Goal: Task Accomplishment & Management: Manage account settings

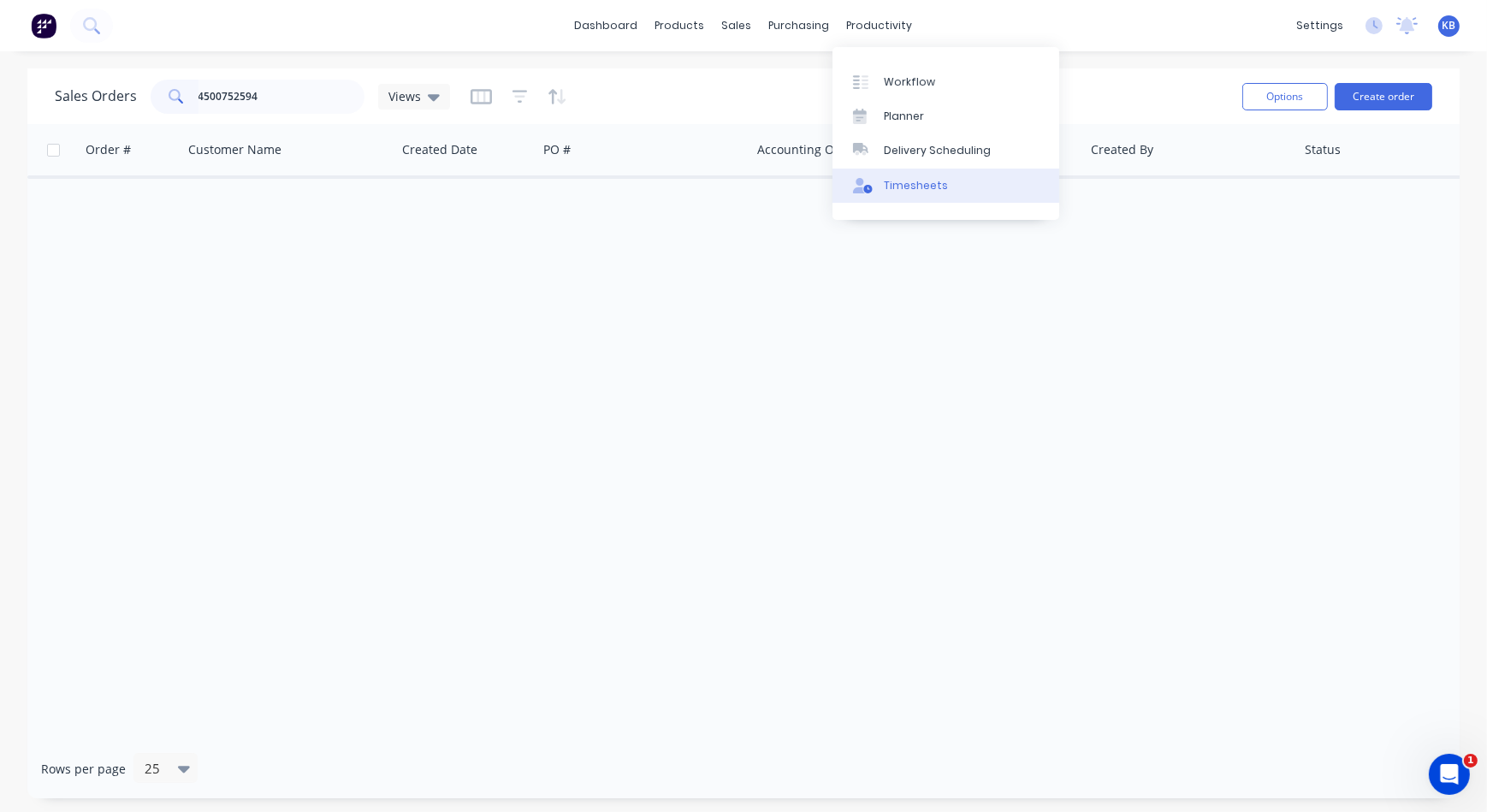
click at [898, 178] on div "Timesheets" at bounding box center [916, 185] width 64 height 16
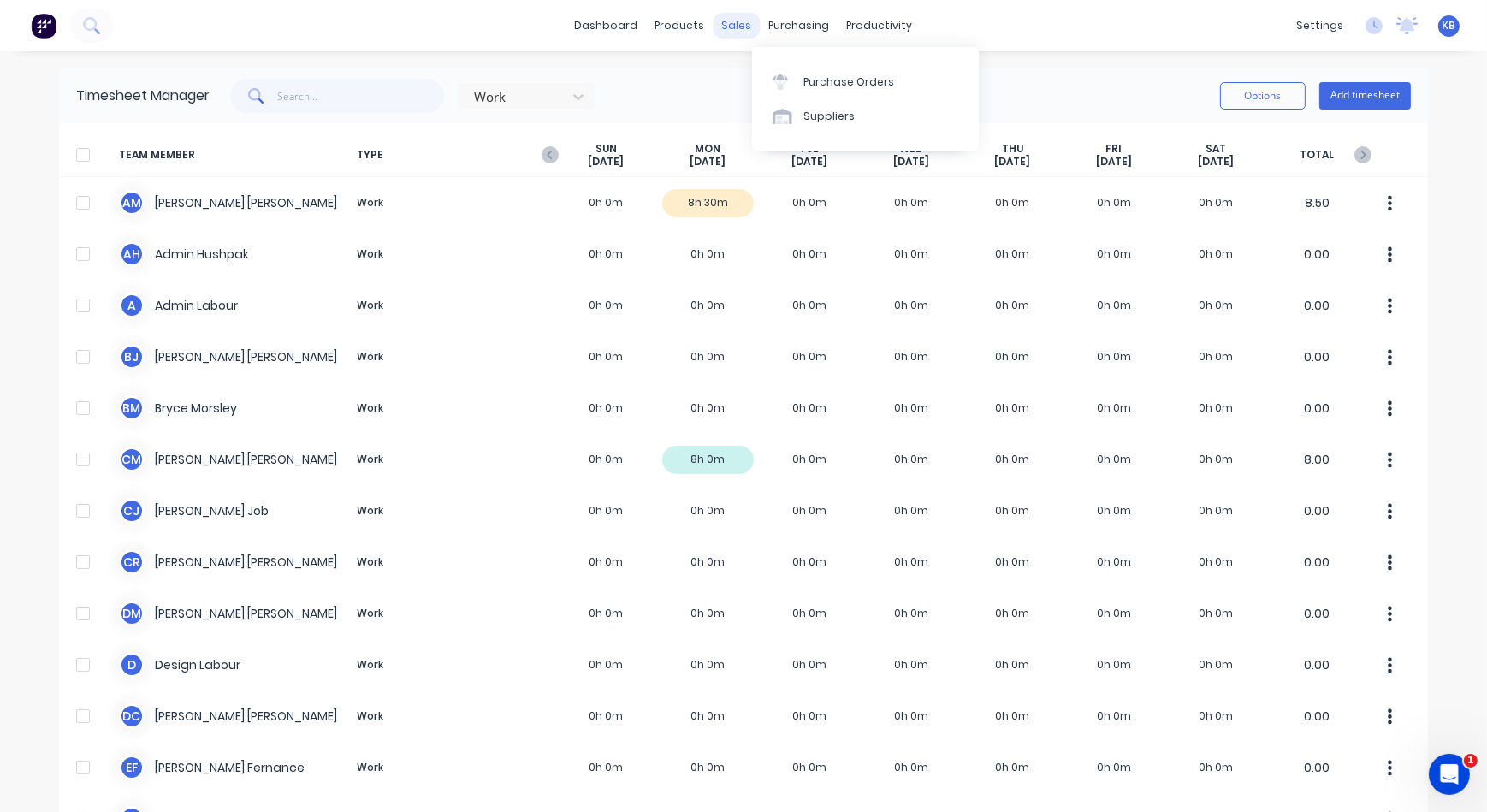
click at [748, 30] on div "sales" at bounding box center [737, 26] width 47 height 26
click at [895, 175] on link "Timesheets" at bounding box center [940, 185] width 226 height 34
click at [306, 97] on input "text" at bounding box center [361, 95] width 167 height 34
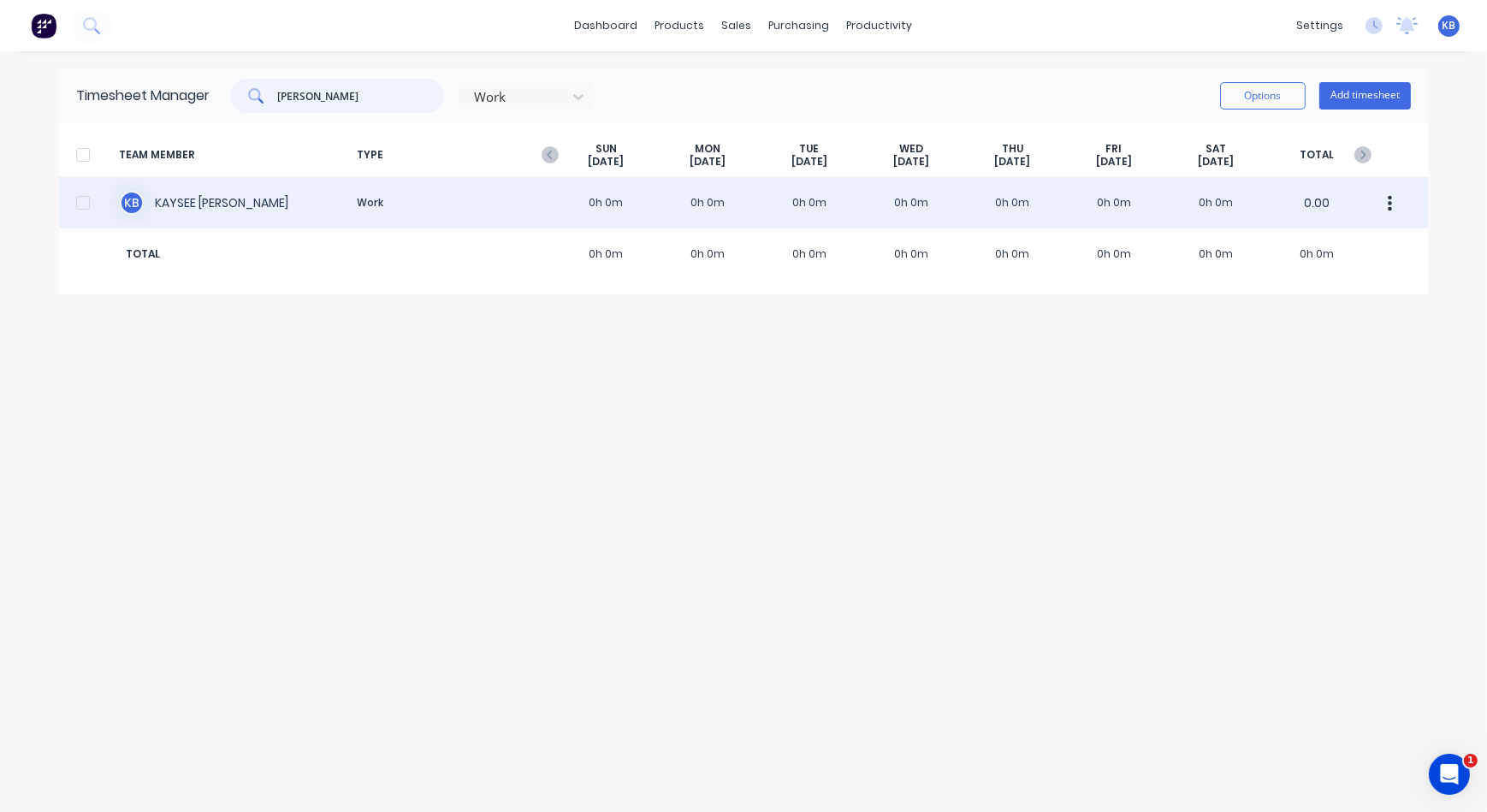
type input "kay"
click at [272, 187] on div "K B KAYSEE BROWNE Work 0h 0m 0h 0m 0h 0m 0h 0m 0h 0m 0h 0m 0h 0m 0.00" at bounding box center [744, 203] width 1370 height 51
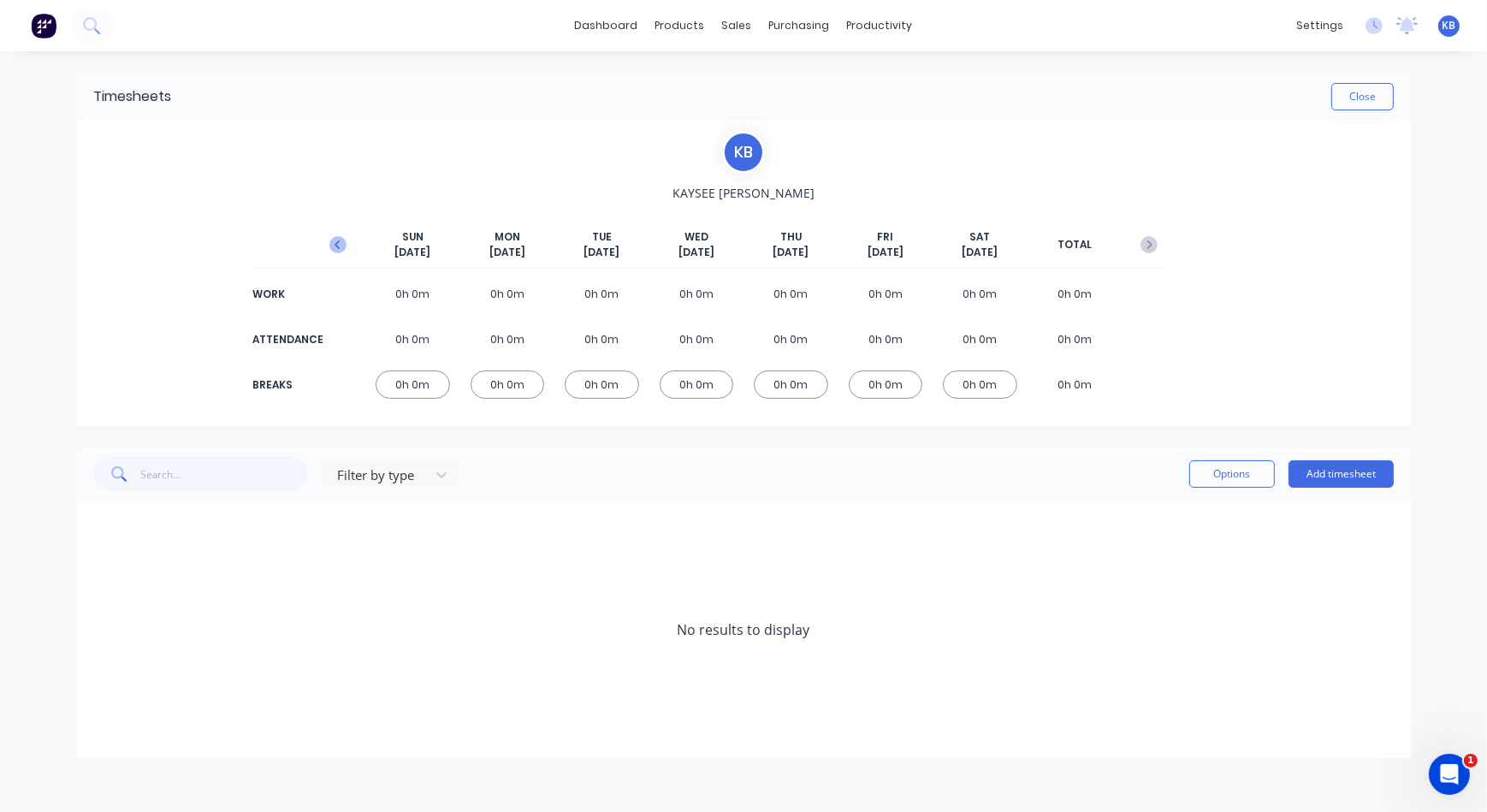
click at [341, 235] on button "button" at bounding box center [337, 245] width 34 height 31
click at [99, 627] on icon at bounding box center [99, 630] width 11 height 12
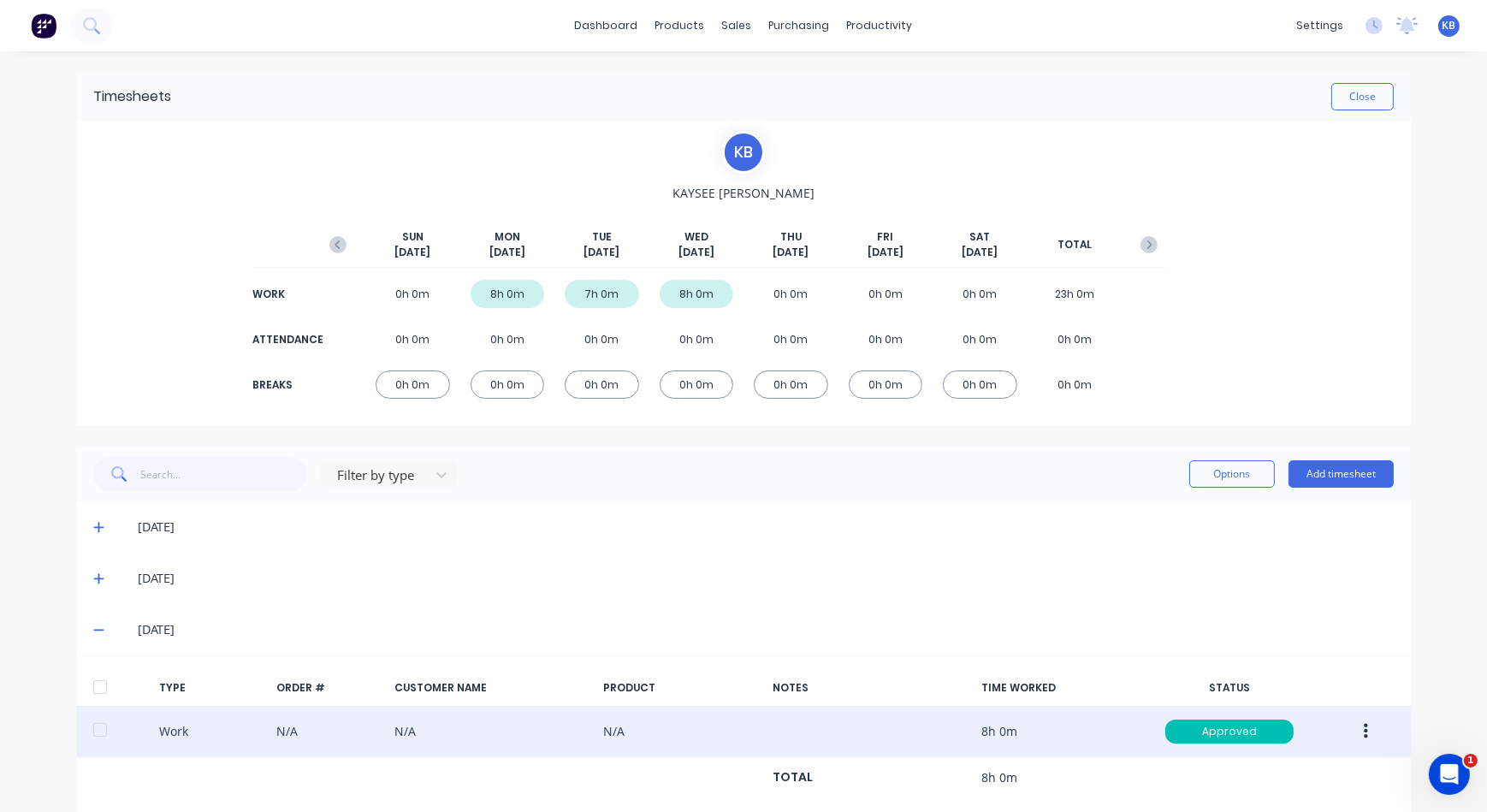
click at [1364, 728] on icon "button" at bounding box center [1366, 731] width 5 height 19
click at [1286, 691] on div "Duplicate" at bounding box center [1305, 700] width 132 height 25
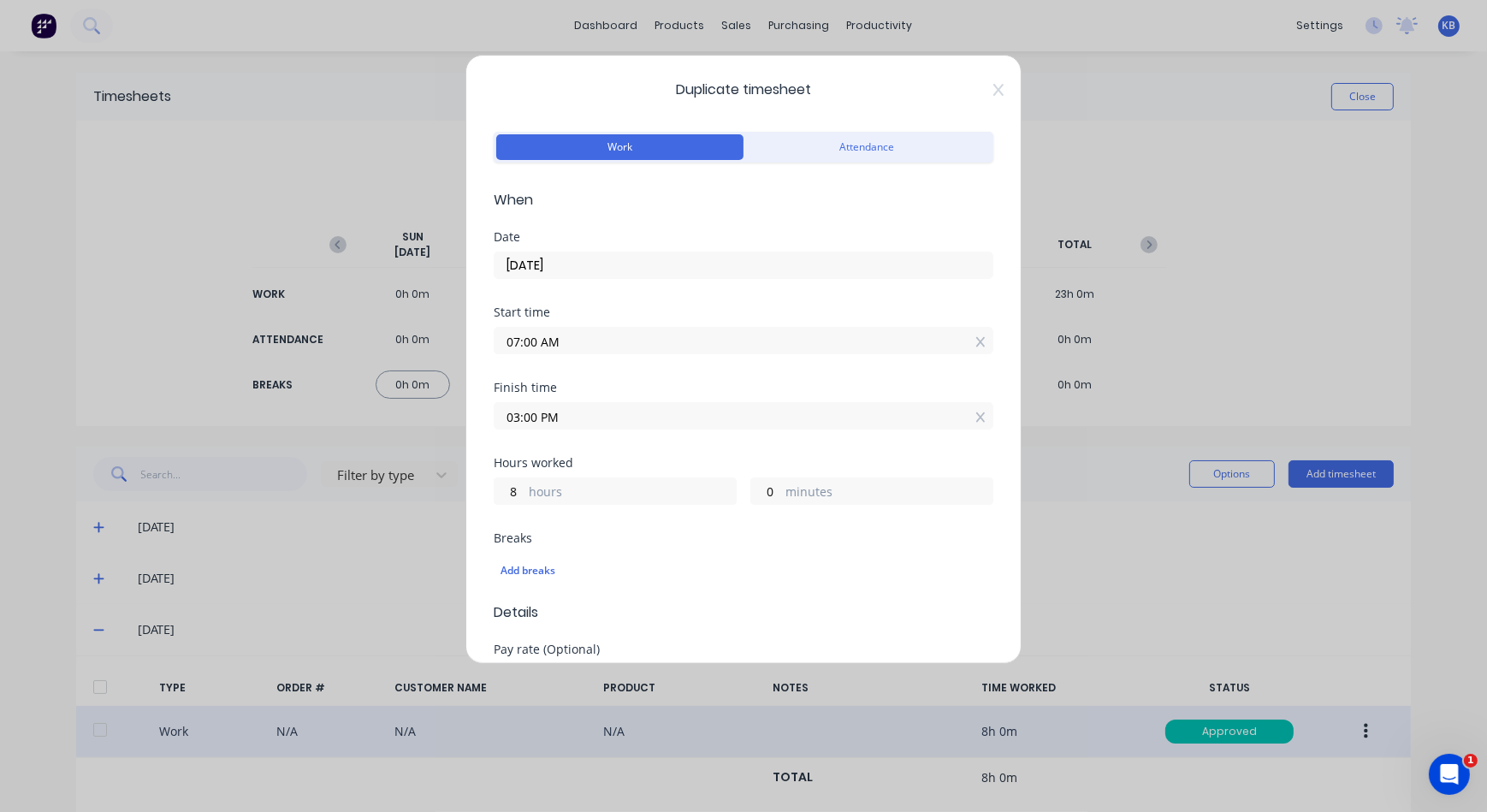
click at [568, 349] on input "07:00 AM" at bounding box center [744, 341] width 498 height 26
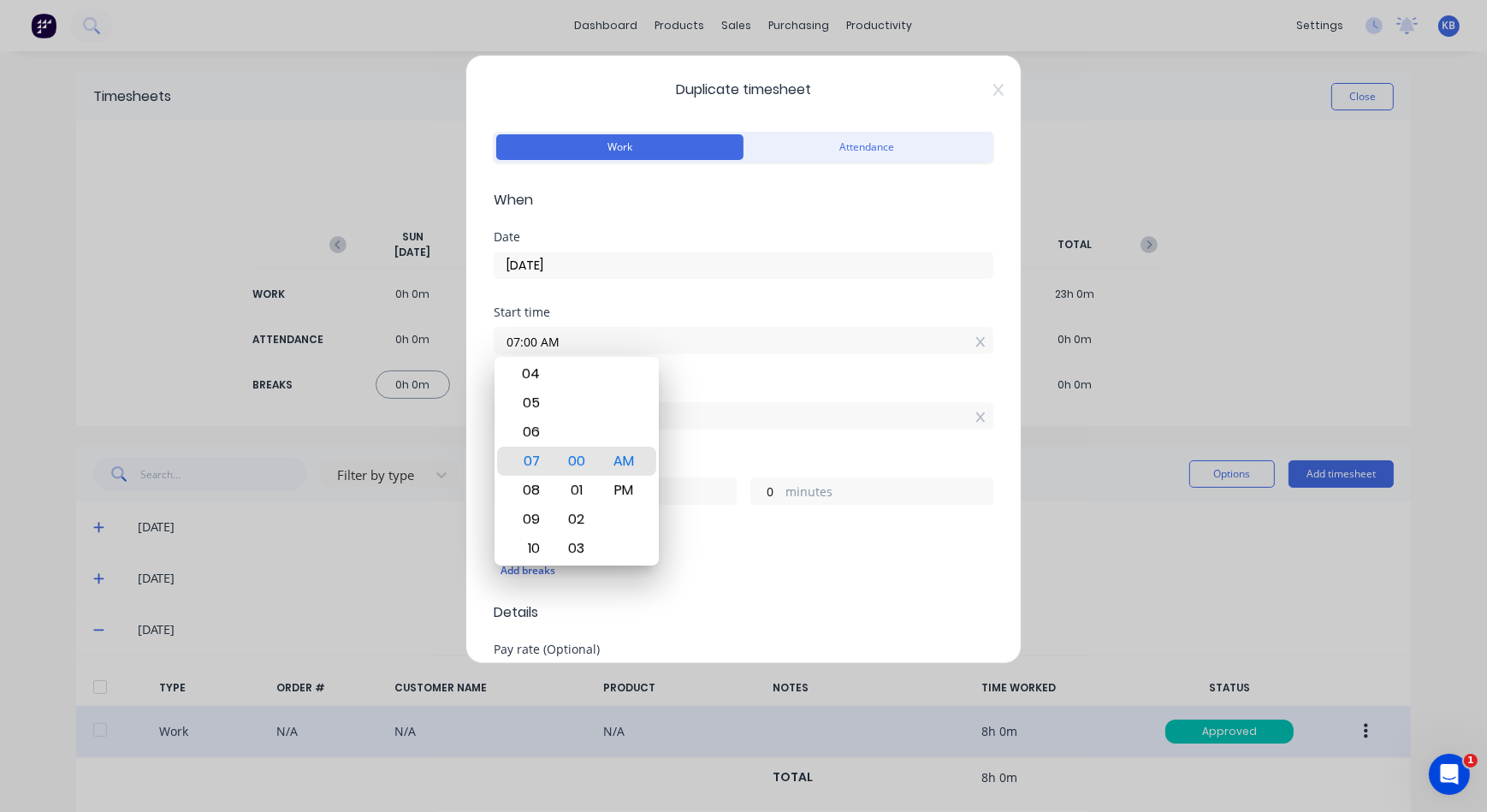
drag, startPoint x: 600, startPoint y: 334, endPoint x: 429, endPoint y: 317, distance: 171.8
click at [429, 317] on div "Duplicate timesheet Work Attendance When Date 08/10/2025 Start time 07:00 AM Fi…" at bounding box center [744, 406] width 1487 height 812
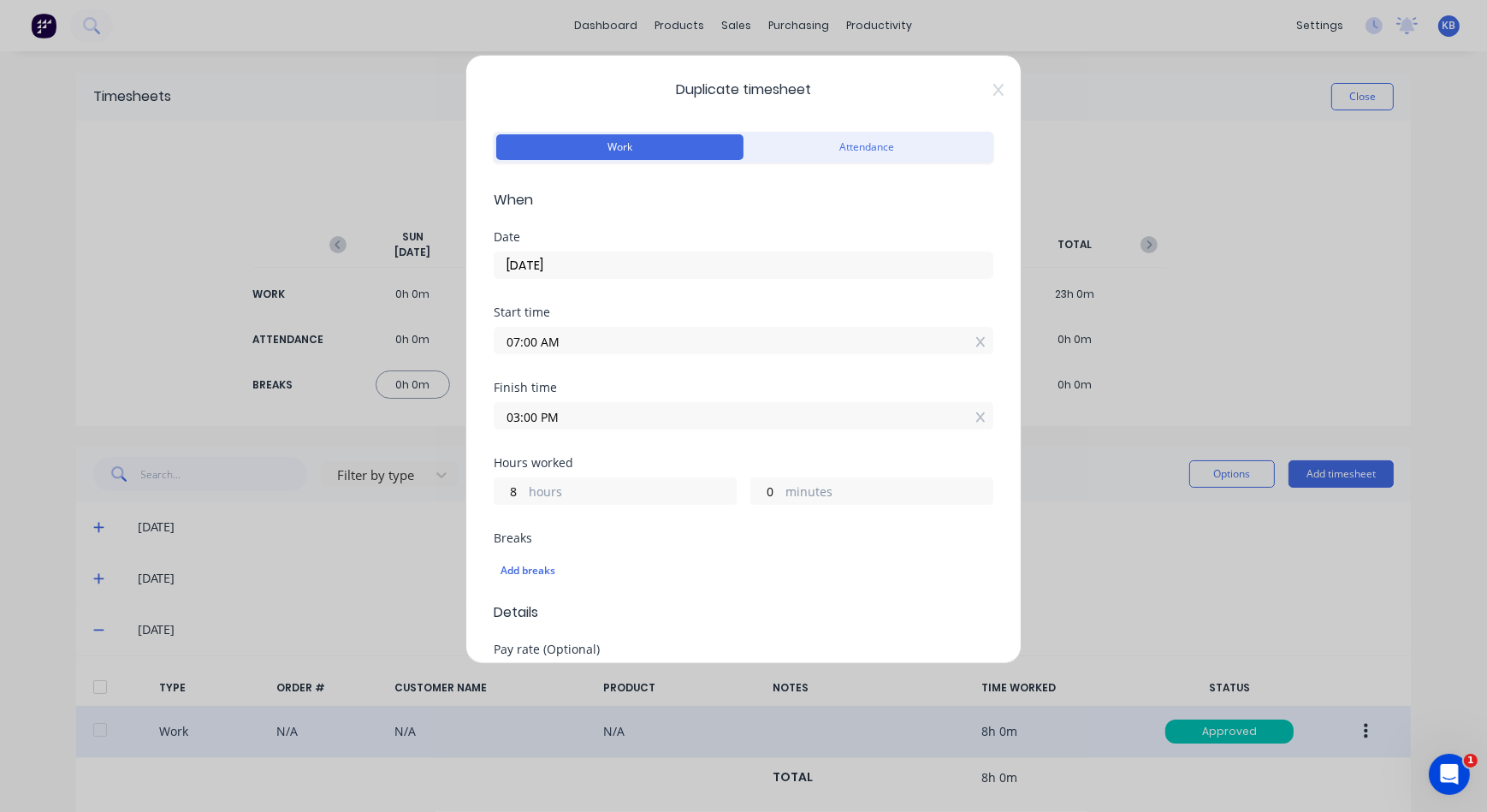
click at [963, 345] on input "07:00 AM" at bounding box center [744, 341] width 498 height 26
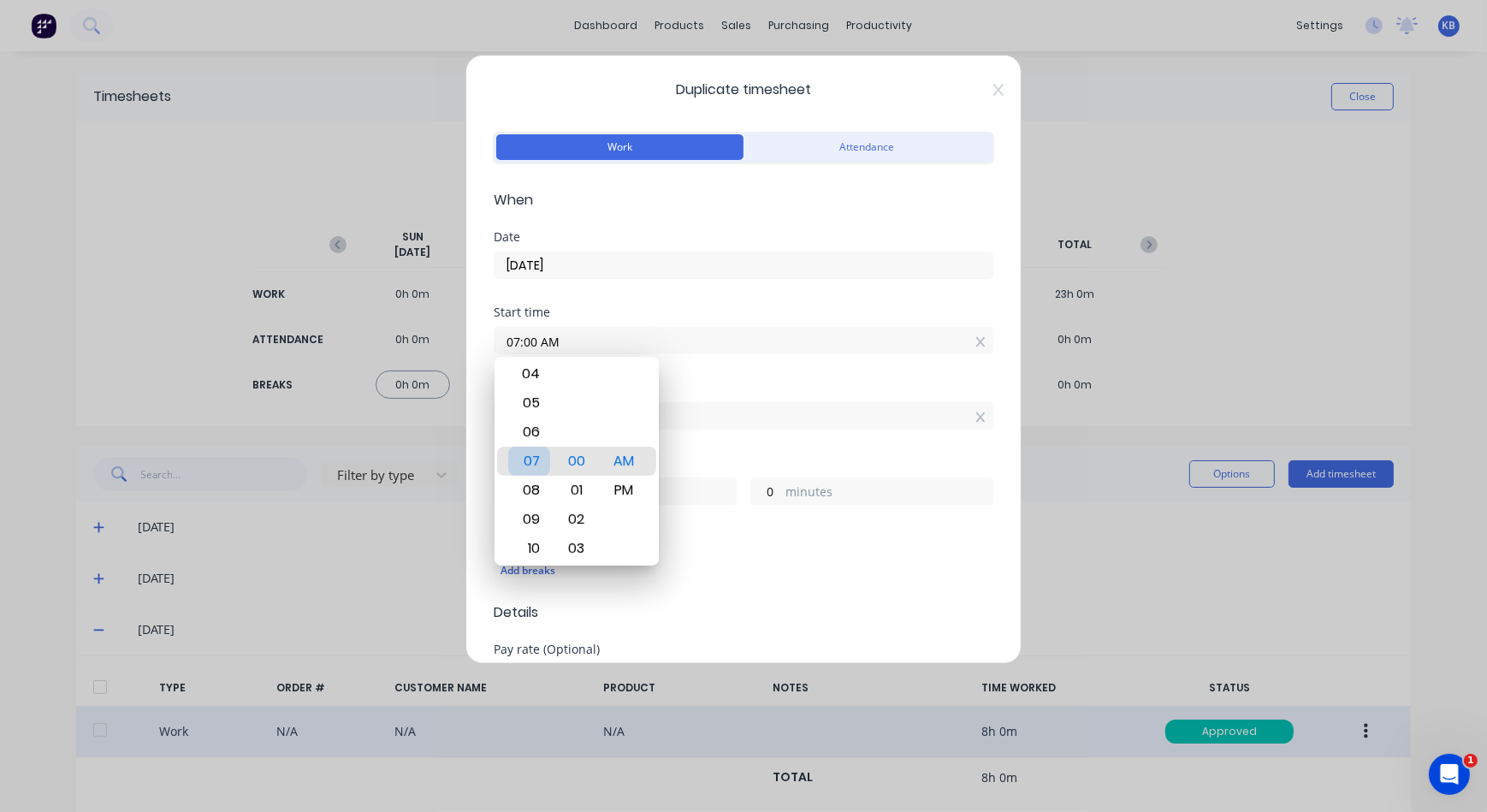
click at [531, 450] on div "07" at bounding box center [530, 461] width 42 height 29
click at [596, 341] on input "07:00 AM" at bounding box center [744, 341] width 498 height 26
click at [945, 429] on div "Finish time 03:00 PM" at bounding box center [744, 419] width 500 height 75
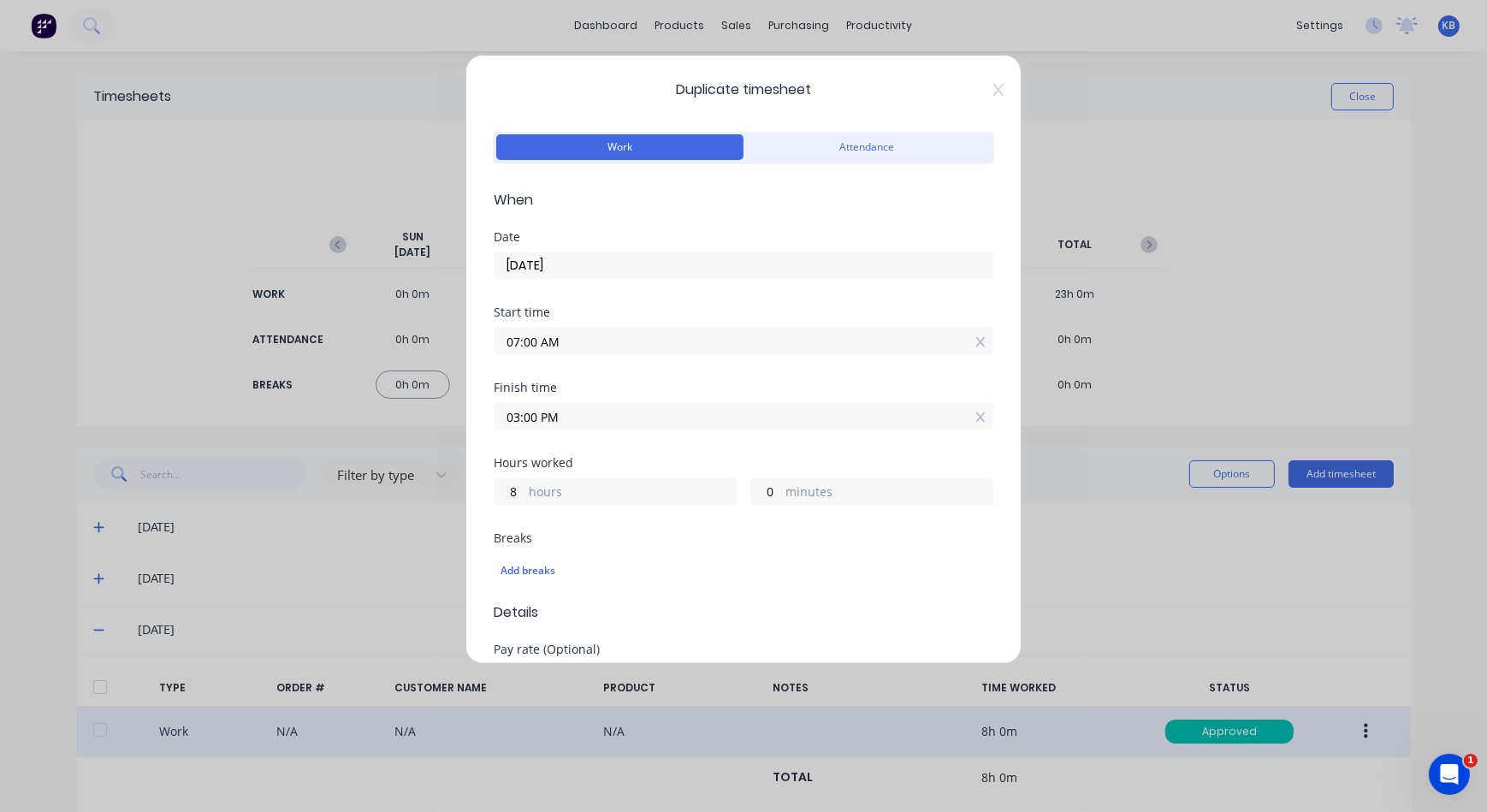
click at [984, 417] on div "Duplicate timesheet Work Attendance When Date 08/10/2025 Start time 07:00 AM Fi…" at bounding box center [744, 359] width 556 height 609
click at [976, 416] on icon at bounding box center [981, 417] width 9 height 12
click at [795, 401] on div "Required." at bounding box center [744, 420] width 500 height 45
click at [773, 409] on input at bounding box center [744, 416] width 498 height 26
type input "12:53 PM"
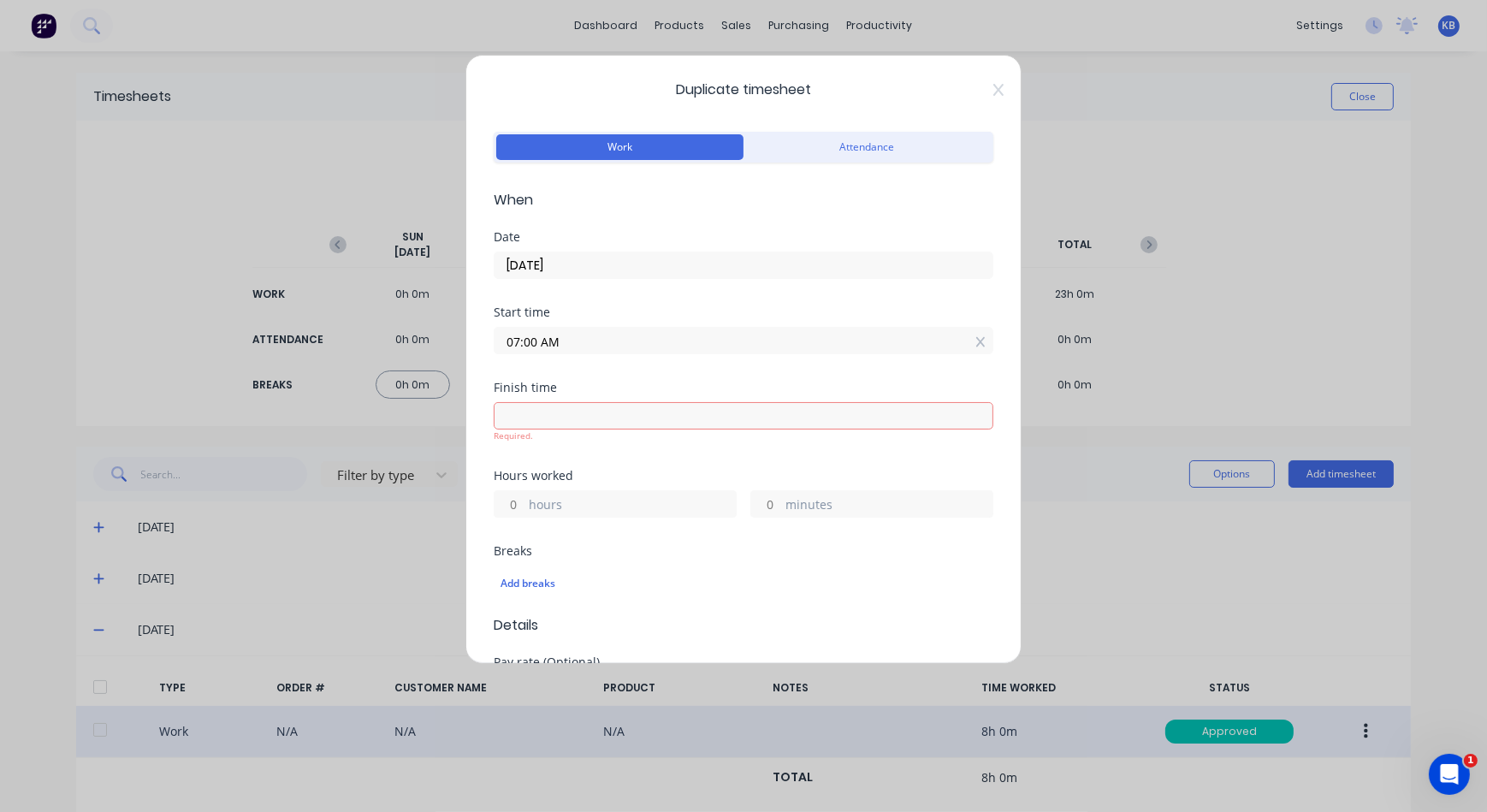
type input "5"
type input "53"
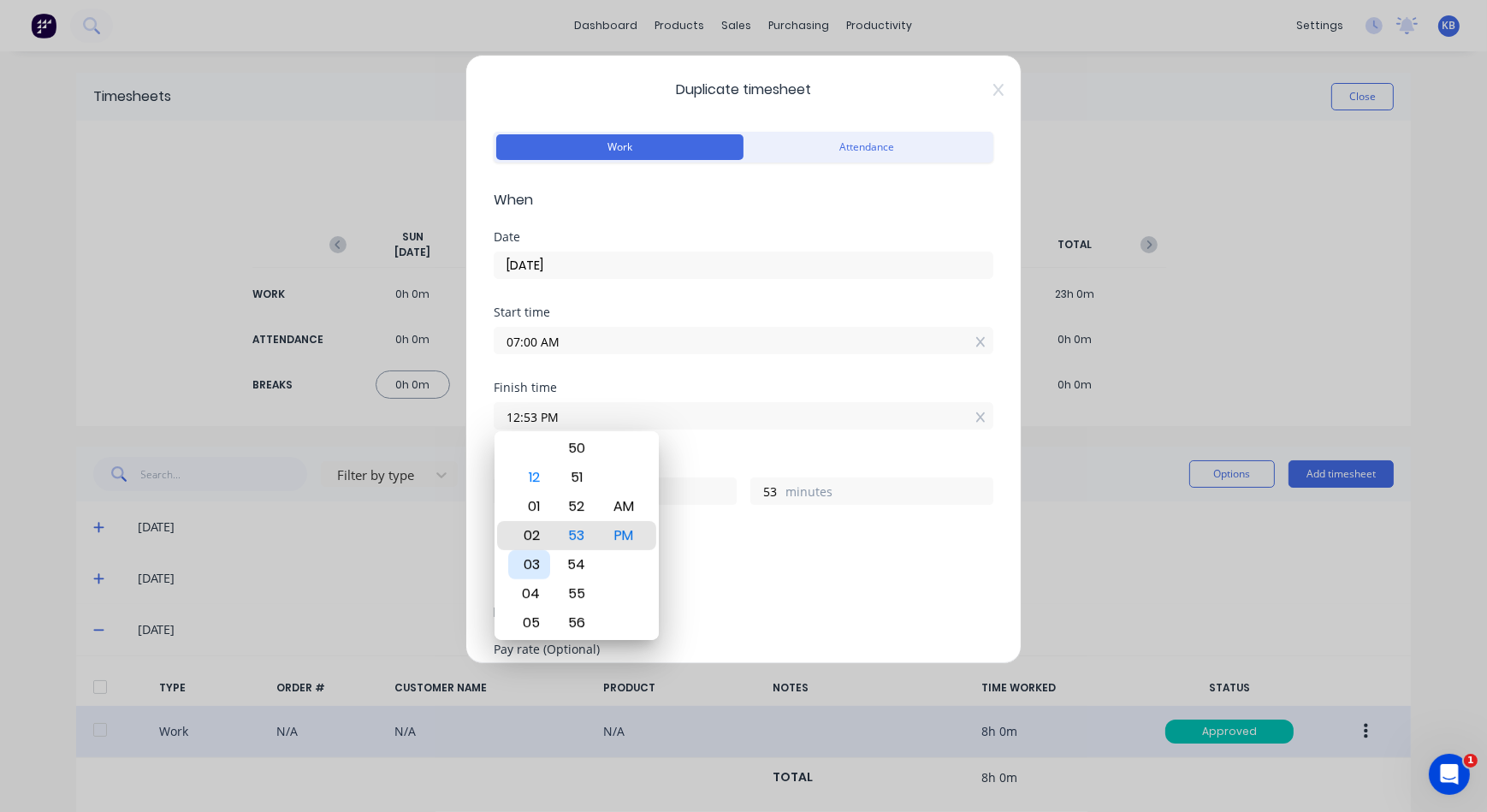
type input "02:53 PM"
type input "7"
type input "03:53 PM"
type input "8"
type input "05:53 PM"
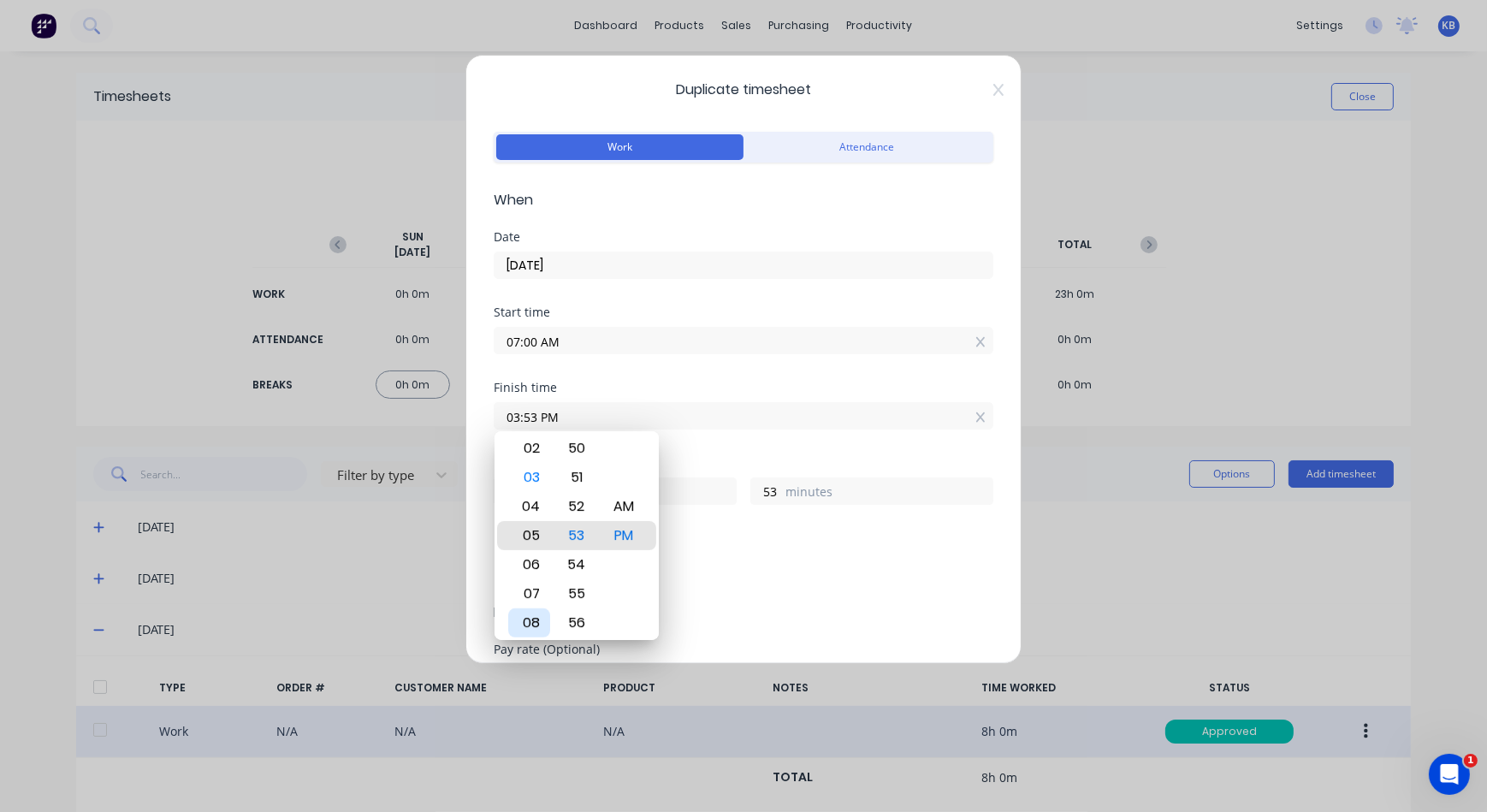
type input "10"
type input "06:53 PM"
type input "11"
click at [533, 613] on div "09" at bounding box center [530, 623] width 42 height 29
type input "09:53 PM"
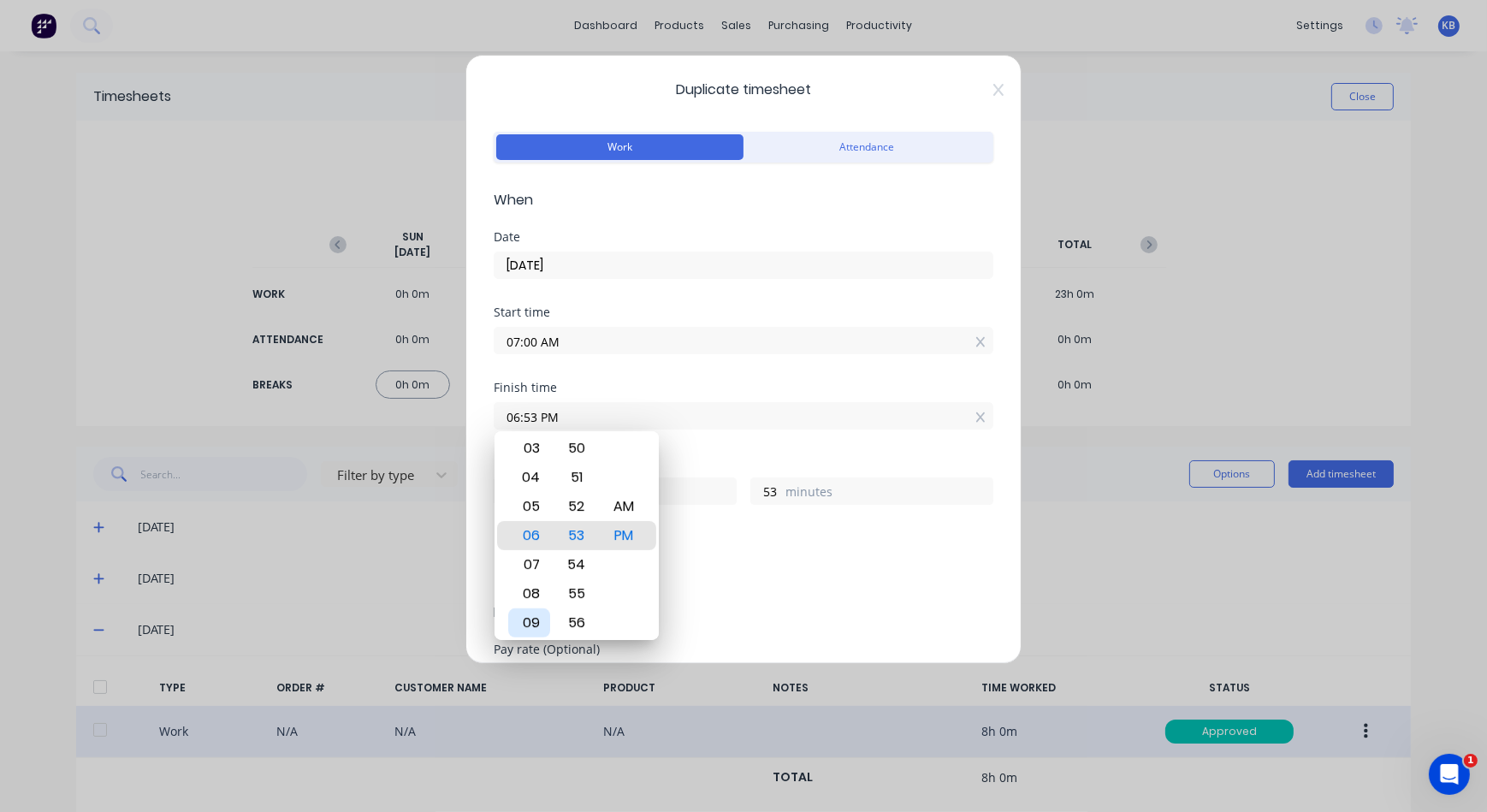
type input "14"
type input "09:50 PM"
type input "50"
type input "09:45 PM"
type input "45"
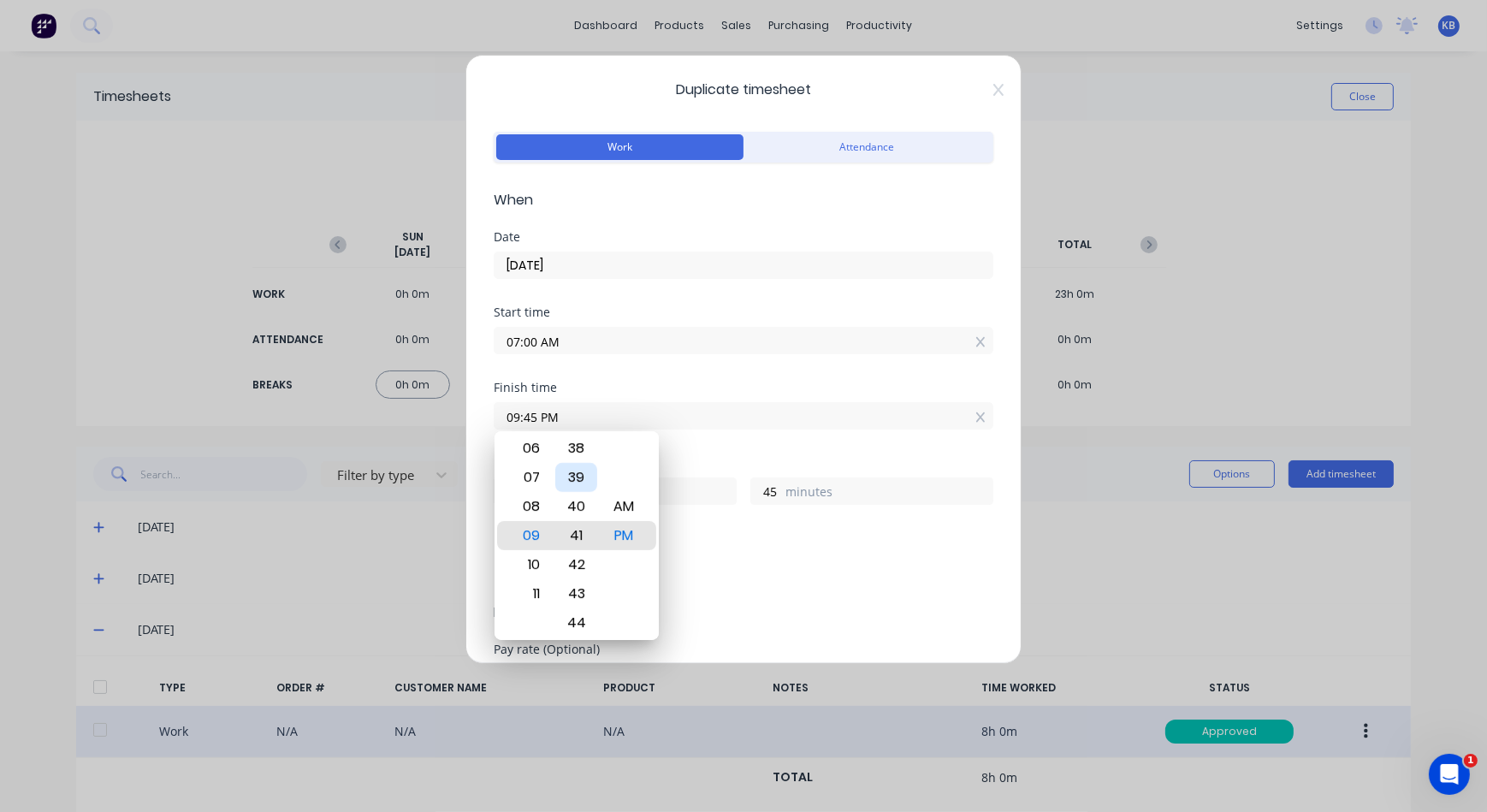
type input "09:40 PM"
type input "40"
type input "09:34 PM"
type input "34"
type input "09:33 PM"
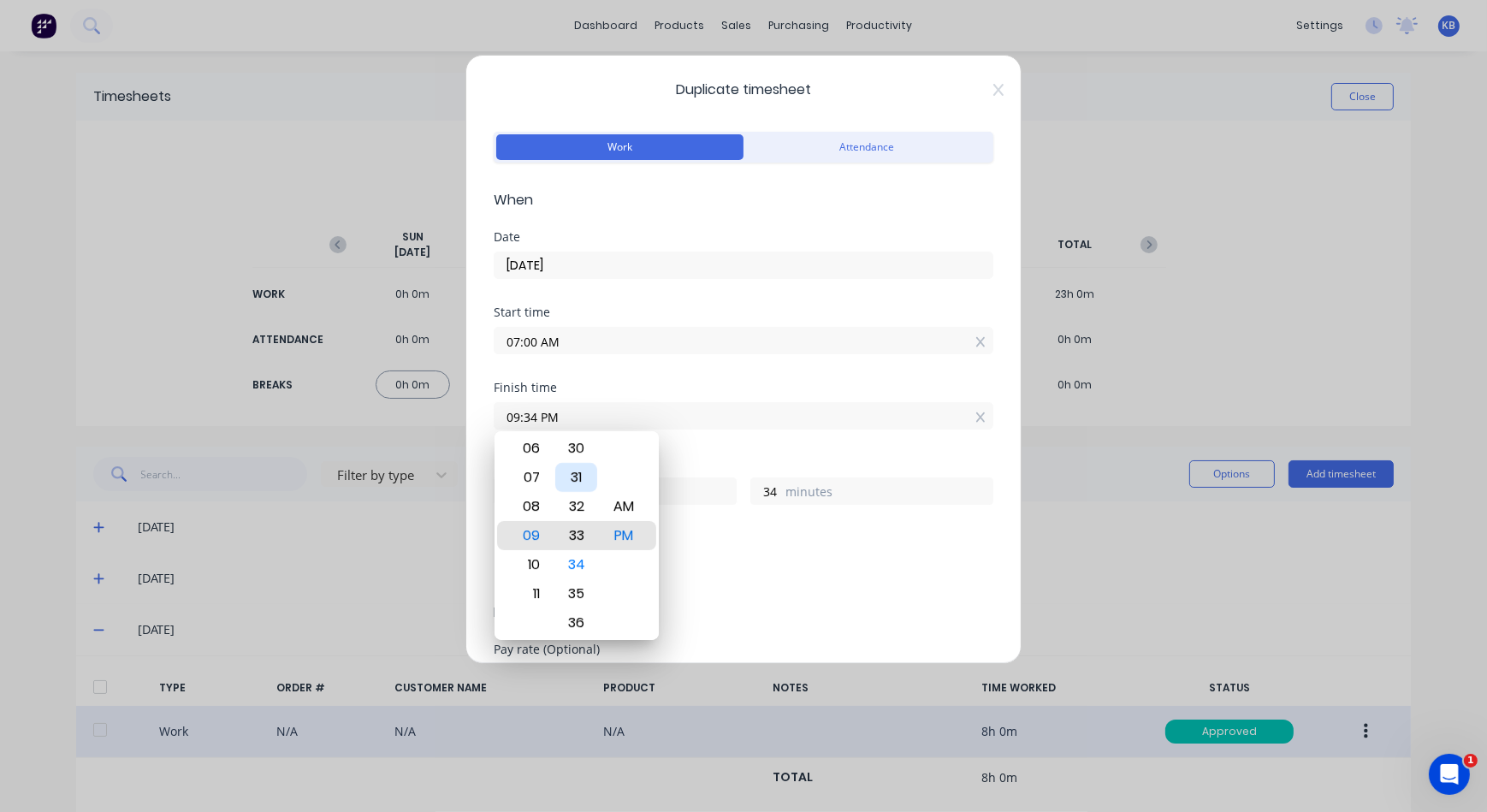
type input "33"
type input "09:30 PM"
type input "30"
drag, startPoint x: 633, startPoint y: 508, endPoint x: 628, endPoint y: 546, distance: 38.3
click at [628, 546] on div "AM" at bounding box center [623, 545] width 42 height 29
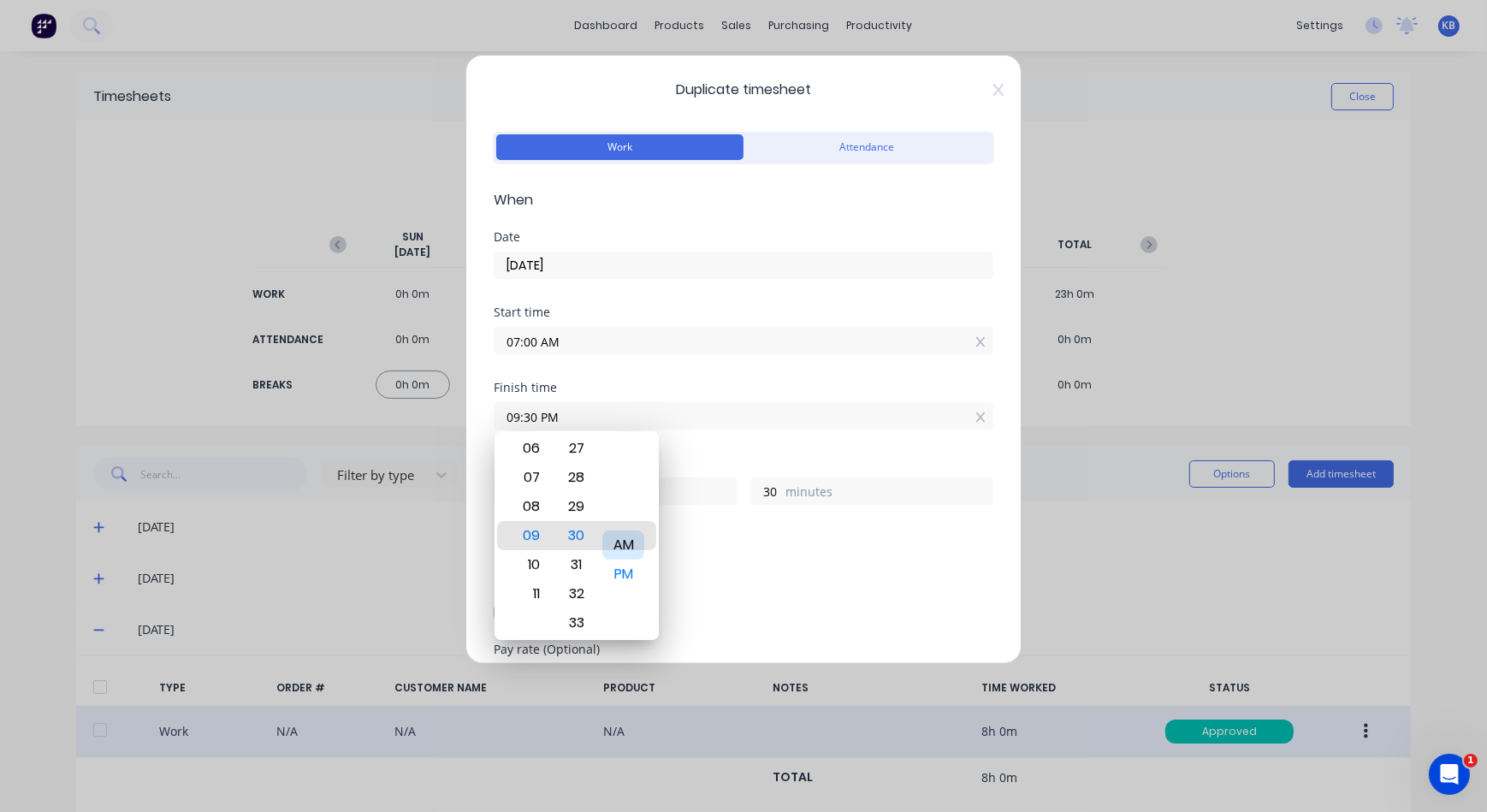
type input "09:30 AM"
type input "2"
click at [634, 532] on div "AM" at bounding box center [623, 536] width 42 height 29
click at [771, 447] on div "Finish time 09:30 AM" at bounding box center [744, 419] width 500 height 75
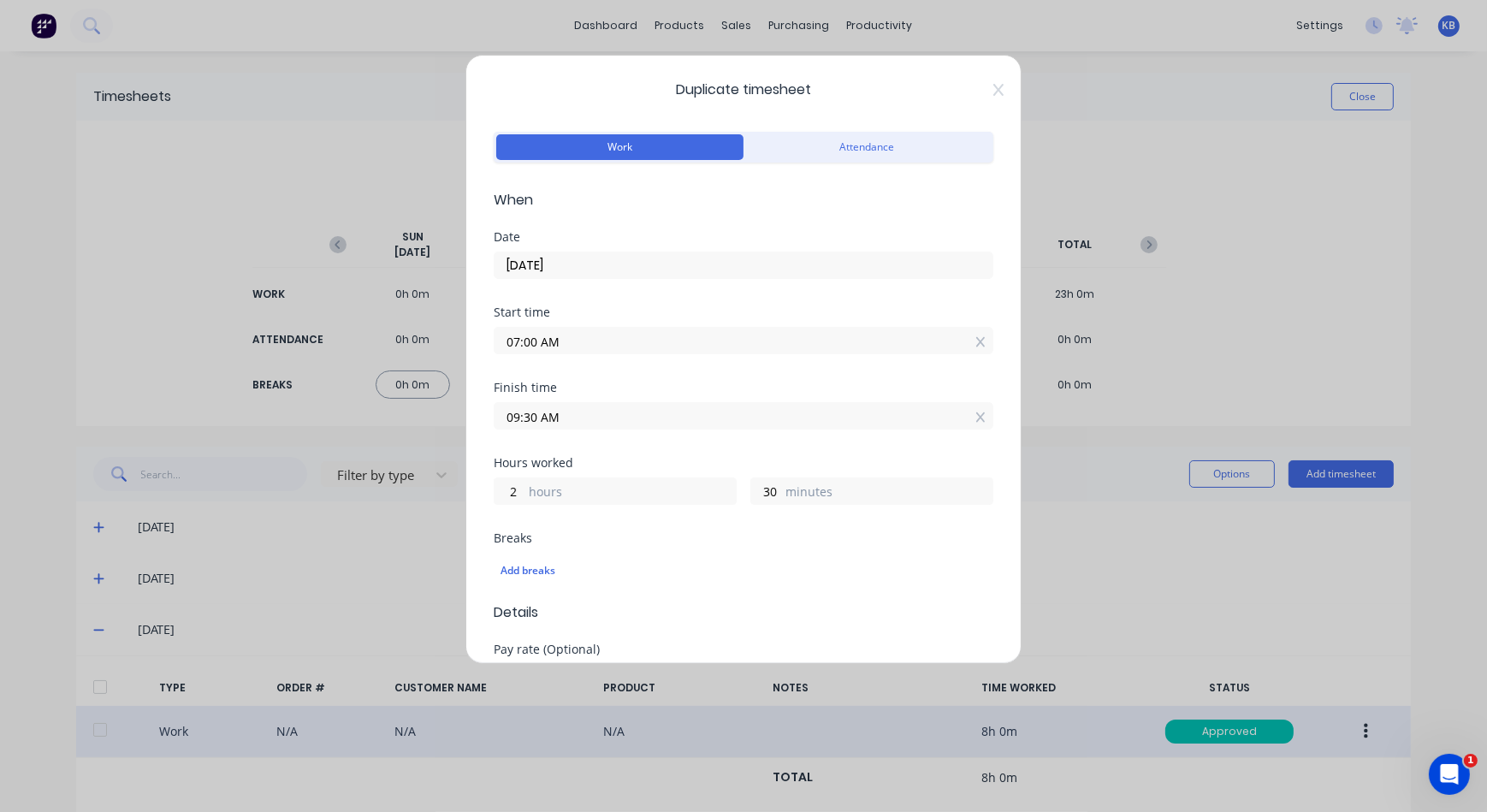
click at [586, 337] on input "07:00 AM" at bounding box center [744, 341] width 498 height 26
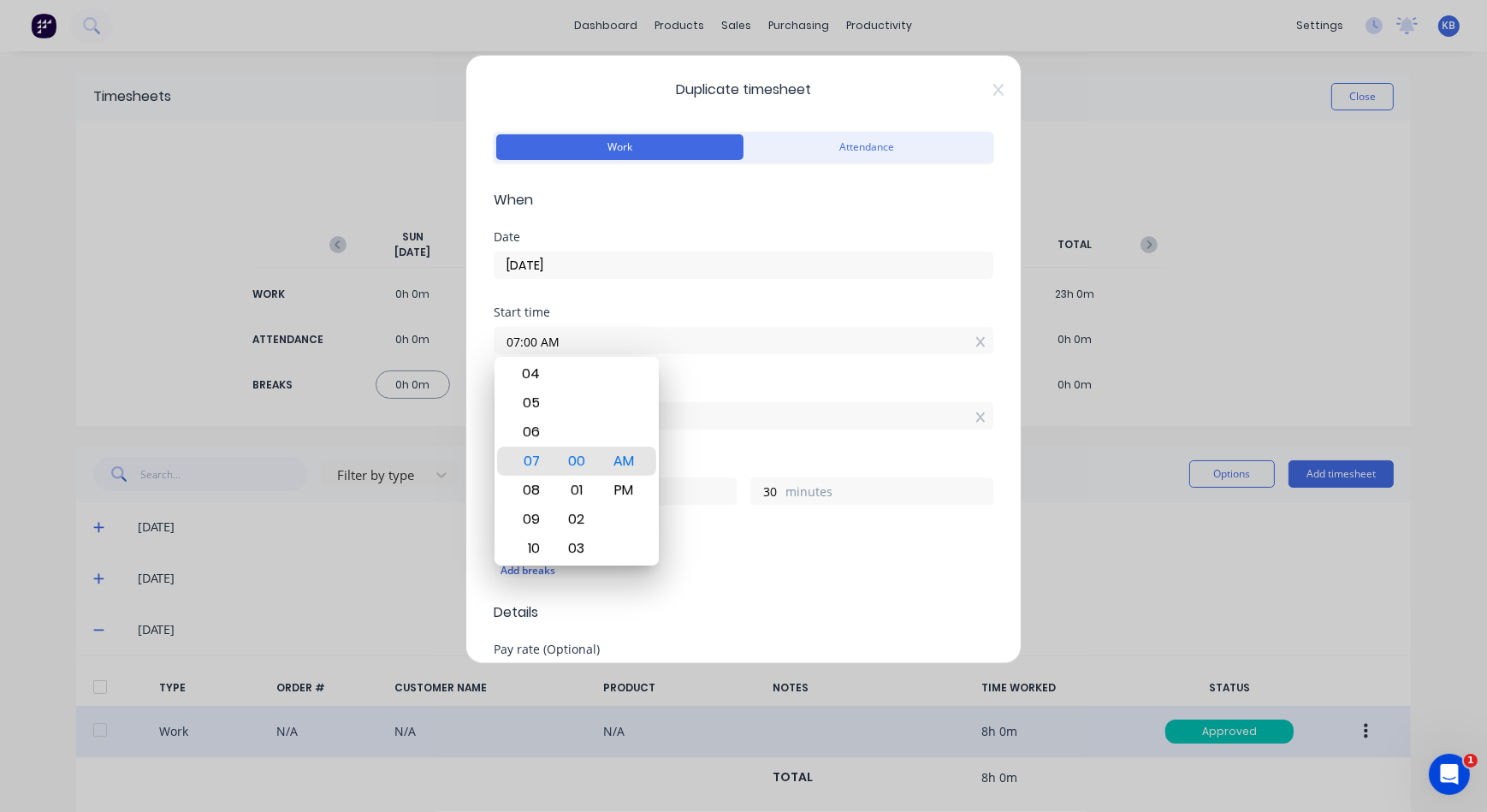
click at [740, 351] on label "07:00 AM" at bounding box center [744, 341] width 500 height 27
click at [740, 351] on input "07:00 AM" at bounding box center [744, 341] width 498 height 26
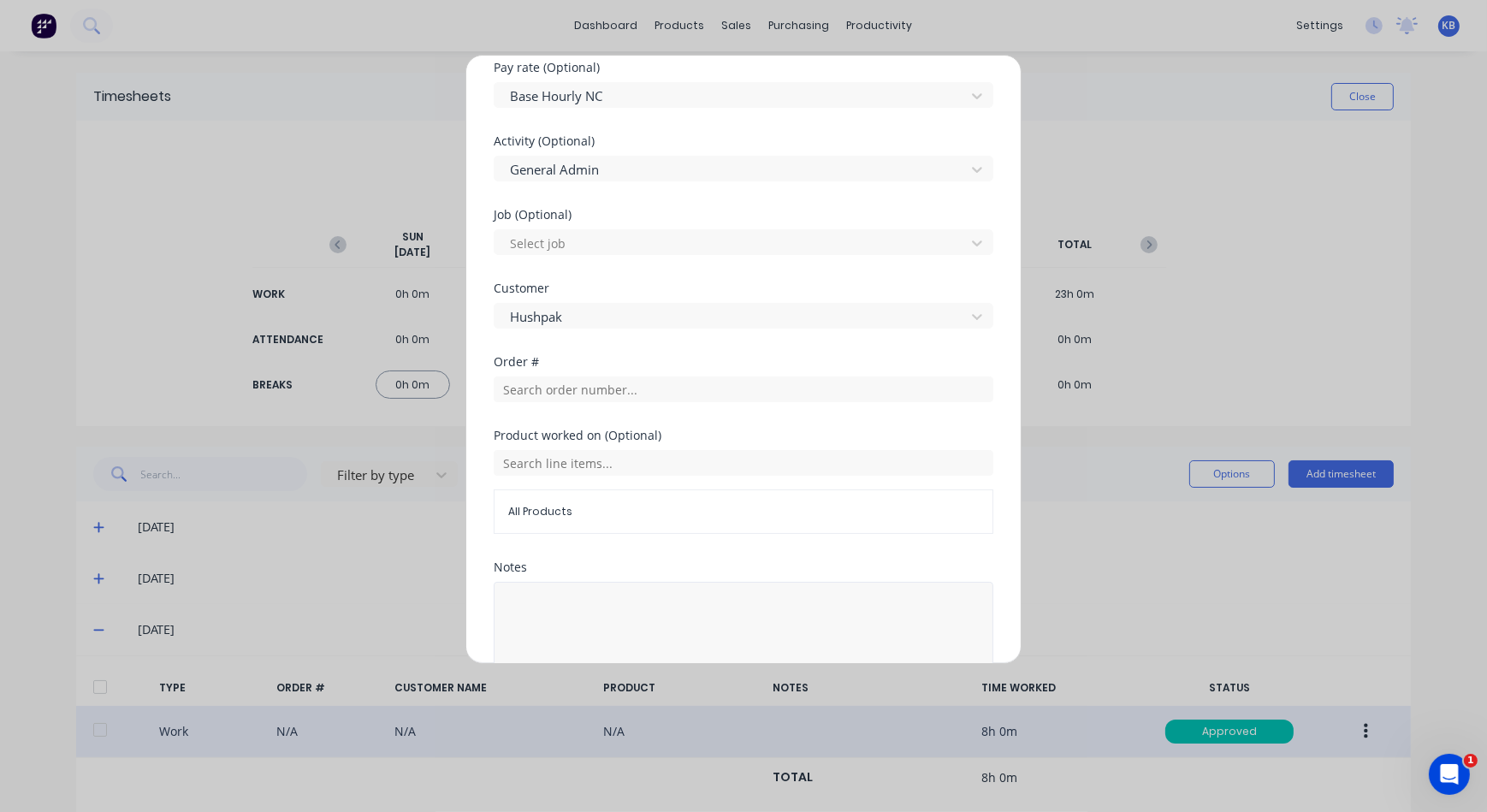
scroll to position [622, 0]
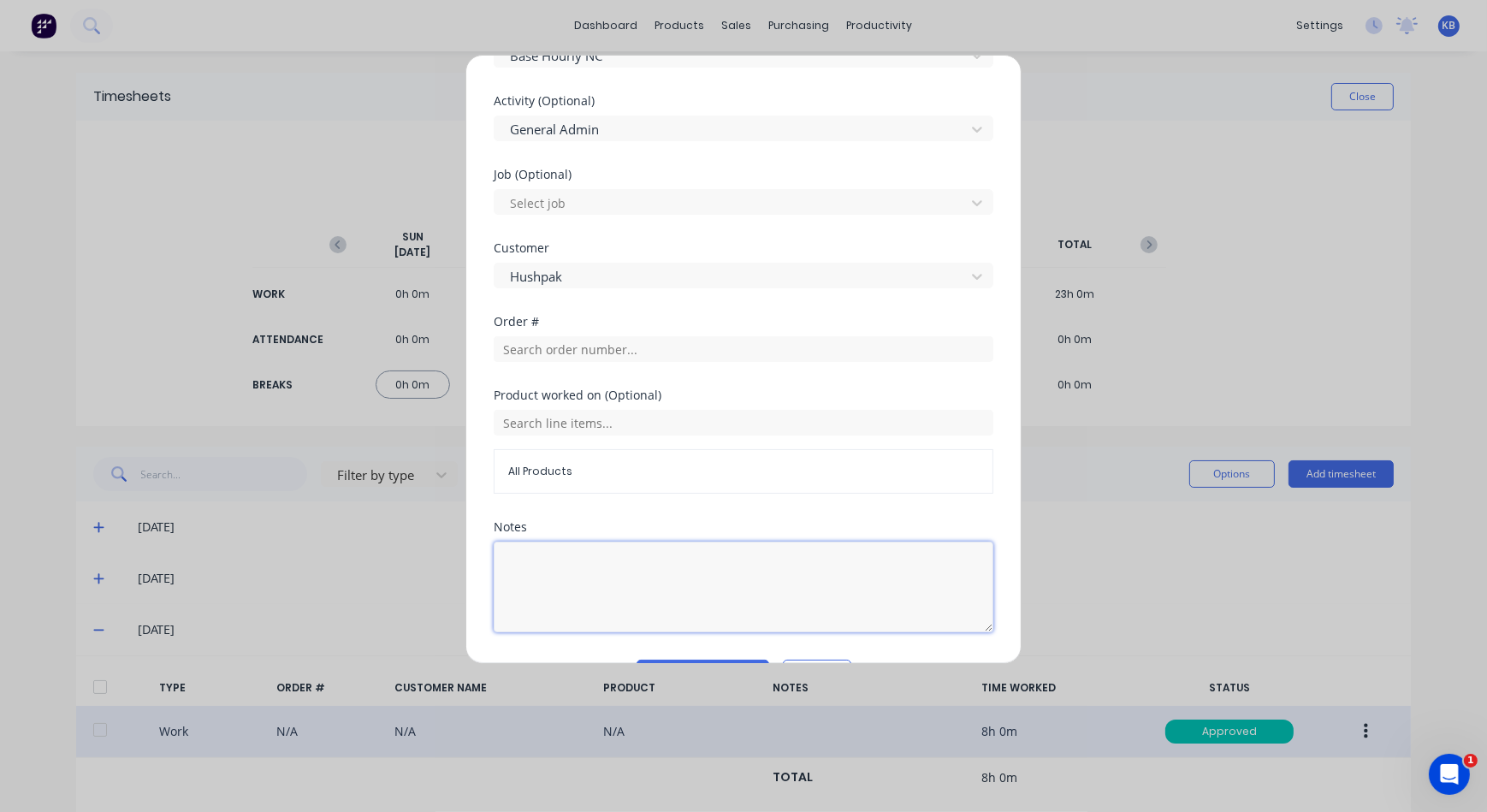
click at [744, 551] on textarea at bounding box center [744, 587] width 500 height 91
type textarea "E"
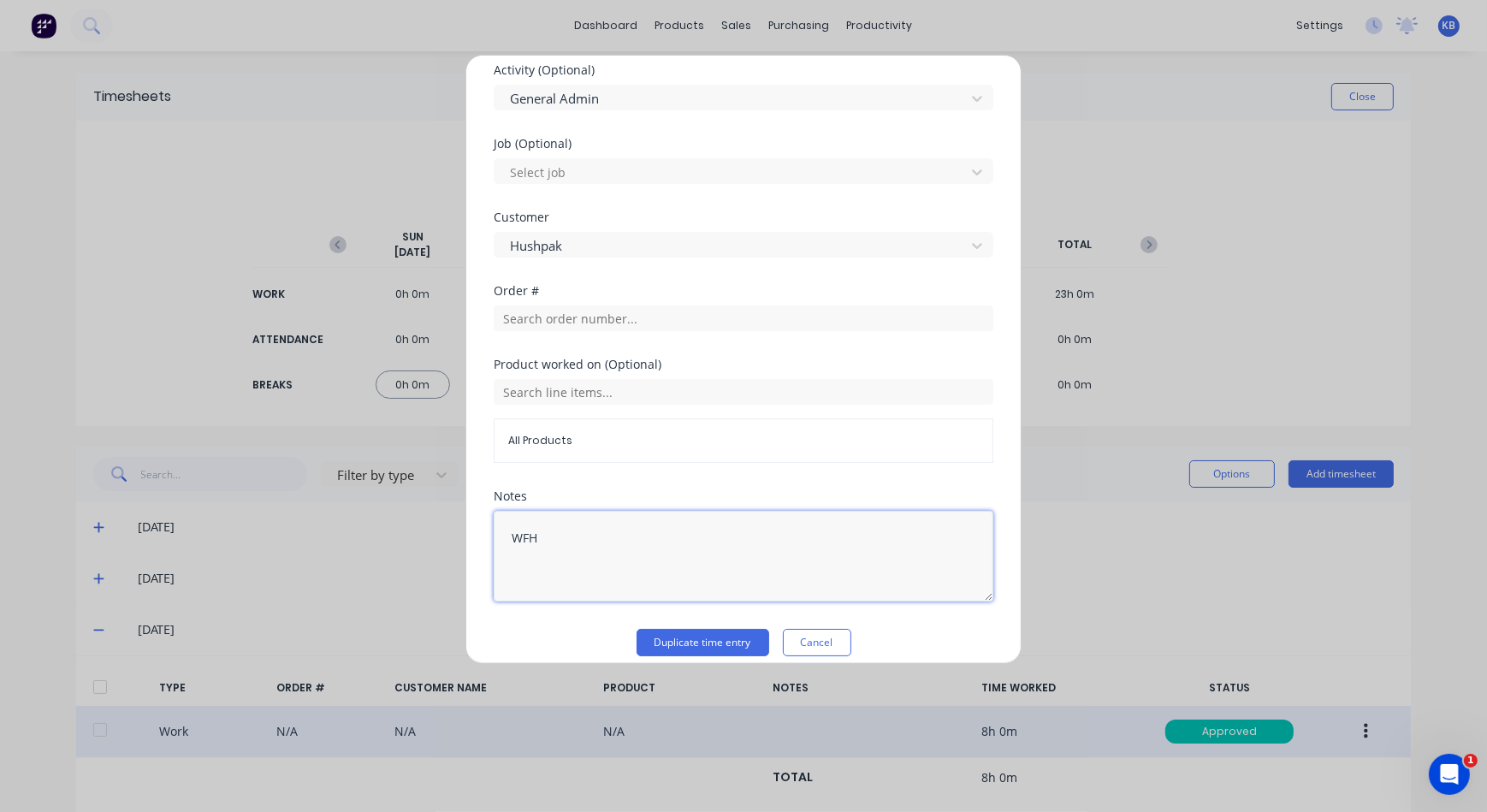
scroll to position [668, 0]
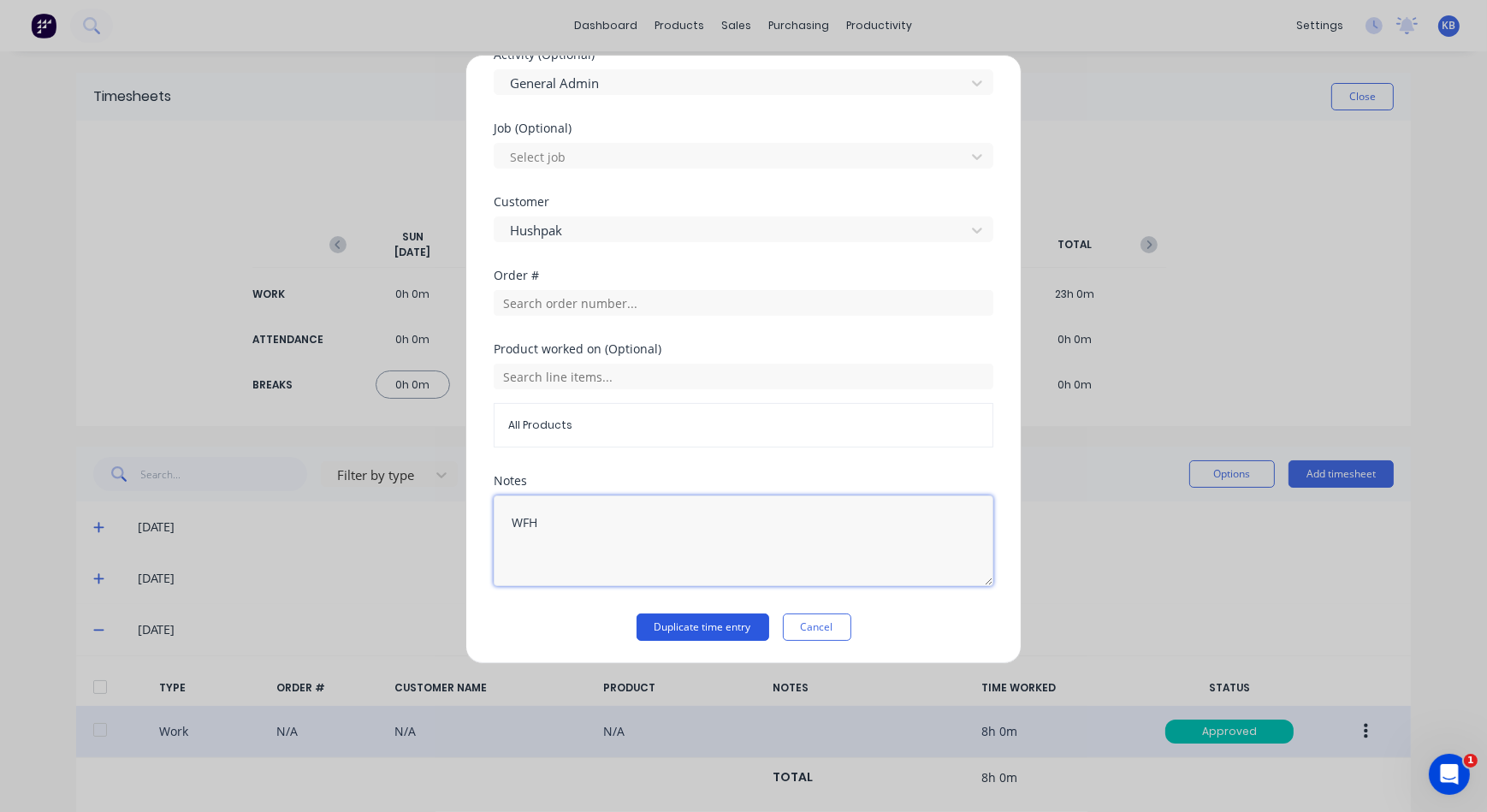
type textarea "WFH"
click at [693, 620] on button "Duplicate time entry" at bounding box center [703, 627] width 133 height 27
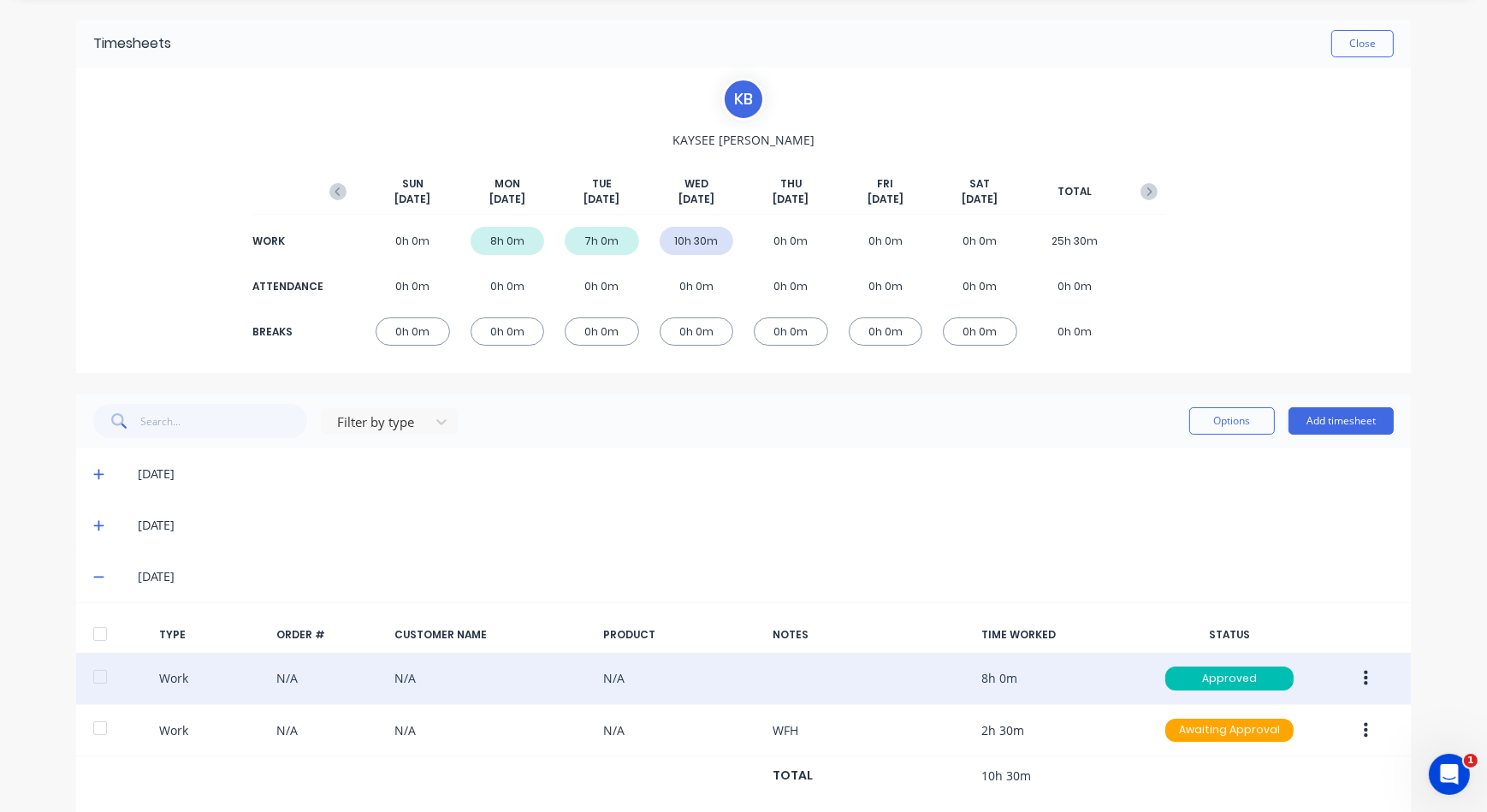
scroll to position [77, 0]
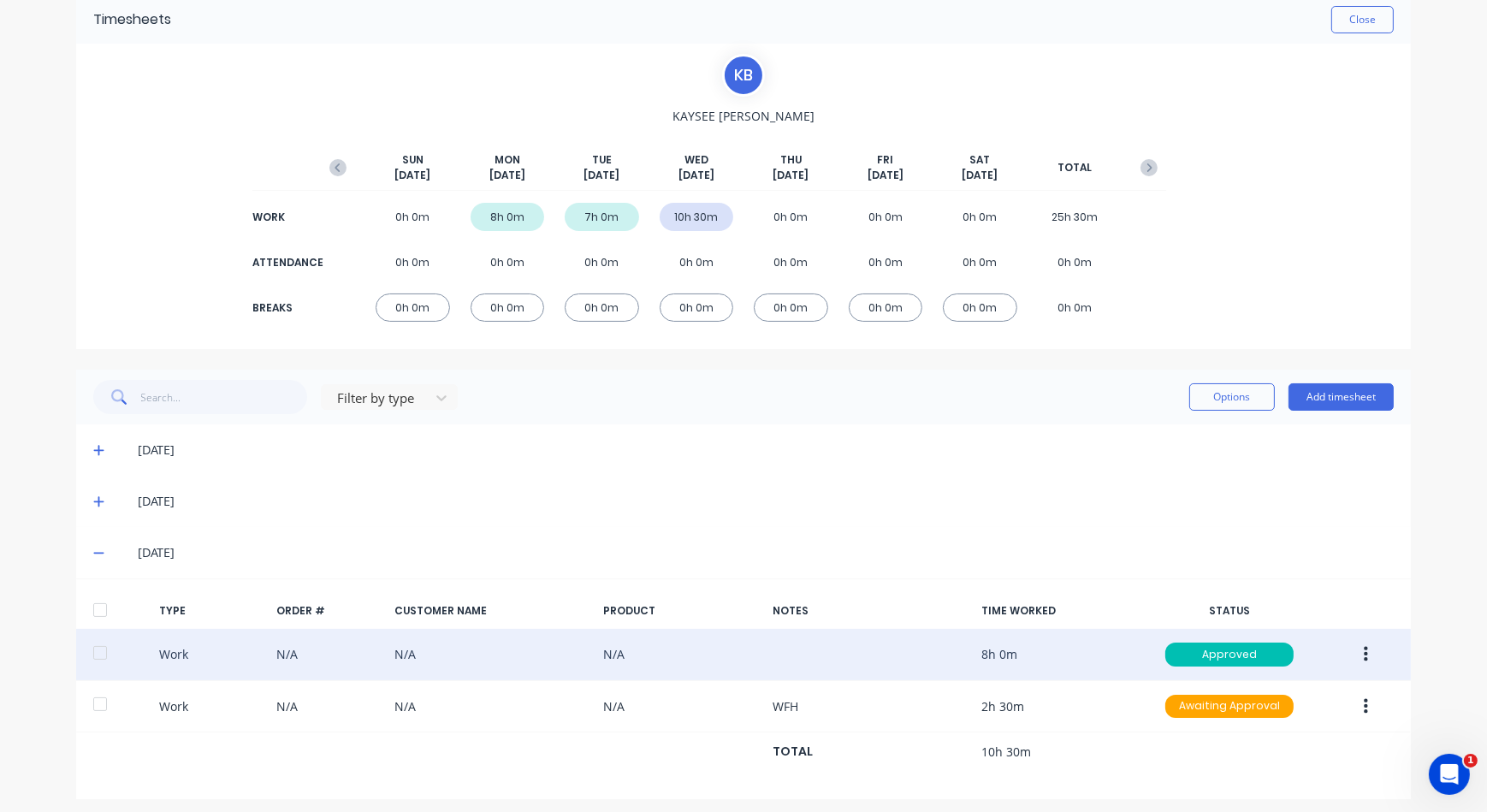
click at [1362, 656] on button "button" at bounding box center [1366, 654] width 40 height 31
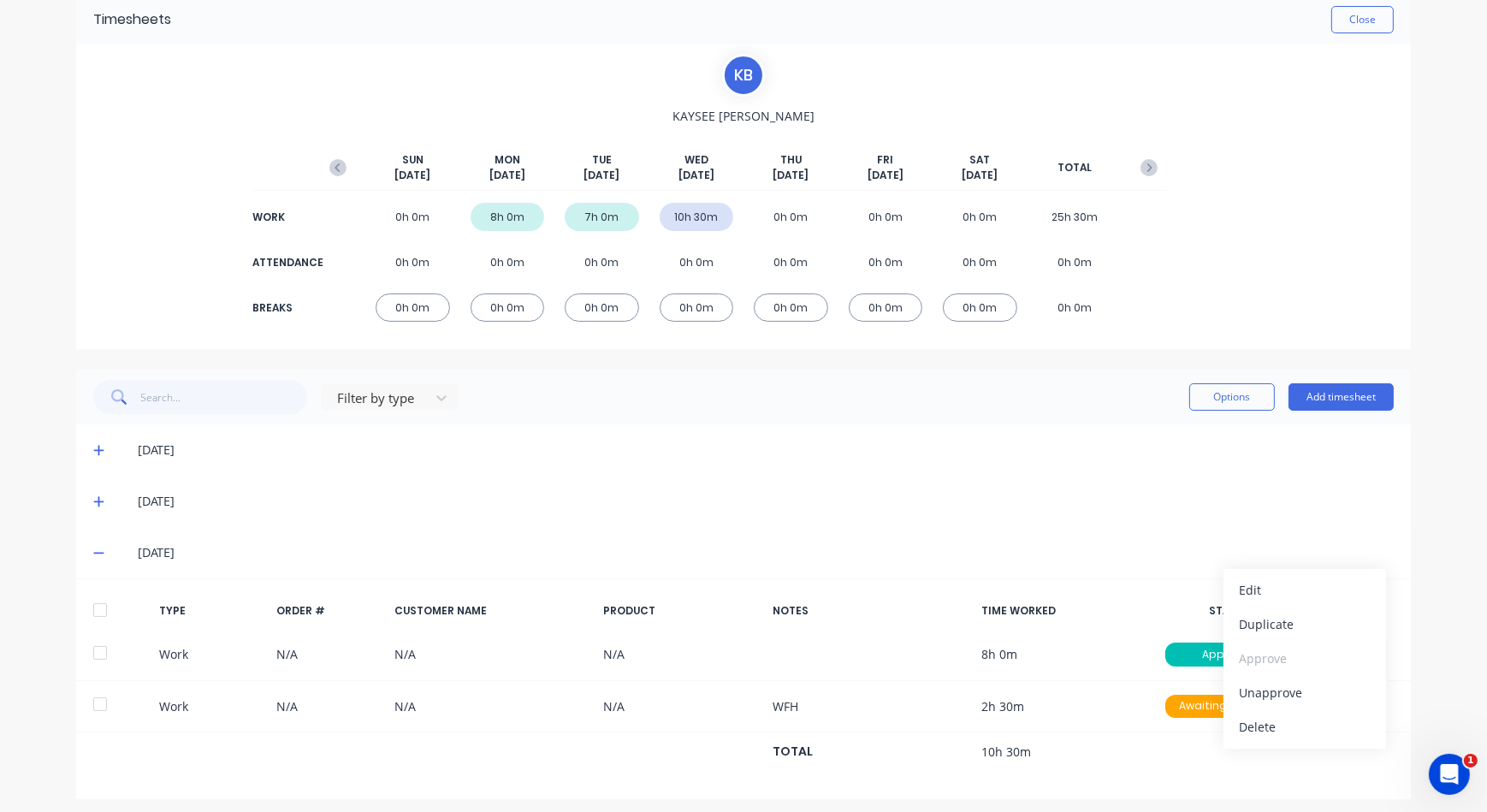
click at [1051, 540] on div "08/10/25" at bounding box center [744, 553] width 1335 height 51
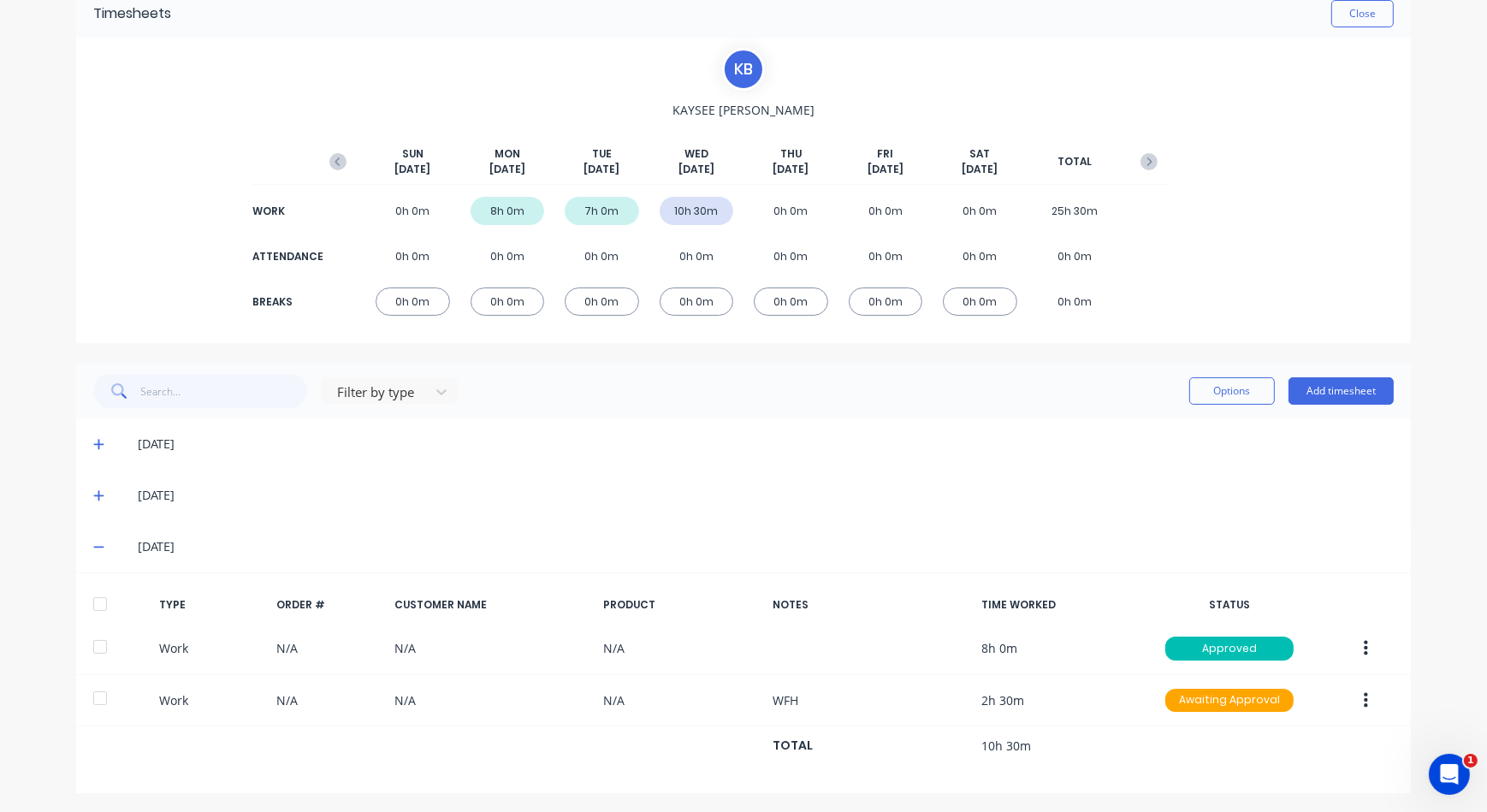
scroll to position [84, 0]
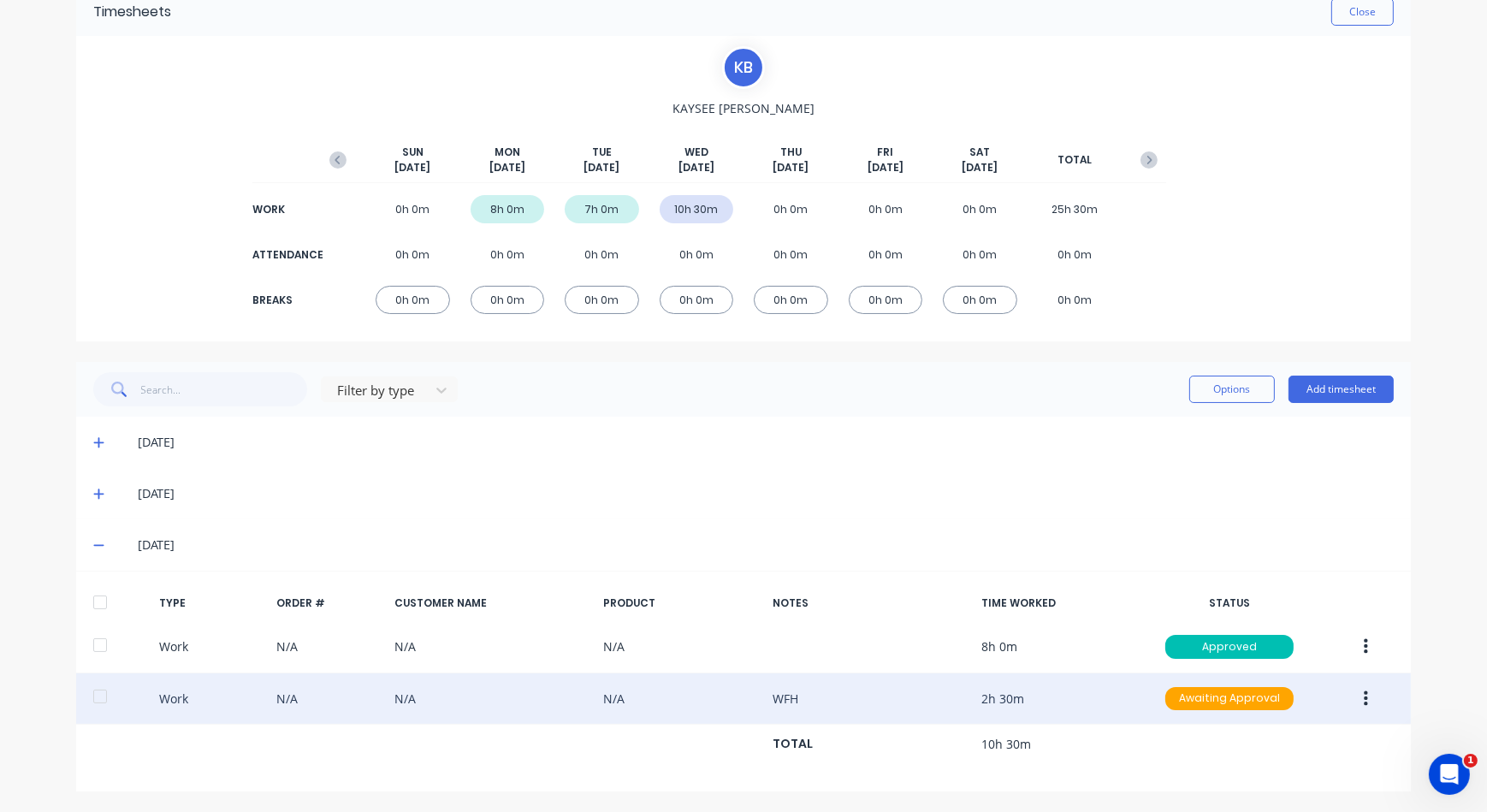
click at [1352, 704] on button "button" at bounding box center [1366, 699] width 40 height 31
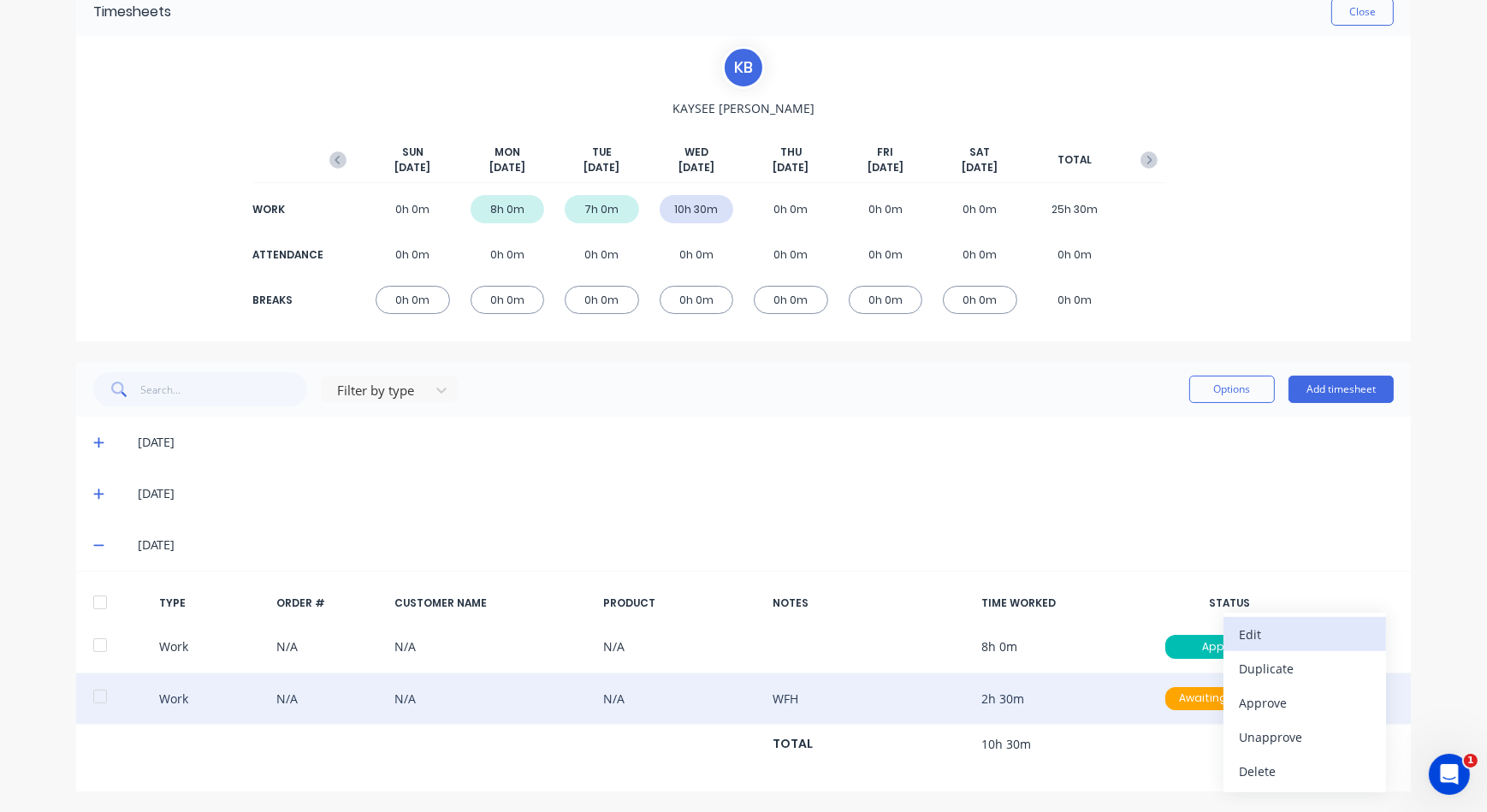
click at [1244, 640] on div "Edit" at bounding box center [1305, 634] width 132 height 25
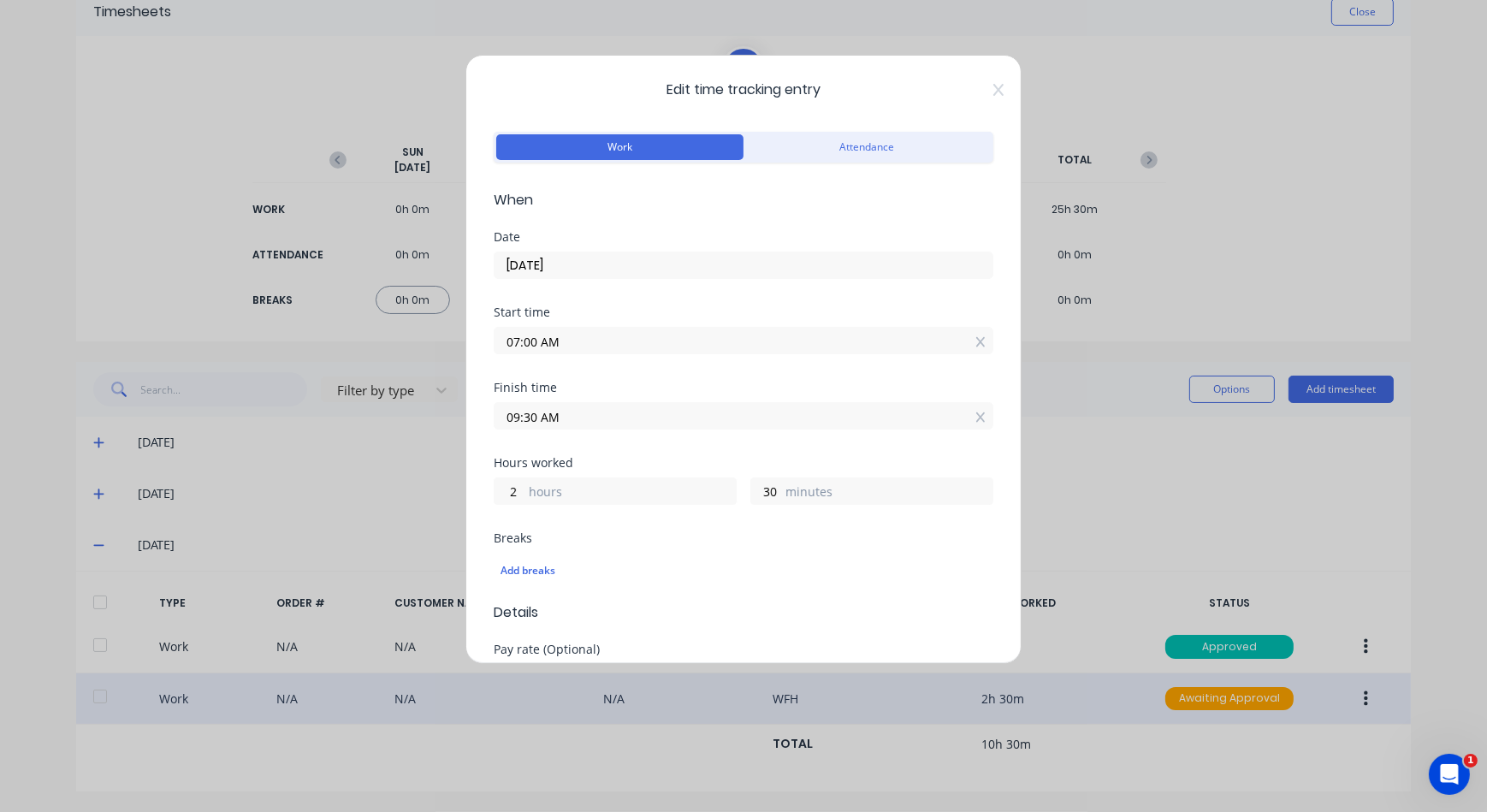
click at [636, 265] on input "08/10/2025" at bounding box center [744, 265] width 498 height 26
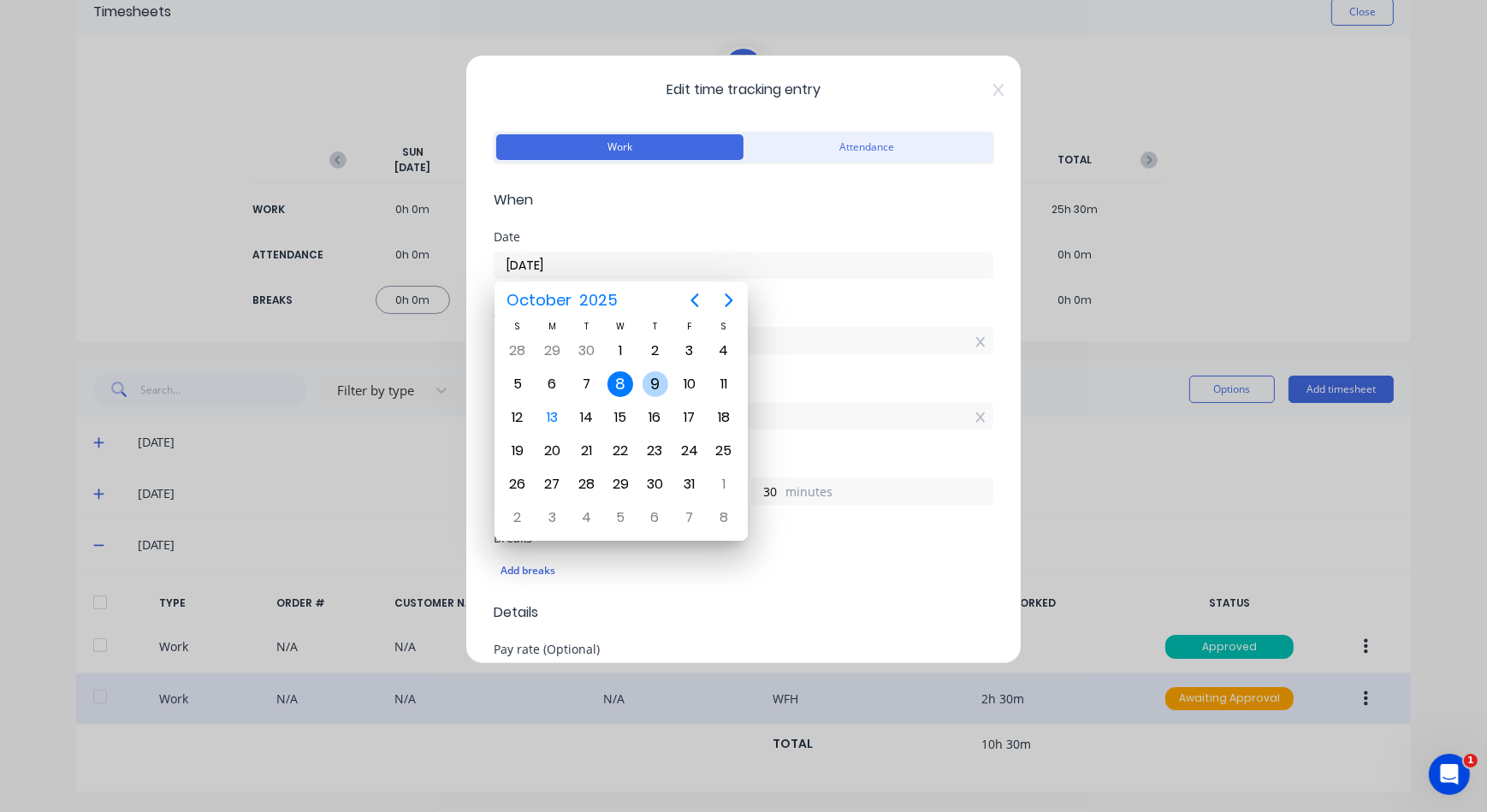
click at [662, 385] on div "9" at bounding box center [655, 384] width 26 height 26
type input "09/10/2025"
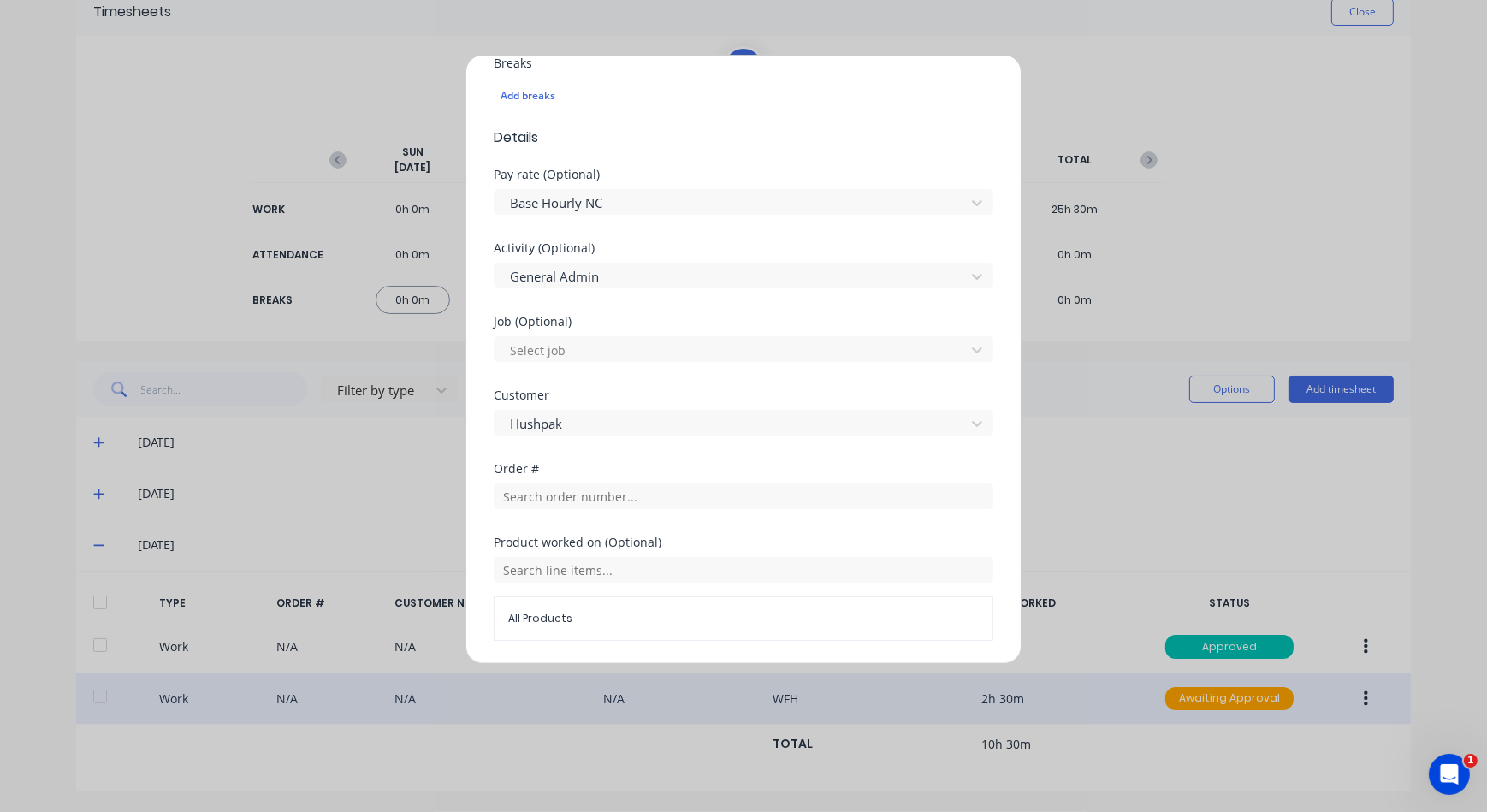
scroll to position [668, 0]
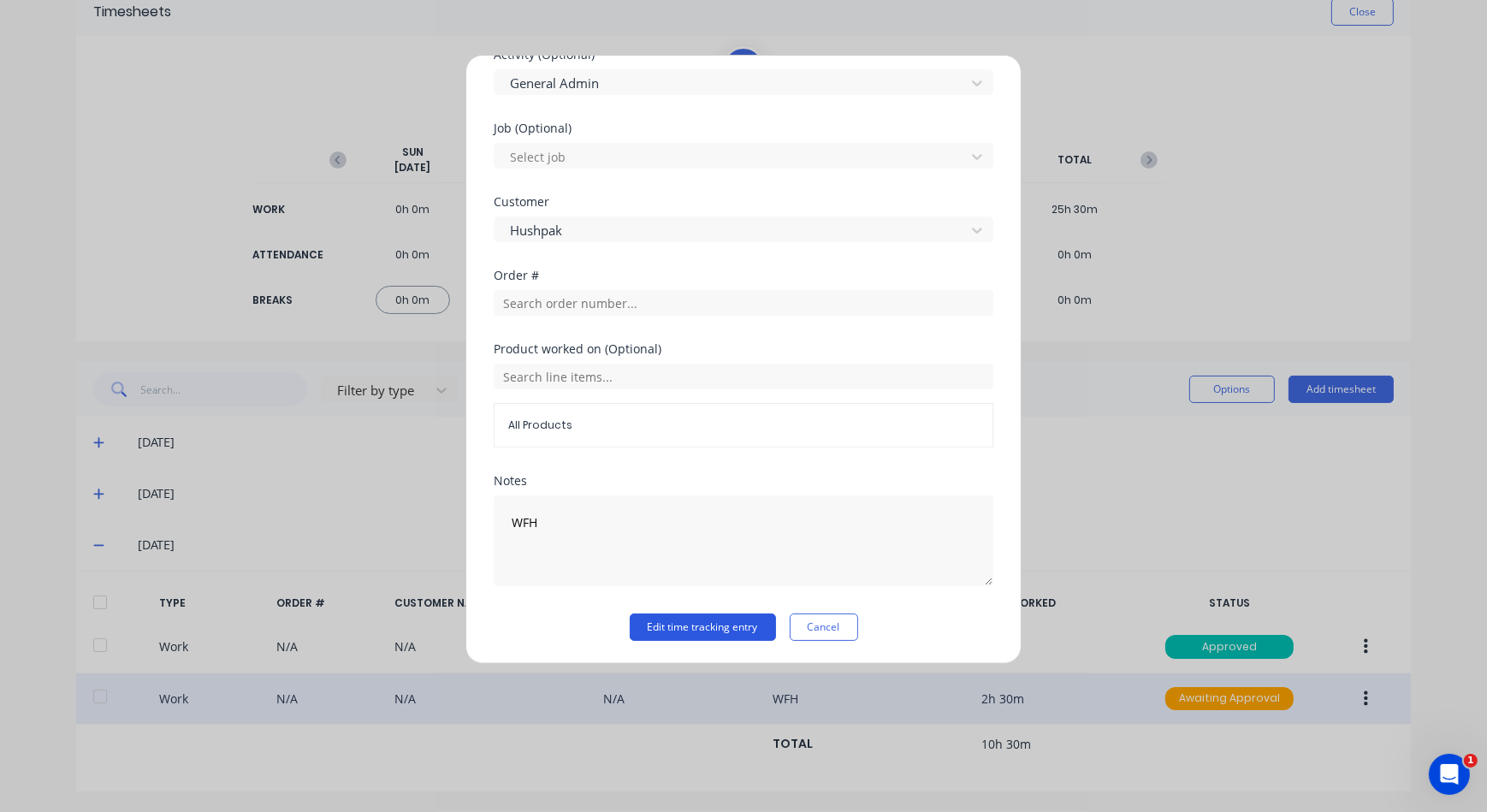
click at [679, 620] on button "Edit time tracking entry" at bounding box center [703, 627] width 147 height 27
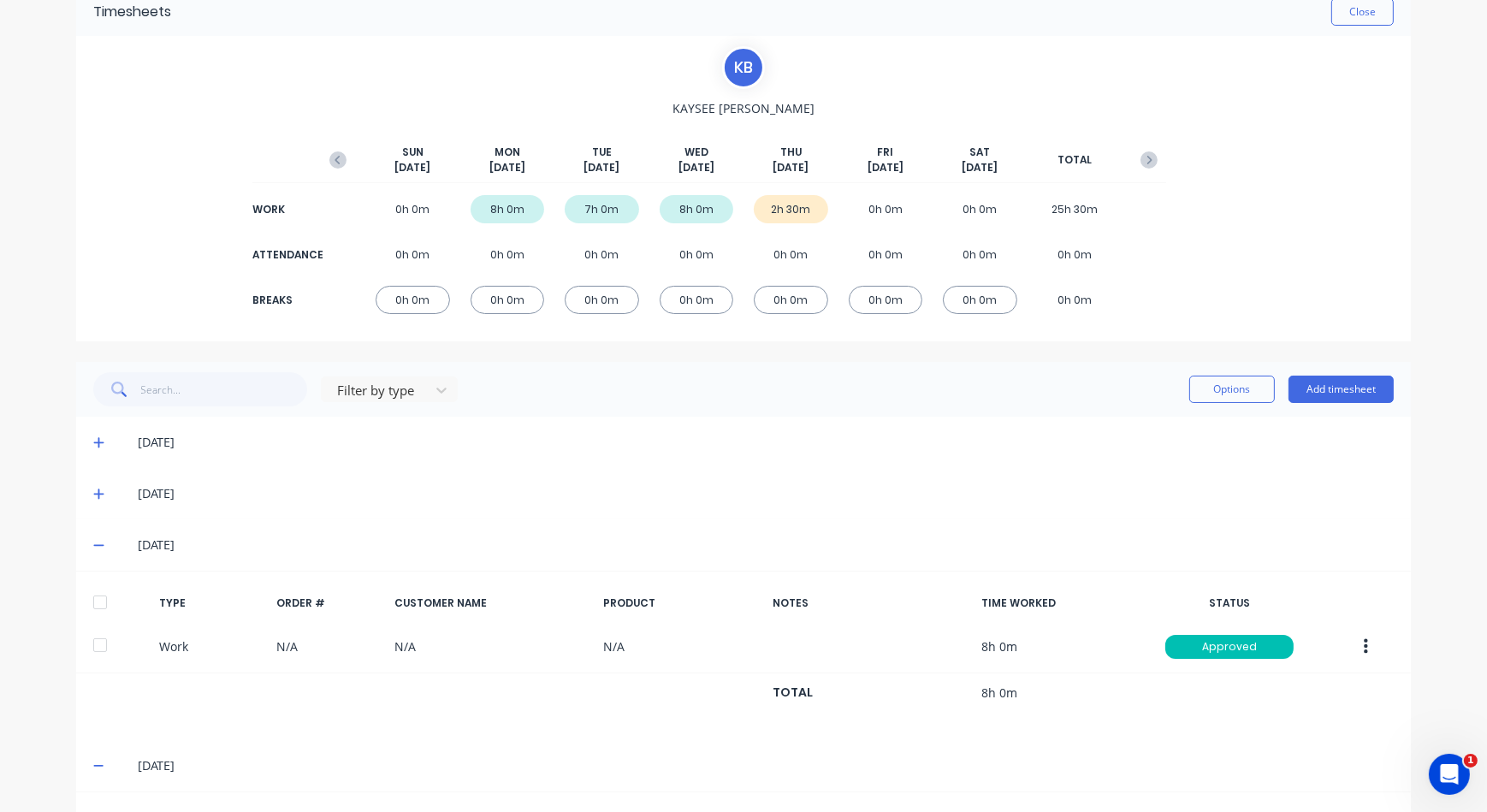
click at [96, 545] on icon at bounding box center [98, 546] width 10 height 2
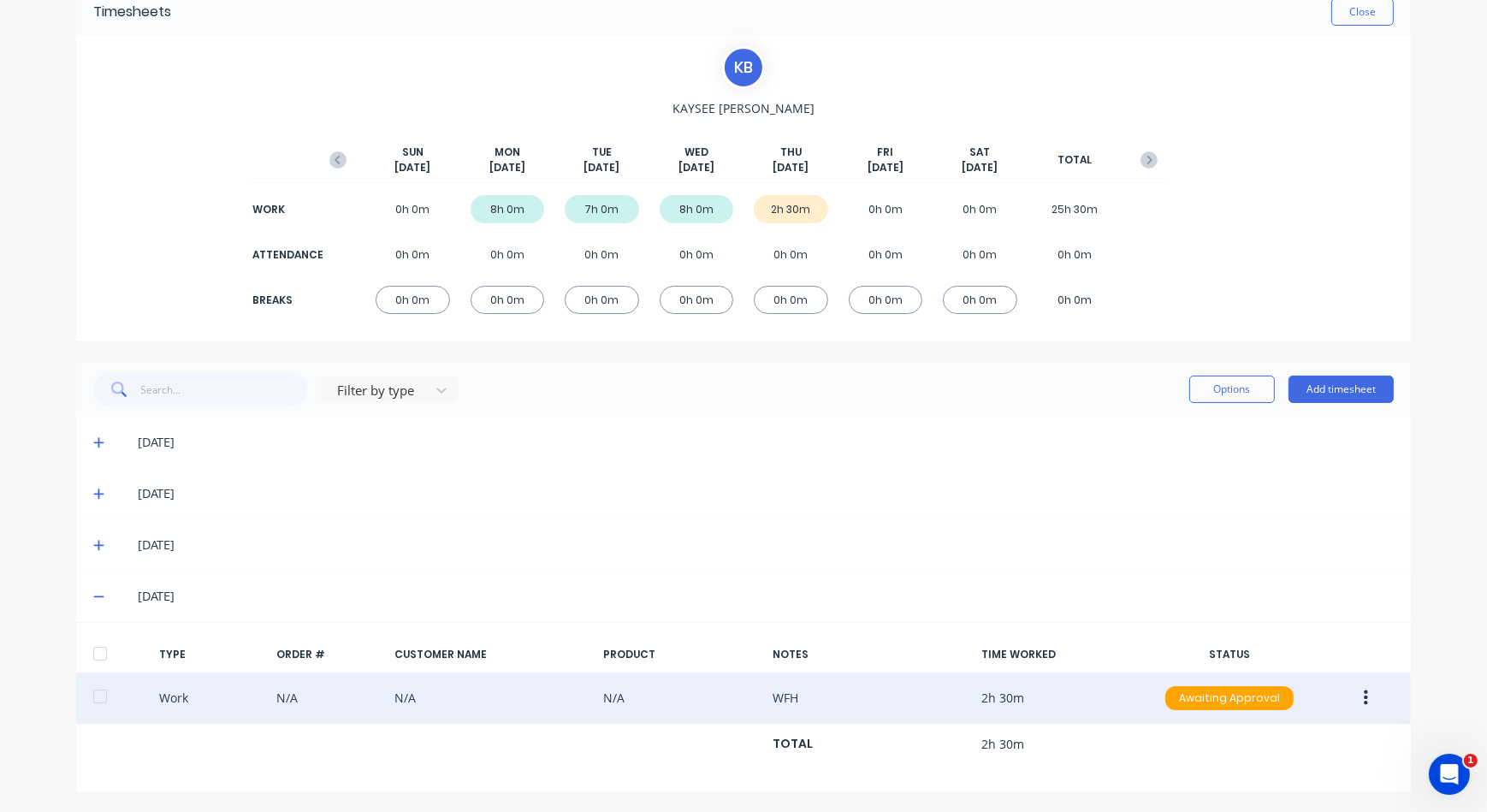
click at [1356, 697] on button "button" at bounding box center [1366, 698] width 40 height 31
click at [1273, 655] on div "Duplicate" at bounding box center [1305, 667] width 132 height 25
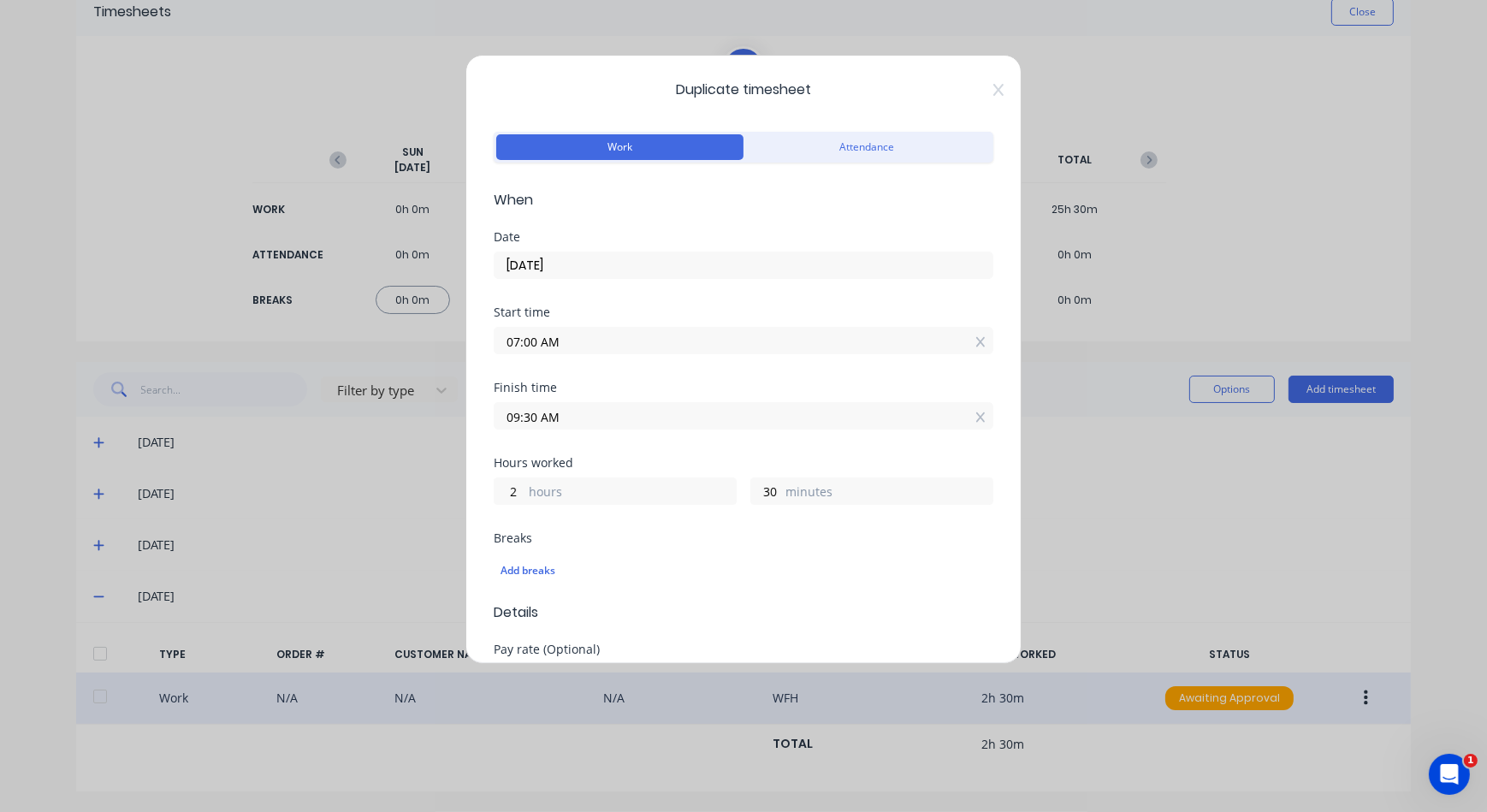
click at [608, 331] on input "07:00 AM" at bounding box center [744, 341] width 498 height 26
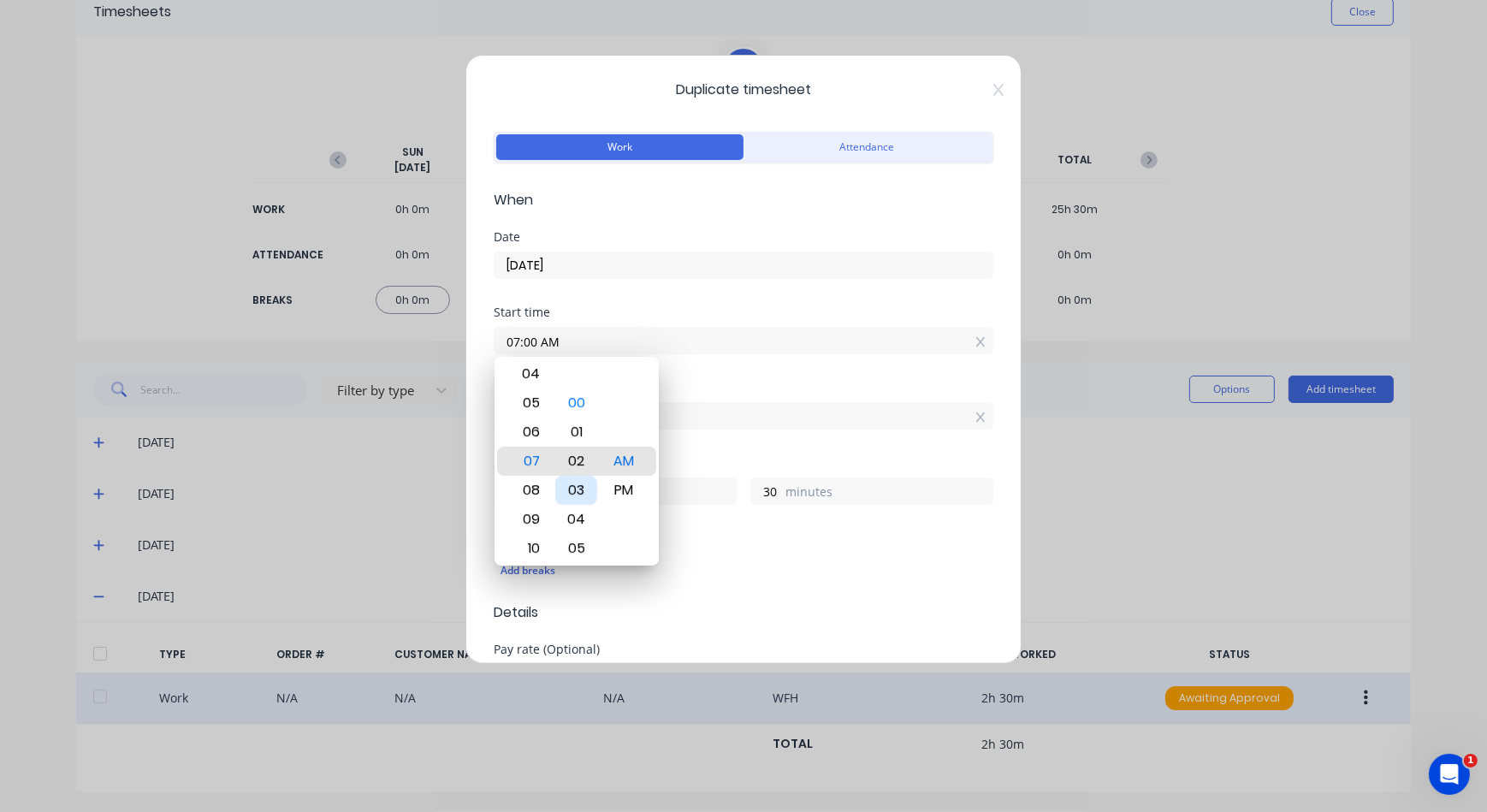
type input "07:02 AM"
type input "28"
type input "10:02 AM"
type input "23"
type input "11:02 AM"
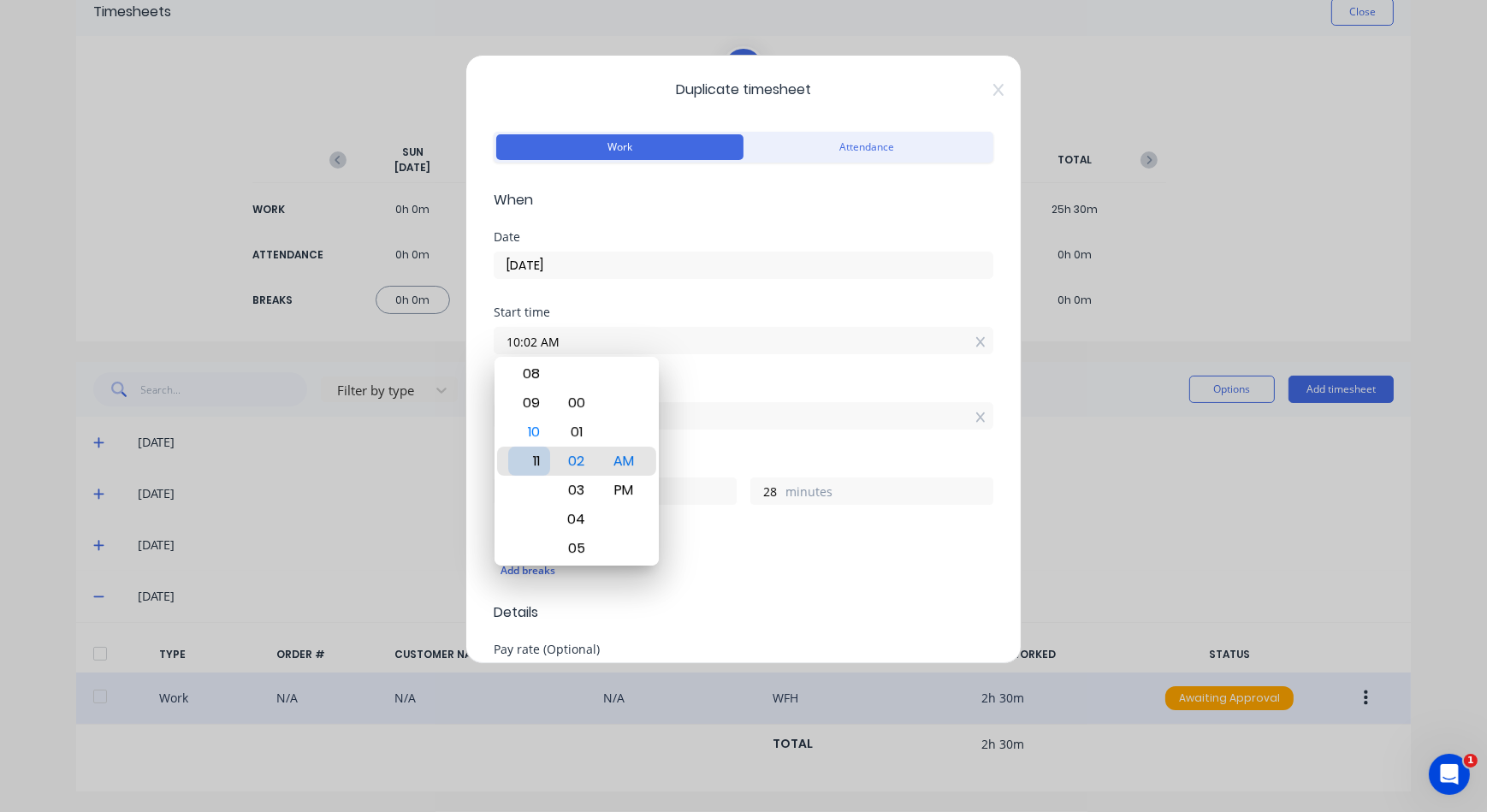
type input "22"
type input "08:02 AM"
type input "1"
type input "09:02 AM"
type input "0"
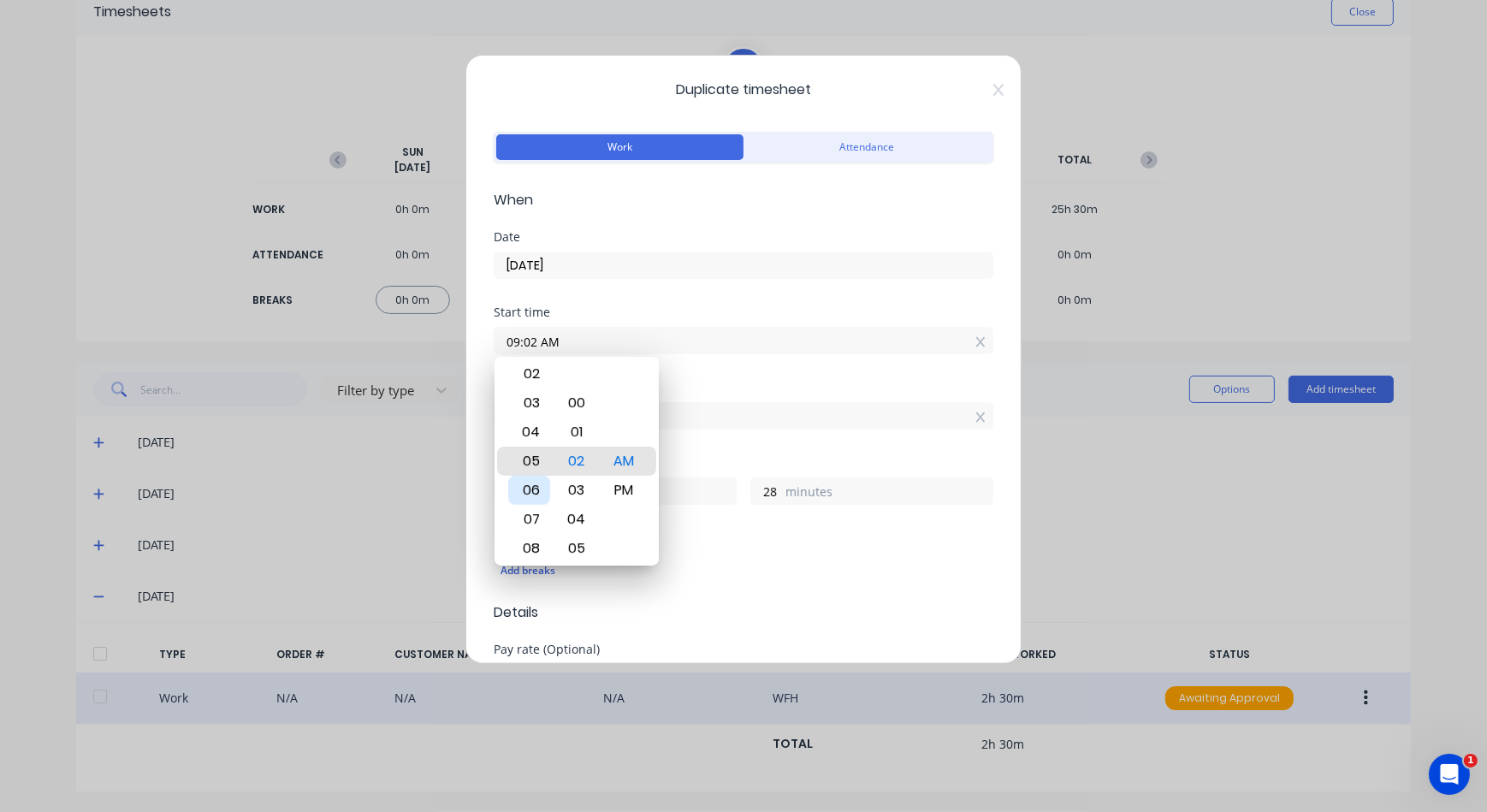
type input "05:02 AM"
type input "4"
click at [537, 437] on div "04" at bounding box center [530, 433] width 42 height 29
type input "04:02 AM"
type input "5"
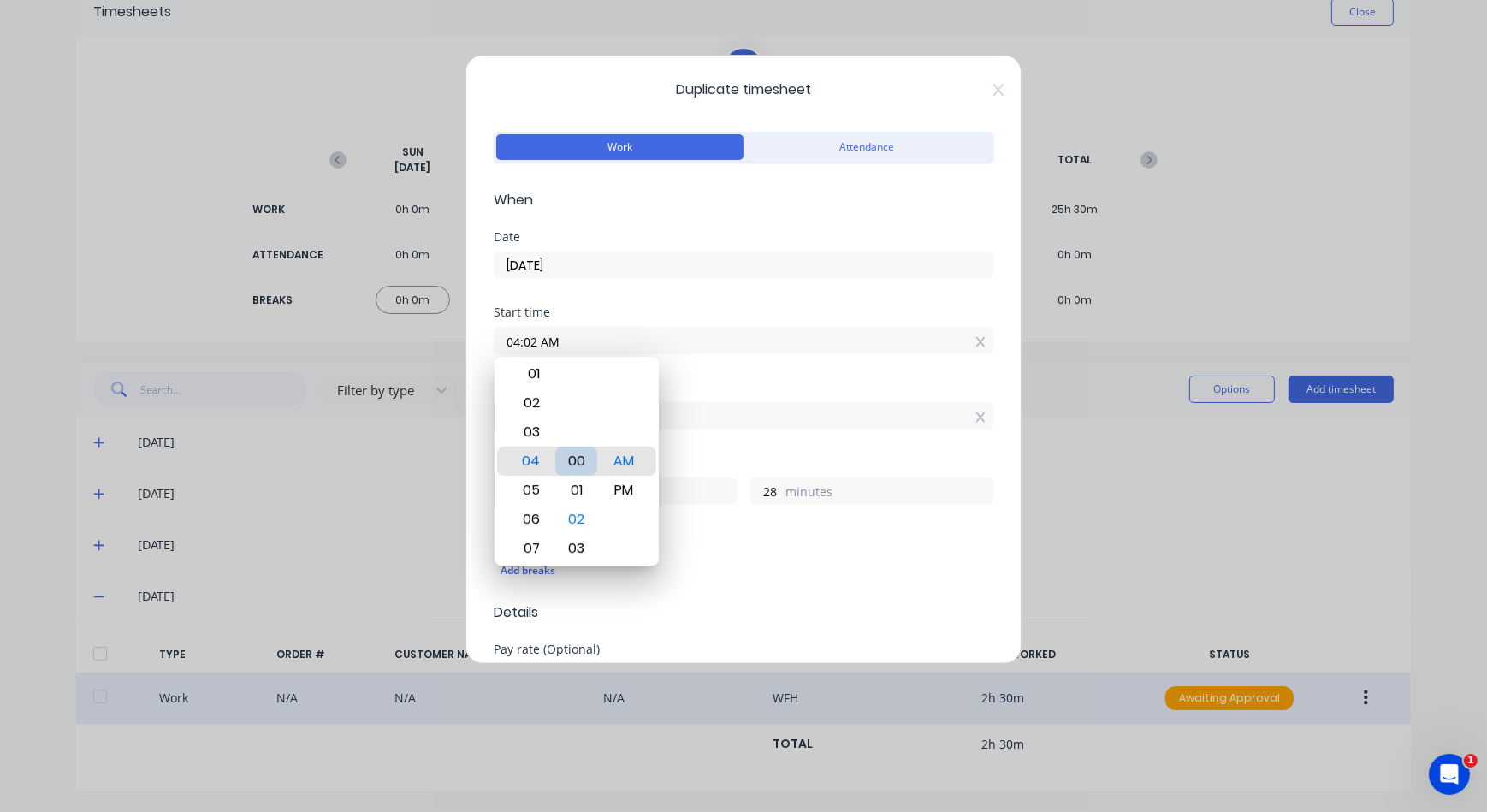
type input "04:00 AM"
type input "30"
type input "04:01 AM"
type input "29"
click at [592, 460] on div "01" at bounding box center [577, 461] width 42 height 29
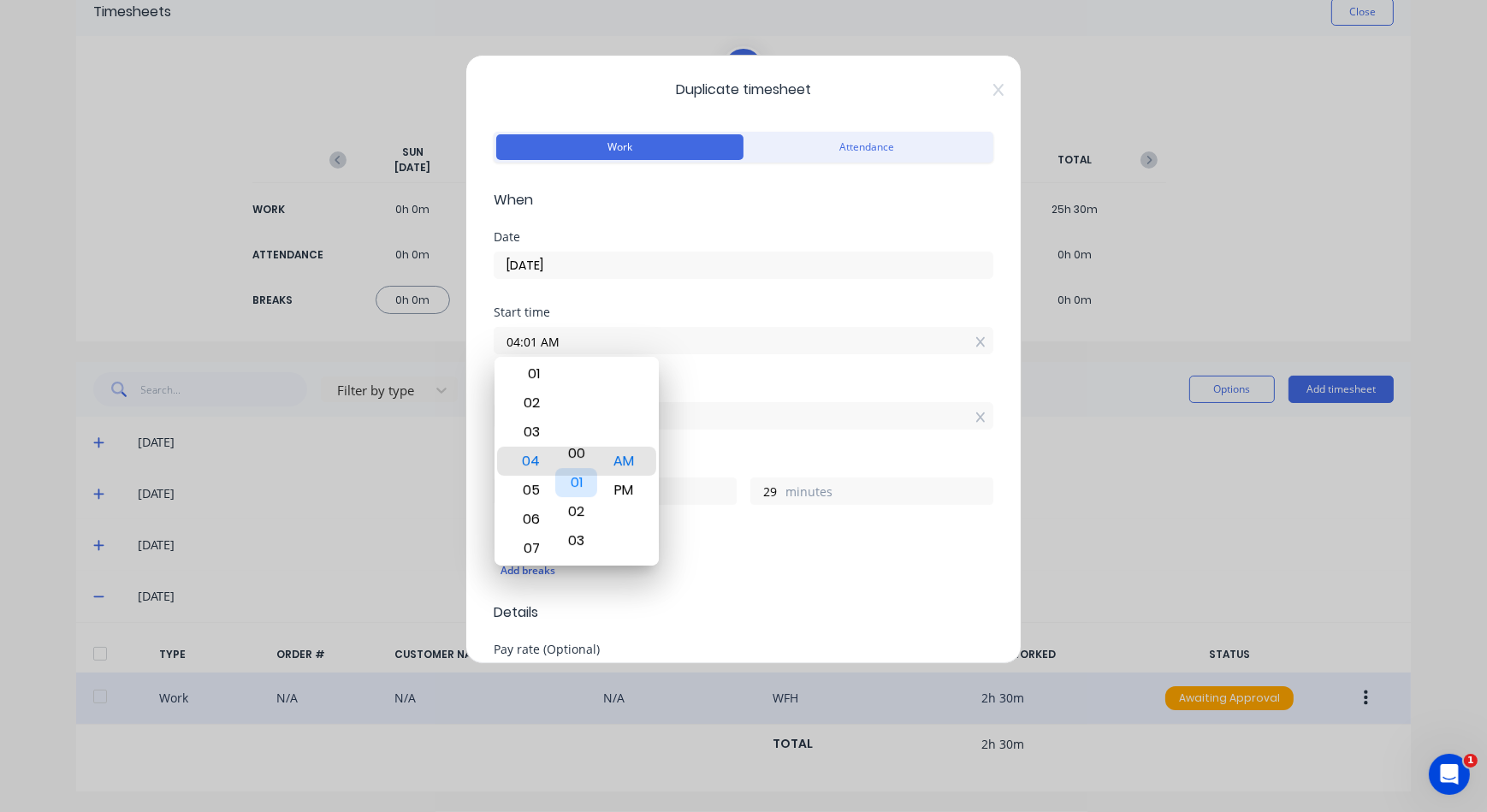
drag, startPoint x: 592, startPoint y: 460, endPoint x: 586, endPoint y: 480, distance: 20.9
click at [586, 480] on div "01" at bounding box center [577, 483] width 42 height 29
type input "04:00 AM"
type input "30"
click at [530, 481] on div "05" at bounding box center [530, 490] width 42 height 29
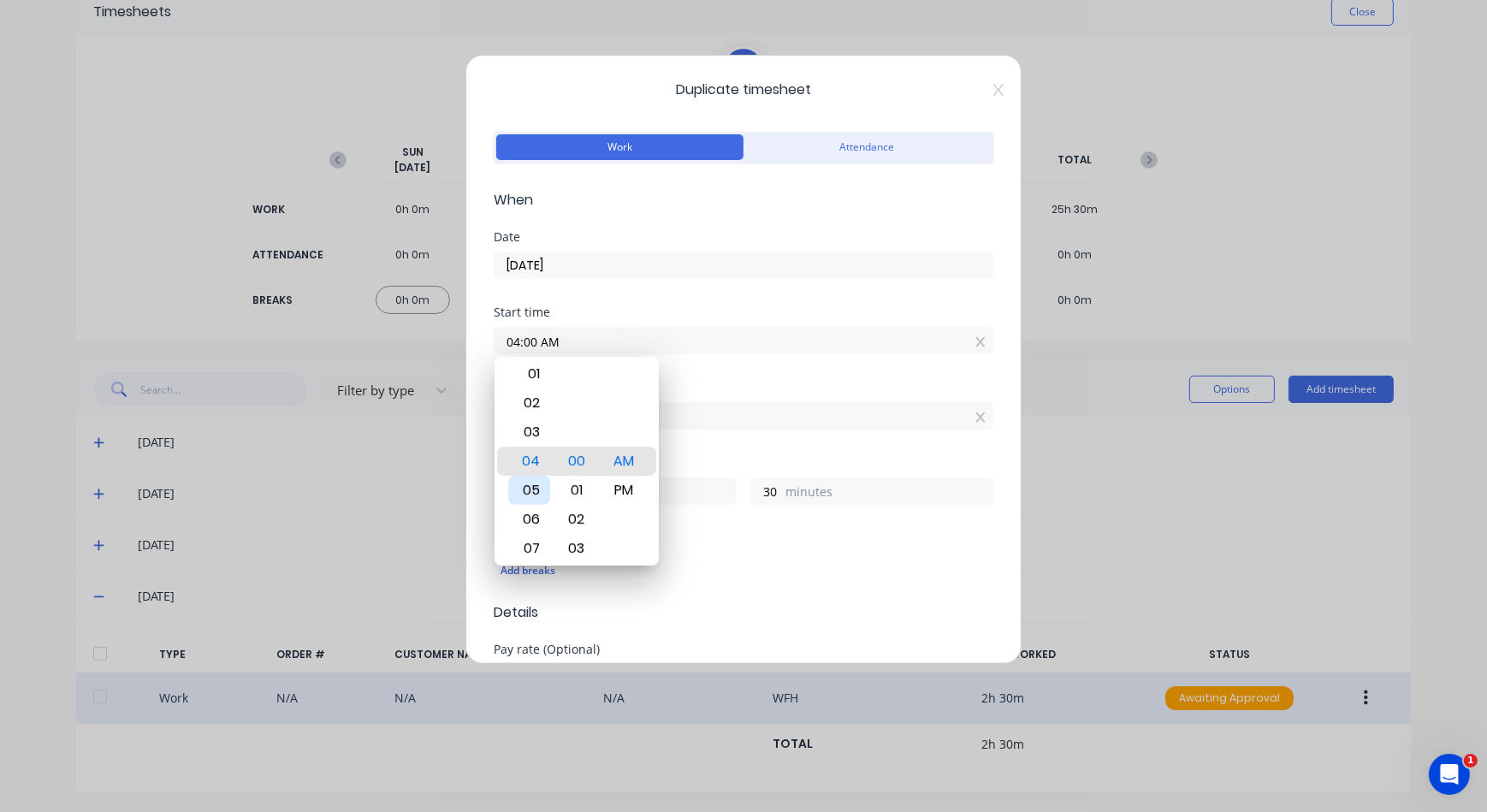
type input "05:00 AM"
type input "4"
drag, startPoint x: 636, startPoint y: 477, endPoint x: 640, endPoint y: 455, distance: 22.4
click at [640, 455] on div "PM" at bounding box center [623, 470] width 42 height 29
type input "05:00 PM"
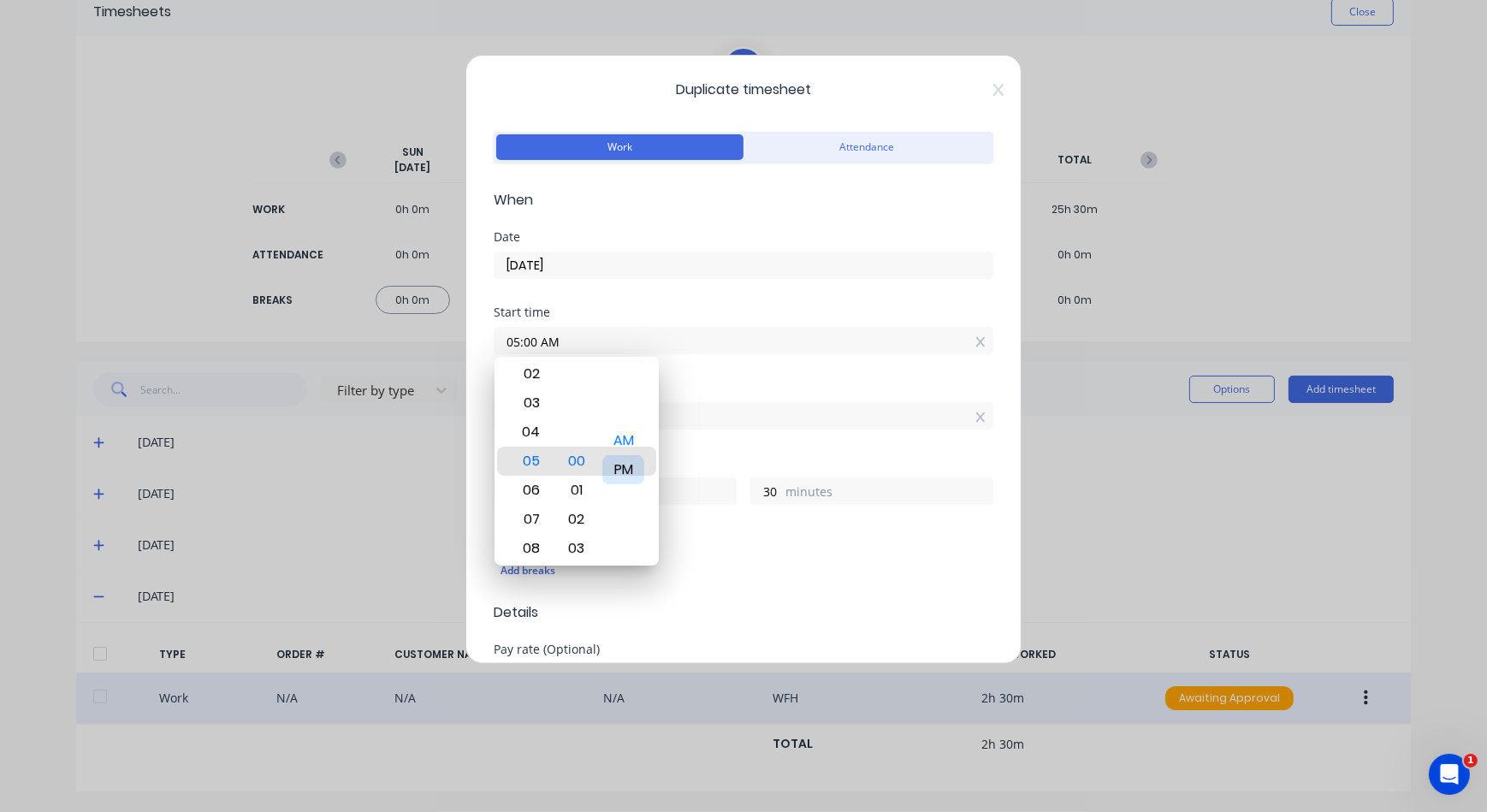
type input "16"
click at [637, 455] on div "PM" at bounding box center [623, 461] width 42 height 29
type input "06:00 PM"
type input "15"
type input "05:00 PM"
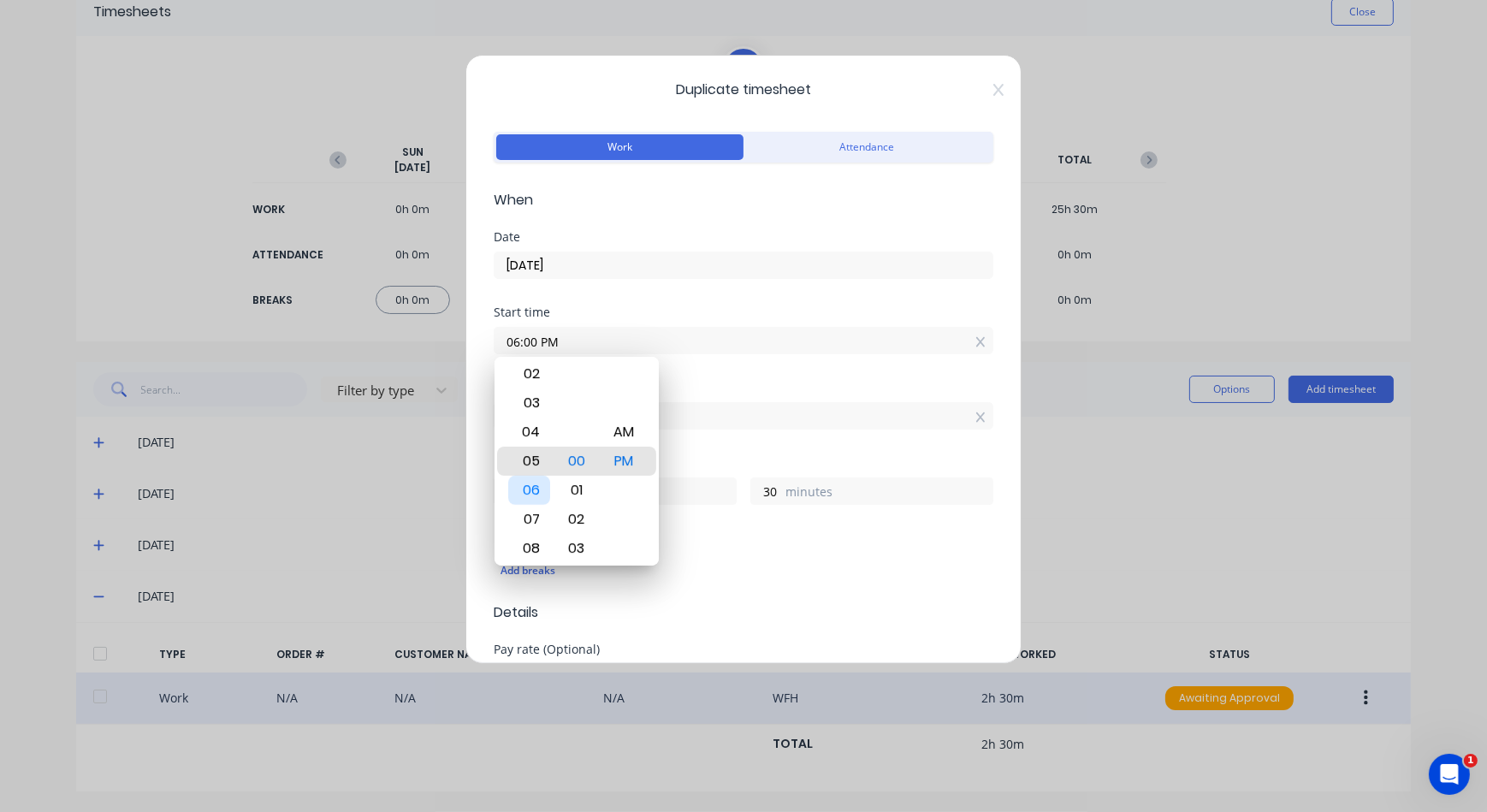
type input "16"
click at [539, 457] on div "05" at bounding box center [530, 461] width 42 height 29
click at [738, 579] on div "Add breaks" at bounding box center [744, 571] width 486 height 22
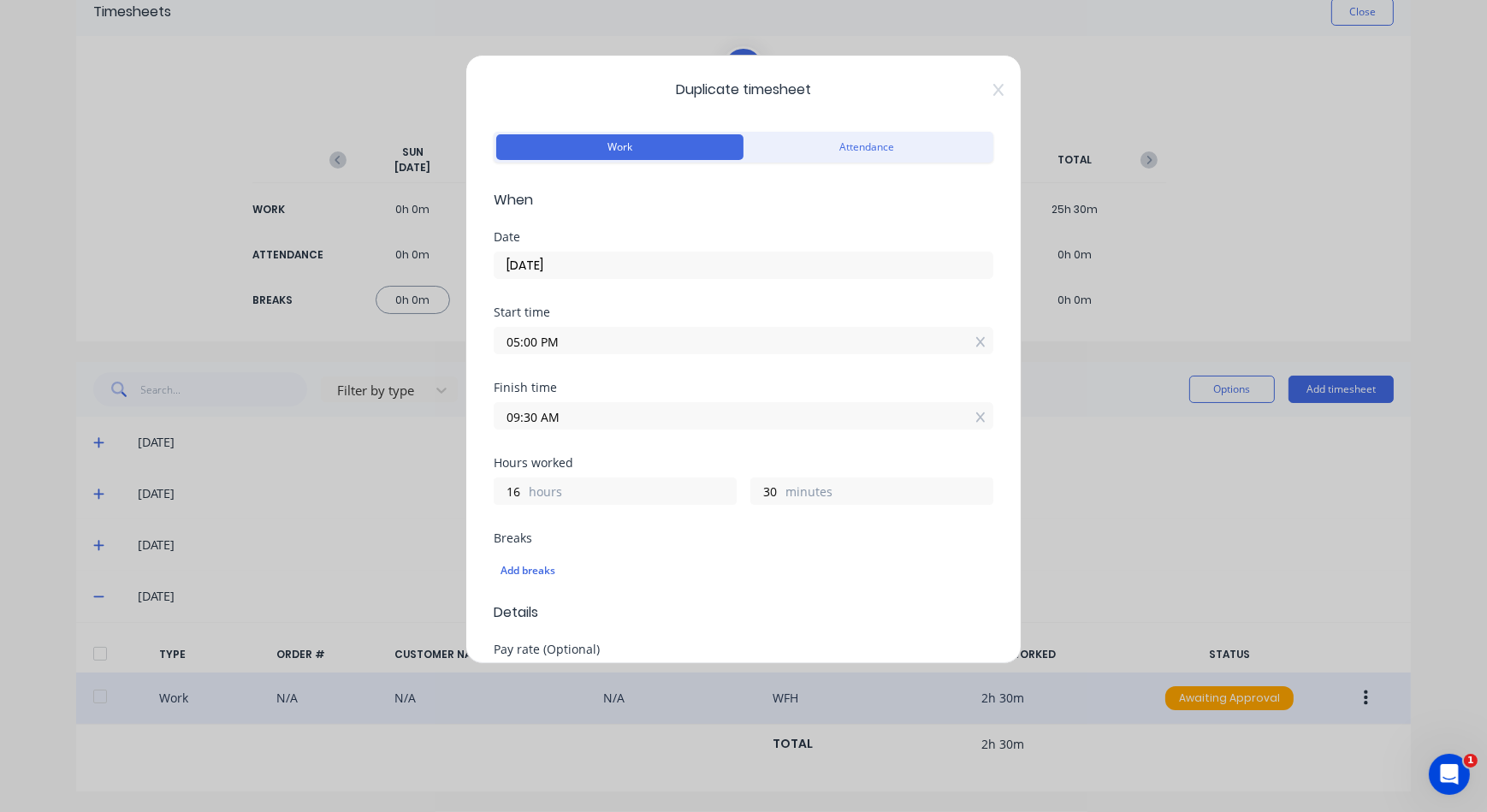
click at [575, 406] on input "09:30 AM" at bounding box center [744, 416] width 498 height 26
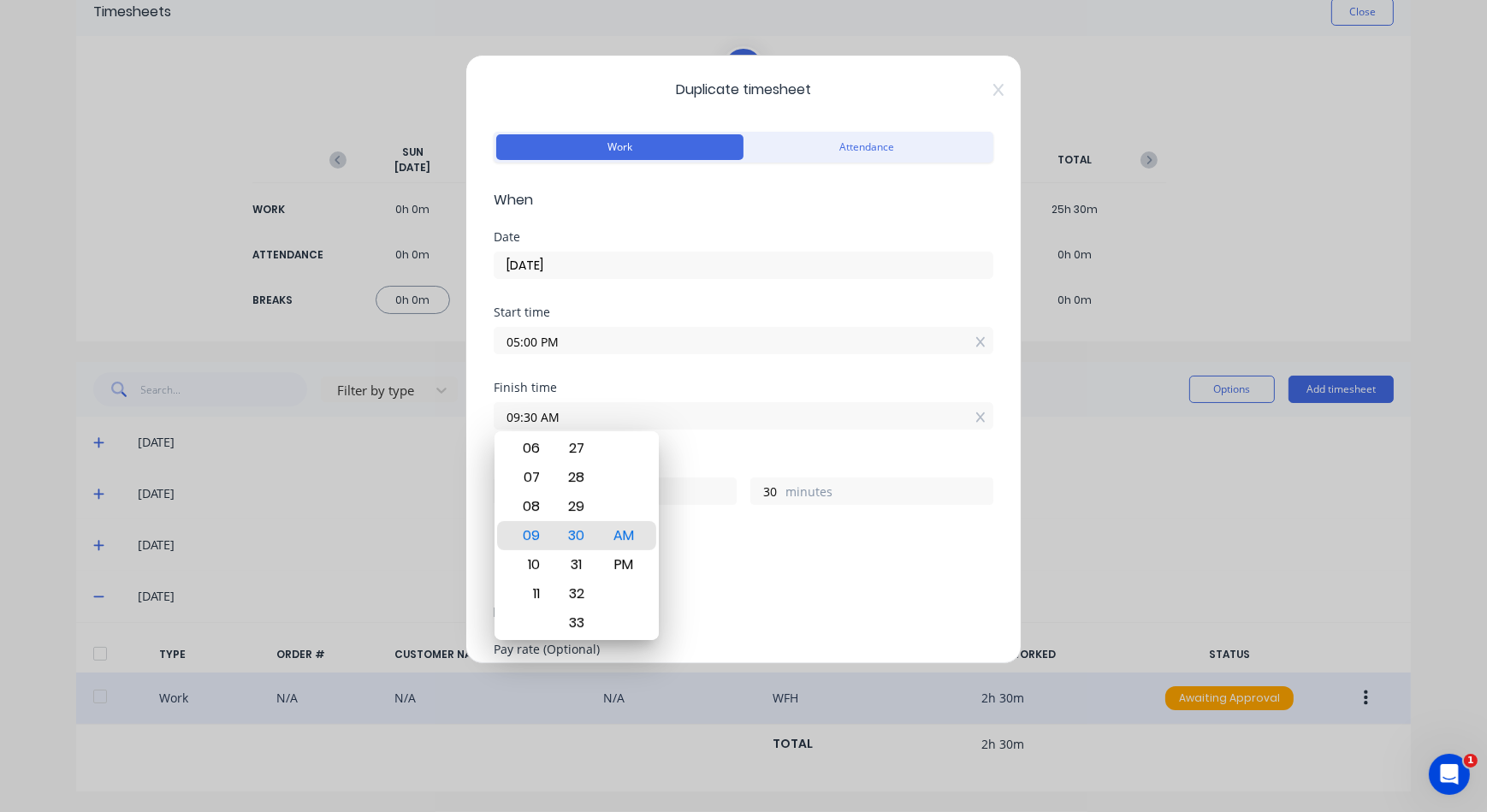
click at [975, 414] on input "09:30 AM" at bounding box center [744, 416] width 498 height 26
click at [975, 414] on icon at bounding box center [980, 417] width 9 height 10
type input "12:54 PM"
type input "19"
type input "54"
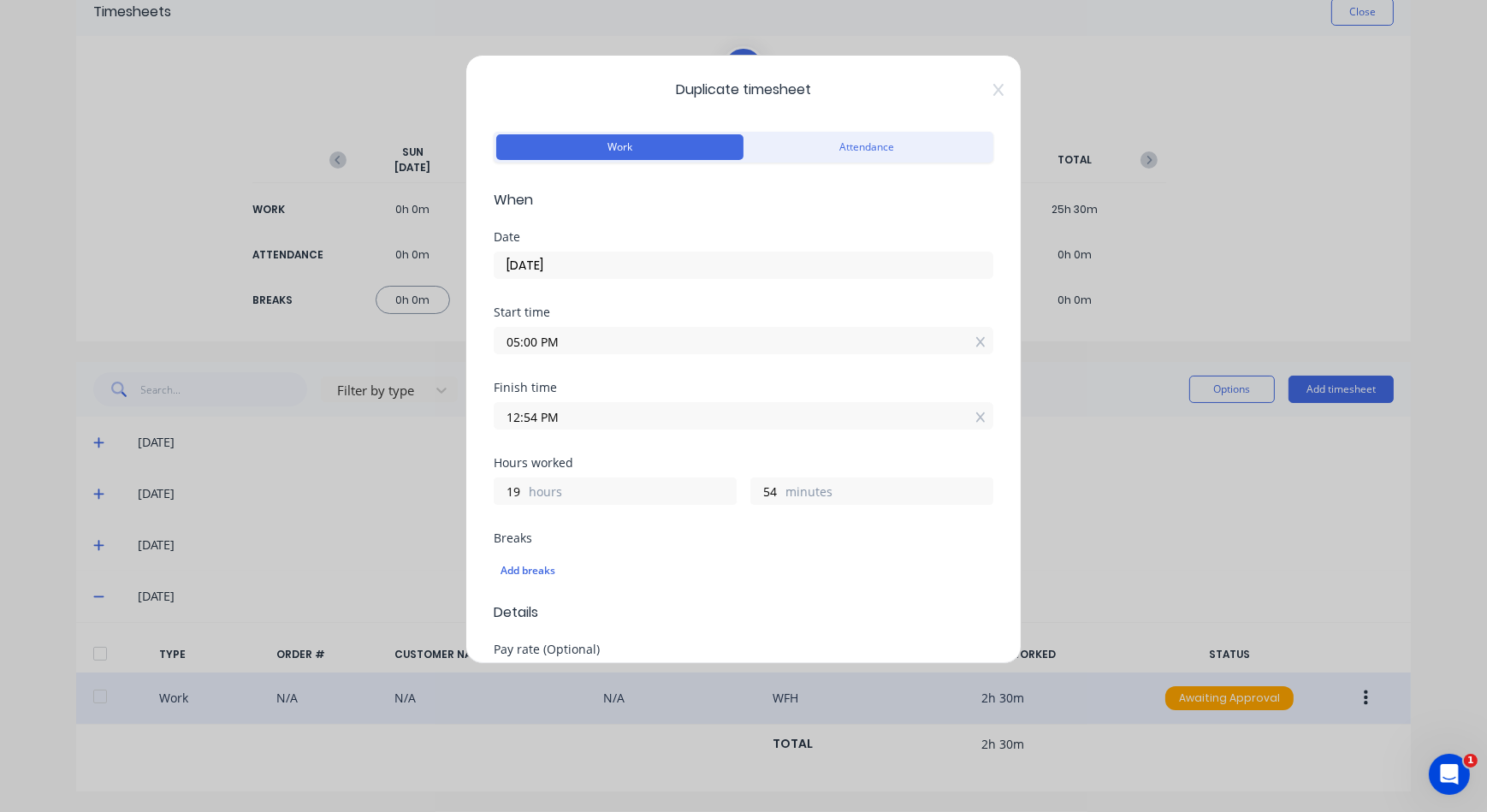
click at [908, 417] on input "12:54 PM" at bounding box center [744, 416] width 498 height 26
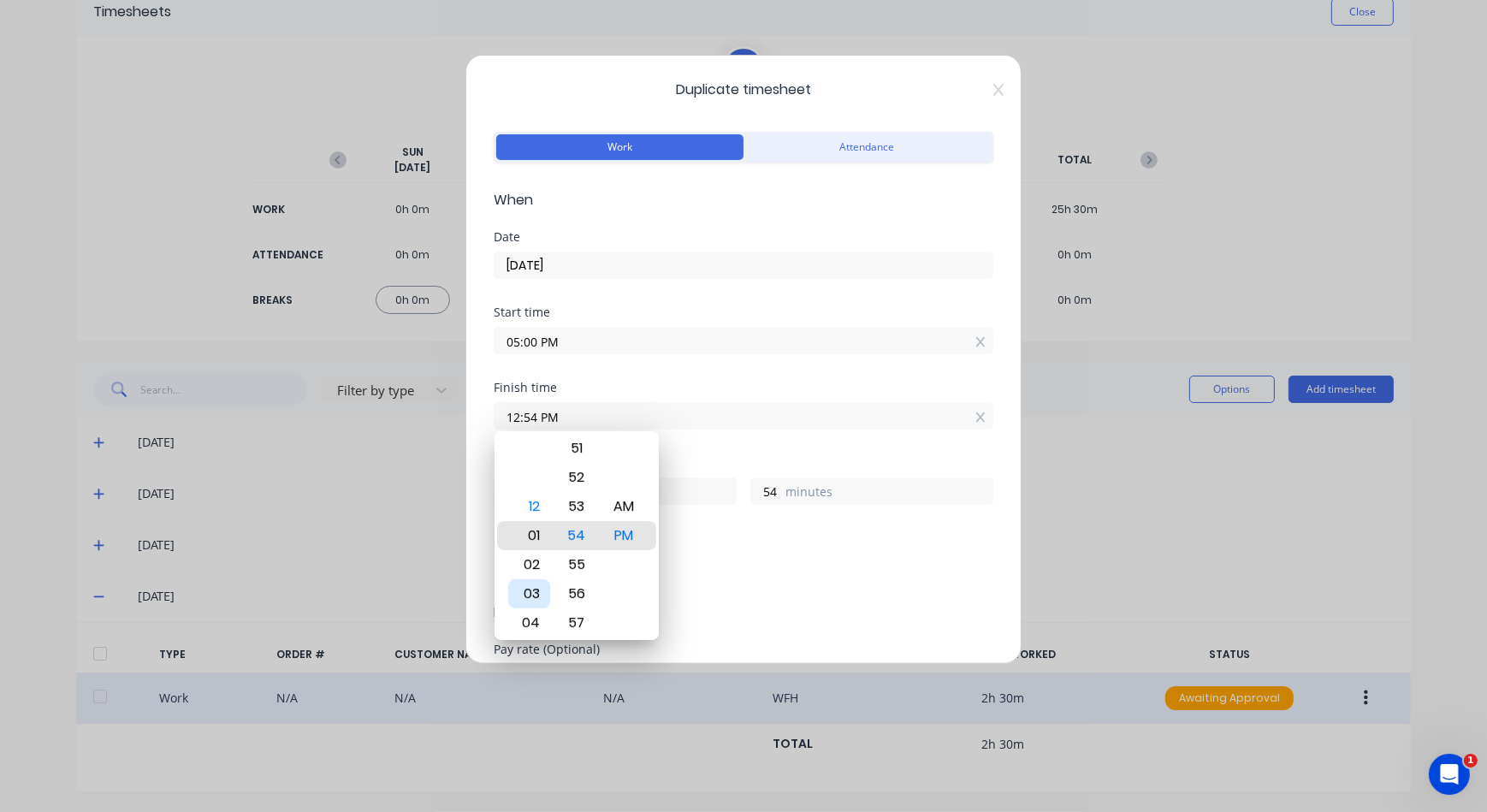
type input "02:54 PM"
type input "21"
type input "04:54 PM"
type input "23"
type input "05:54 PM"
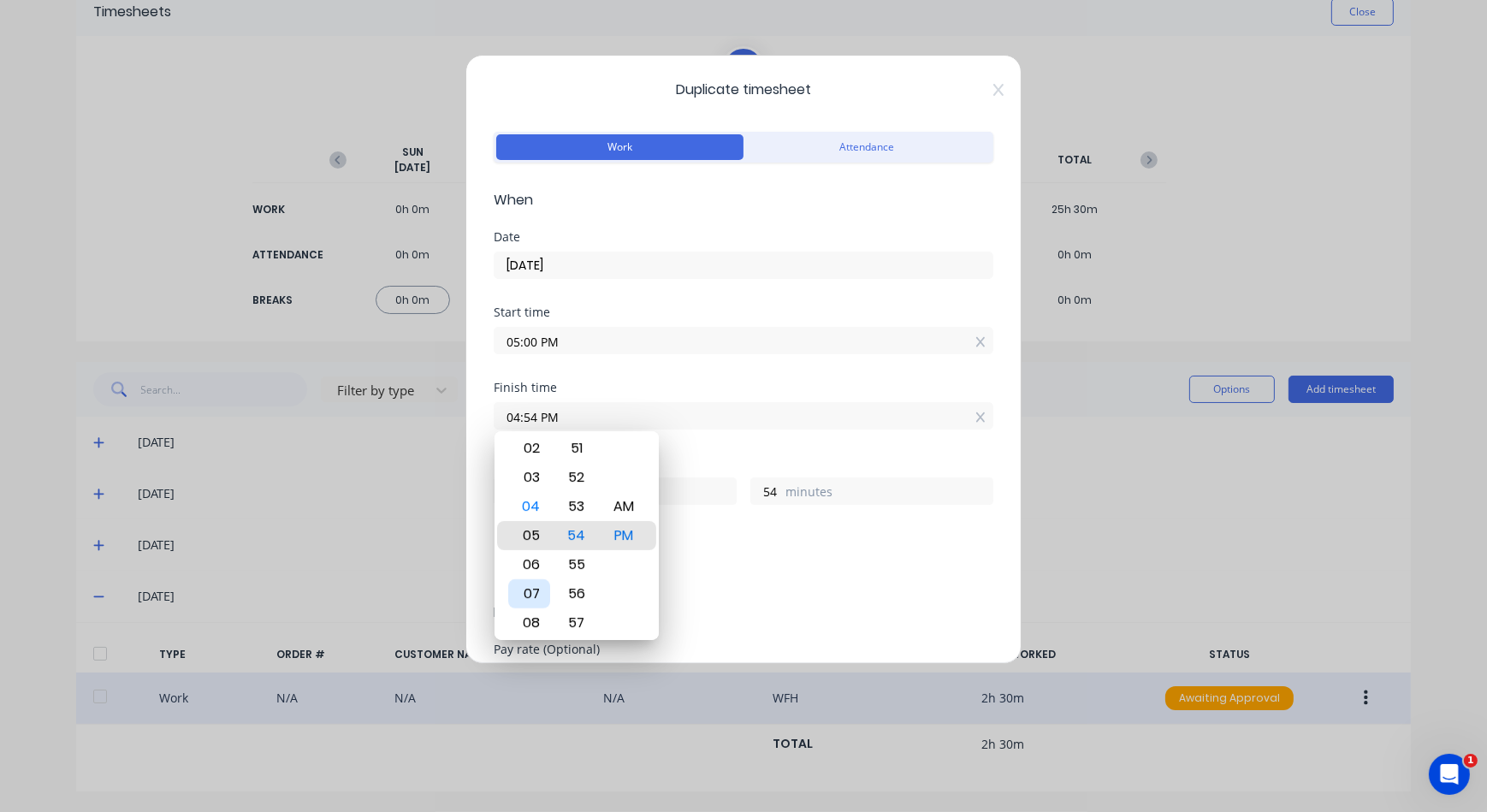
type input "0"
type input "07:54 PM"
type input "2"
click at [526, 558] on div "08" at bounding box center [530, 565] width 42 height 29
type input "08:54 PM"
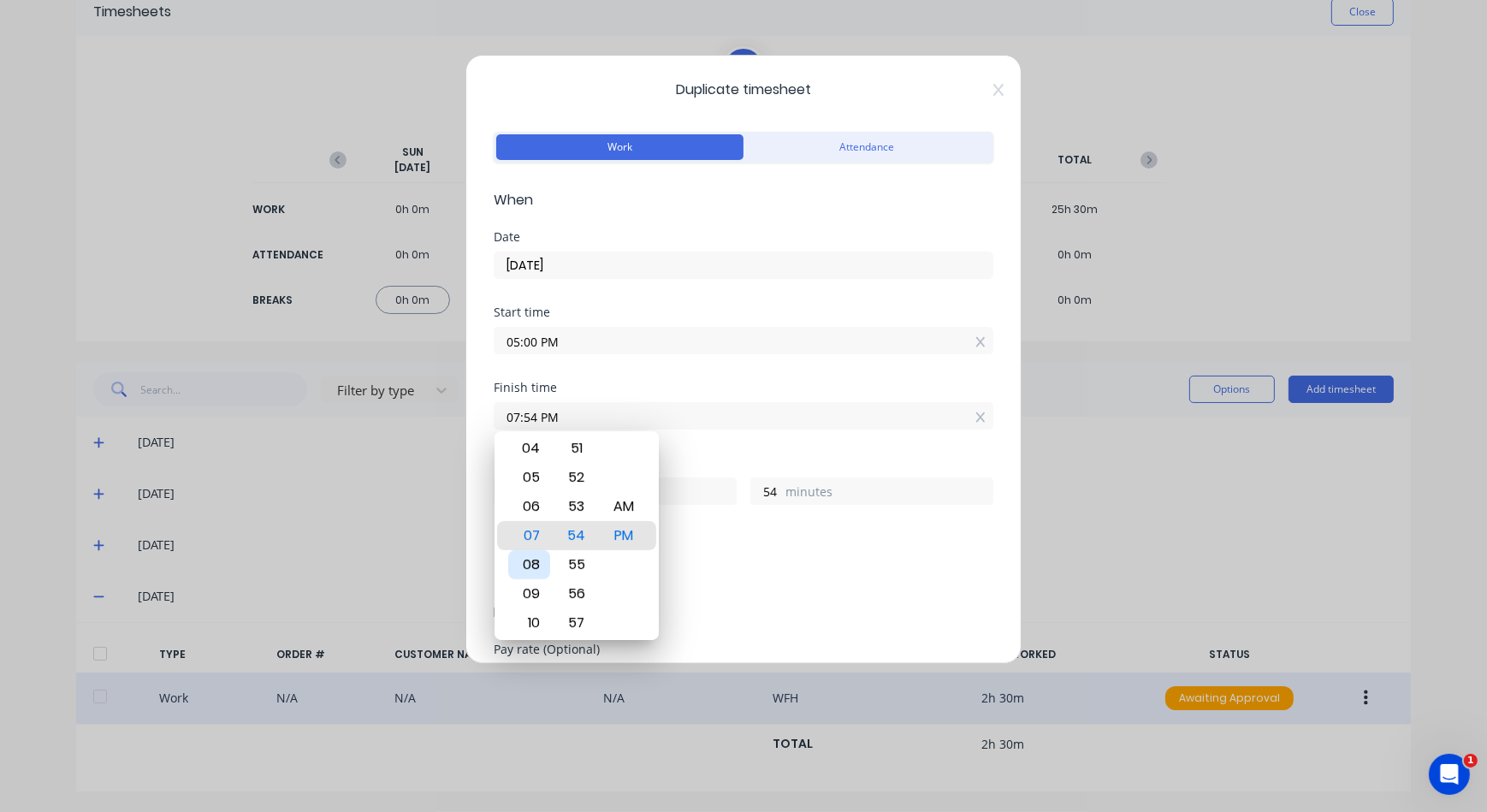
type input "3"
type input "08:50 PM"
type input "50"
type input "08:45 PM"
type input "45"
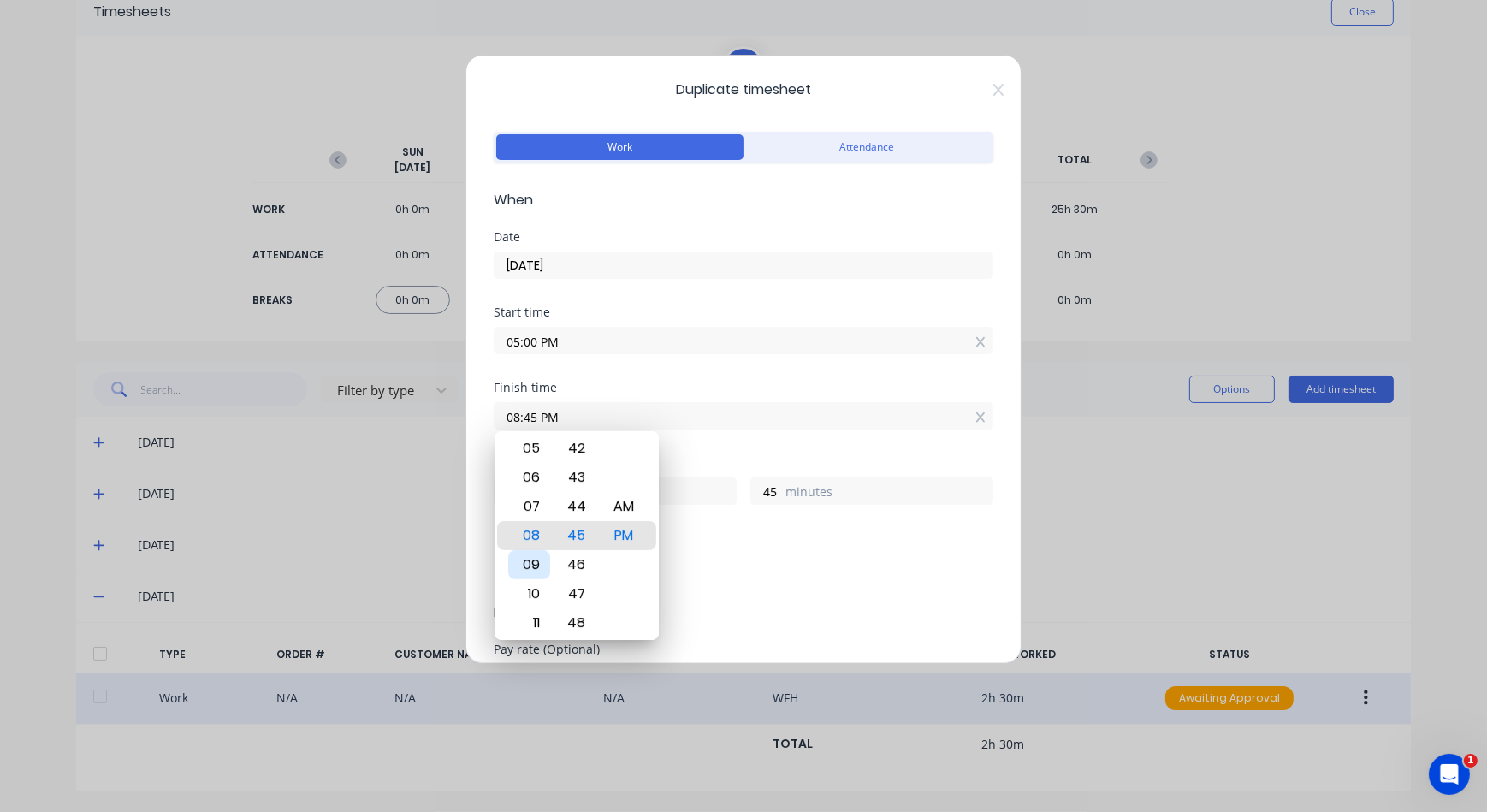
click at [526, 560] on div "09" at bounding box center [530, 565] width 42 height 29
type input "09:45 PM"
type input "4"
type input "09:44 PM"
type input "44"
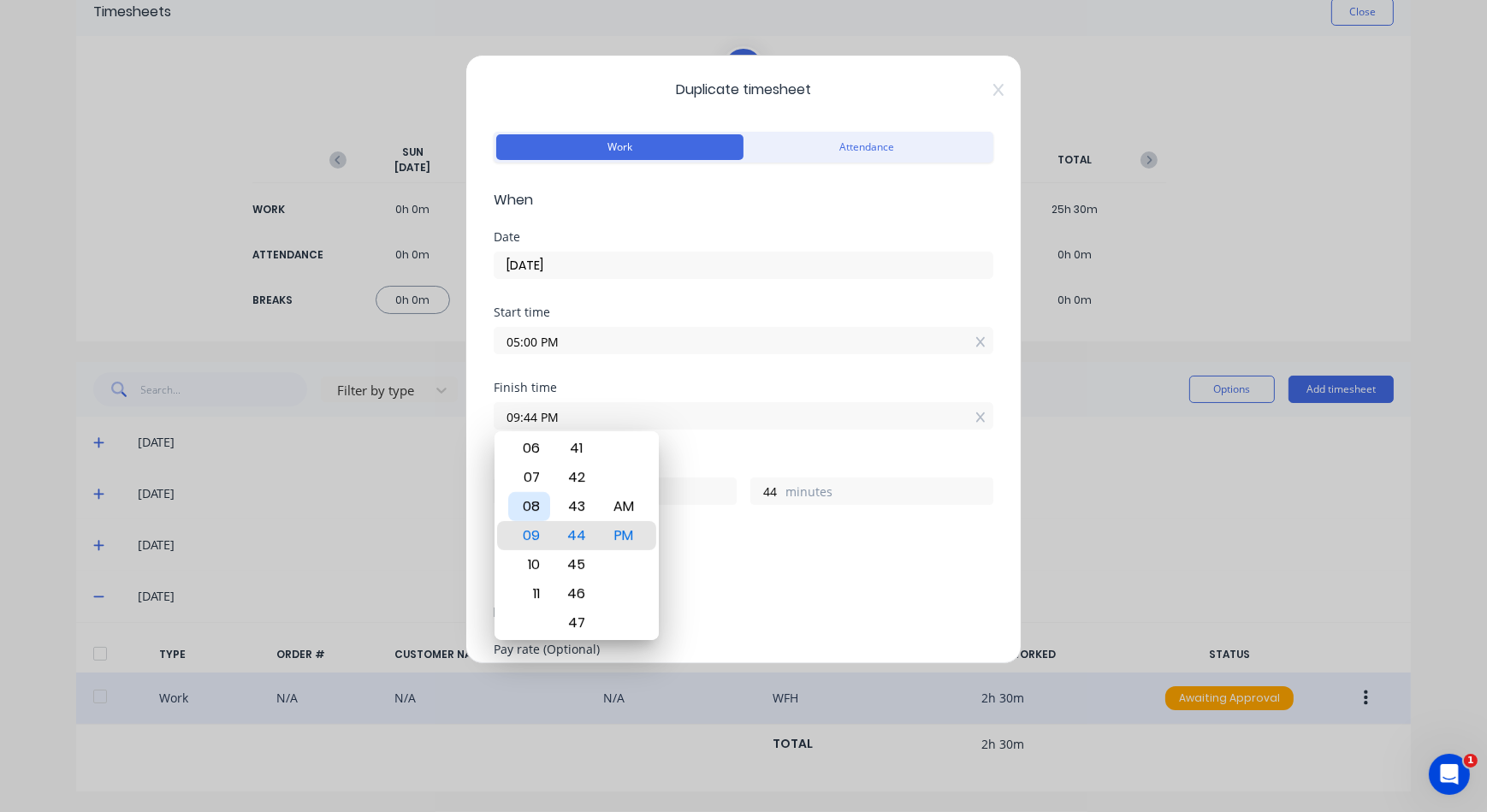
click at [532, 513] on div "08" at bounding box center [530, 507] width 42 height 29
type input "08:44 PM"
type input "3"
type input "08:41 PM"
type input "41"
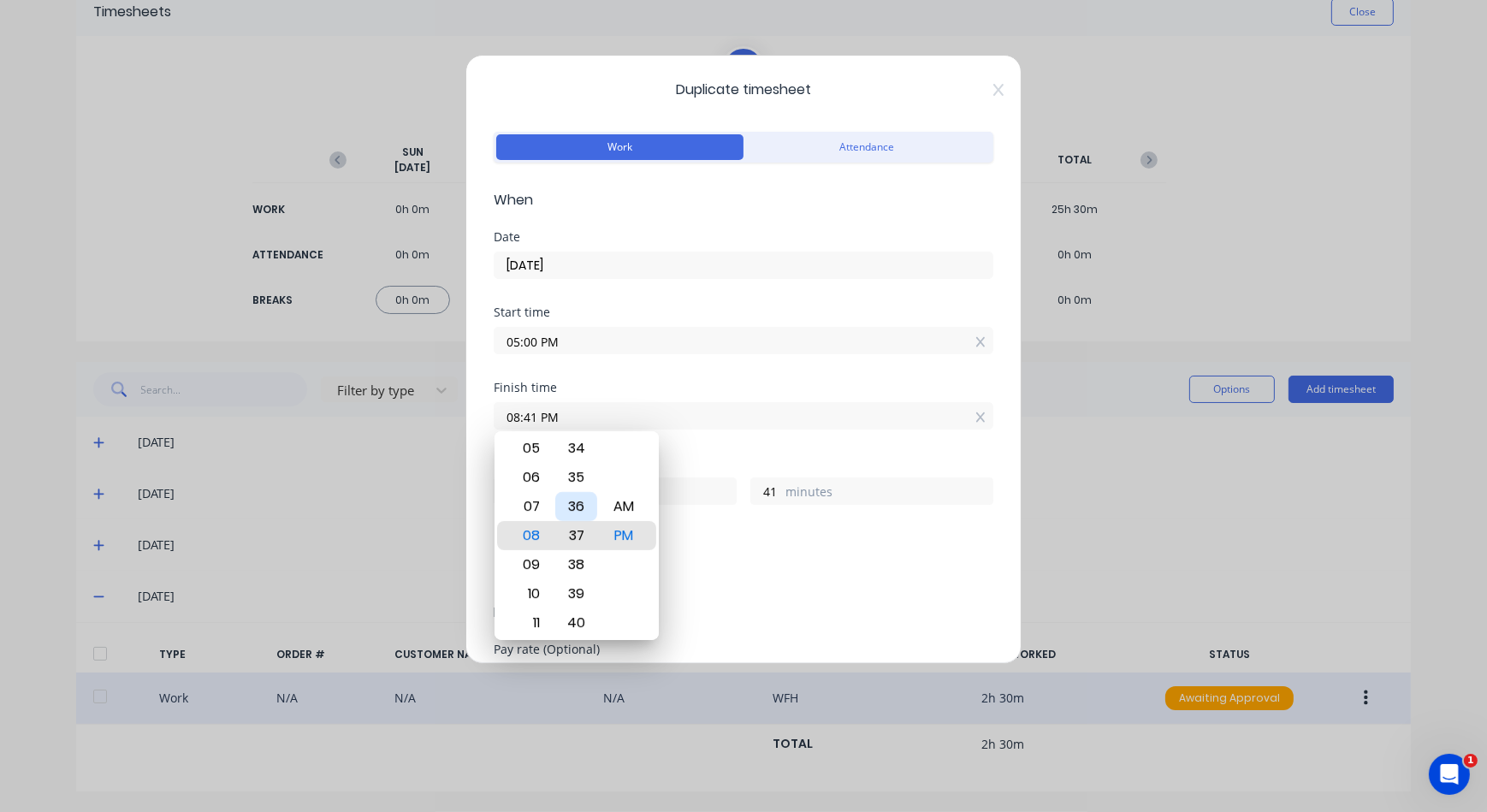
type input "08:37 PM"
type input "37"
type input "08:34 PM"
type input "34"
type input "08:32 PM"
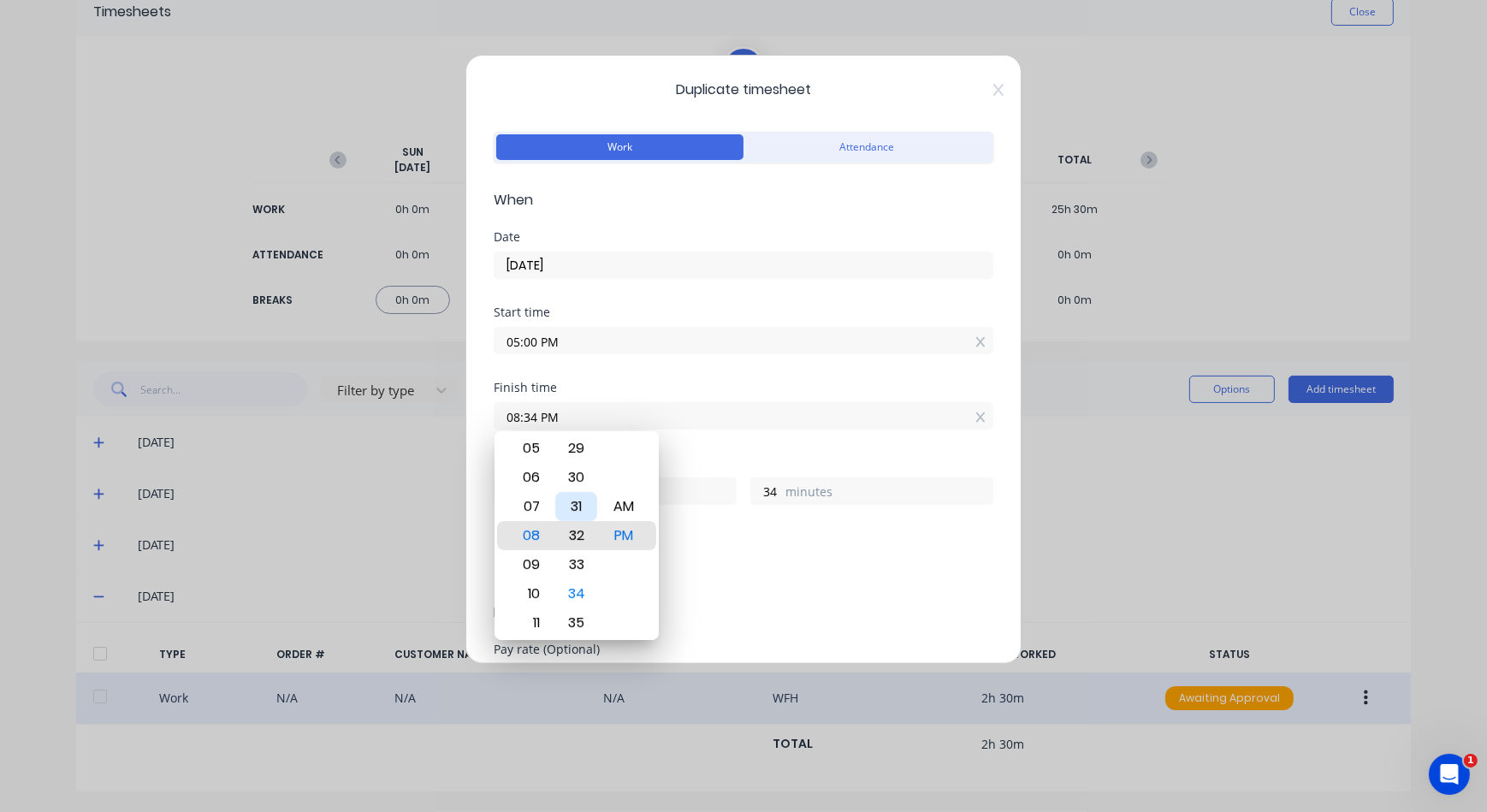
type input "32"
type input "08:30 PM"
type input "30"
click at [577, 532] on div "30" at bounding box center [577, 536] width 42 height 29
click at [720, 548] on div "Add breaks" at bounding box center [744, 568] width 500 height 40
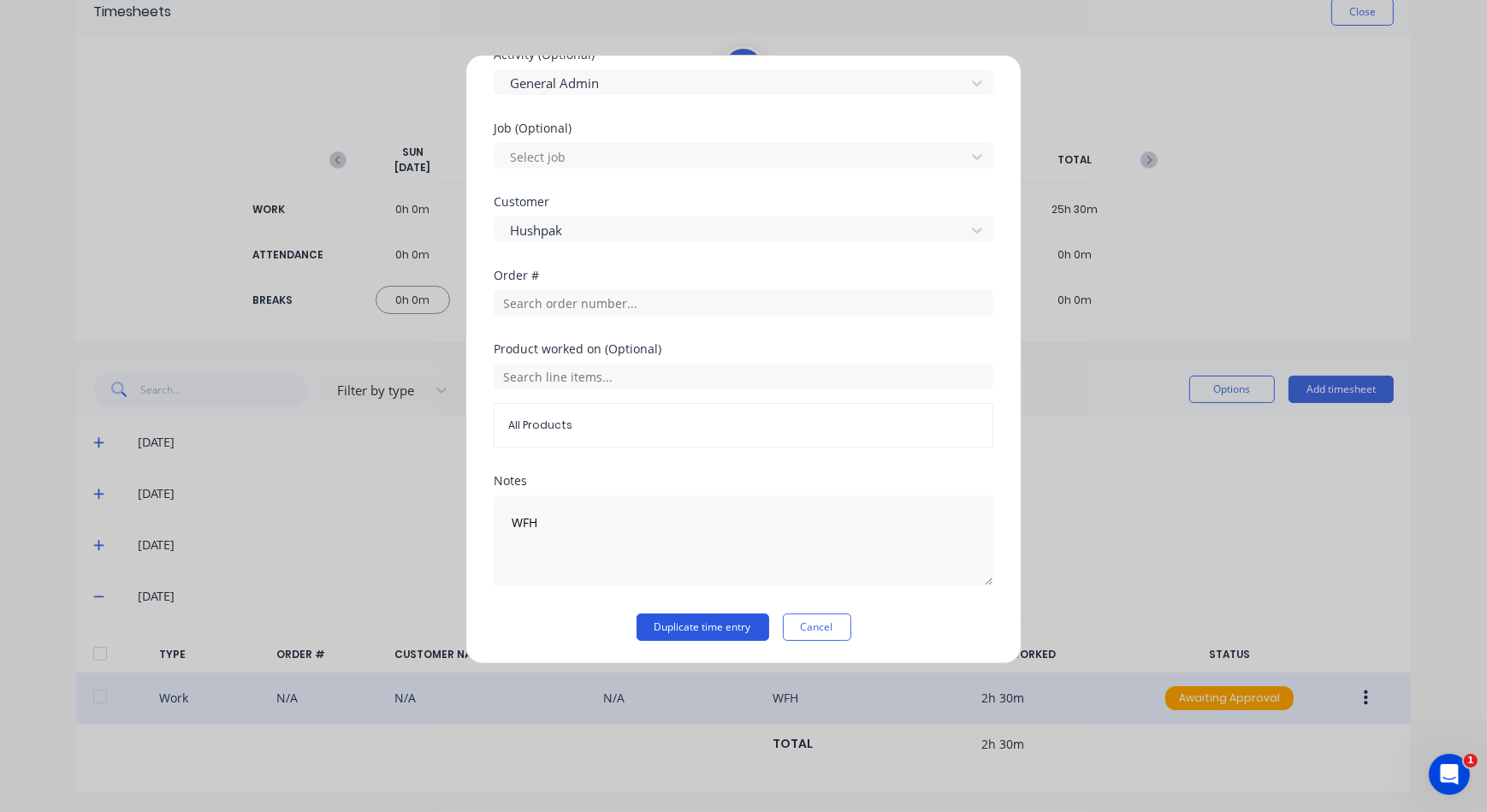
click at [712, 629] on button "Duplicate time entry" at bounding box center [703, 627] width 133 height 27
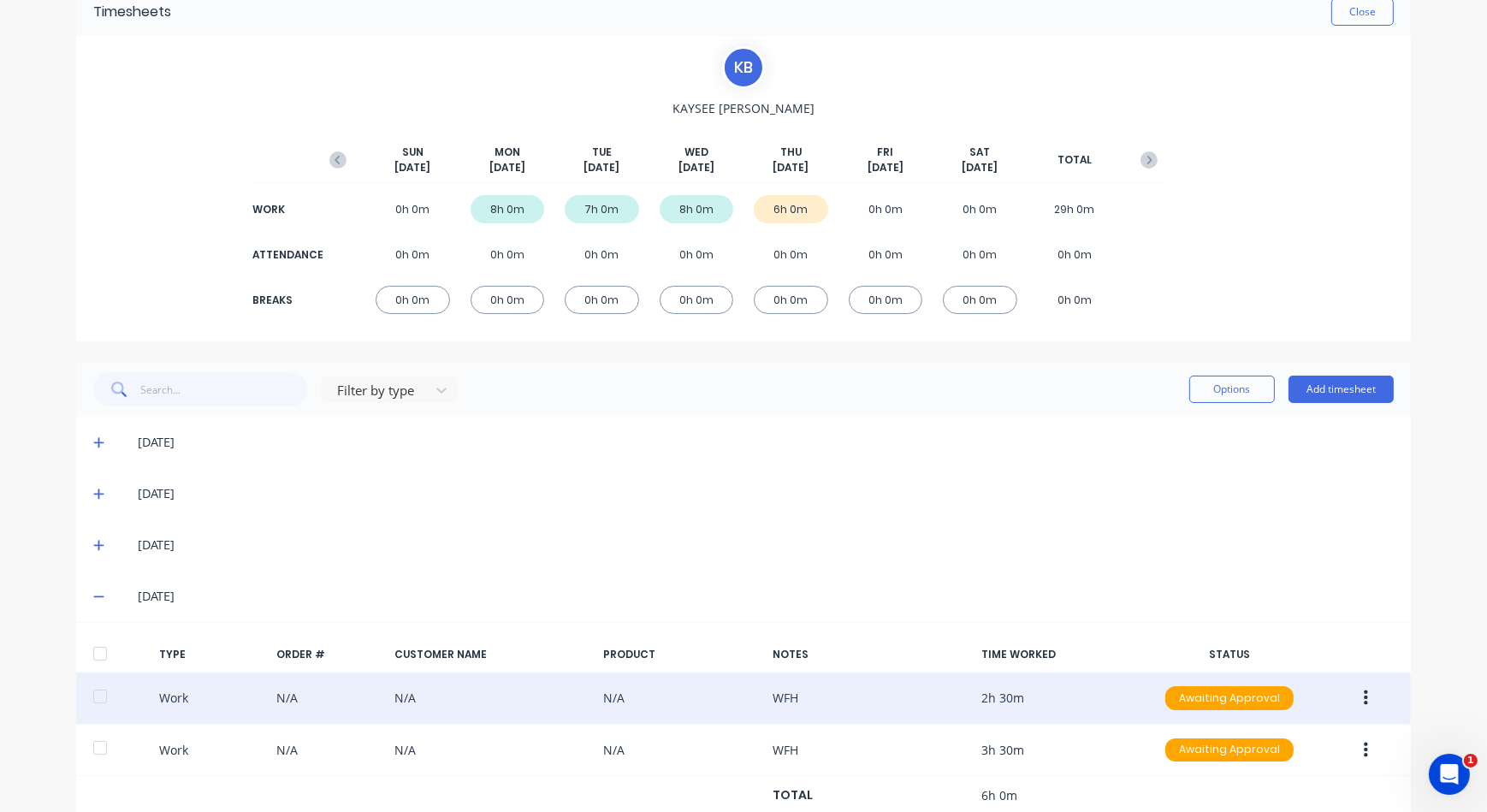
scroll to position [136, 0]
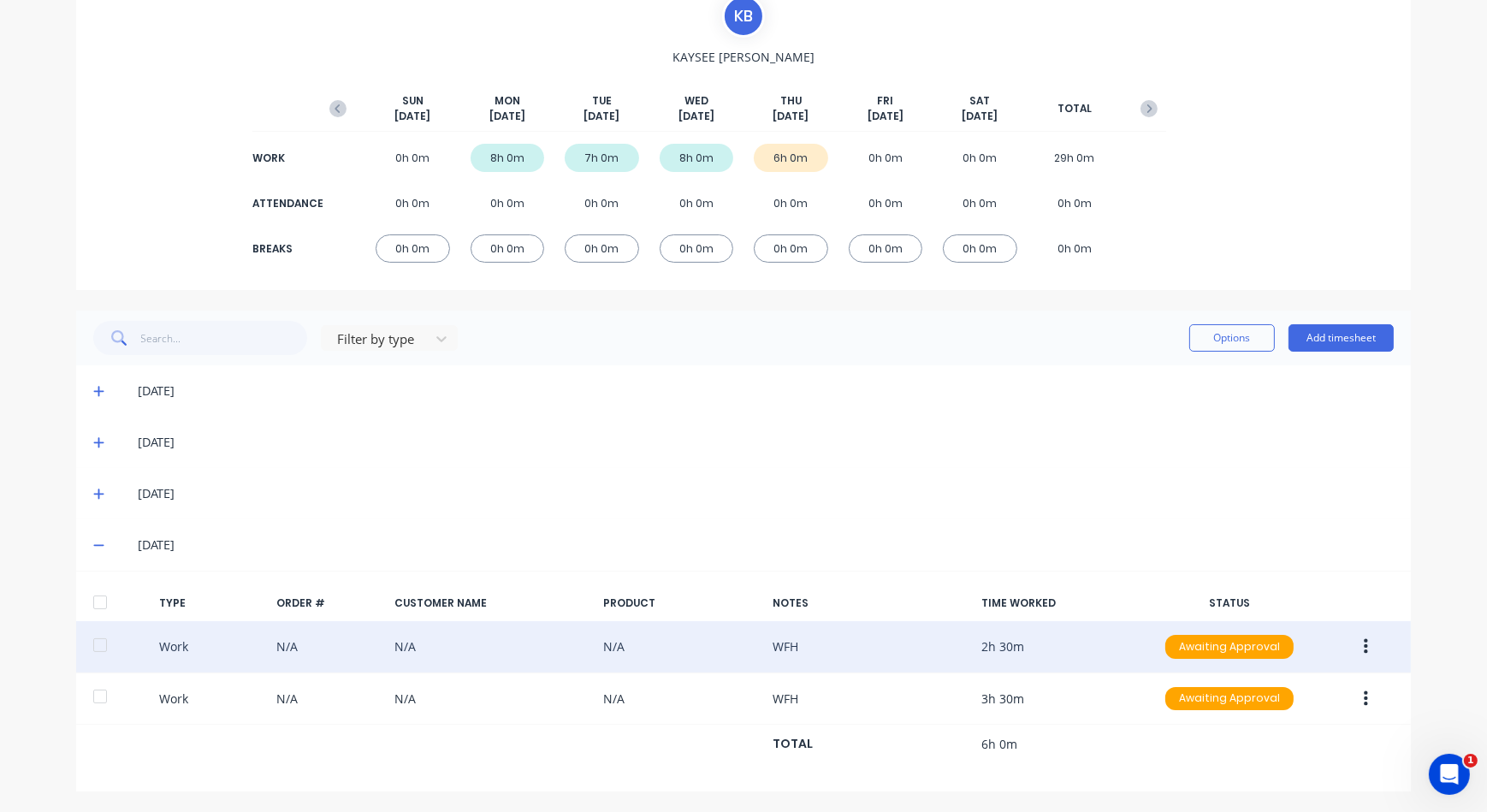
click at [98, 556] on div "09/10/25" at bounding box center [744, 545] width 1335 height 51
click at [99, 554] on div "09/10/25" at bounding box center [744, 545] width 1335 height 51
click at [100, 547] on span at bounding box center [102, 544] width 17 height 17
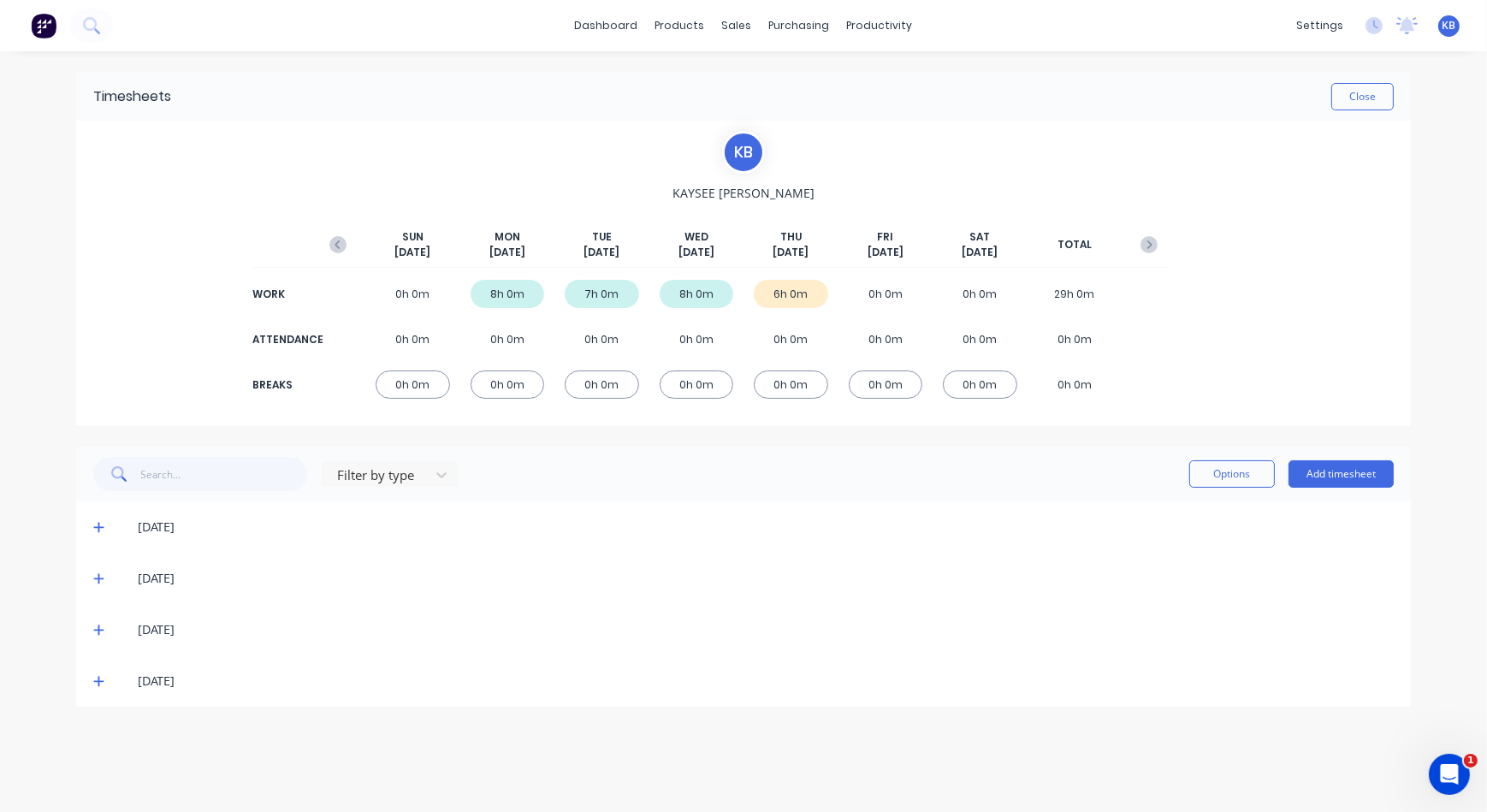
scroll to position [0, 0]
click at [103, 682] on icon at bounding box center [99, 681] width 11 height 12
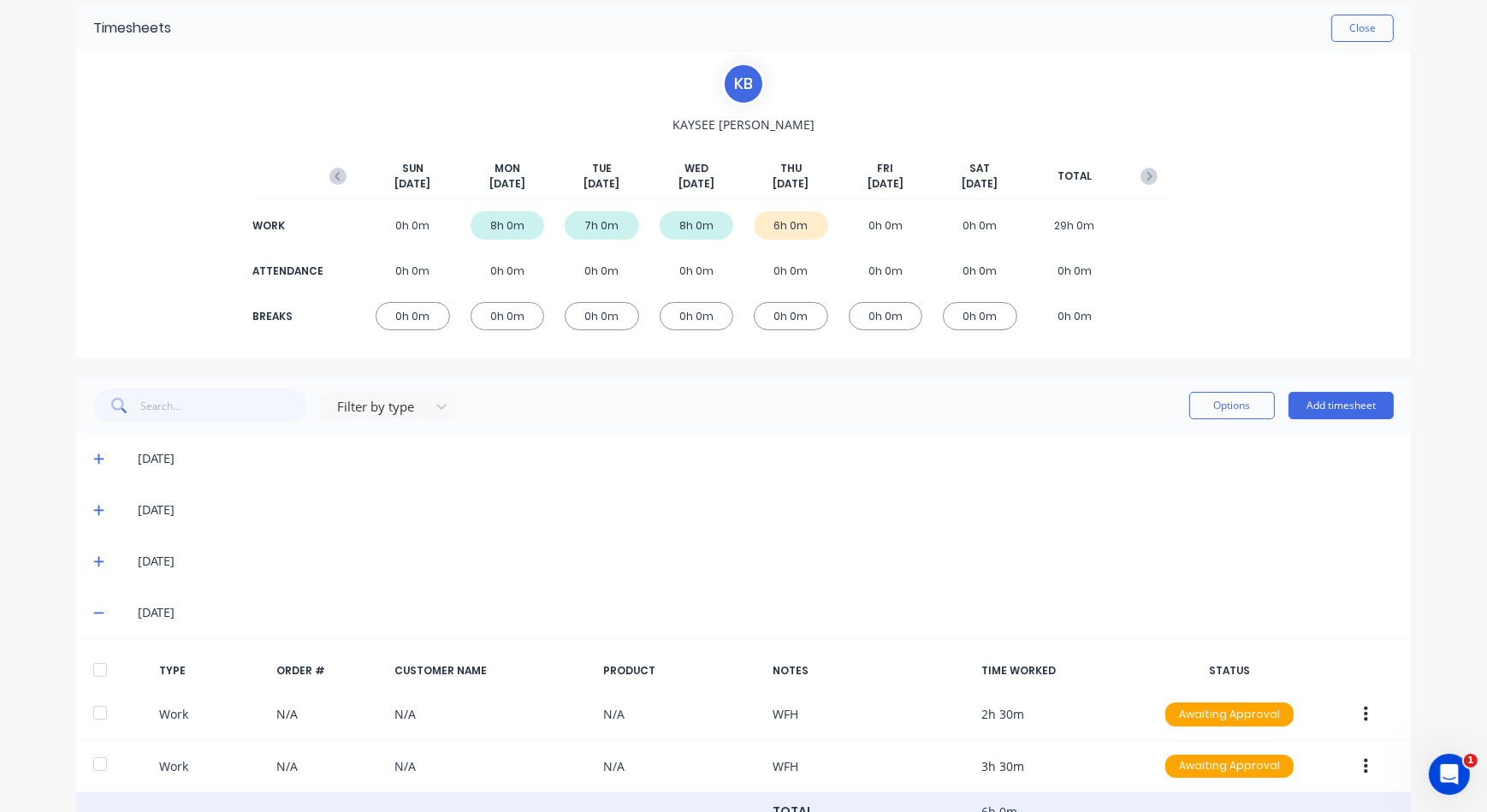
scroll to position [136, 0]
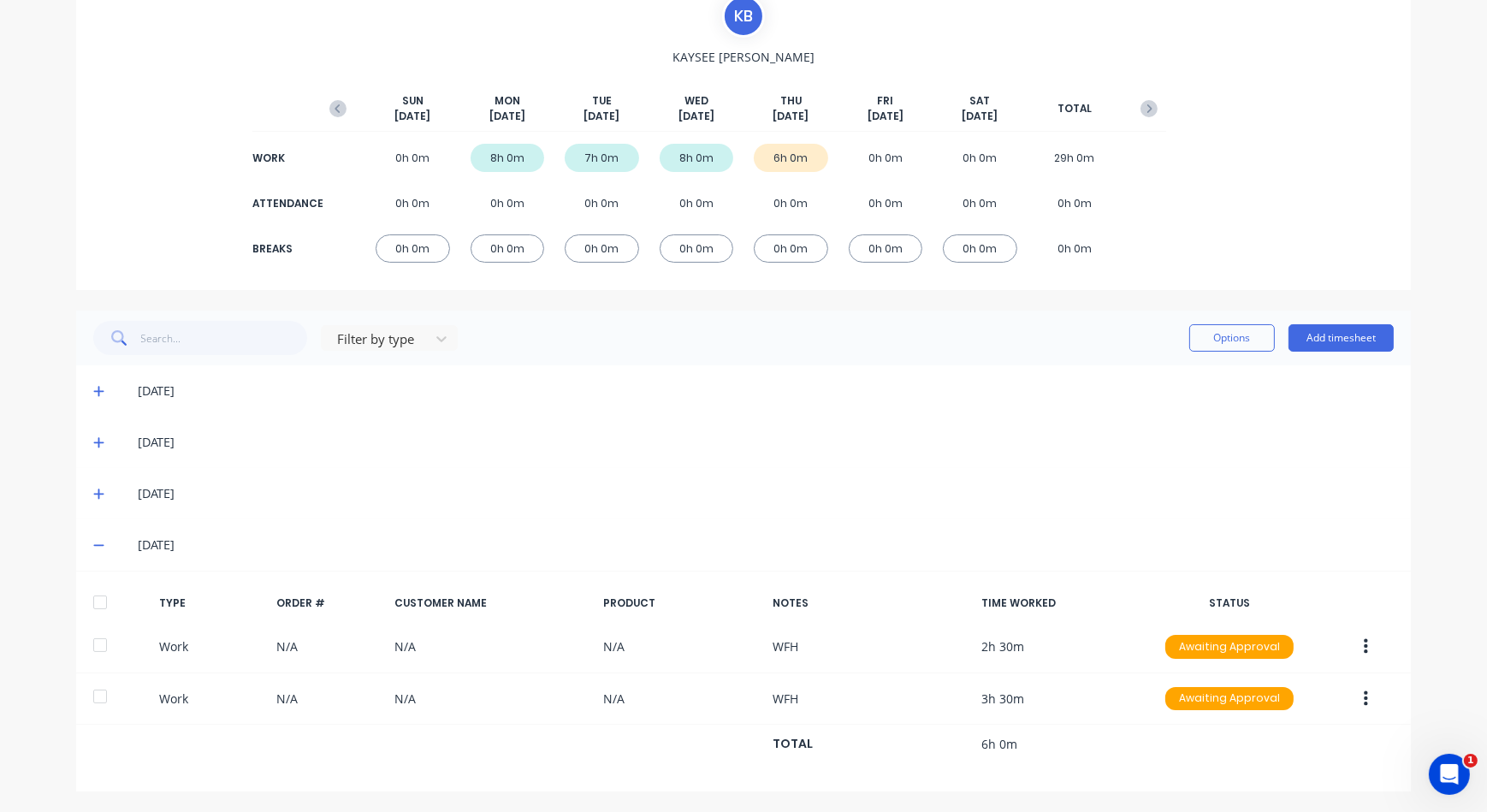
click at [102, 548] on span at bounding box center [102, 544] width 17 height 17
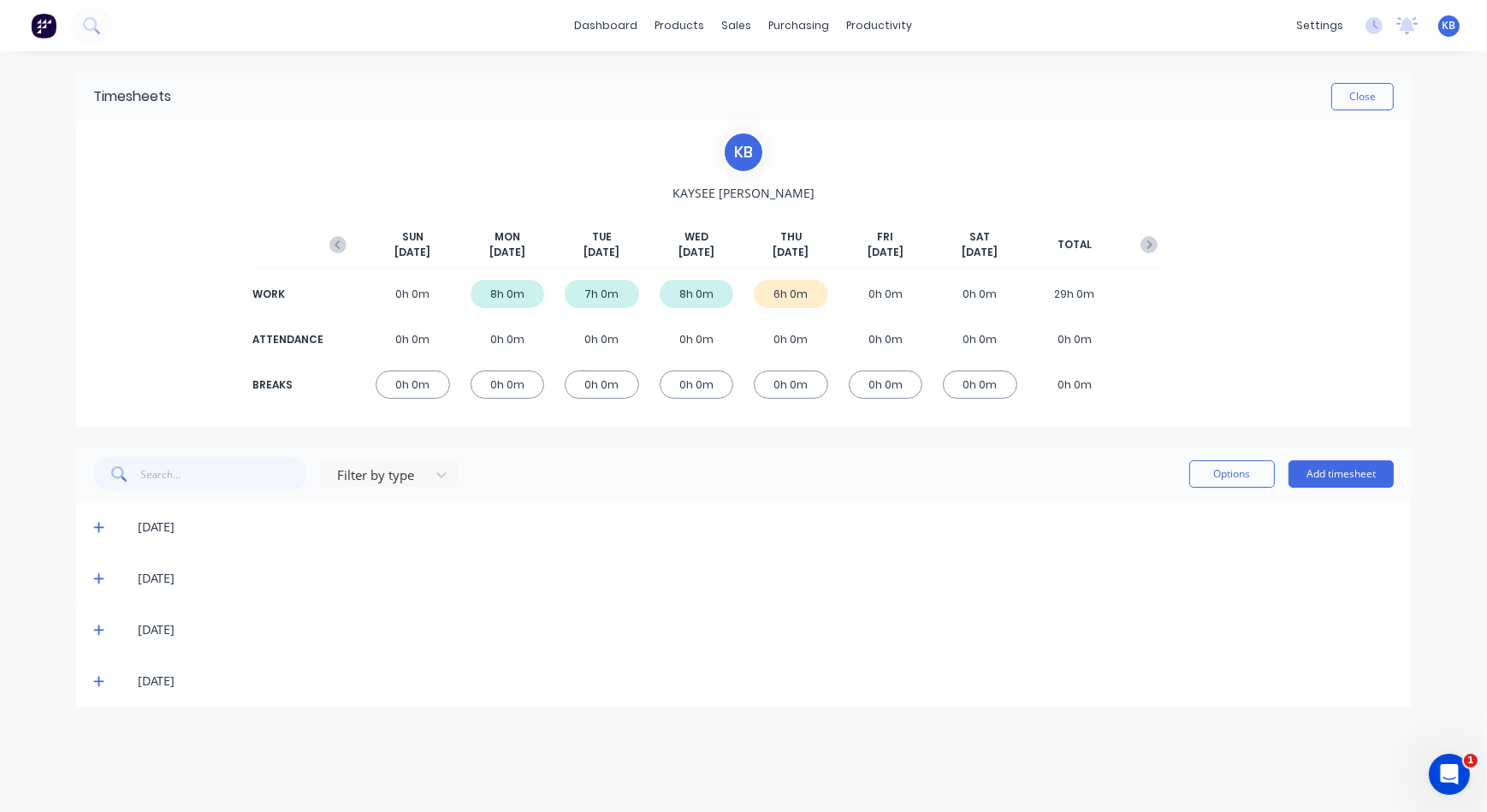
click at [94, 680] on icon at bounding box center [99, 681] width 11 height 12
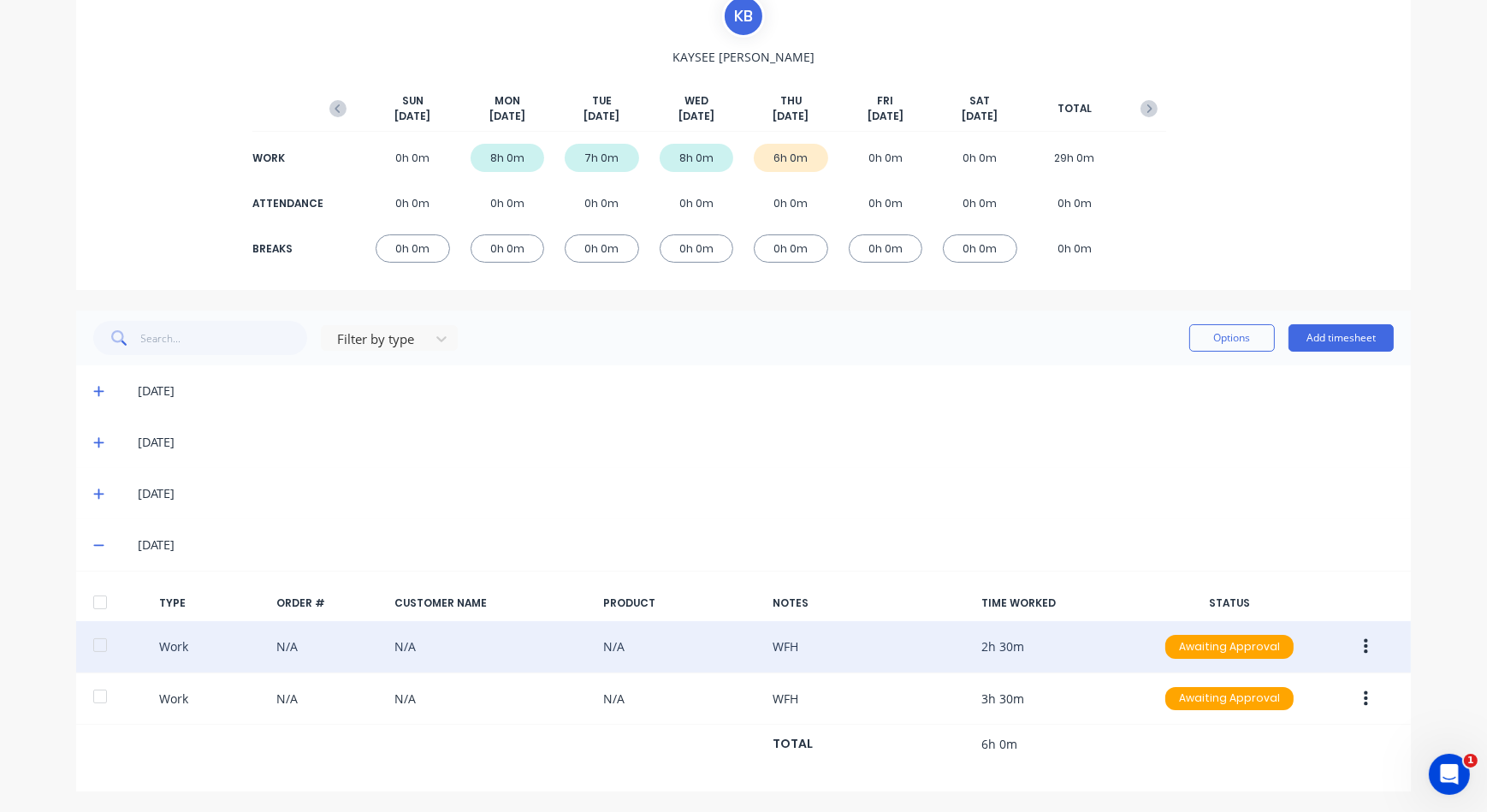
click at [1363, 645] on button "button" at bounding box center [1366, 647] width 40 height 31
click at [1273, 611] on div "Duplicate" at bounding box center [1305, 616] width 132 height 25
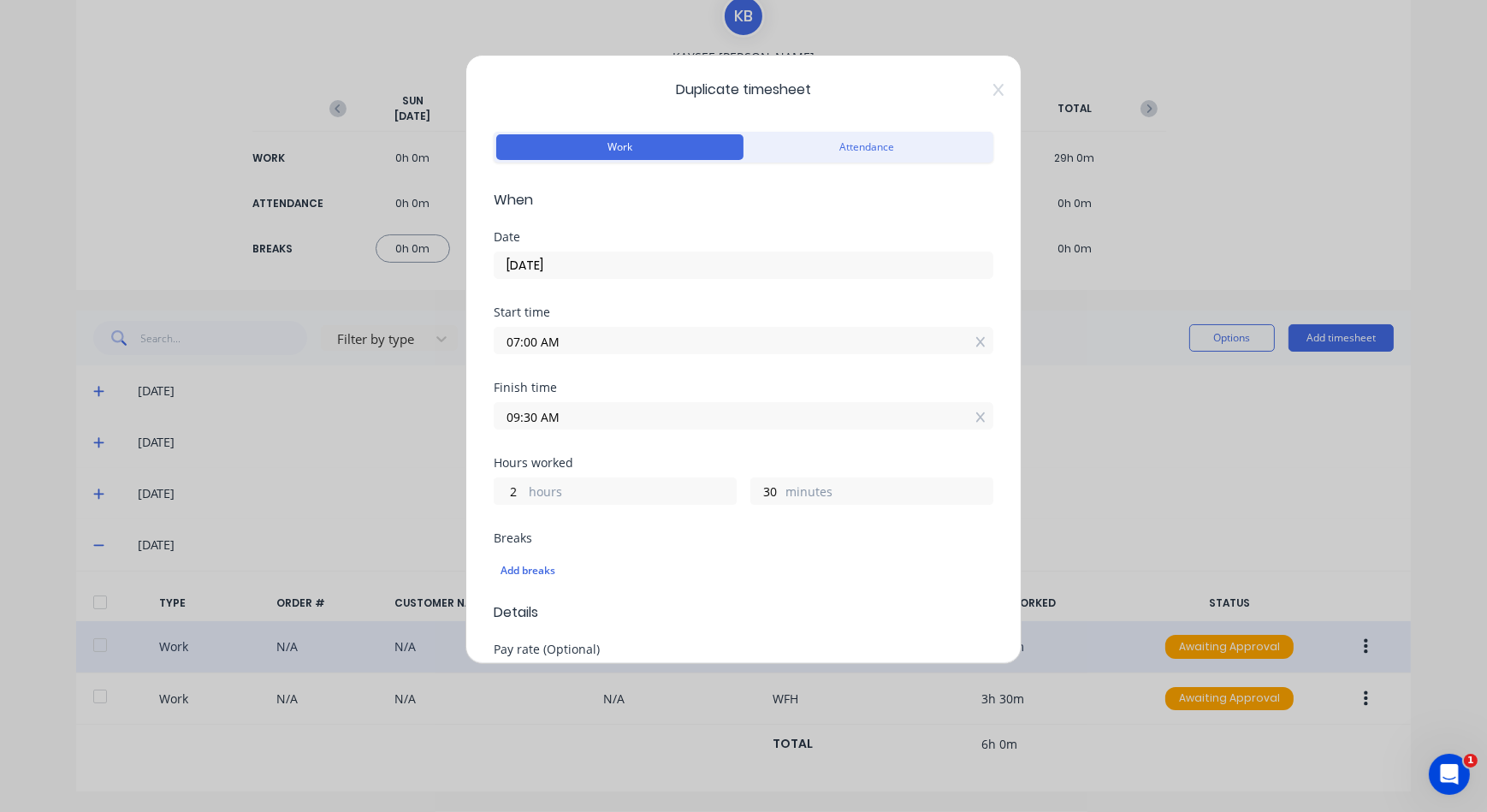
click at [557, 345] on input "07:00 AM" at bounding box center [744, 341] width 498 height 26
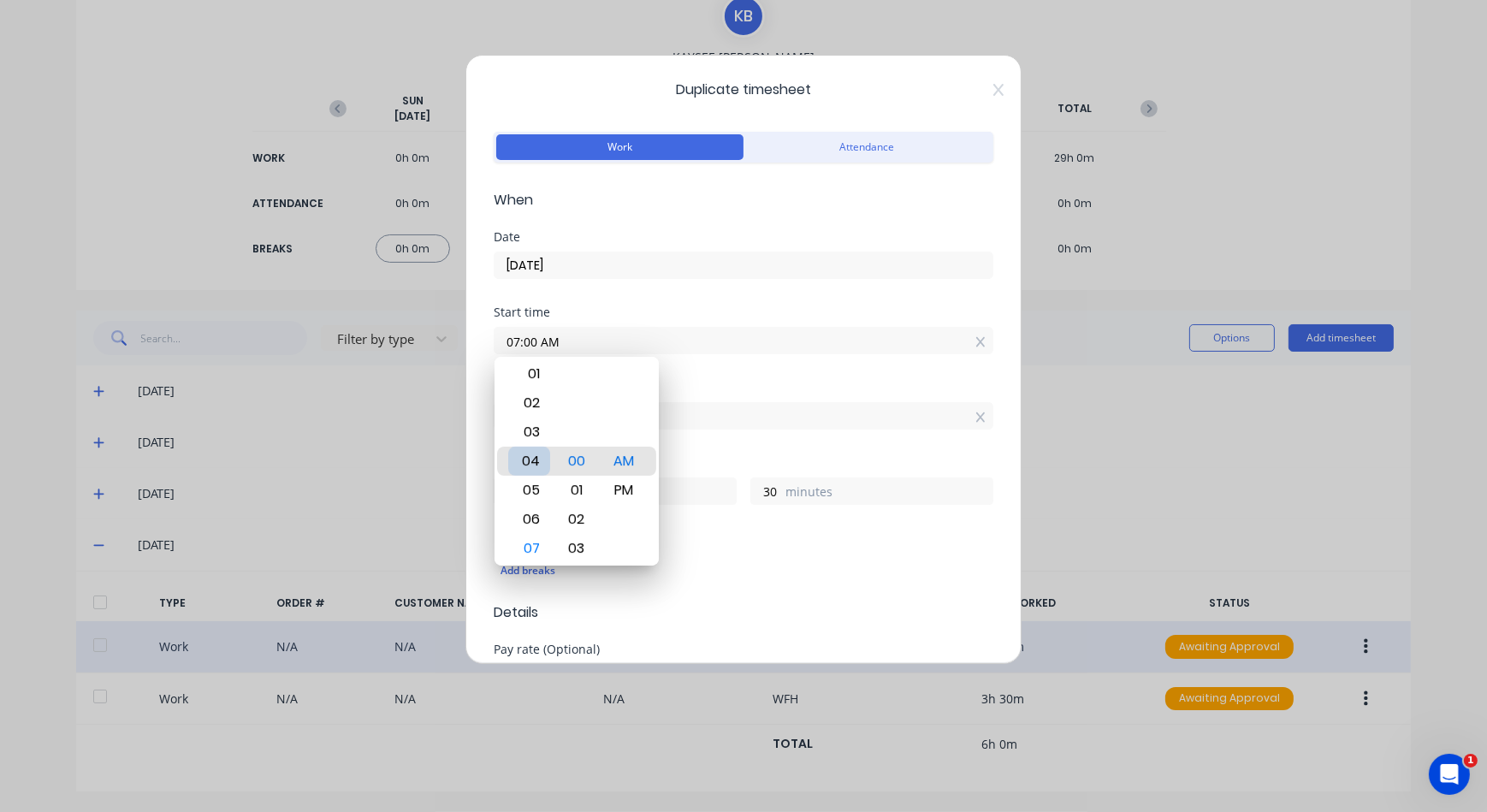
type input "04:00 AM"
type input "5"
click at [539, 489] on div "05" at bounding box center [530, 490] width 42 height 29
type input "05:00 AM"
type input "4"
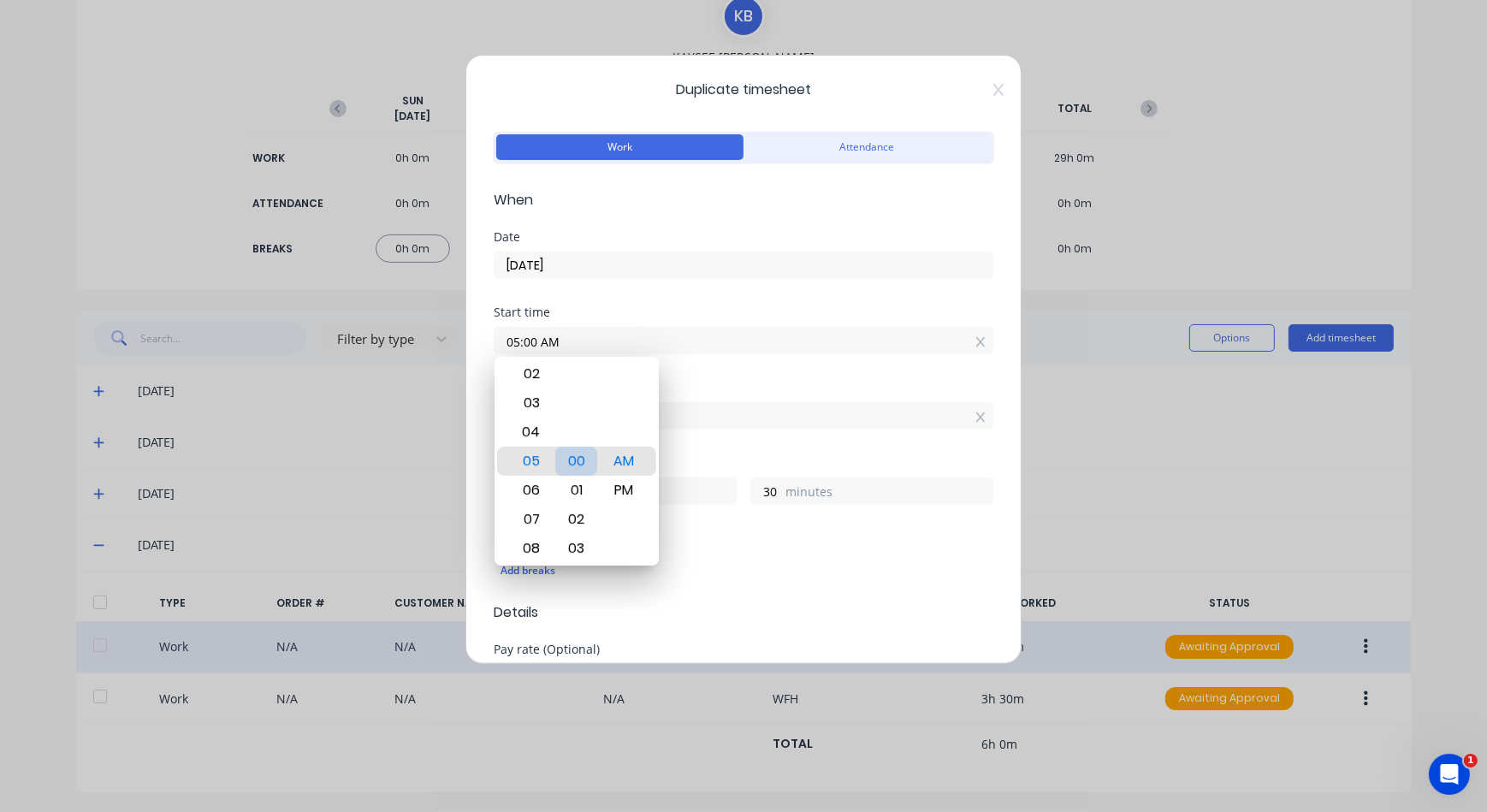
click at [589, 465] on div "00" at bounding box center [577, 461] width 42 height 29
click at [811, 437] on div "Finish time 09:30 AM" at bounding box center [744, 419] width 500 height 75
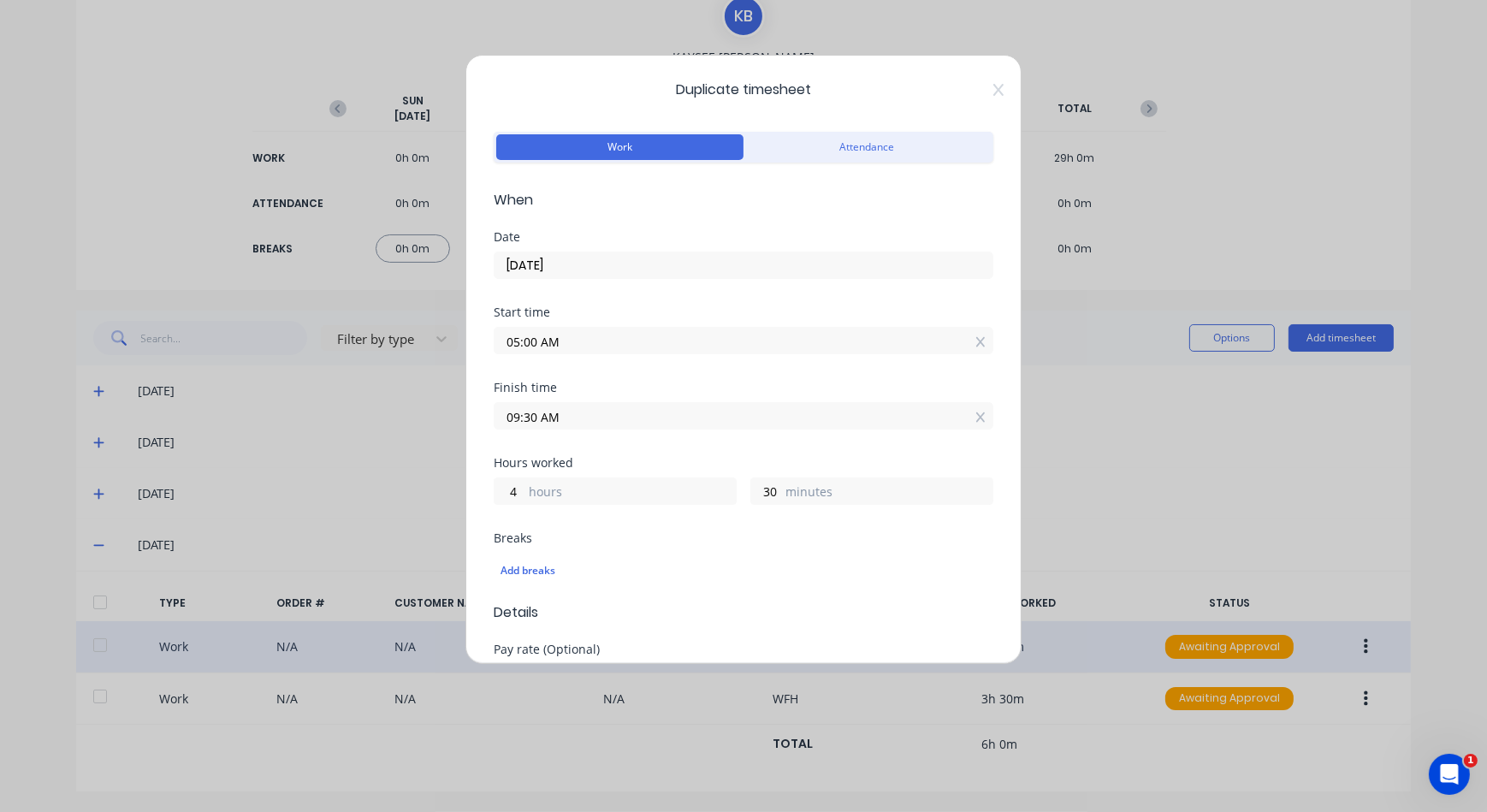
click at [744, 409] on input "09:30 AM" at bounding box center [744, 416] width 498 height 26
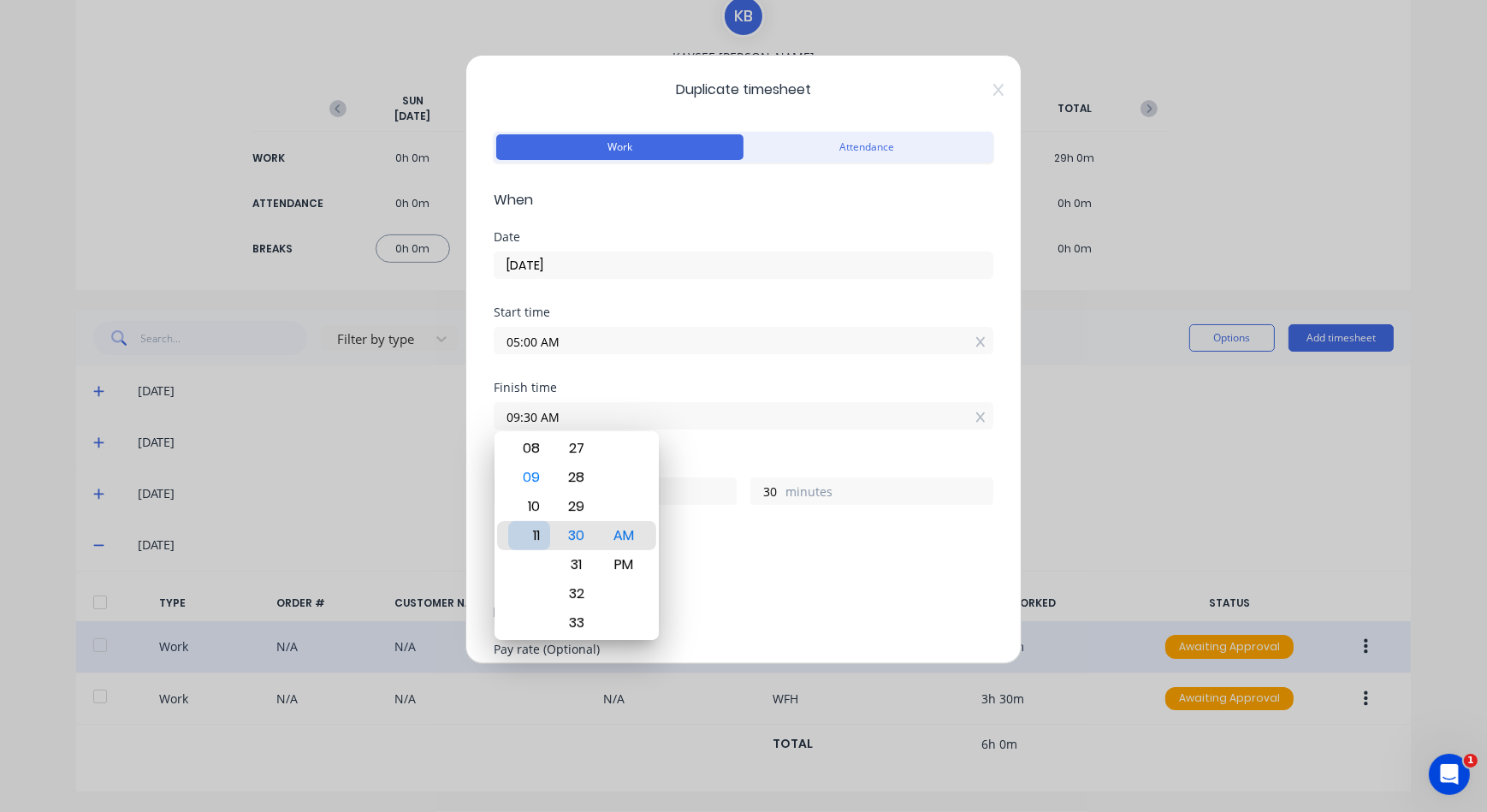
type input "11:30 AM"
type input "6"
click at [534, 492] on div "10" at bounding box center [530, 507] width 42 height 29
type input "10:30 AM"
type input "5"
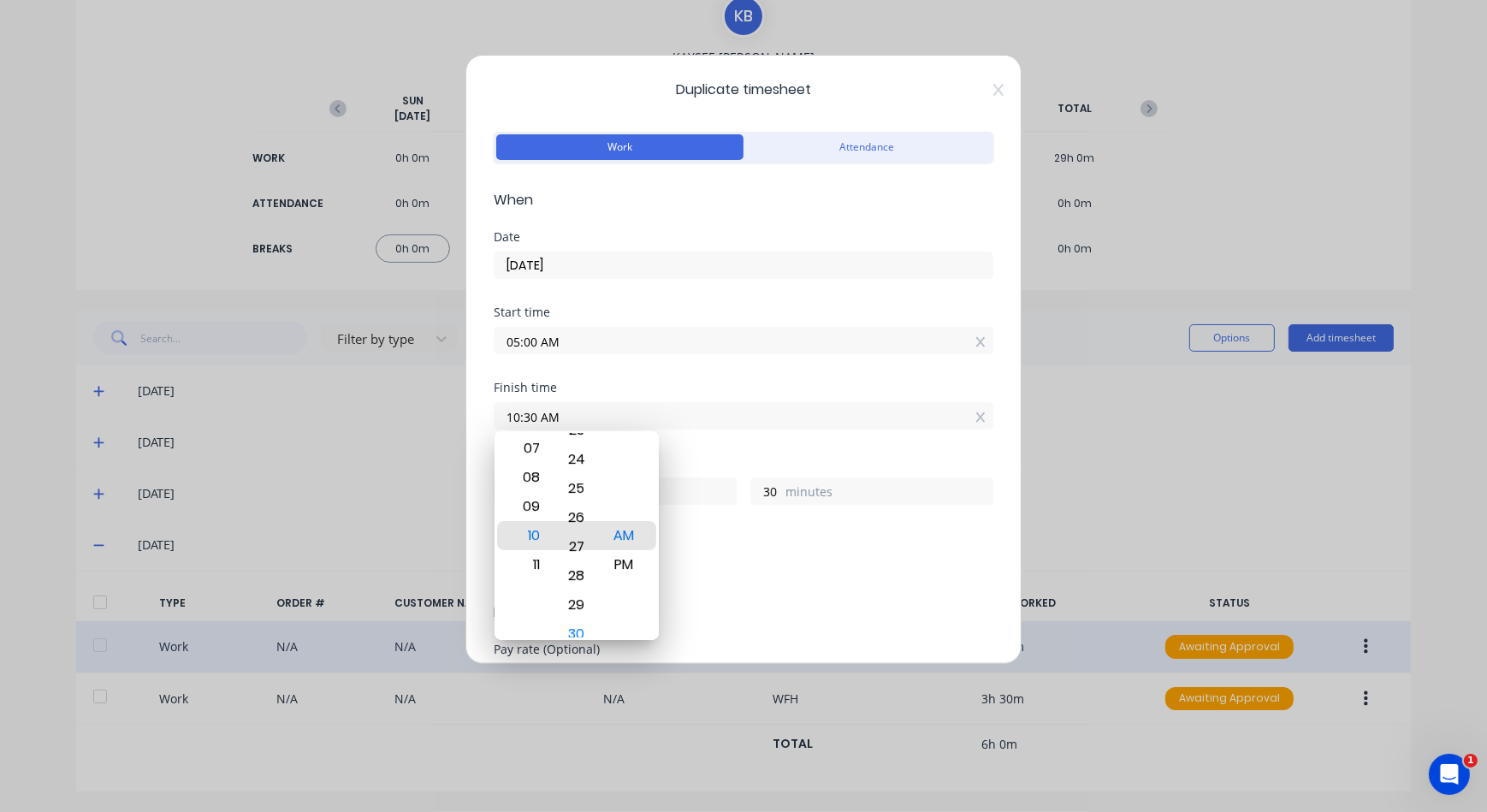
drag, startPoint x: 578, startPoint y: 542, endPoint x: 565, endPoint y: 667, distance: 125.7
click at [565, 668] on body "dashboard products sales purchasing productivity dashboard products Product Cat…" at bounding box center [744, 406] width 1487 height 812
type input "10:26 AM"
type input "26"
drag, startPoint x: 572, startPoint y: 528, endPoint x: 573, endPoint y: 659, distance: 131.0
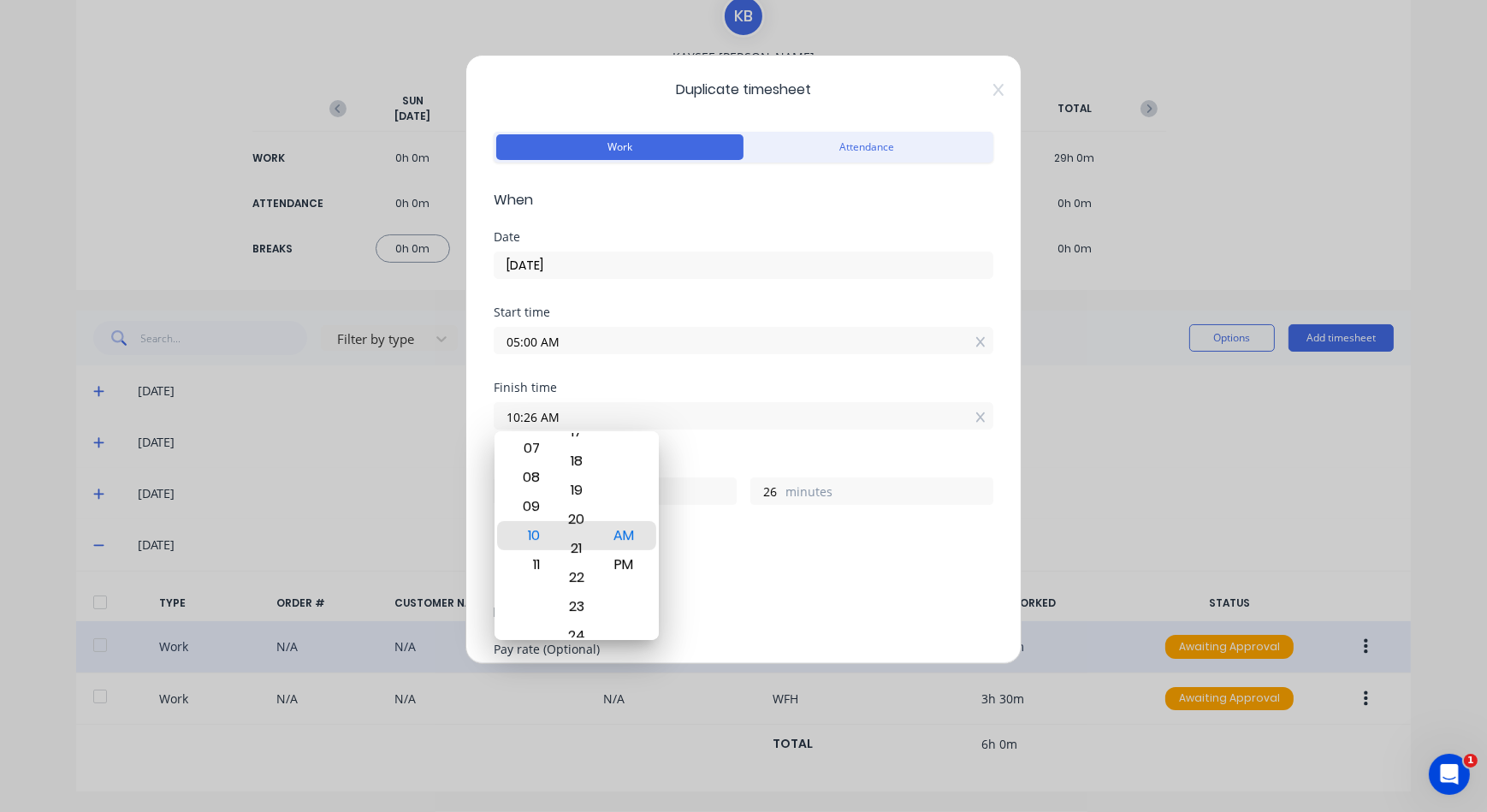
click at [565, 698] on body "dashboard products sales purchasing productivity dashboard products Product Cat…" at bounding box center [744, 406] width 1487 height 812
type input "10:20 AM"
type input "20"
drag, startPoint x: 582, startPoint y: 540, endPoint x: 573, endPoint y: 642, distance: 102.4
click at [573, 675] on body "dashboard products sales purchasing productivity dashboard products Product Cat…" at bounding box center [744, 406] width 1487 height 812
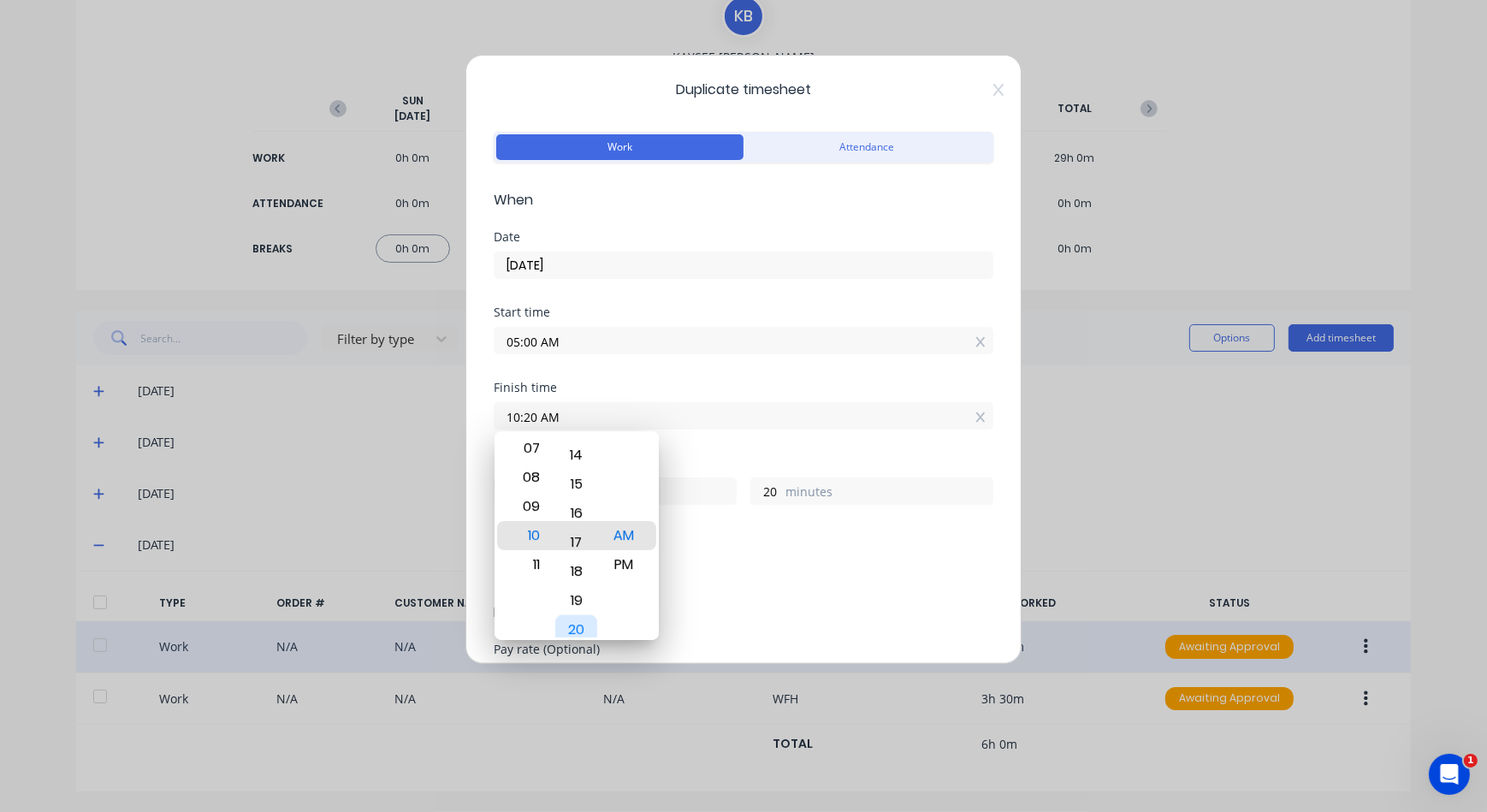
type input "10:15 AM"
type input "15"
drag, startPoint x: 577, startPoint y: 521, endPoint x: 567, endPoint y: 631, distance: 110.5
click at [567, 631] on div "15" at bounding box center [577, 627] width 42 height 29
type input "10:11 AM"
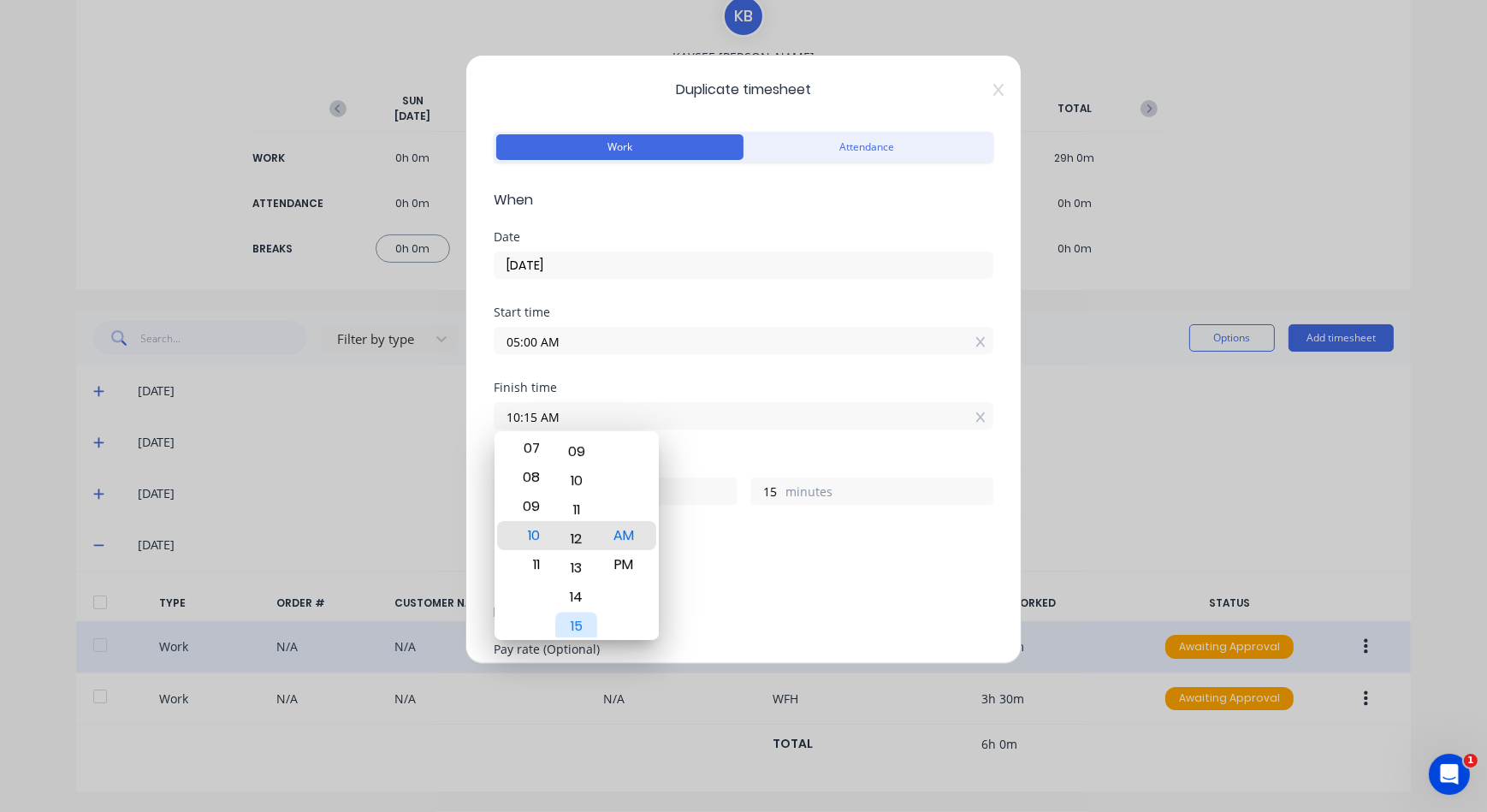
type input "11"
drag, startPoint x: 578, startPoint y: 521, endPoint x: 567, endPoint y: 642, distance: 121.5
click at [567, 643] on body "dashboard products sales purchasing productivity dashboard products Product Cat…" at bounding box center [744, 406] width 1487 height 812
type input "10:07 AM"
type input "7"
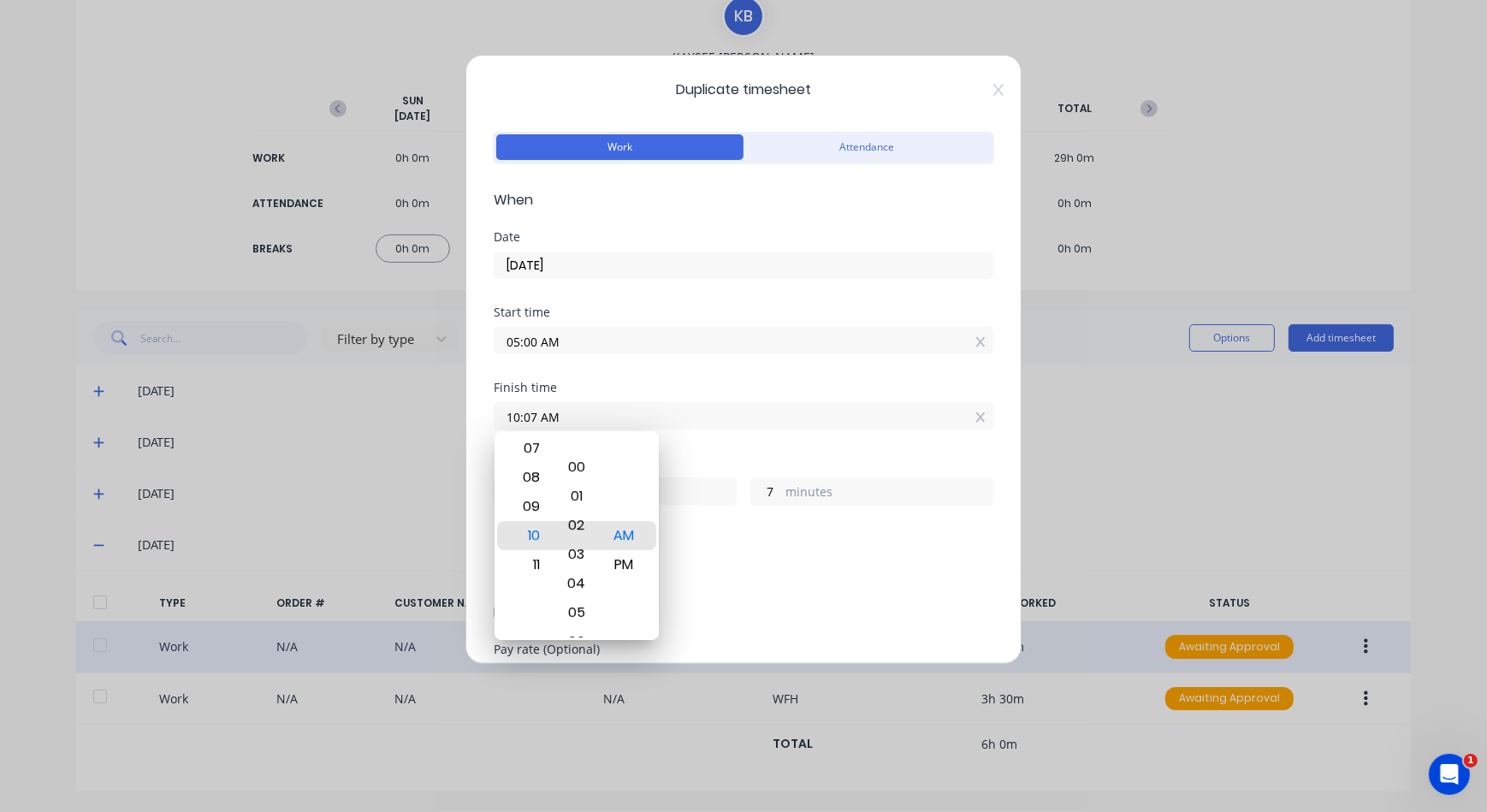
drag, startPoint x: 584, startPoint y: 558, endPoint x: 582, endPoint y: 669, distance: 111.0
click at [582, 669] on body "dashboard products sales purchasing productivity dashboard products Product Cat…" at bounding box center [744, 406] width 1487 height 812
type input "10:02 AM"
type input "2"
drag, startPoint x: 593, startPoint y: 542, endPoint x: 590, endPoint y: 577, distance: 35.1
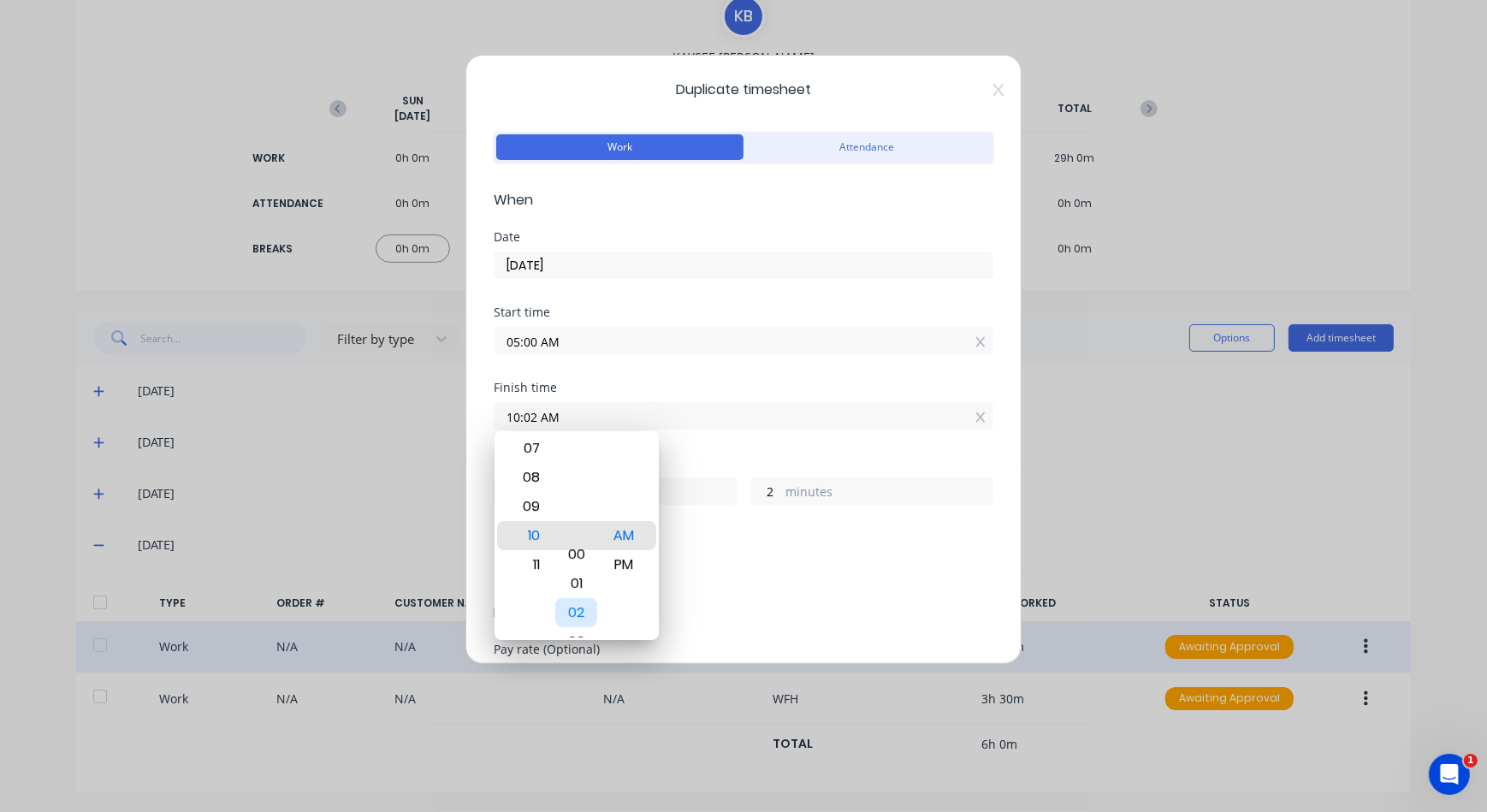
click at [590, 577] on div "00 01 02 03 04 05 06 07 08 09 10 11 12 13 14 15 16 17 18 19 20 21 22 23 24 25 2…" at bounding box center [576, 525] width 47 height 2356
type input "10:00 AM"
type input "0"
click at [812, 589] on div "Breaks Add breaks" at bounding box center [744, 567] width 500 height 71
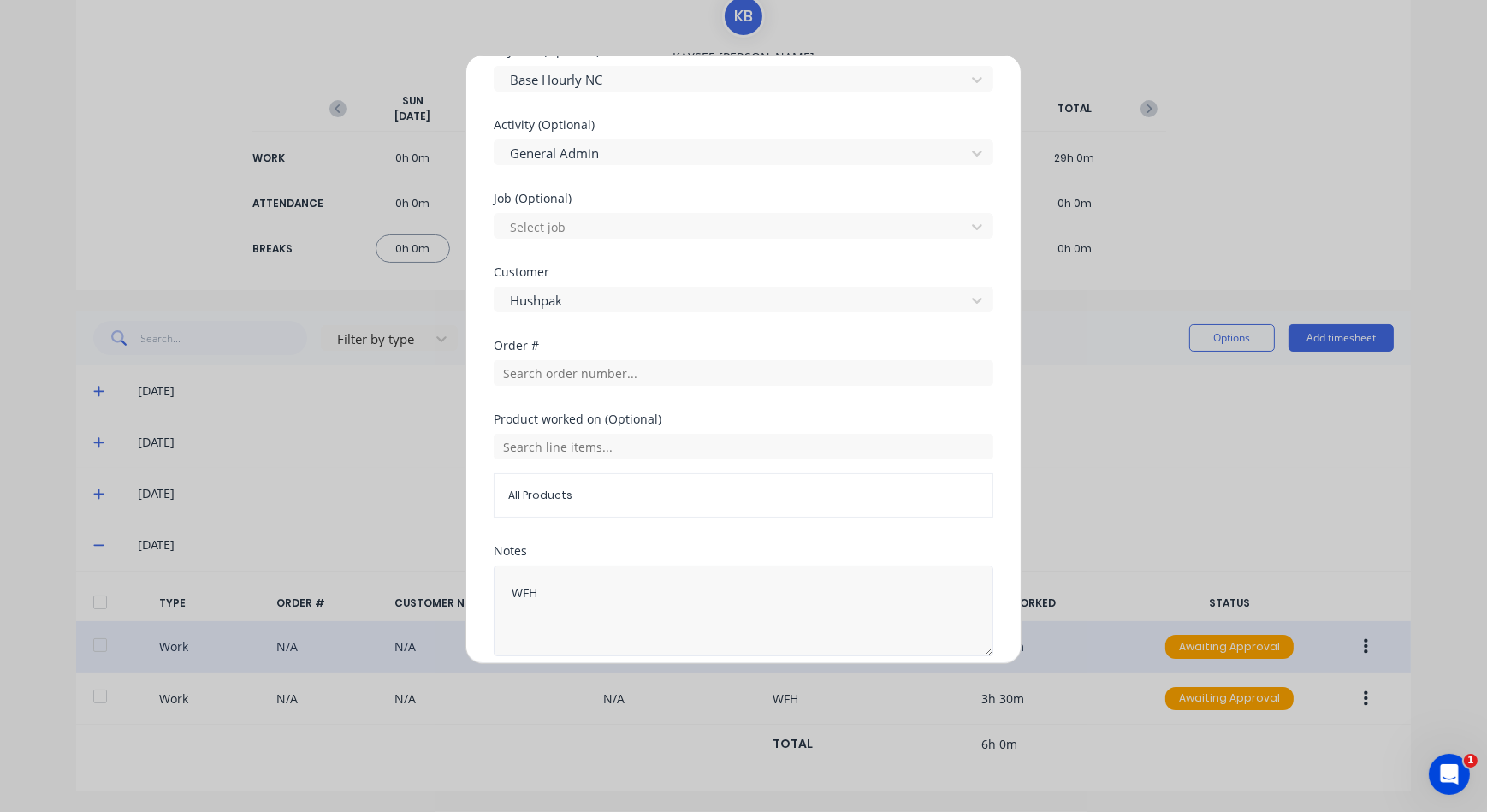
scroll to position [668, 0]
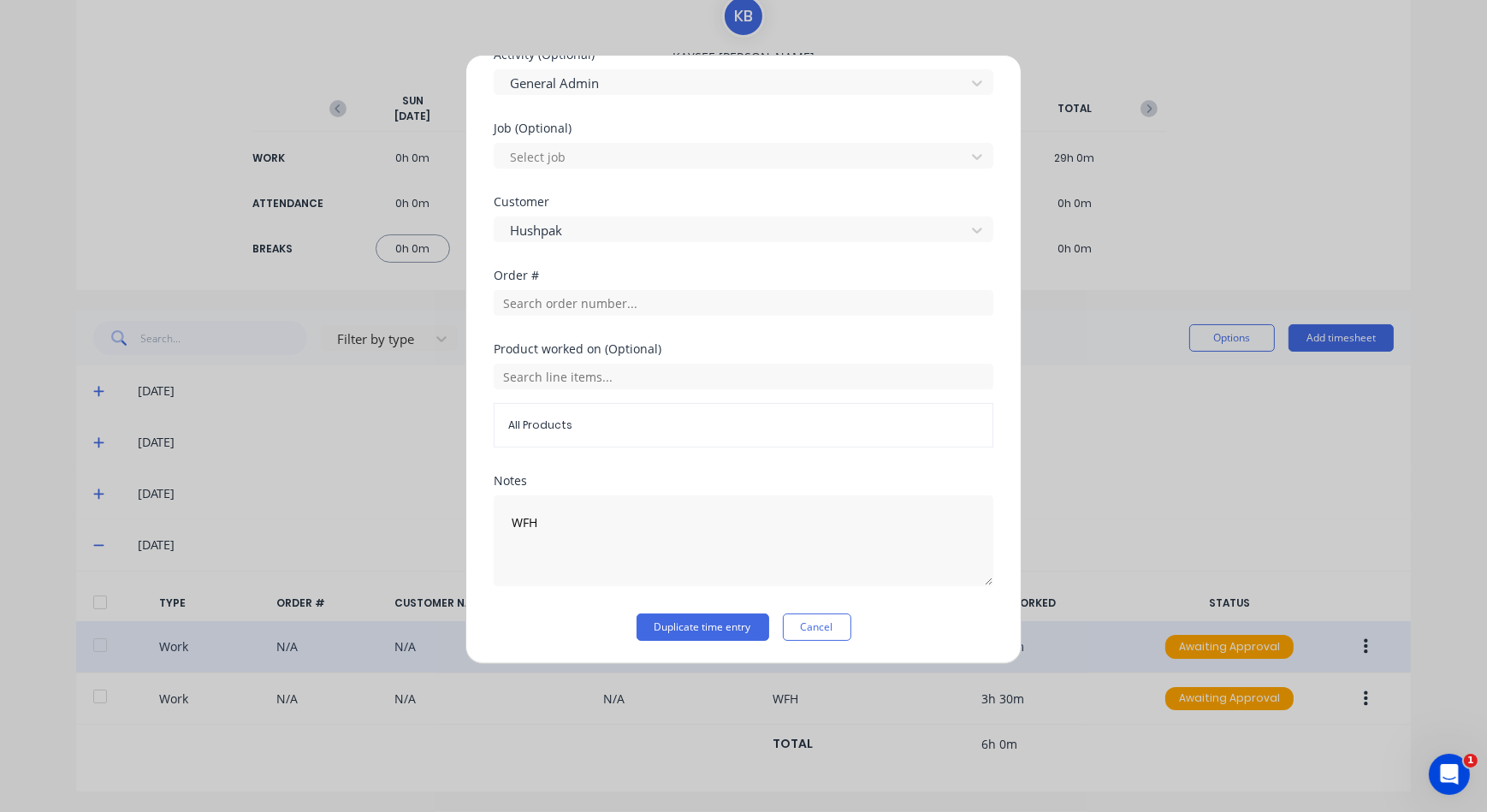
click at [714, 640] on div "Duplicate timesheet Work Attendance When Date 09/10/2025 Start time 05:00 AM Fi…" at bounding box center [744, 359] width 556 height 609
click at [716, 624] on button "Duplicate time entry" at bounding box center [703, 627] width 133 height 27
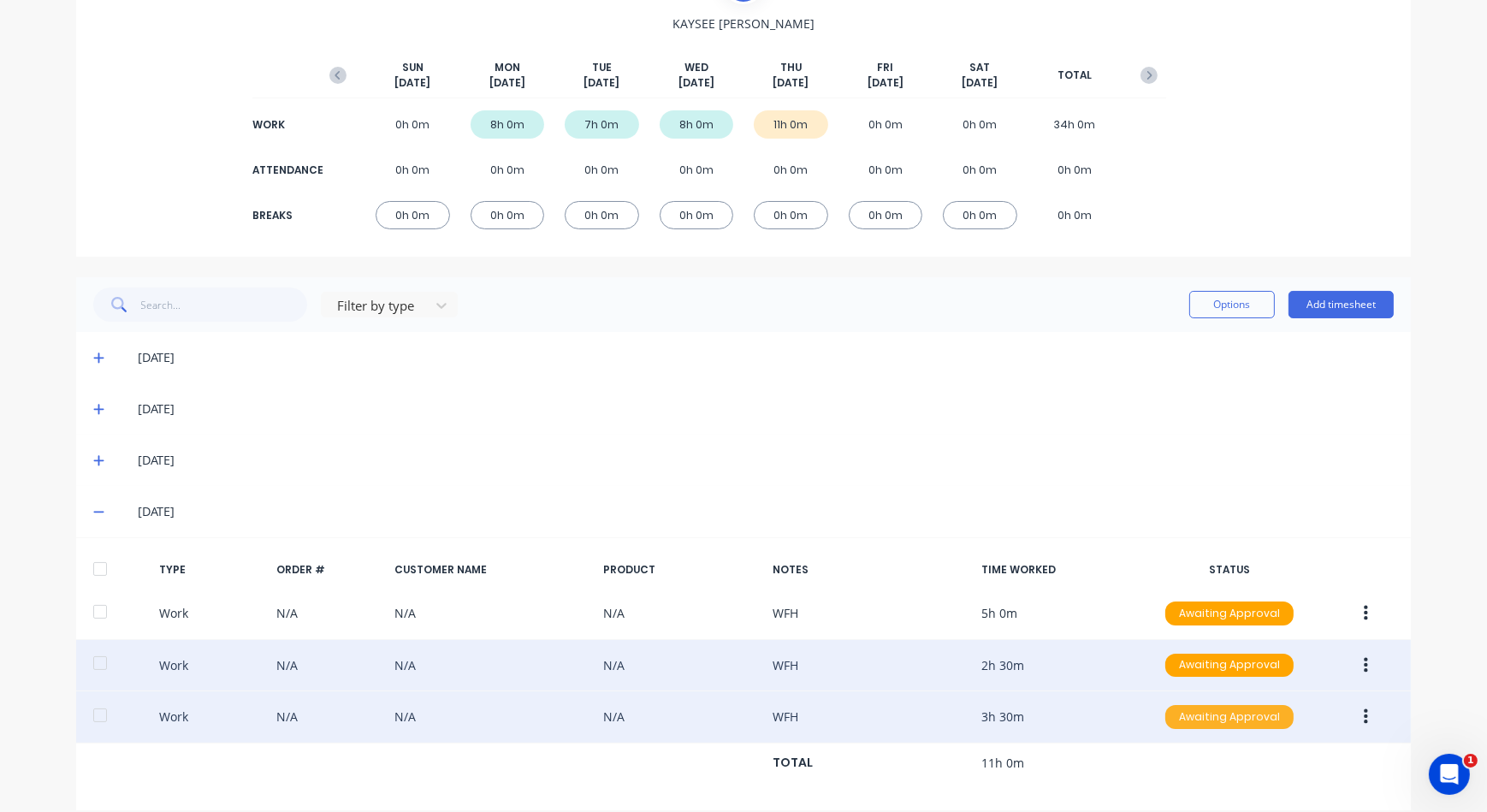
scroll to position [187, 0]
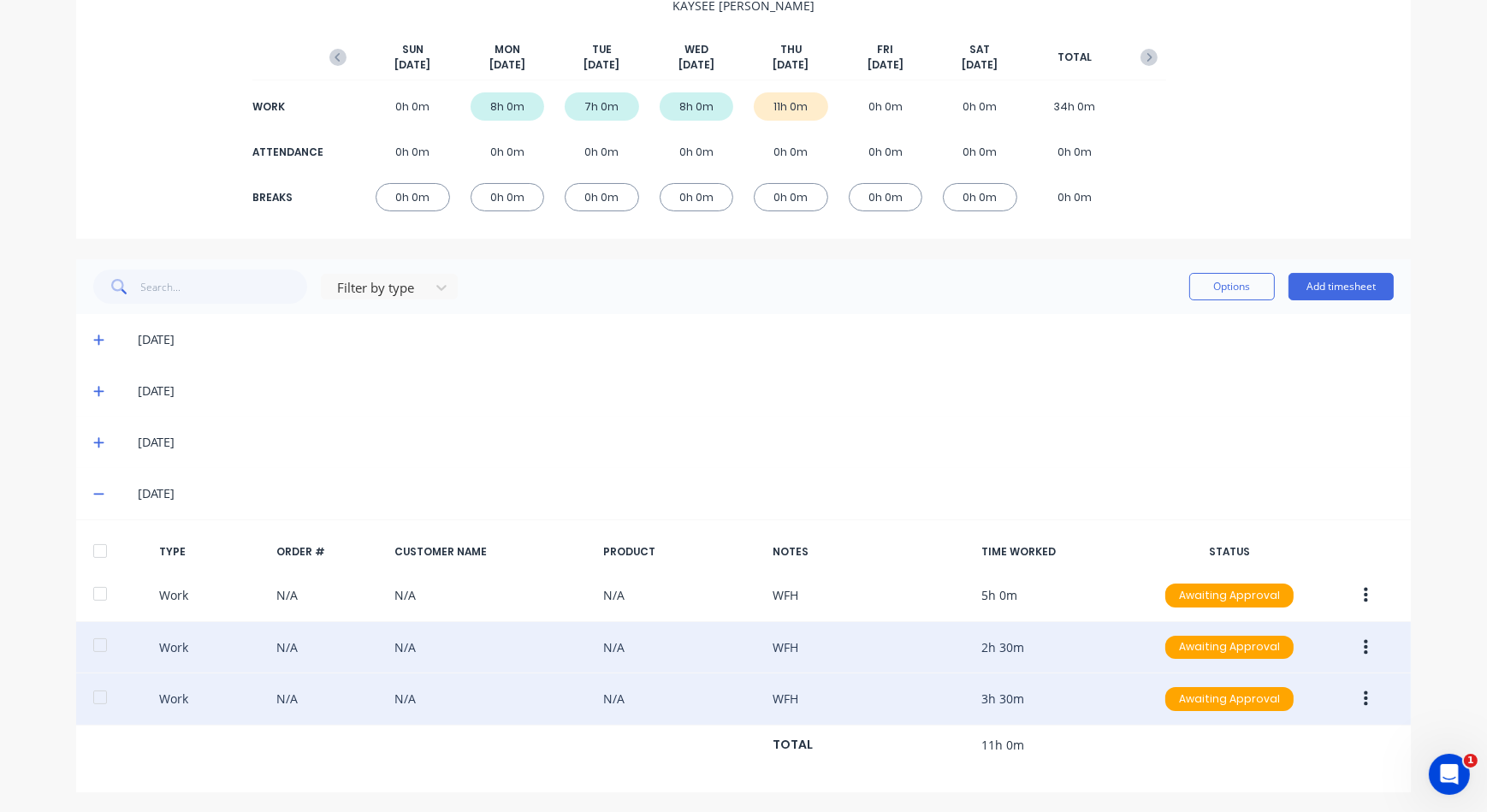
click at [1363, 700] on button "button" at bounding box center [1366, 699] width 40 height 31
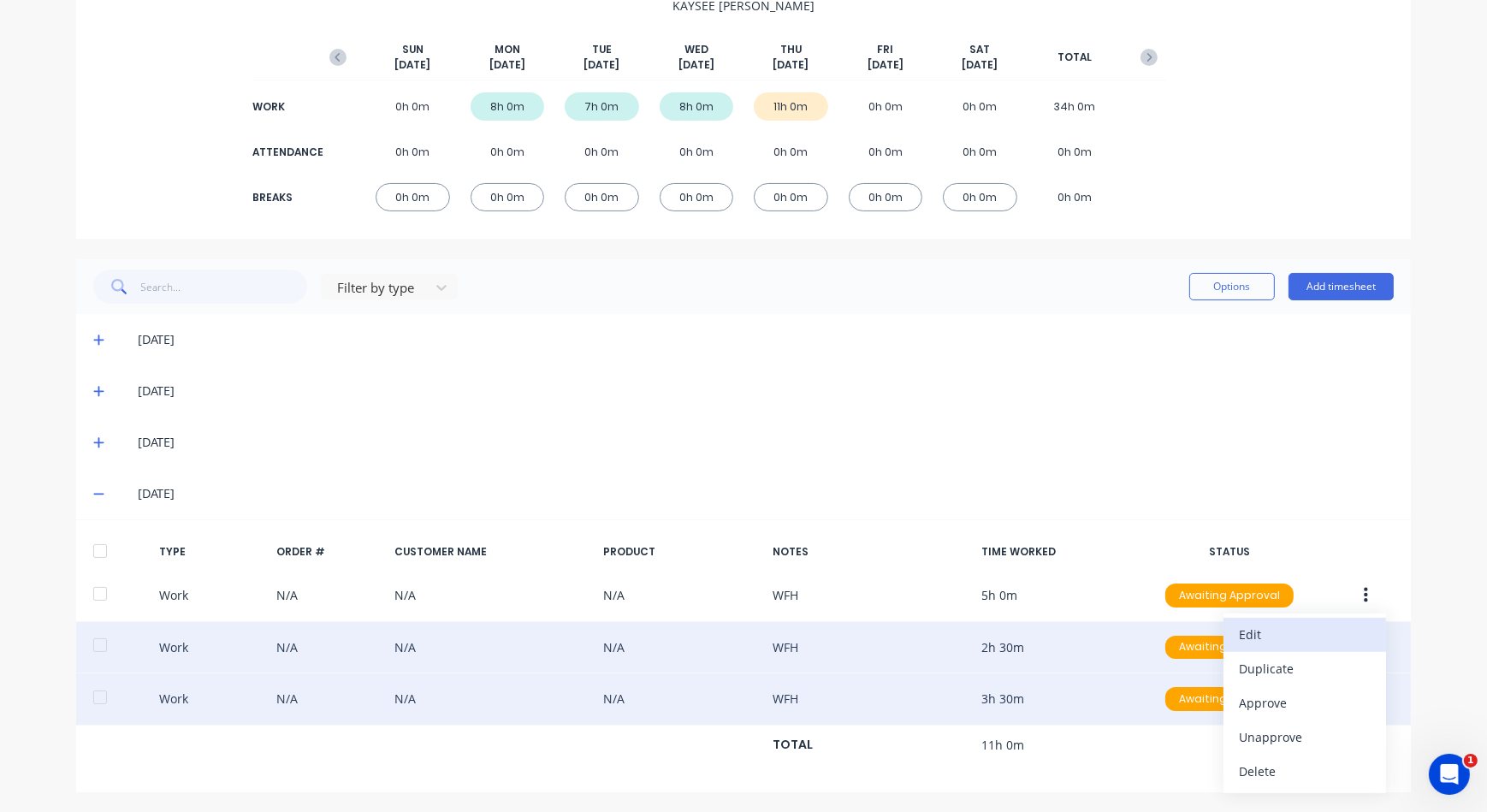
click at [1267, 633] on div "Edit" at bounding box center [1305, 634] width 132 height 25
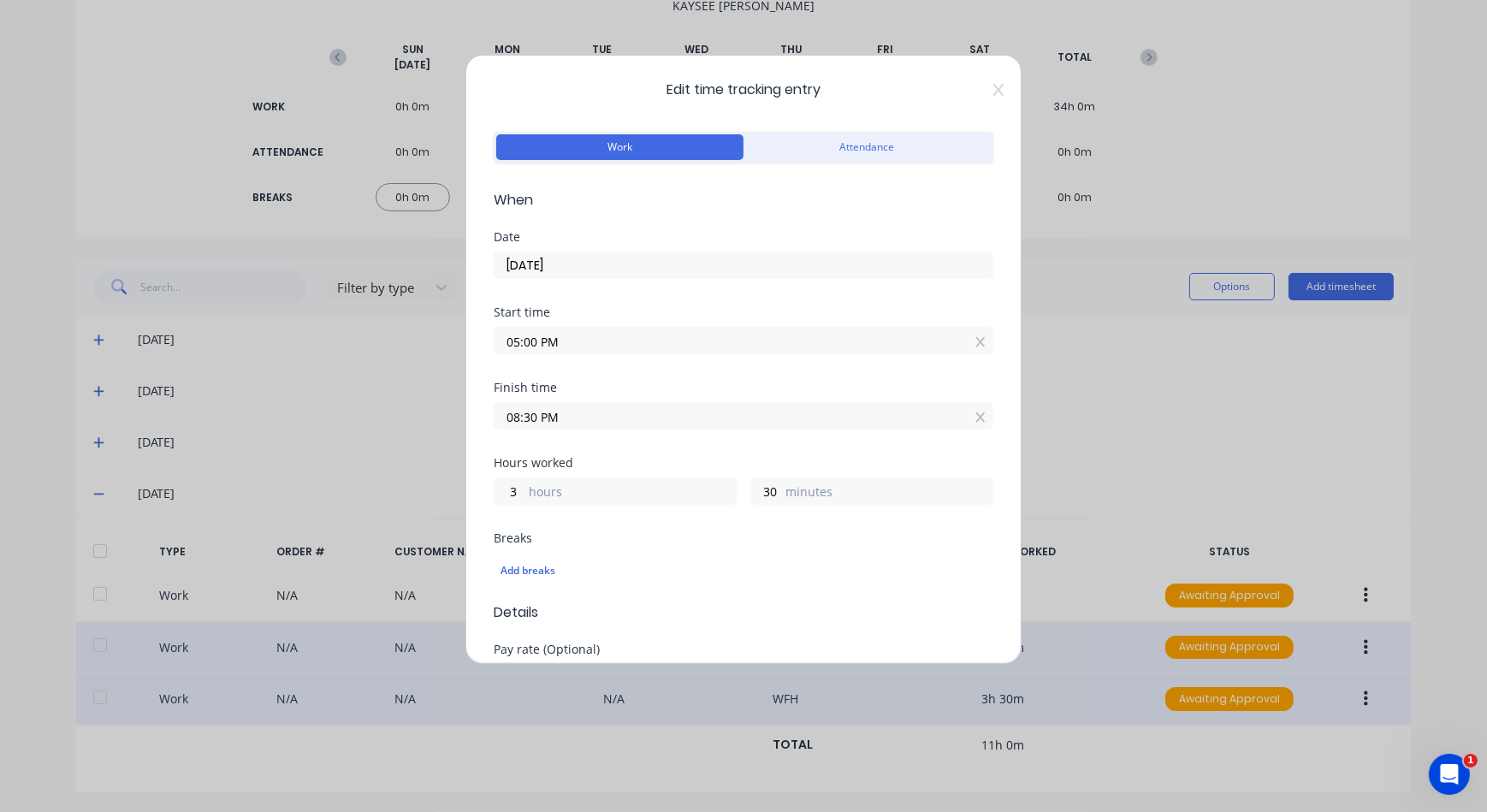
click at [655, 272] on input "09/10/2025" at bounding box center [744, 265] width 498 height 26
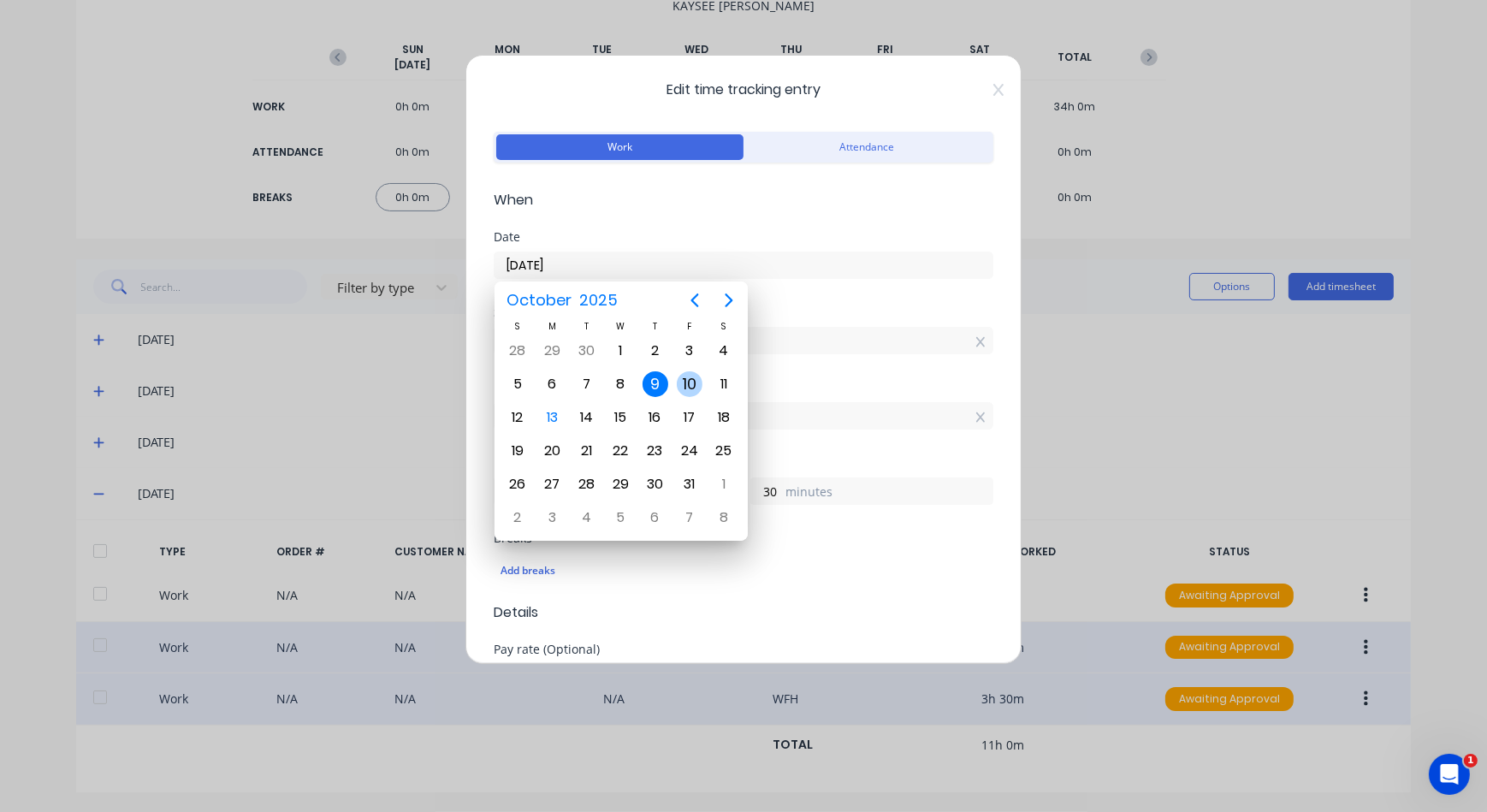
click at [688, 380] on div "10" at bounding box center [689, 384] width 26 height 26
type input "10/10/2025"
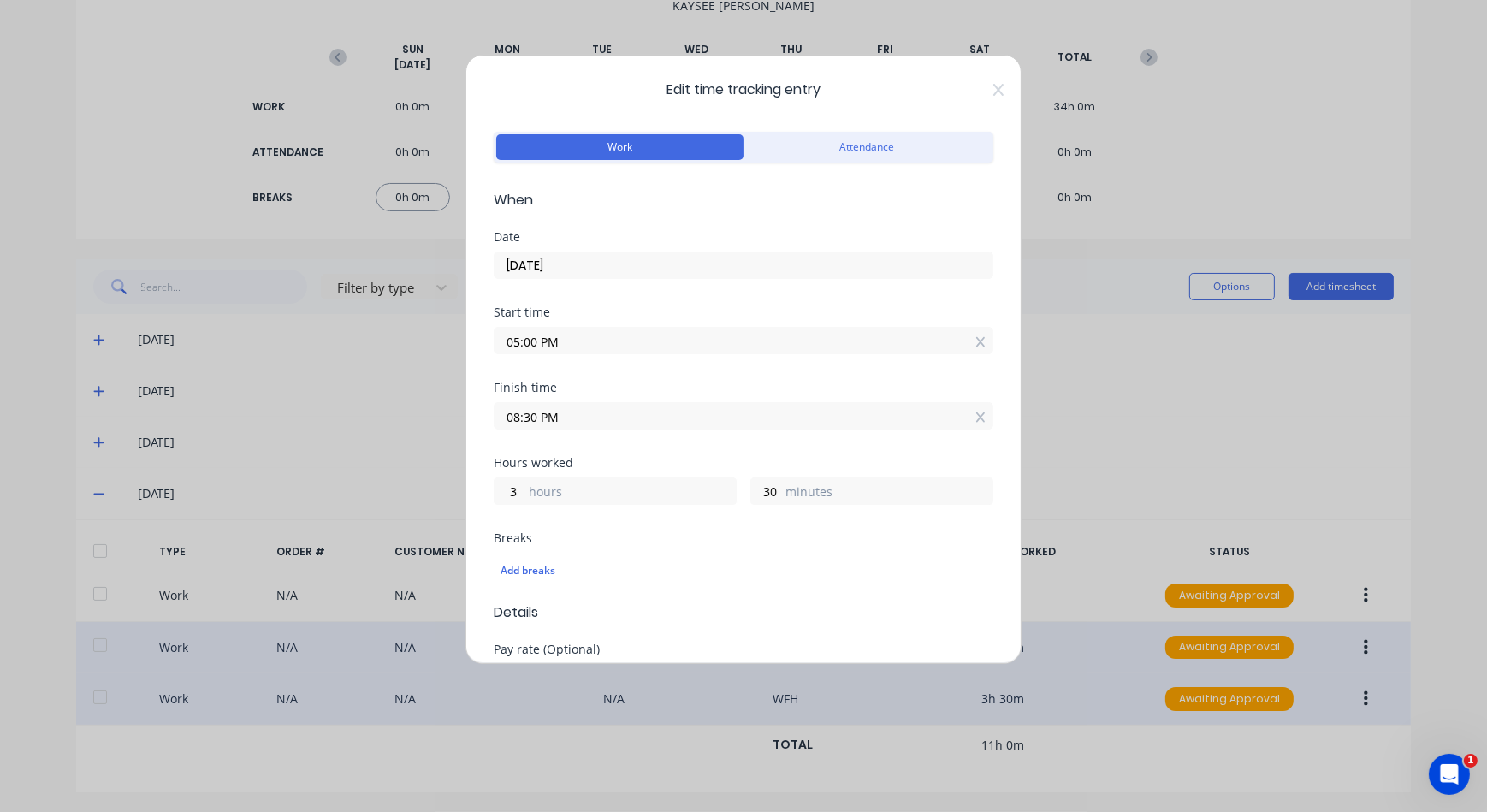
click at [1156, 501] on div "Edit time tracking entry Work Attendance When Date 10/10/2025 Start time 05:00 …" at bounding box center [744, 406] width 1487 height 812
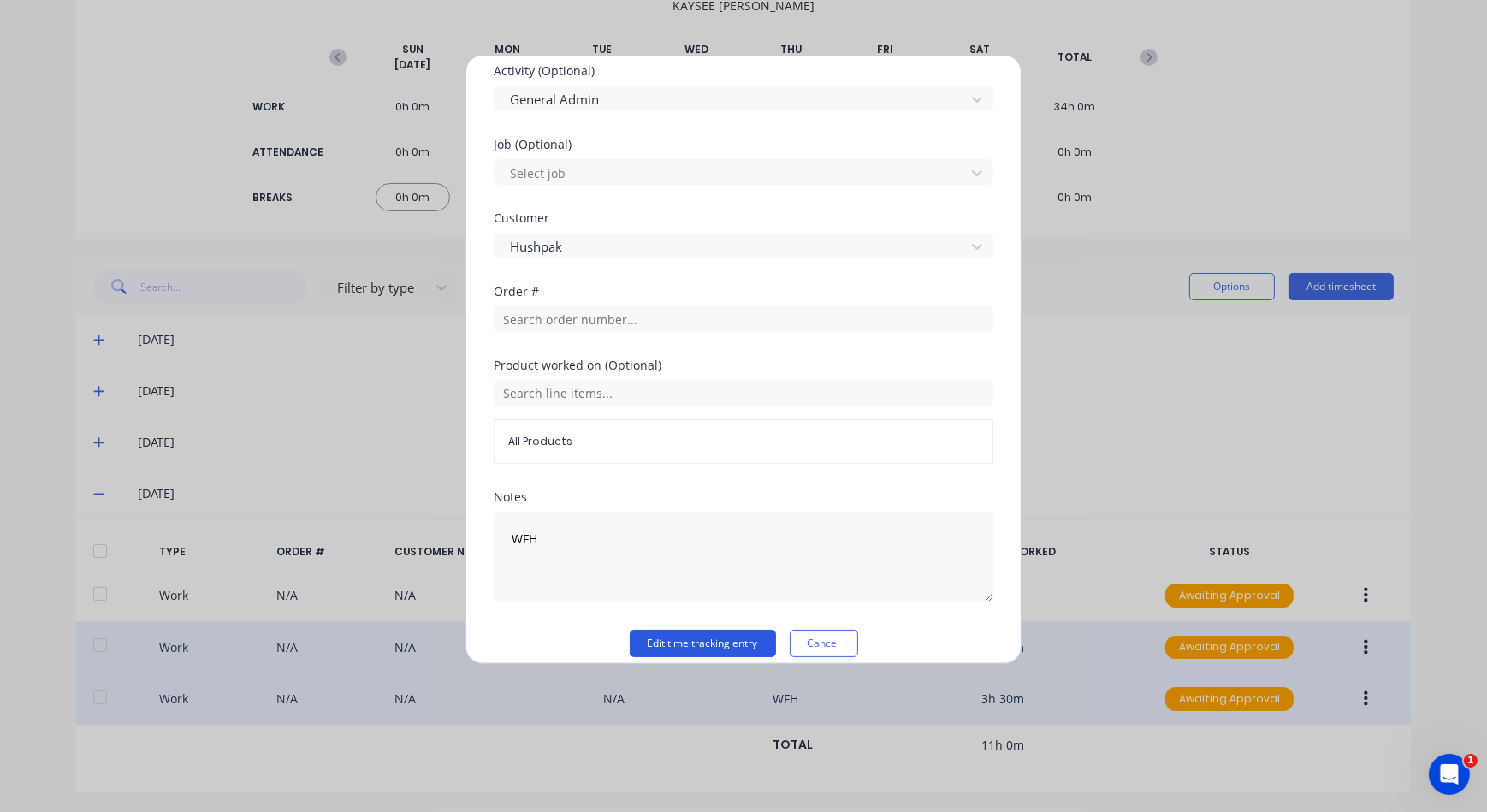
scroll to position [668, 0]
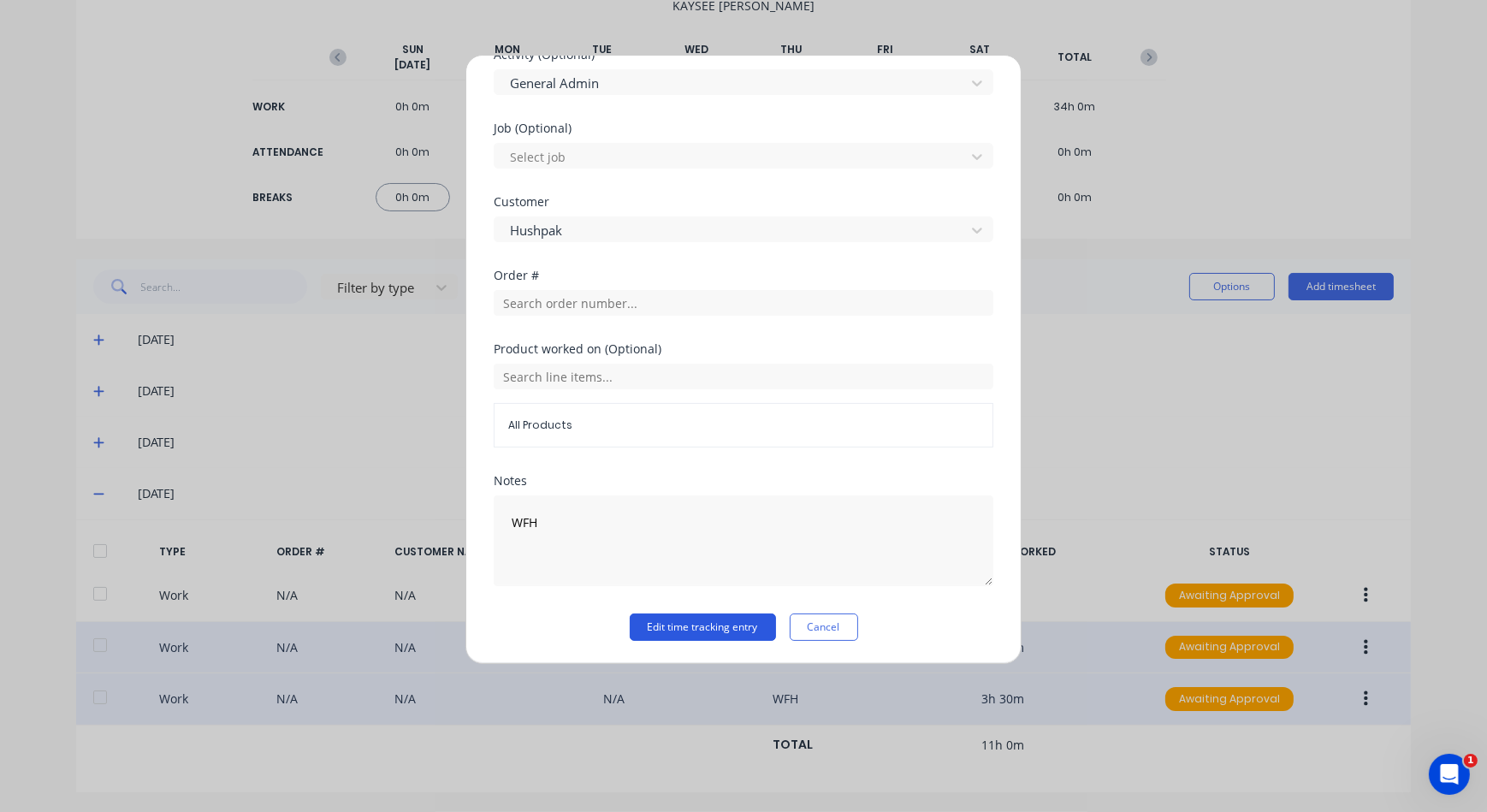
click at [654, 613] on button "Edit time tracking entry" at bounding box center [703, 627] width 147 height 27
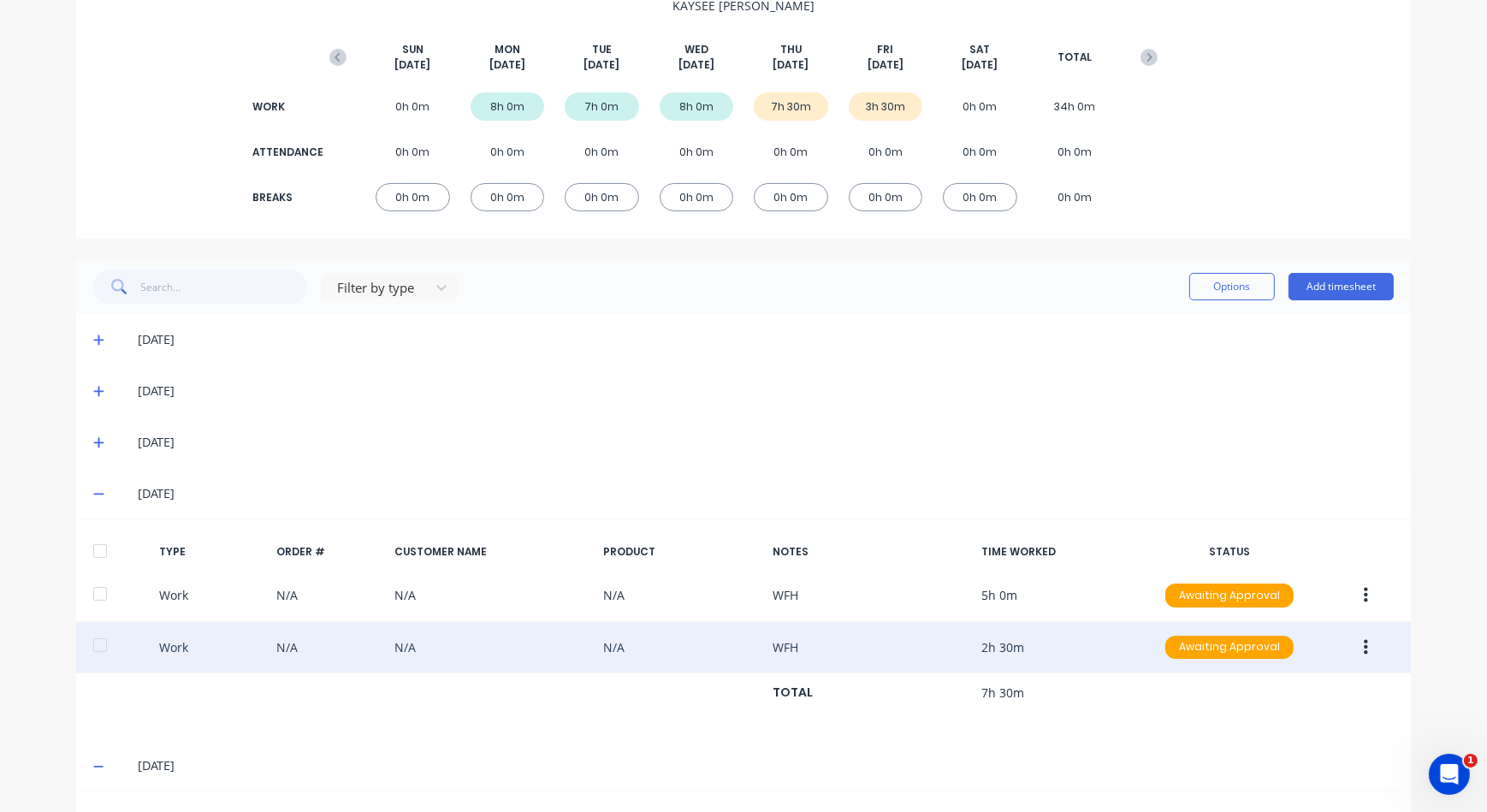
click at [83, 492] on div "09/10/25" at bounding box center [744, 494] width 1335 height 51
click at [96, 488] on icon at bounding box center [99, 493] width 11 height 12
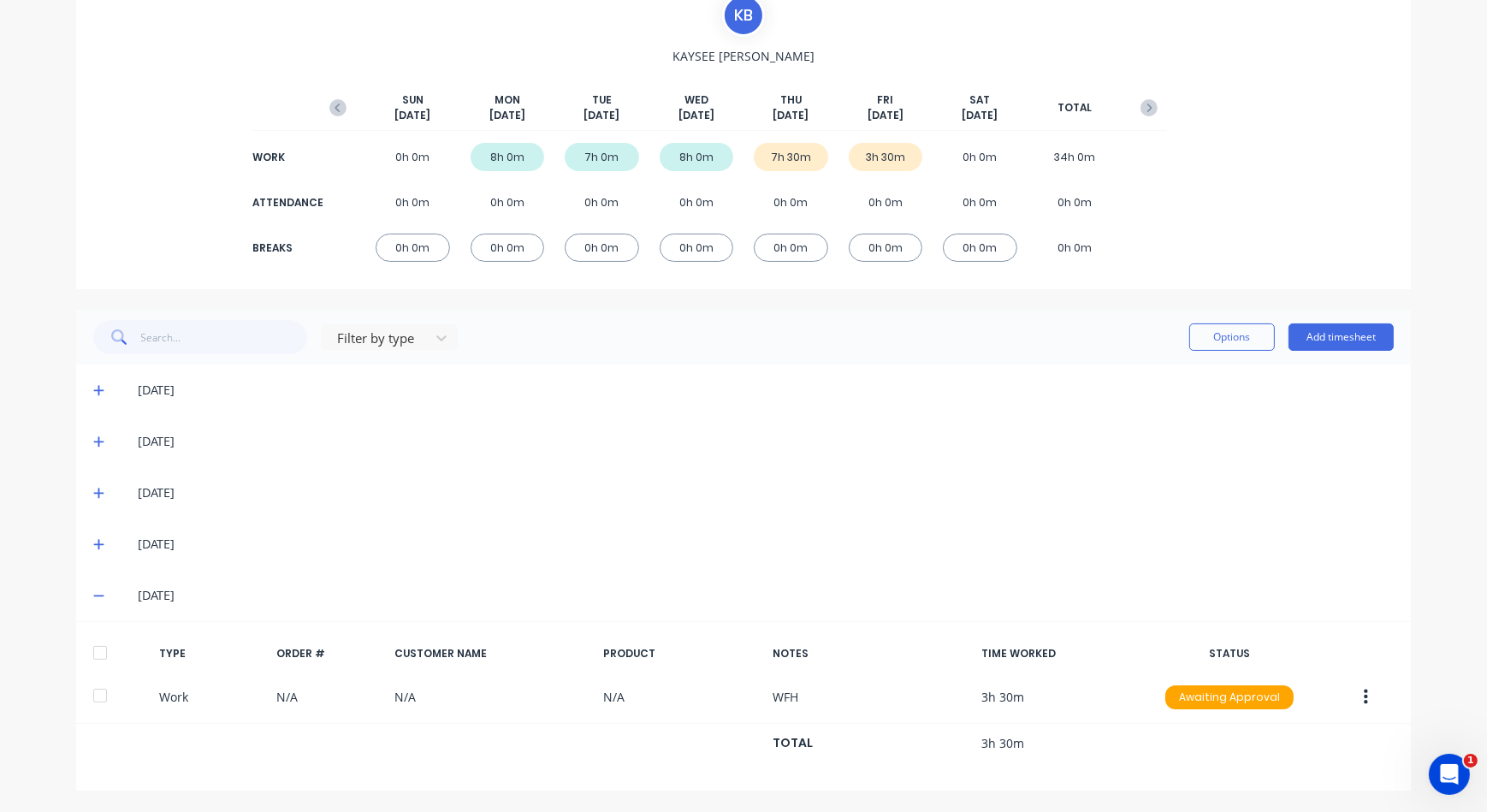
scroll to position [136, 0]
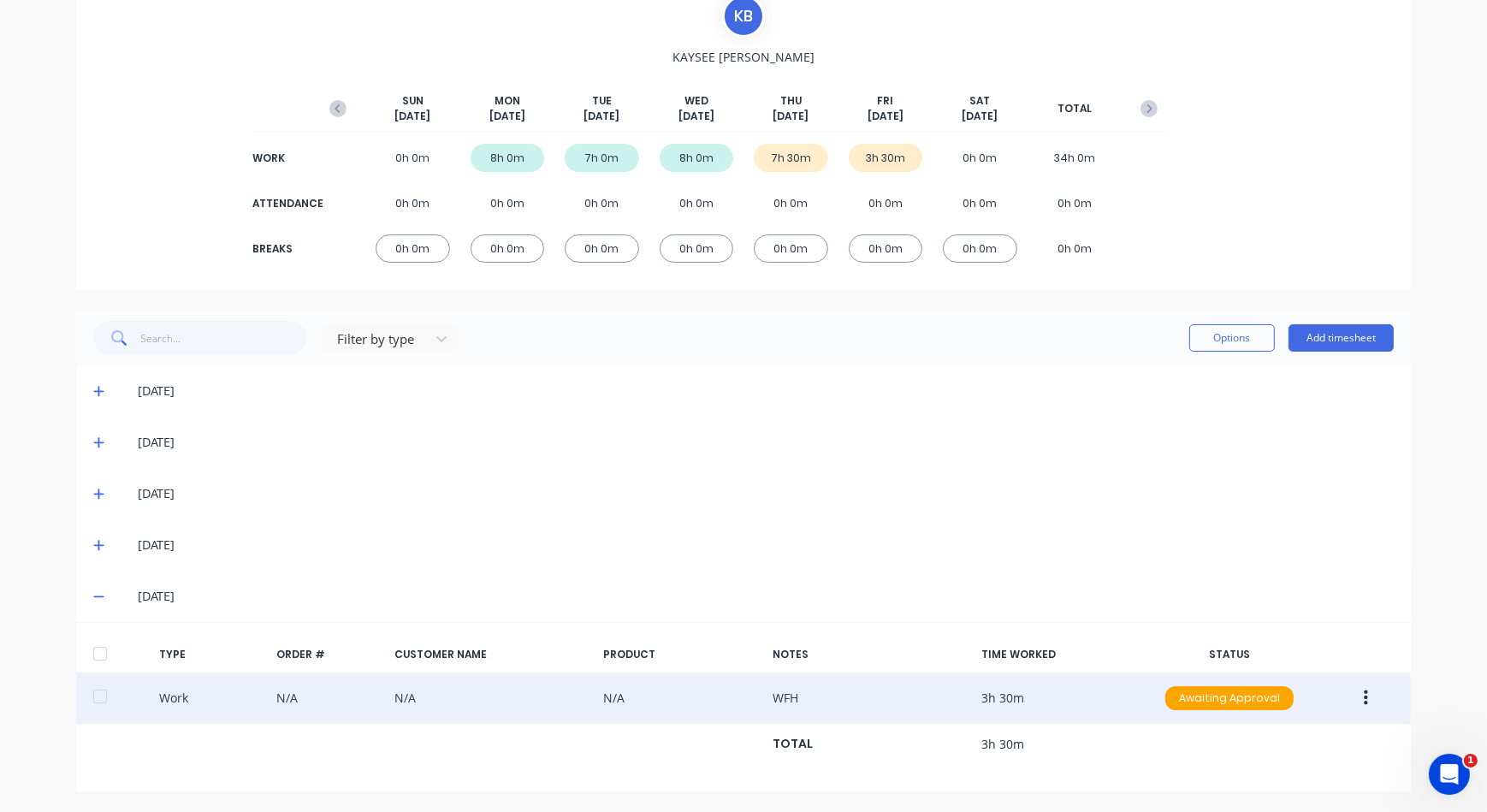
click at [1364, 697] on icon "button" at bounding box center [1366, 697] width 5 height 19
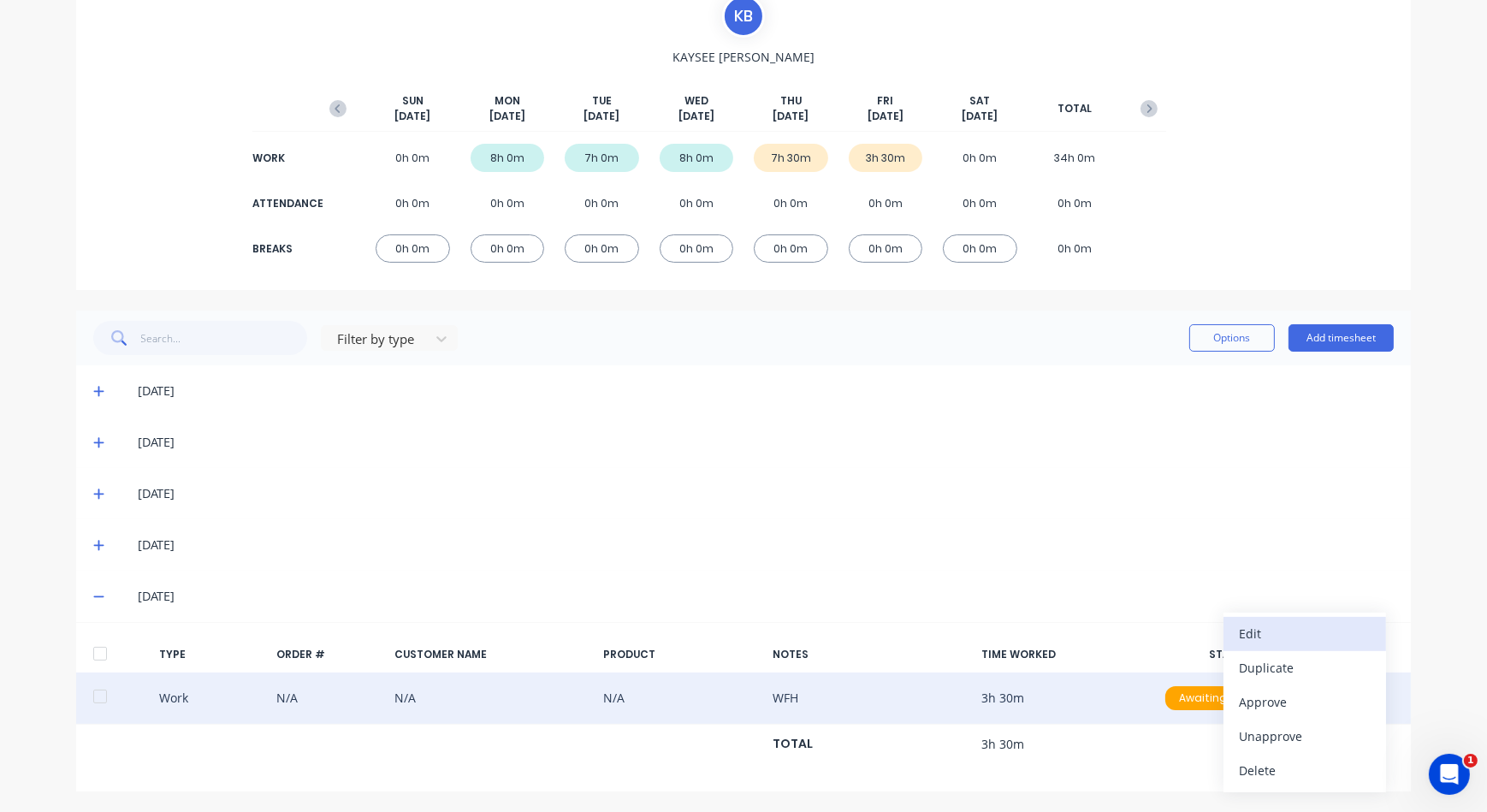
click at [1240, 622] on div "Edit" at bounding box center [1305, 633] width 132 height 25
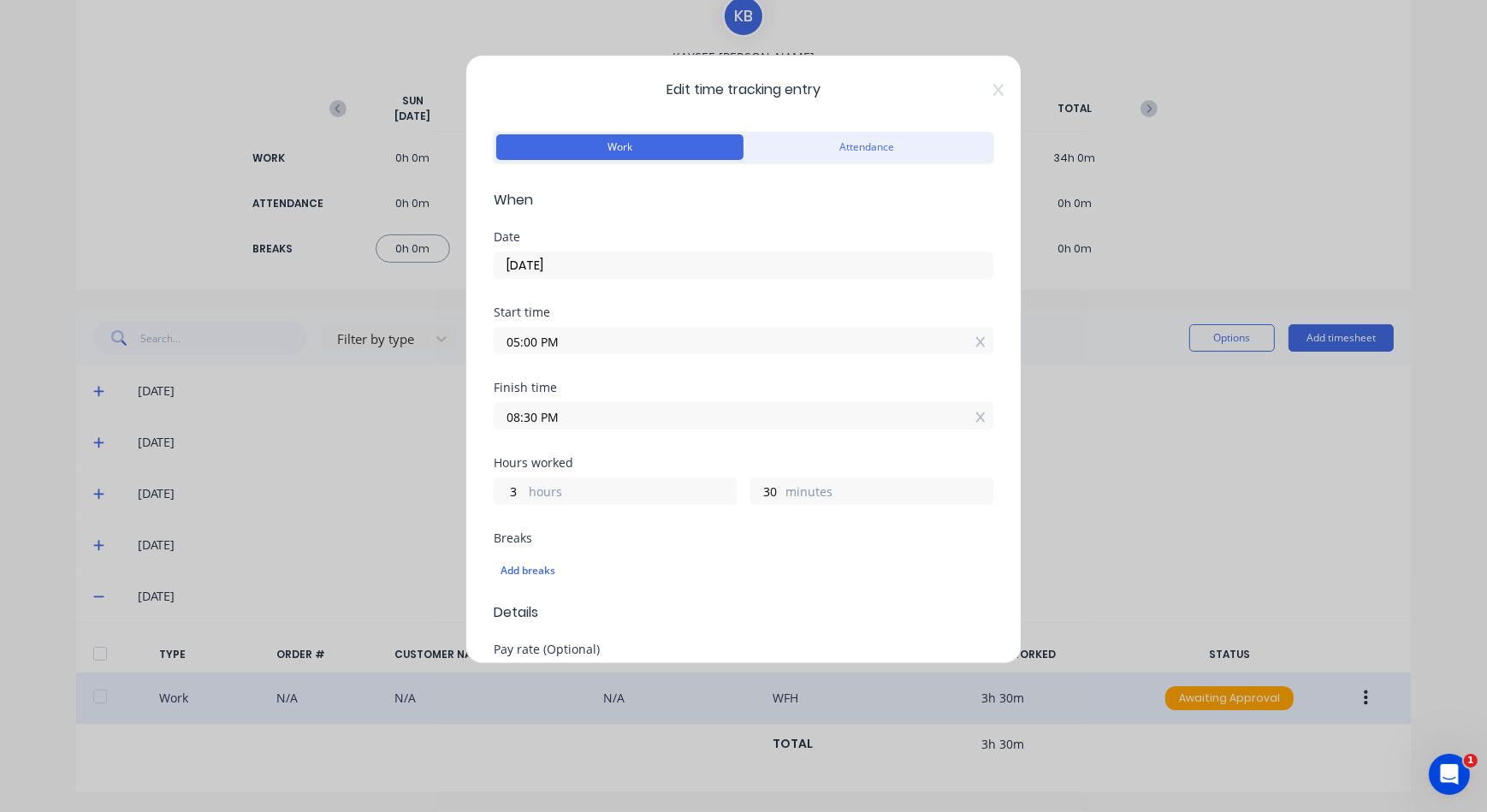
click at [1086, 444] on div "Edit time tracking entry Work Attendance When Date 10/10/2025 Start time 05:00 …" at bounding box center [744, 406] width 1487 height 812
click at [994, 91] on icon at bounding box center [998, 89] width 10 height 12
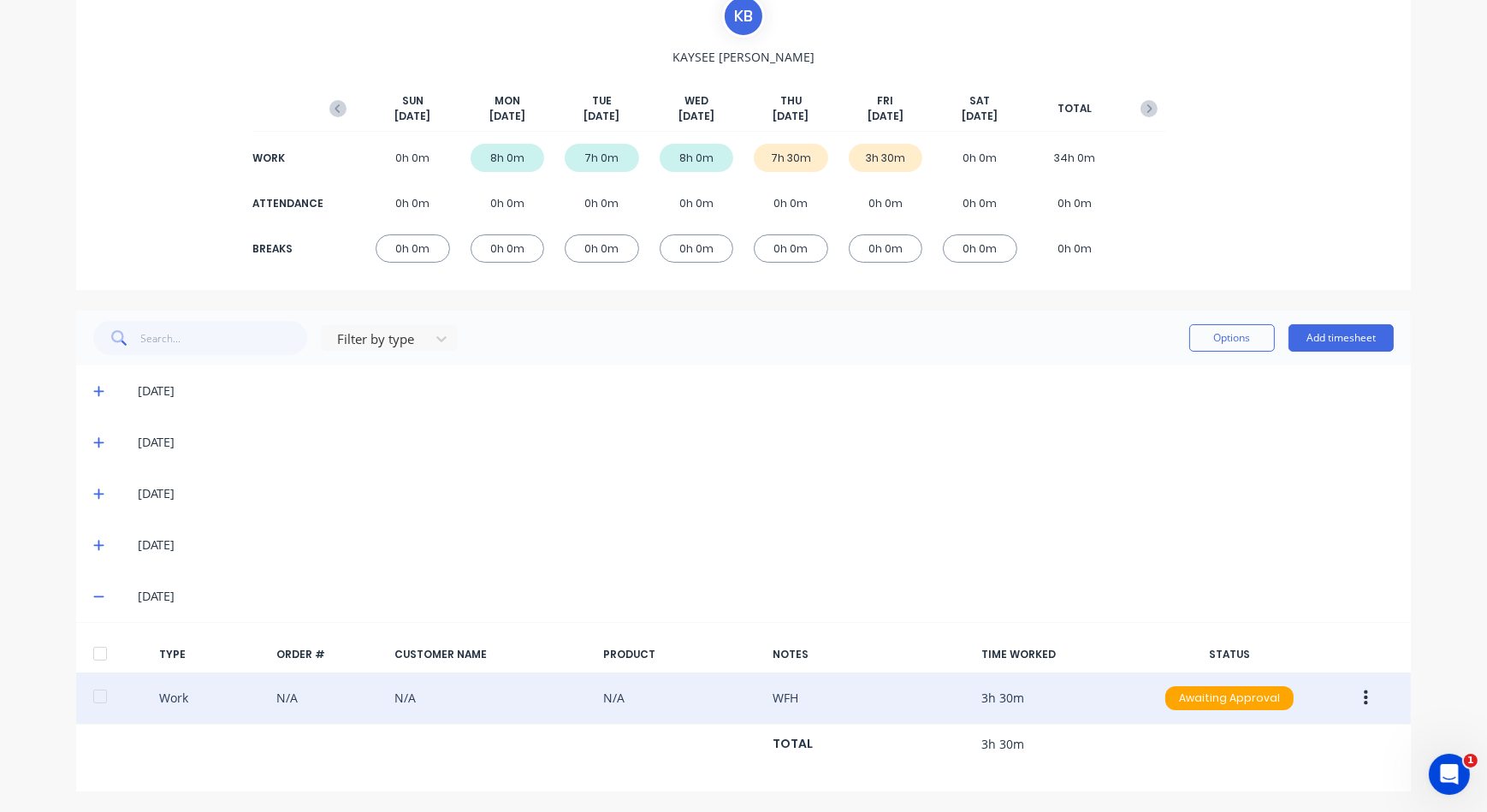
click at [1362, 705] on button "button" at bounding box center [1366, 698] width 40 height 31
click at [204, 708] on div "Work N/A N/A N/A WFH 3h 30m Awaiting Approval Edit Duplicate Approve Unapprove …" at bounding box center [744, 698] width 1335 height 52
click at [659, 688] on div "Work N/A N/A N/A WFH 3h 30m Awaiting Approval" at bounding box center [744, 698] width 1335 height 52
click at [1346, 707] on button "button" at bounding box center [1366, 698] width 40 height 31
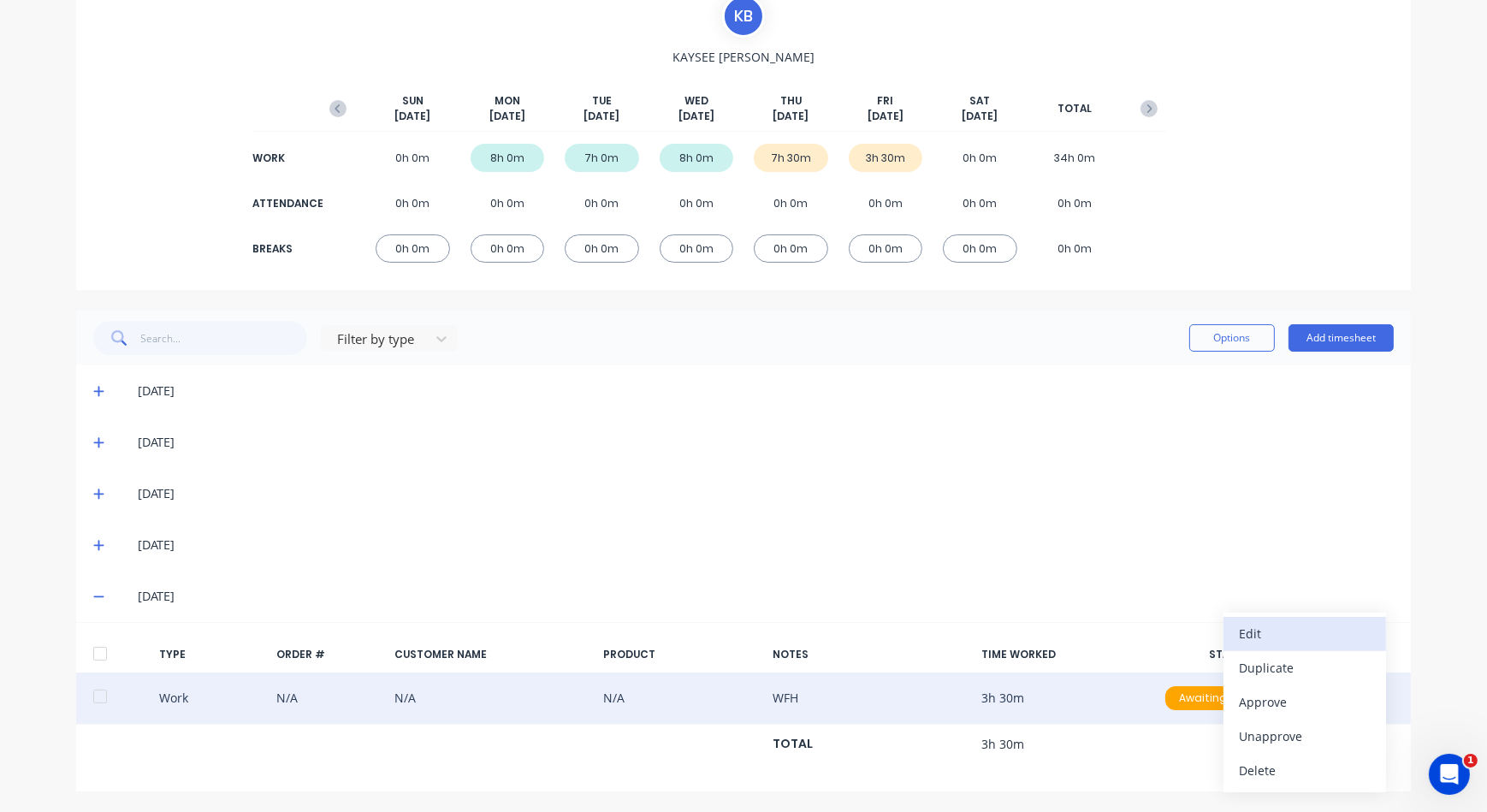
click at [1275, 636] on div "Edit" at bounding box center [1305, 633] width 132 height 25
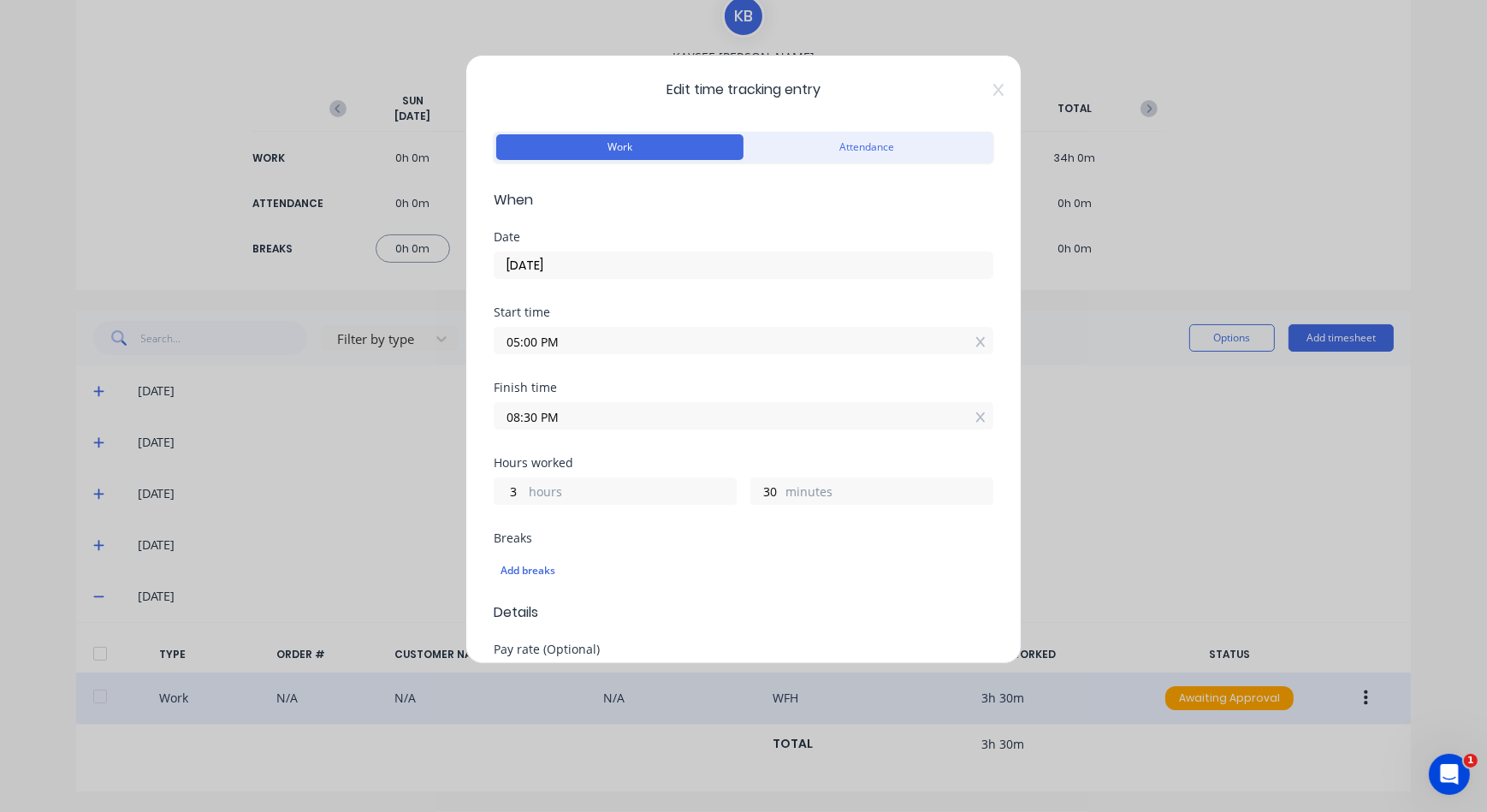
click at [556, 261] on input "10/10/2025" at bounding box center [744, 265] width 498 height 26
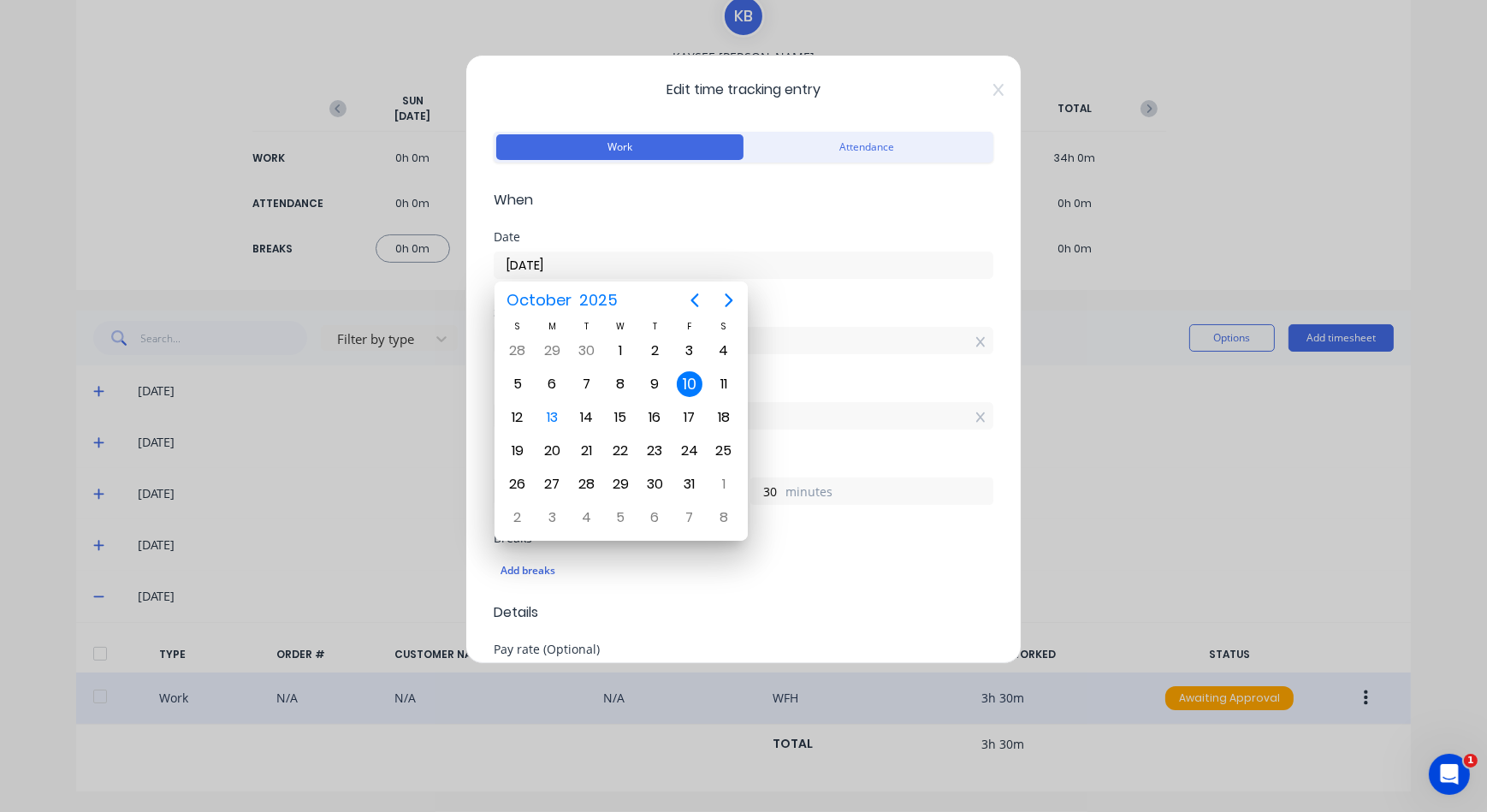
click at [653, 374] on div "9" at bounding box center [655, 384] width 26 height 26
type input "09/10/2025"
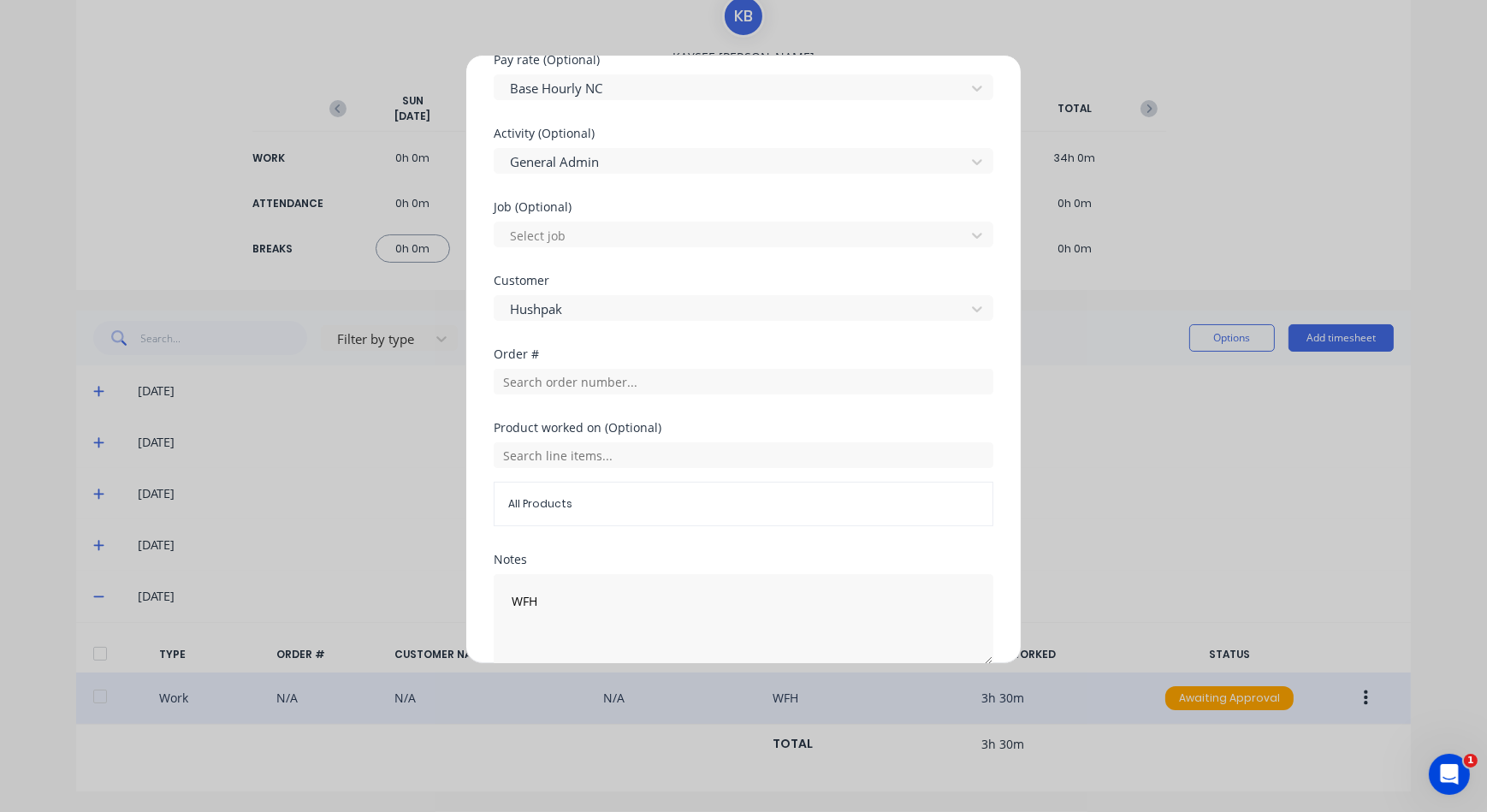
scroll to position [668, 0]
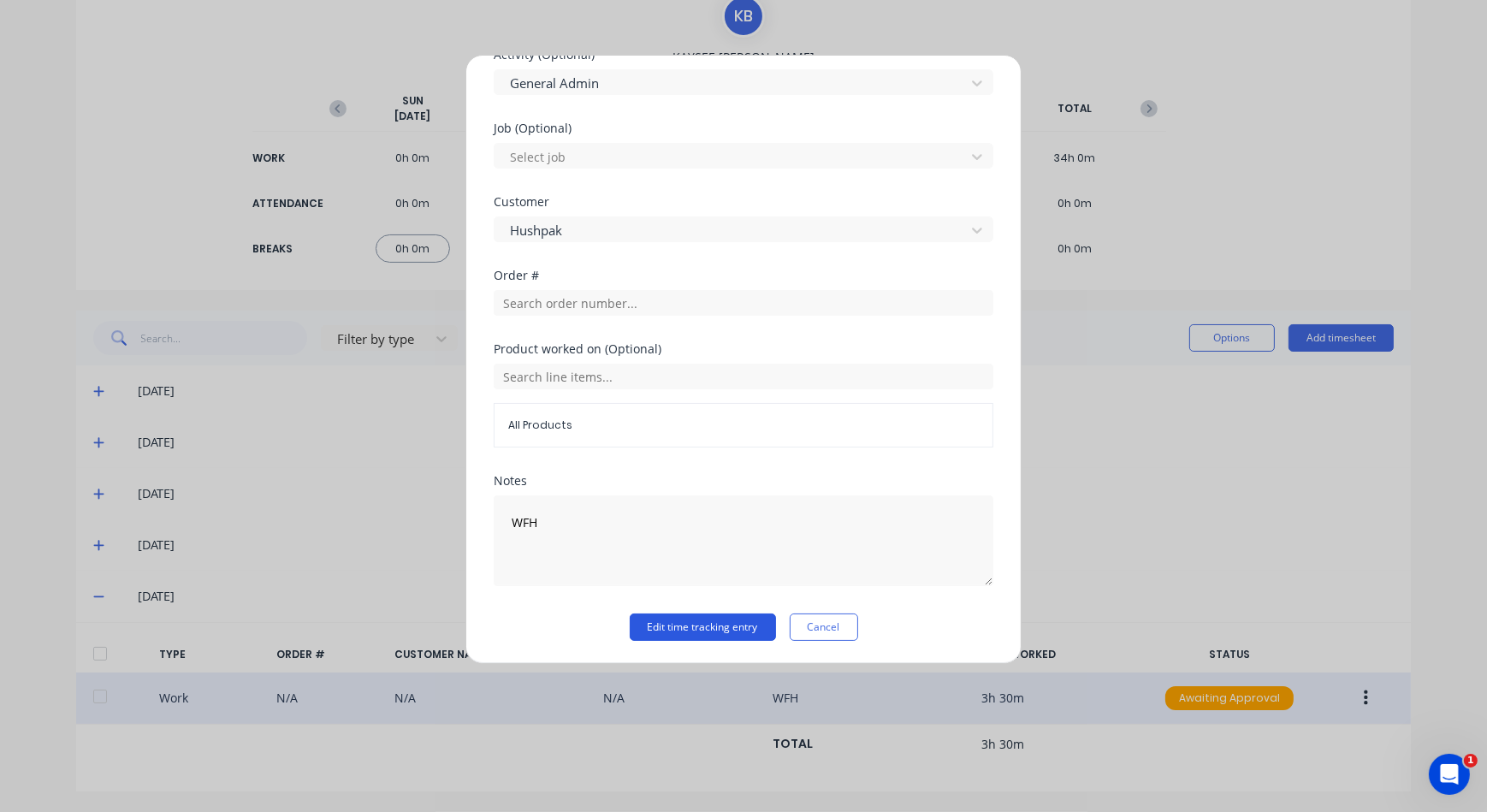
click at [690, 627] on button "Edit time tracking entry" at bounding box center [703, 627] width 147 height 27
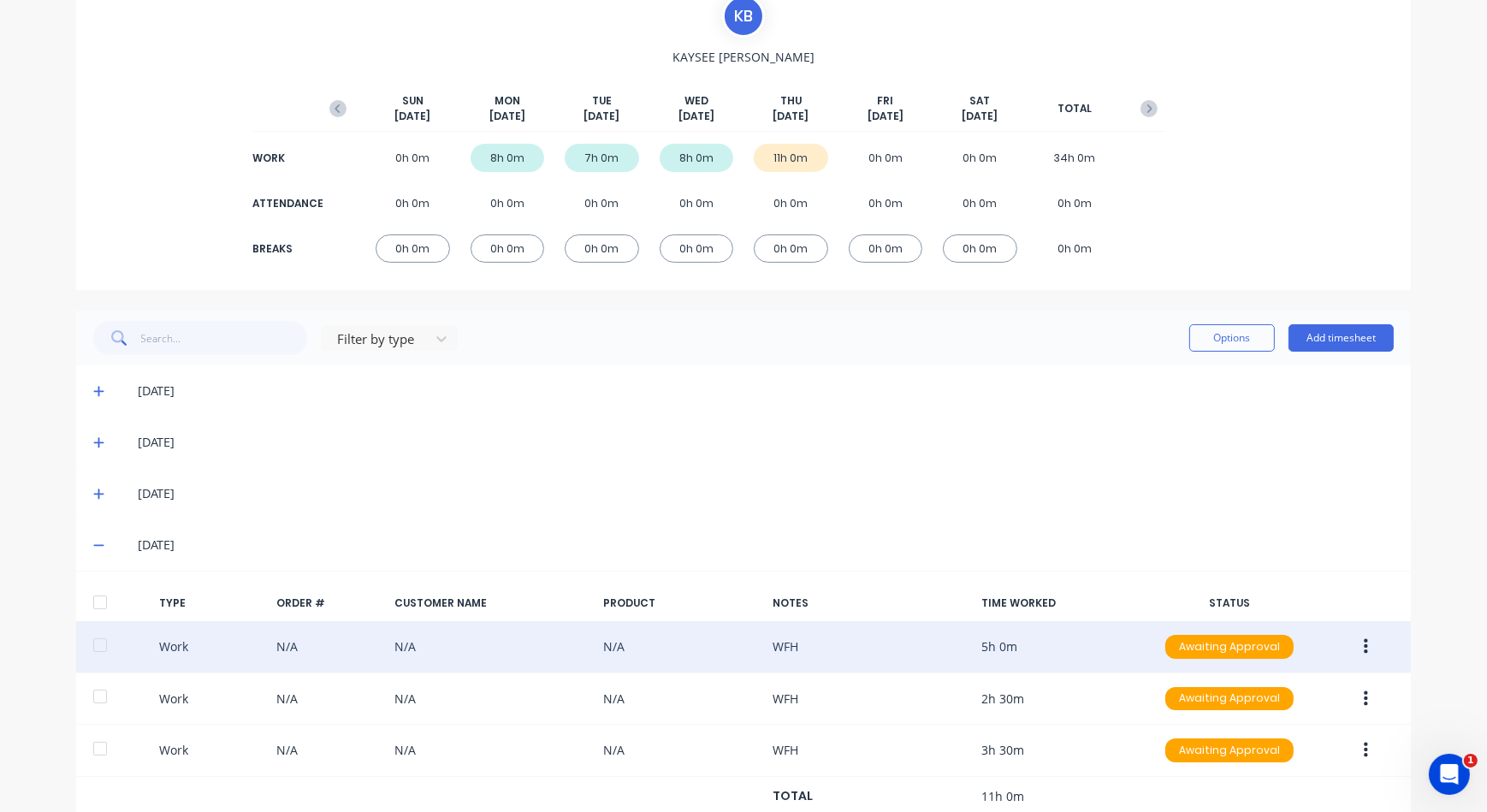
click at [1367, 645] on button "button" at bounding box center [1366, 647] width 40 height 31
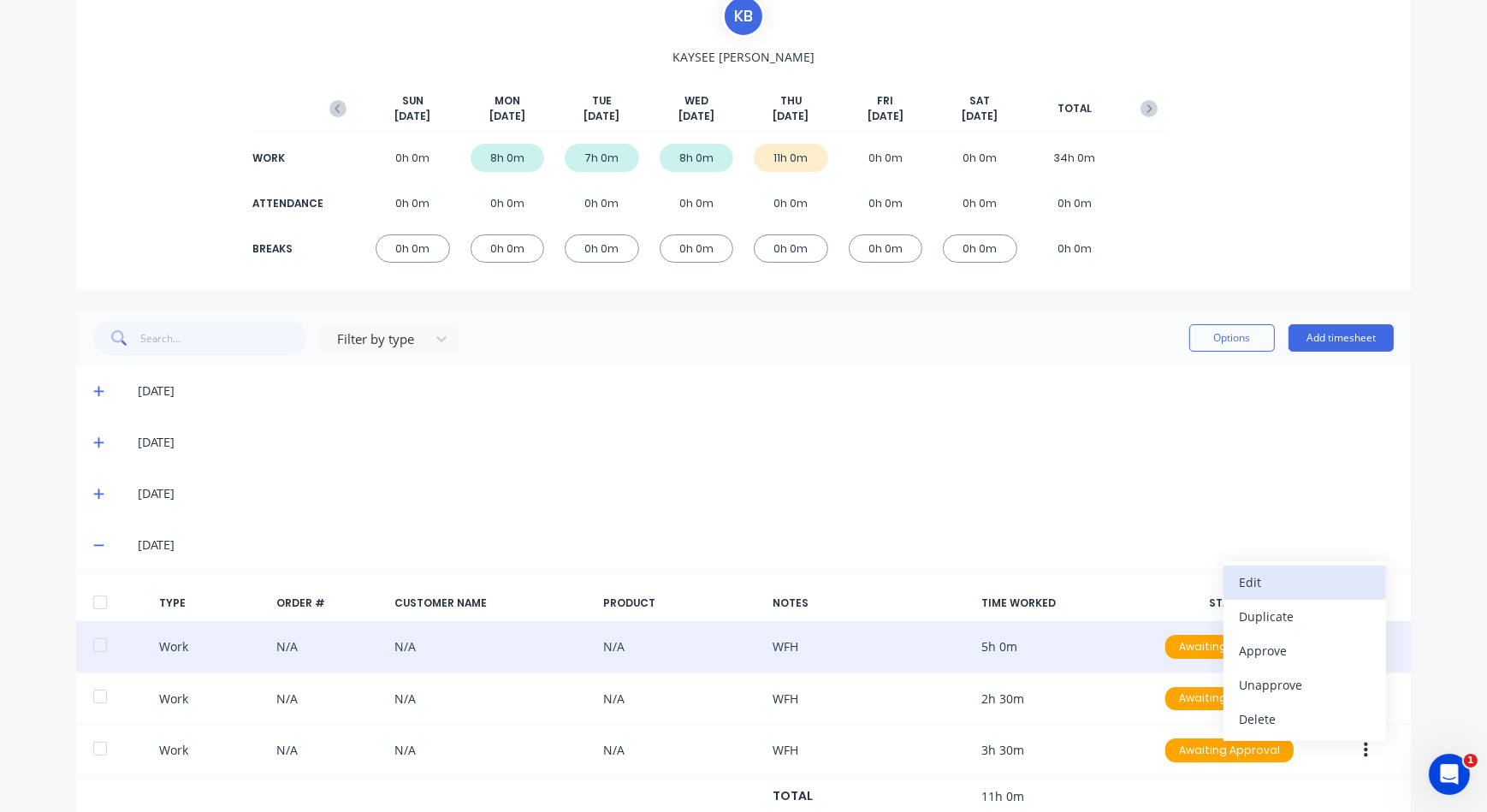
click at [1228, 578] on button "Edit" at bounding box center [1305, 582] width 162 height 34
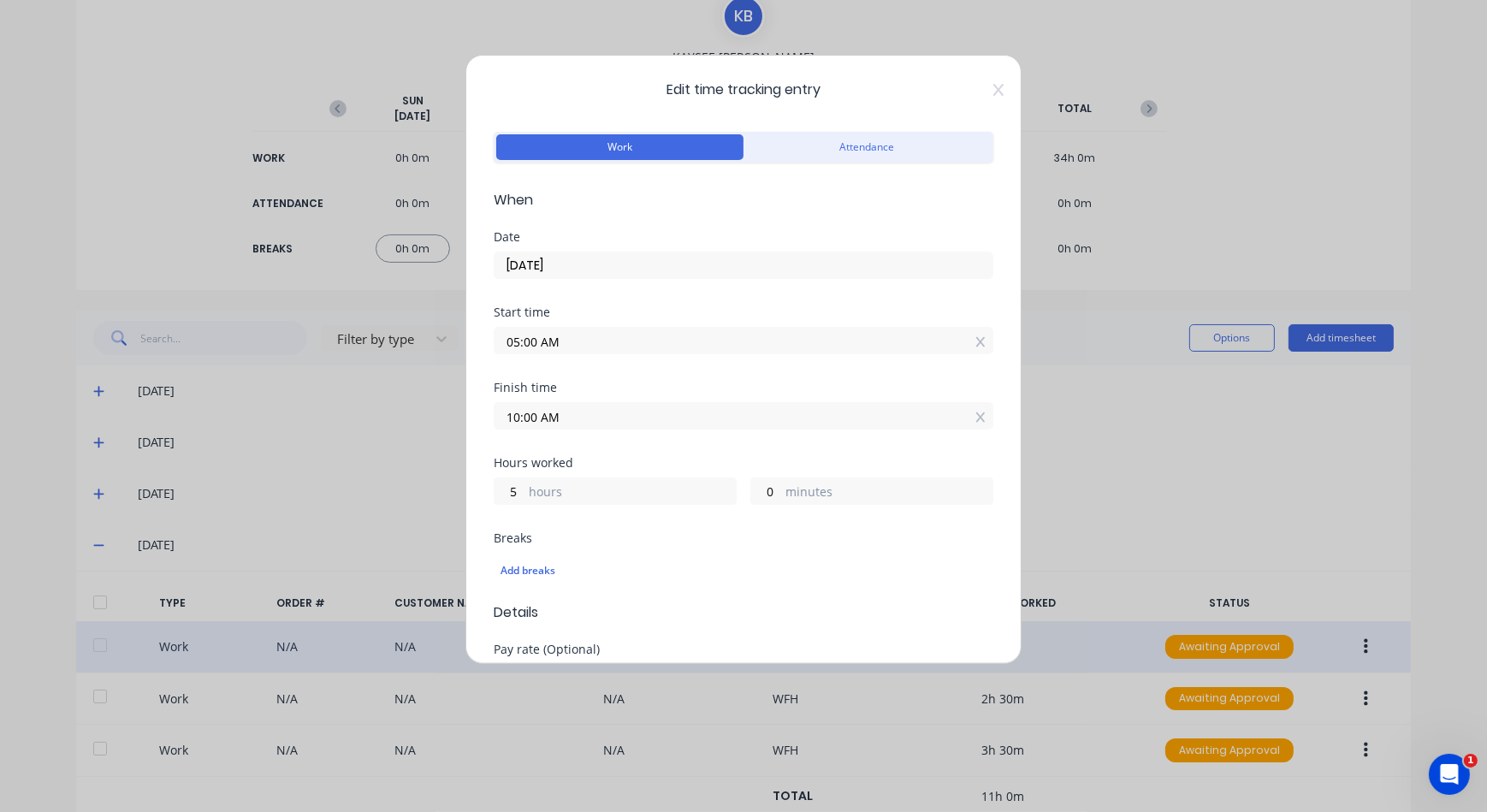
click at [919, 278] on div "Date 09/10/2025" at bounding box center [744, 269] width 500 height 75
click at [928, 265] on input "09/10/2025" at bounding box center [744, 265] width 498 height 26
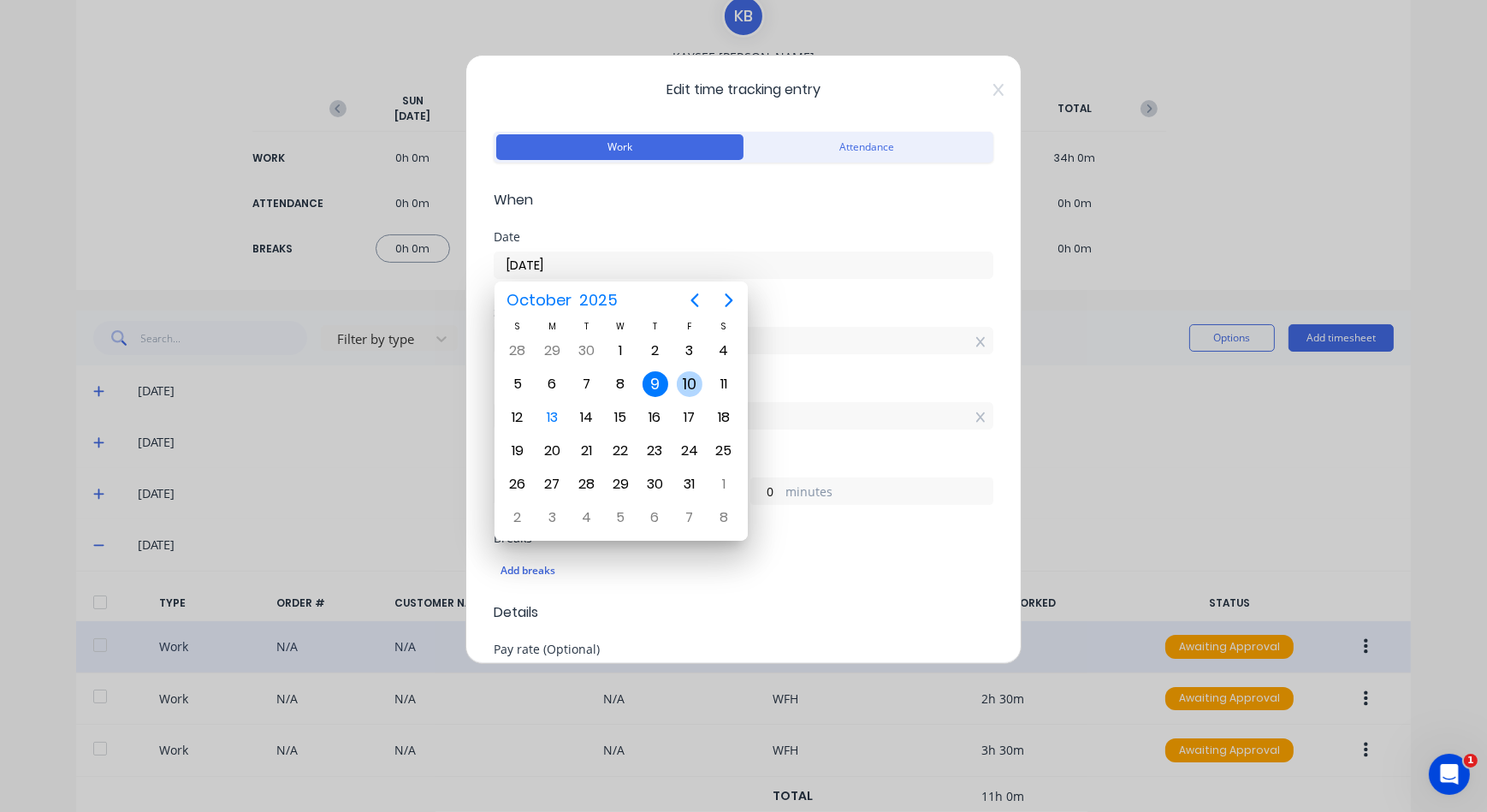
click at [690, 379] on div "10" at bounding box center [689, 384] width 26 height 26
type input "10/10/2025"
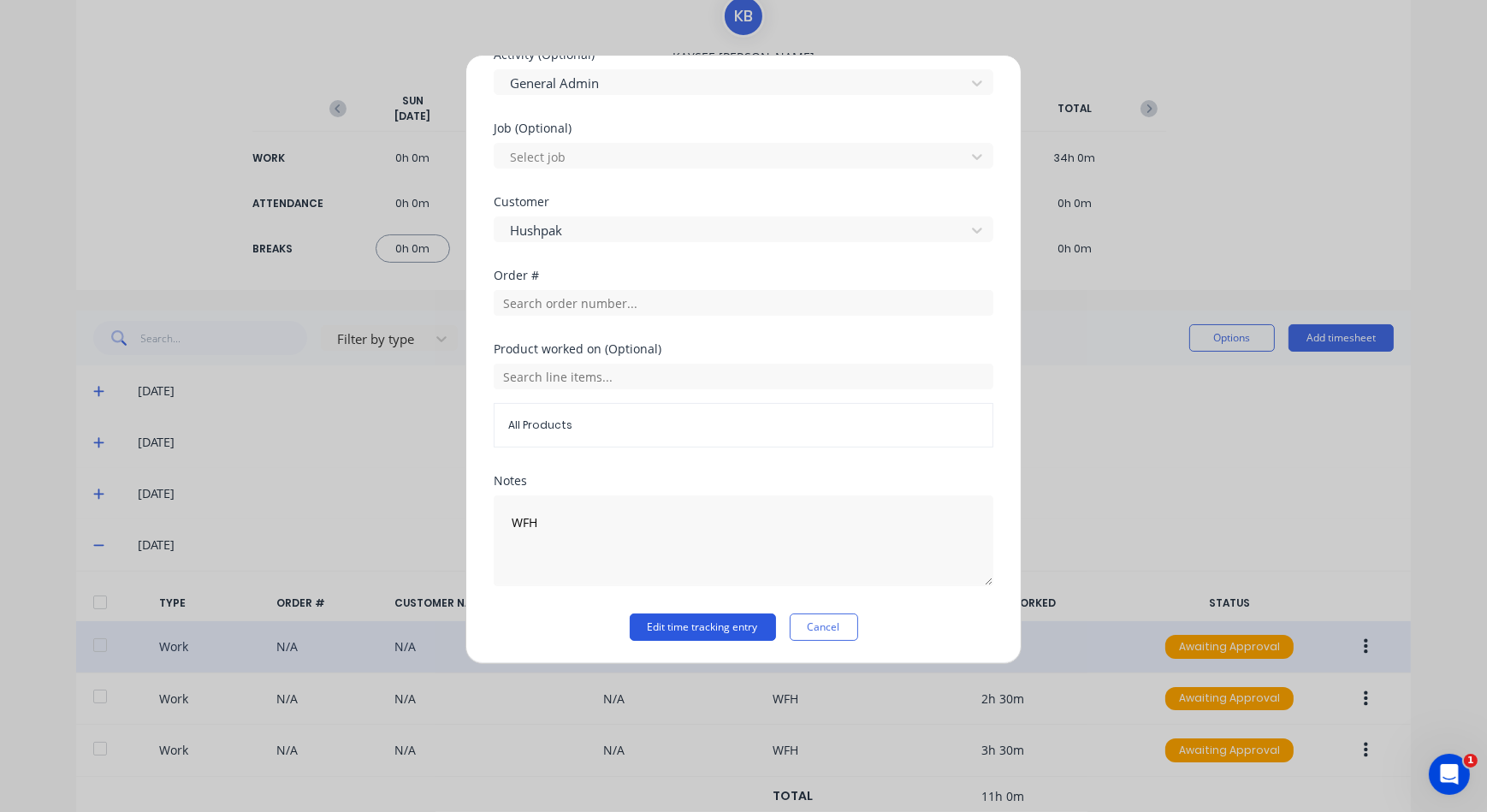
click at [688, 633] on button "Edit time tracking entry" at bounding box center [703, 627] width 147 height 27
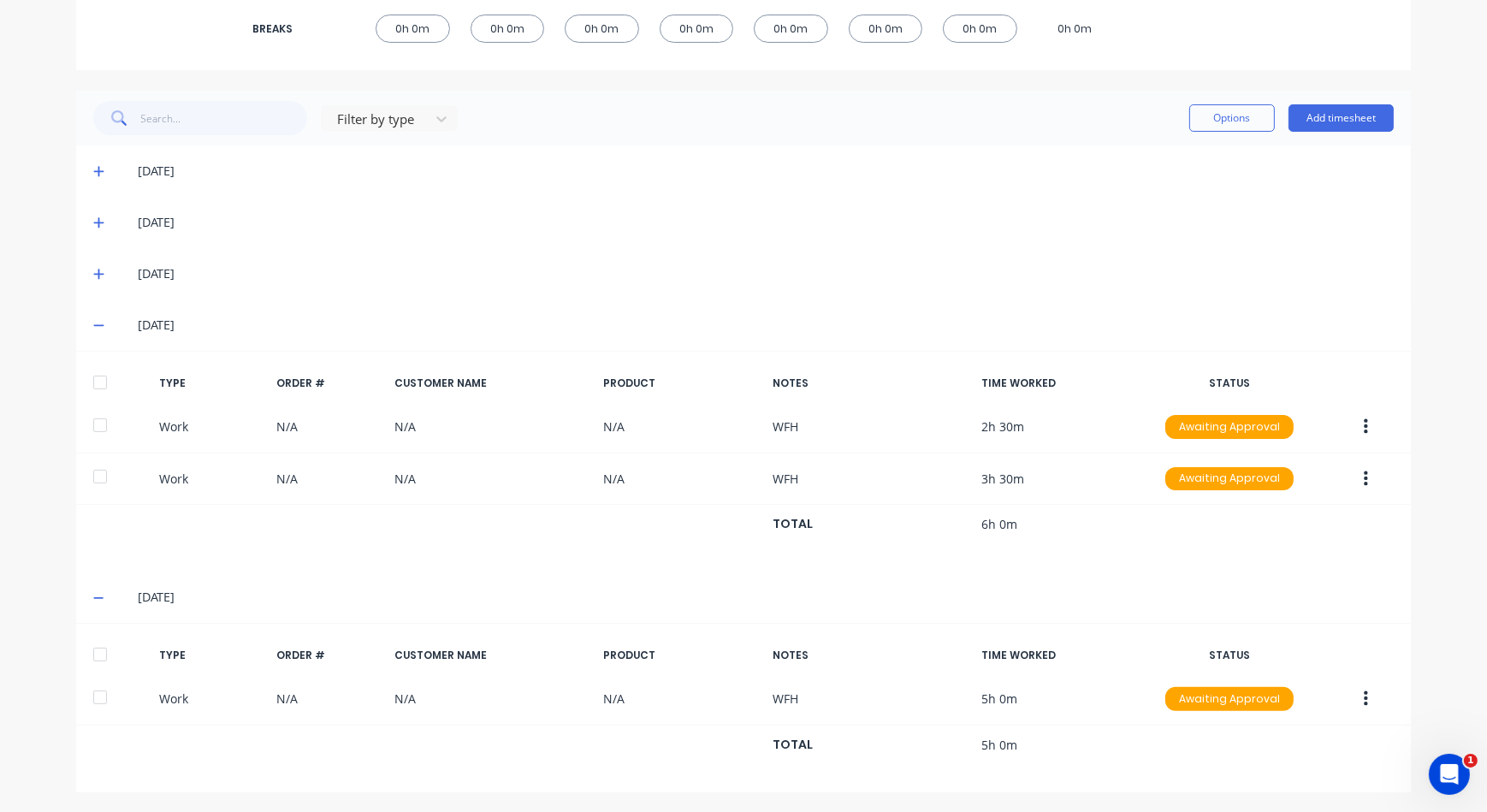
click at [94, 329] on icon at bounding box center [99, 324] width 11 height 12
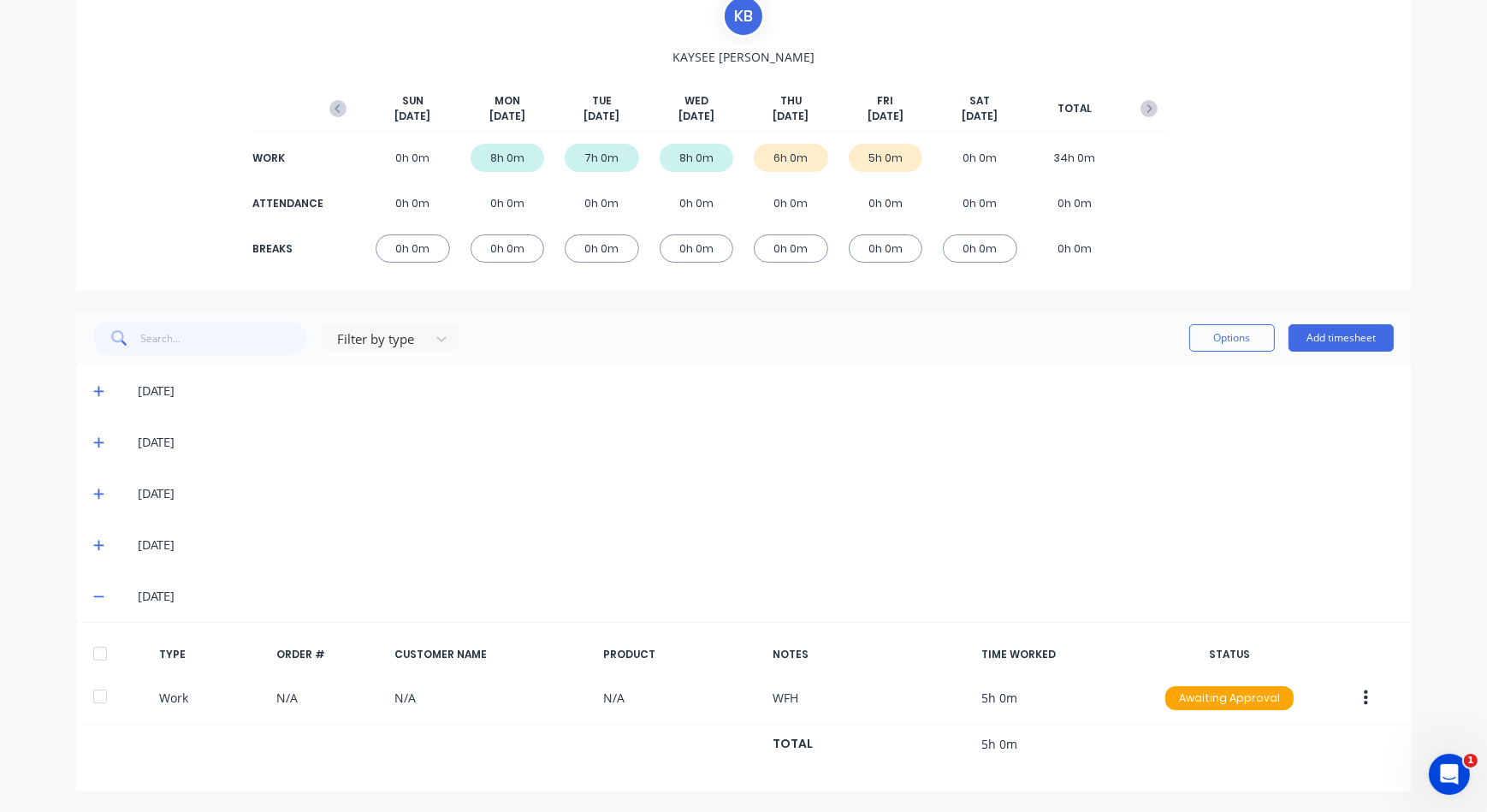
click at [85, 588] on div "10/10/25" at bounding box center [744, 597] width 1335 height 51
click at [110, 596] on div "10/10/25" at bounding box center [752, 596] width 1283 height 19
drag, startPoint x: 99, startPoint y: 585, endPoint x: 92, endPoint y: 598, distance: 14.8
click at [99, 589] on div "10/10/25" at bounding box center [744, 597] width 1335 height 51
click at [94, 600] on icon at bounding box center [99, 596] width 11 height 12
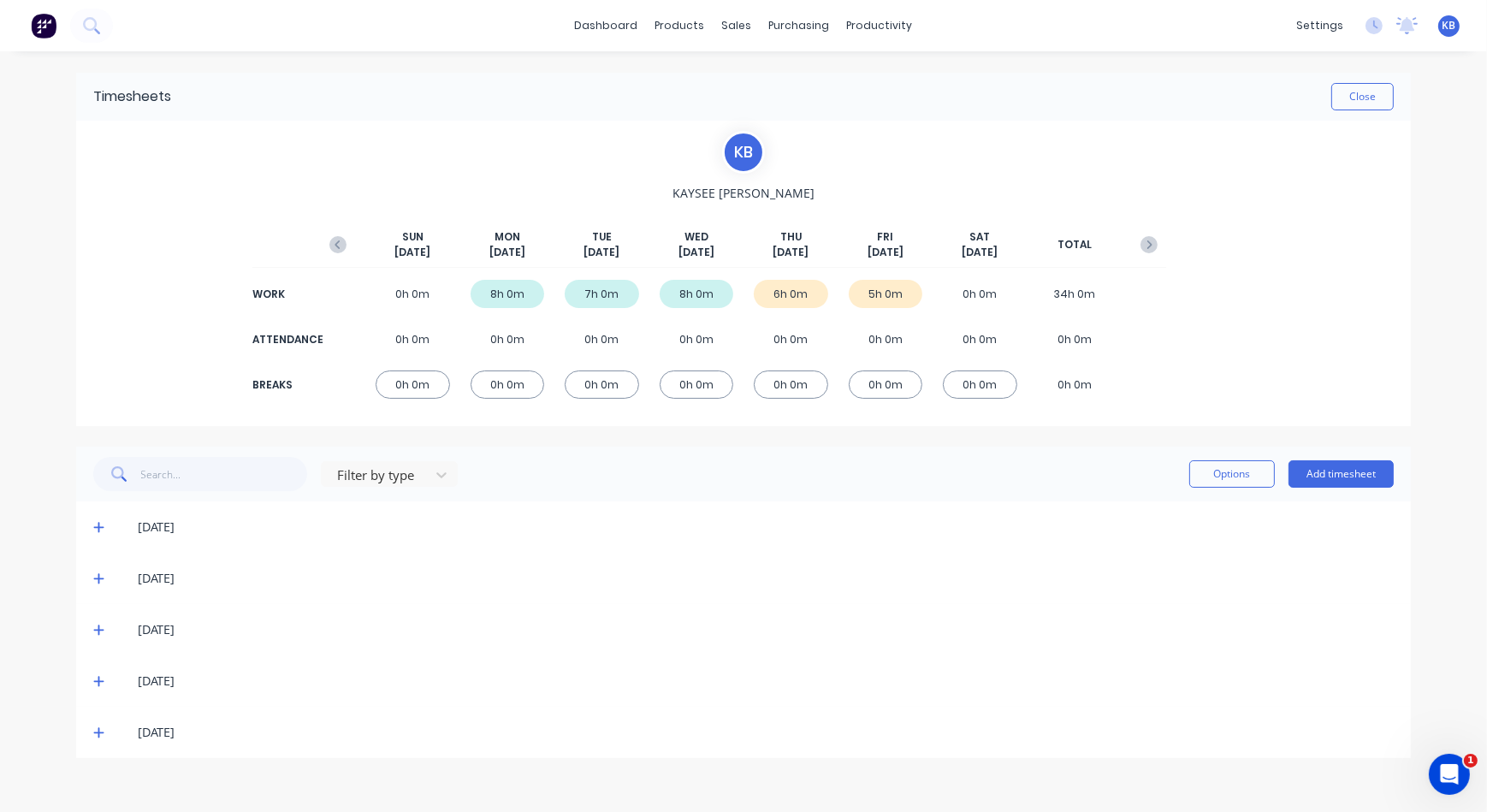
scroll to position [0, 0]
click at [106, 730] on span at bounding box center [102, 732] width 17 height 17
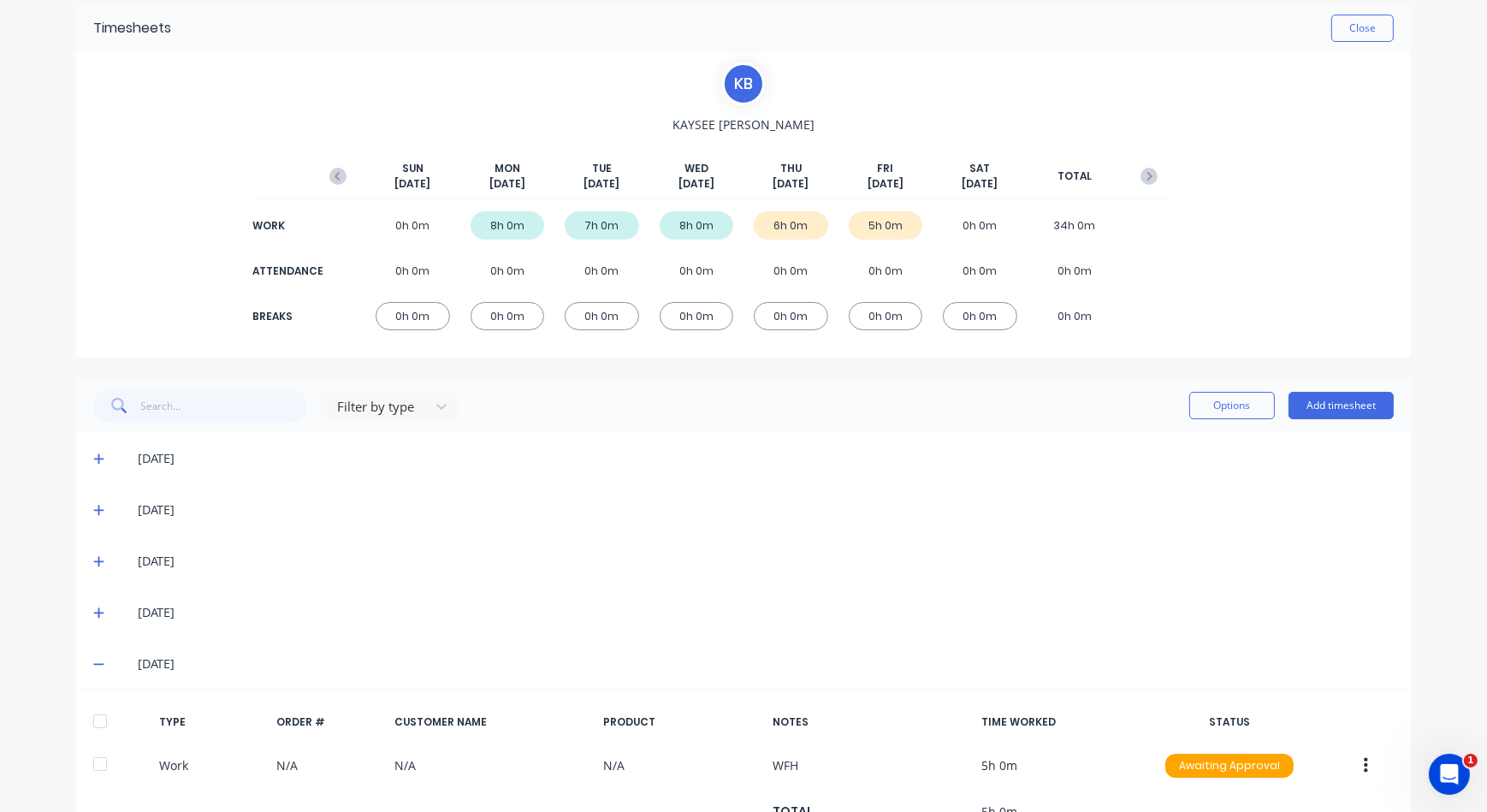
scroll to position [136, 0]
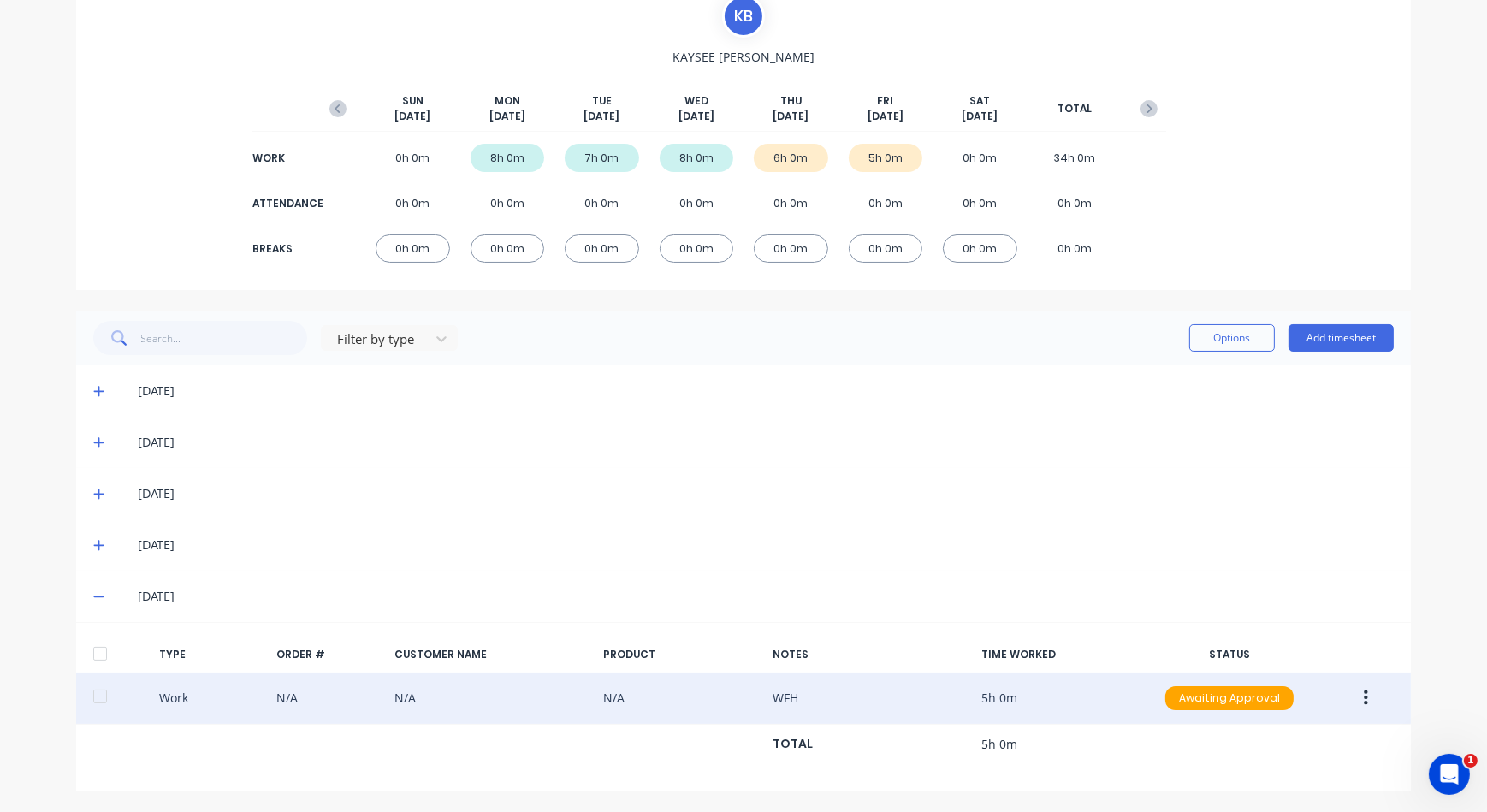
click at [1374, 694] on button "button" at bounding box center [1366, 698] width 40 height 31
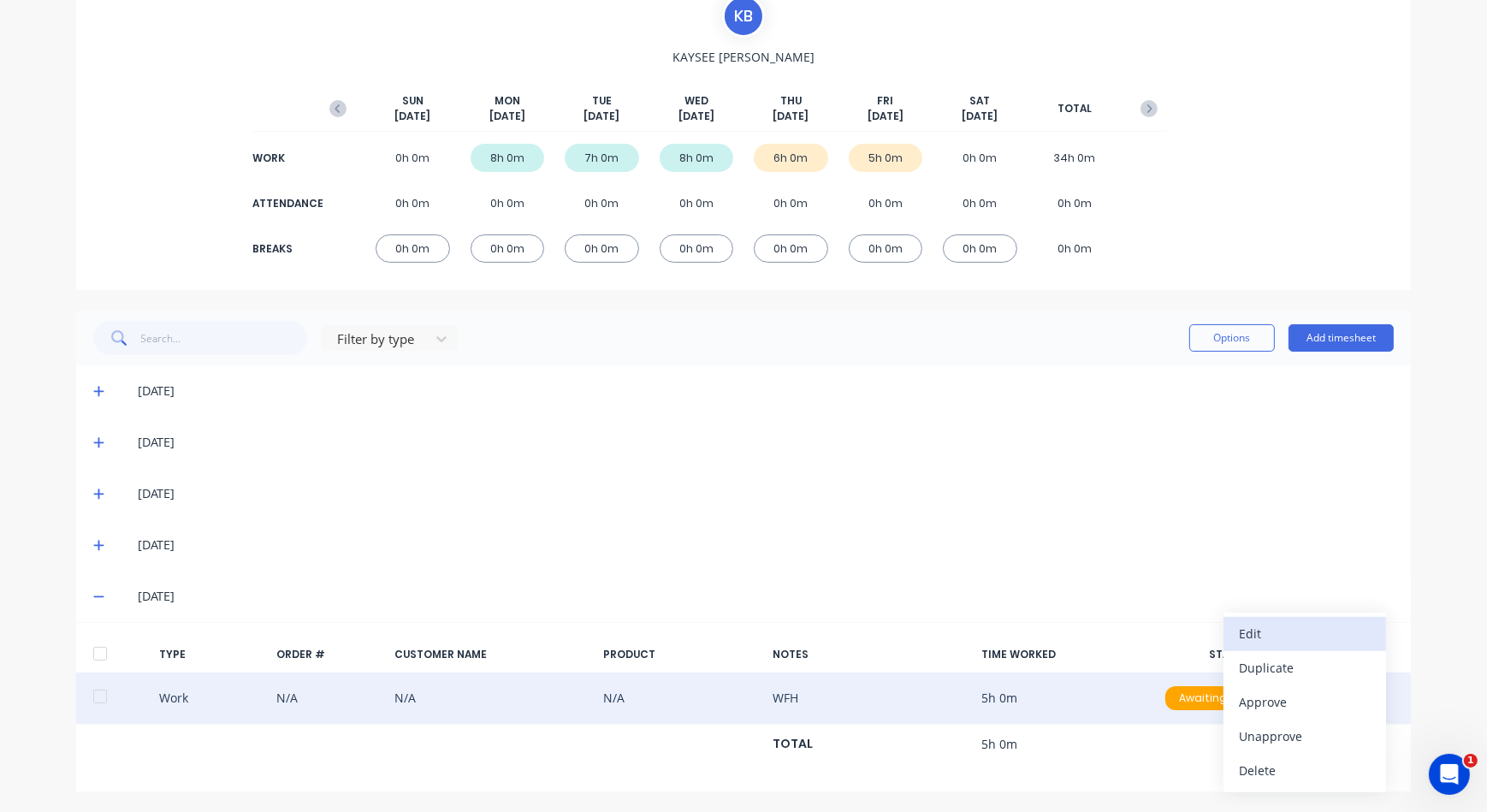
click at [1247, 634] on div "Edit" at bounding box center [1305, 633] width 132 height 25
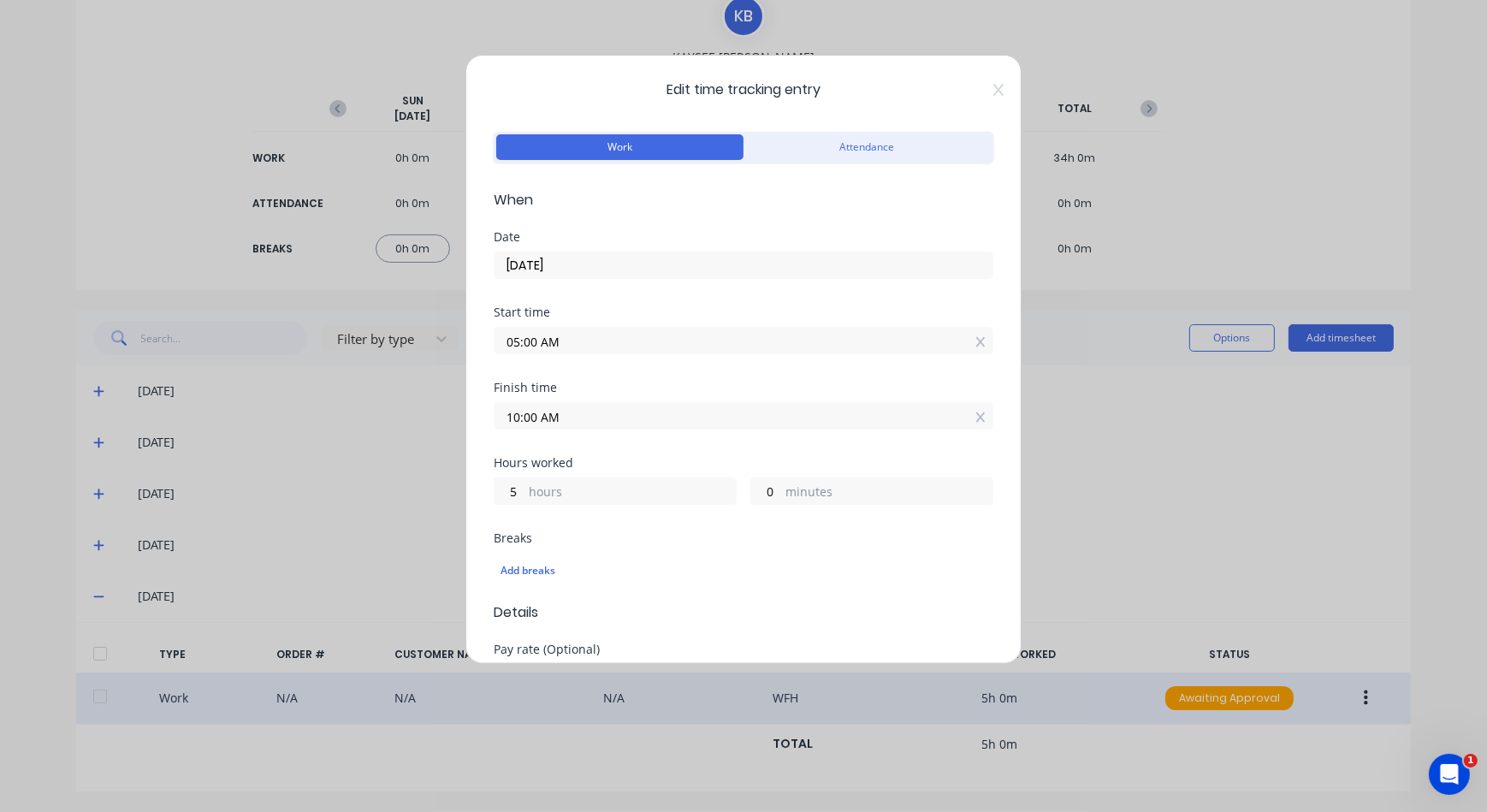
click at [578, 242] on div "Date" at bounding box center [744, 236] width 500 height 12
click at [545, 327] on label "05:00 AM" at bounding box center [744, 341] width 500 height 27
click at [545, 328] on input "05:00 AM" at bounding box center [744, 341] width 498 height 26
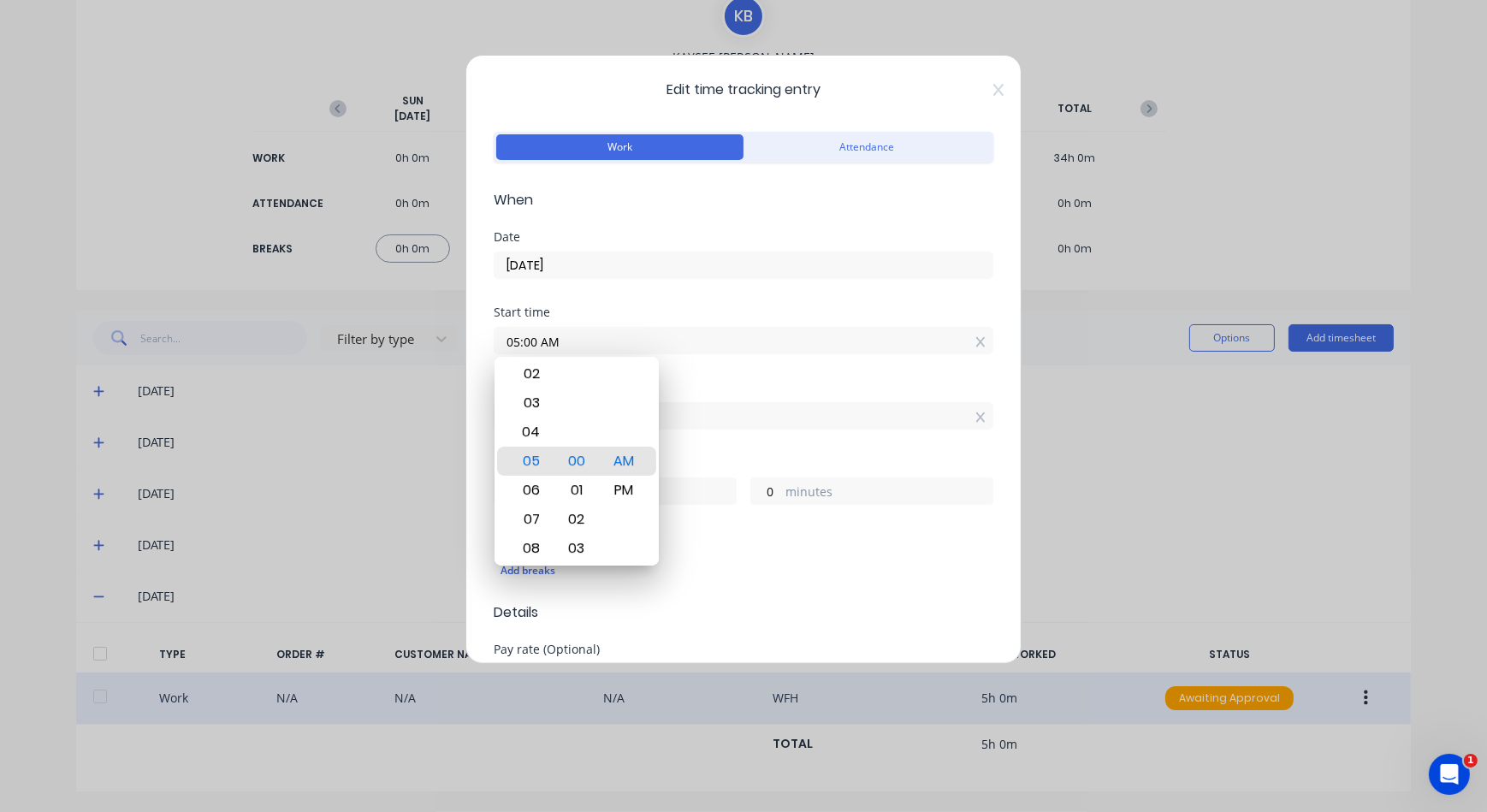
click at [857, 379] on div "Start time 05:00 AM" at bounding box center [744, 344] width 500 height 75
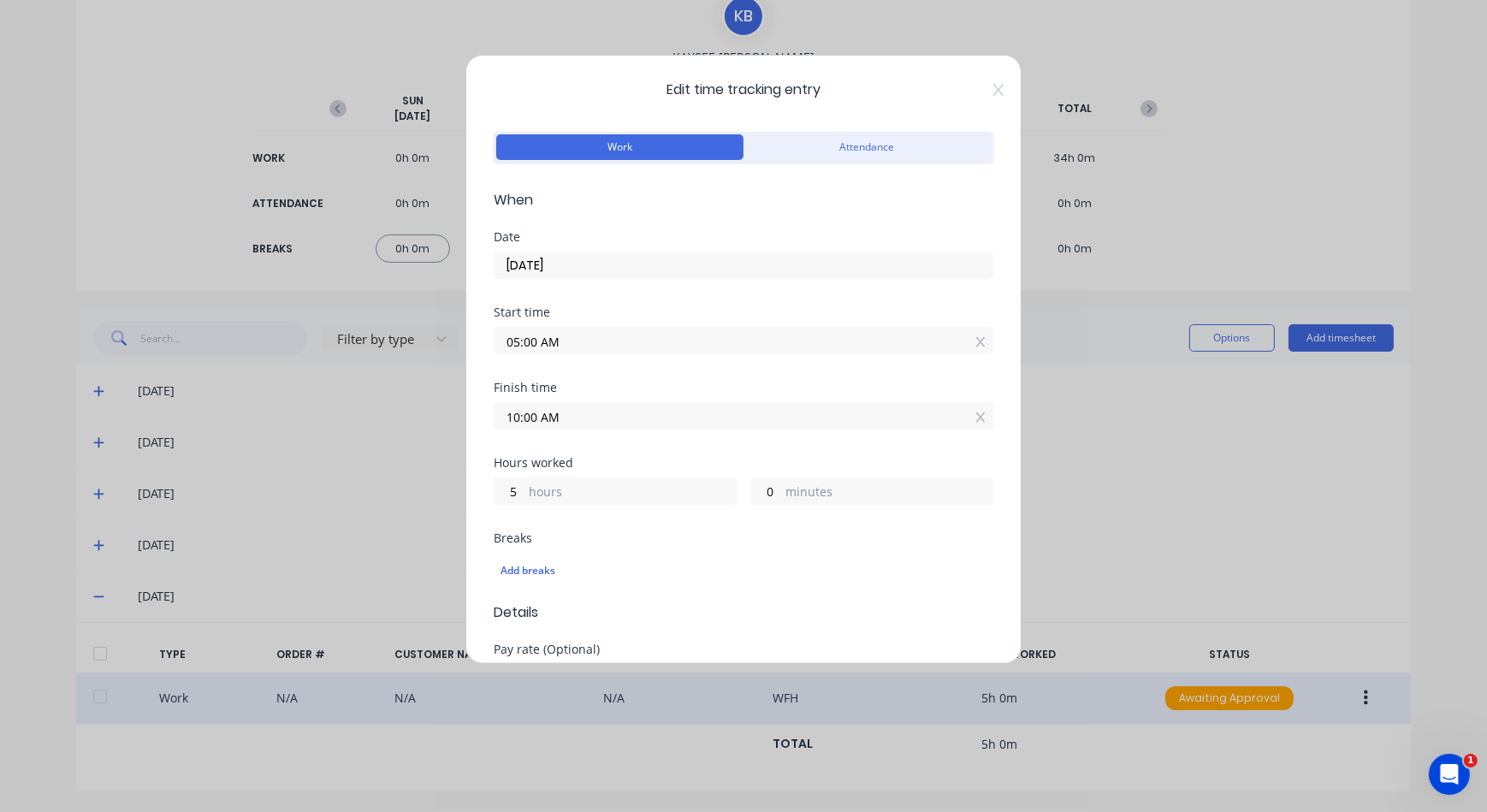
click at [816, 418] on input "10:00 AM" at bounding box center [744, 416] width 498 height 26
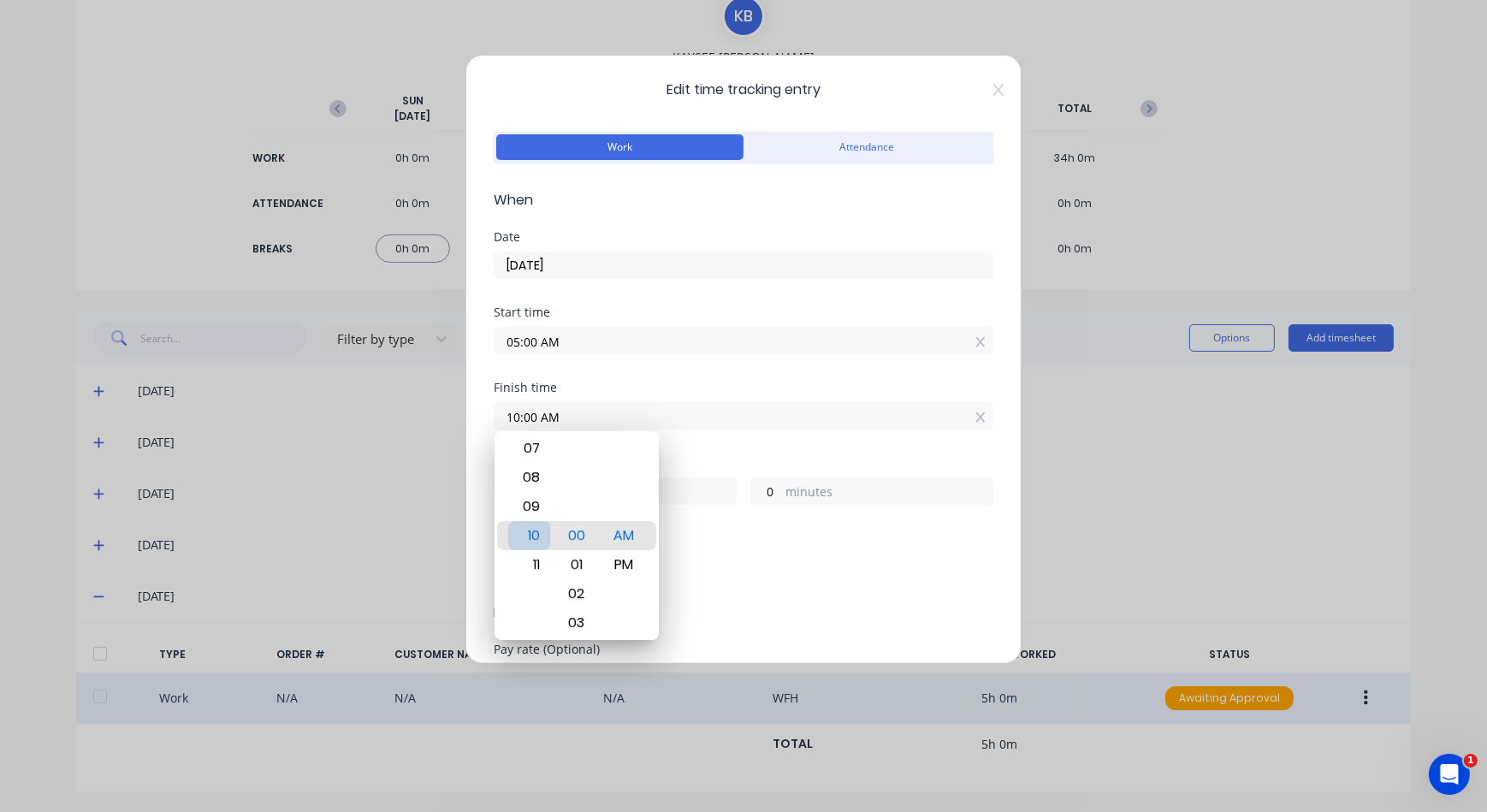
click at [545, 553] on div "11" at bounding box center [530, 565] width 42 height 29
type input "11:00 AM"
type input "6"
type input "11:03 AM"
type input "3"
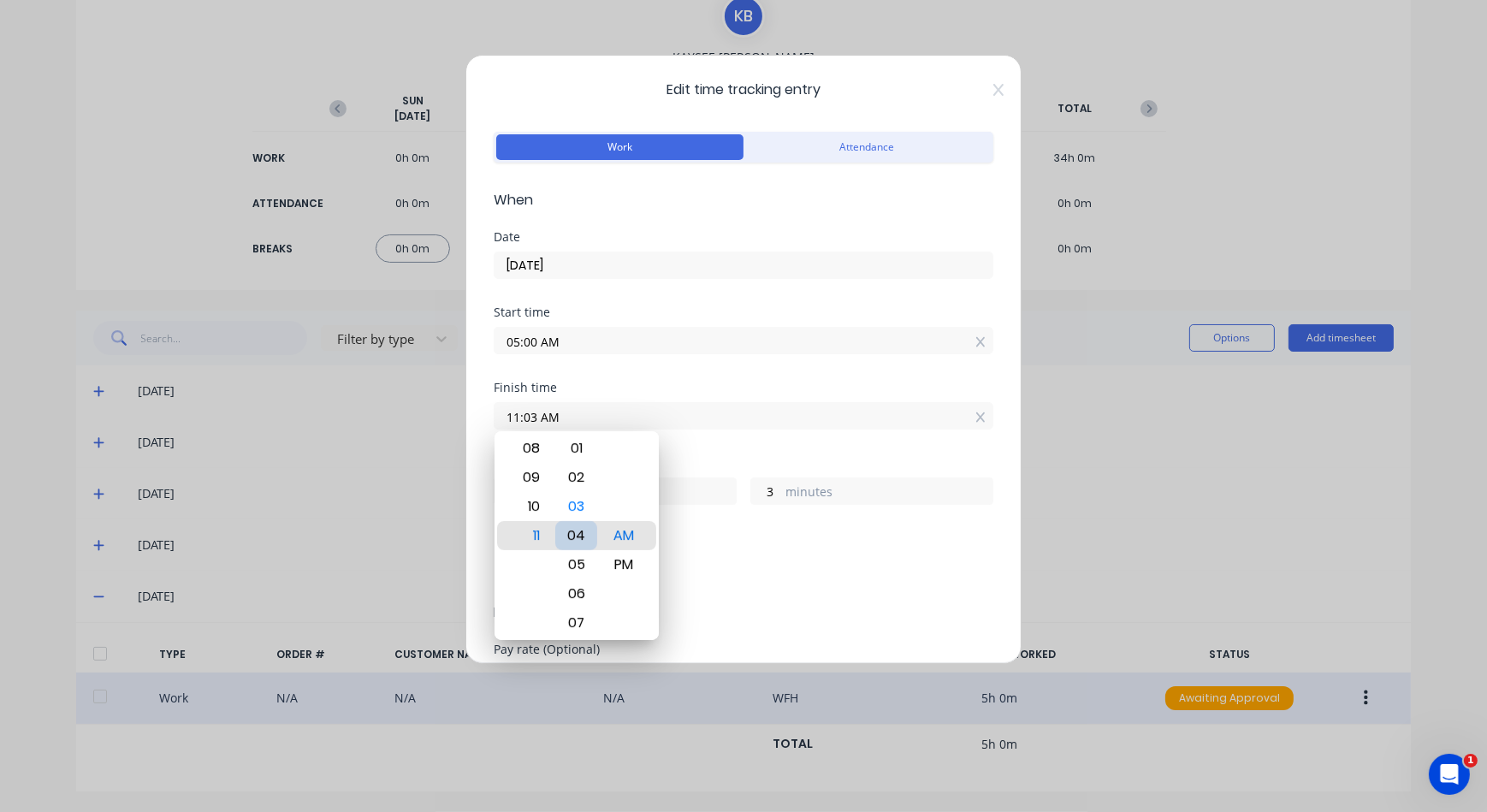
type input "11:04 AM"
type input "4"
type input "11:09 AM"
type input "9"
type input "11:14 AM"
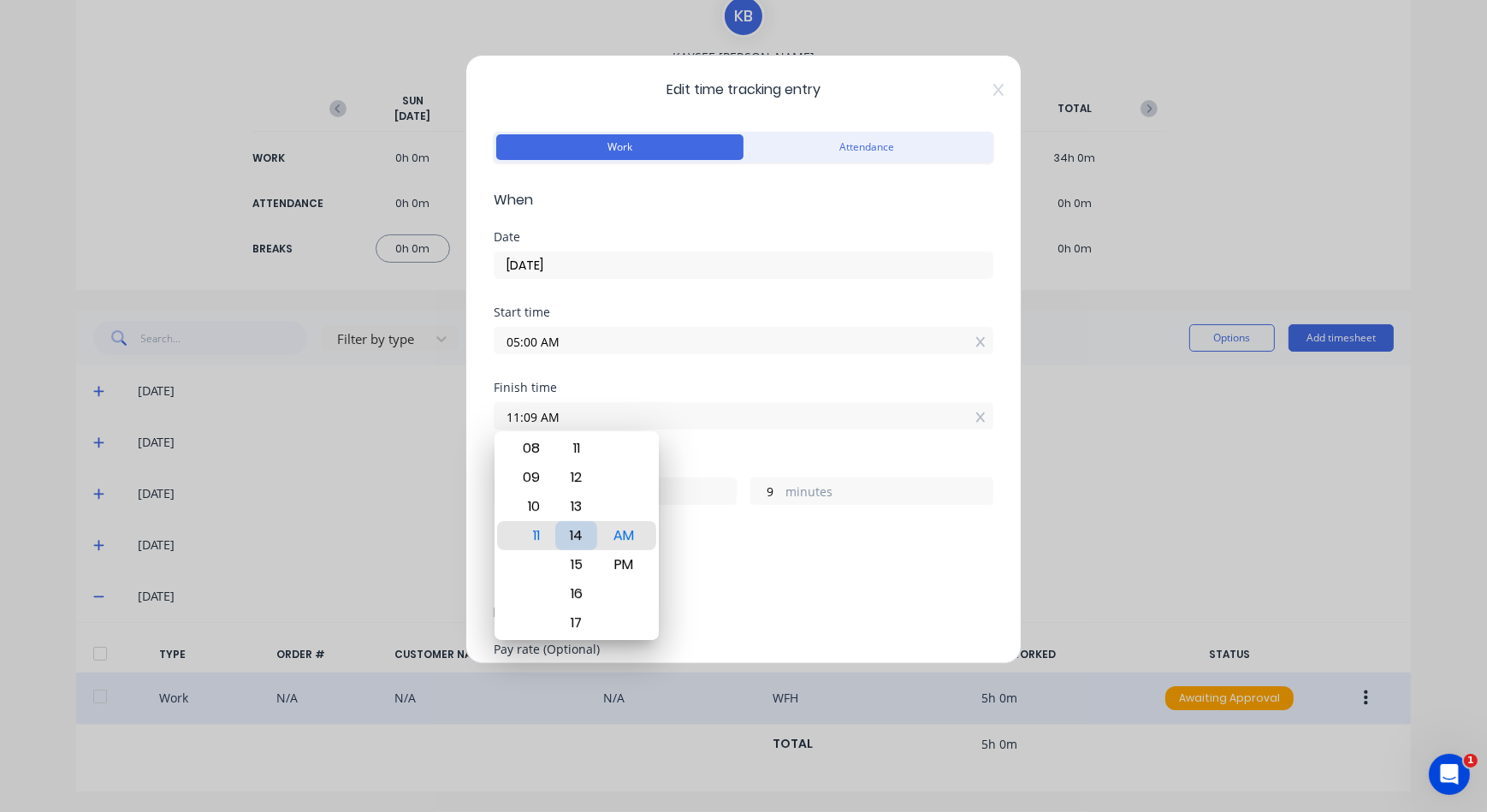
type input "14"
type input "11:19 AM"
type input "19"
type input "11:23 AM"
type input "23"
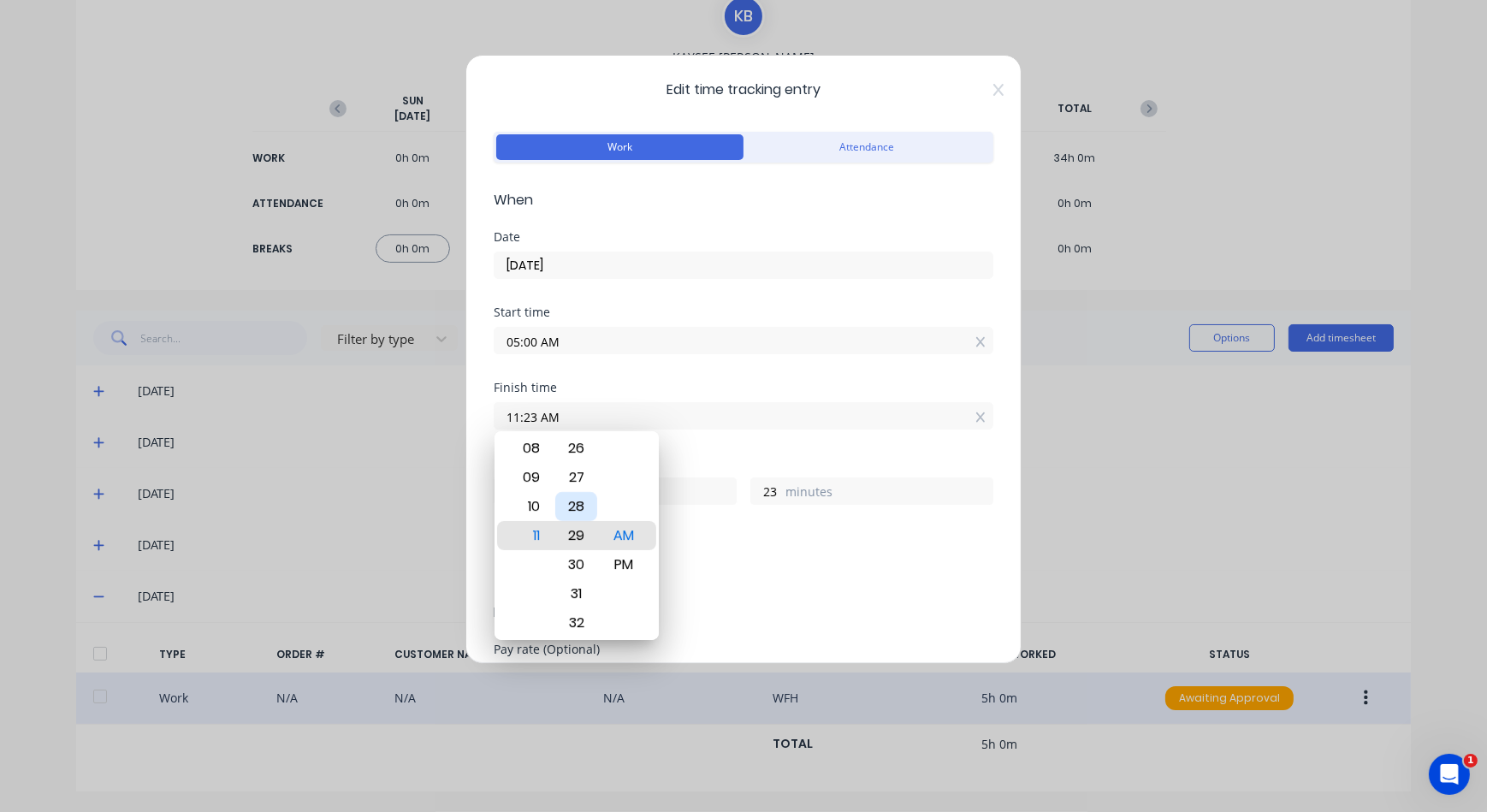
type input "11:29 AM"
type input "29"
click at [577, 561] on div "30" at bounding box center [577, 565] width 42 height 29
type input "11:30 AM"
type input "30"
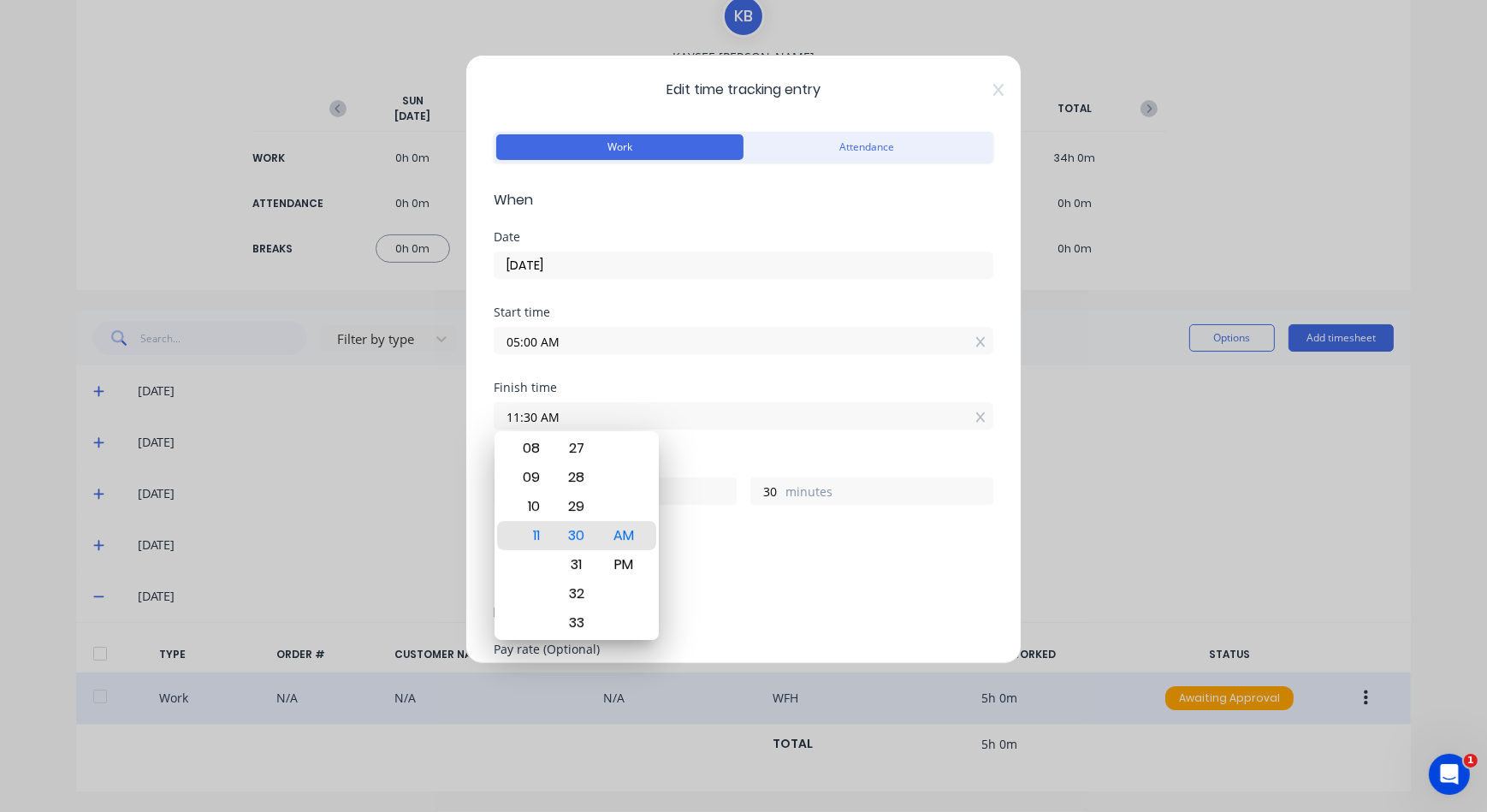
click at [714, 553] on div "Add breaks" at bounding box center [744, 570] width 500 height 36
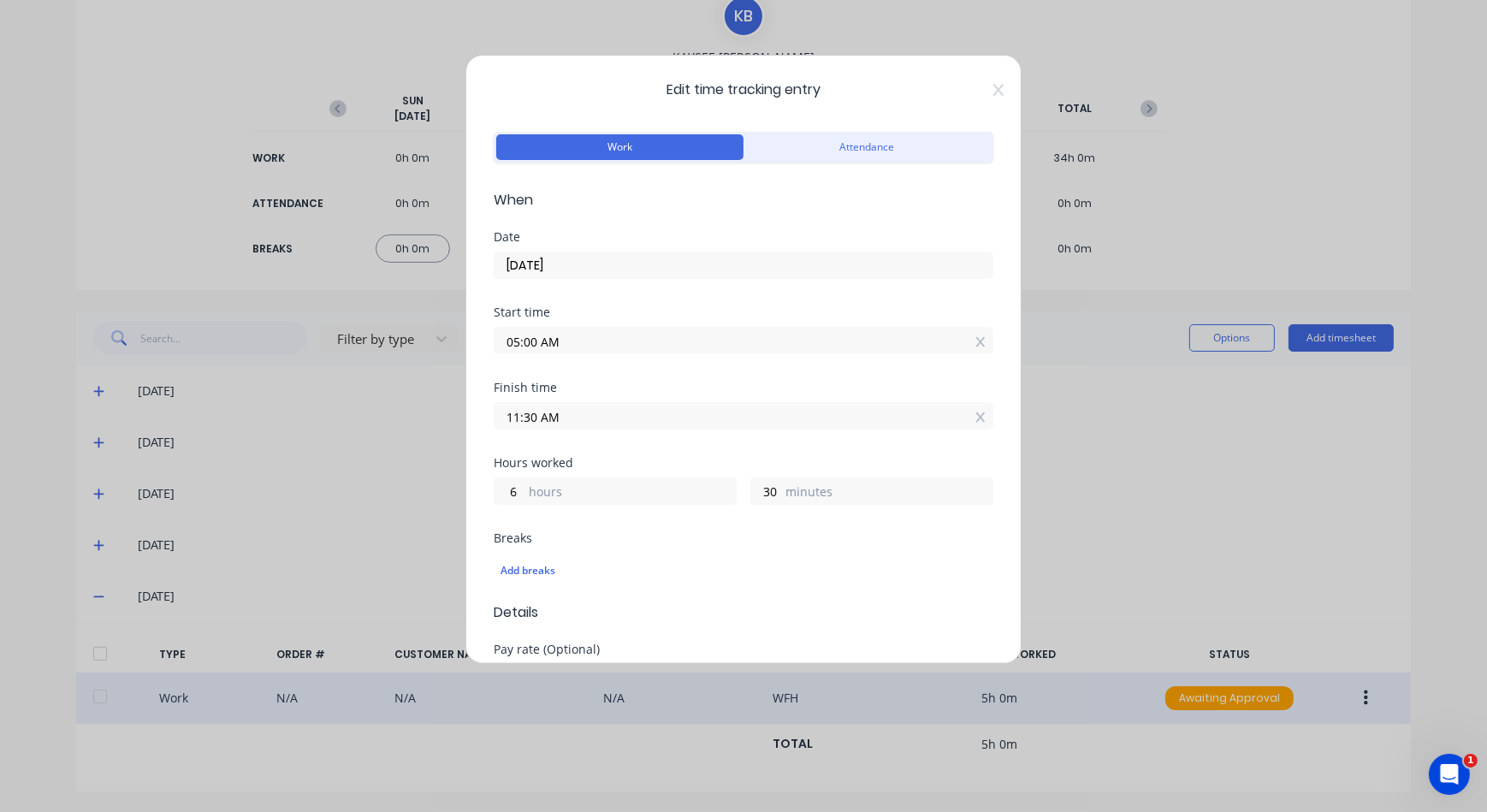
click at [594, 496] on label "hours" at bounding box center [633, 493] width 207 height 21
click at [524, 496] on input "6" at bounding box center [510, 491] width 30 height 26
click at [676, 330] on input "05:00 AM" at bounding box center [744, 341] width 498 height 26
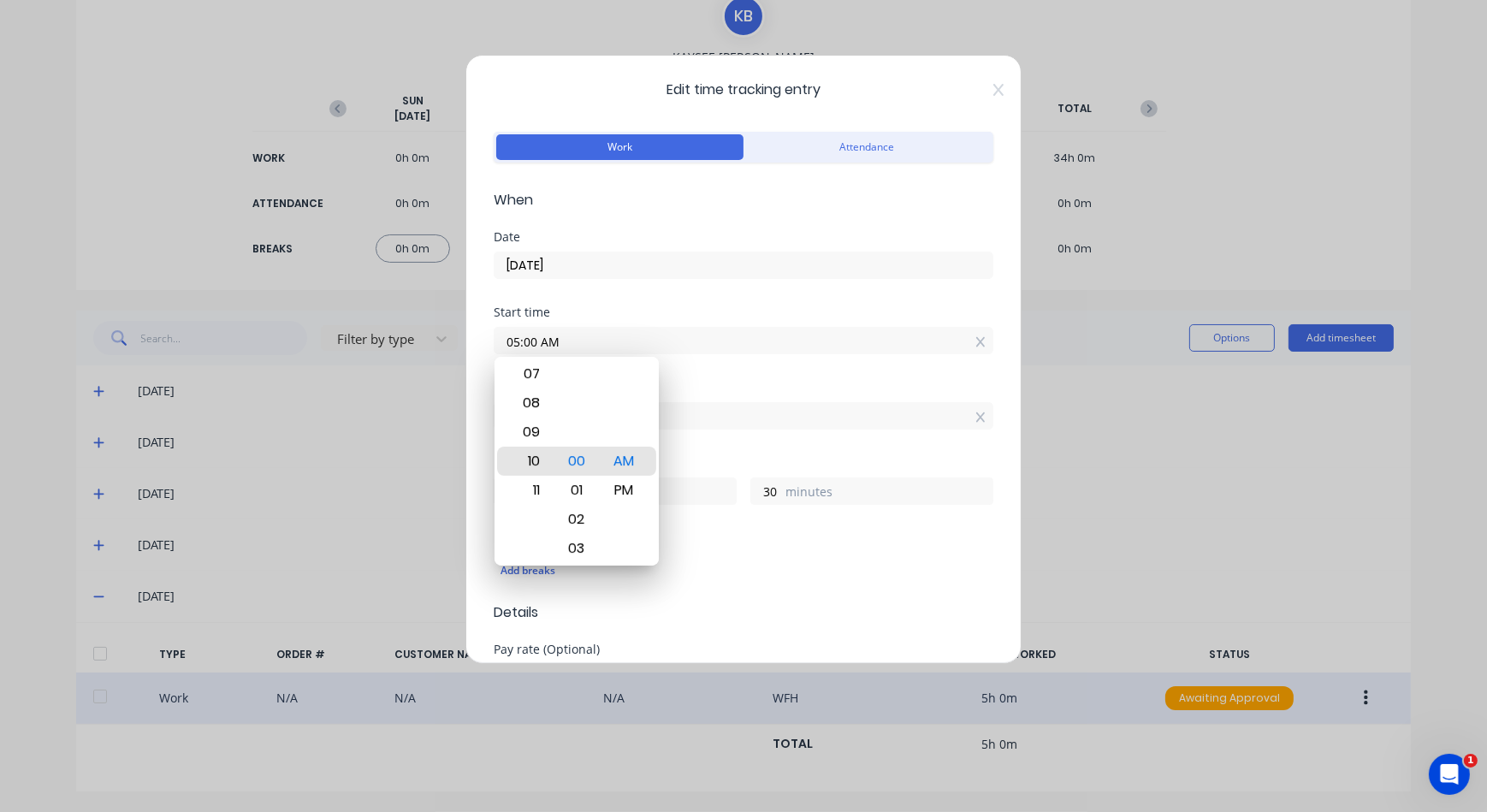
type input "10:00 AM"
type input "1"
click at [535, 489] on div "11" at bounding box center [530, 490] width 42 height 29
type input "11:00 AM"
type input "0"
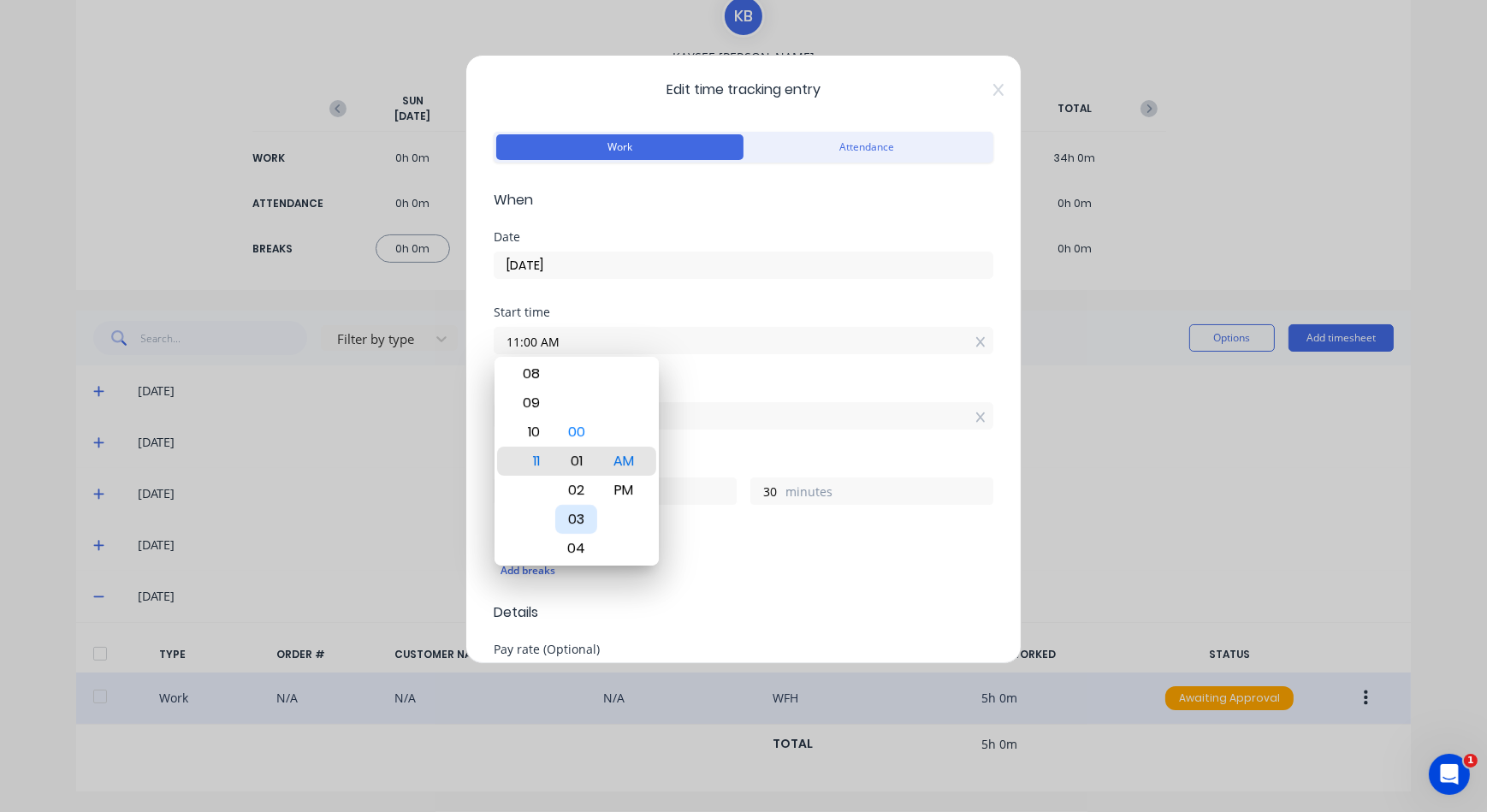
type input "11:01 AM"
type input "29"
type input "11:03 AM"
type input "27"
type input "11:07 AM"
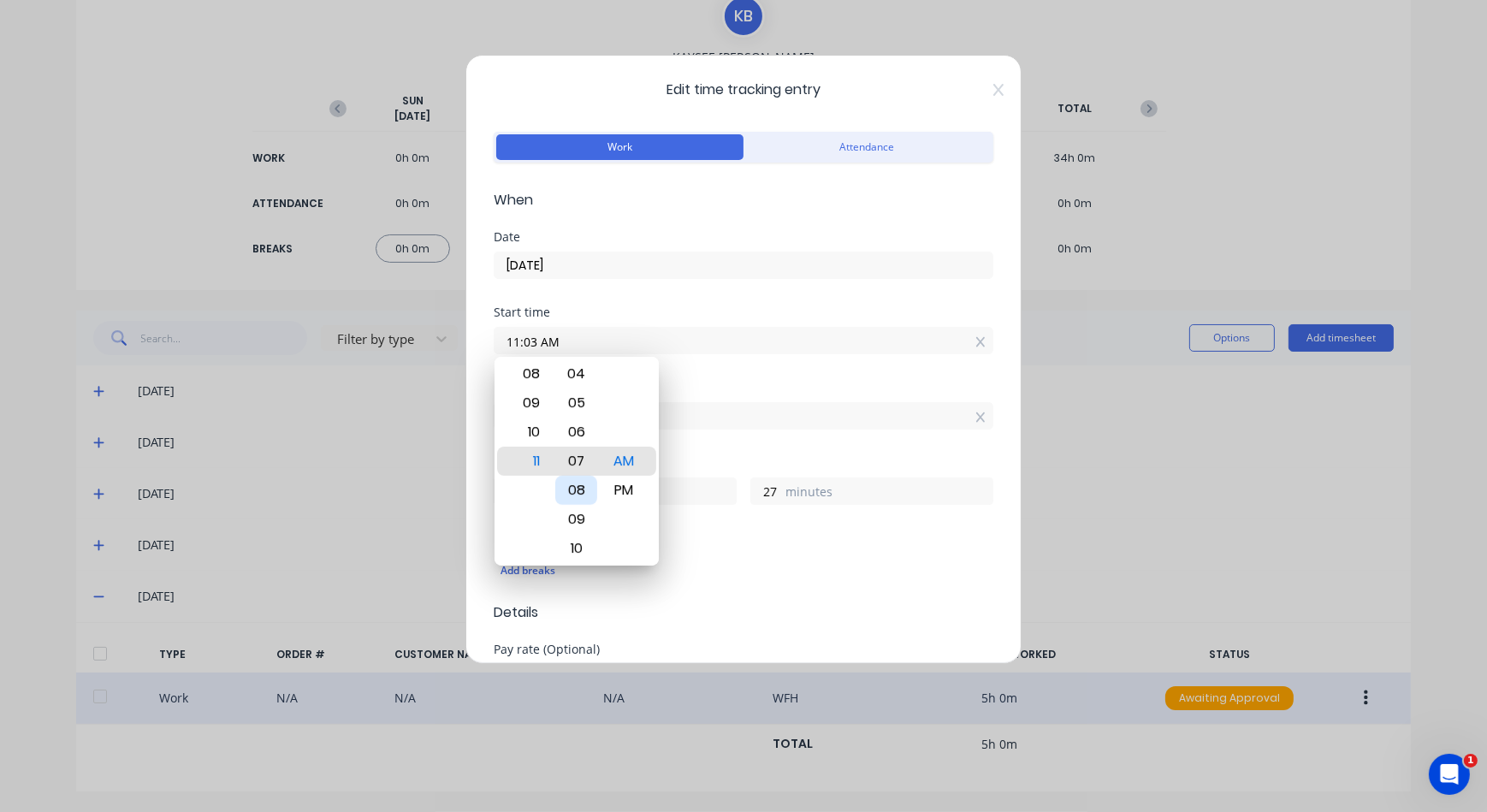
type input "23"
type input "11:11 AM"
type input "19"
type input "11:16 AM"
type input "14"
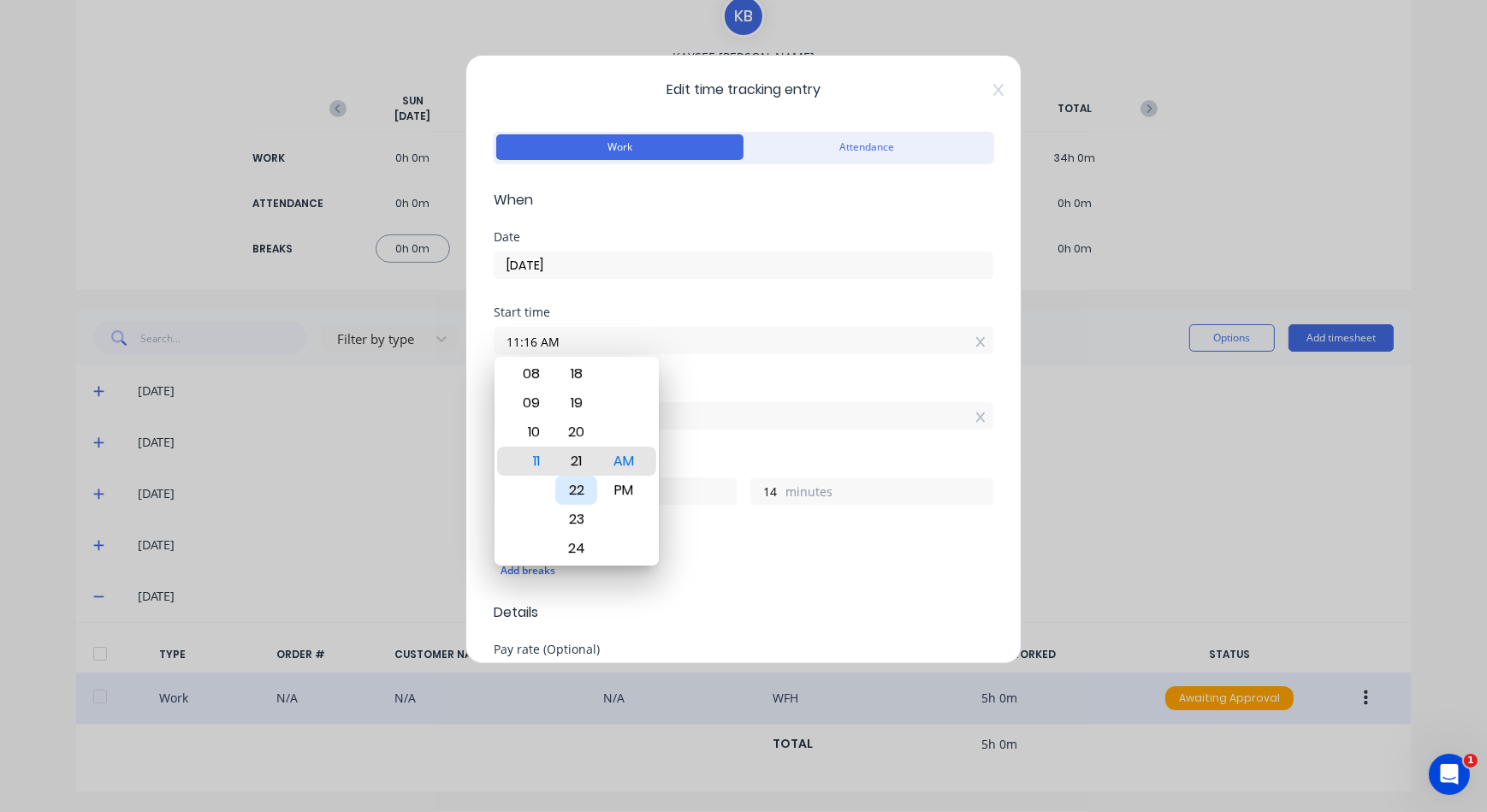
type input "11:21 AM"
type input "9"
type input "11:23 AM"
type input "7"
type input "11:21 AM"
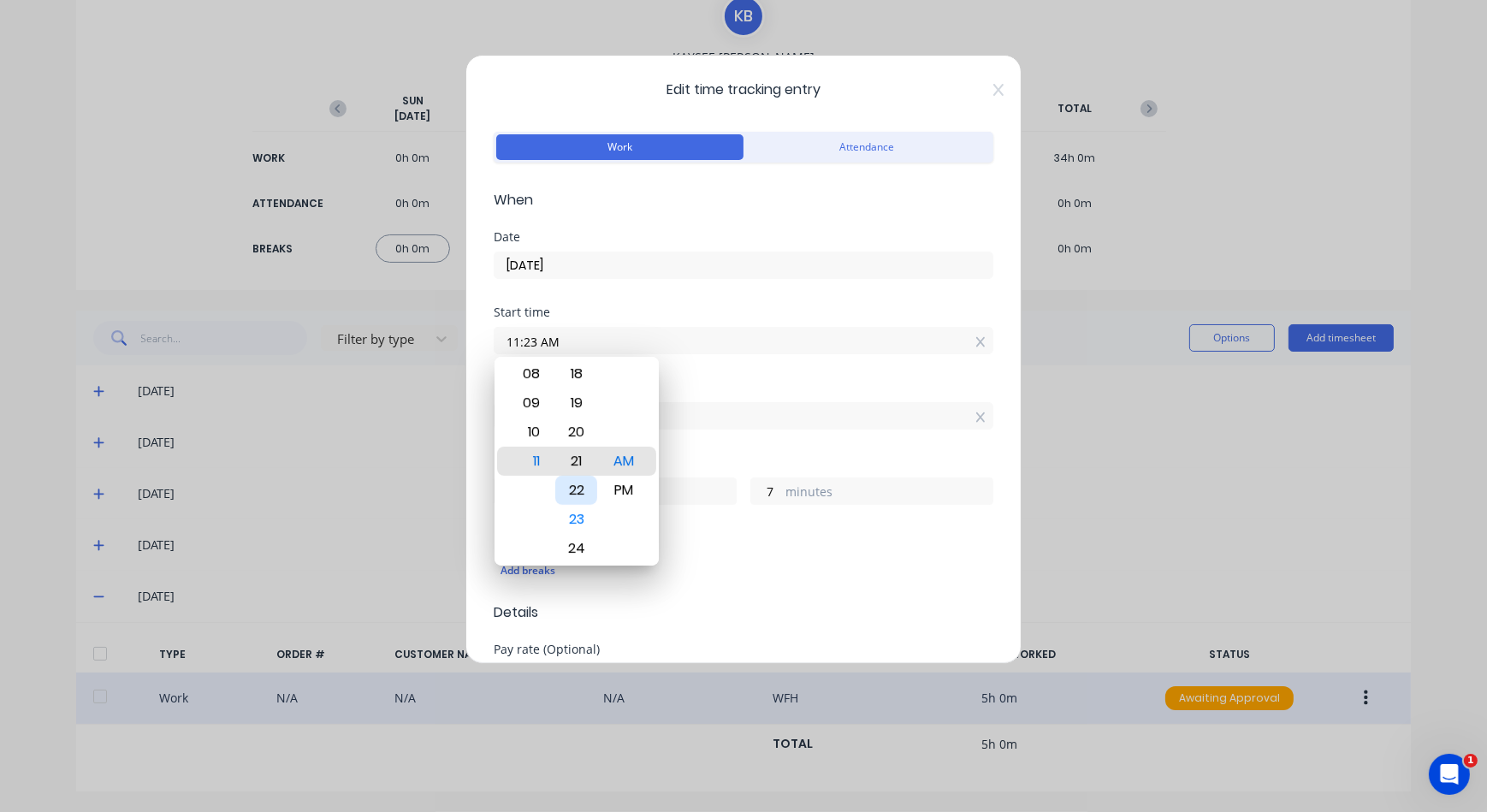
type input "9"
type input "11:25 AM"
type input "5"
type input "11:27 AM"
type input "3"
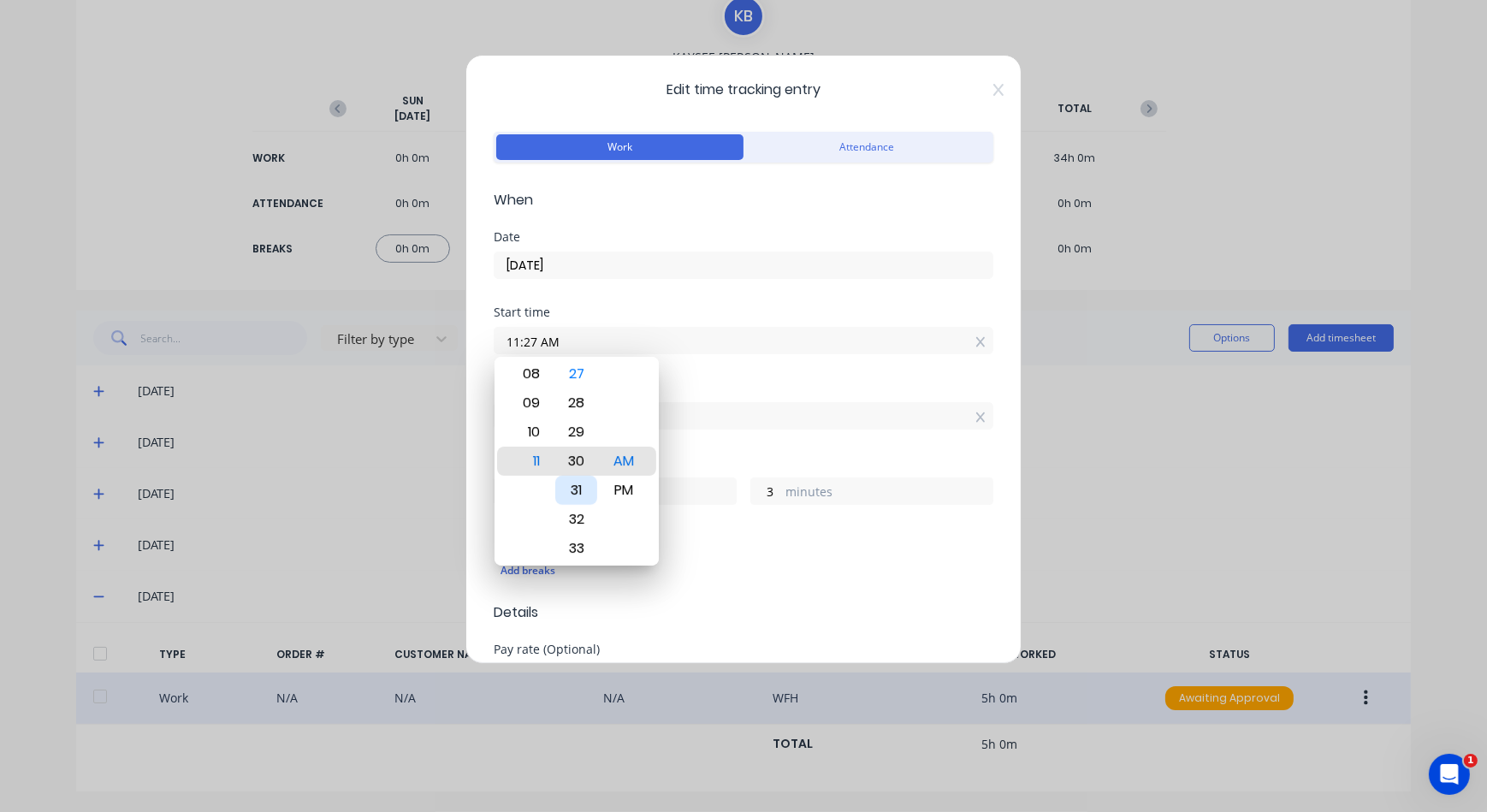
type input "11:30 AM"
type input "0"
click at [636, 456] on div "AM" at bounding box center [623, 461] width 42 height 29
click at [822, 427] on label "11:30 AM" at bounding box center [744, 416] width 500 height 27
click at [822, 427] on input "11:30 AM" at bounding box center [744, 416] width 498 height 26
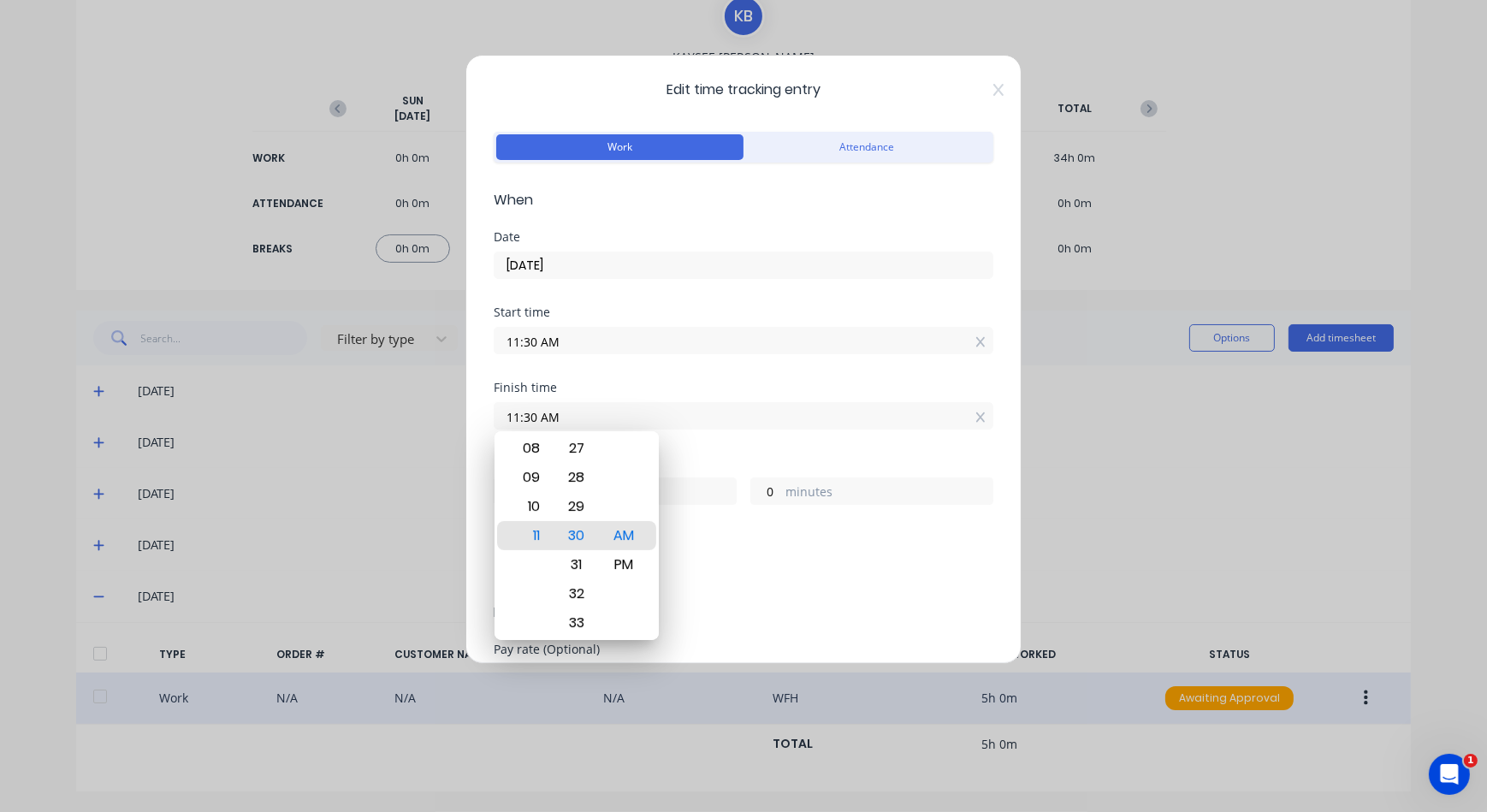
click at [781, 410] on input "11:30 AM" at bounding box center [744, 416] width 498 height 26
type input "11:26 AM"
type input "23"
type input "56"
type input "07:26 AM"
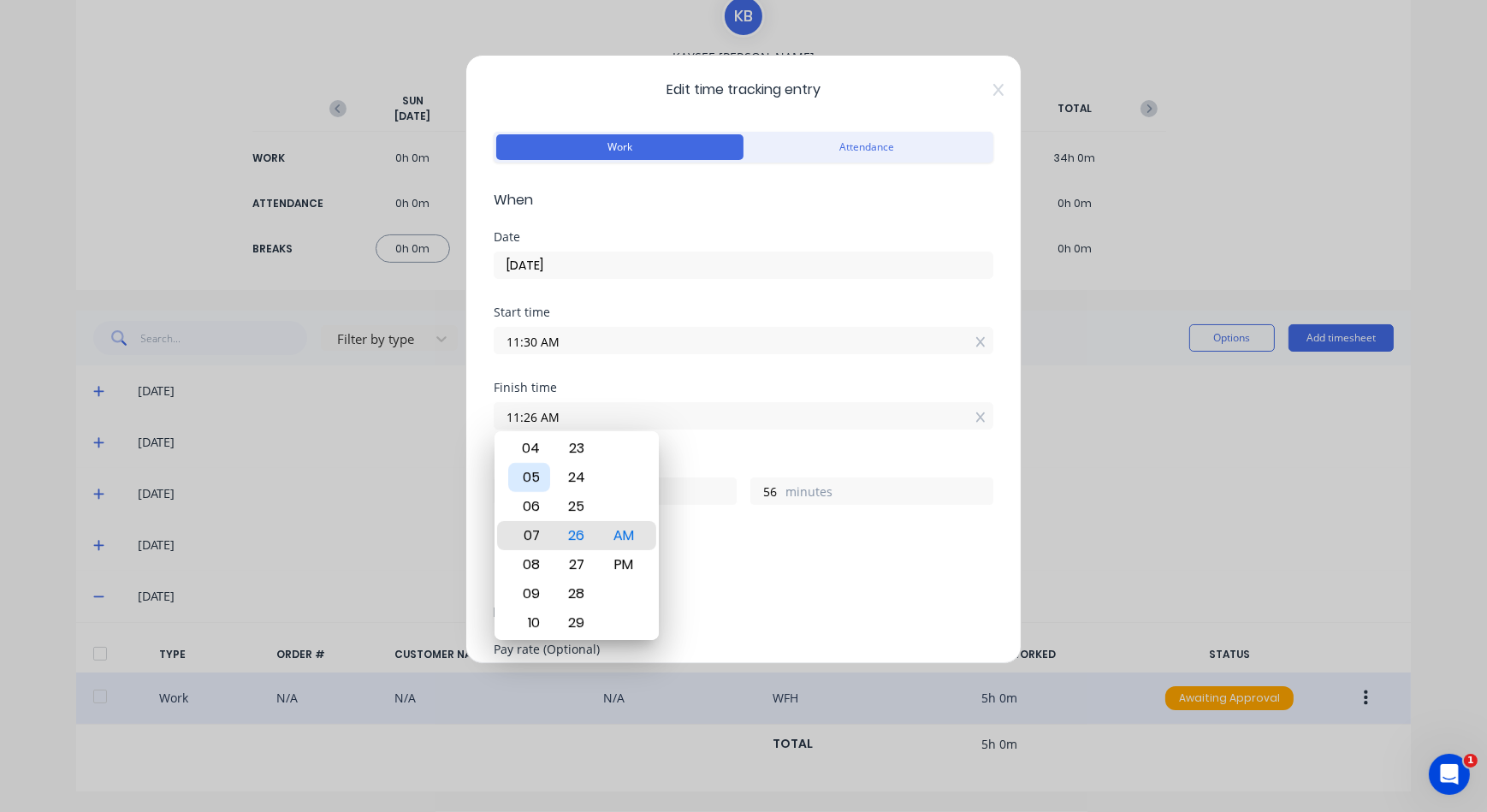
type input "19"
type input "06:26 AM"
type input "18"
type input "03:26 AM"
type input "15"
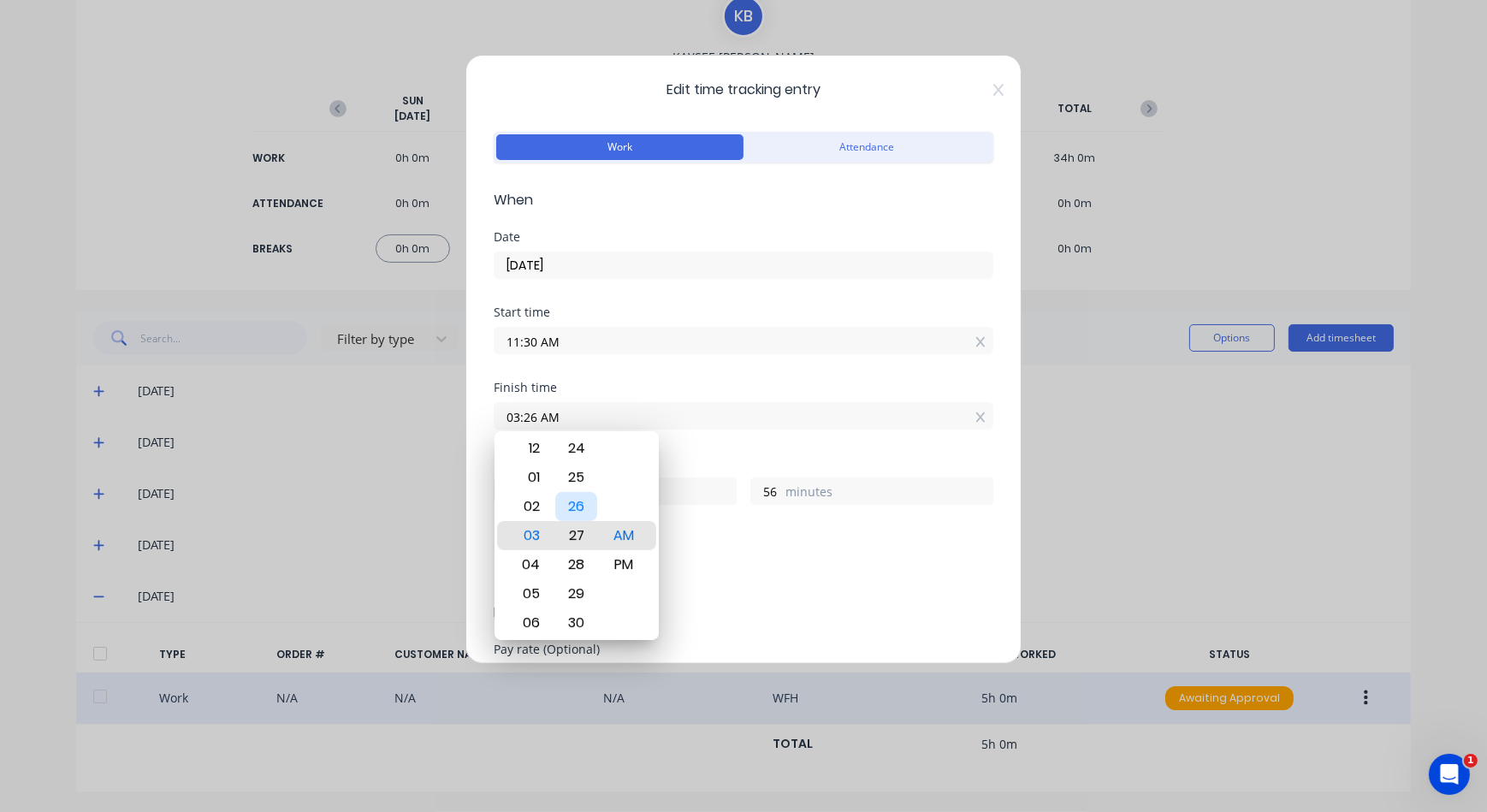
type input "03:27 AM"
type input "57"
type input "03:29 AM"
type input "59"
type input "03:31 AM"
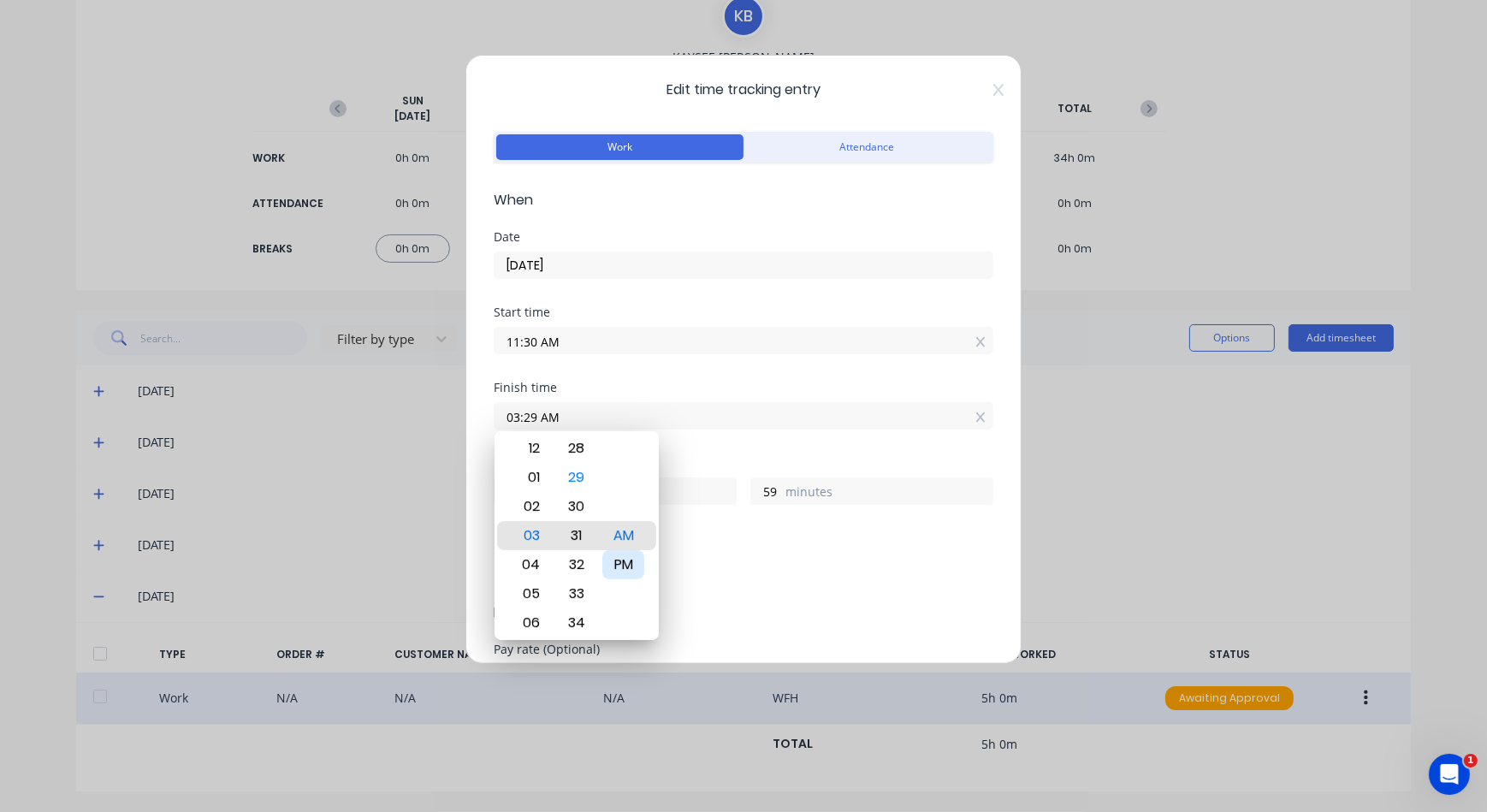
type input "16"
type input "1"
type input "03:29 AM"
type input "15"
type input "59"
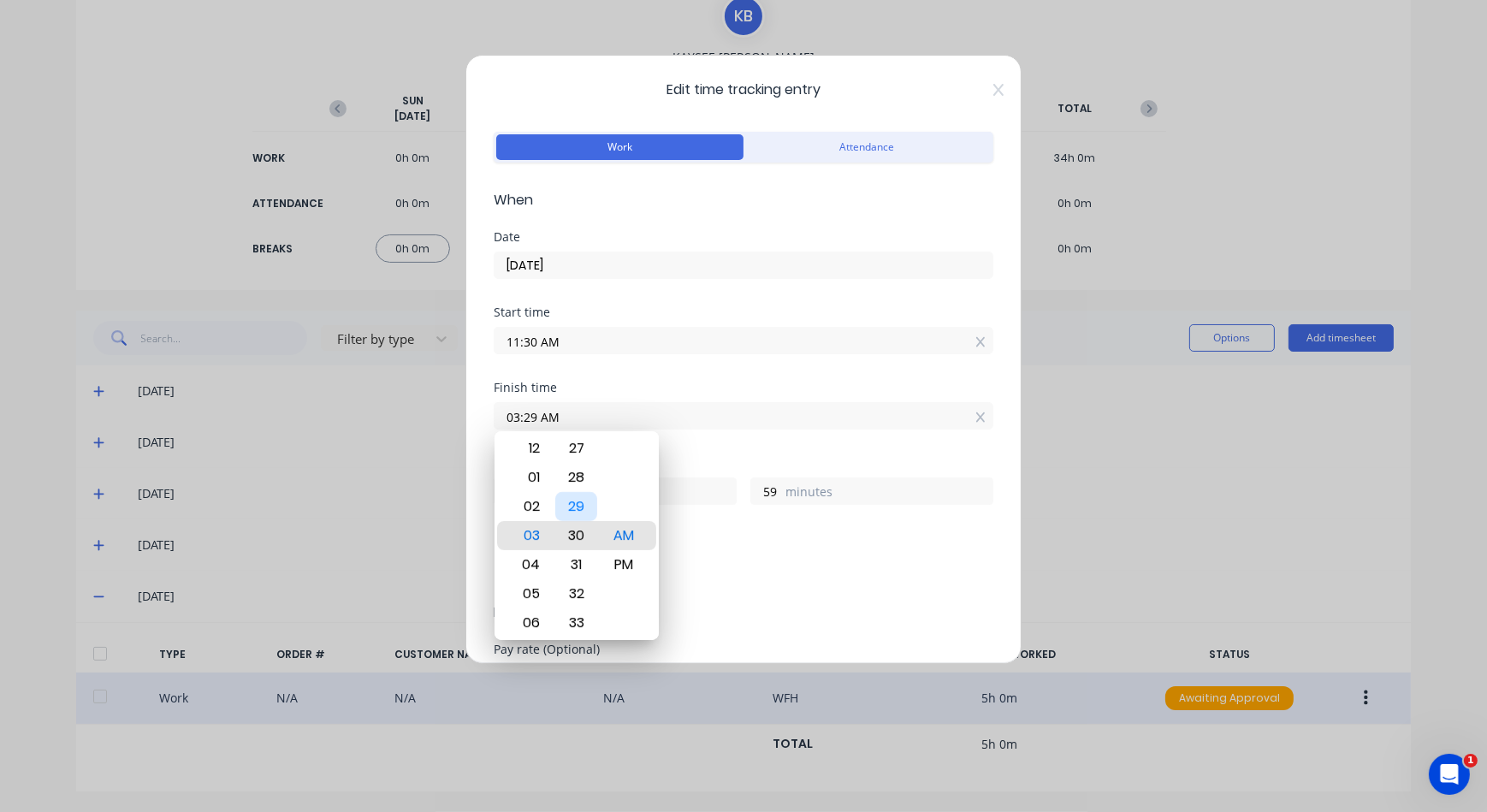
type input "03:31 AM"
type input "16"
type input "1"
type input "03:29 AM"
type input "15"
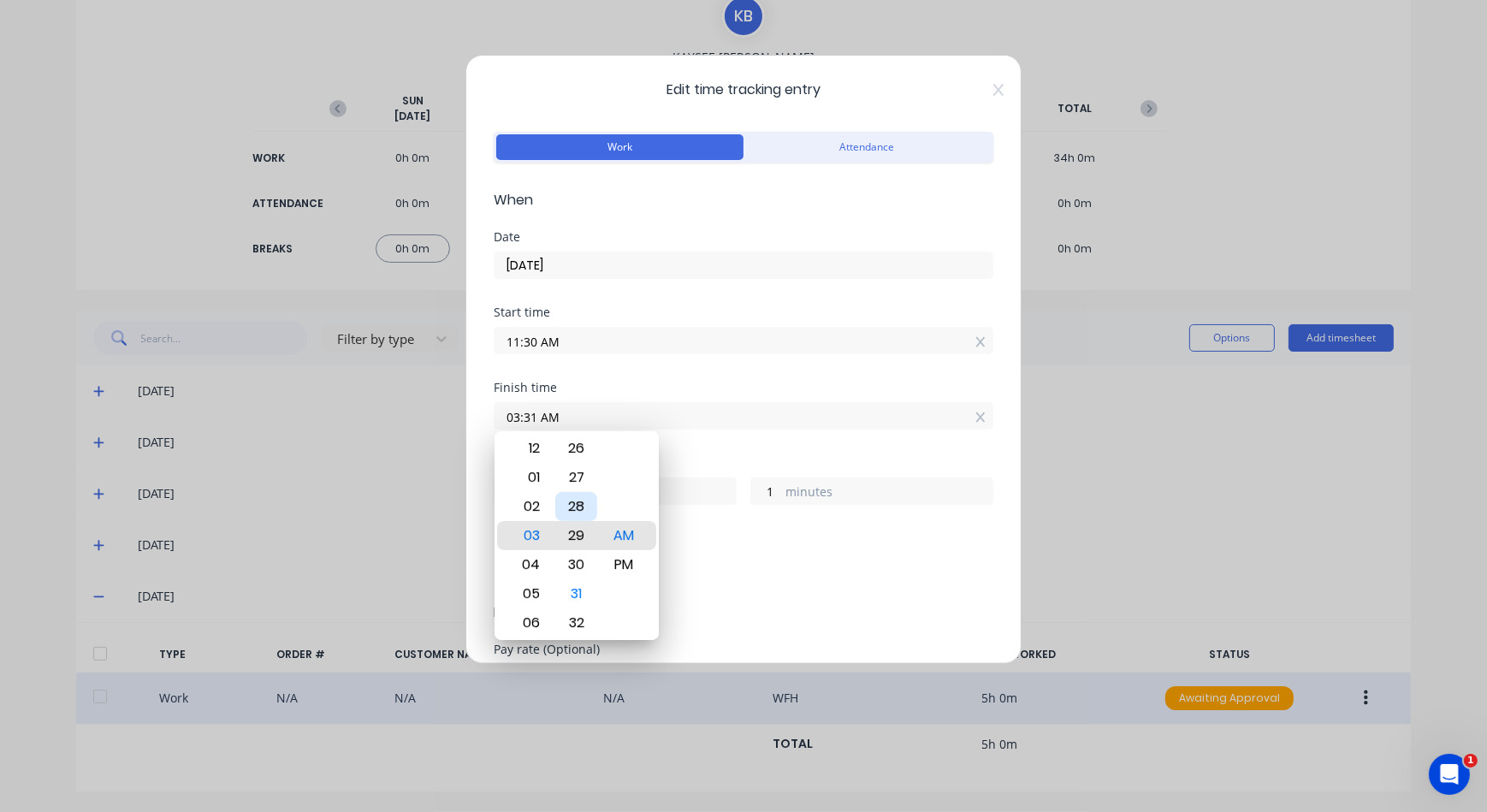
type input "59"
type input "03:30 AM"
type input "16"
type input "0"
click at [628, 573] on div "PM" at bounding box center [623, 565] width 42 height 29
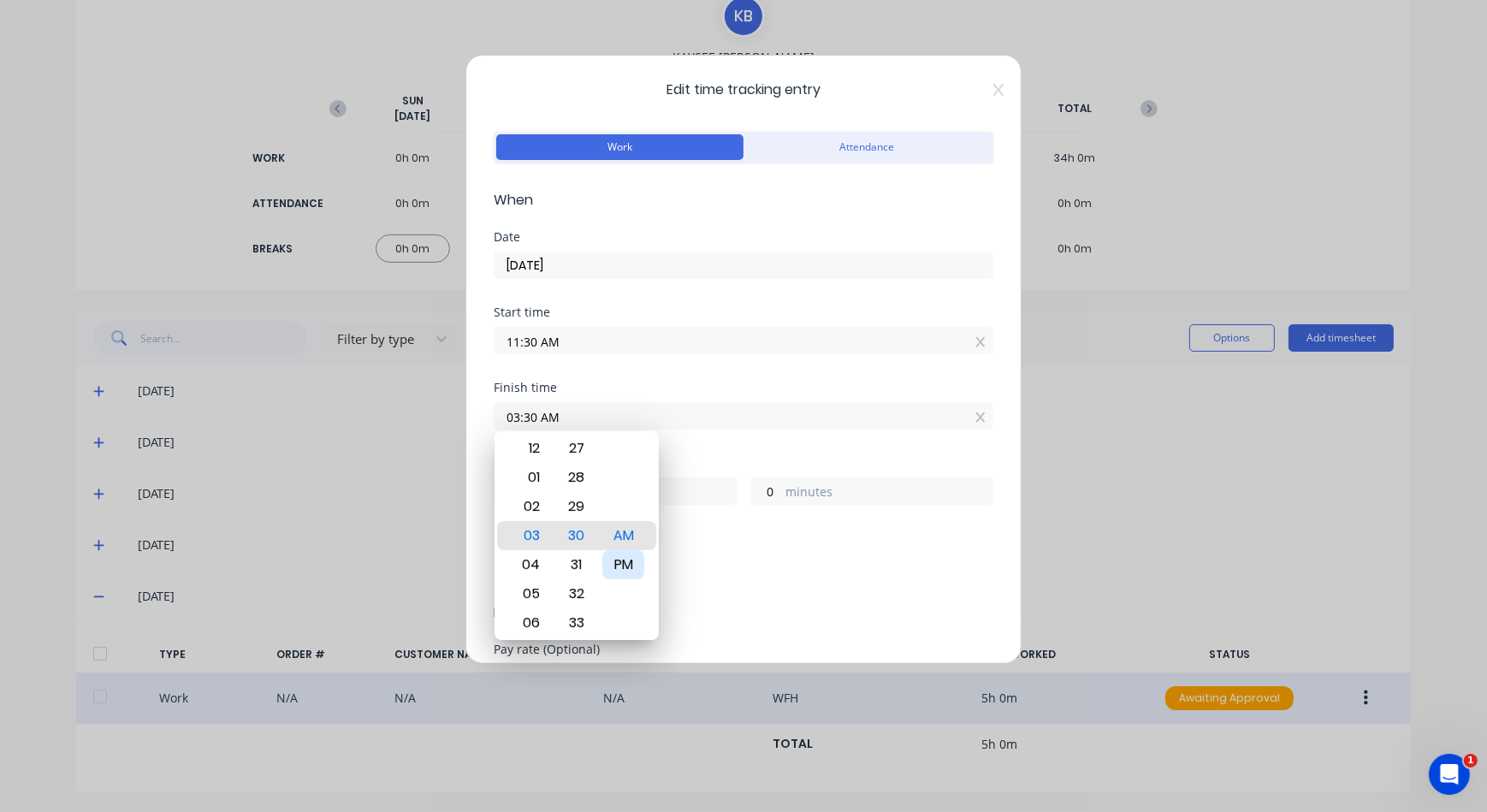
type input "03:30 PM"
type input "4"
click at [756, 560] on div "Add breaks" at bounding box center [744, 571] width 486 height 22
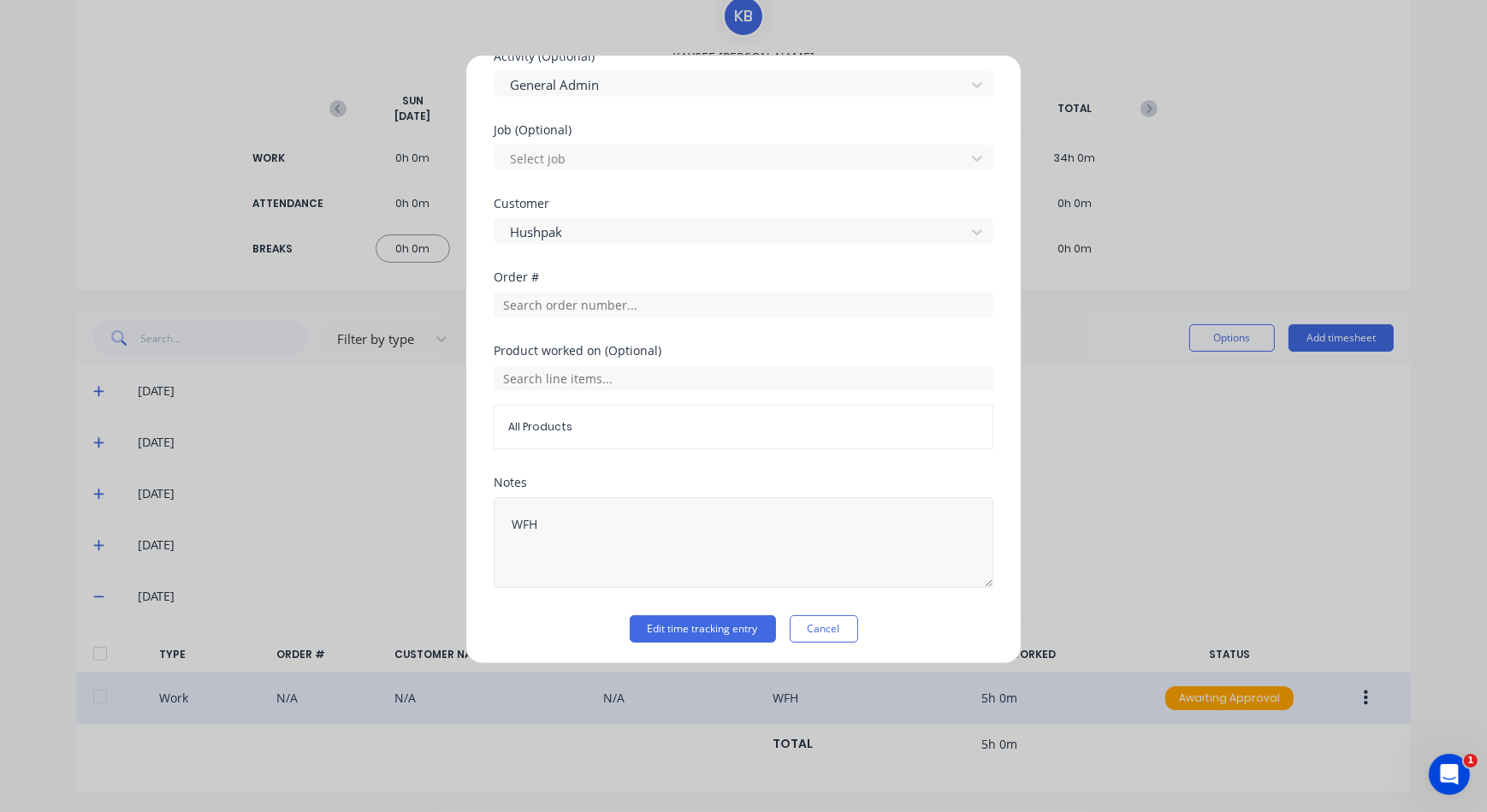
scroll to position [668, 0]
click at [706, 620] on button "Edit time tracking entry" at bounding box center [703, 627] width 147 height 27
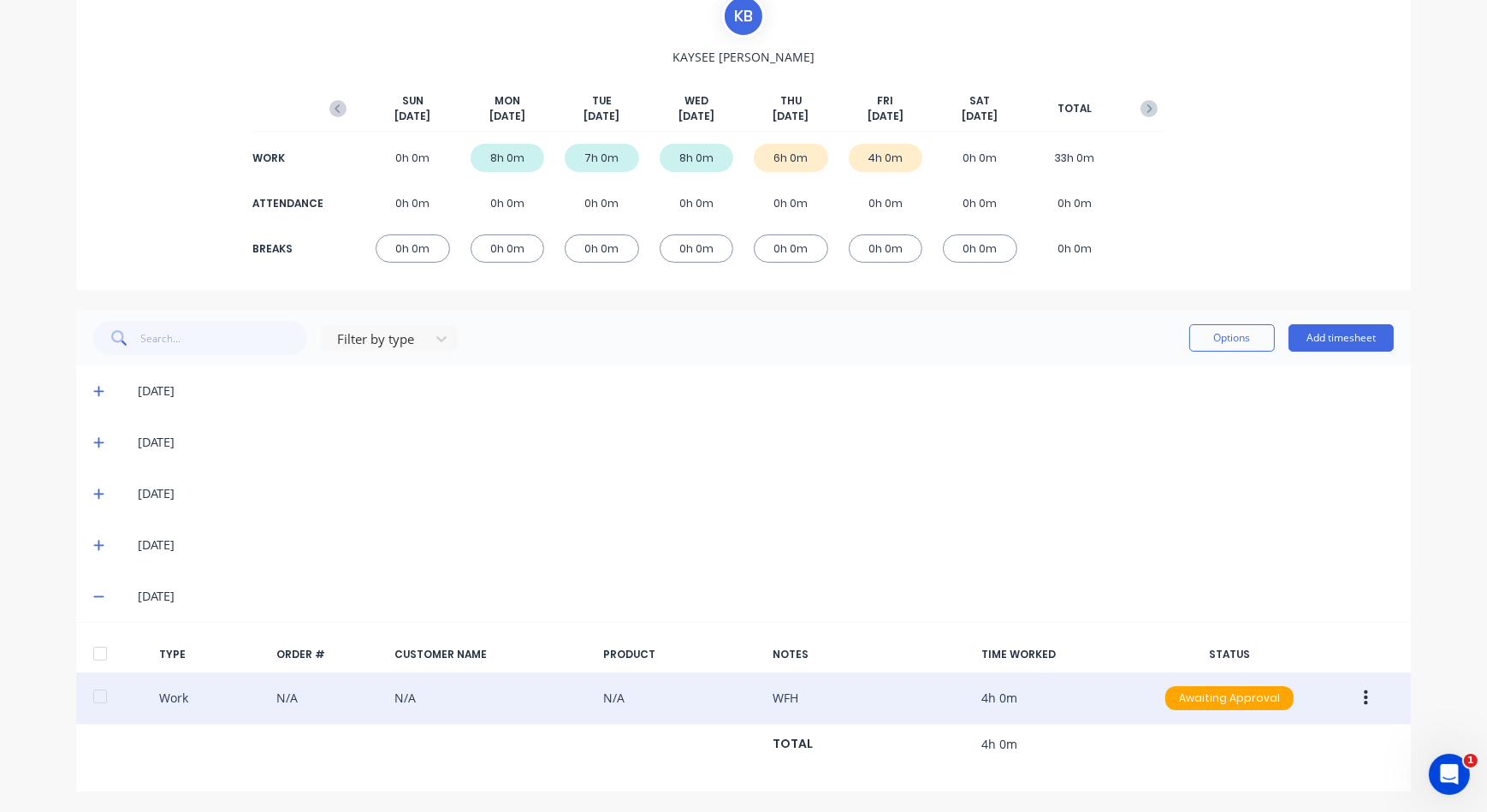
click at [975, 516] on div "08/10/25" at bounding box center [744, 494] width 1335 height 51
click at [94, 597] on icon at bounding box center [98, 598] width 10 height 2
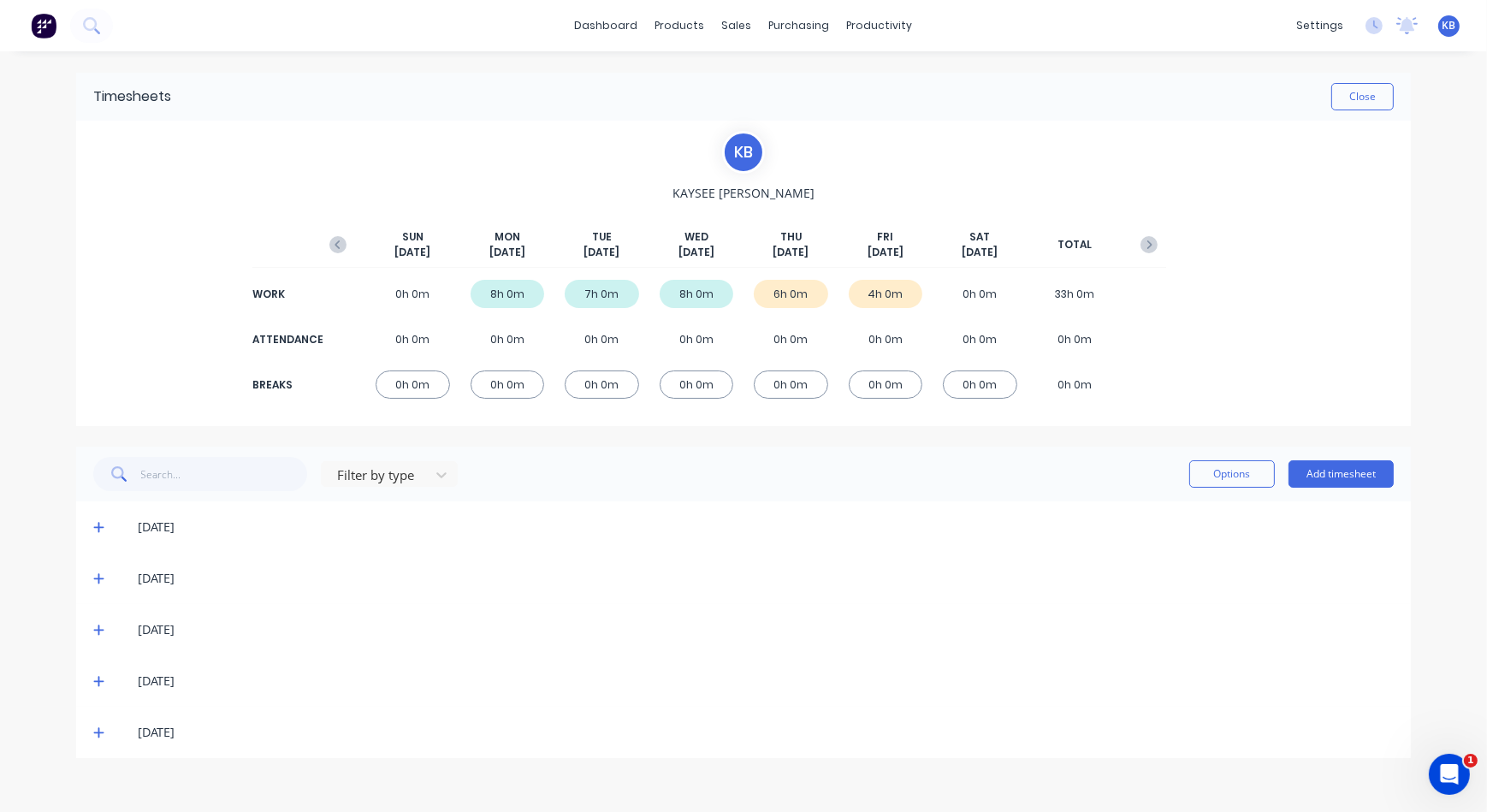
scroll to position [0, 0]
click at [105, 733] on span at bounding box center [102, 732] width 17 height 17
click at [94, 688] on span at bounding box center [102, 681] width 17 height 17
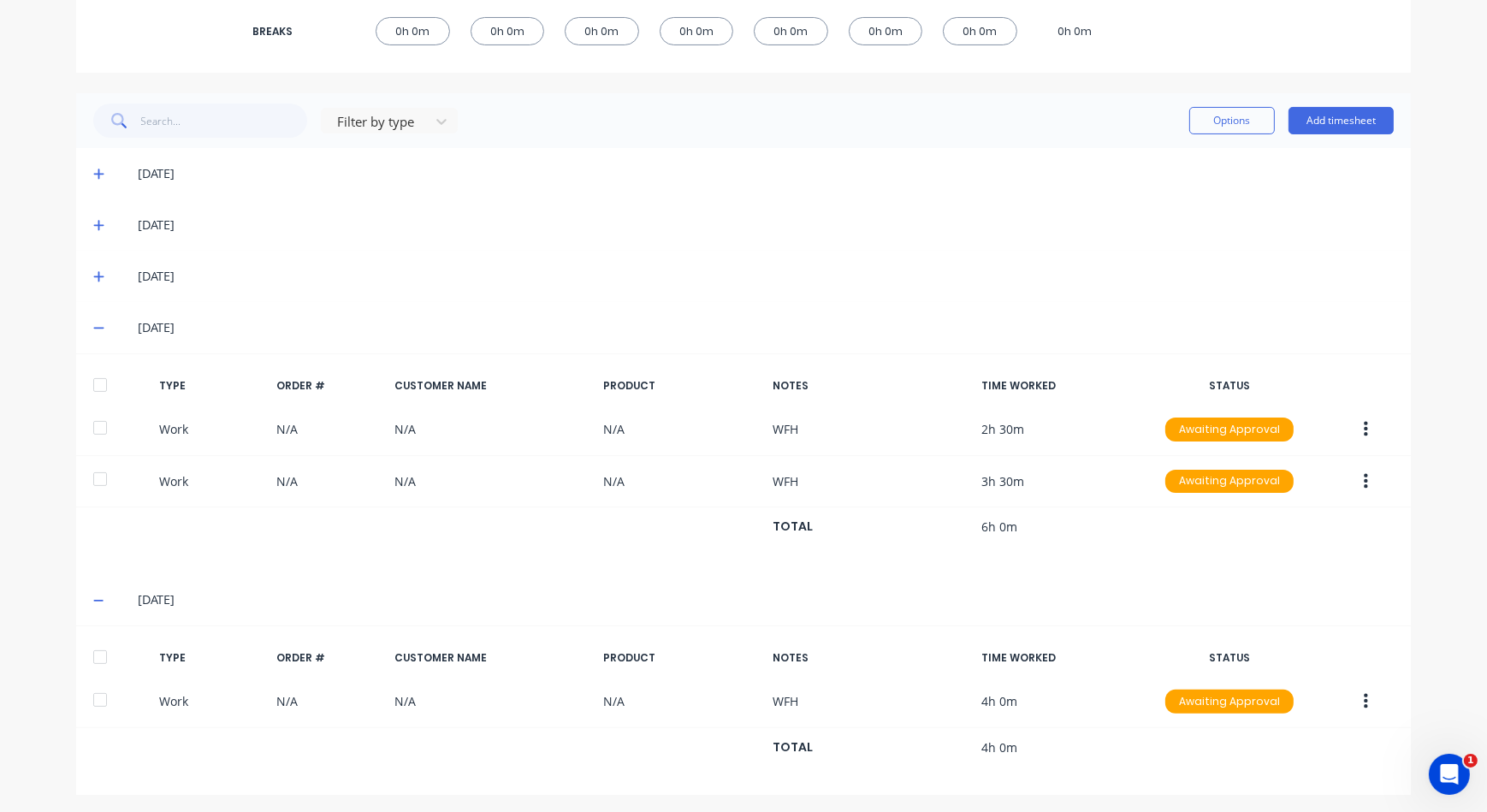
scroll to position [356, 0]
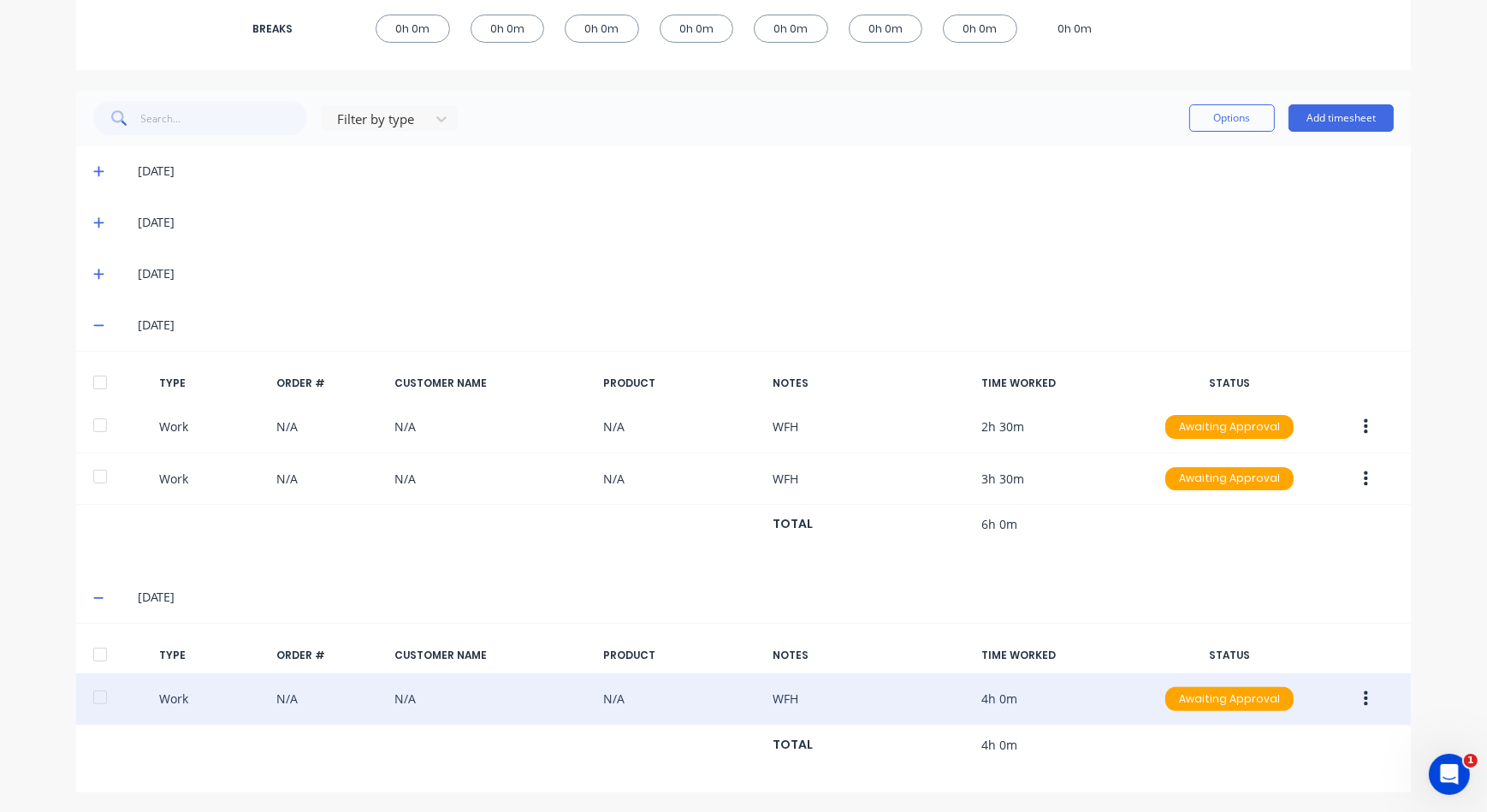
click at [1356, 697] on button "button" at bounding box center [1366, 699] width 40 height 31
click at [1297, 664] on div "Duplicate" at bounding box center [1305, 668] width 132 height 25
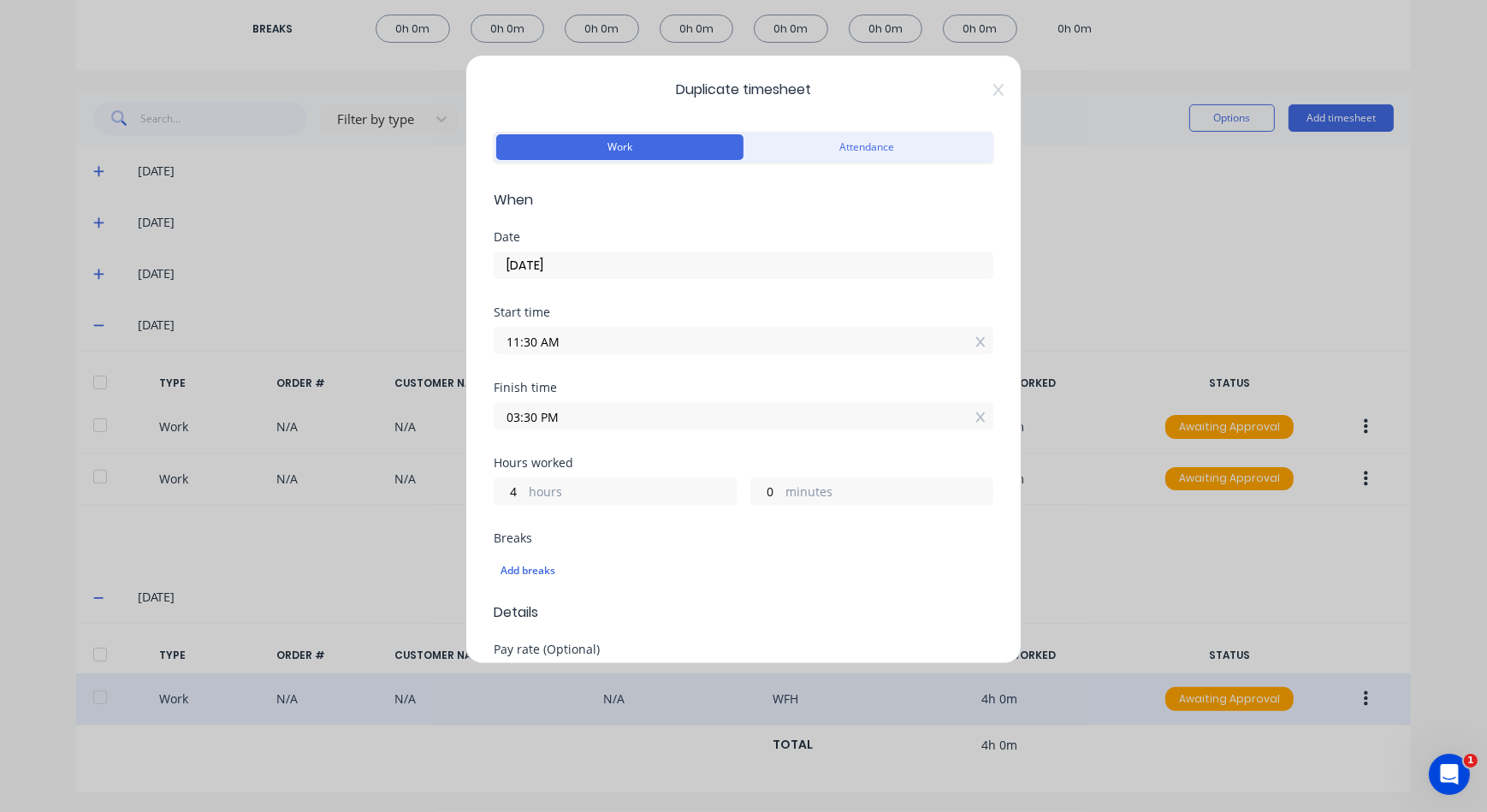
click at [573, 336] on input "11:30 AM" at bounding box center [744, 341] width 498 height 26
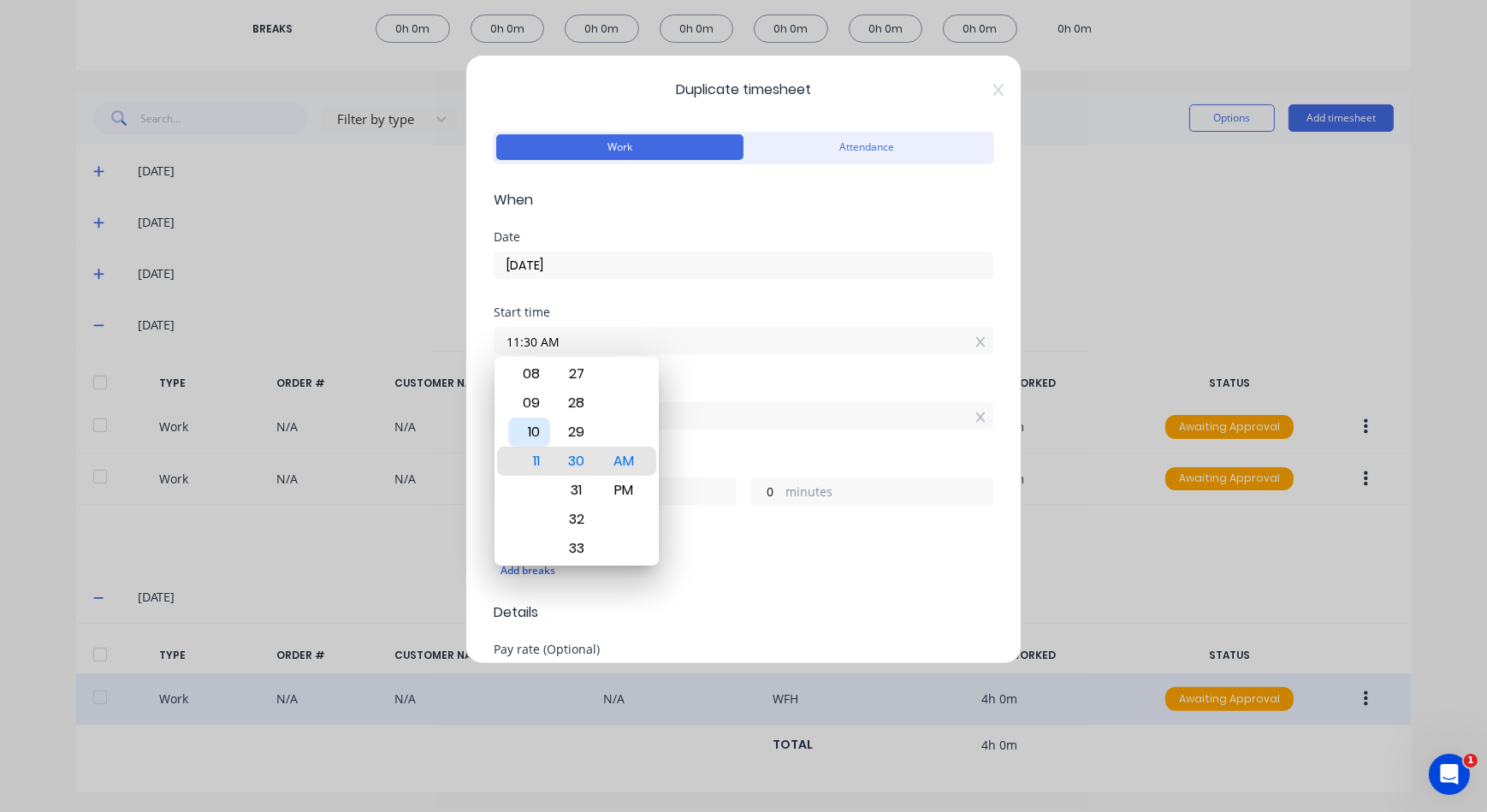
click at [538, 438] on div "10" at bounding box center [530, 433] width 42 height 29
type input "10:30 AM"
type input "5"
click at [770, 343] on input "10:30 AM" at bounding box center [744, 341] width 498 height 26
type input "10:27 AM"
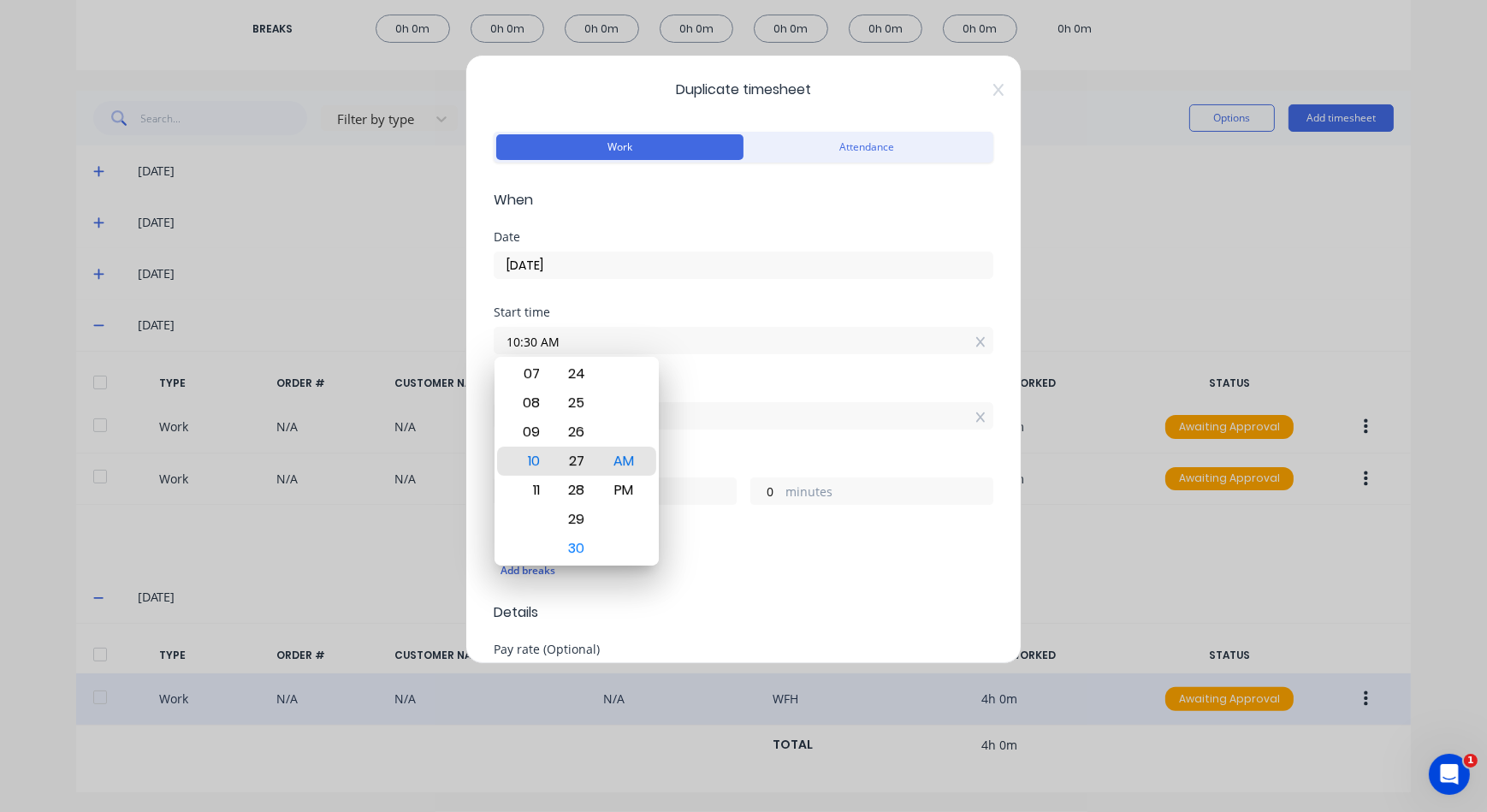
type input "3"
type input "08:27 AM"
type input "7"
click at [530, 427] on div "07" at bounding box center [530, 433] width 42 height 29
click at [589, 433] on div "00" at bounding box center [577, 433] width 42 height 29
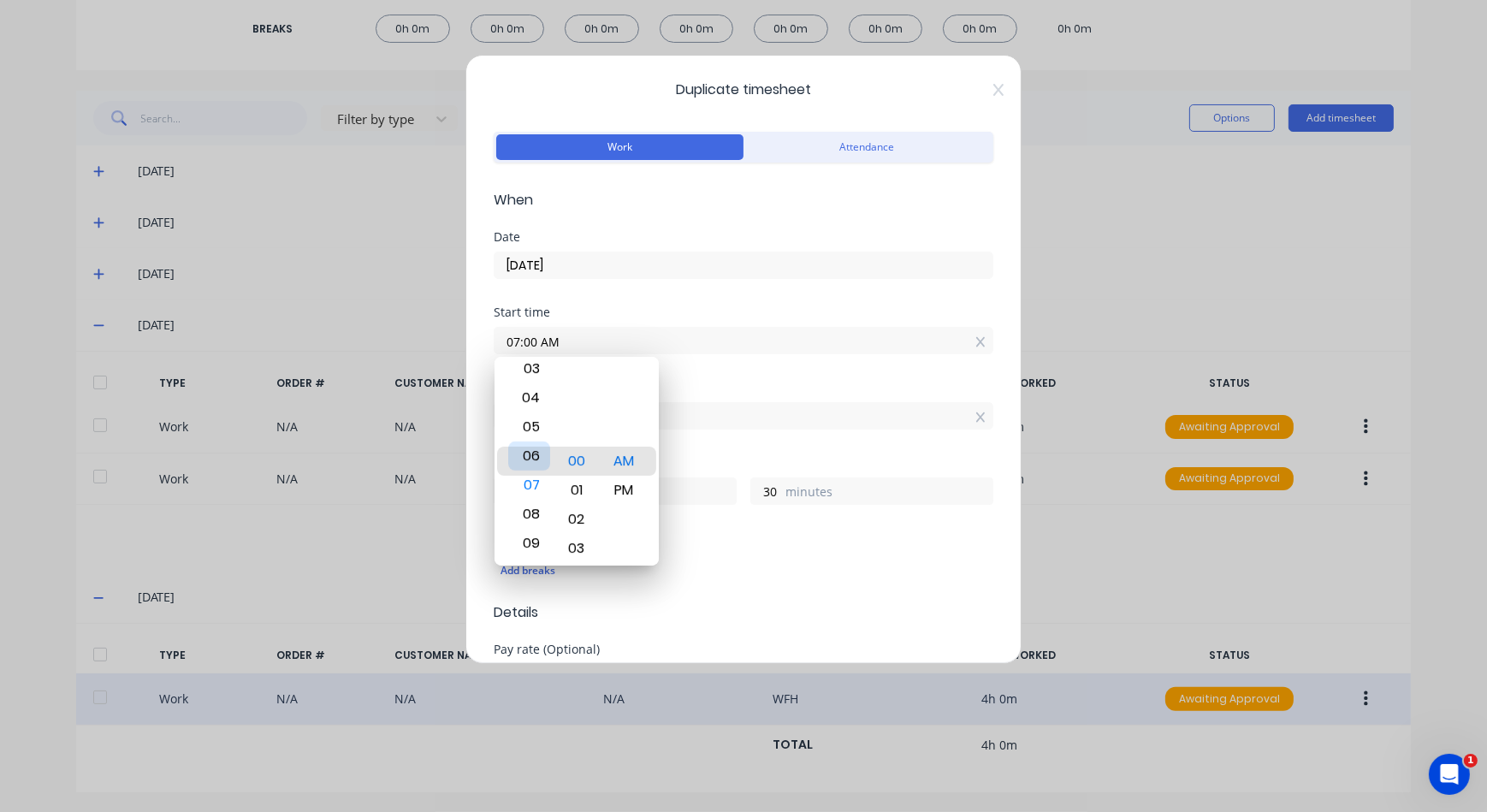
drag, startPoint x: 532, startPoint y: 434, endPoint x: 533, endPoint y: 458, distance: 24.0
click at [533, 458] on div "06" at bounding box center [530, 456] width 42 height 29
drag, startPoint x: 523, startPoint y: 431, endPoint x: 523, endPoint y: 451, distance: 20.0
click at [523, 451] on div "05" at bounding box center [530, 452] width 42 height 29
click at [695, 422] on input "03:30 PM" at bounding box center [744, 416] width 498 height 26
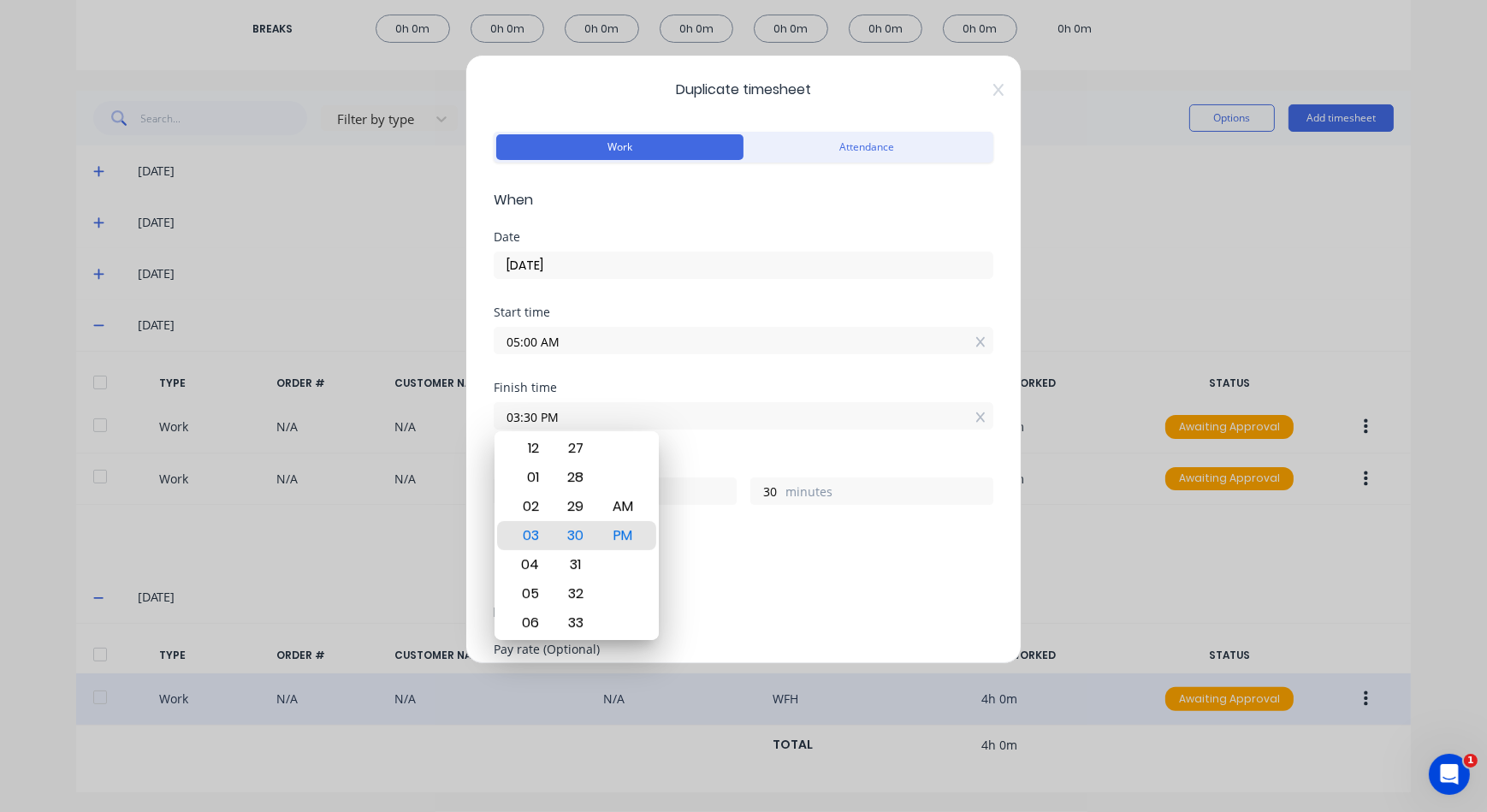
click at [556, 410] on input "03:30 PM" at bounding box center [744, 416] width 498 height 26
click at [534, 532] on div "10" at bounding box center [530, 536] width 42 height 29
click at [821, 457] on div "Hours worked" at bounding box center [744, 463] width 500 height 12
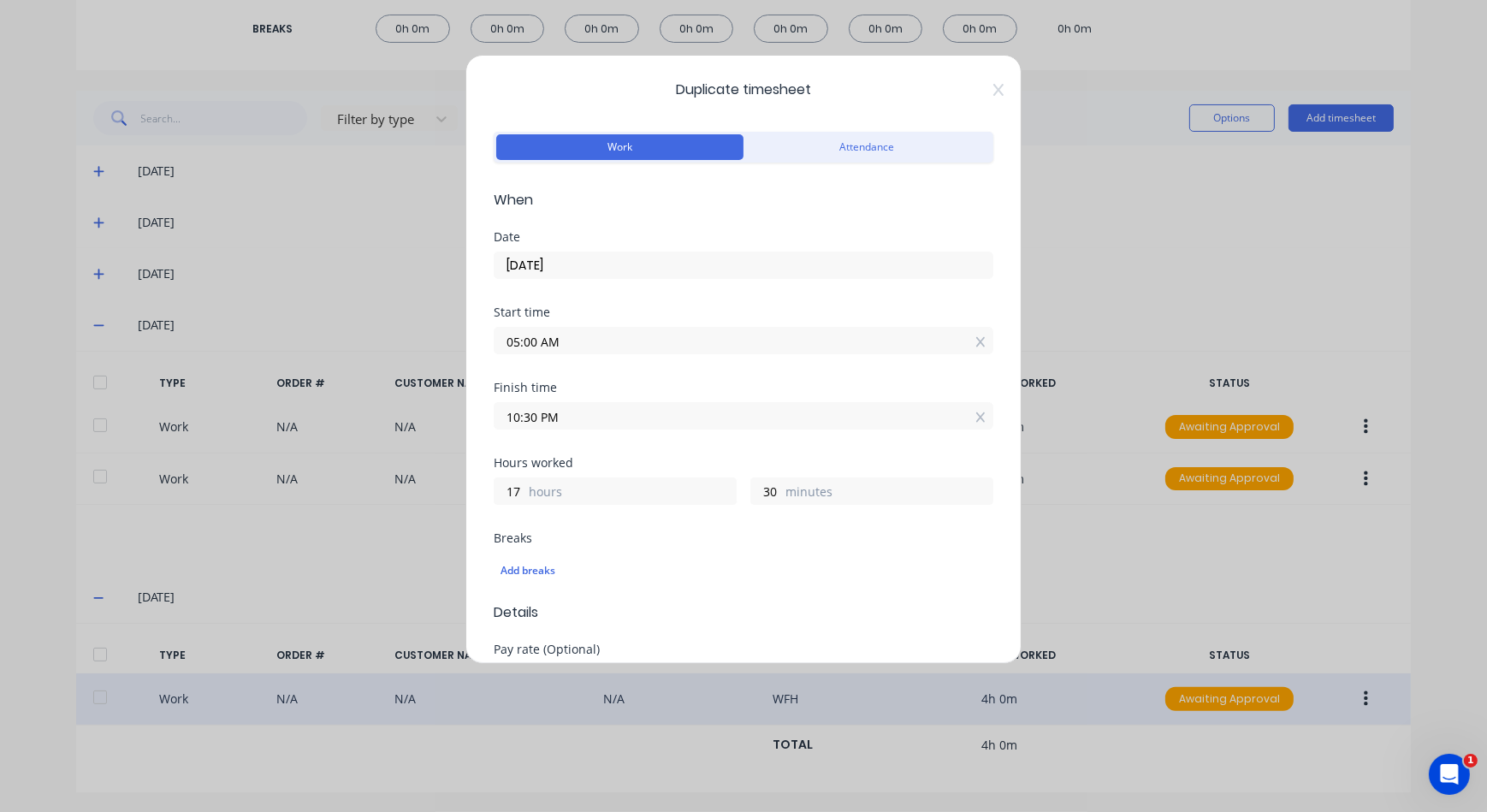
click at [888, 417] on input "10:30 PM" at bounding box center [744, 416] width 498 height 26
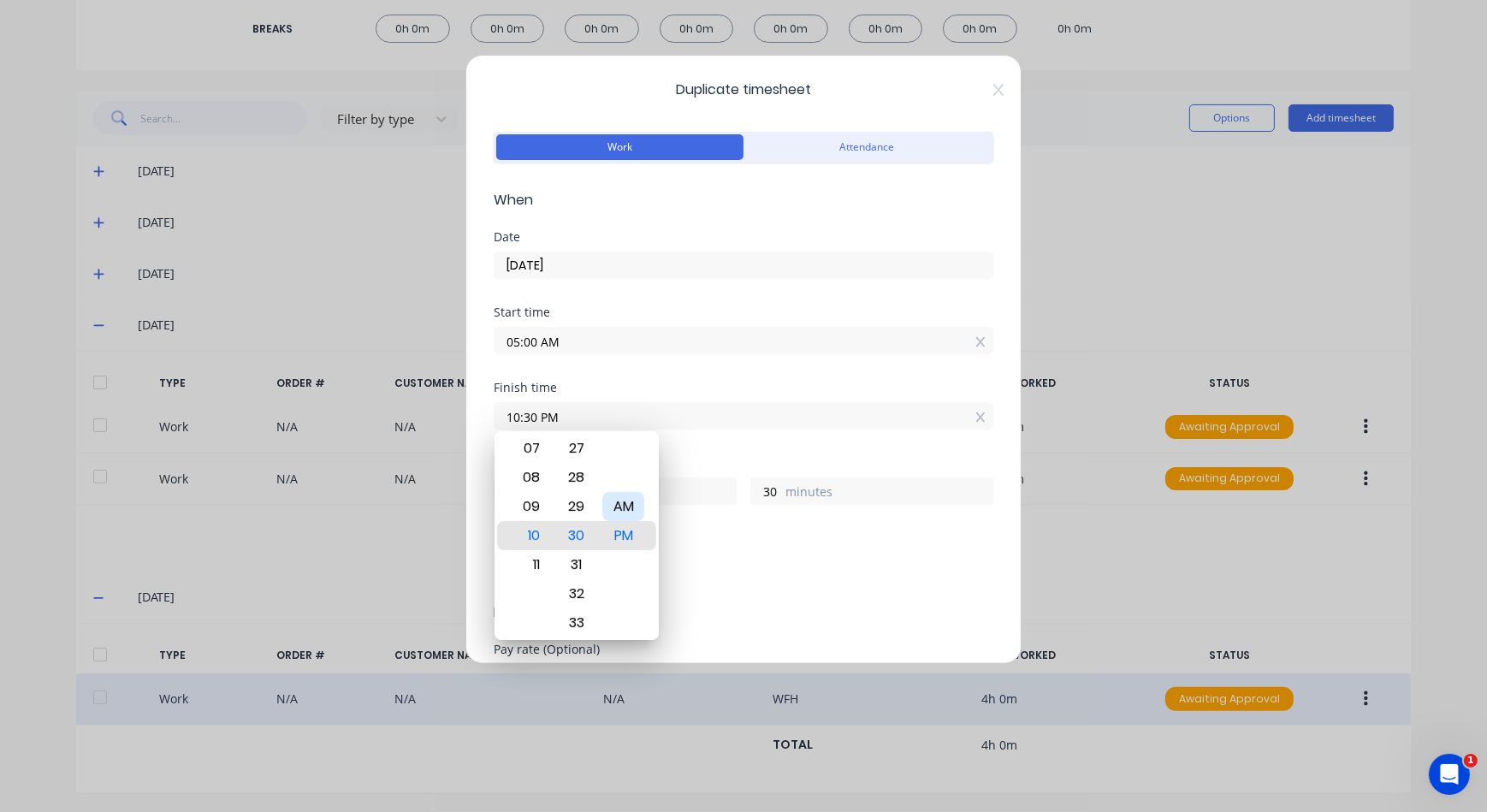
click at [629, 508] on div "AM" at bounding box center [623, 507] width 42 height 29
click at [778, 560] on div "Add breaks" at bounding box center [744, 571] width 486 height 22
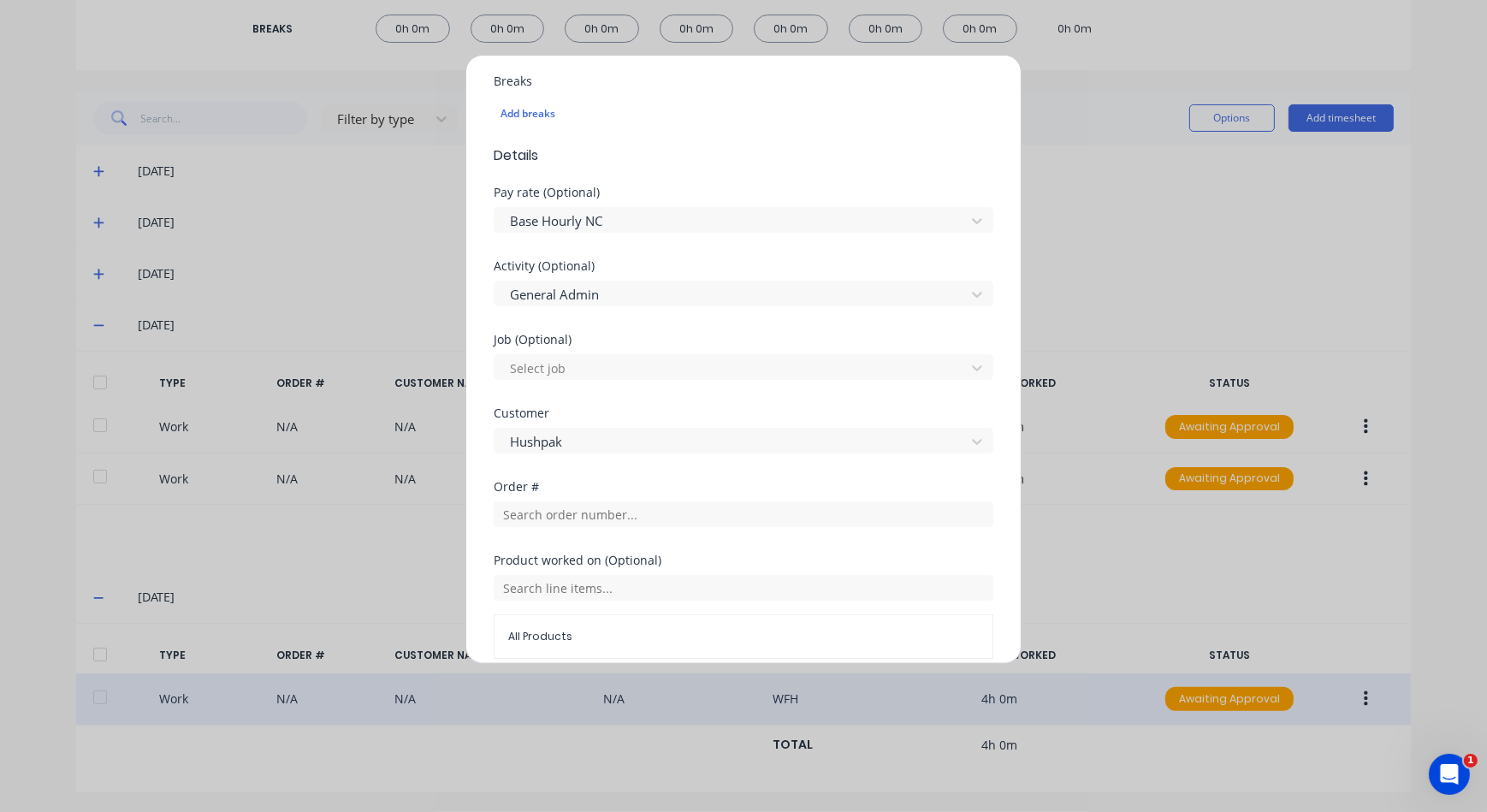
scroll to position [668, 0]
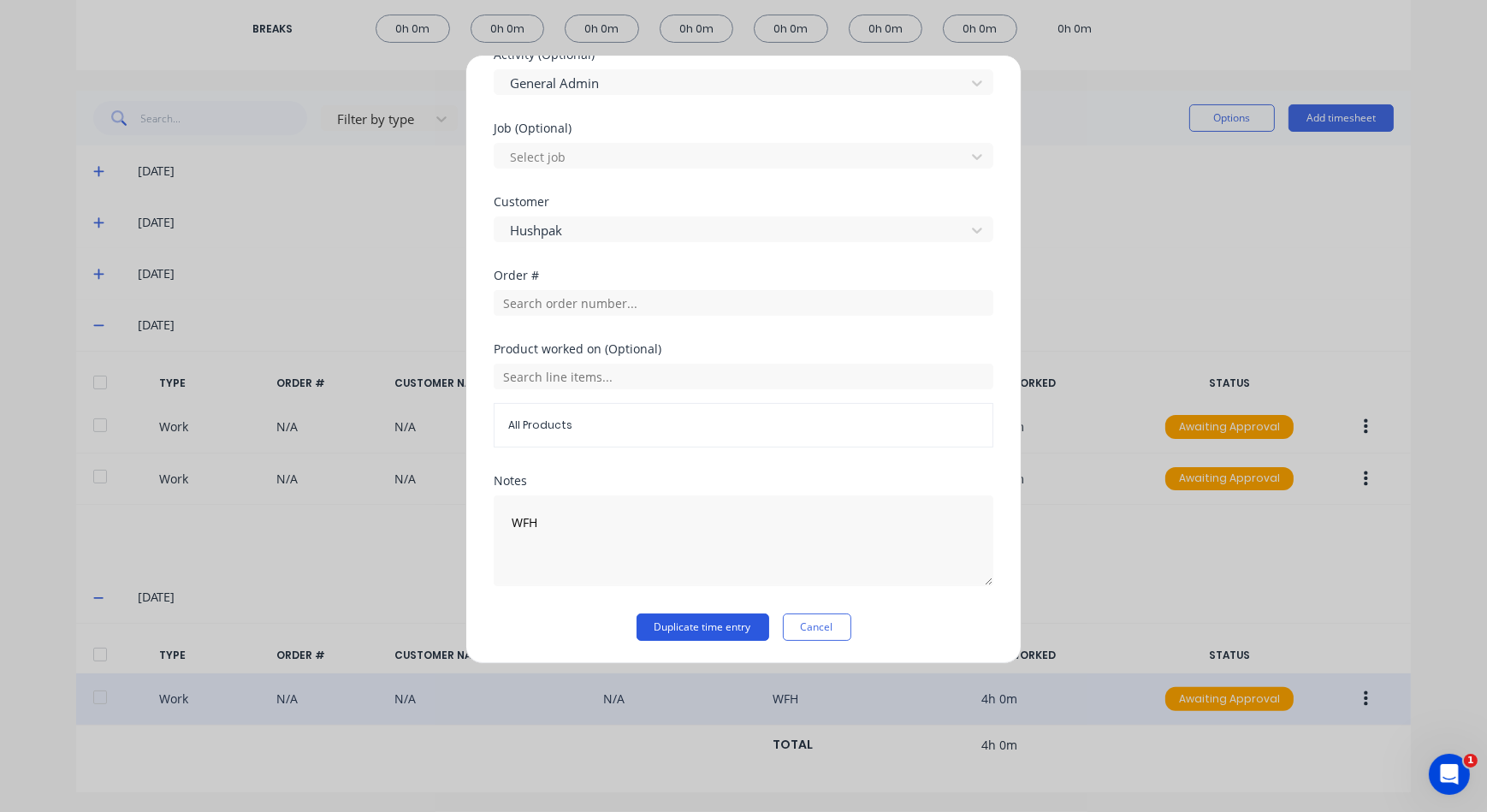
click at [712, 624] on button "Duplicate time entry" at bounding box center [703, 627] width 133 height 27
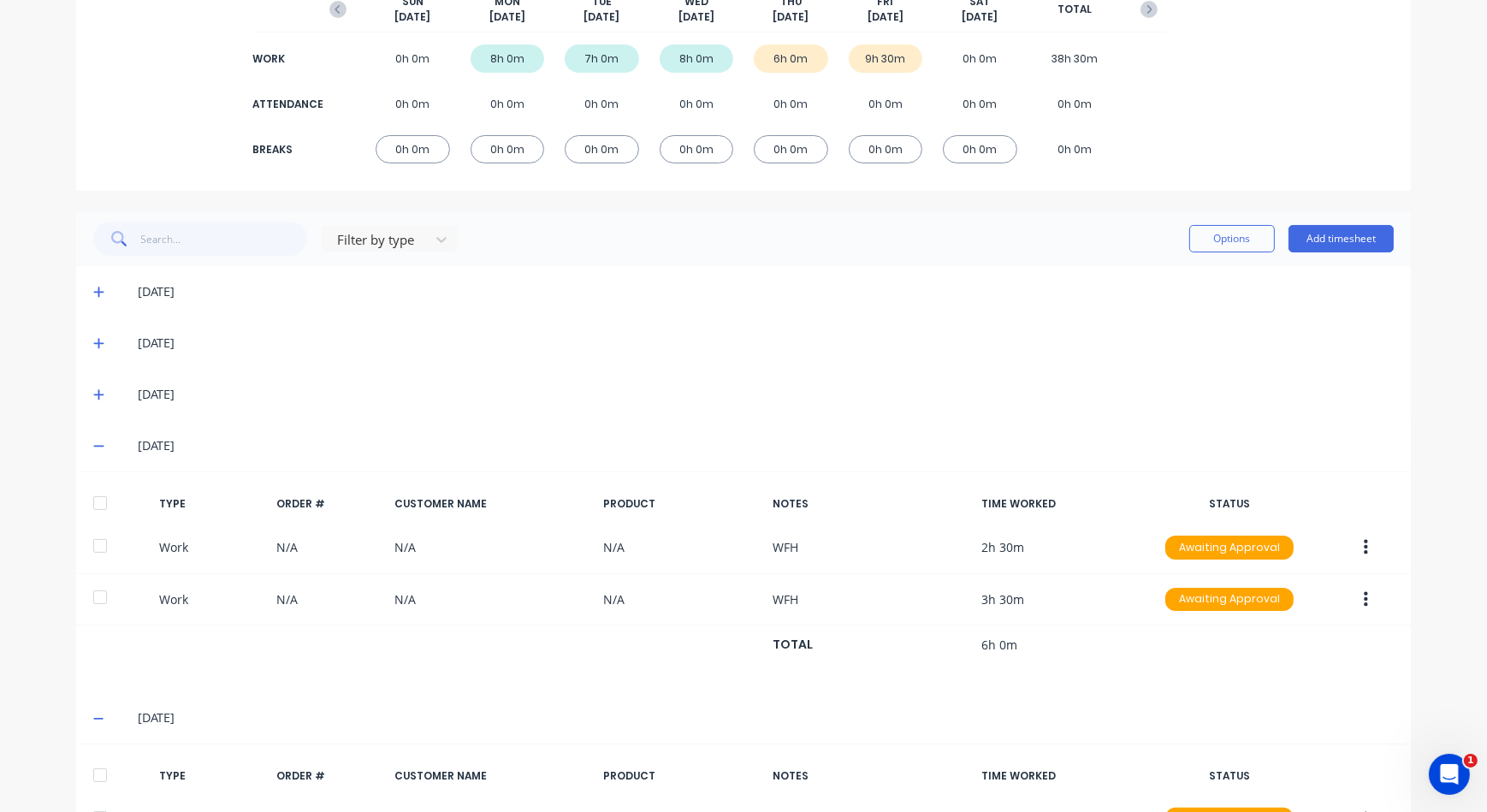
scroll to position [407, 0]
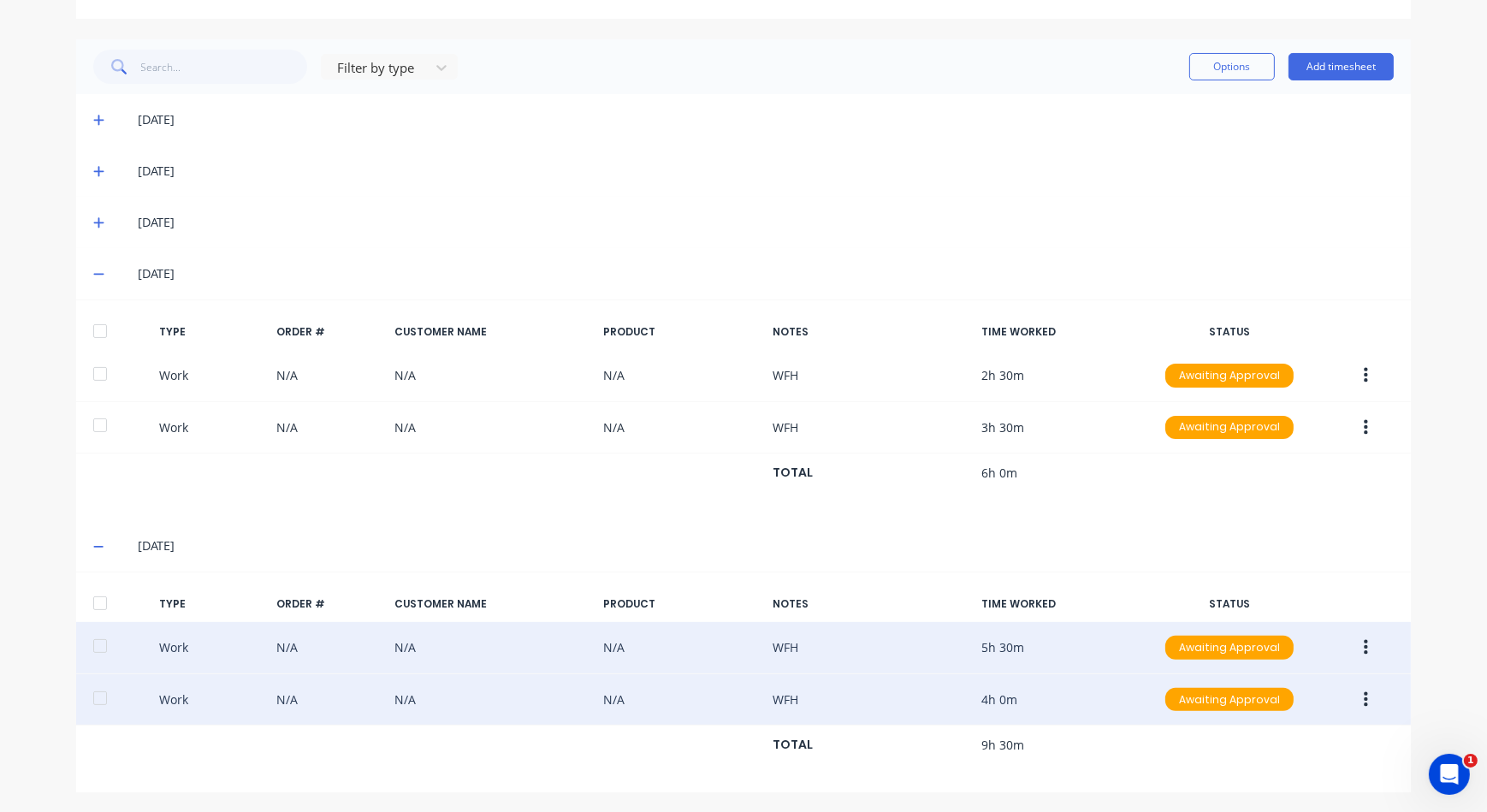
click at [933, 633] on div "Work N/A N/A N/A WFH 5h 30m Awaiting Approval" at bounding box center [744, 648] width 1335 height 52
click at [1367, 645] on button "button" at bounding box center [1366, 648] width 40 height 31
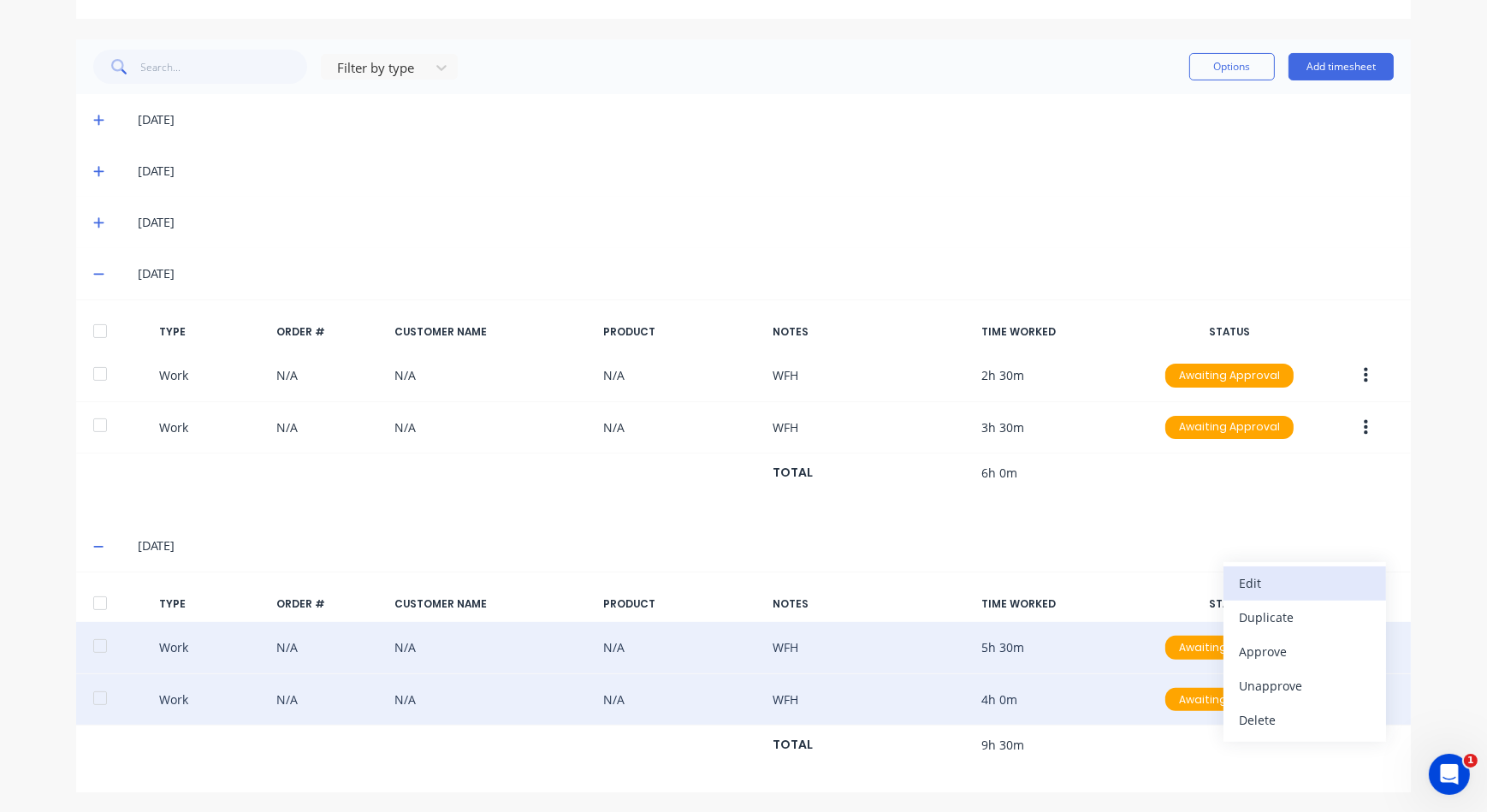
click at [1305, 585] on div "Edit" at bounding box center [1305, 583] width 132 height 25
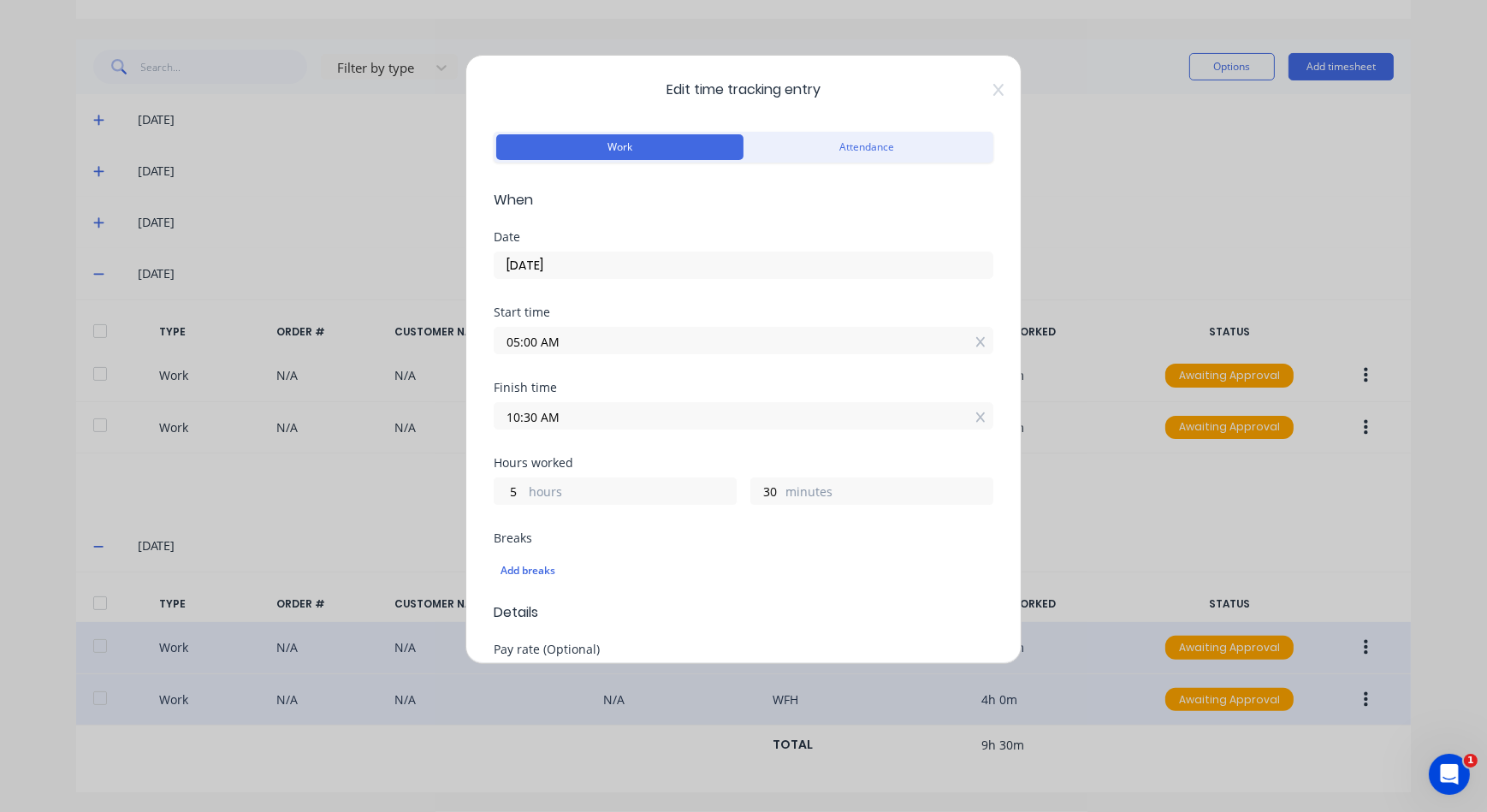
click at [596, 343] on input "05:00 AM" at bounding box center [744, 341] width 498 height 26
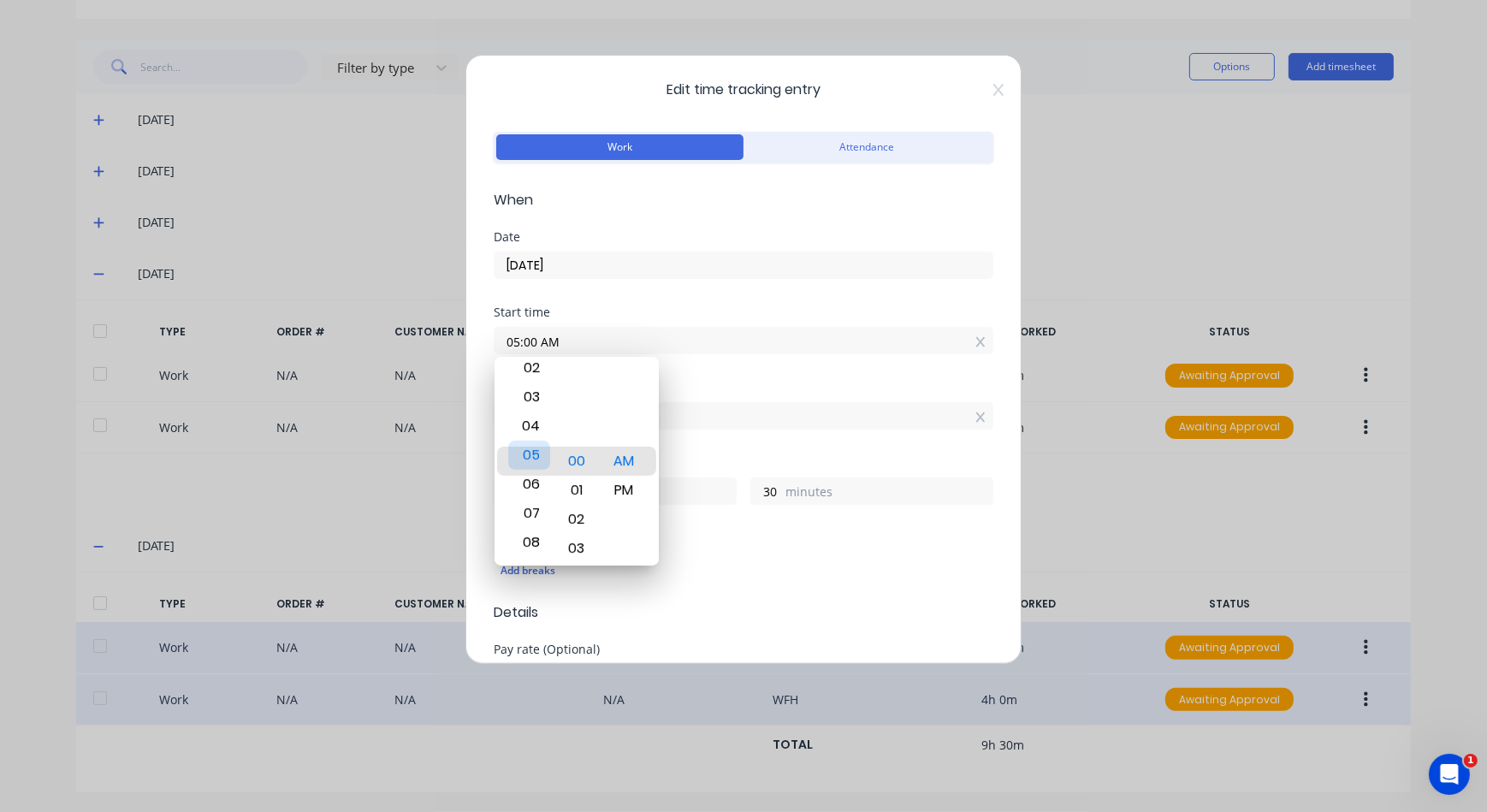
click at [529, 447] on div "05" at bounding box center [530, 455] width 42 height 29
drag, startPoint x: 596, startPoint y: 466, endPoint x: 611, endPoint y: 341, distance: 125.9
click at [611, 341] on body "dashboard products sales purchasing productivity dashboard products Product Cat…" at bounding box center [744, 406] width 1487 height 812
drag, startPoint x: 590, startPoint y: 489, endPoint x: 600, endPoint y: 436, distance: 53.9
click at [611, 346] on body "dashboard products sales purchasing productivity dashboard products Product Cat…" at bounding box center [744, 406] width 1487 height 812
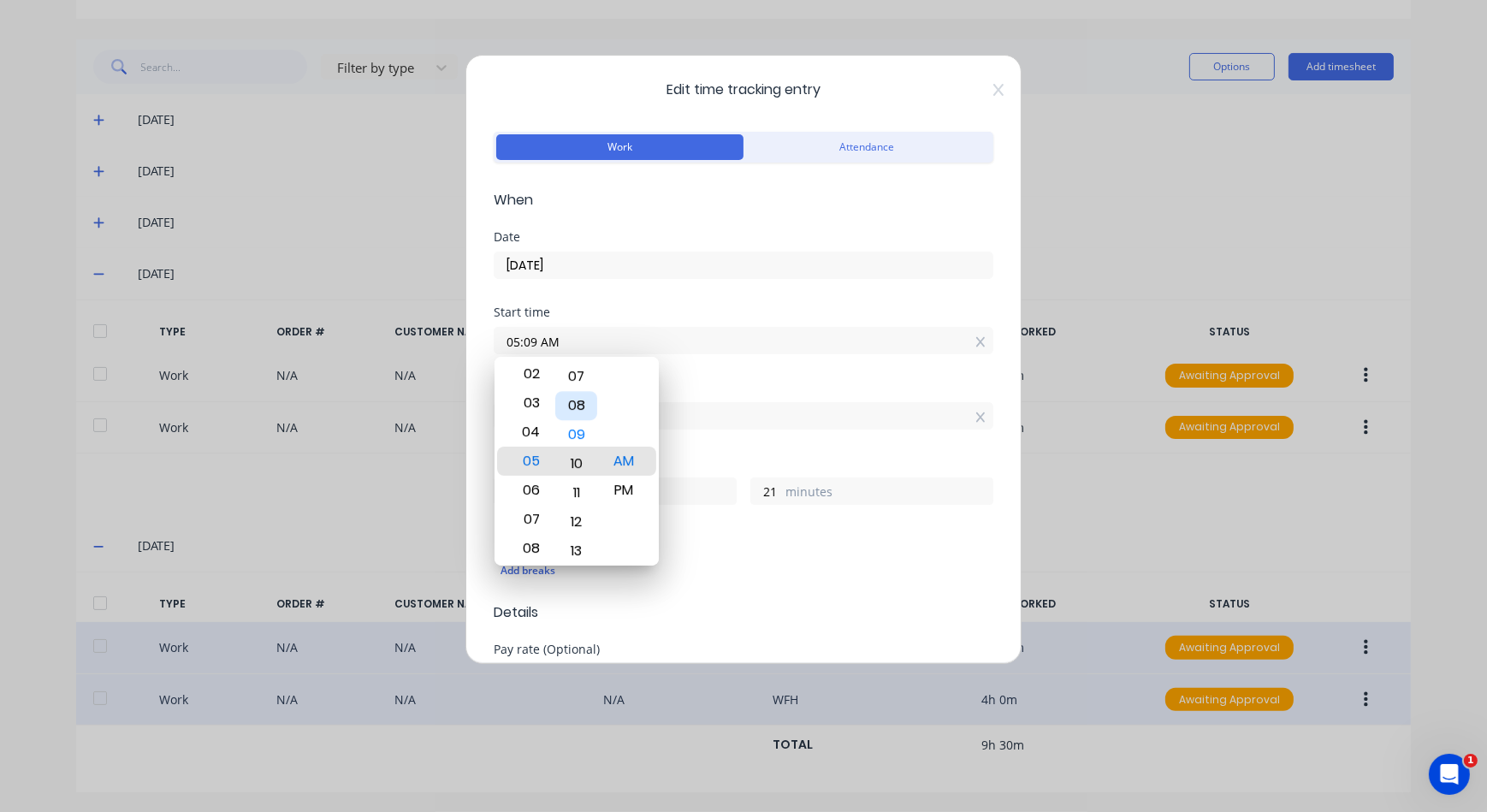
drag, startPoint x: 594, startPoint y: 425, endPoint x: 603, endPoint y: 364, distance: 61.7
click at [603, 364] on div "12 01 02 03 04 05 06 07 08 09 10 11 00 01 02 03 04 05 06 07 08 09 10 11 12 13 1…" at bounding box center [577, 461] width 164 height 209
click at [610, 379] on div "12 01 02 03 04 05 06 07 08 09 10 11 00 01 02 03 04 05 06 07 08 09 10 11 12 13 1…" at bounding box center [577, 461] width 164 height 209
click at [600, 392] on div "12 01 02 03 04 05 06 07 08 09 10 11 00 01 02 03 04 05 06 07 08 09 10 11 12 13 1…" at bounding box center [577, 461] width 164 height 209
drag, startPoint x: 590, startPoint y: 470, endPoint x: 604, endPoint y: 376, distance: 95.0
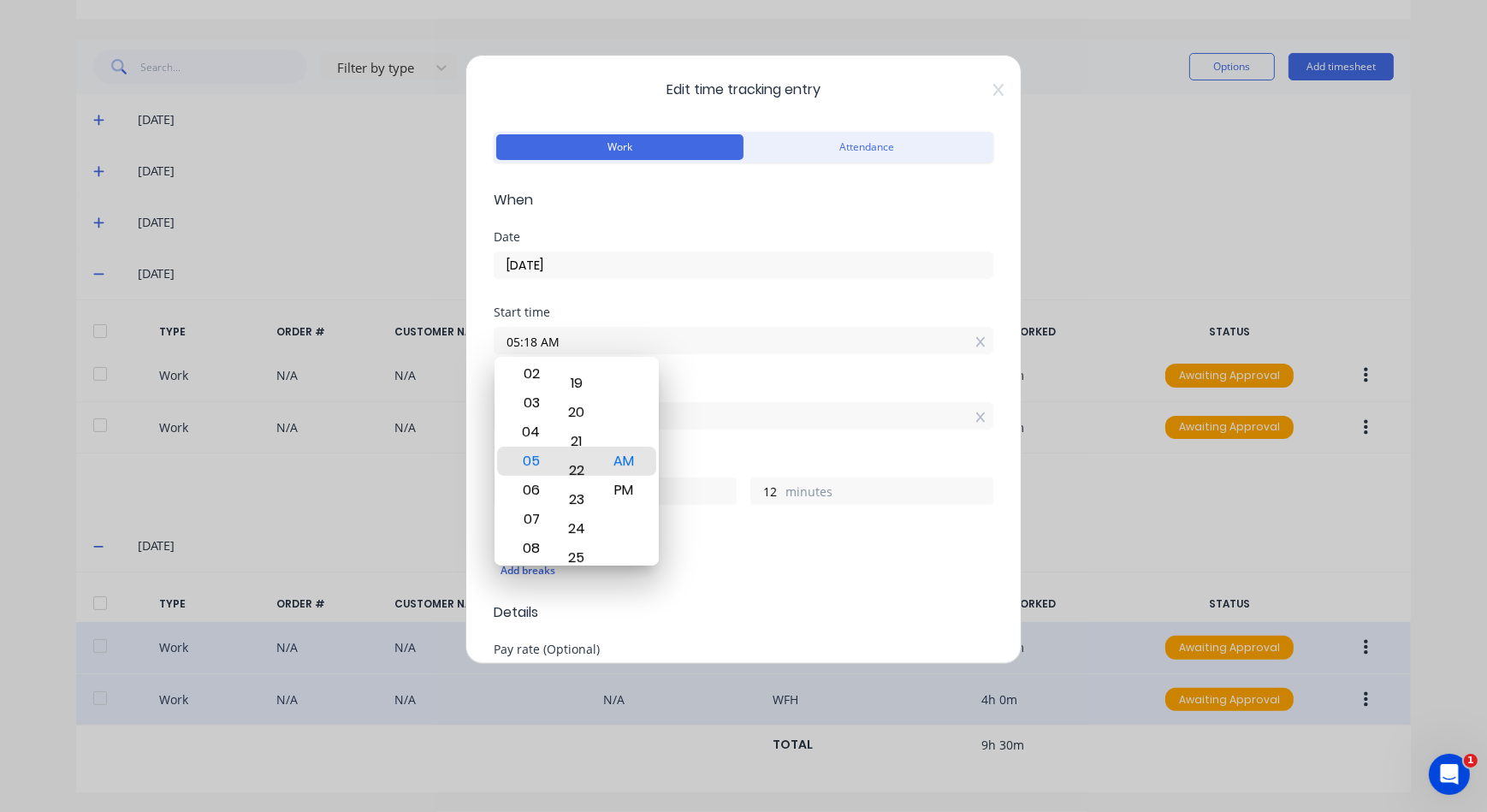
click at [604, 376] on div "12 01 02 03 04 05 06 07 08 09 10 11 00 01 02 03 04 05 06 07 08 09 10 11 12 13 1…" at bounding box center [577, 461] width 164 height 209
drag, startPoint x: 582, startPoint y: 470, endPoint x: 587, endPoint y: 384, distance: 86.1
click at [587, 411] on div "22" at bounding box center [577, 426] width 42 height 29
drag, startPoint x: 582, startPoint y: 457, endPoint x: 586, endPoint y: 397, distance: 60.1
click at [586, 398] on div "25" at bounding box center [577, 403] width 42 height 29
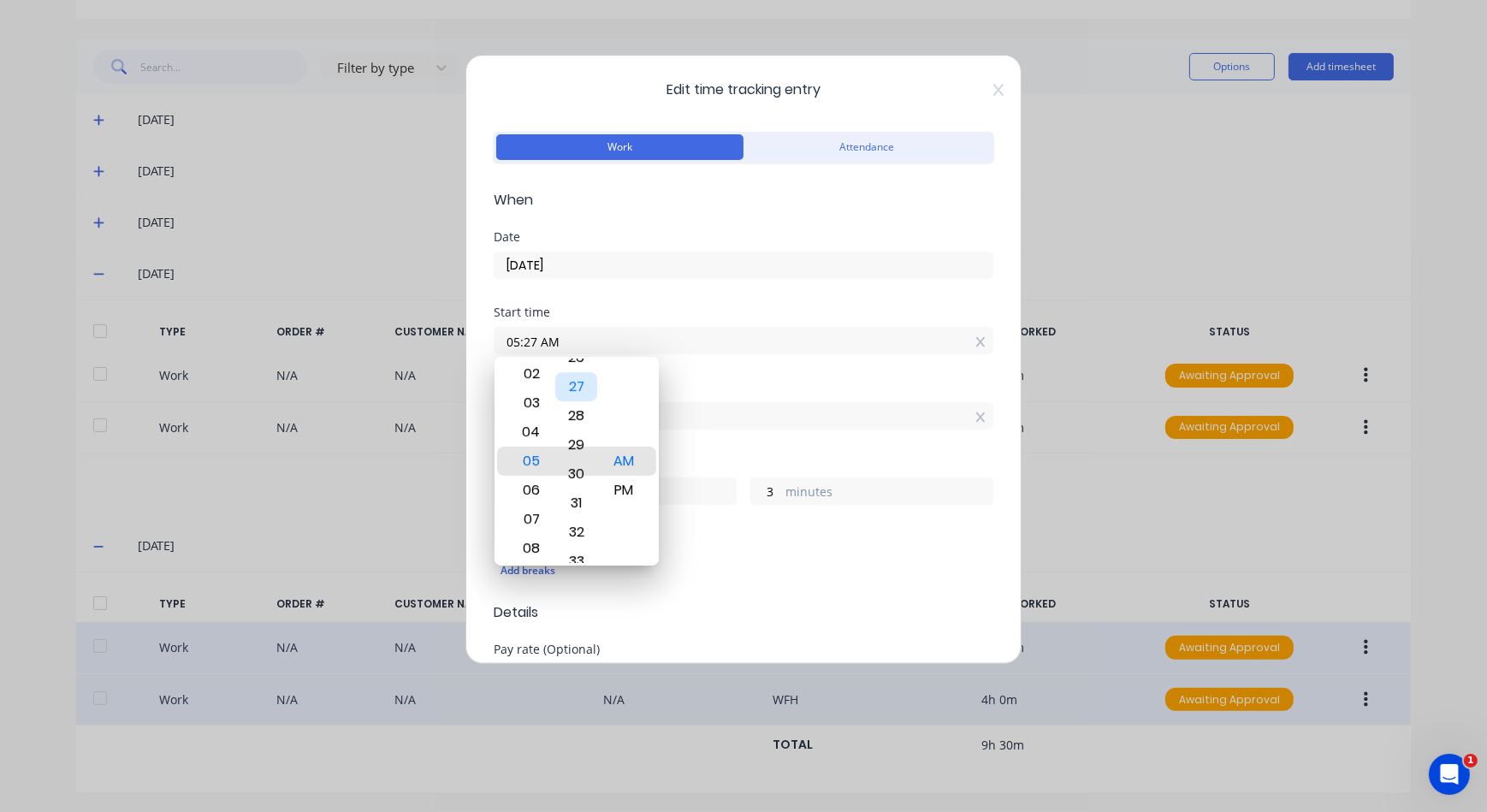
drag, startPoint x: 582, startPoint y: 457, endPoint x: 591, endPoint y: 382, distance: 75.5
click at [591, 382] on div "27" at bounding box center [577, 387] width 42 height 29
click at [748, 432] on div "Finish time 10:30 AM" at bounding box center [744, 419] width 500 height 75
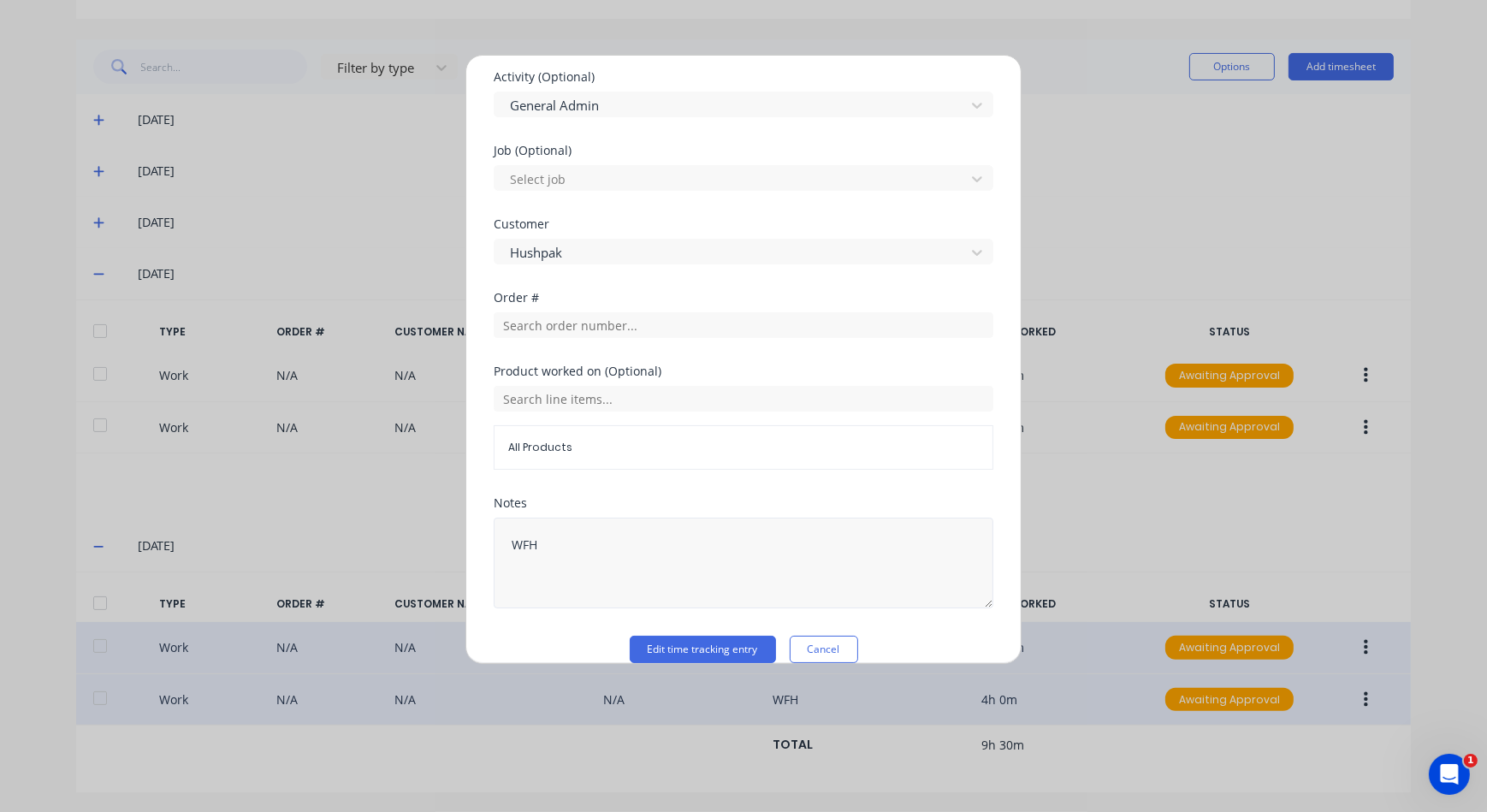
scroll to position [668, 0]
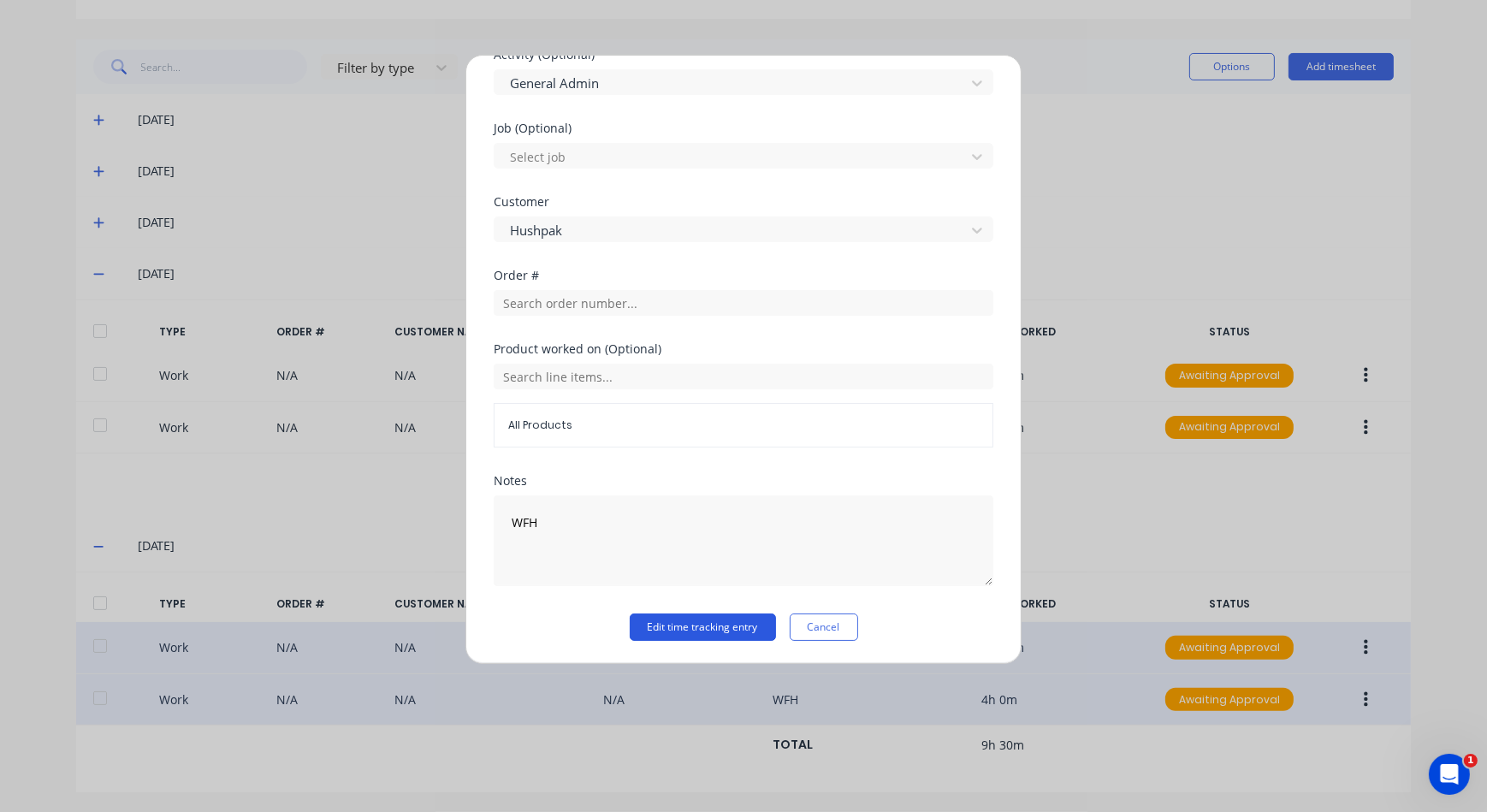
click at [708, 624] on button "Edit time tracking entry" at bounding box center [703, 627] width 147 height 27
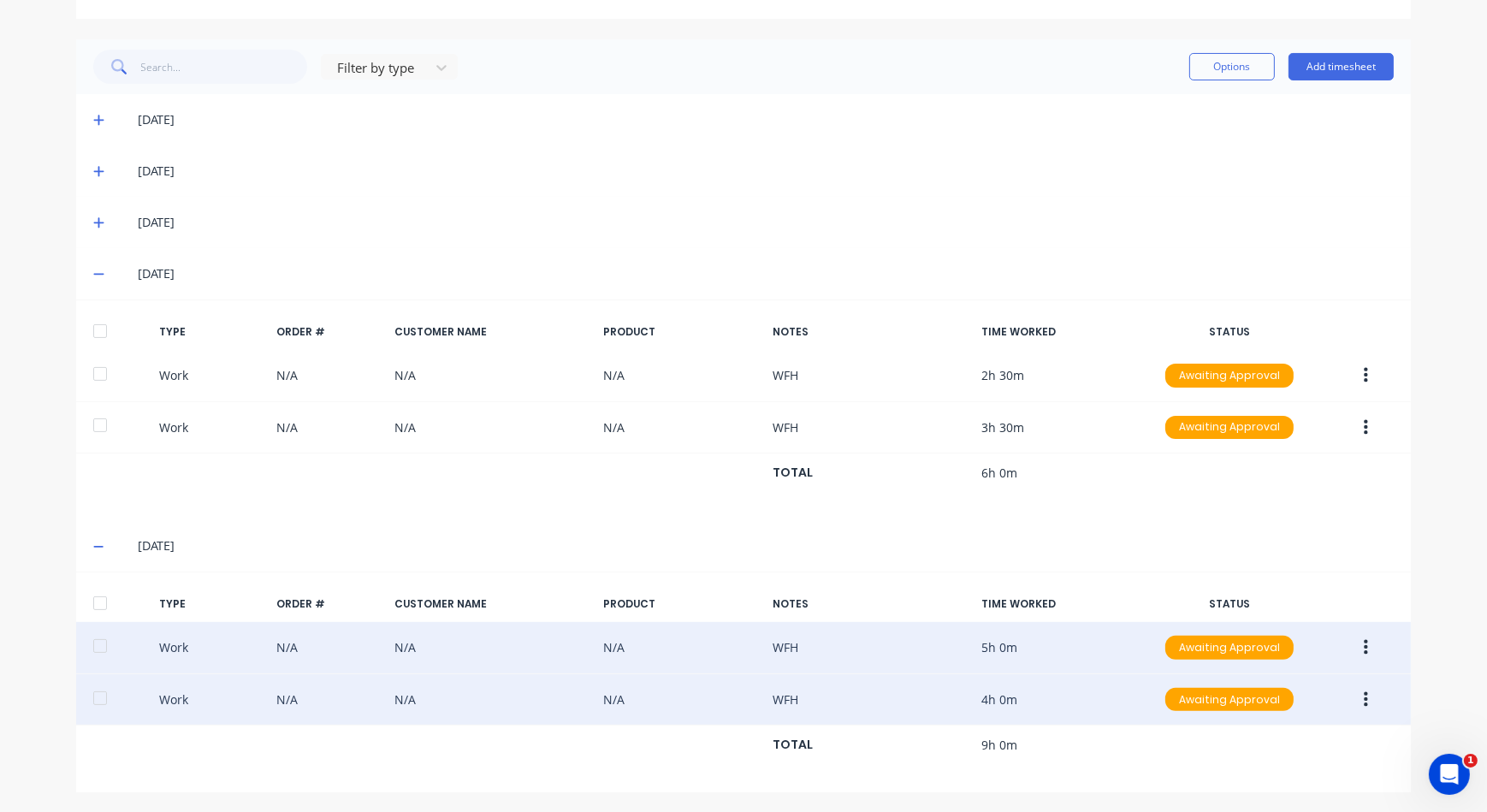
click at [94, 541] on icon at bounding box center [99, 546] width 11 height 12
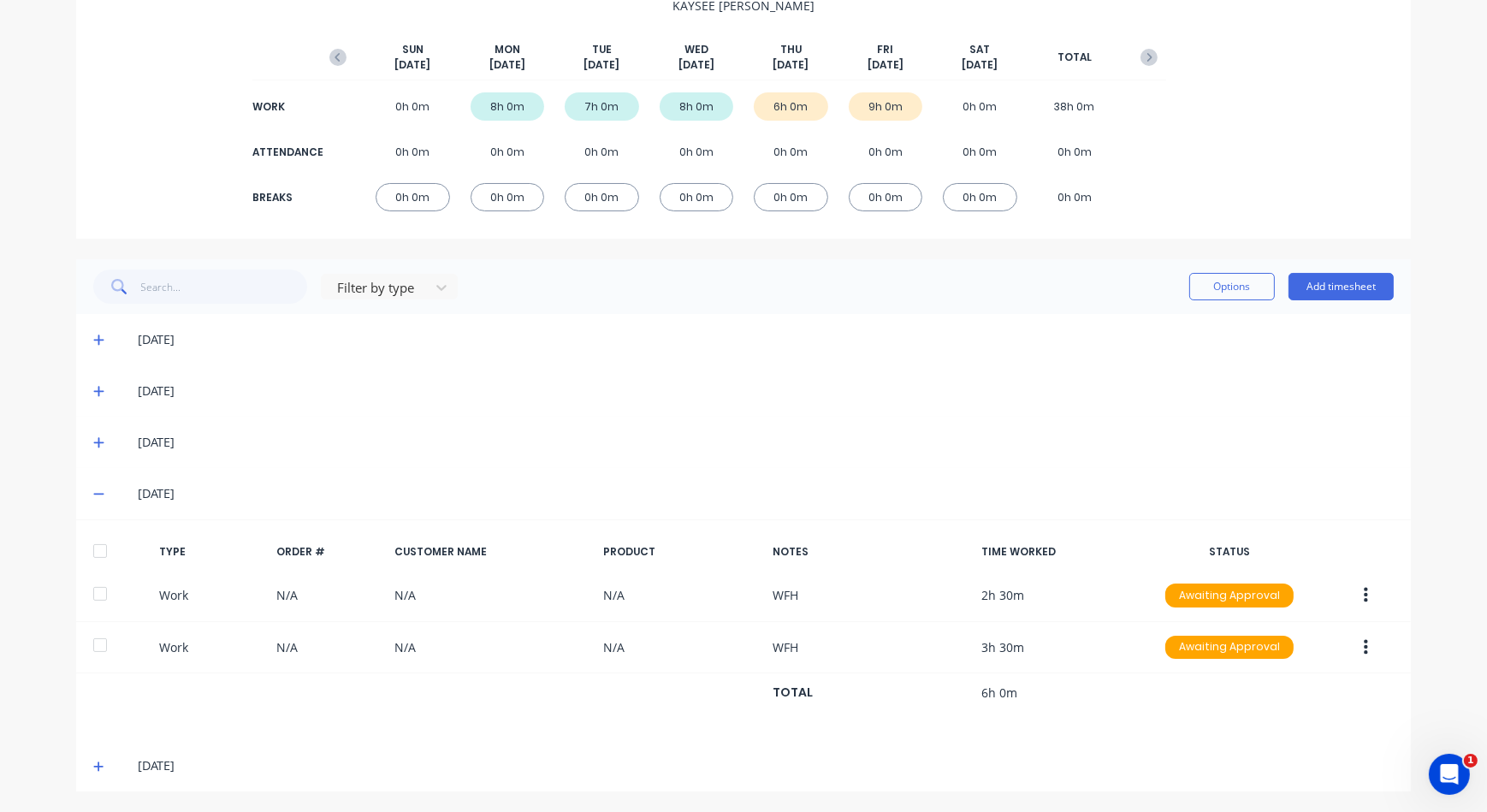
click at [94, 488] on icon at bounding box center [99, 493] width 11 height 12
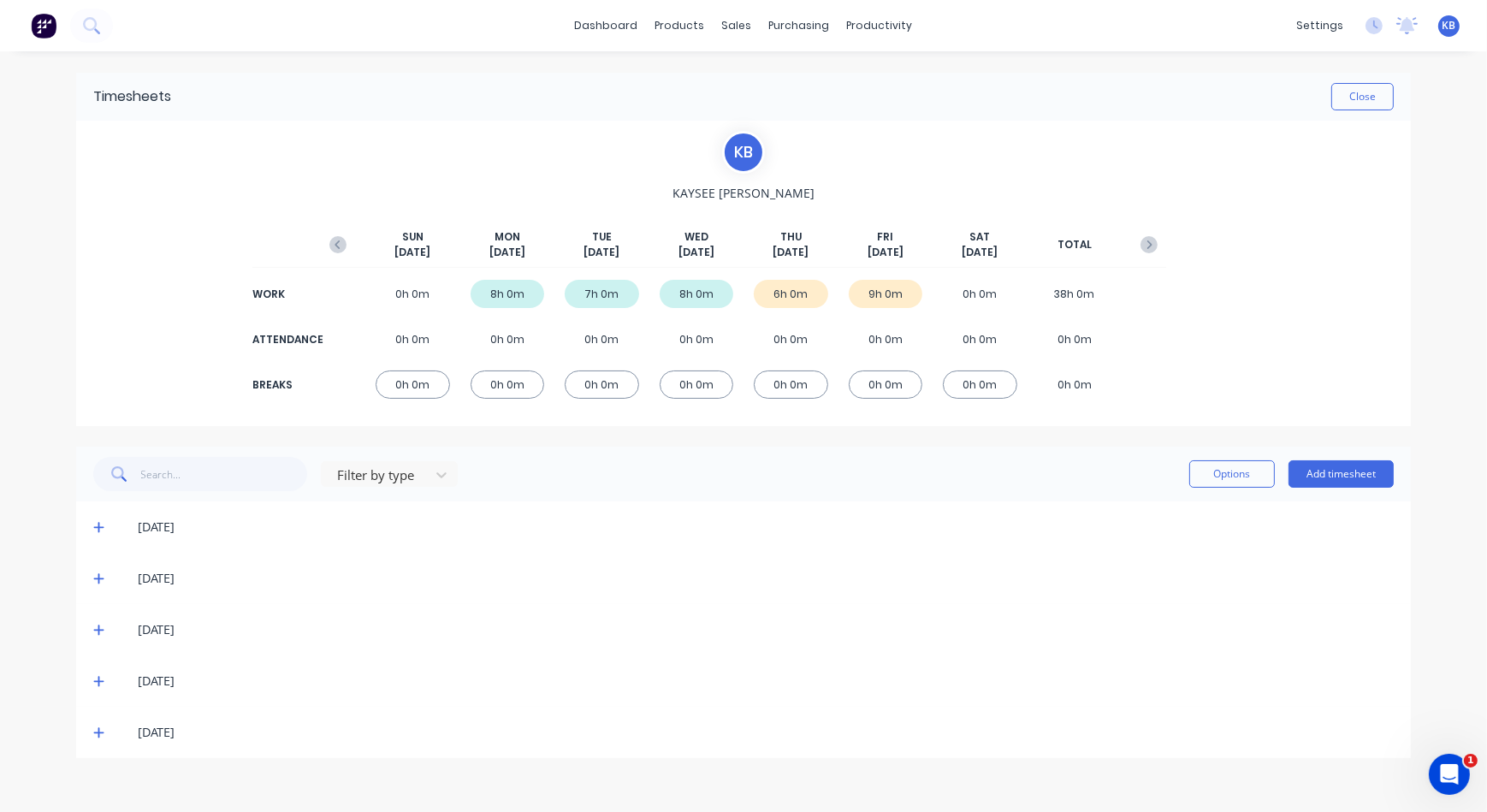
scroll to position [0, 0]
click at [96, 730] on icon at bounding box center [99, 732] width 11 height 12
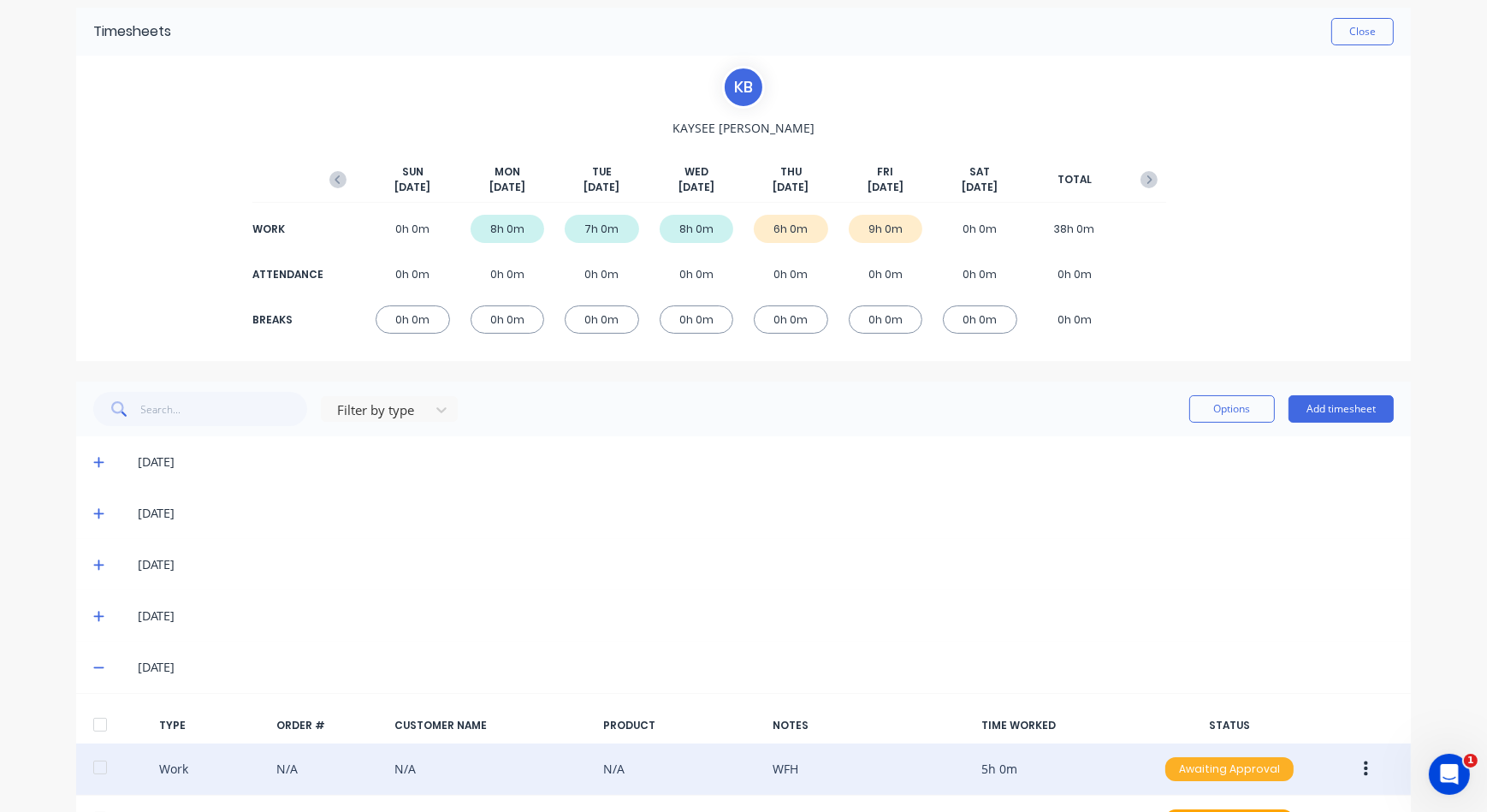
scroll to position [187, 0]
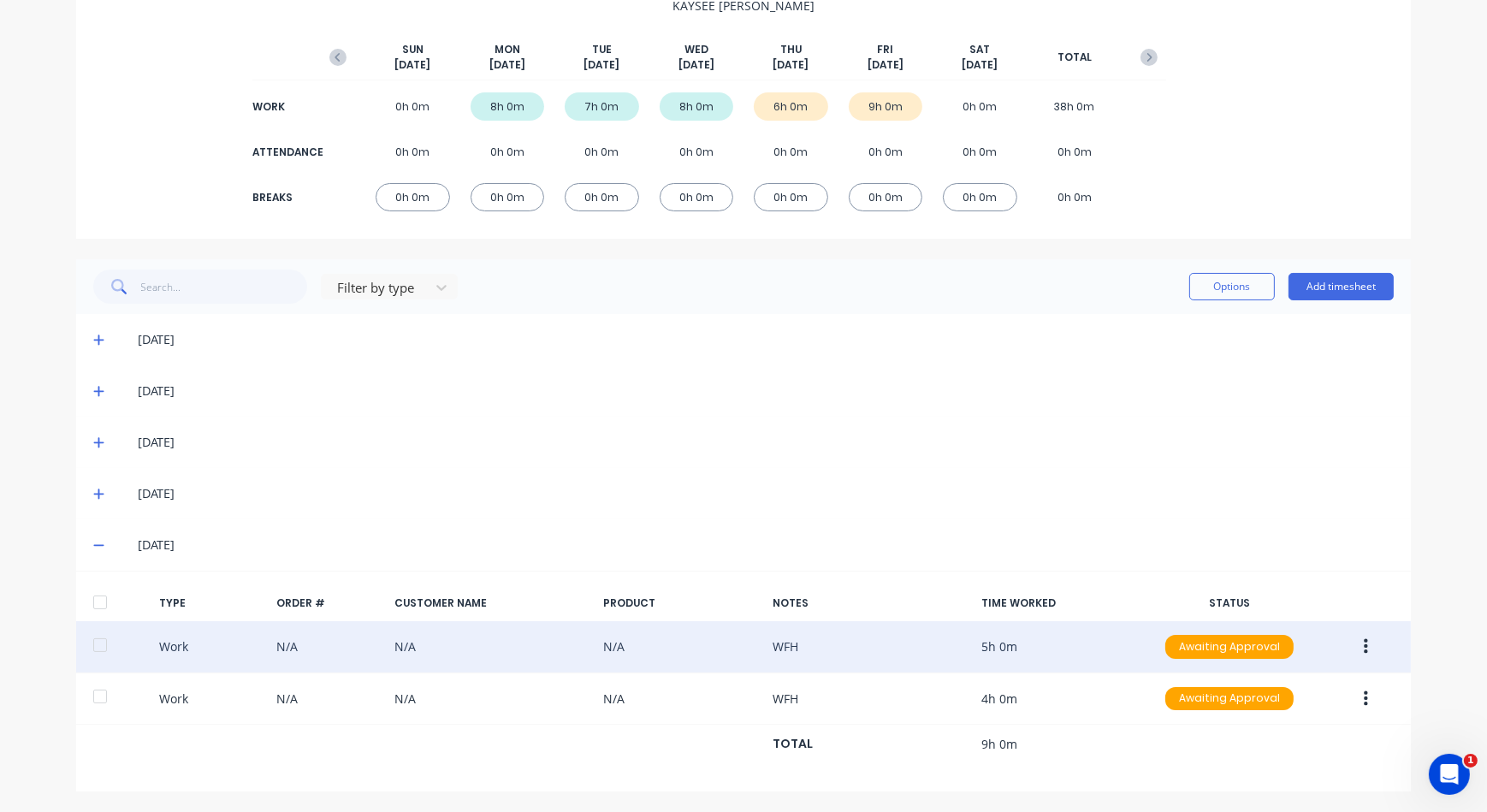
click at [1360, 633] on button "button" at bounding box center [1366, 647] width 40 height 31
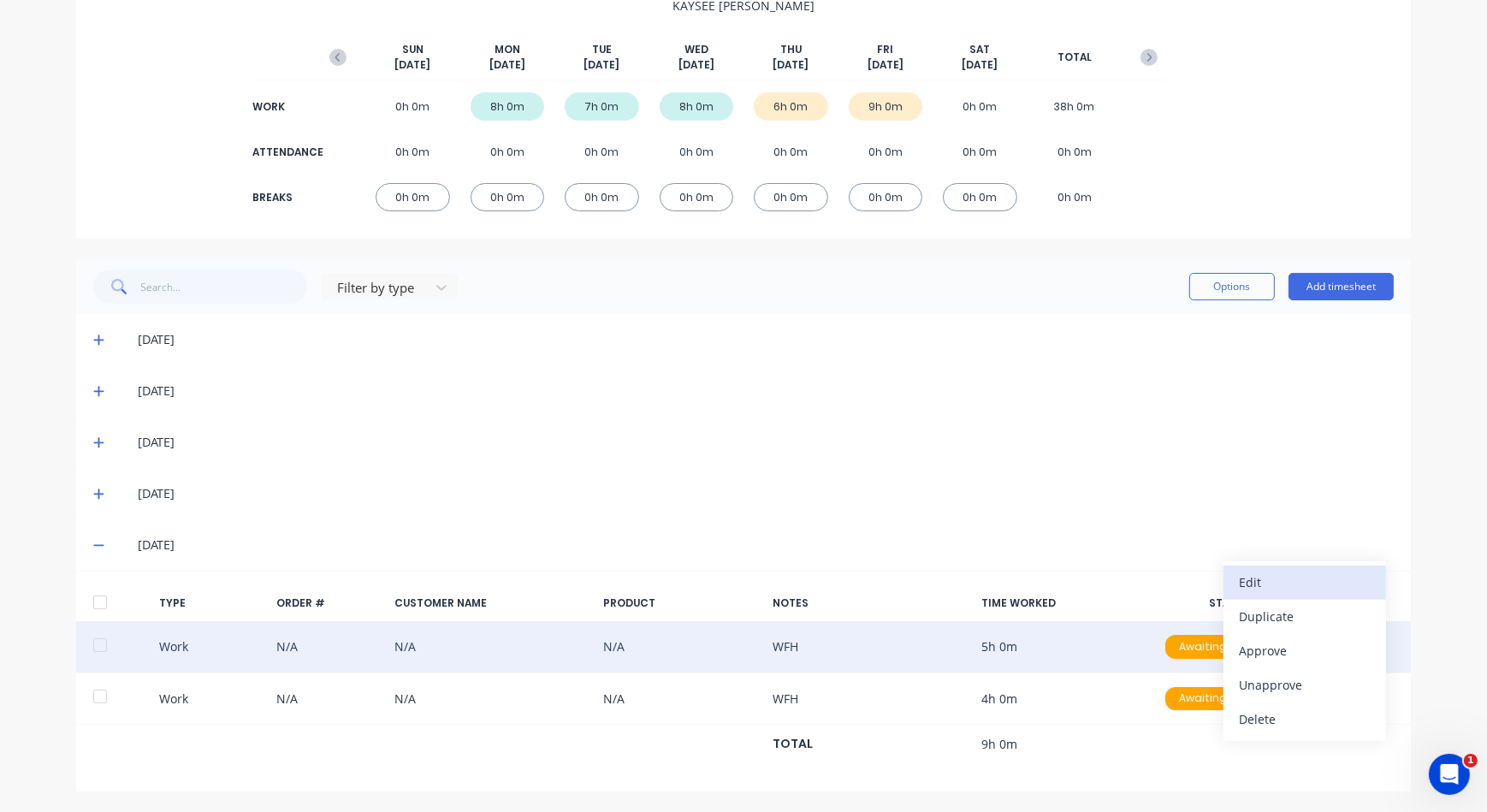
click at [1308, 570] on div "Edit" at bounding box center [1305, 582] width 132 height 25
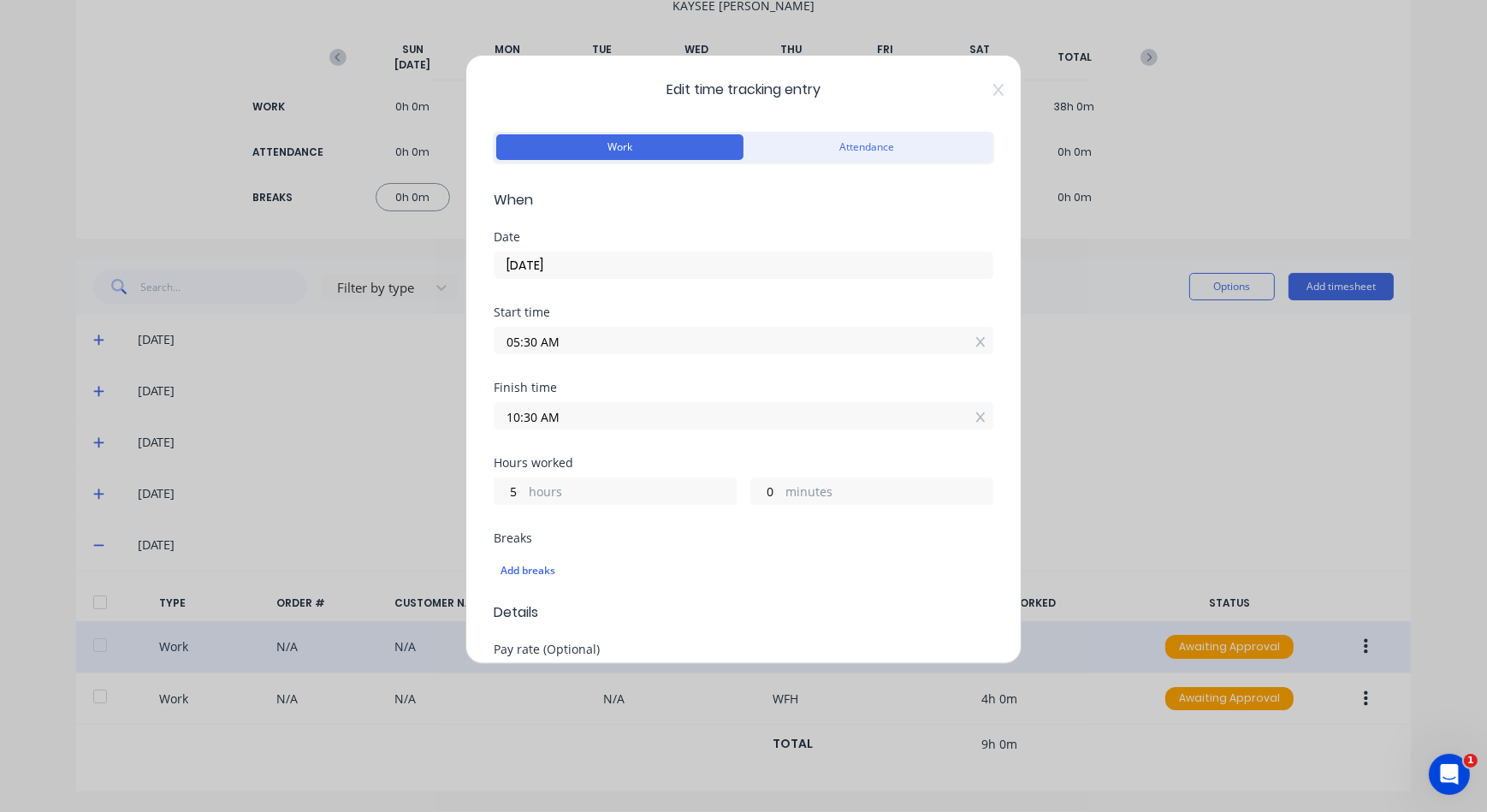
click at [654, 253] on input "10/10/2025" at bounding box center [744, 265] width 498 height 26
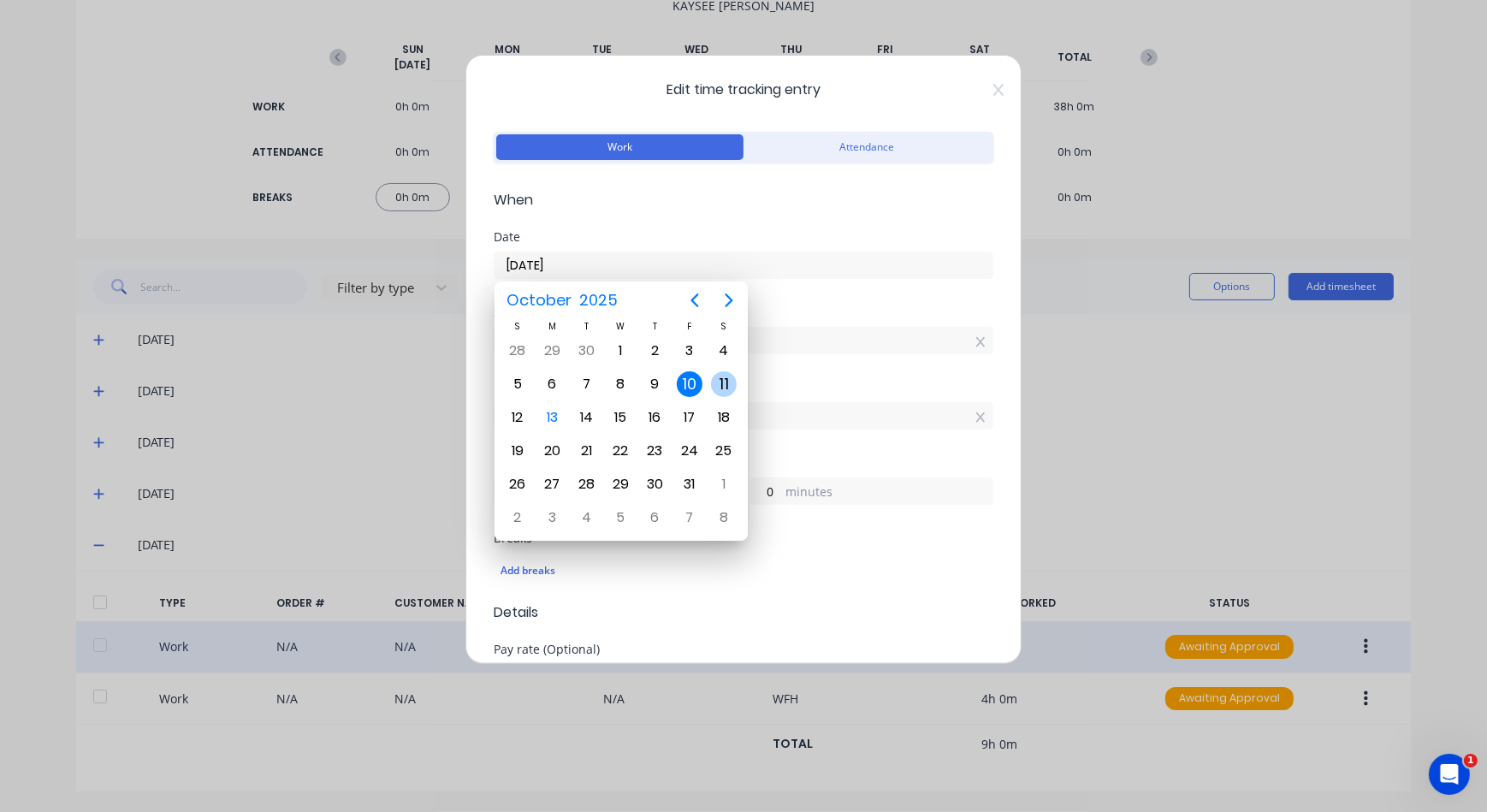
click at [730, 379] on div "11" at bounding box center [724, 384] width 26 height 26
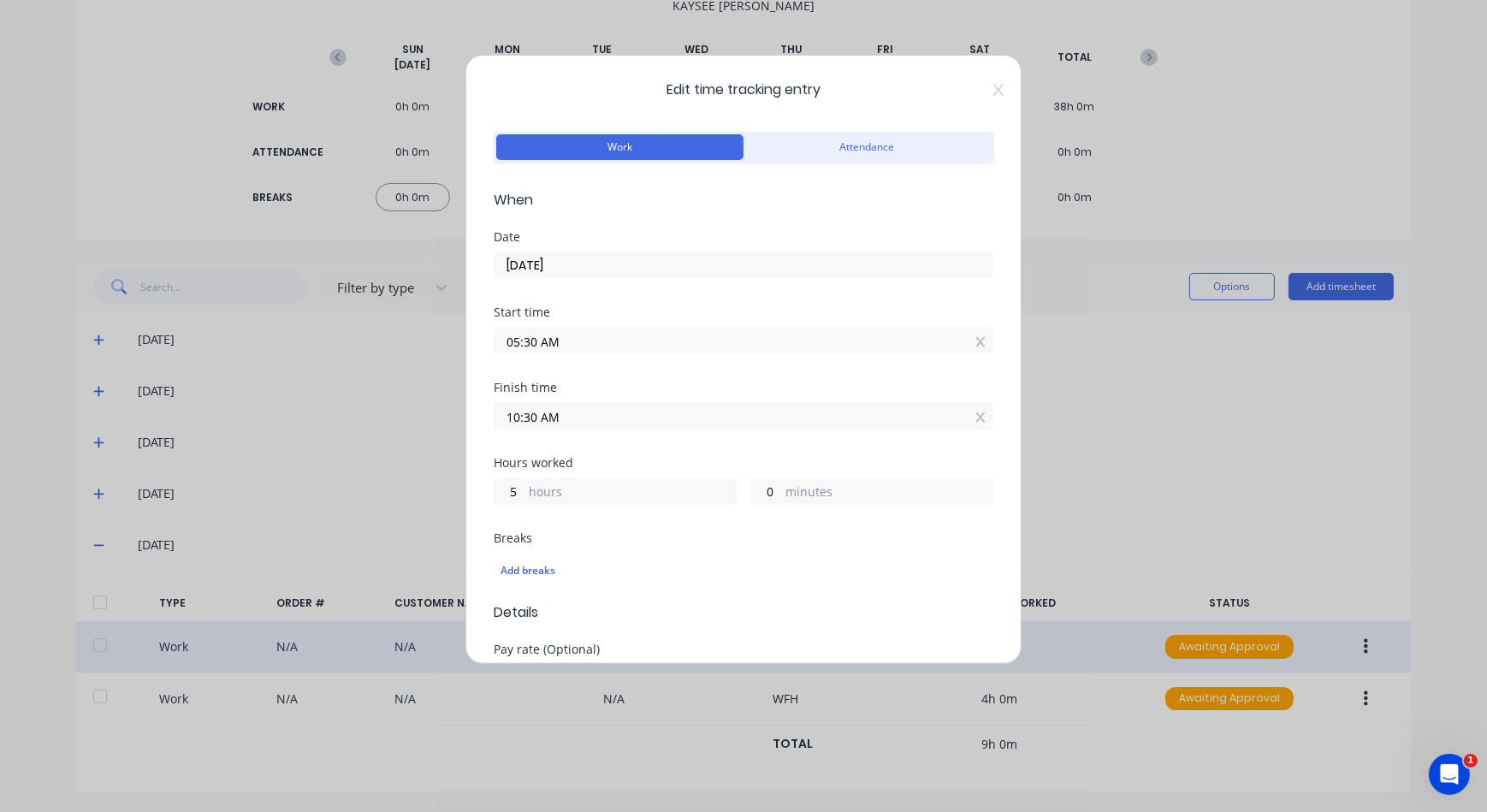
click at [570, 329] on input "05:30 AM" at bounding box center [744, 341] width 498 height 26
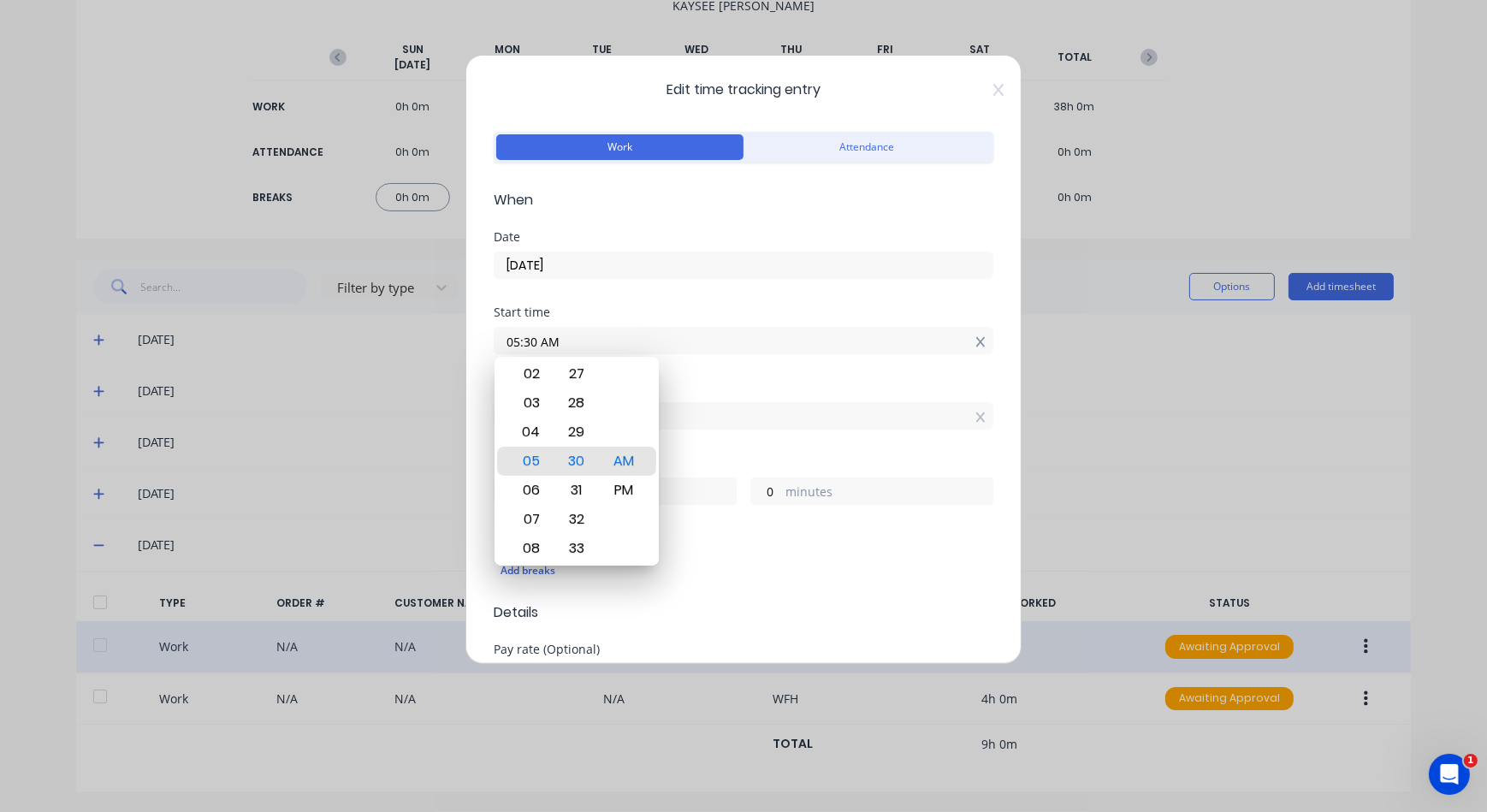
click at [976, 341] on icon at bounding box center [981, 342] width 9 height 12
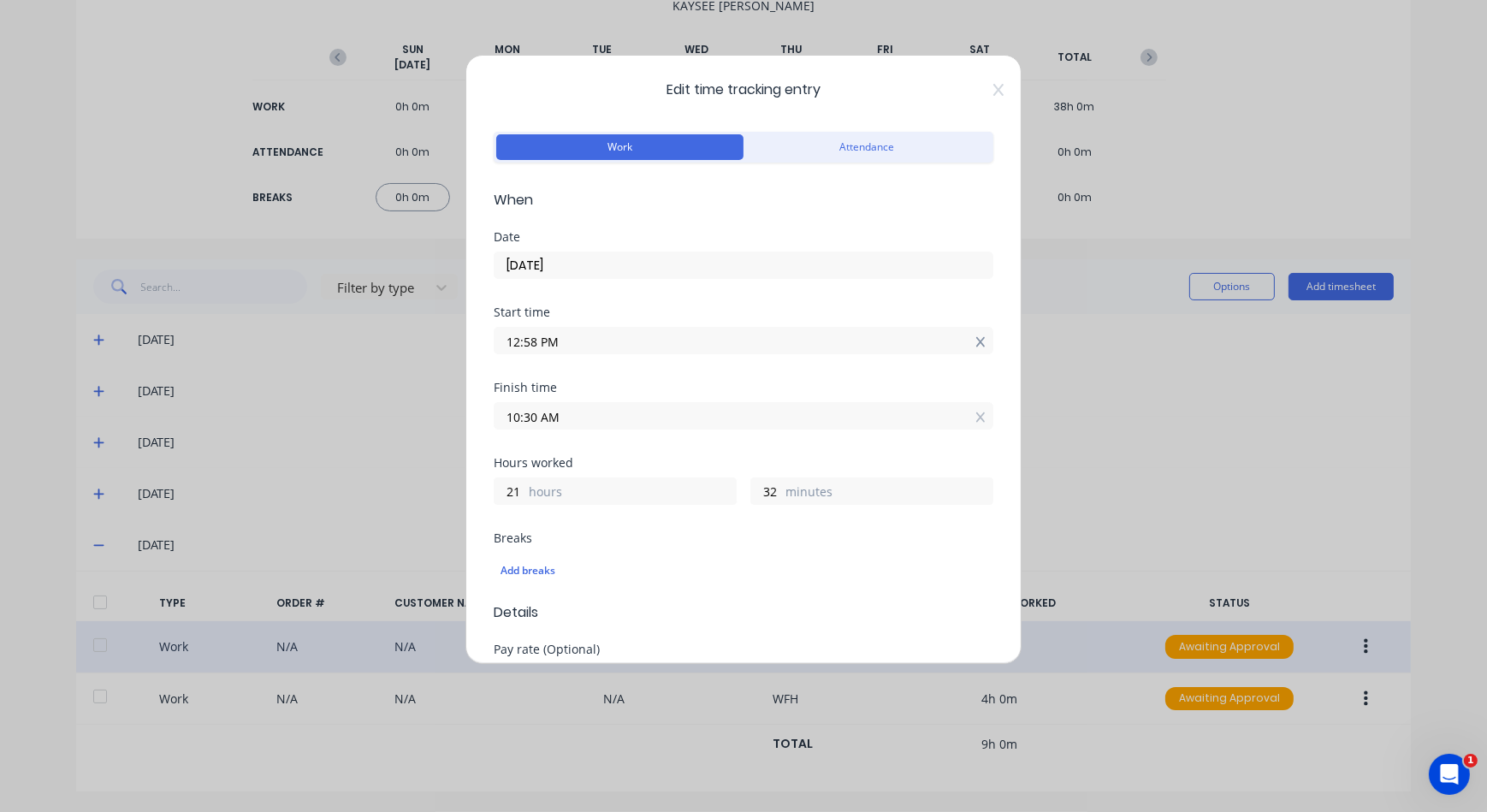
click at [976, 336] on icon at bounding box center [981, 342] width 9 height 12
click at [732, 337] on input at bounding box center [744, 341] width 498 height 26
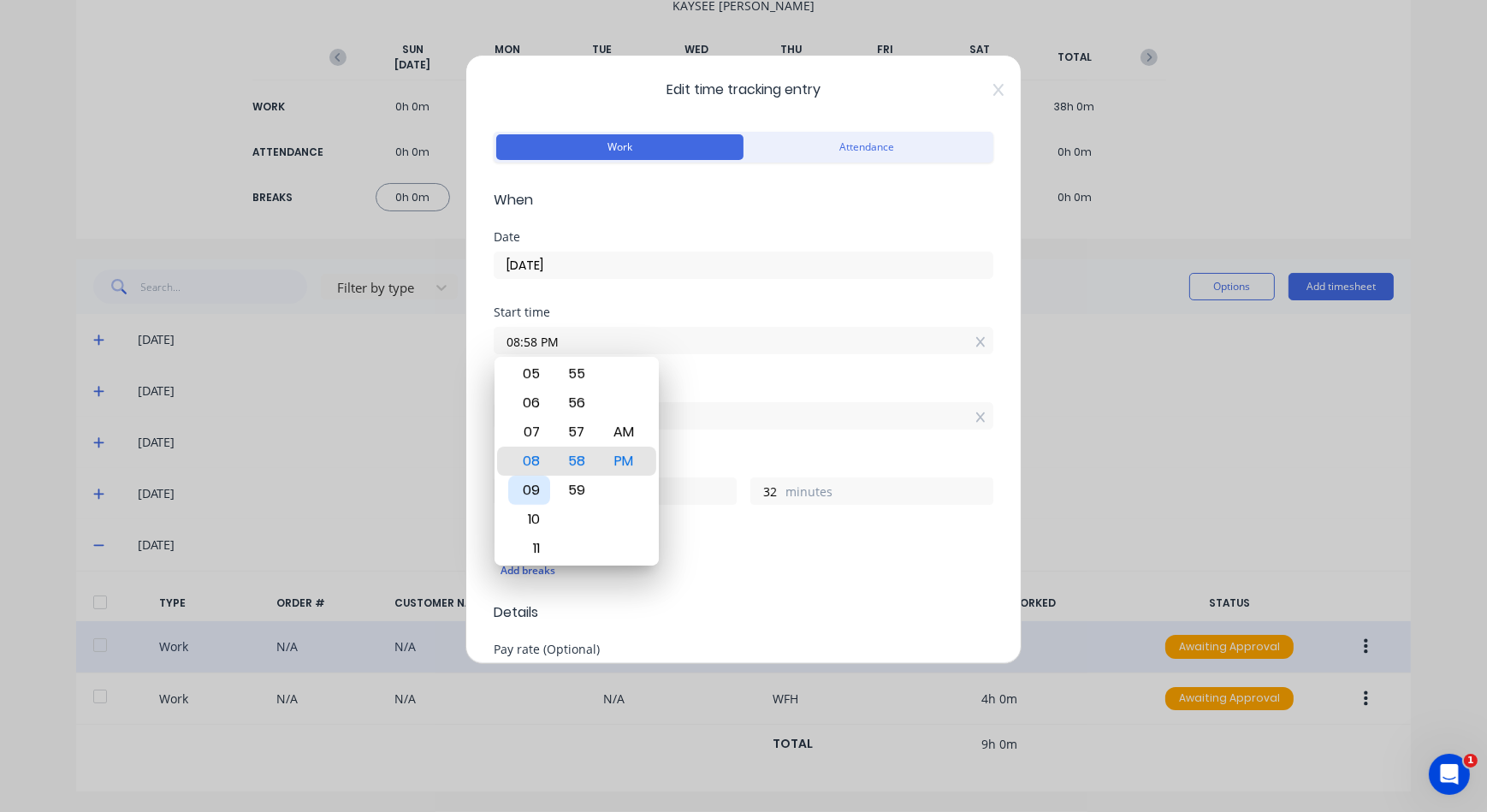
click at [524, 487] on div "09" at bounding box center [530, 490] width 42 height 29
click at [605, 446] on div "AM" at bounding box center [623, 461] width 42 height 29
click at [817, 466] on div "Hours worked" at bounding box center [744, 463] width 500 height 12
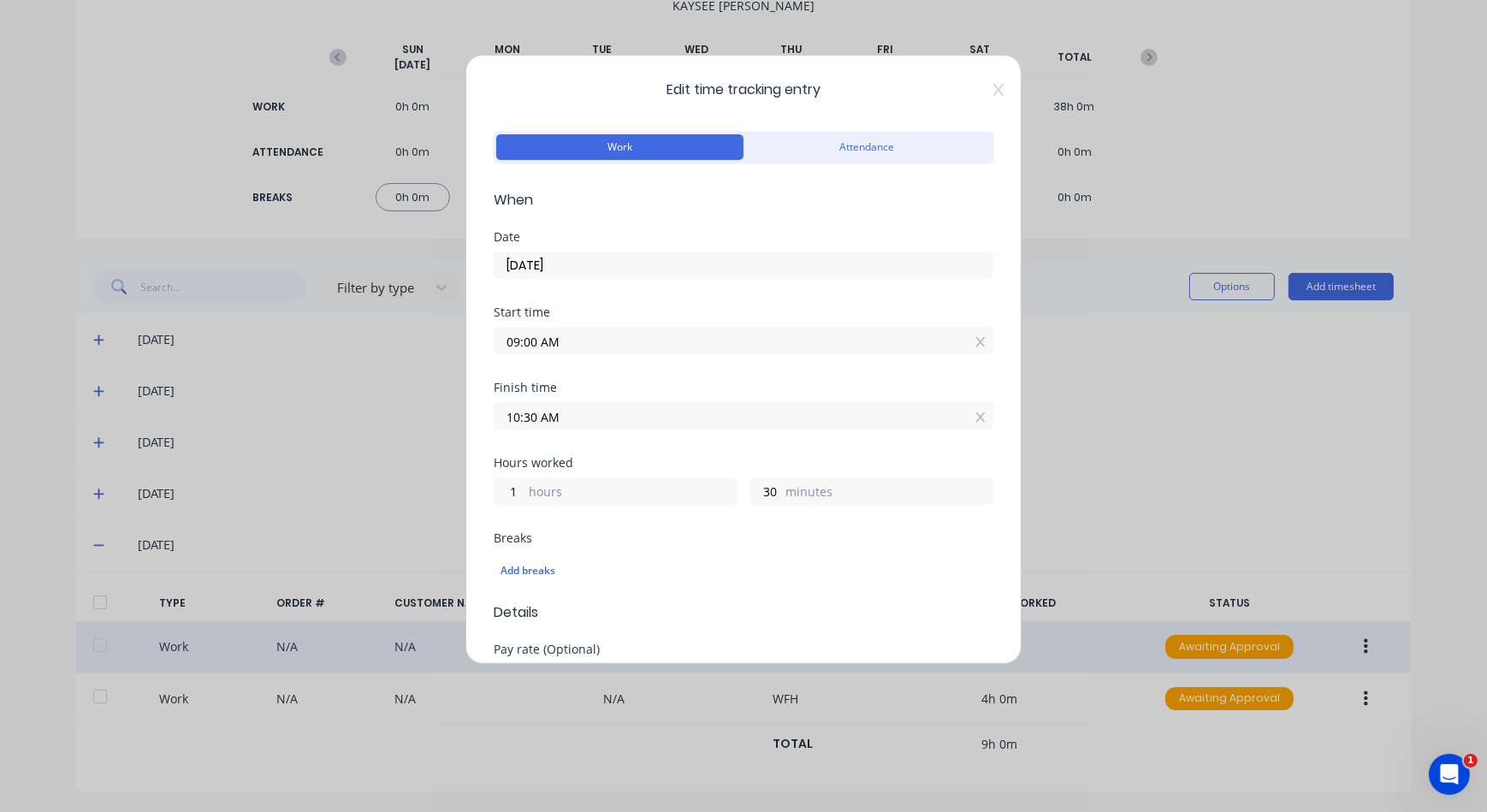
click at [622, 410] on input "10:30 AM" at bounding box center [744, 416] width 498 height 26
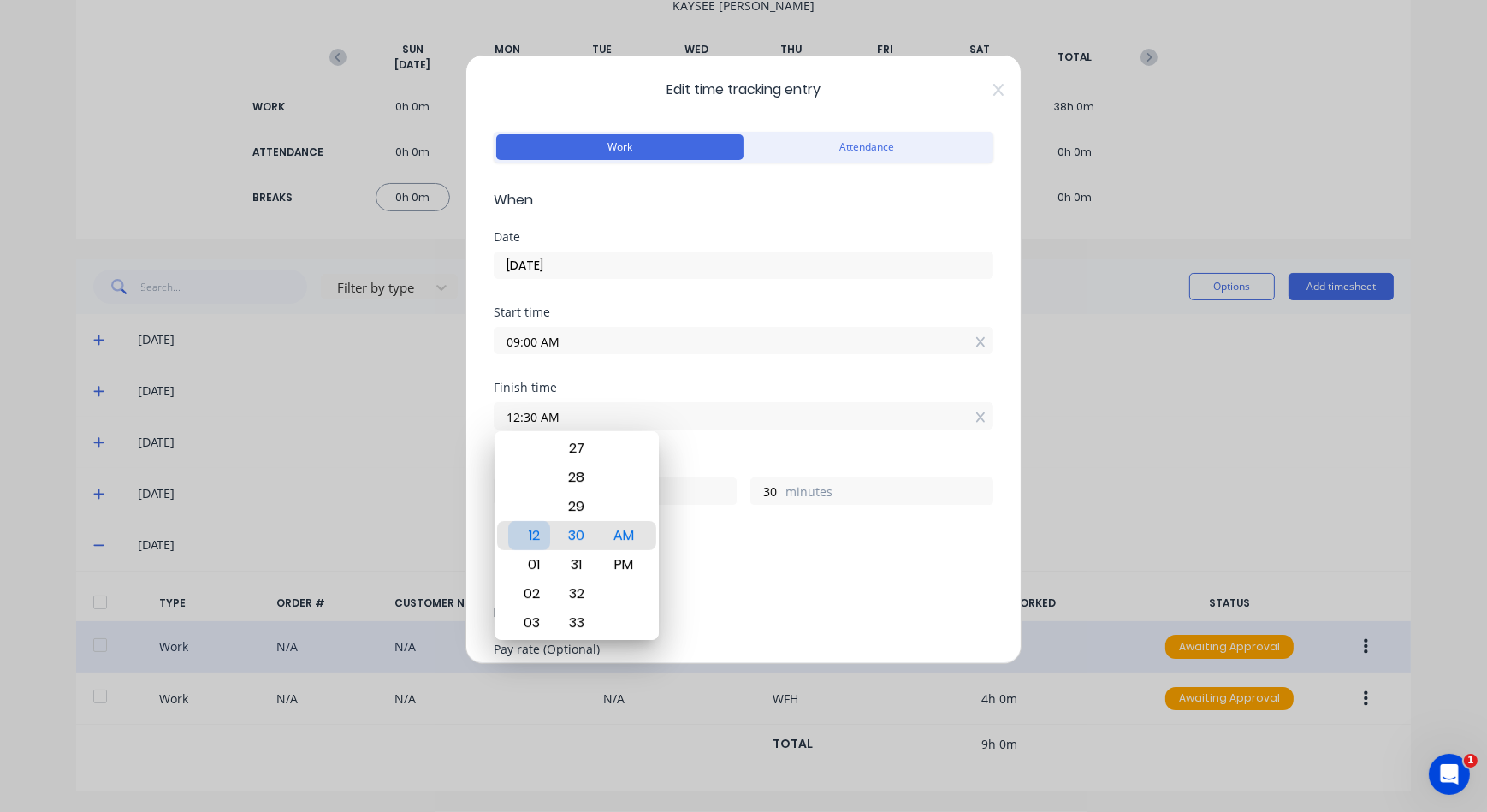
click at [541, 531] on div "12" at bounding box center [530, 536] width 42 height 29
click at [634, 563] on div "PM" at bounding box center [623, 565] width 42 height 29
click at [697, 534] on div "Breaks" at bounding box center [744, 538] width 500 height 12
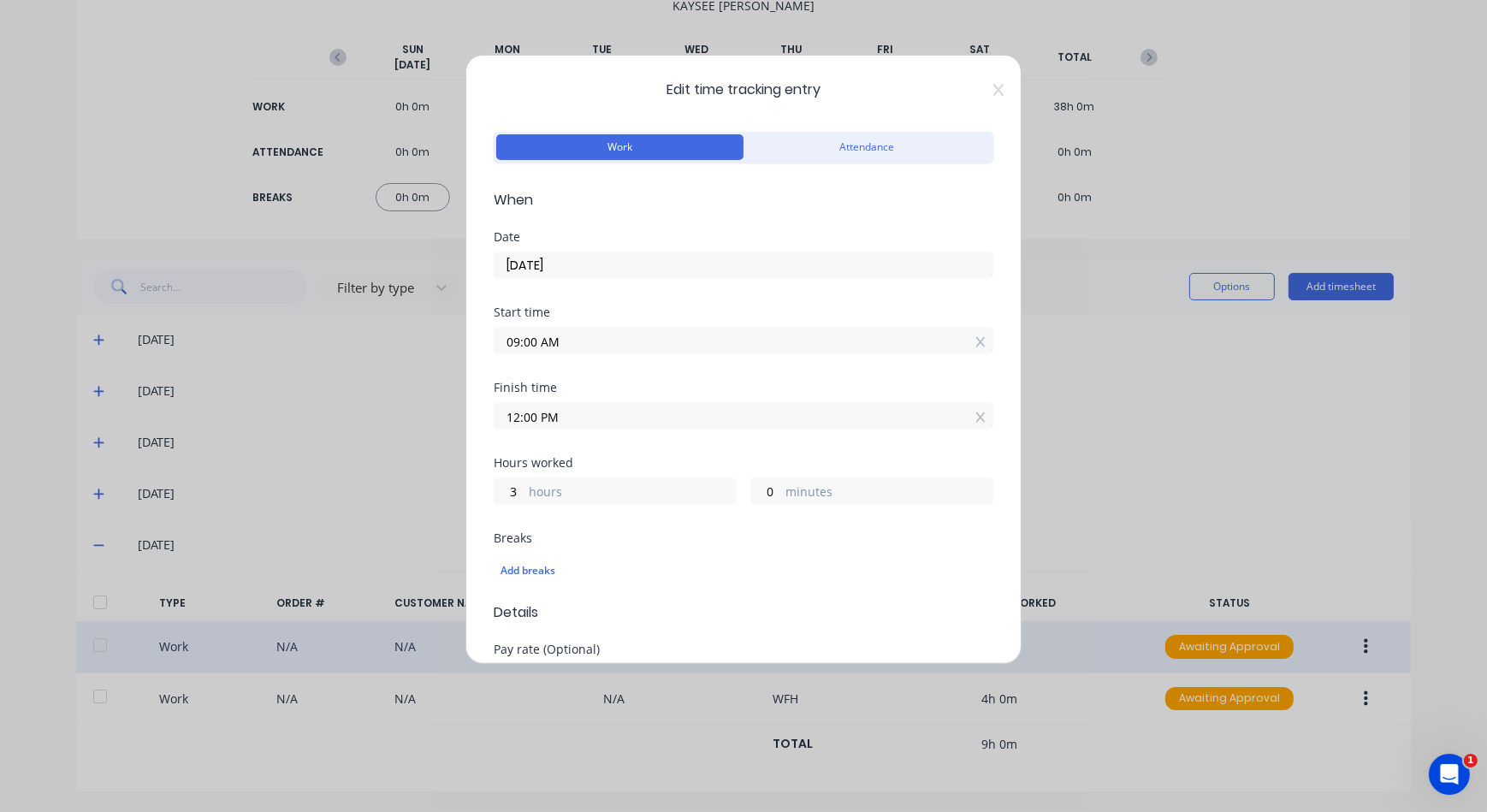
click at [947, 336] on input "09:00 AM" at bounding box center [744, 341] width 498 height 26
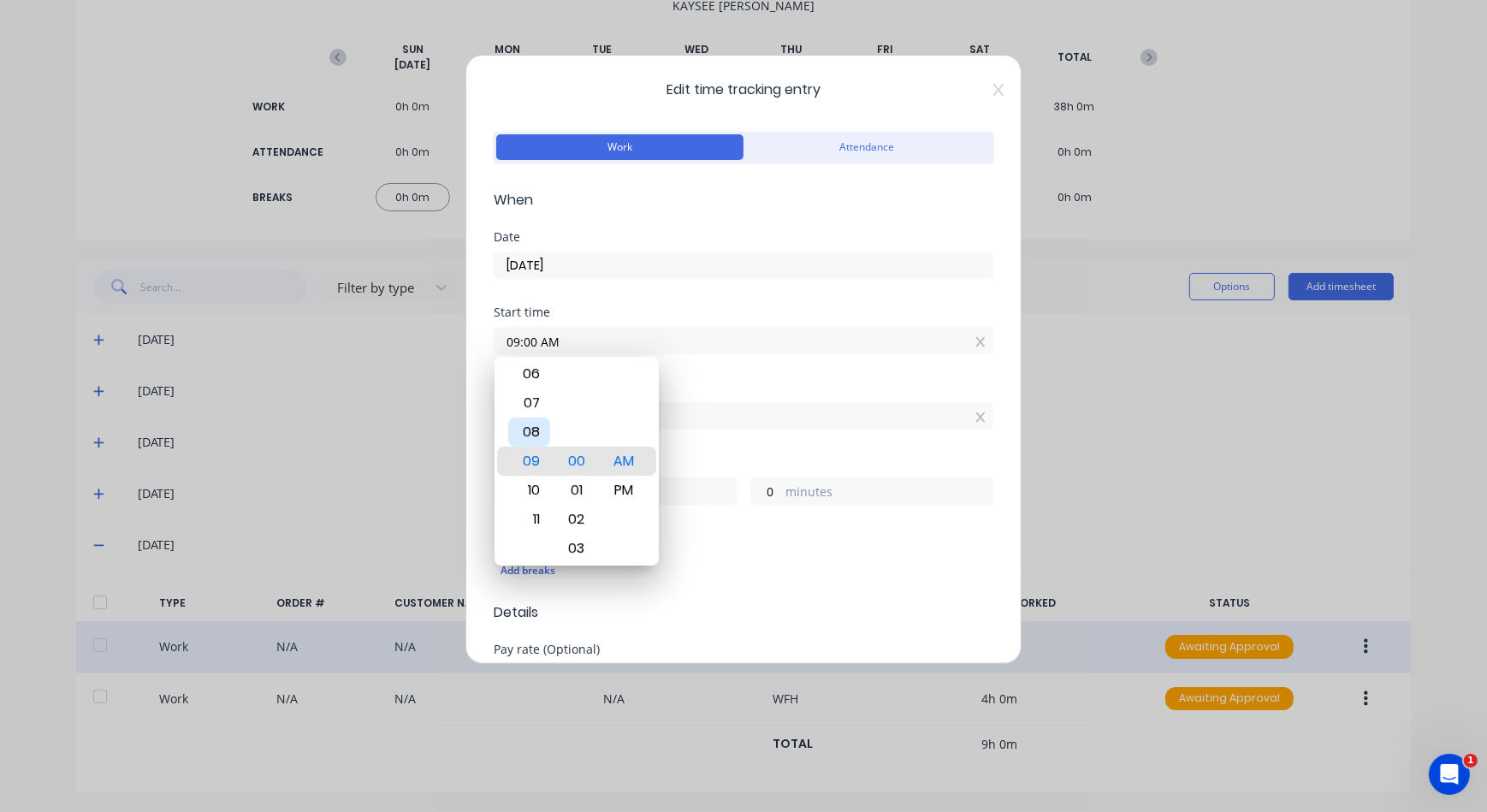
click at [522, 423] on div "08" at bounding box center [530, 433] width 42 height 29
click at [581, 367] on div "30" at bounding box center [577, 374] width 42 height 29
click at [799, 399] on div "12:00 PM" at bounding box center [744, 413] width 500 height 32
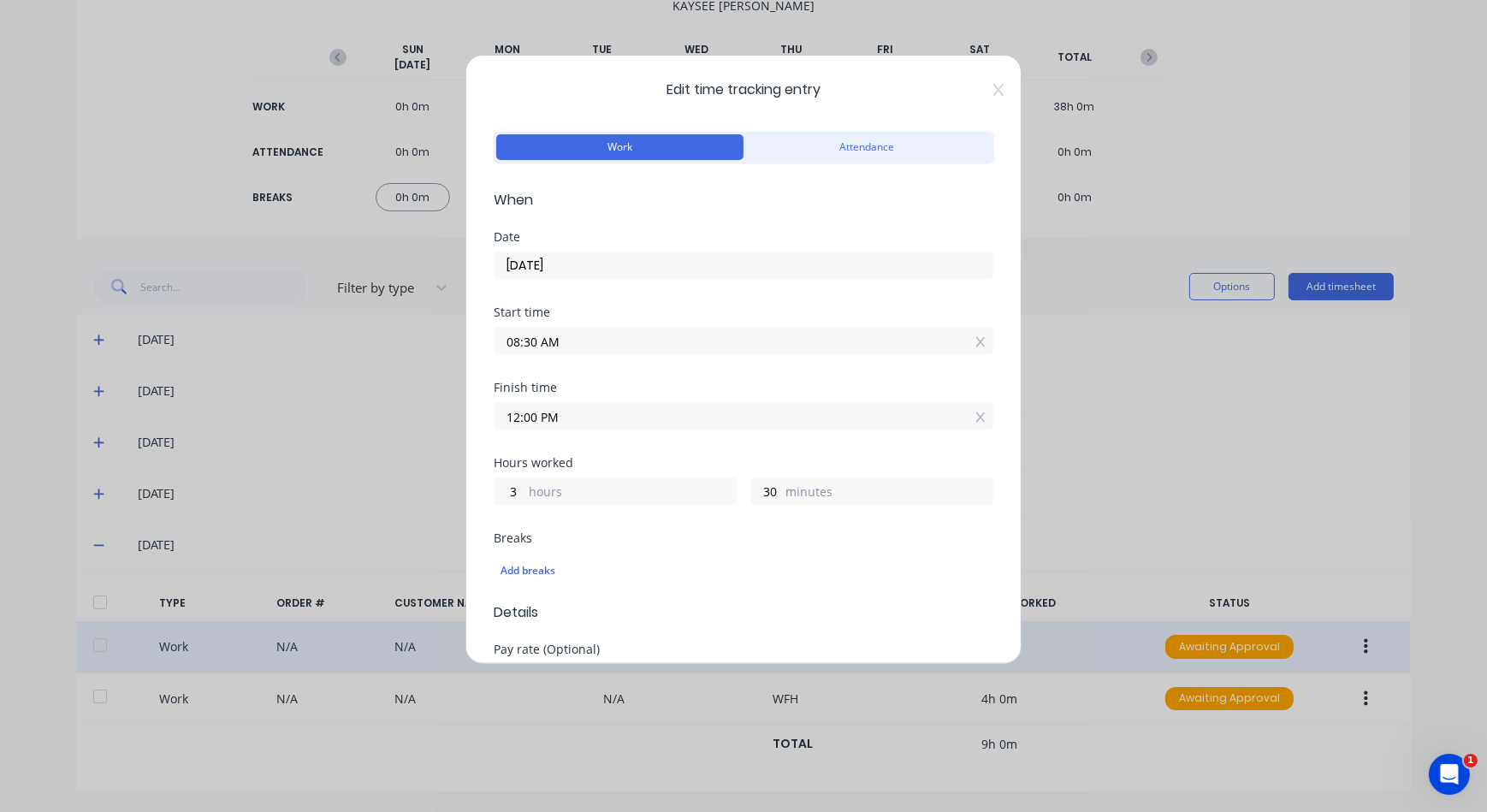
click at [790, 272] on input "11/10/2025" at bounding box center [744, 265] width 498 height 26
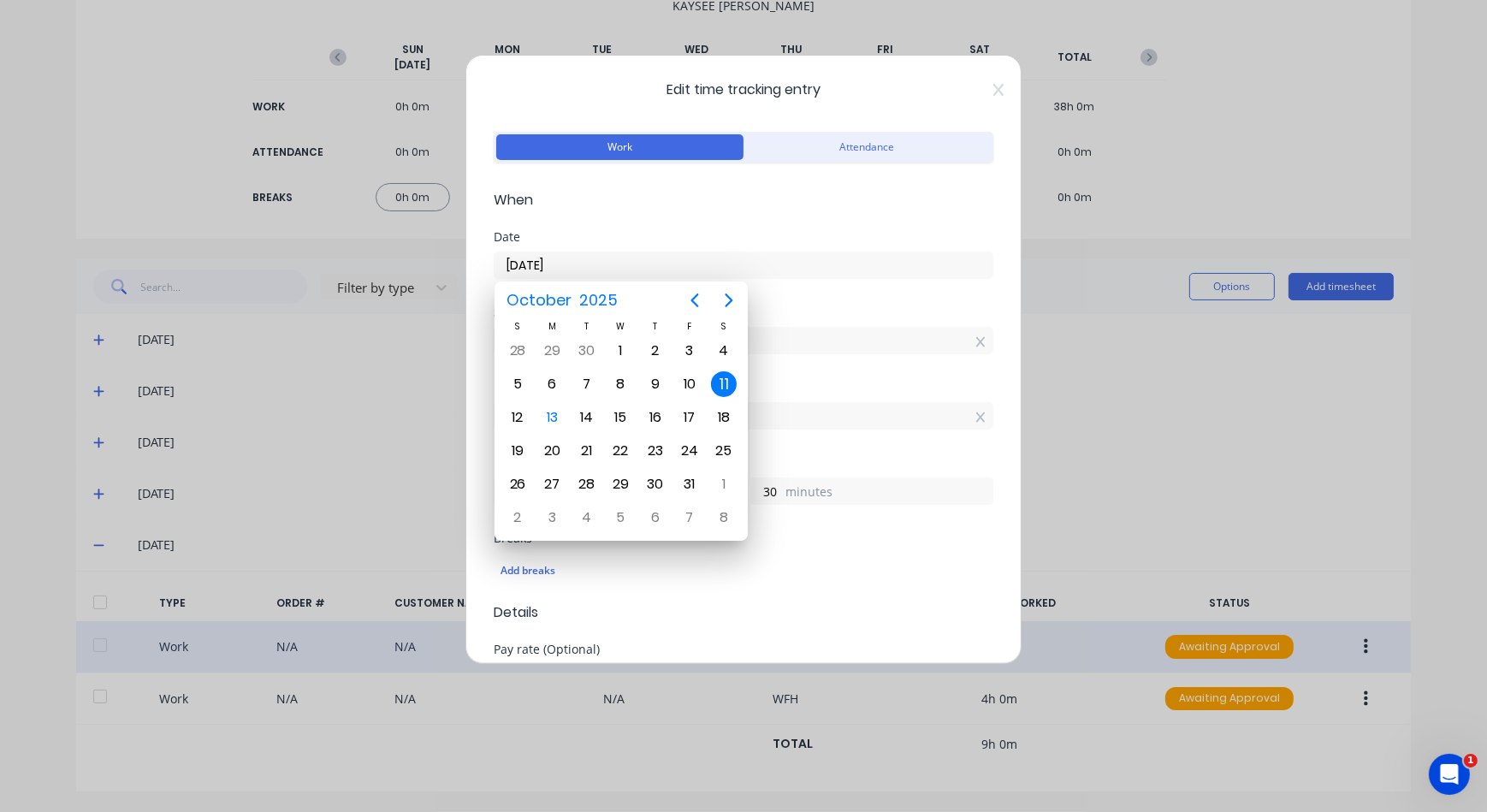
click at [828, 262] on input "11/10/2025" at bounding box center [744, 265] width 498 height 26
drag, startPoint x: 942, startPoint y: 631, endPoint x: 923, endPoint y: 625, distance: 19.9
click at [941, 631] on form "Work Attendance When Date 11/10/2025 Start time 08:30 AM Finish time 12:00 PM H…" at bounding box center [744, 718] width 500 height 1181
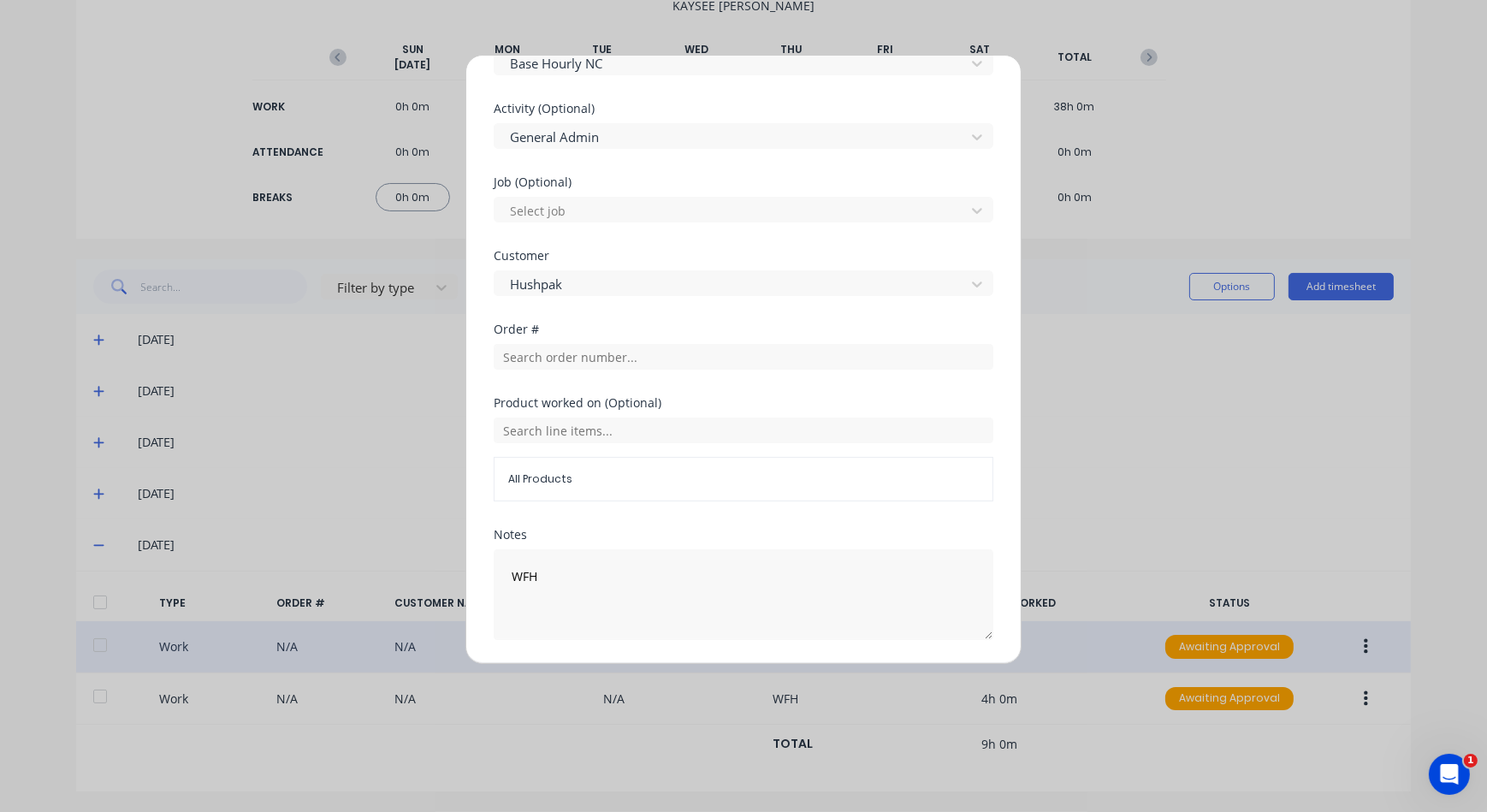
scroll to position [668, 0]
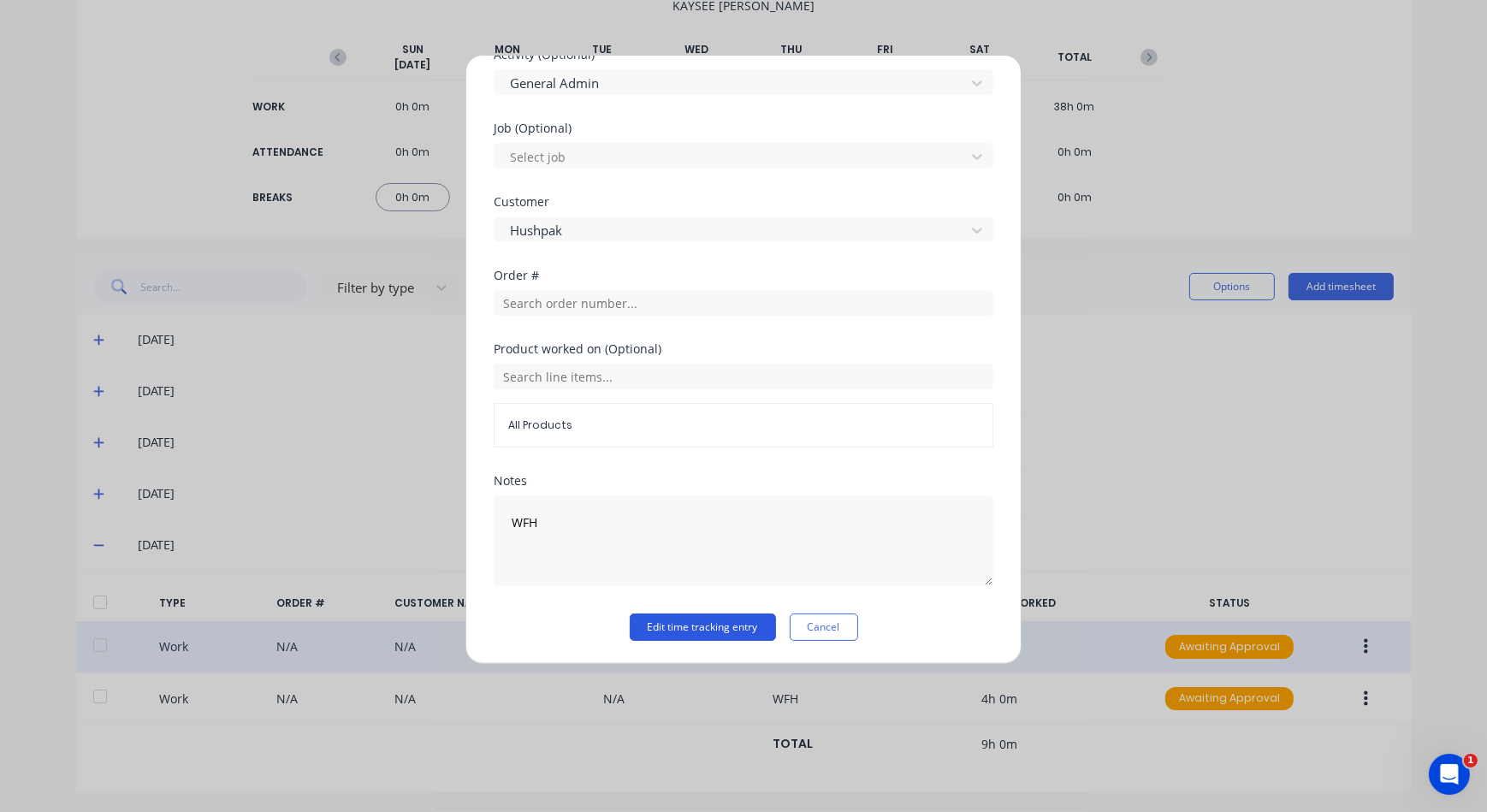
click at [712, 619] on button "Edit time tracking entry" at bounding box center [703, 627] width 147 height 27
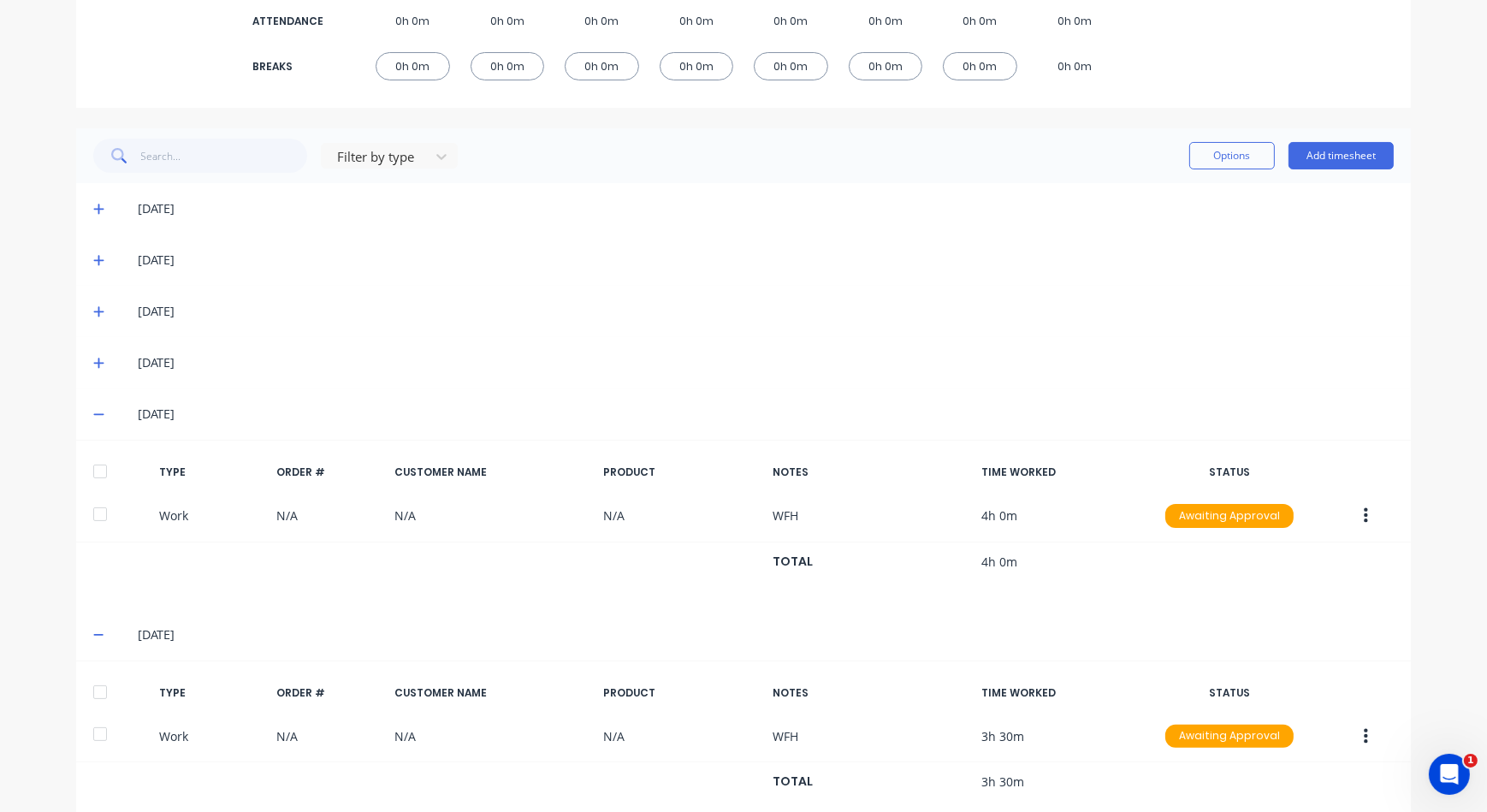
scroll to position [355, 0]
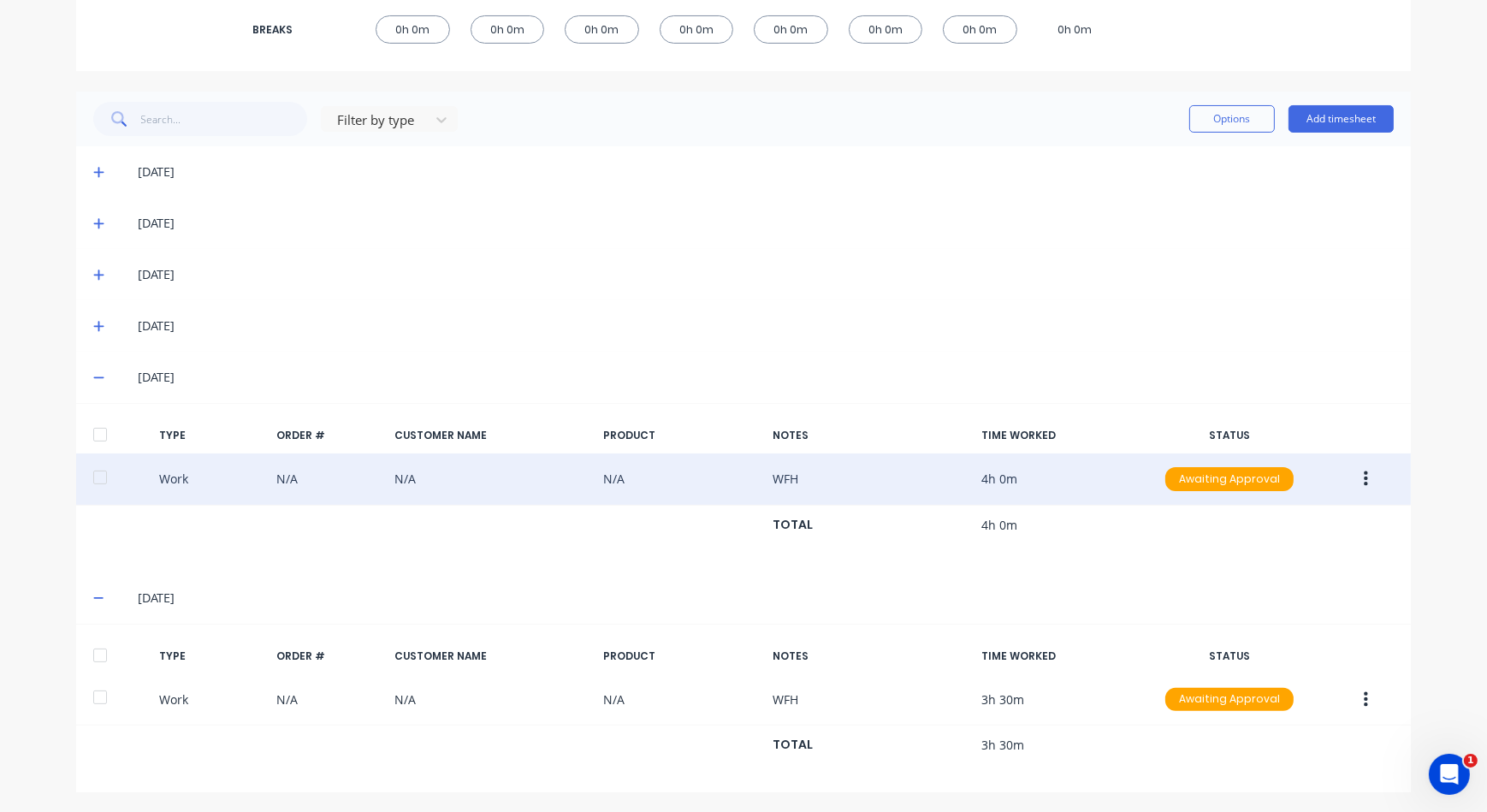
click at [1364, 483] on icon "button" at bounding box center [1366, 479] width 5 height 19
click at [1264, 447] on div "Duplicate" at bounding box center [1305, 448] width 132 height 25
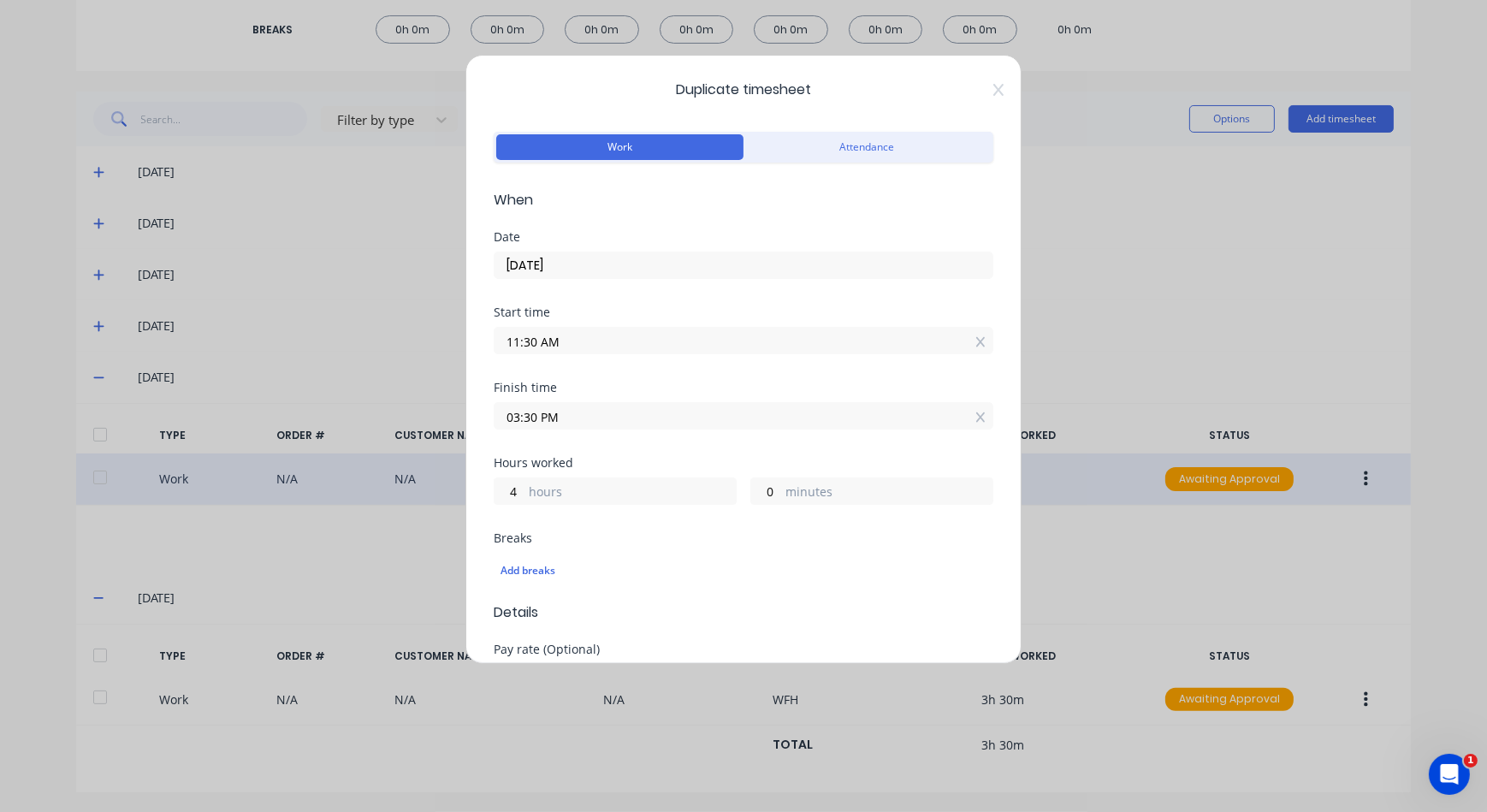
click at [677, 336] on input "11:30 AM" at bounding box center [744, 341] width 498 height 26
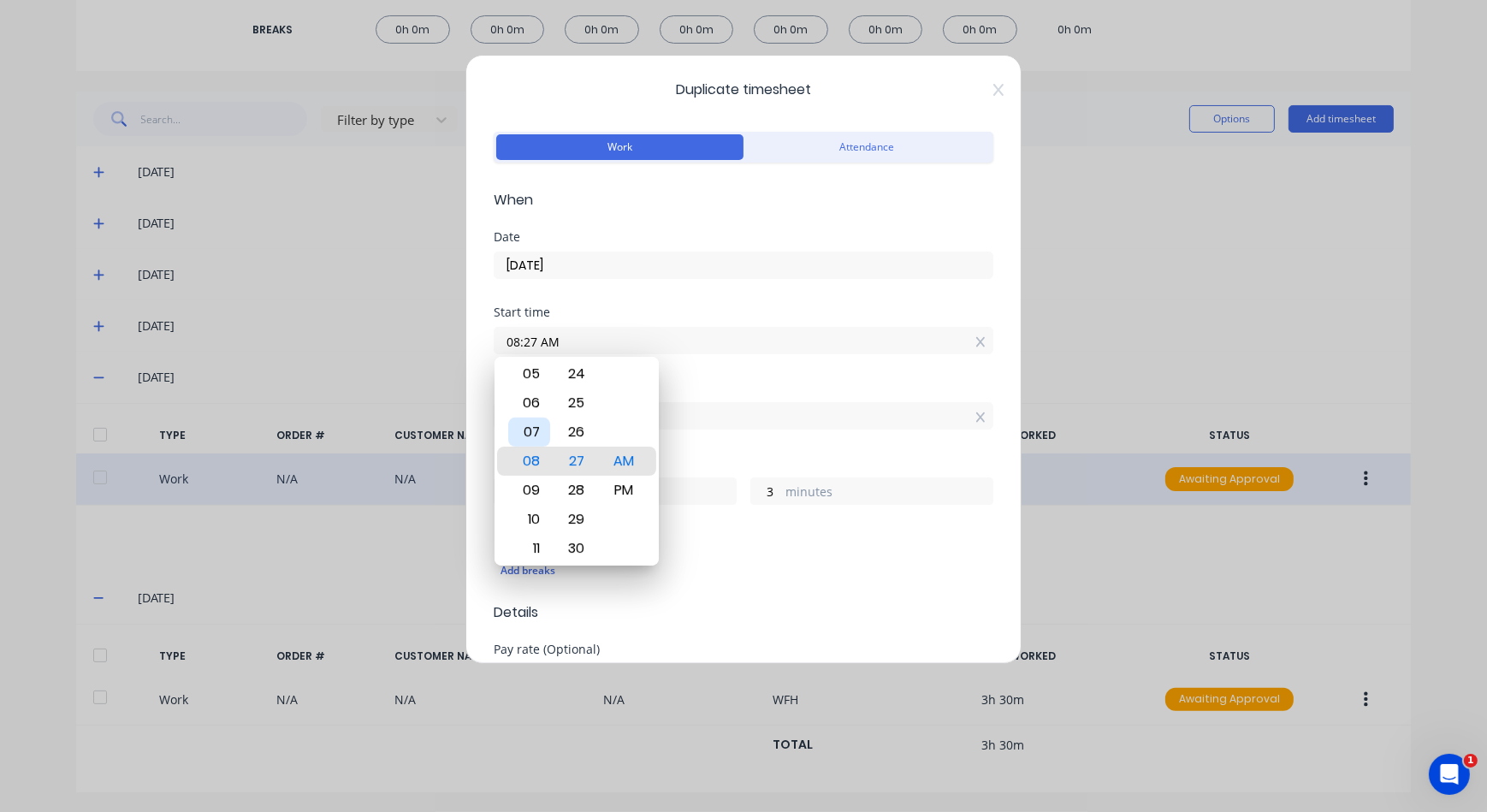
click at [534, 421] on div "07" at bounding box center [530, 433] width 42 height 29
click at [534, 414] on div "05" at bounding box center [530, 403] width 42 height 29
click at [534, 488] on div "06" at bounding box center [530, 490] width 42 height 29
click at [589, 435] on div "00" at bounding box center [577, 433] width 42 height 29
click at [781, 527] on div "Hours worked 9 hours 30 minutes" at bounding box center [744, 495] width 500 height 75
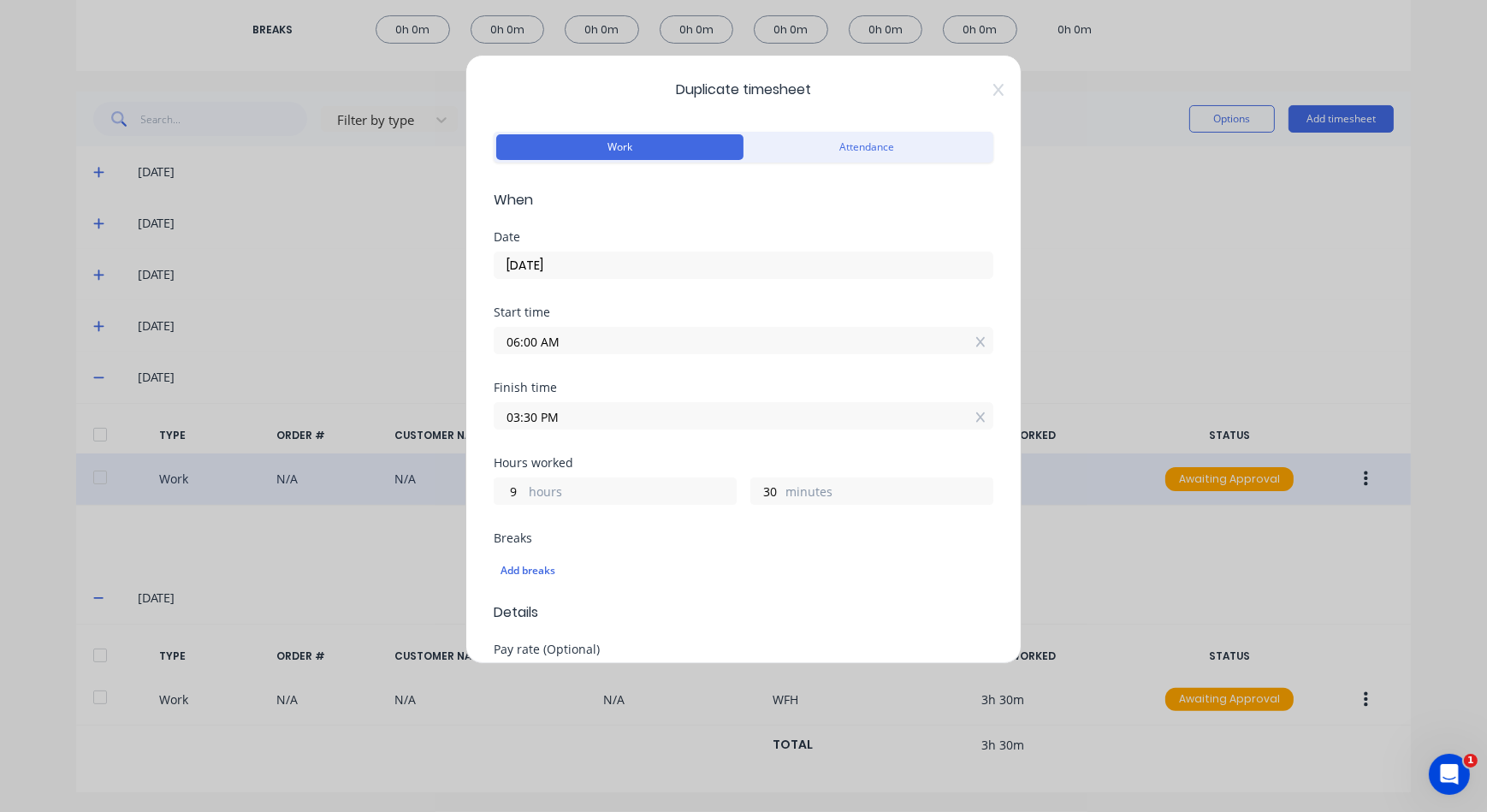
click at [622, 410] on input "03:30 PM" at bounding box center [744, 416] width 498 height 26
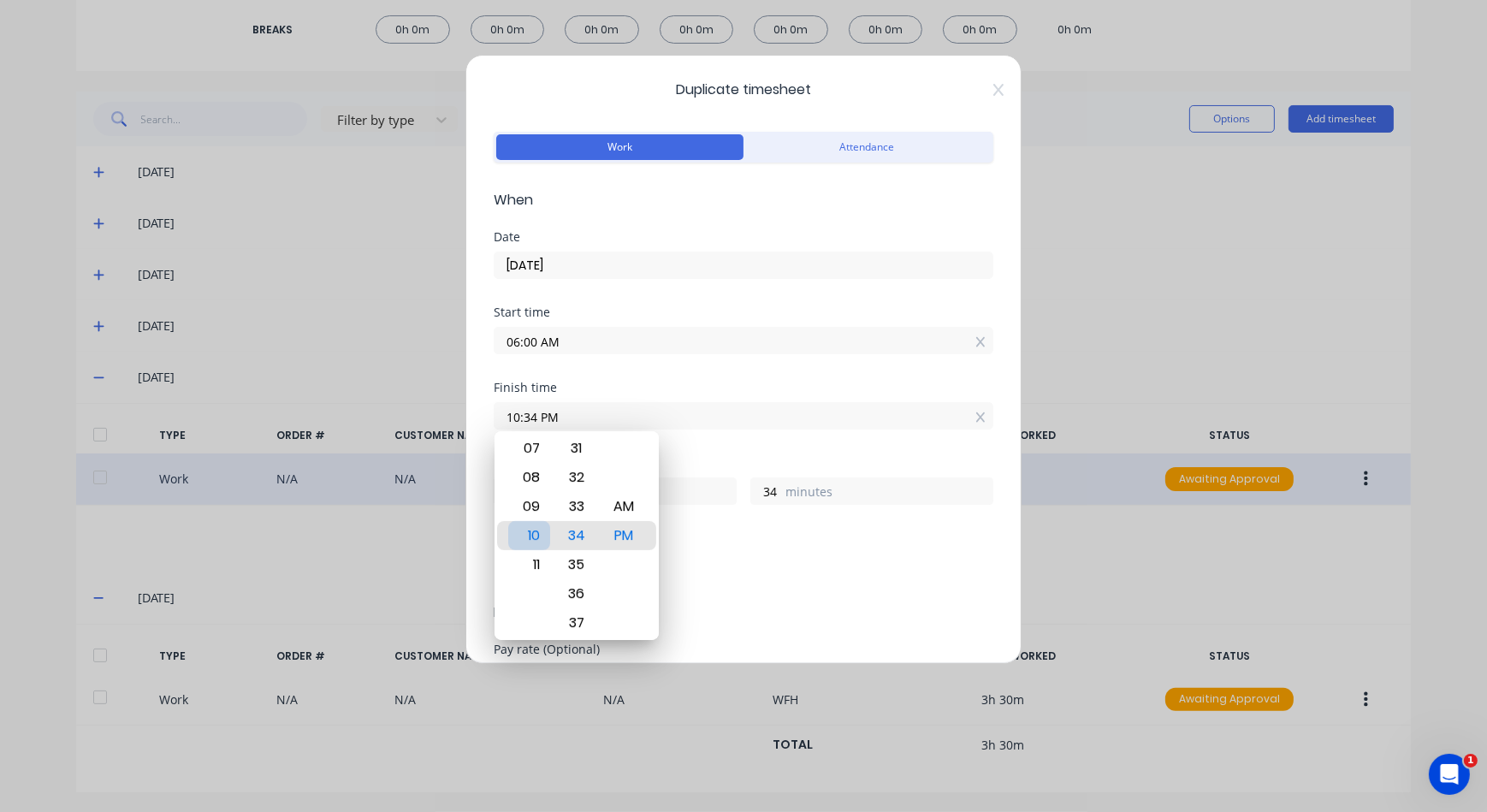
click at [535, 529] on div "10" at bounding box center [530, 536] width 42 height 29
click at [721, 605] on span "Details" at bounding box center [744, 612] width 500 height 20
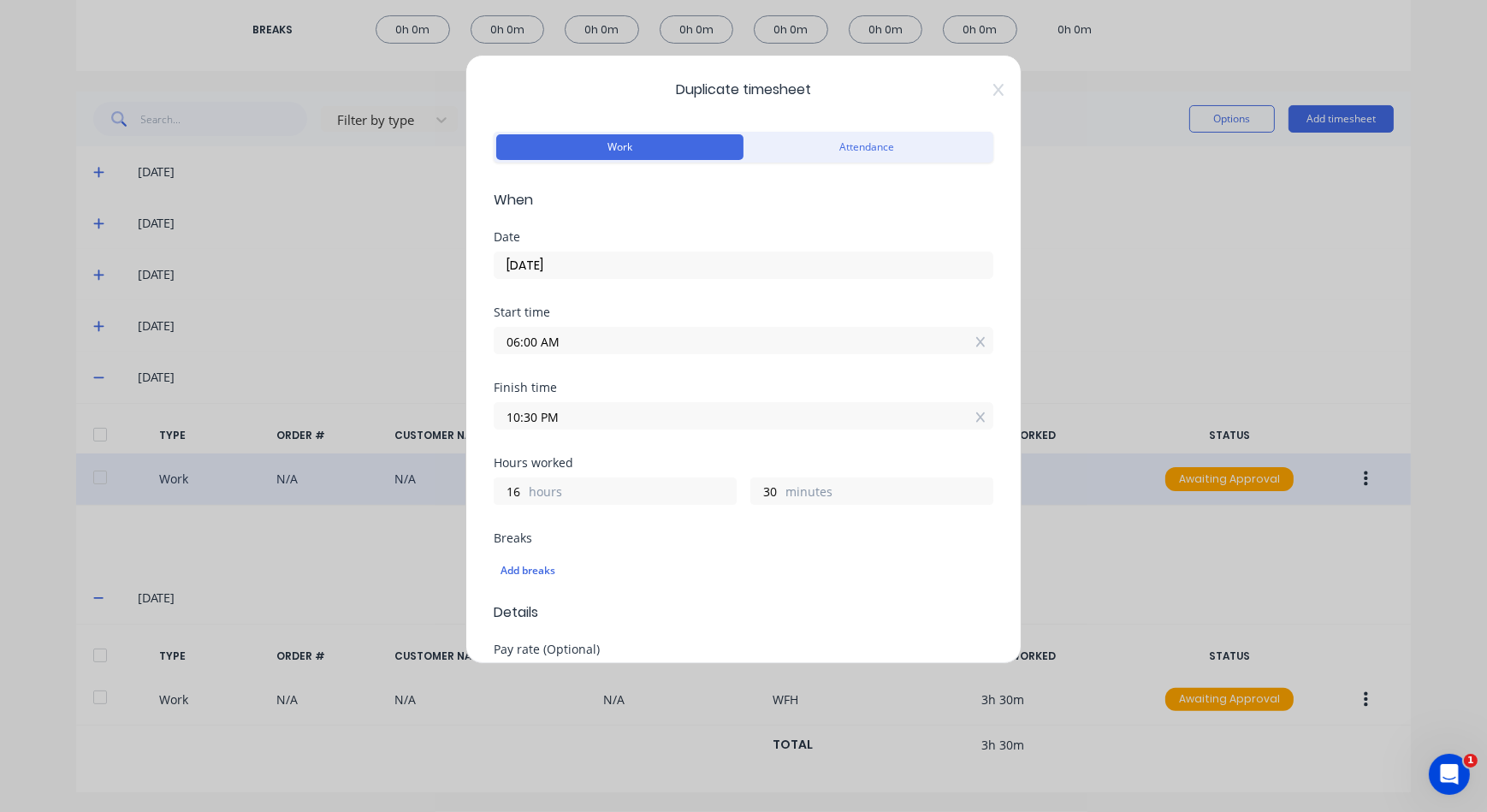
click at [809, 418] on input "10:30 PM" at bounding box center [744, 416] width 498 height 26
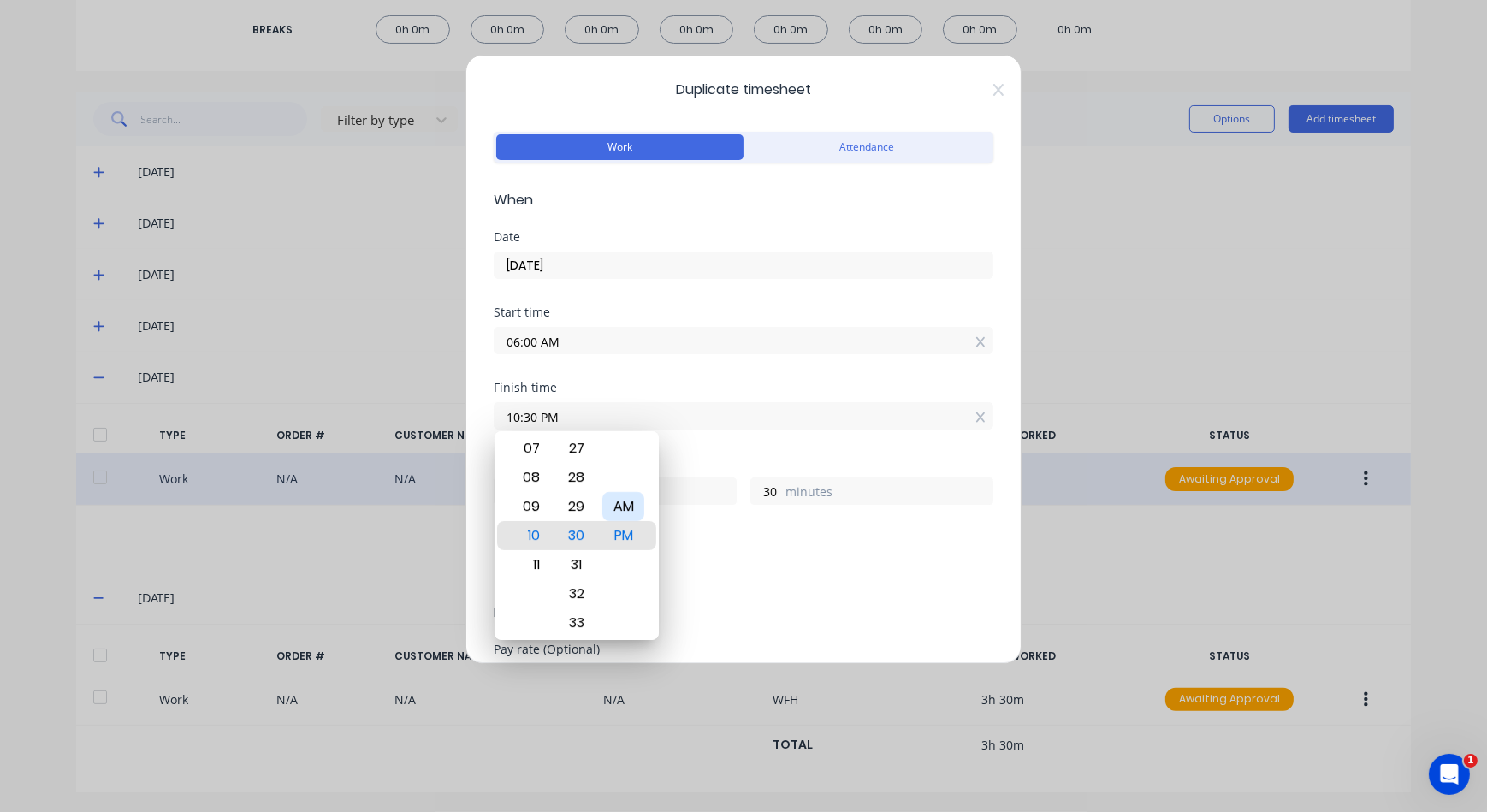
click at [635, 498] on div "AM" at bounding box center [623, 507] width 42 height 29
click at [759, 547] on div "Breaks Add breaks" at bounding box center [744, 561] width 500 height 57
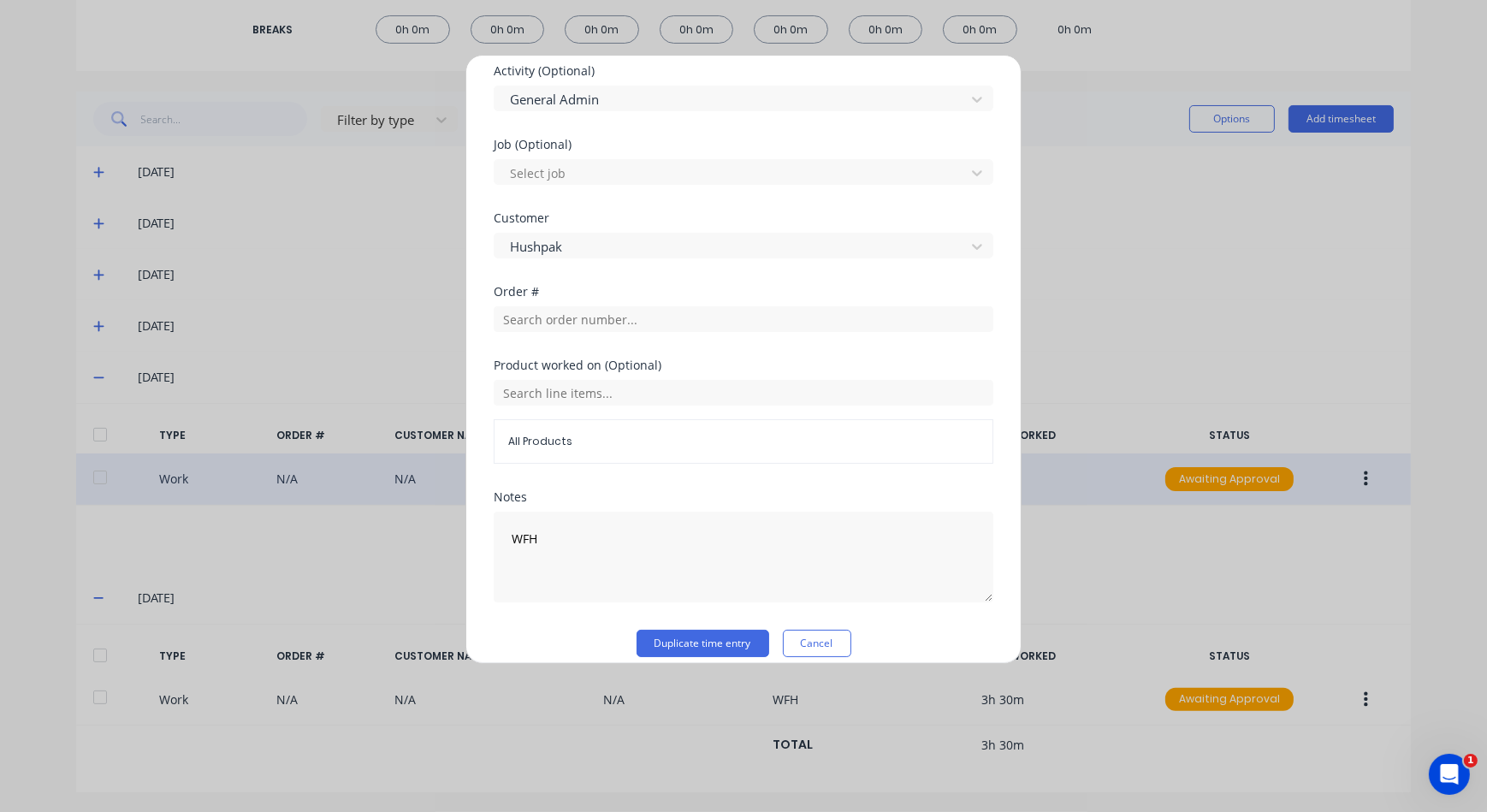
scroll to position [668, 0]
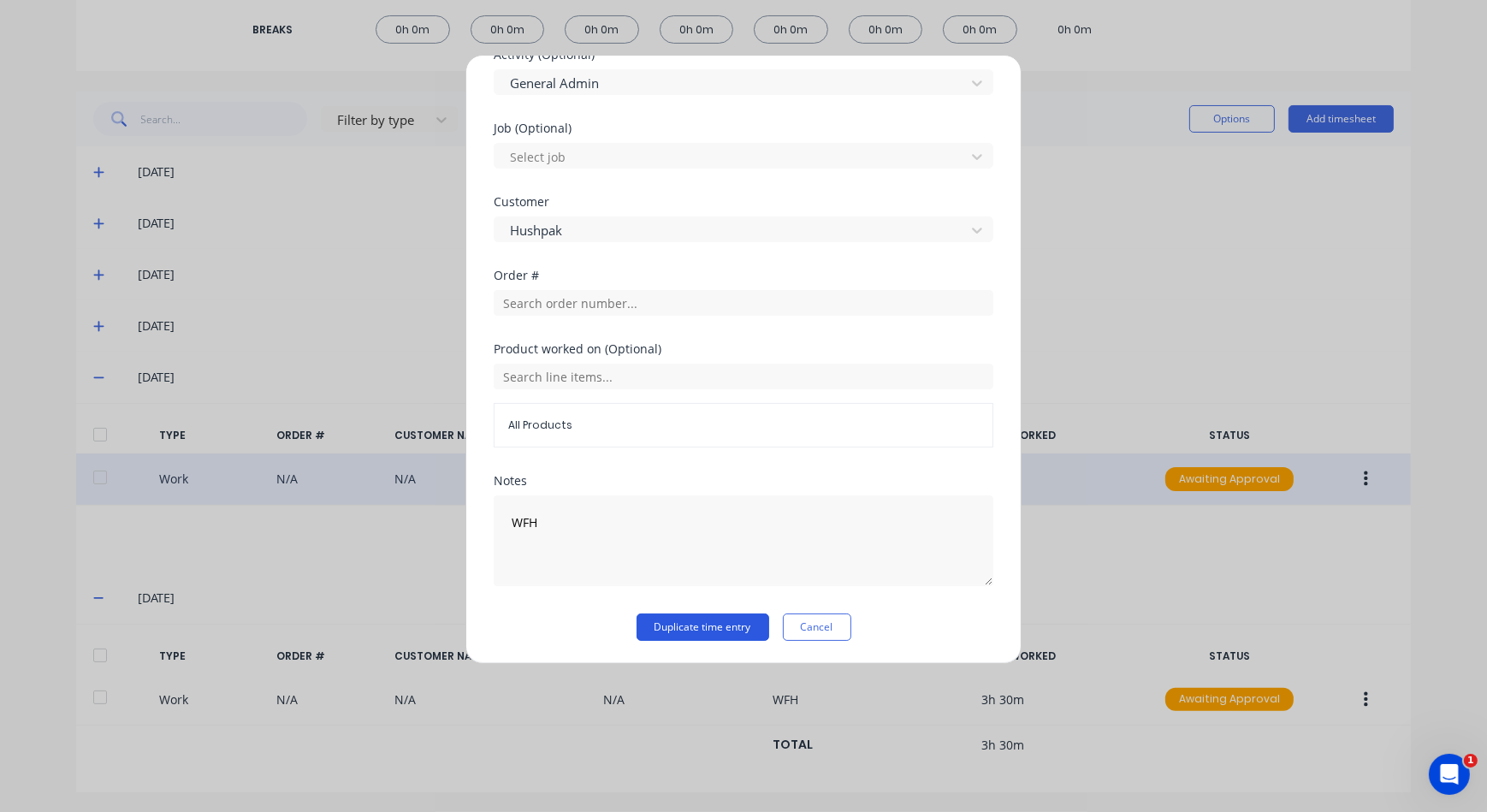
click at [694, 616] on button "Duplicate time entry" at bounding box center [703, 627] width 133 height 27
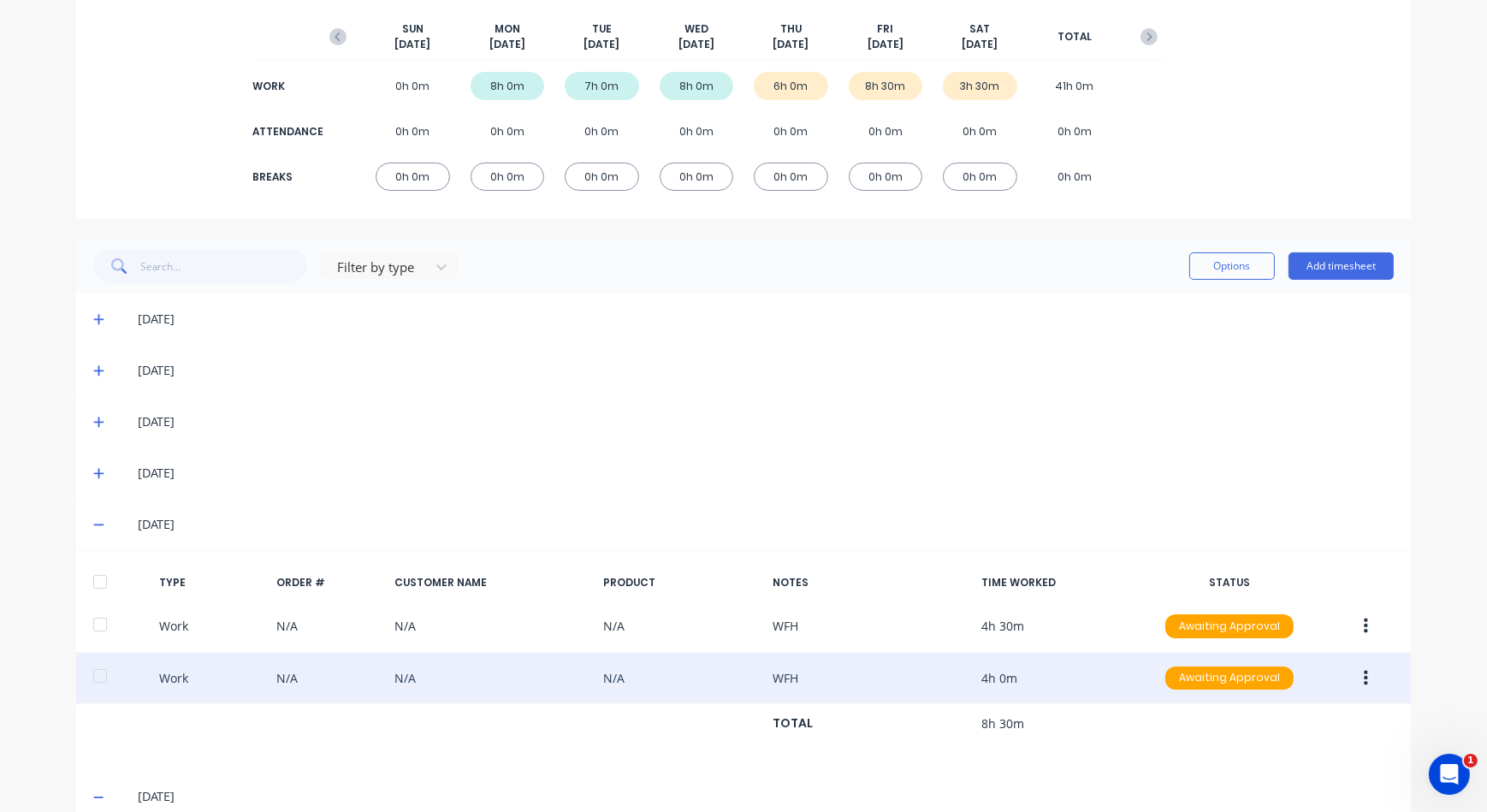
scroll to position [0, 0]
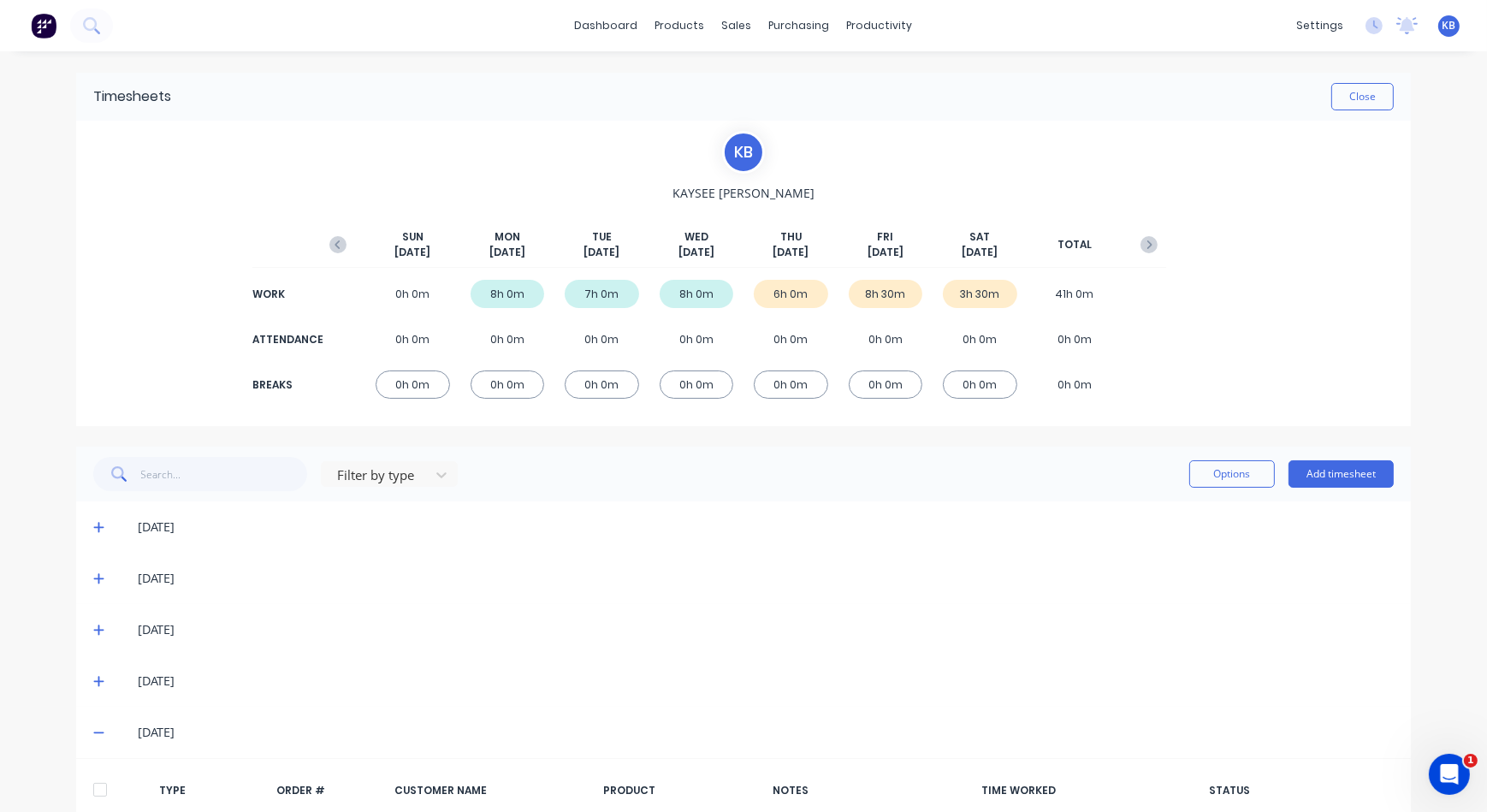
click at [798, 296] on div "6h 0m" at bounding box center [790, 293] width 74 height 28
click at [869, 545] on div "06/10/25" at bounding box center [744, 527] width 1335 height 51
click at [1140, 245] on icon "button" at bounding box center [1149, 245] width 17 height 17
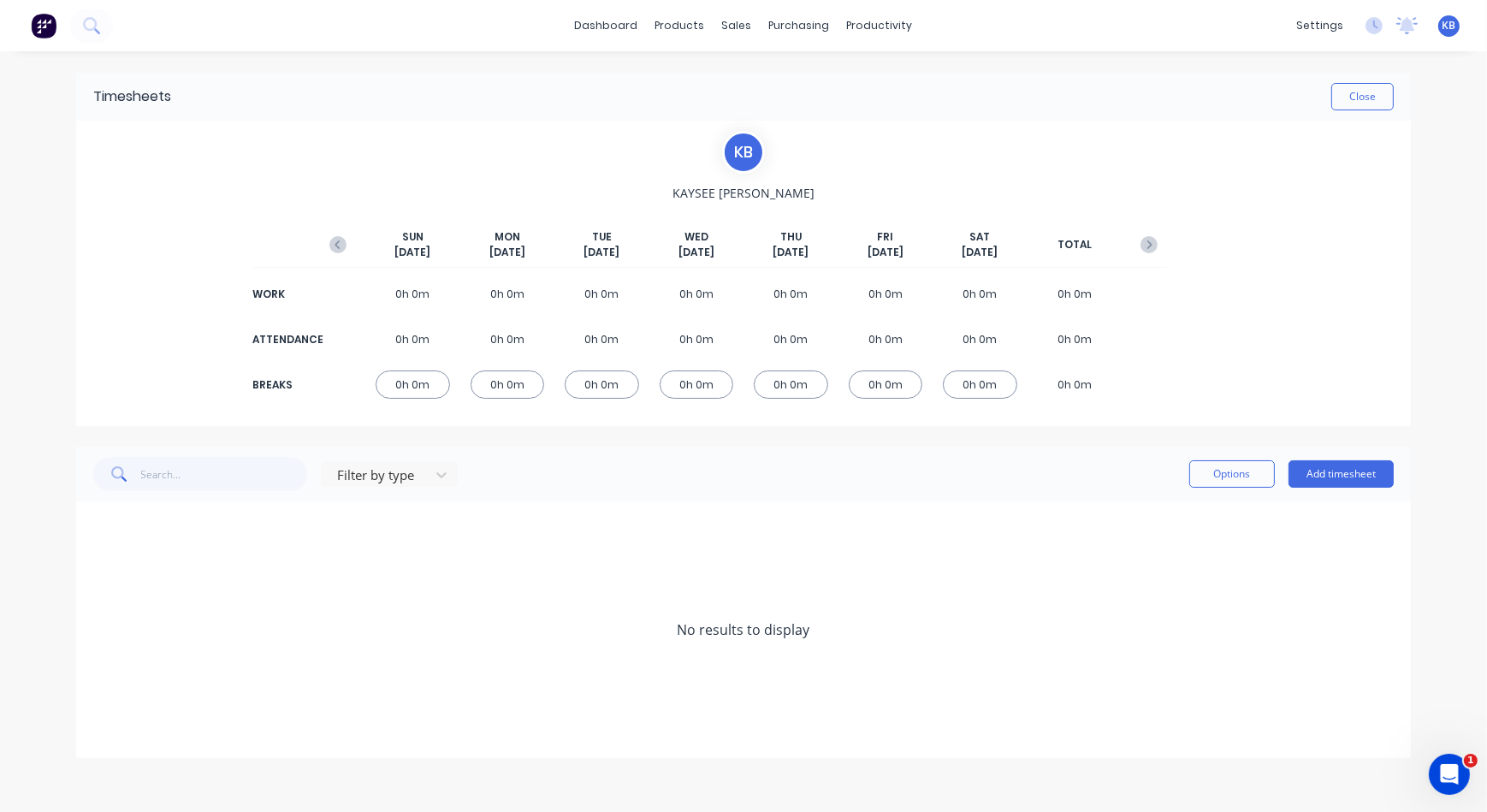
click at [424, 285] on div "0h 0m" at bounding box center [413, 293] width 74 height 28
drag, startPoint x: 541, startPoint y: 291, endPoint x: 531, endPoint y: 293, distance: 10.2
click at [540, 292] on div "0h 0m" at bounding box center [507, 293] width 74 height 28
click at [514, 292] on div "0h 0m" at bounding box center [507, 293] width 74 height 28
click at [1364, 466] on button "Add timesheet" at bounding box center [1341, 474] width 105 height 27
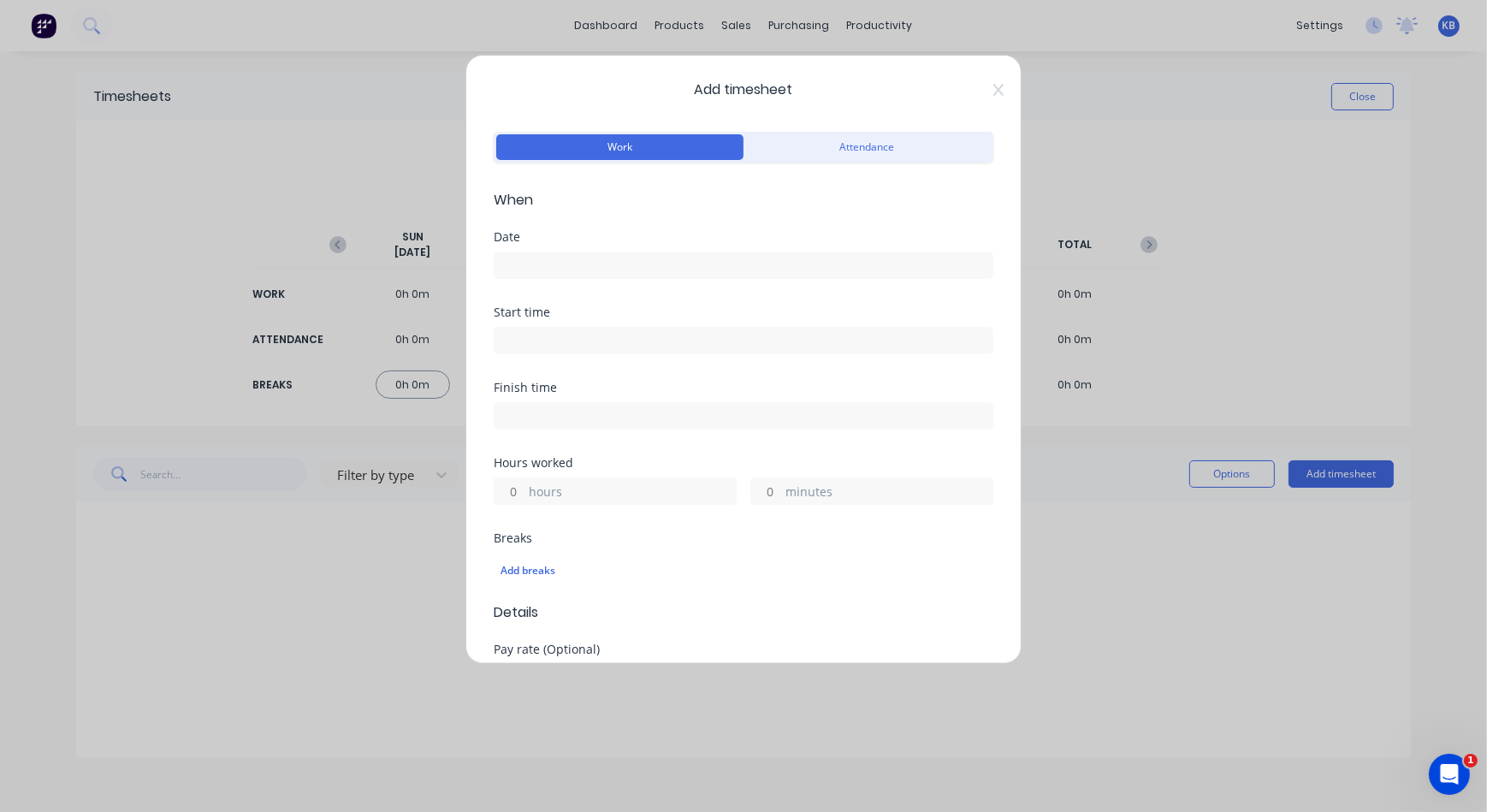
click at [691, 252] on label at bounding box center [744, 265] width 500 height 27
click at [691, 252] on input at bounding box center [744, 265] width 498 height 26
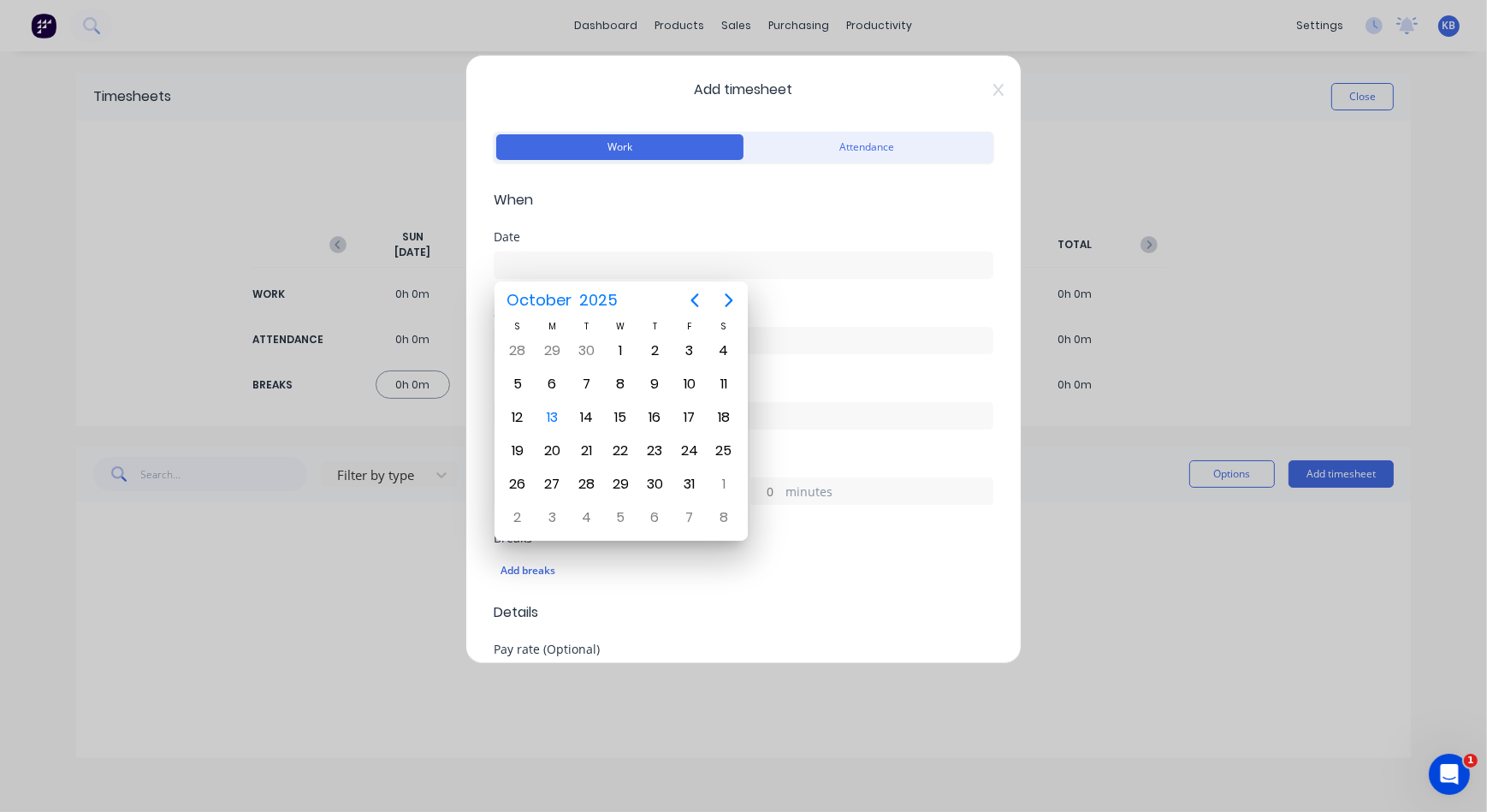
click at [579, 257] on input at bounding box center [744, 265] width 498 height 26
drag, startPoint x: 887, startPoint y: 258, endPoint x: 877, endPoint y: 318, distance: 60.8
click at [886, 261] on input at bounding box center [744, 265] width 498 height 26
click at [875, 327] on label at bounding box center [744, 341] width 500 height 27
click at [875, 328] on input at bounding box center [744, 341] width 498 height 26
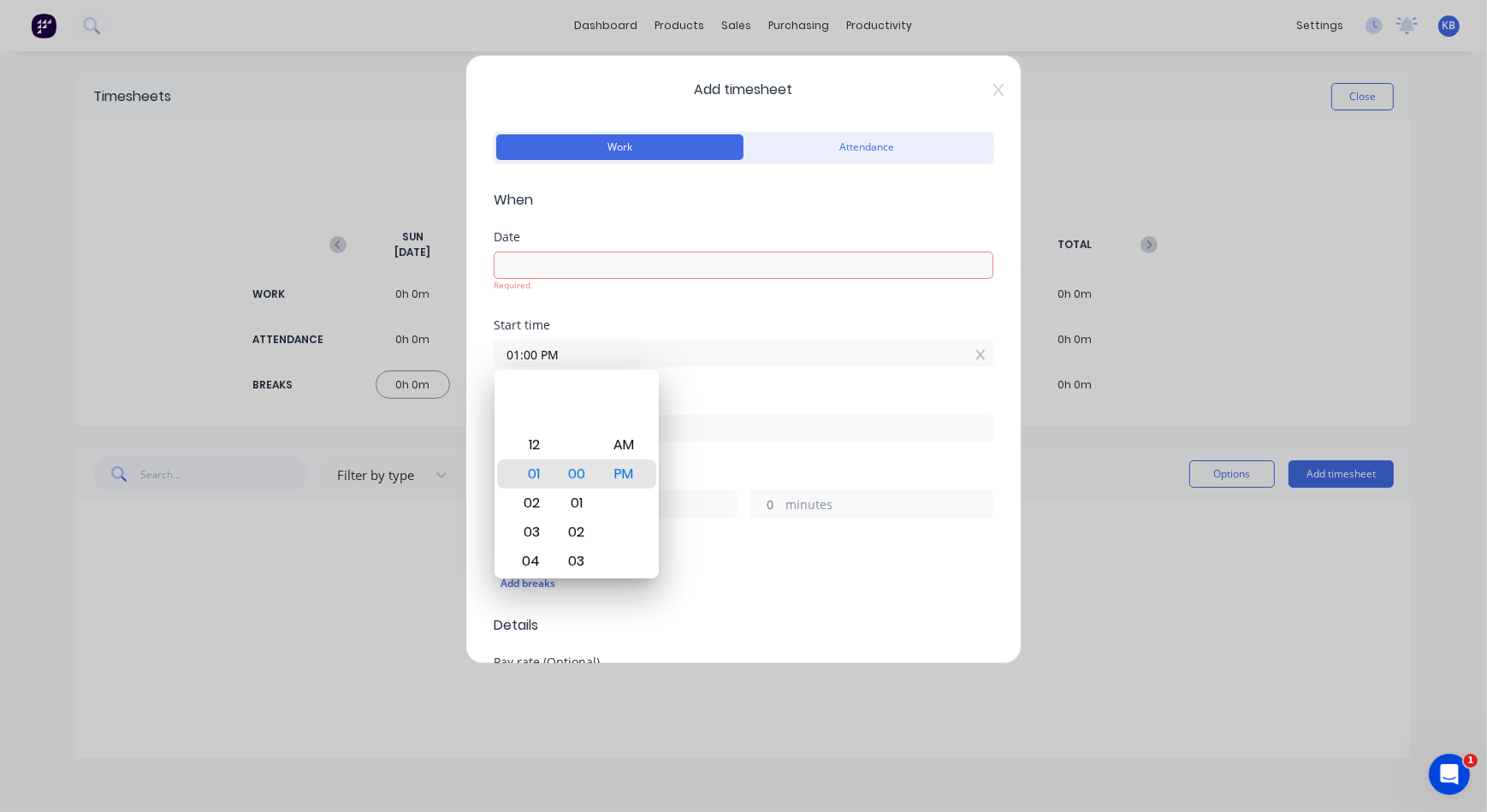
click at [841, 341] on label "01:00 PM" at bounding box center [744, 354] width 500 height 27
click at [841, 341] on input "01:00 PM" at bounding box center [744, 354] width 498 height 26
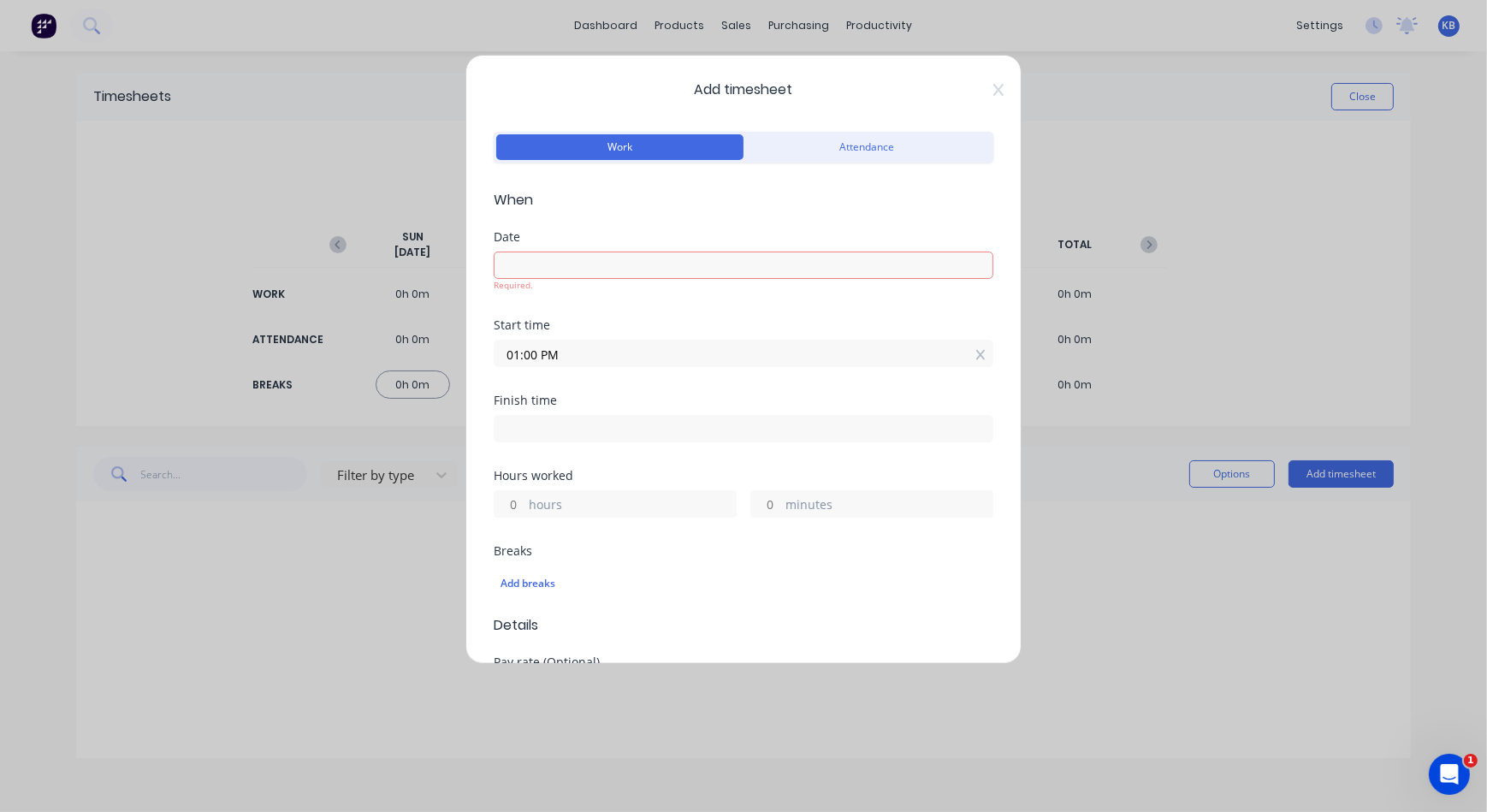
drag, startPoint x: 947, startPoint y: 354, endPoint x: 923, endPoint y: 355, distance: 24.0
click at [947, 355] on input "01:00 PM" at bounding box center [744, 354] width 498 height 26
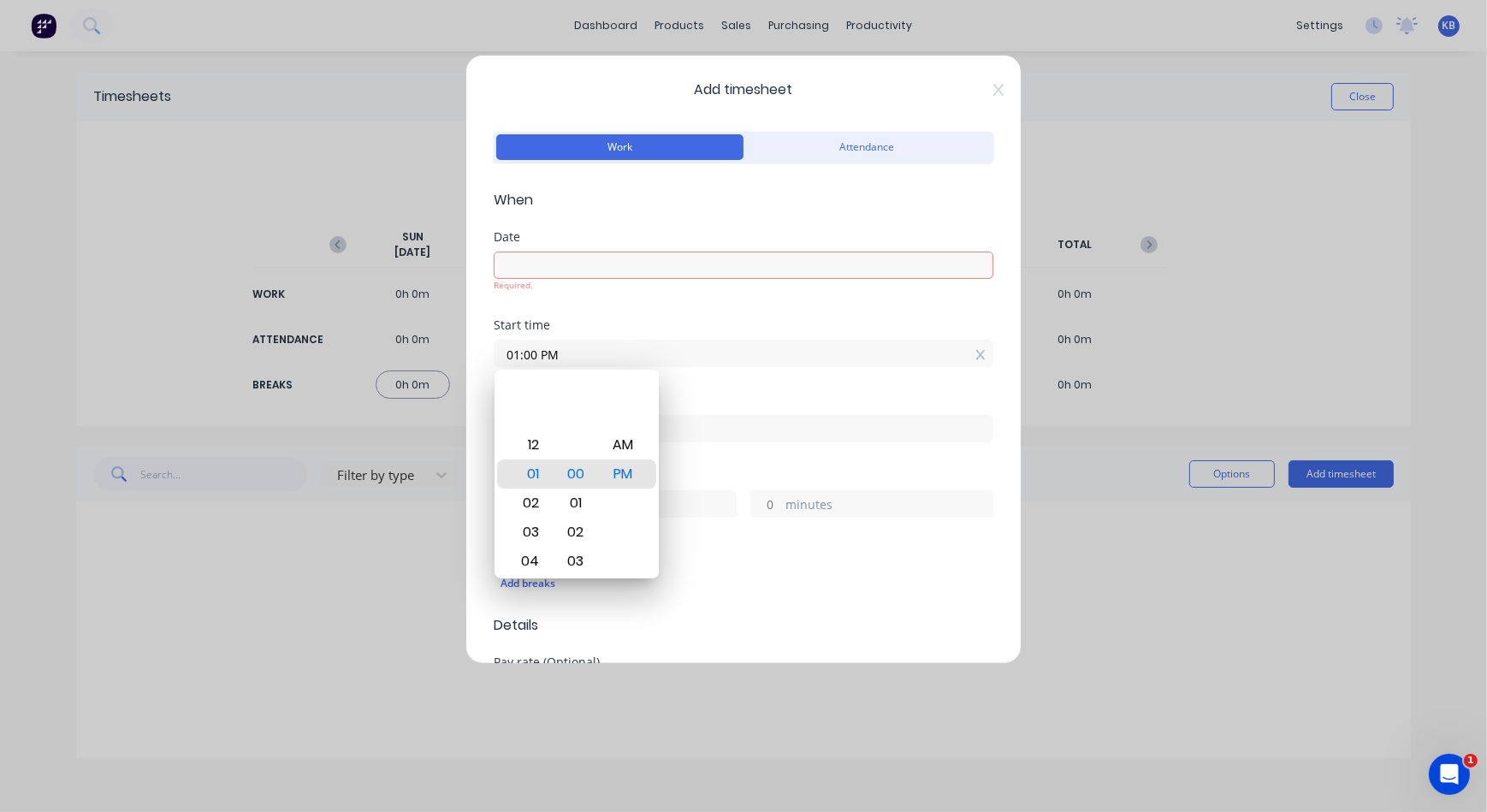
drag, startPoint x: 824, startPoint y: 354, endPoint x: 373, endPoint y: 345, distance: 451.1
click at [373, 345] on div "Add timesheet Work Attendance When Date Required. Start time 01:00 PM Finish ti…" at bounding box center [744, 406] width 1487 height 812
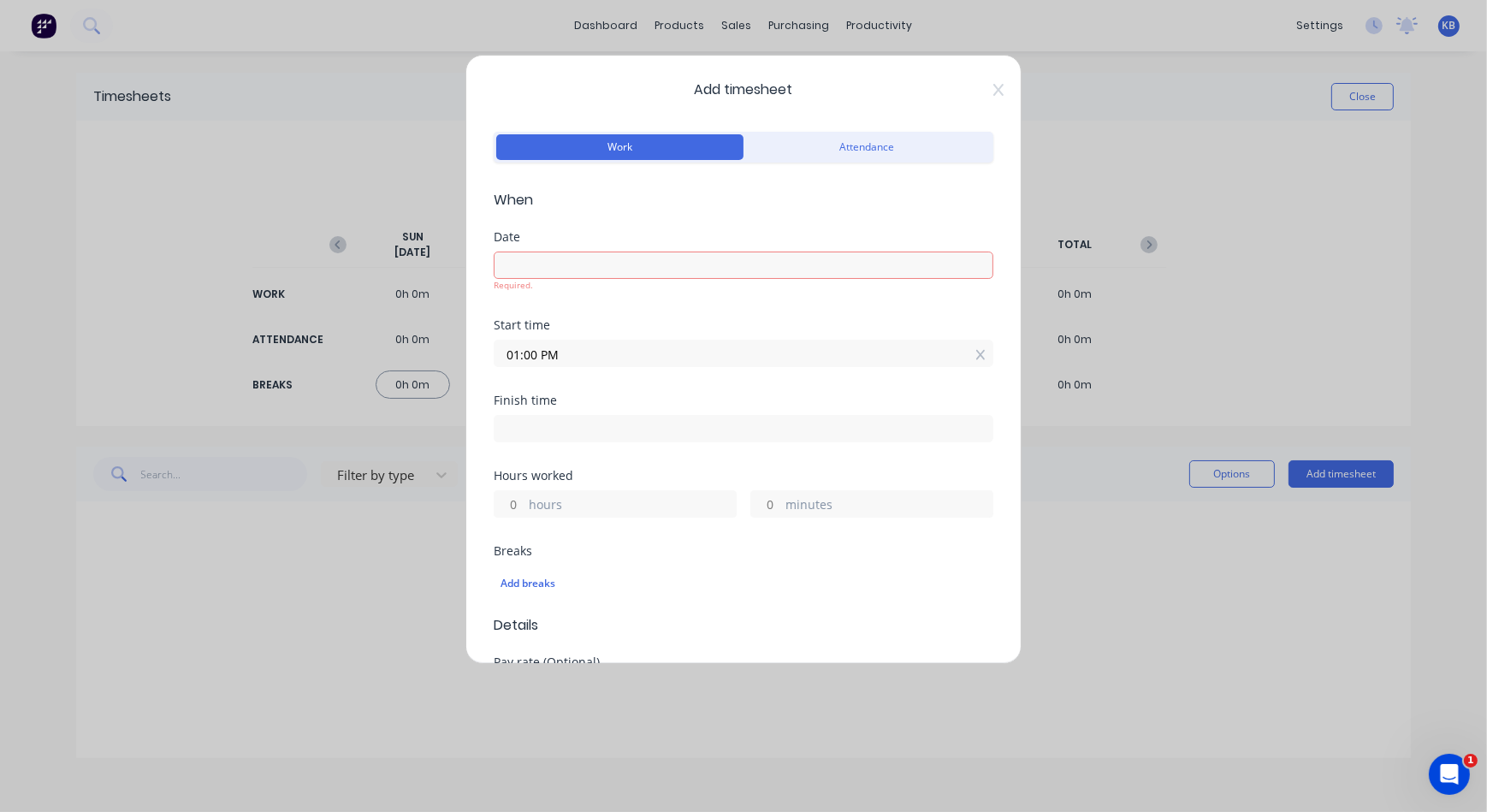
click at [600, 350] on input "01:00 PM" at bounding box center [744, 354] width 498 height 26
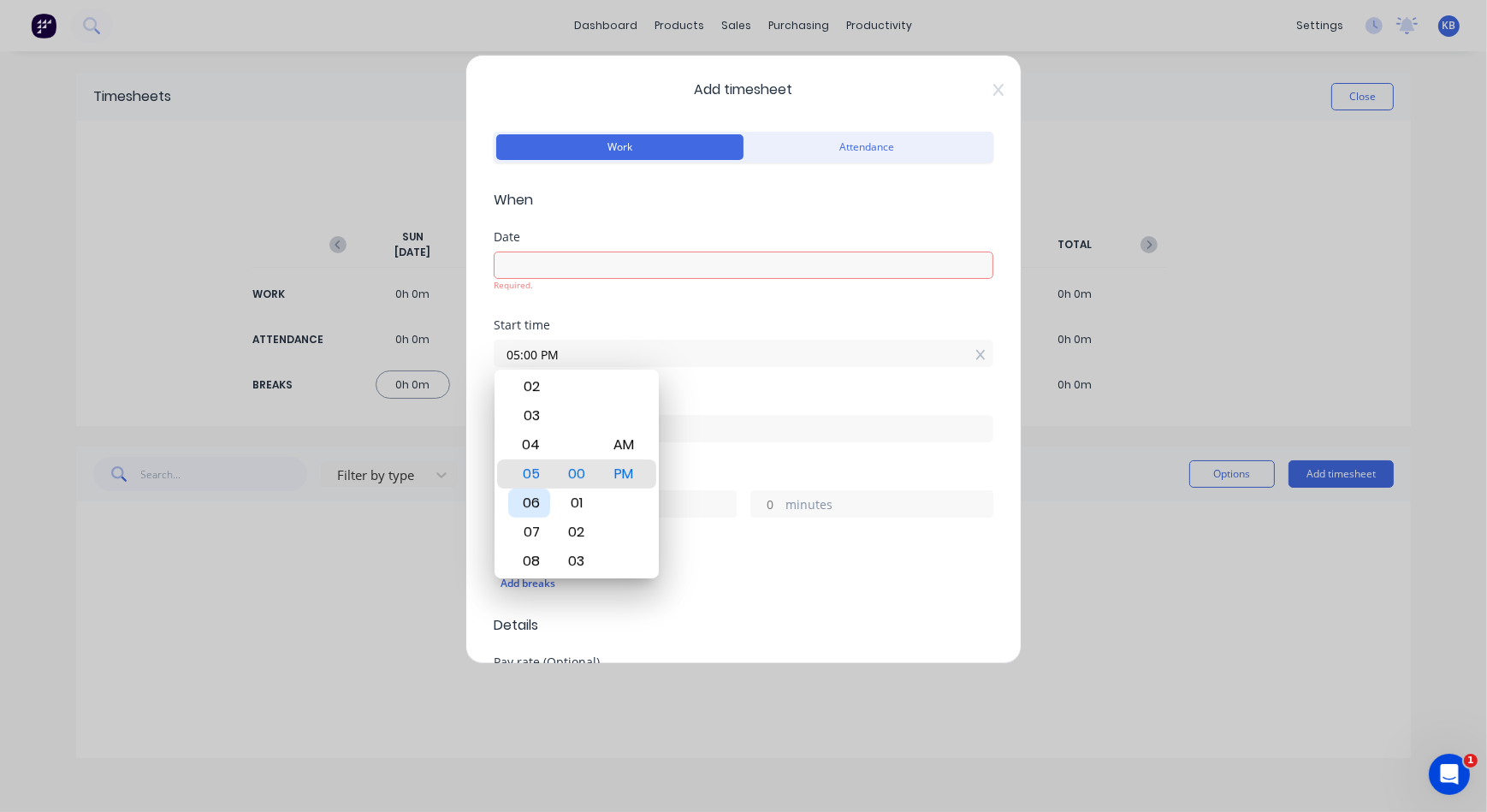
click at [527, 510] on div "06" at bounding box center [530, 503] width 42 height 29
click at [589, 462] on div "30" at bounding box center [577, 474] width 42 height 29
drag, startPoint x: 640, startPoint y: 454, endPoint x: 640, endPoint y: 484, distance: 30.0
click at [640, 484] on div "AM" at bounding box center [623, 474] width 42 height 29
click at [771, 458] on div "Finish time" at bounding box center [744, 432] width 500 height 75
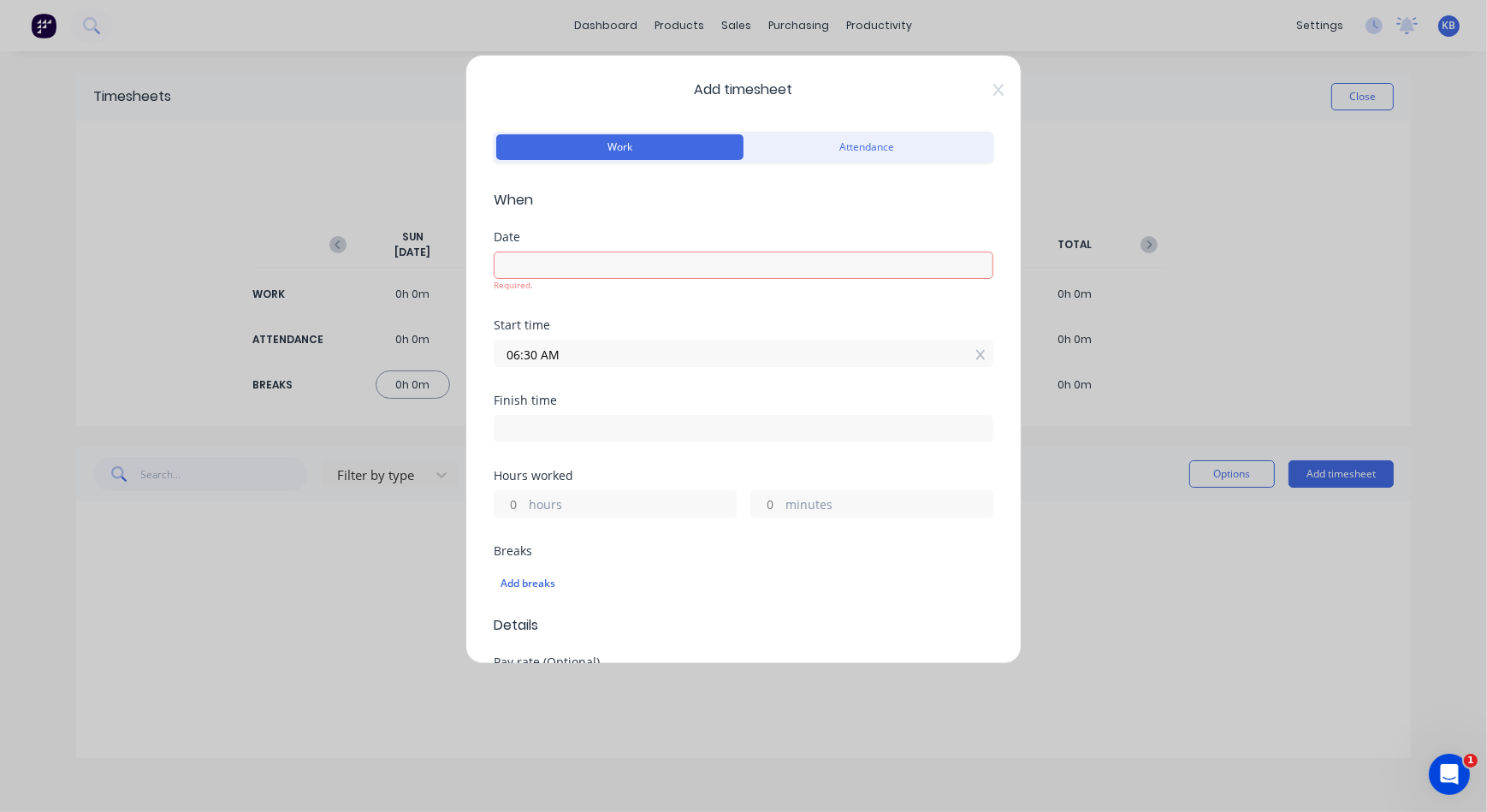
click at [607, 546] on div "Breaks" at bounding box center [744, 551] width 500 height 12
click at [593, 415] on label at bounding box center [744, 429] width 500 height 27
click at [593, 416] on input at bounding box center [744, 429] width 498 height 26
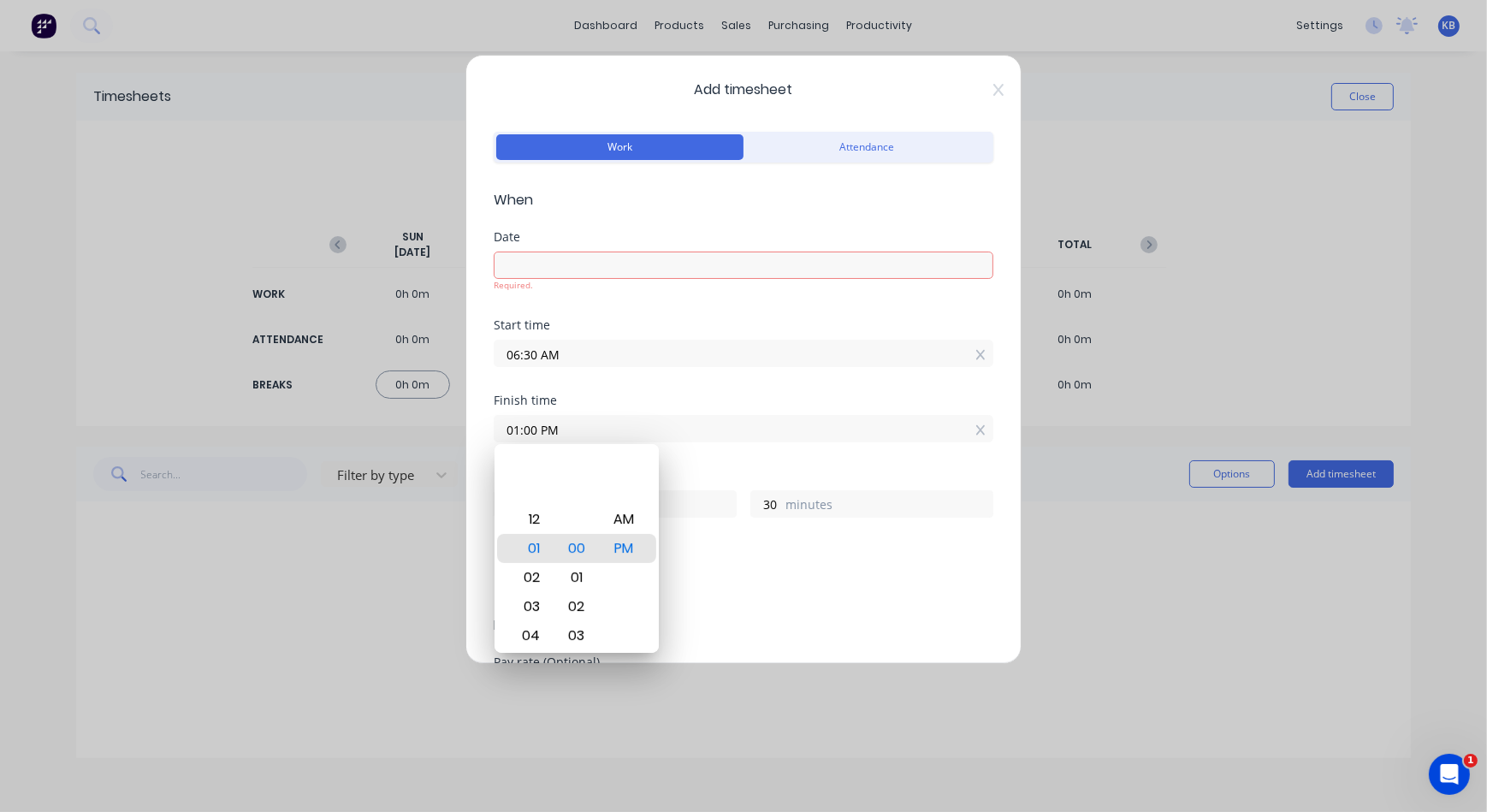
drag, startPoint x: 592, startPoint y: 416, endPoint x: 483, endPoint y: 410, distance: 109.2
click at [492, 411] on div "Add timesheet Work Attendance When Date Required. Start time 06:30 AM Finish ti…" at bounding box center [744, 359] width 556 height 609
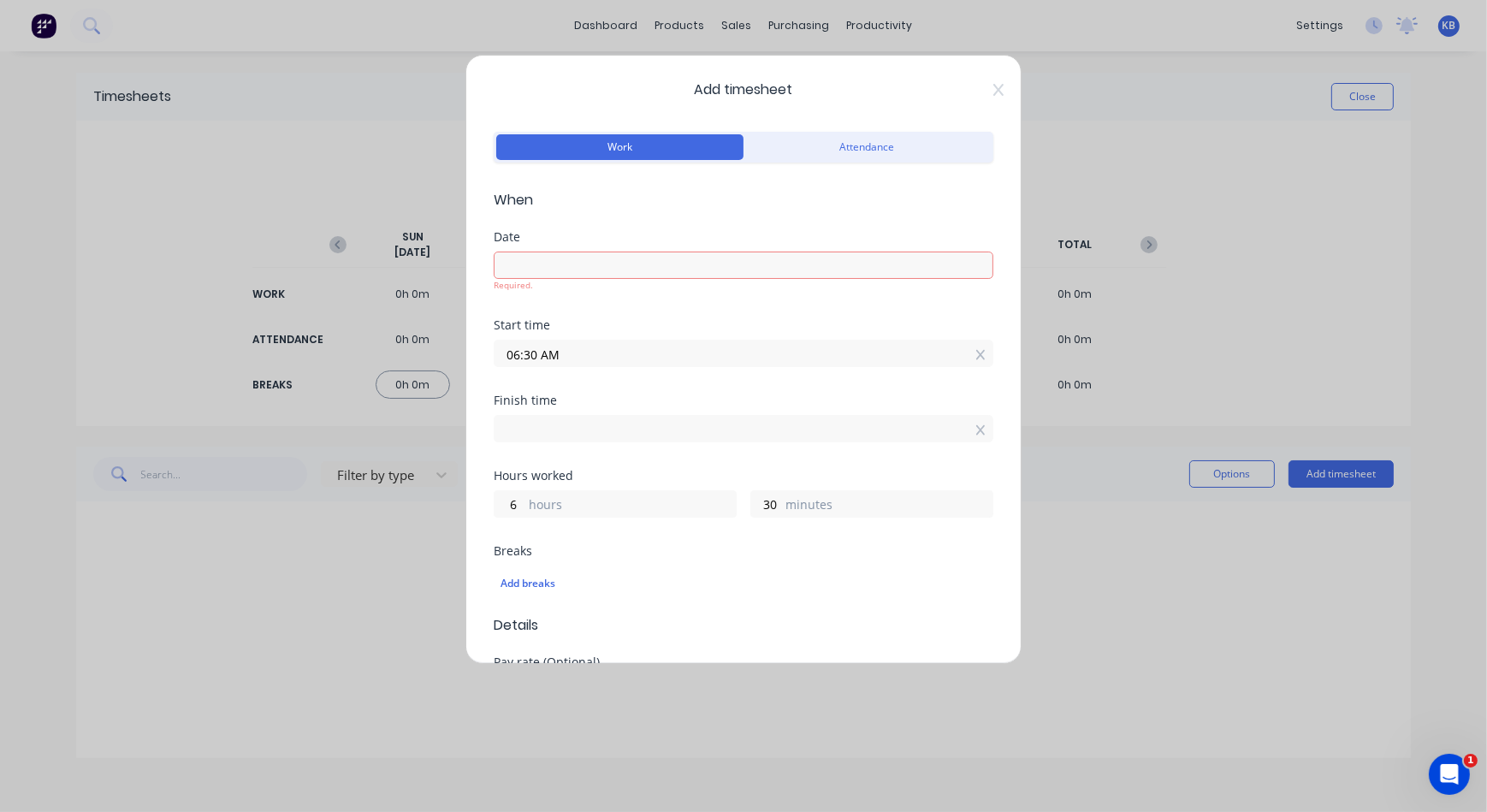
drag, startPoint x: 572, startPoint y: 505, endPoint x: 568, endPoint y: 475, distance: 30.3
click at [573, 505] on div "6 hours" at bounding box center [615, 504] width 243 height 27
click at [567, 443] on div "Required." at bounding box center [744, 449] width 500 height 13
click at [578, 422] on input at bounding box center [744, 429] width 498 height 26
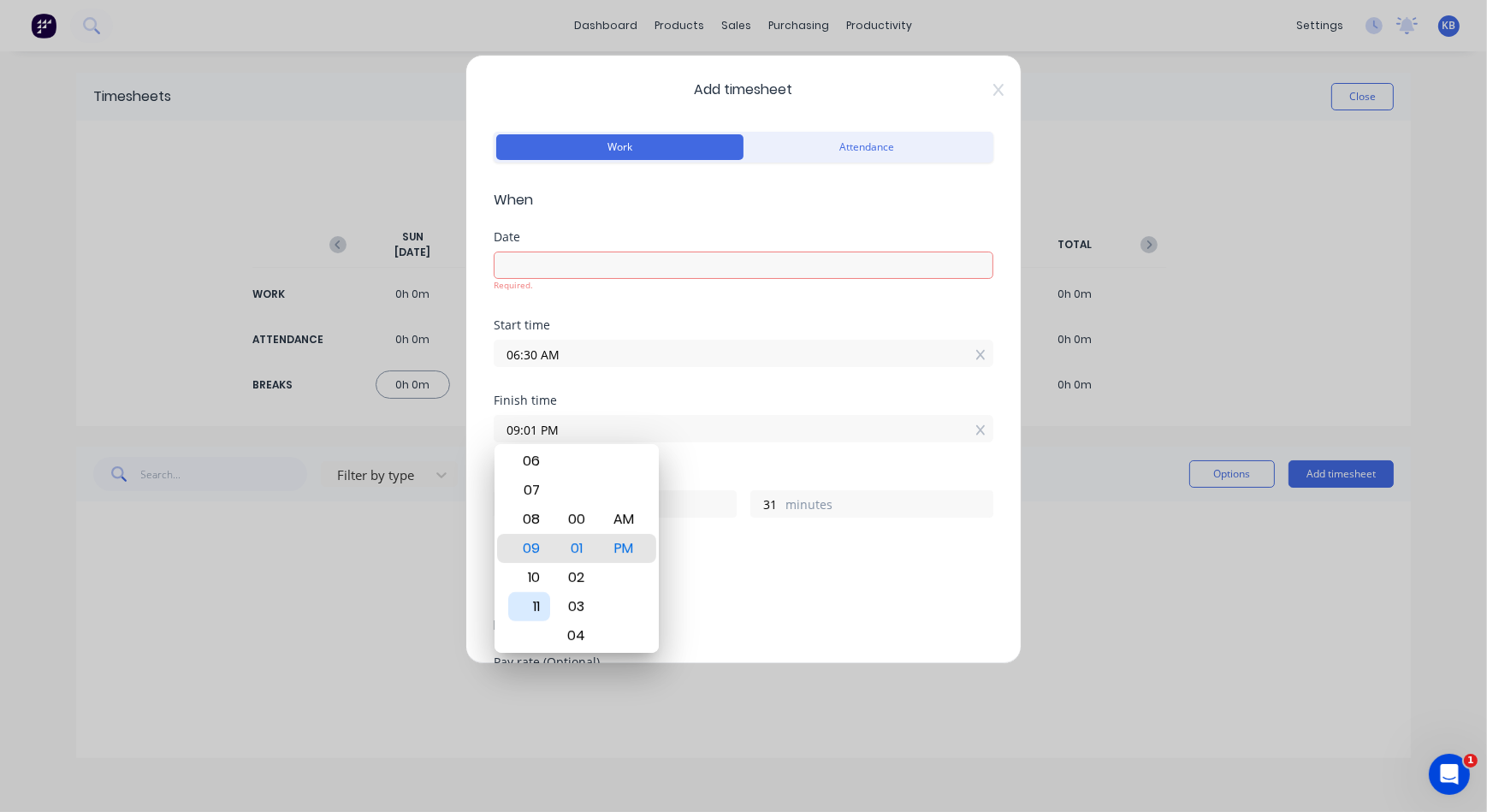
click at [531, 611] on div "11" at bounding box center [530, 607] width 42 height 29
click at [573, 576] on div "30" at bounding box center [577, 577] width 42 height 29
click at [704, 566] on div "Add breaks" at bounding box center [744, 583] width 500 height 36
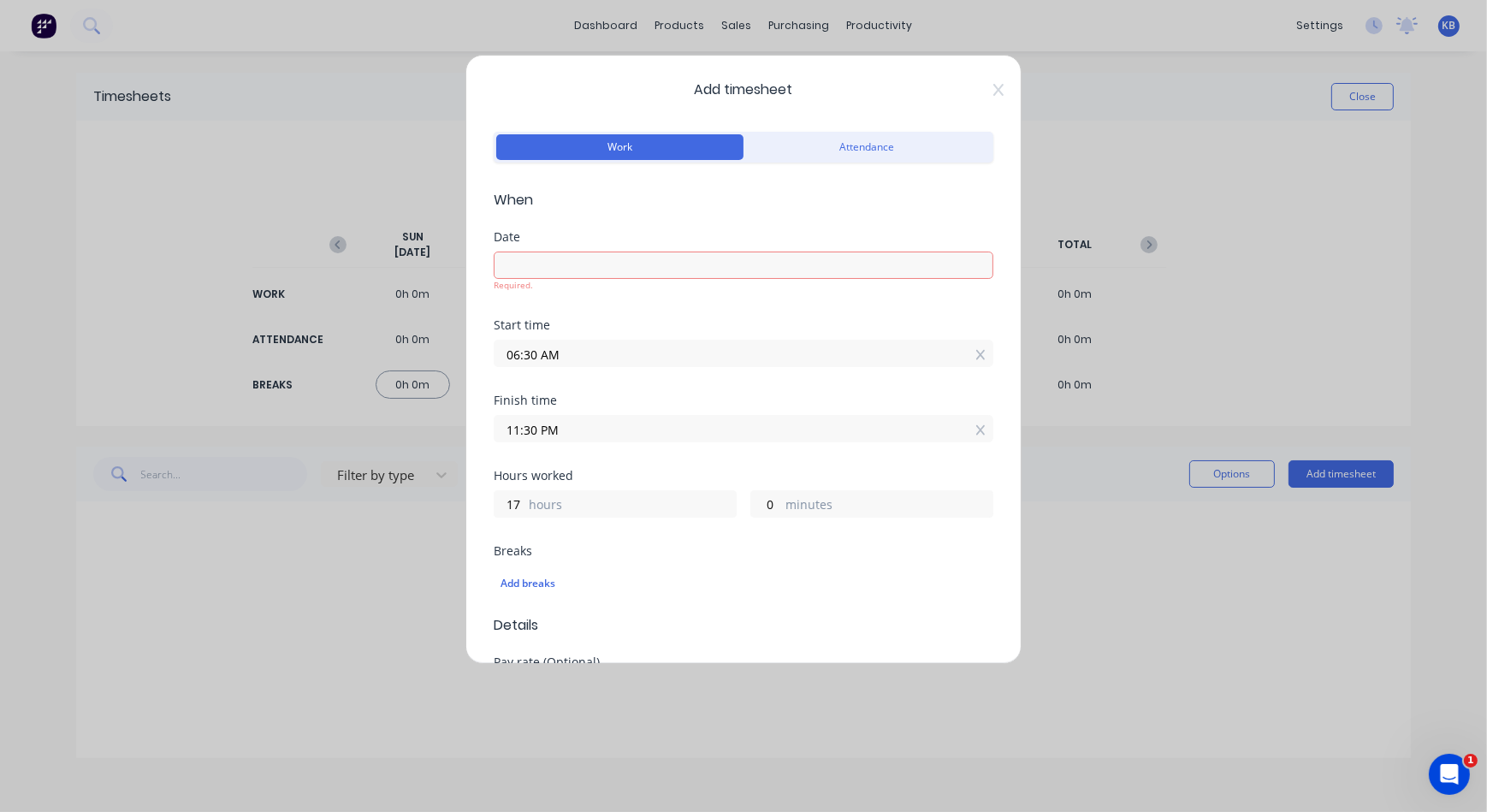
click at [576, 416] on input "11:30 PM" at bounding box center [744, 429] width 498 height 26
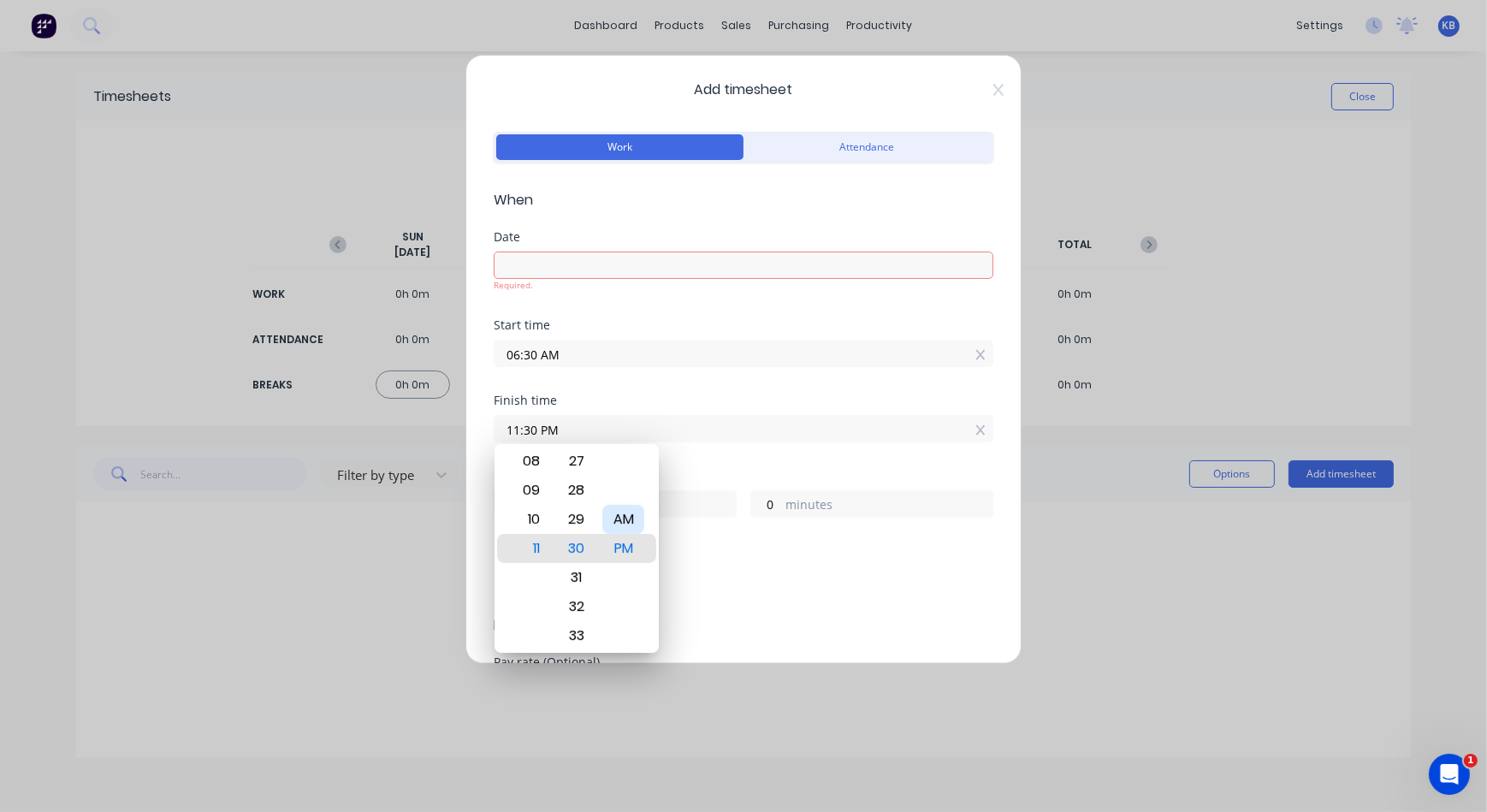
click at [624, 518] on div "AM" at bounding box center [623, 520] width 42 height 29
click at [656, 616] on div "12 01 02 03 04 05 06 07 08 09 10 11 00 01 02 03 04 05 06 07 08 09 10 11 12 13 1…" at bounding box center [577, 549] width 164 height 209
click at [748, 598] on div "Add breaks" at bounding box center [744, 583] width 500 height 36
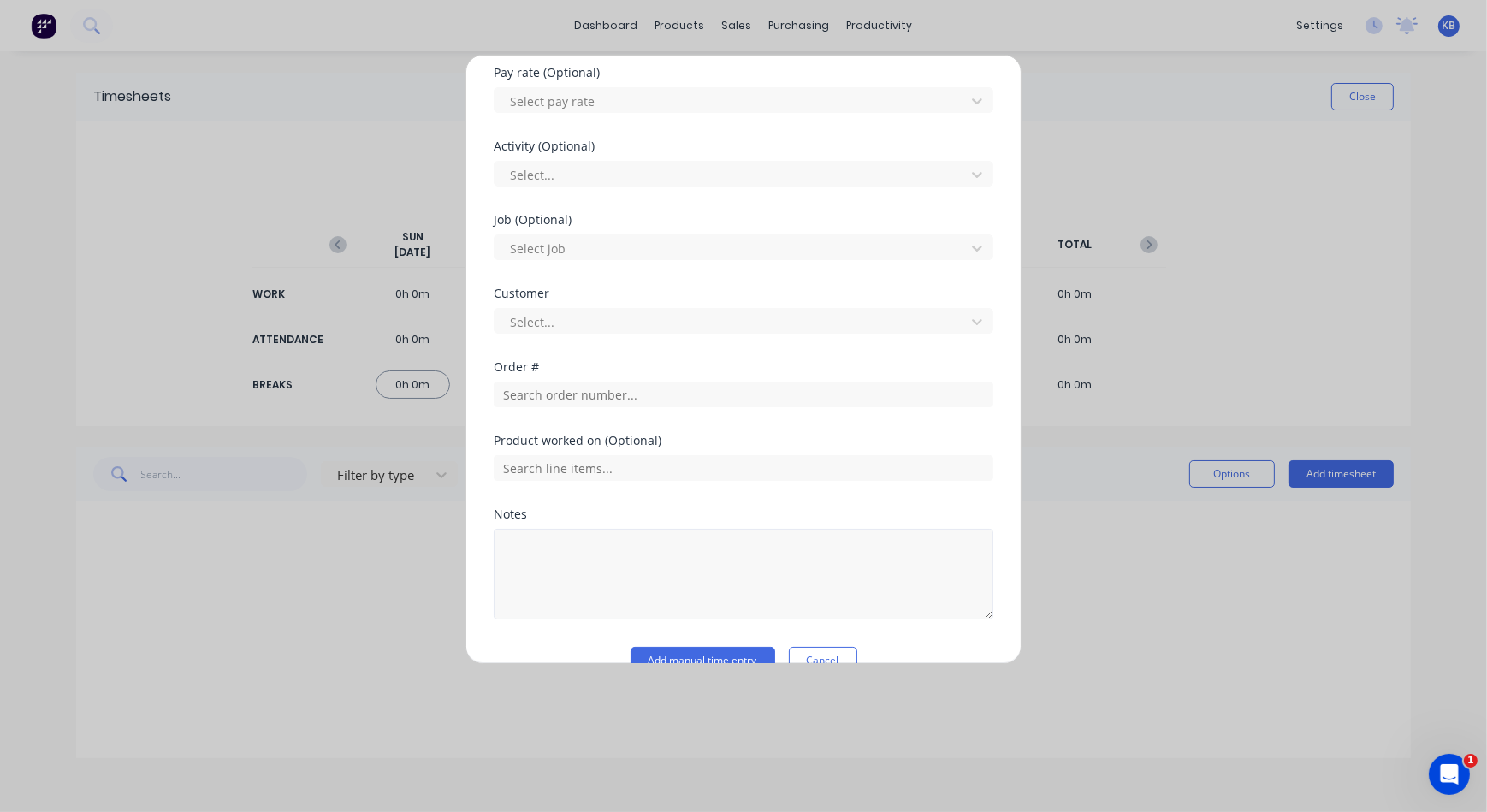
scroll to position [622, 0]
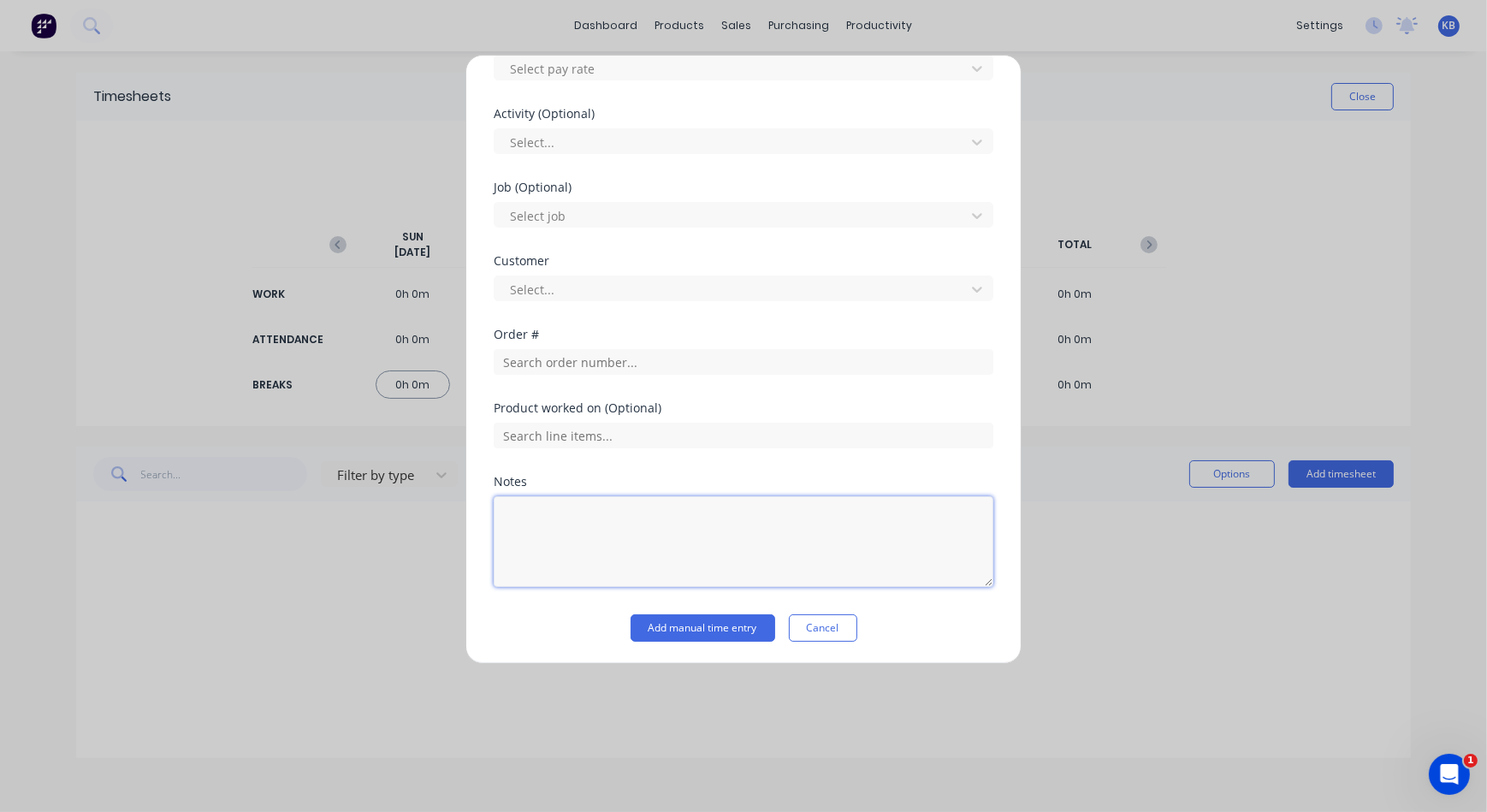
click at [568, 542] on textarea at bounding box center [744, 541] width 500 height 91
click at [668, 631] on button "Add manual time entry" at bounding box center [703, 628] width 145 height 27
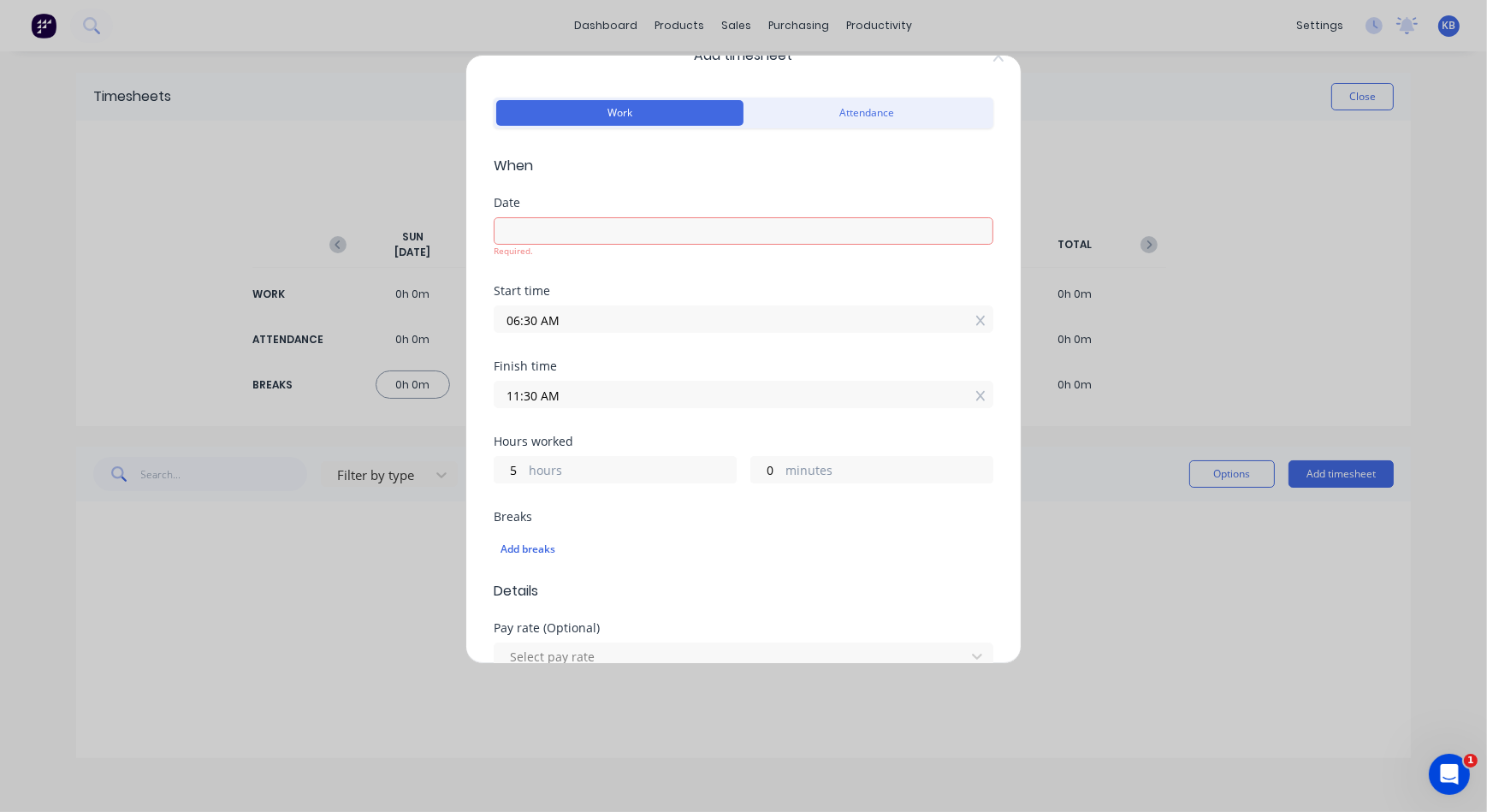
scroll to position [0, 0]
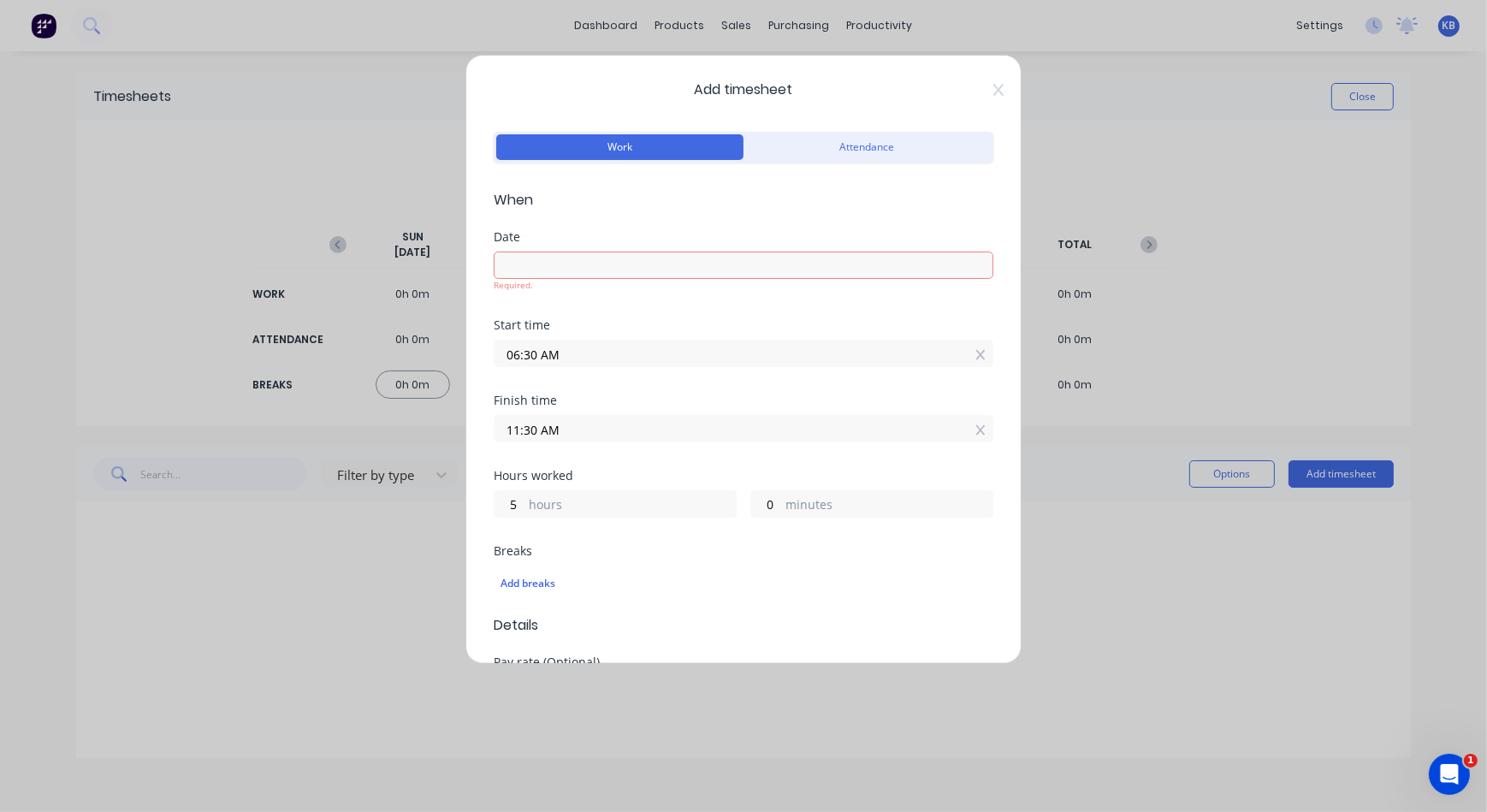
click at [986, 71] on div "Add timesheet Work Attendance When Date Required. Start time 06:30 AM Finish ti…" at bounding box center [744, 359] width 556 height 609
click at [987, 82] on div "Add timesheet Work Attendance When Date Required. Start time 06:30 AM Finish ti…" at bounding box center [744, 359] width 556 height 609
click at [994, 85] on icon at bounding box center [998, 90] width 10 height 14
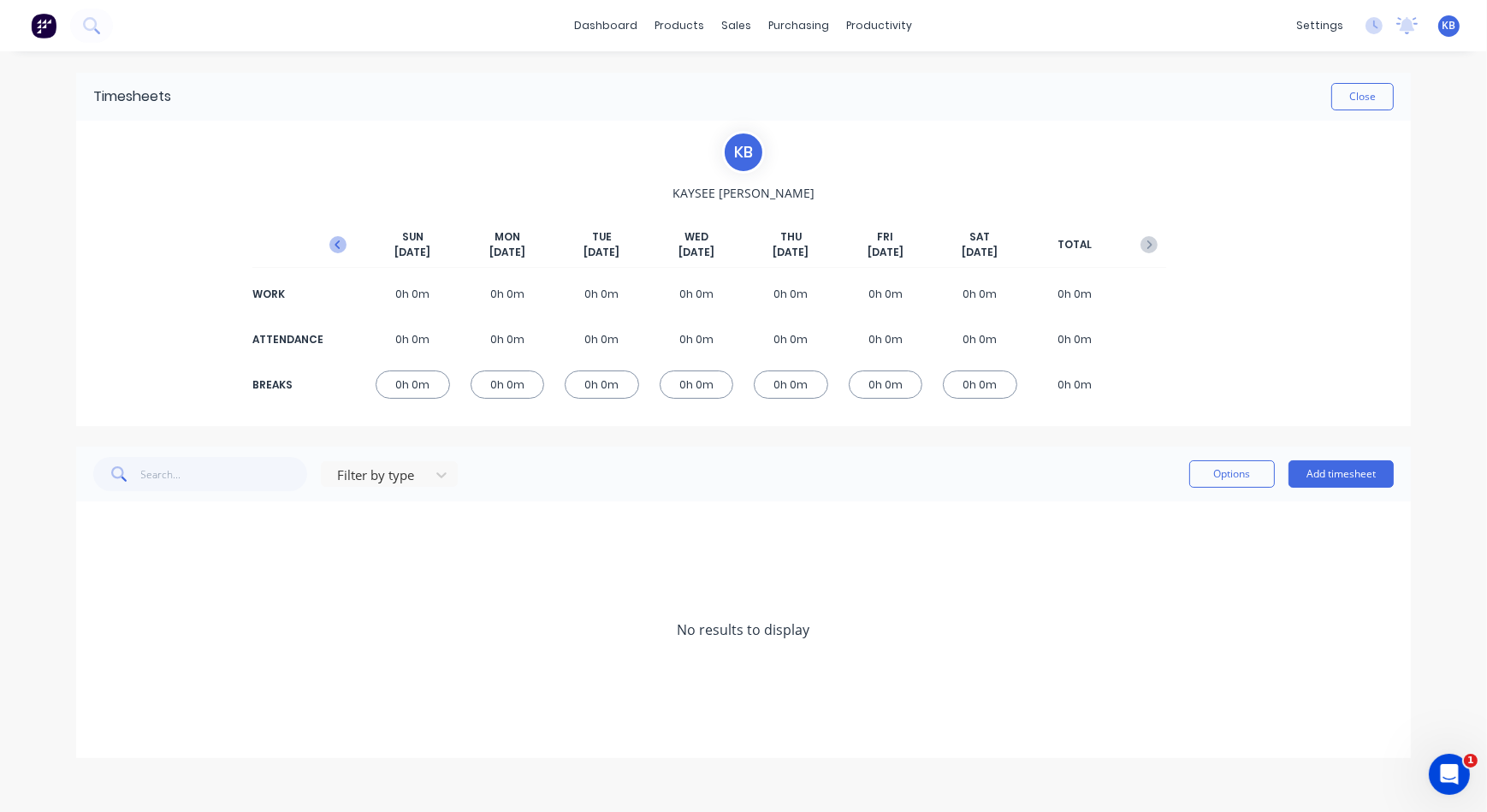
click at [346, 239] on icon "button" at bounding box center [337, 245] width 17 height 17
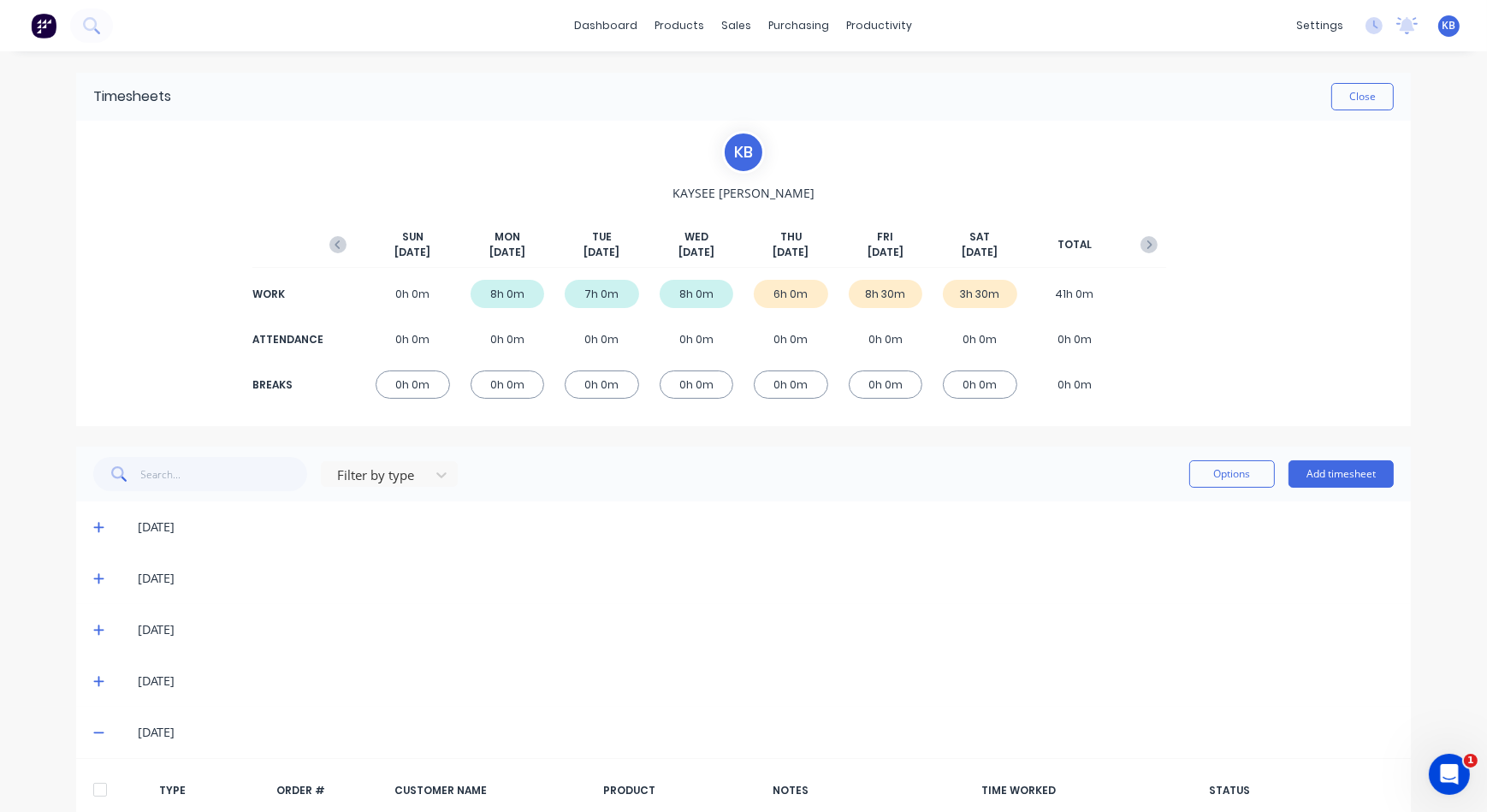
click at [950, 290] on div "3h 30m" at bounding box center [980, 293] width 74 height 28
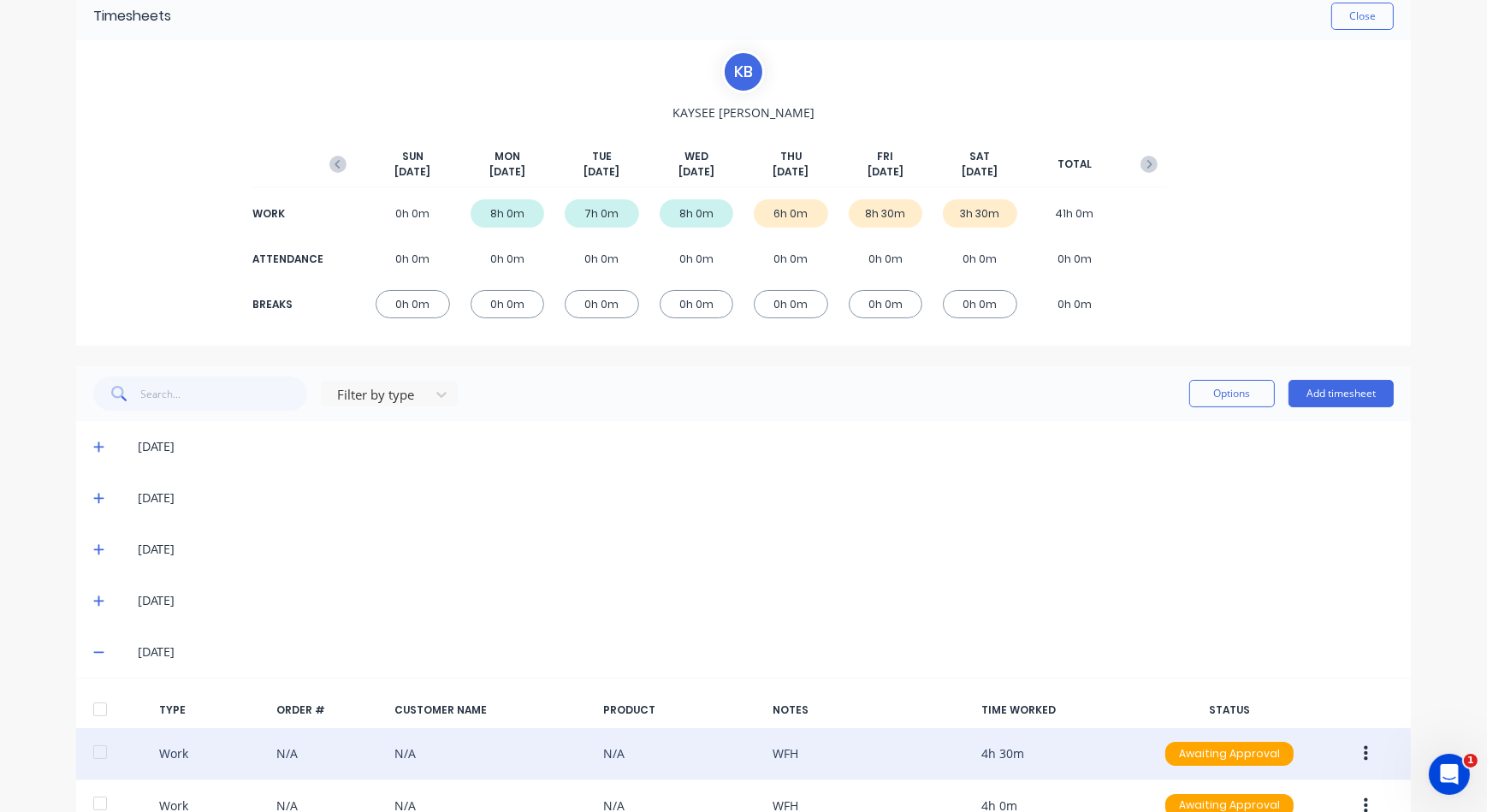
scroll to position [155, 0]
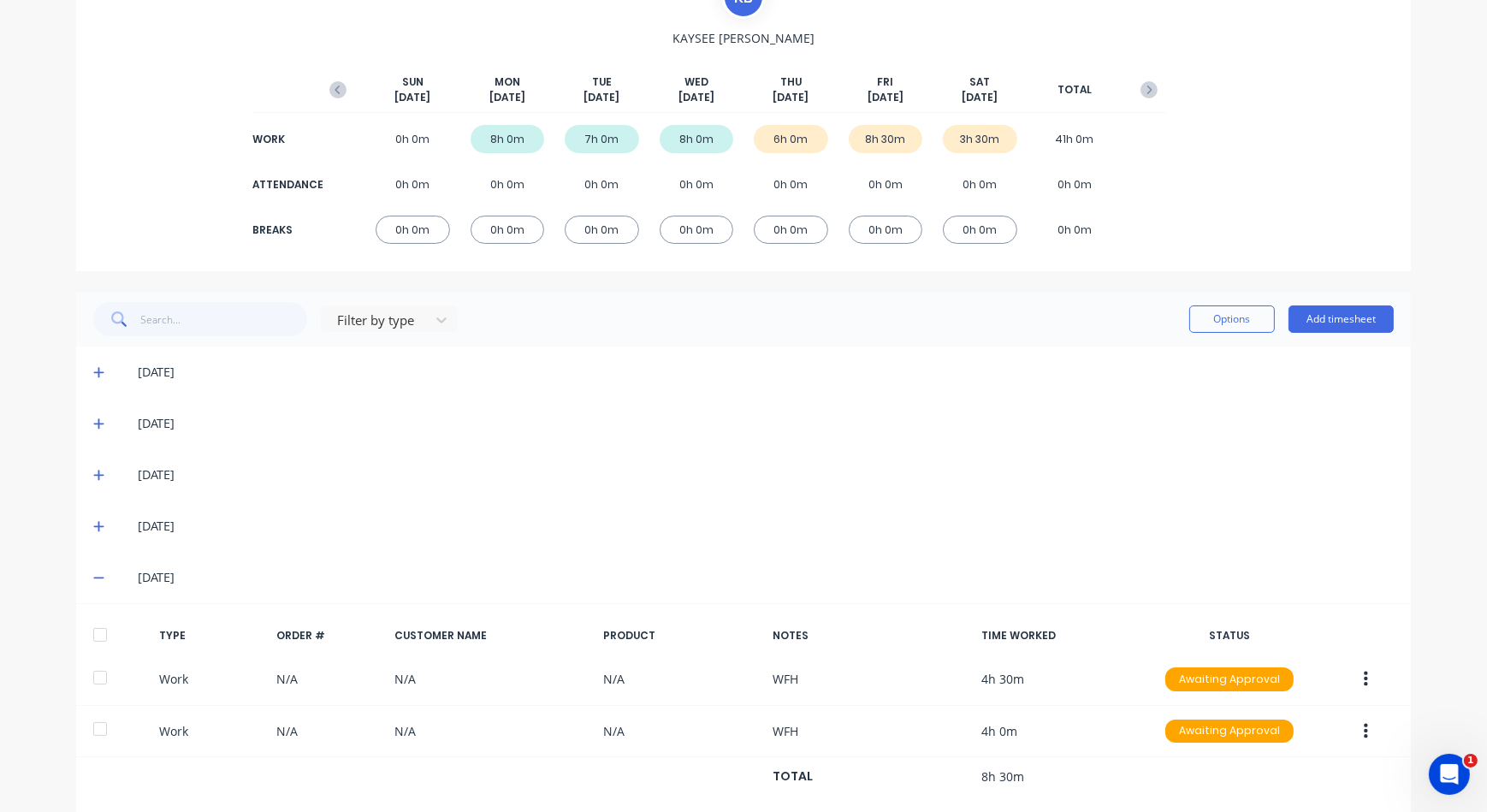
click at [94, 582] on icon at bounding box center [99, 577] width 11 height 12
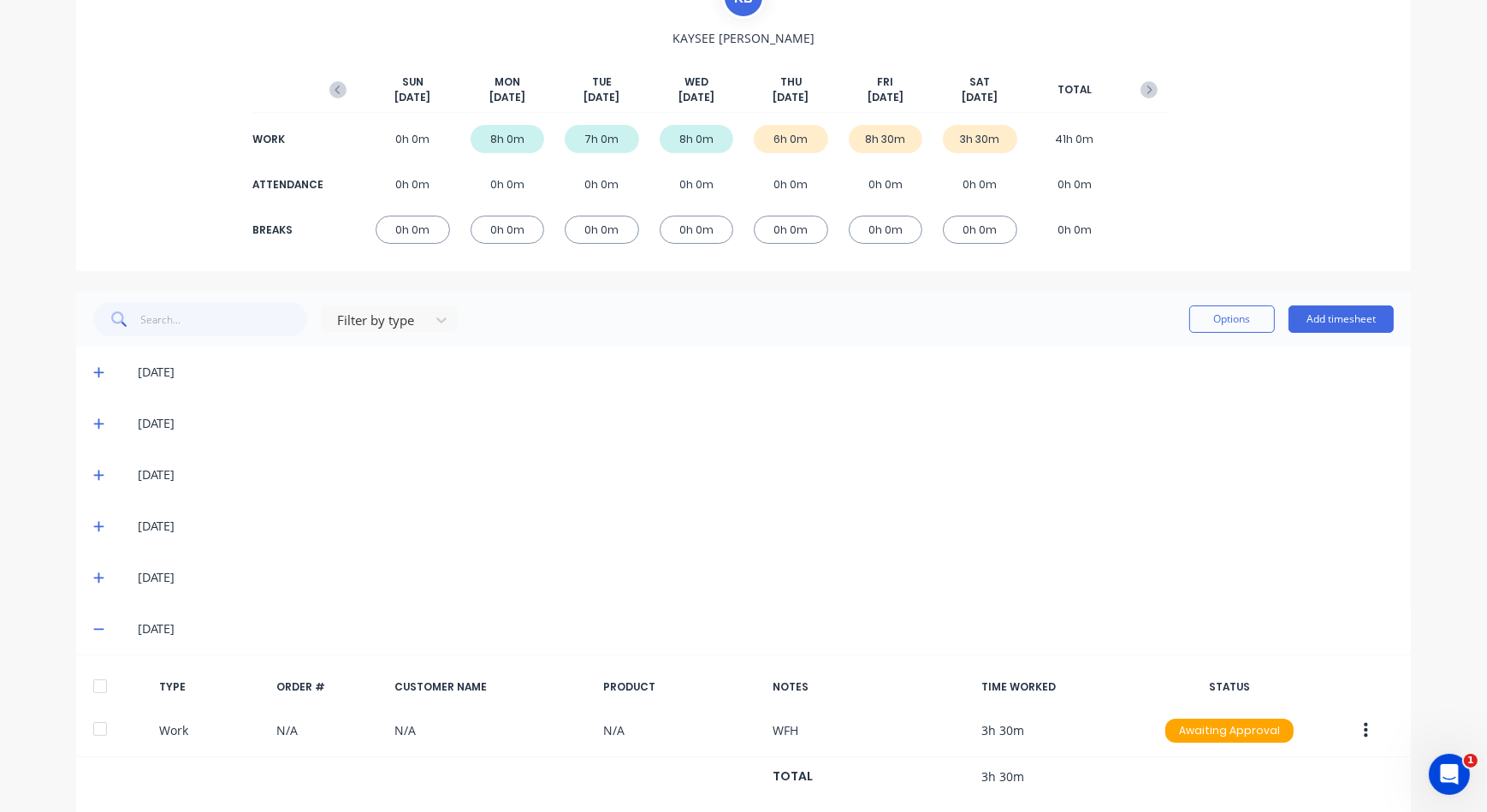
click at [97, 630] on icon at bounding box center [99, 629] width 11 height 12
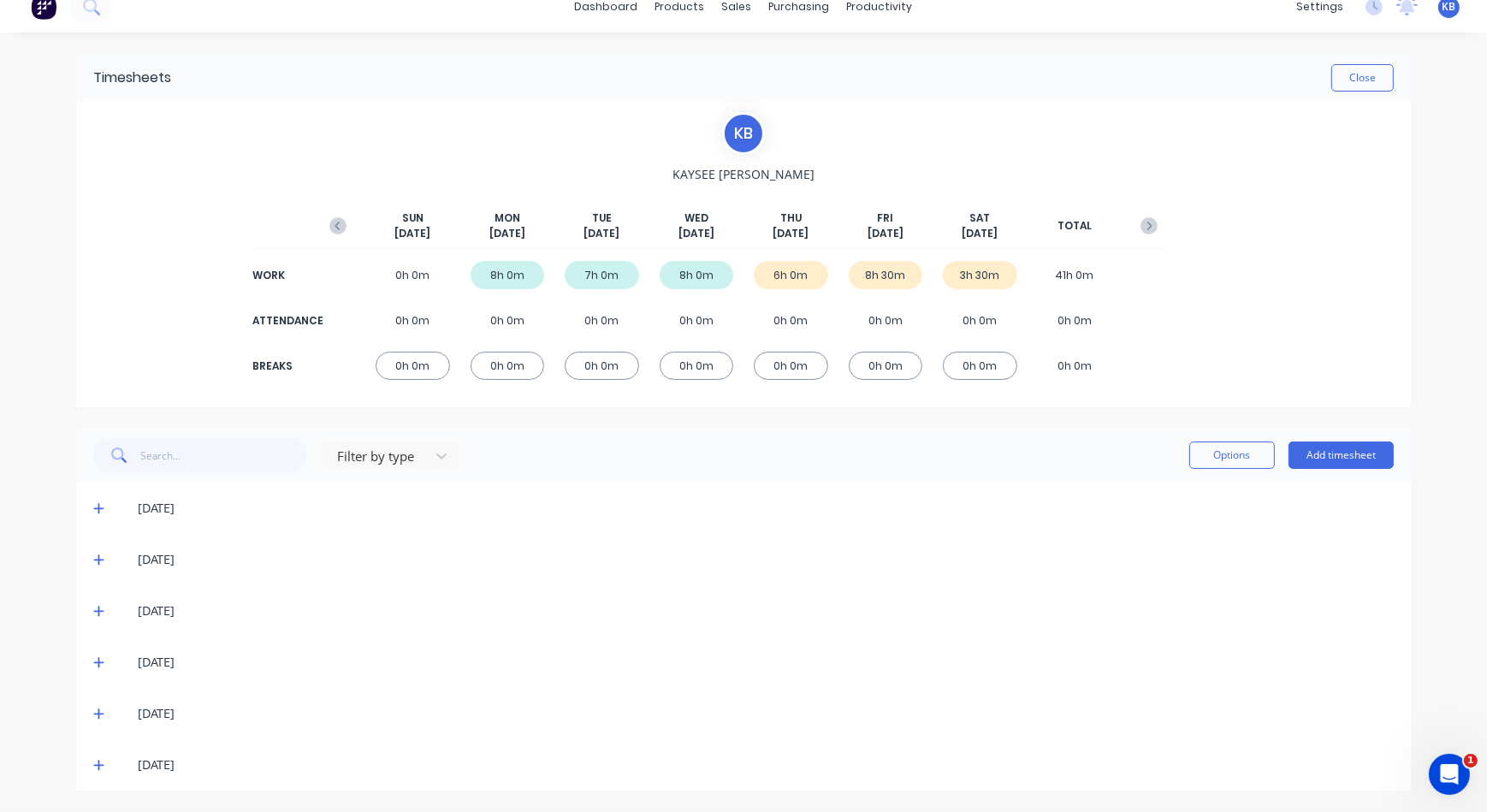
scroll to position [18, 0]
click at [94, 717] on icon at bounding box center [99, 714] width 11 height 12
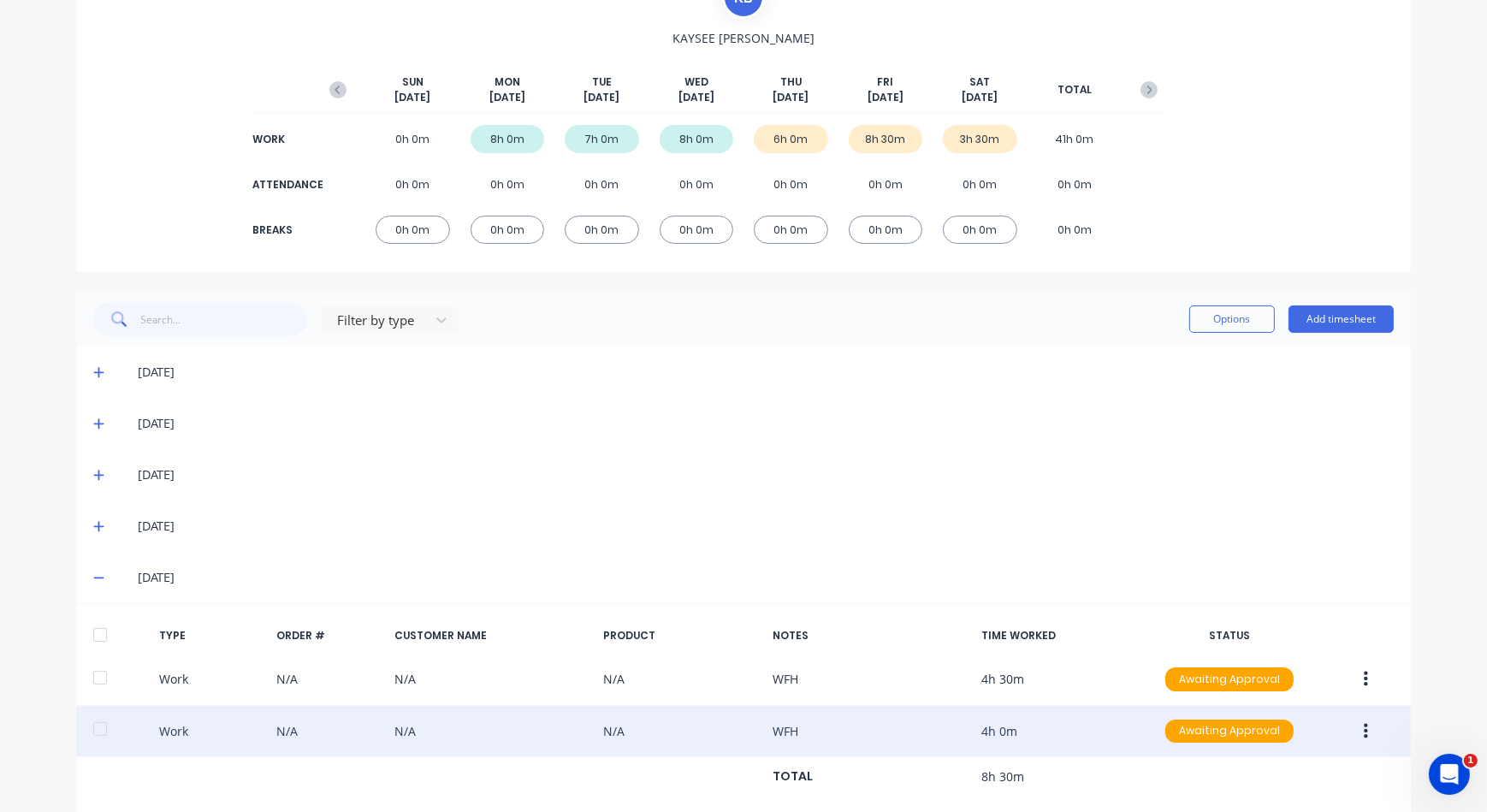
click at [1351, 740] on button "button" at bounding box center [1366, 731] width 40 height 31
click at [1283, 693] on div "Duplicate" at bounding box center [1305, 700] width 132 height 25
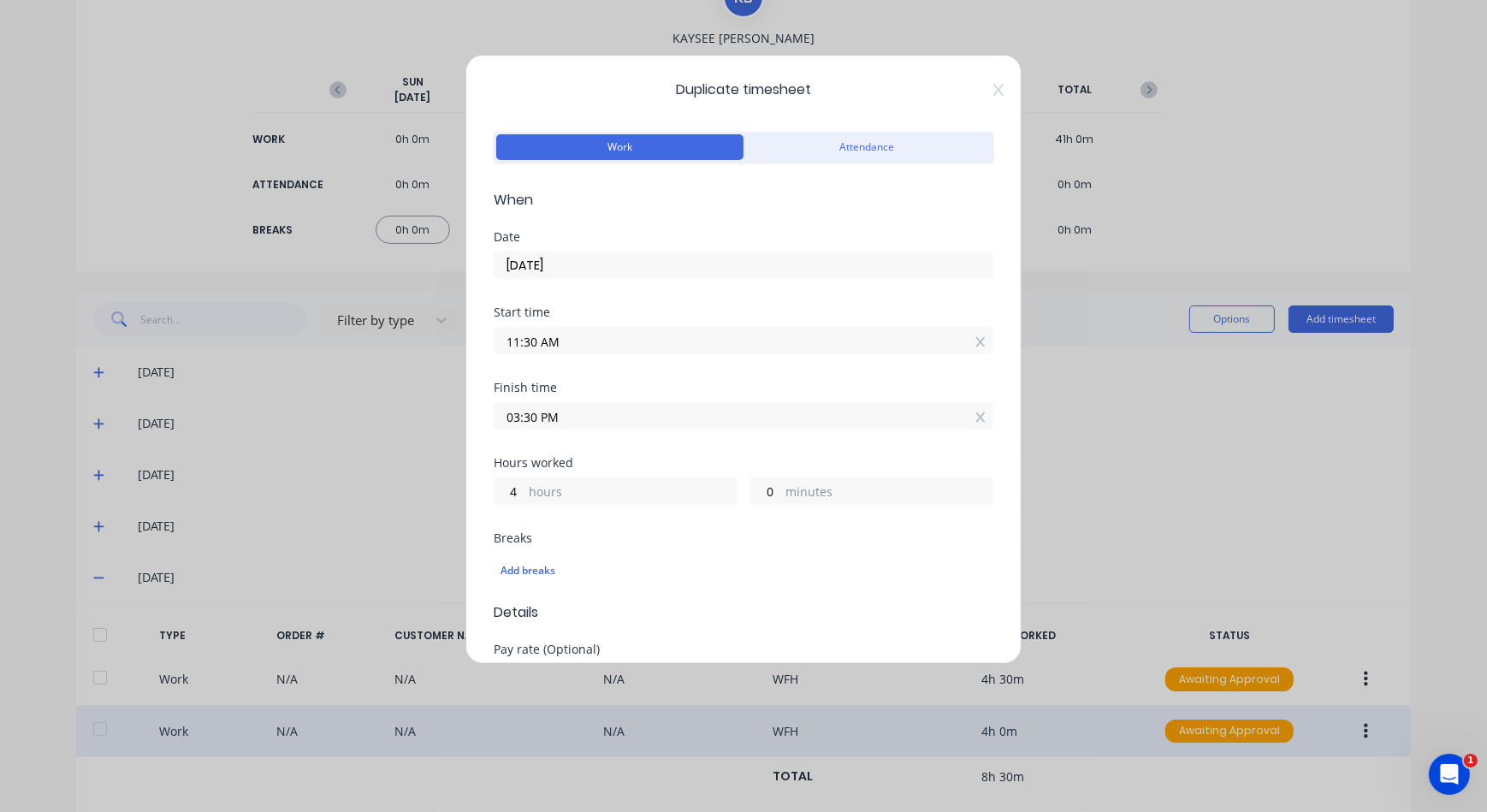
click at [633, 273] on input "10/10/2025" at bounding box center [744, 265] width 498 height 26
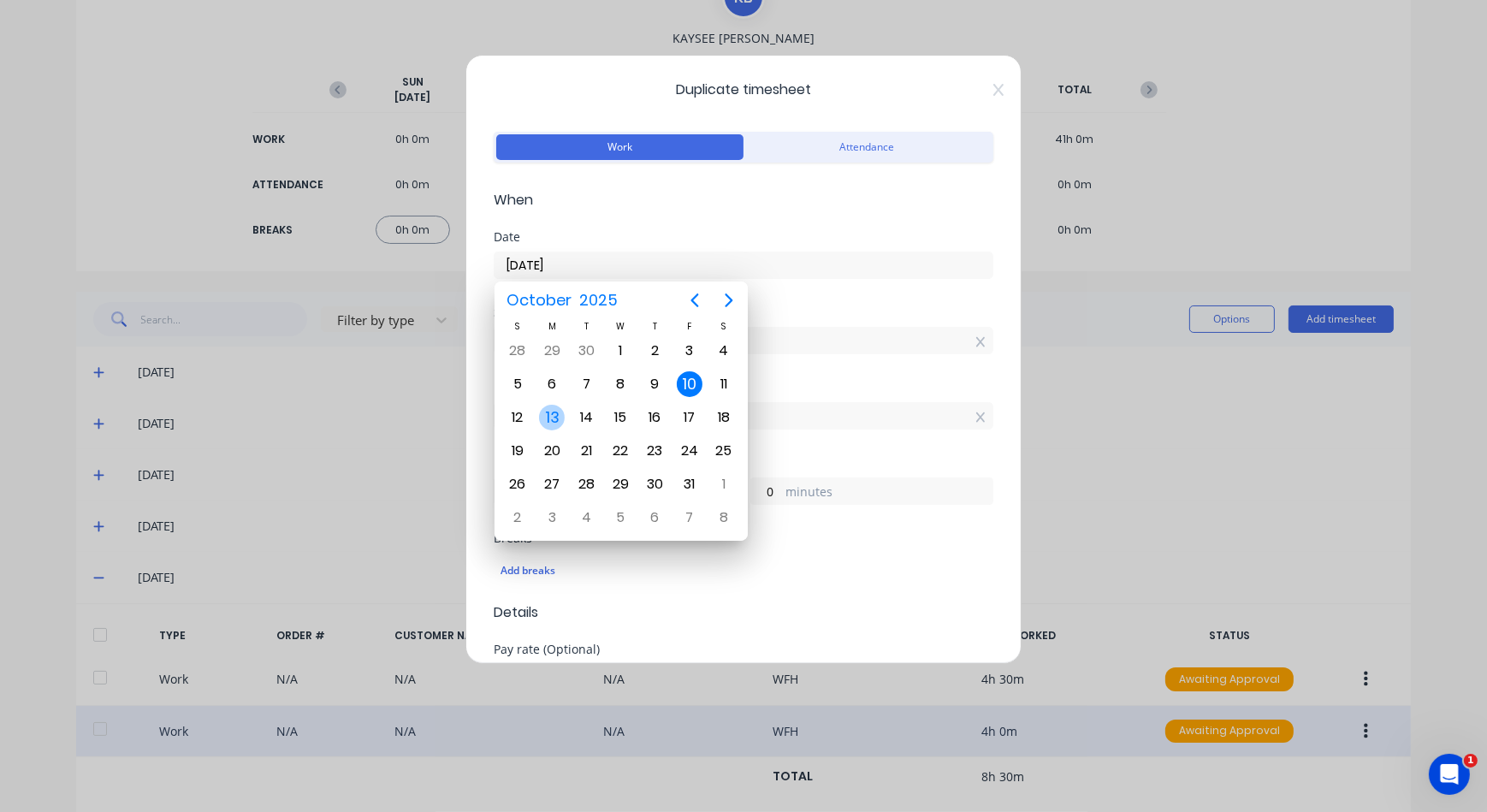
click at [551, 421] on div "13" at bounding box center [552, 418] width 26 height 26
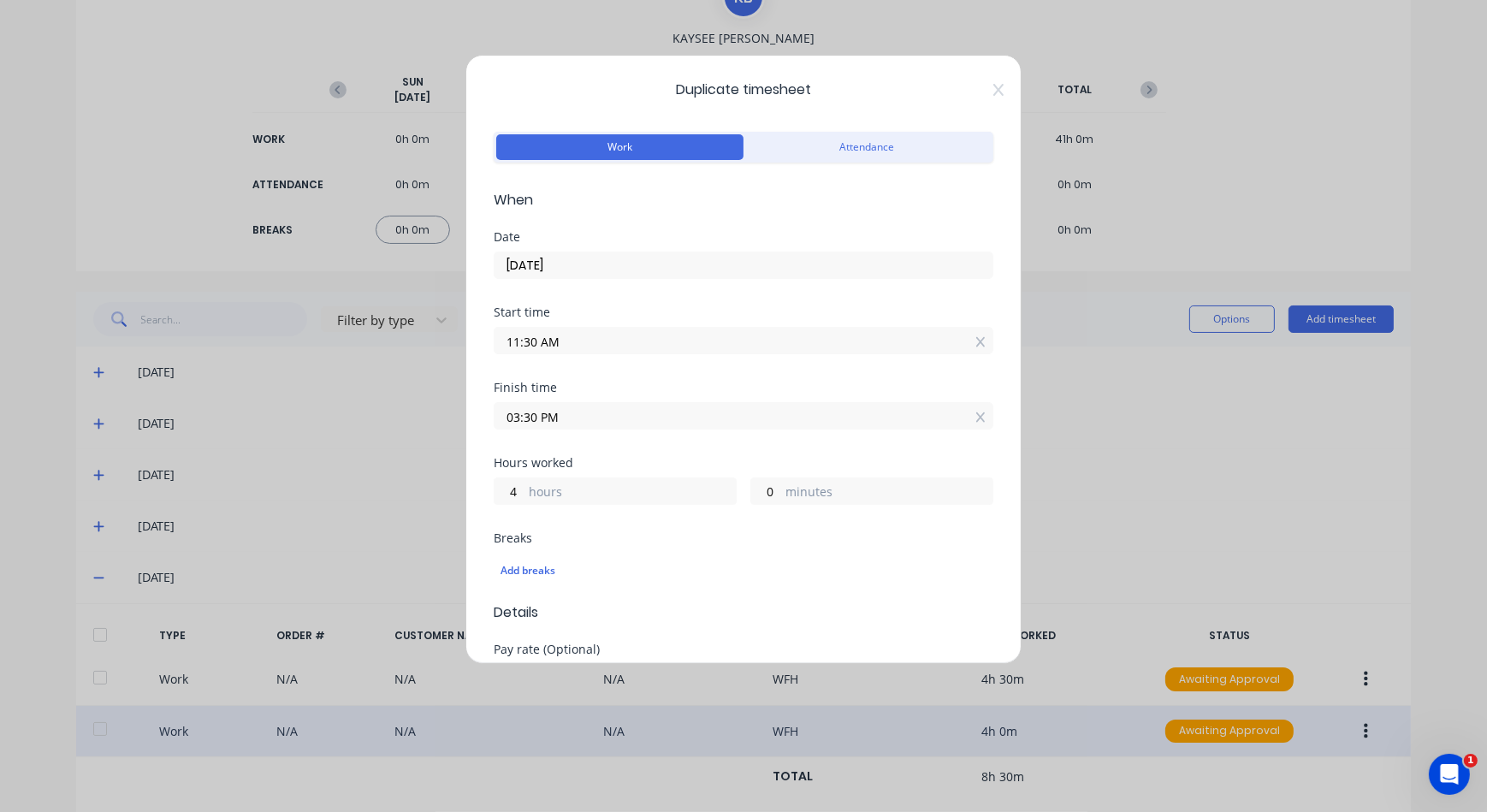
click at [564, 348] on input "11:30 AM" at bounding box center [744, 341] width 498 height 26
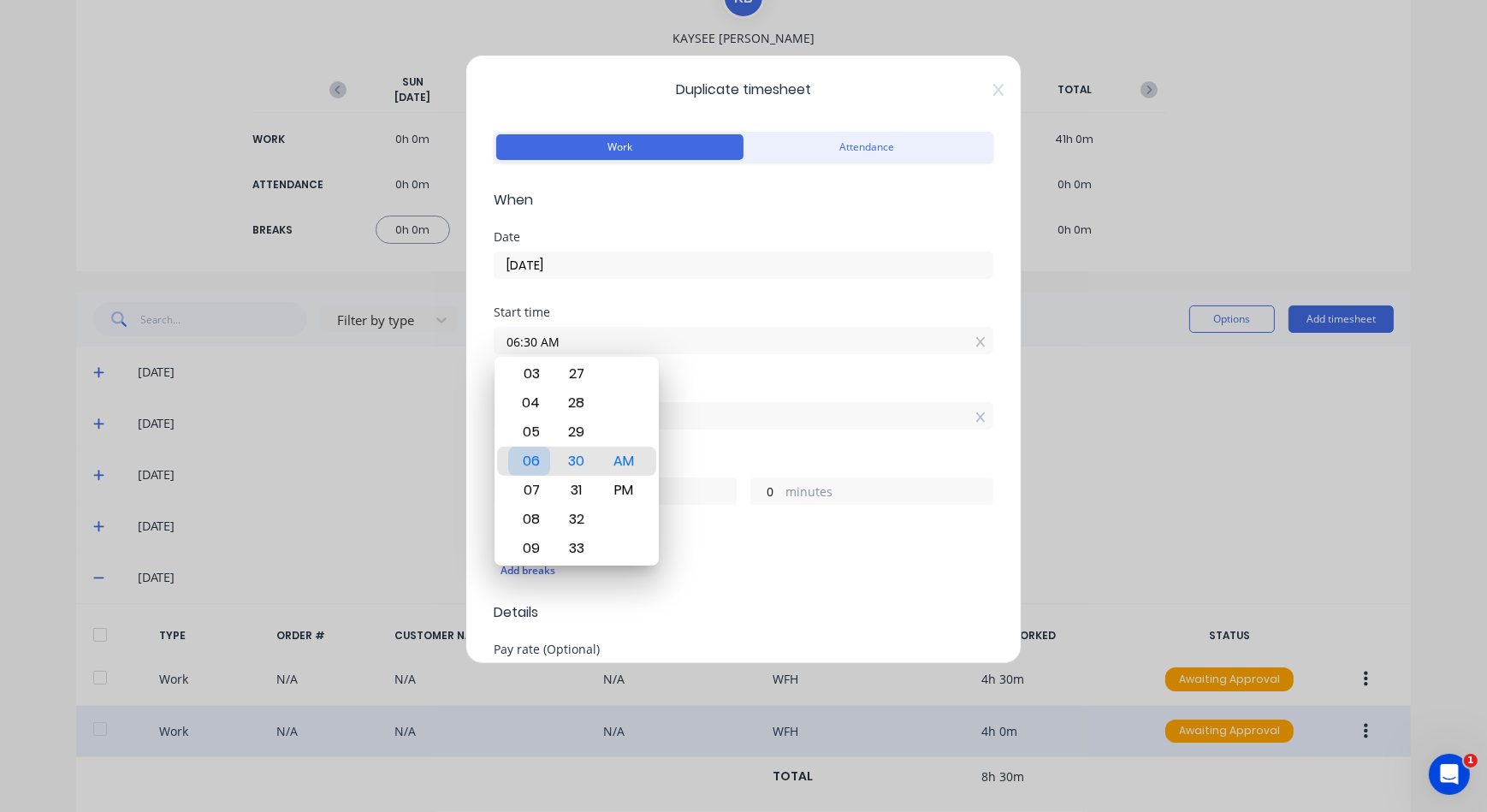
click at [541, 461] on div "06" at bounding box center [530, 461] width 42 height 29
click at [765, 414] on input "03:30 PM" at bounding box center [744, 416] width 498 height 26
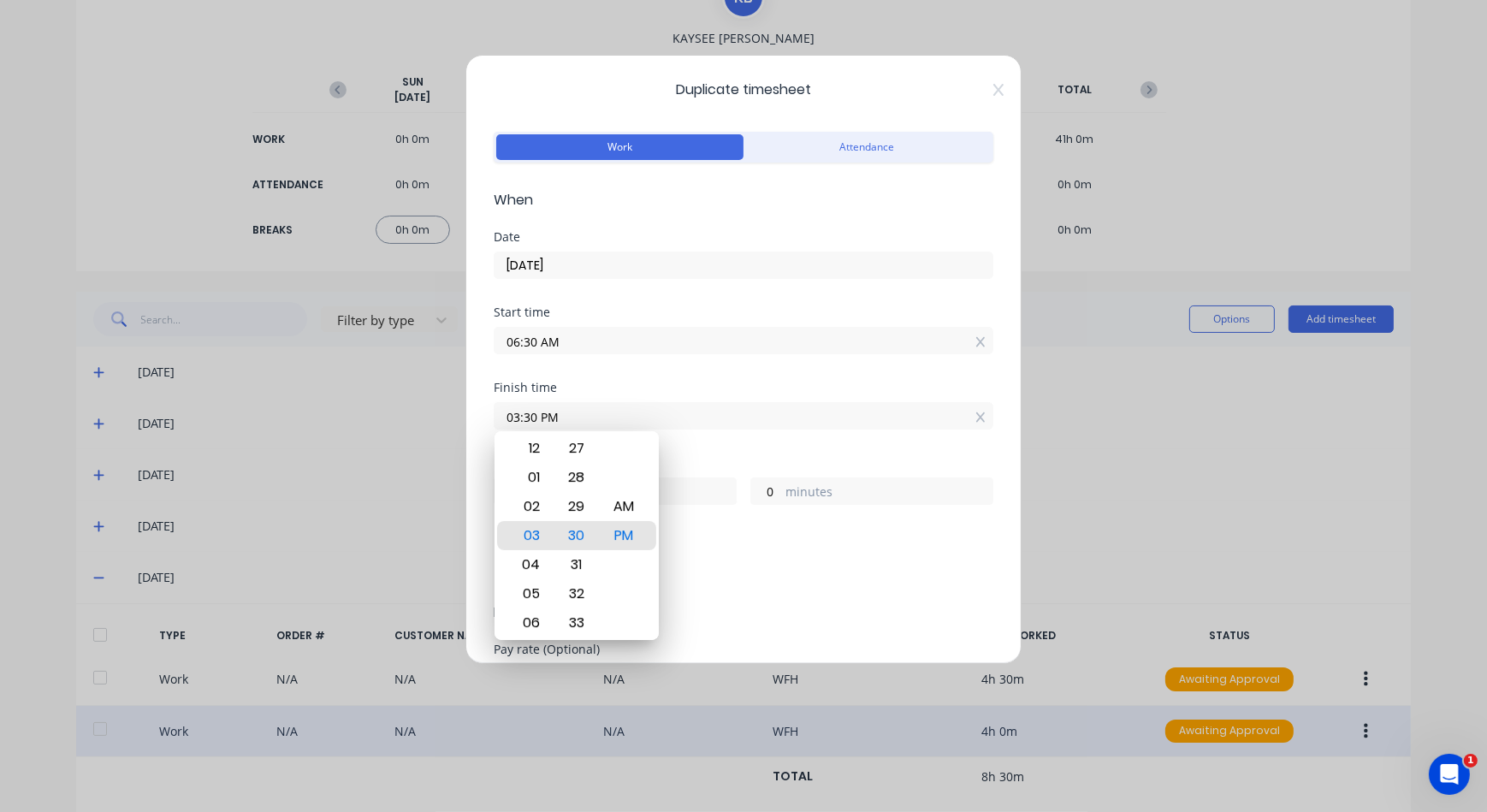
click at [646, 404] on input "03:30 PM" at bounding box center [744, 416] width 498 height 26
click at [535, 586] on div "11" at bounding box center [530, 594] width 42 height 29
click at [578, 536] on div "30" at bounding box center [577, 536] width 42 height 29
click at [822, 462] on div "Hours worked" at bounding box center [744, 463] width 500 height 12
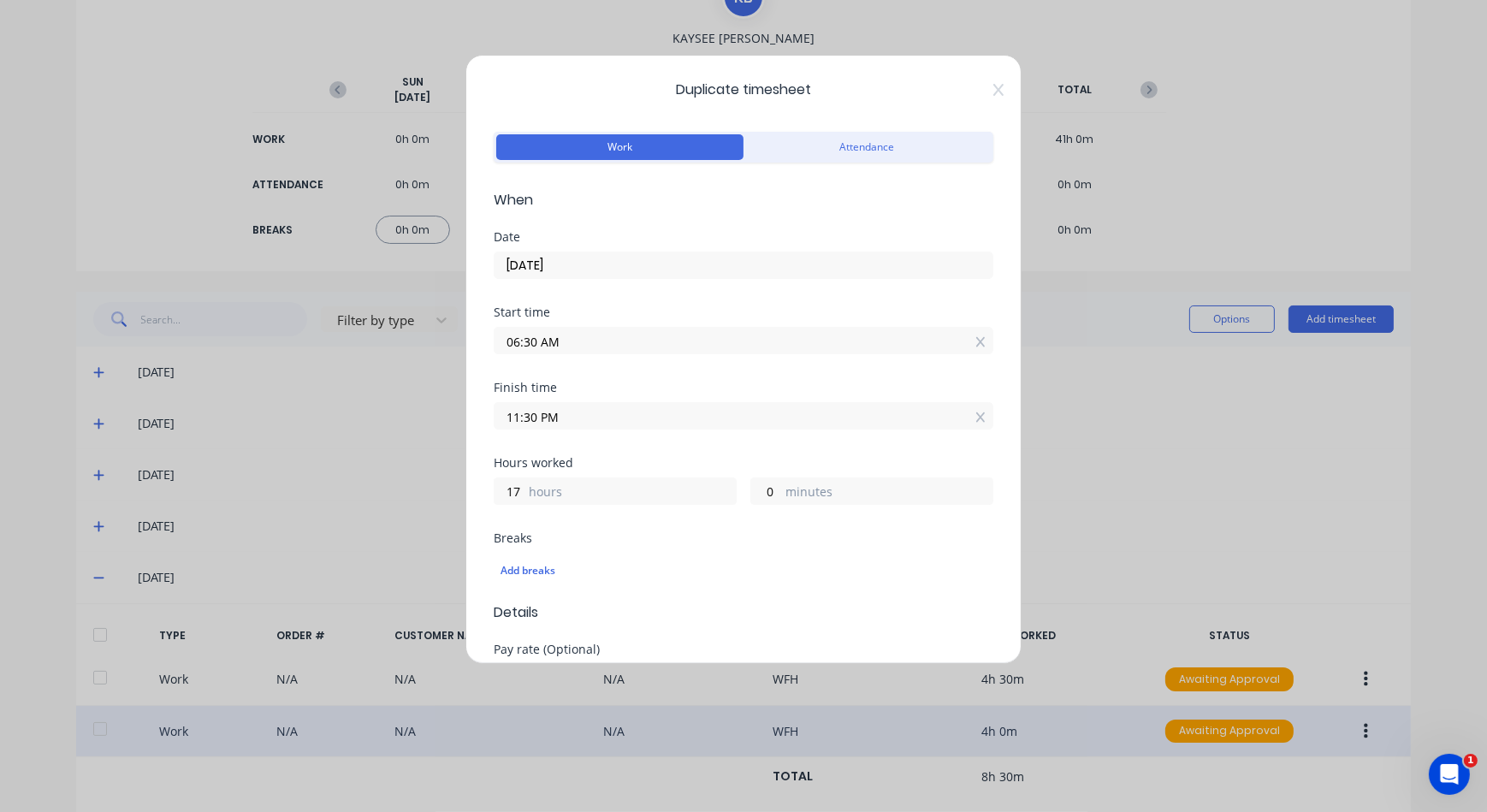
click at [664, 478] on div "17 hours" at bounding box center [615, 491] width 243 height 27
click at [686, 423] on input "11:30 PM" at bounding box center [744, 416] width 498 height 26
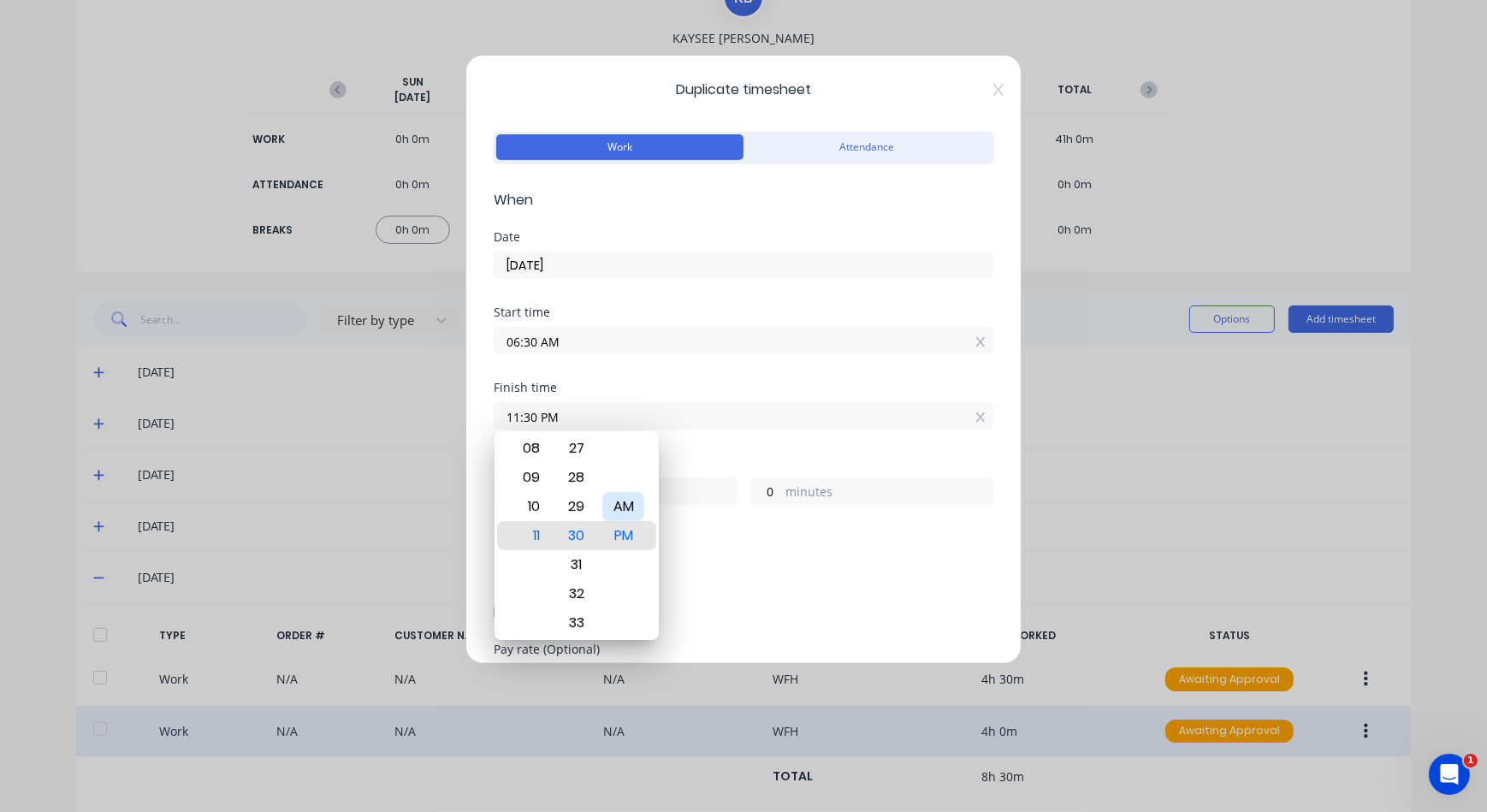
click at [624, 498] on div "AM" at bounding box center [623, 507] width 42 height 29
click at [766, 485] on input "0" at bounding box center [766, 491] width 30 height 26
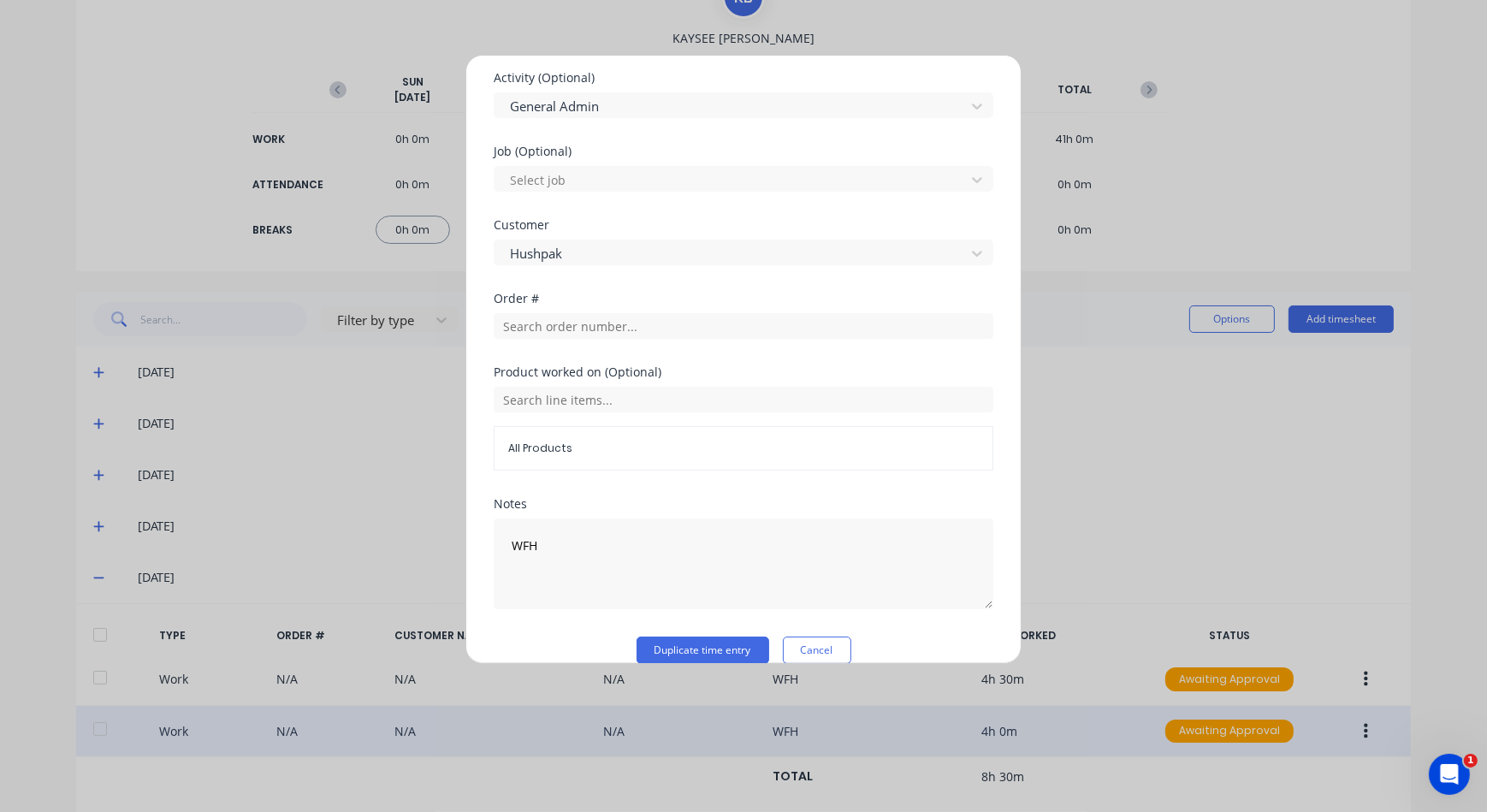
scroll to position [668, 0]
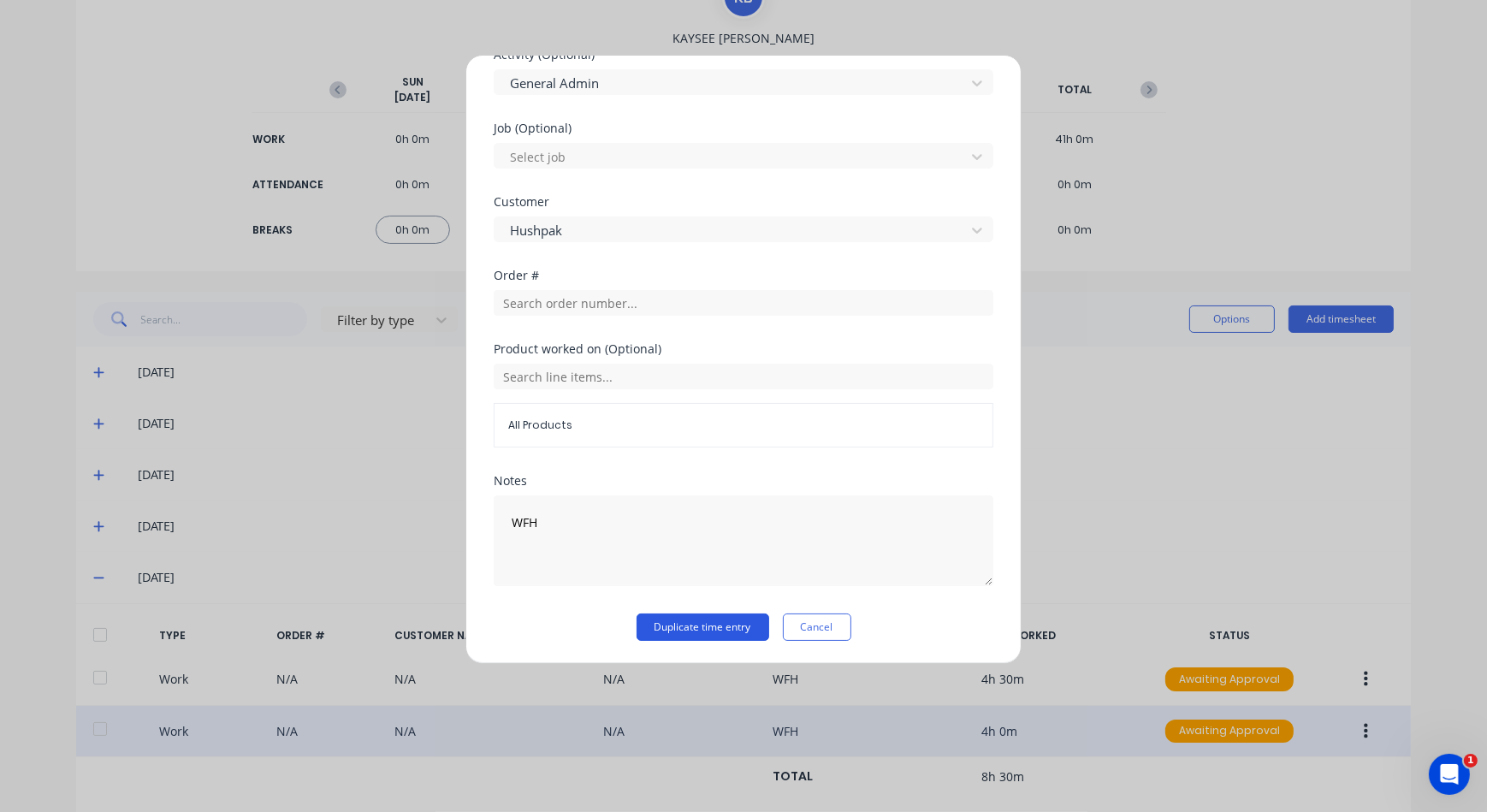
click at [688, 619] on button "Duplicate time entry" at bounding box center [703, 627] width 133 height 27
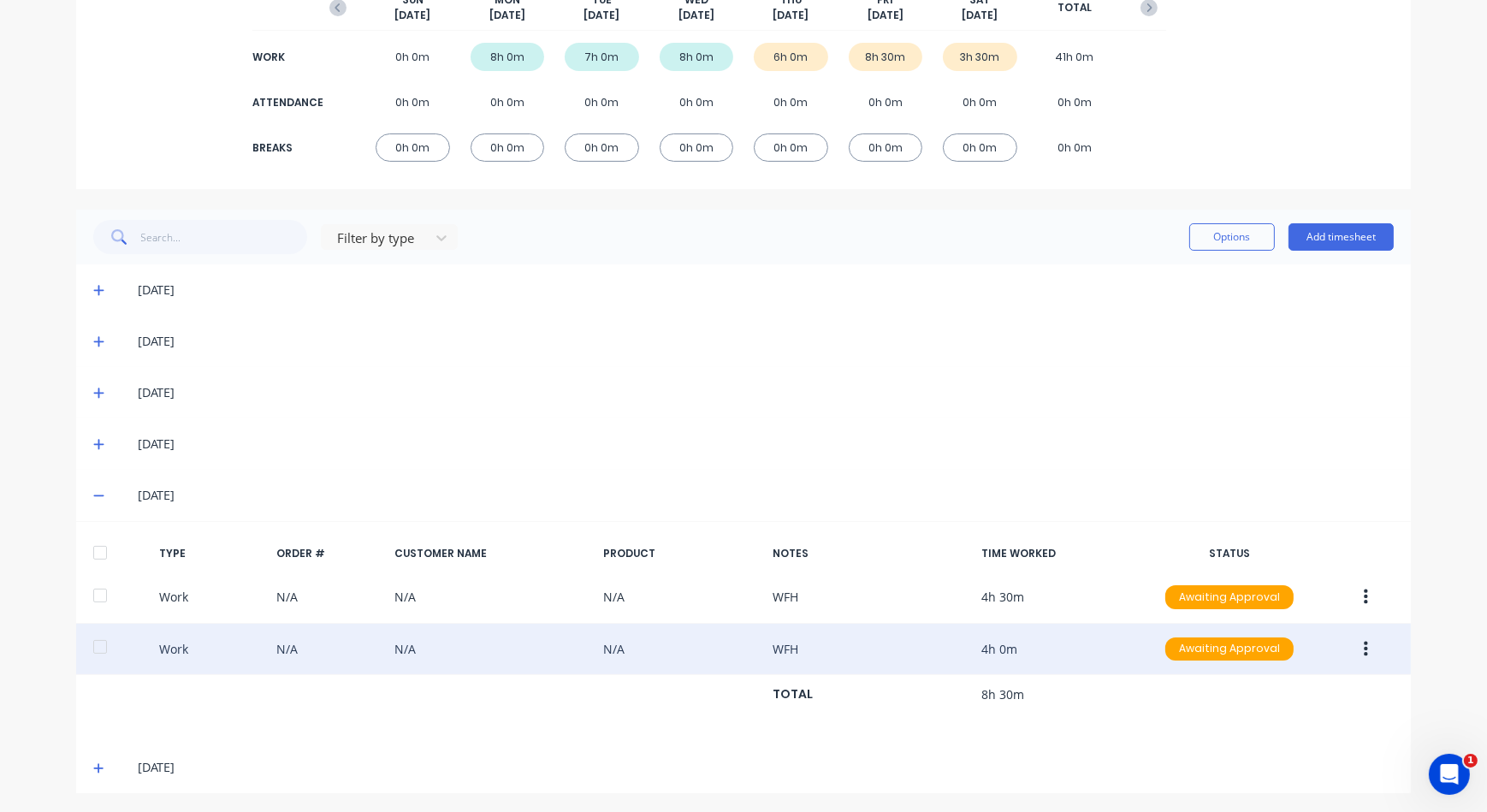
scroll to position [238, 0]
click at [94, 766] on icon at bounding box center [99, 766] width 11 height 12
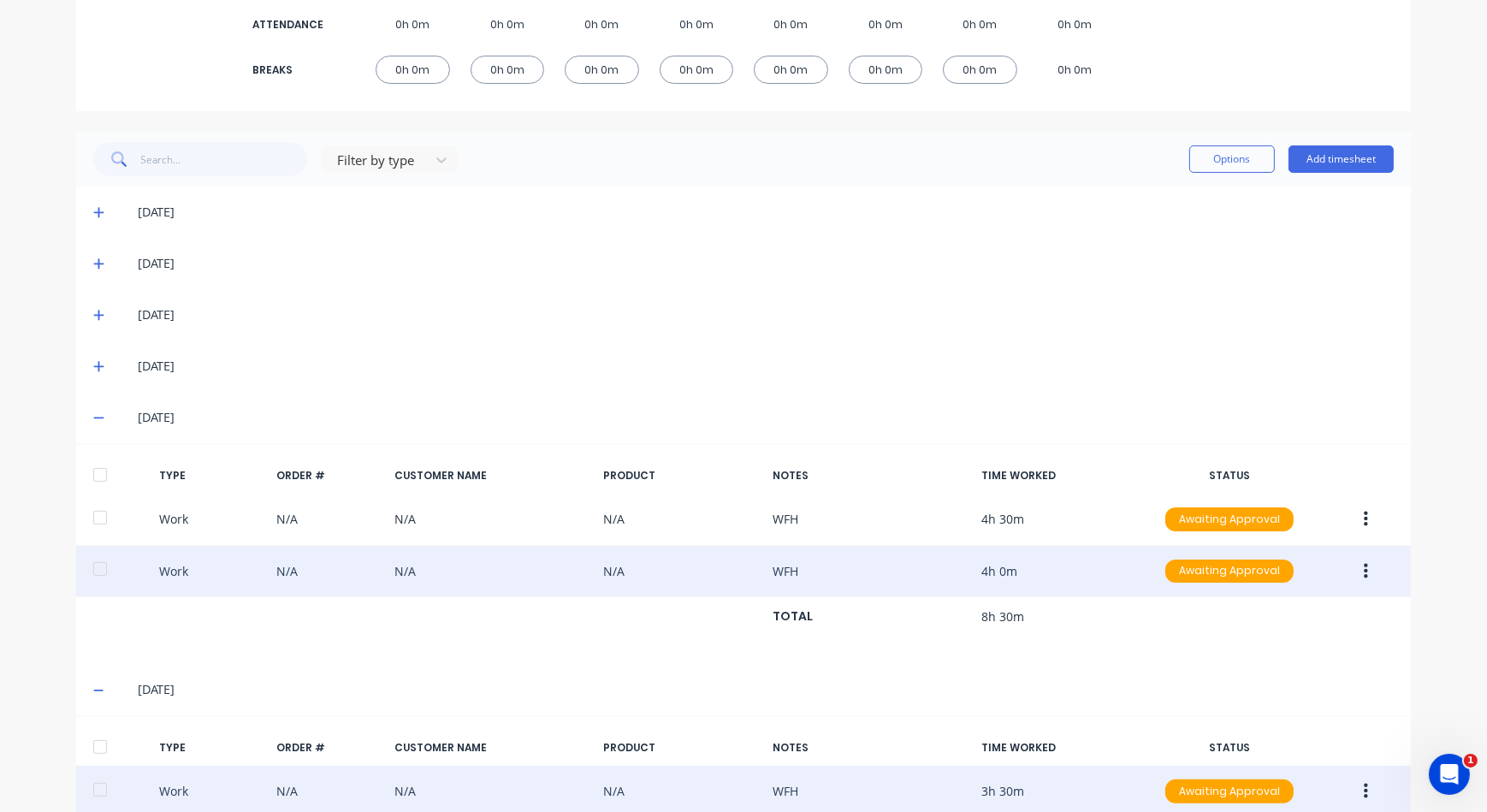
scroll to position [407, 0]
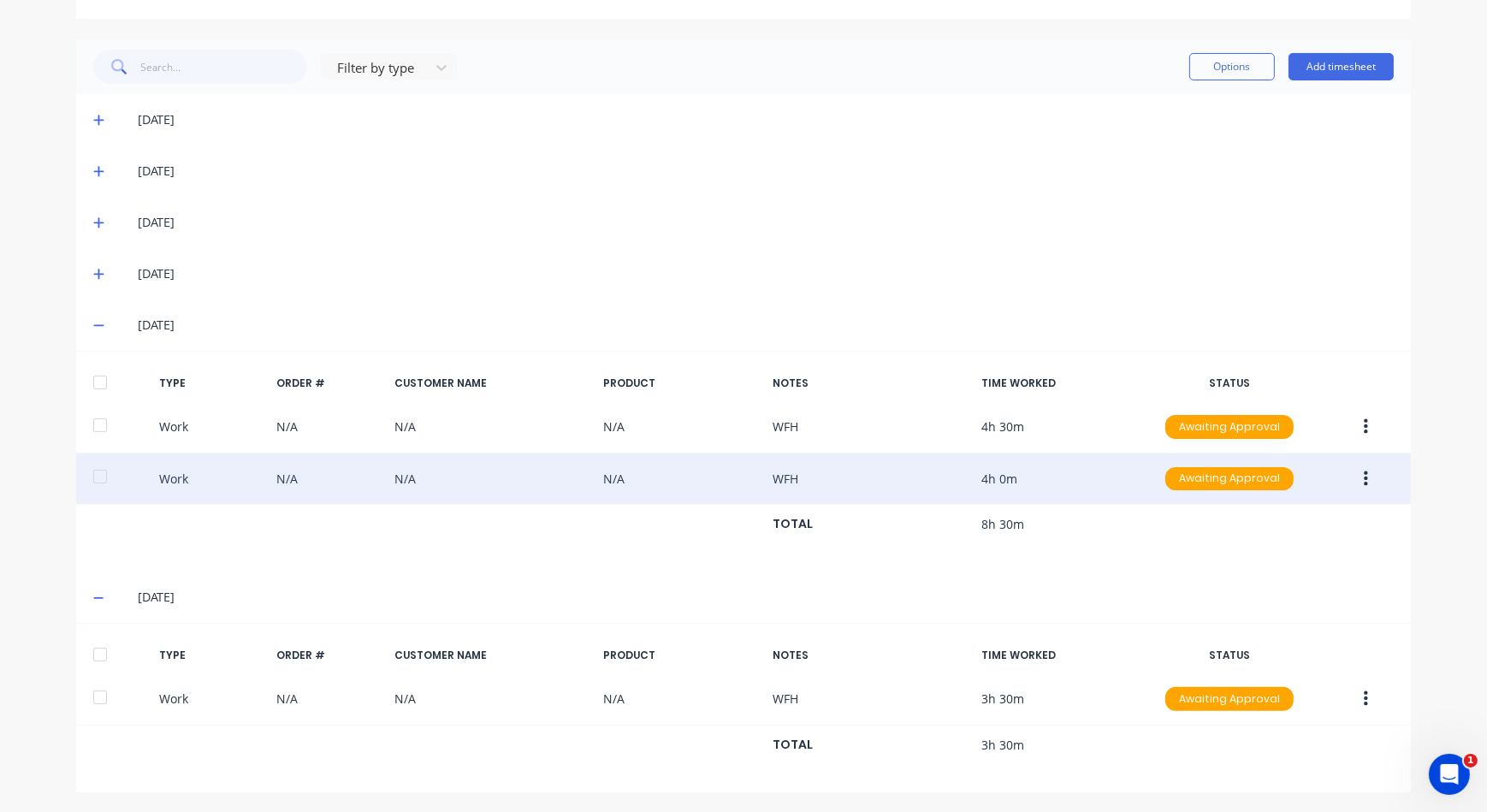
drag, startPoint x: 106, startPoint y: 603, endPoint x: 98, endPoint y: 590, distance: 15.3
click at [110, 602] on div "11/10/25" at bounding box center [752, 597] width 1283 height 19
click at [106, 588] on div "11/10/25" at bounding box center [744, 598] width 1335 height 51
click at [101, 325] on span at bounding box center [102, 324] width 17 height 17
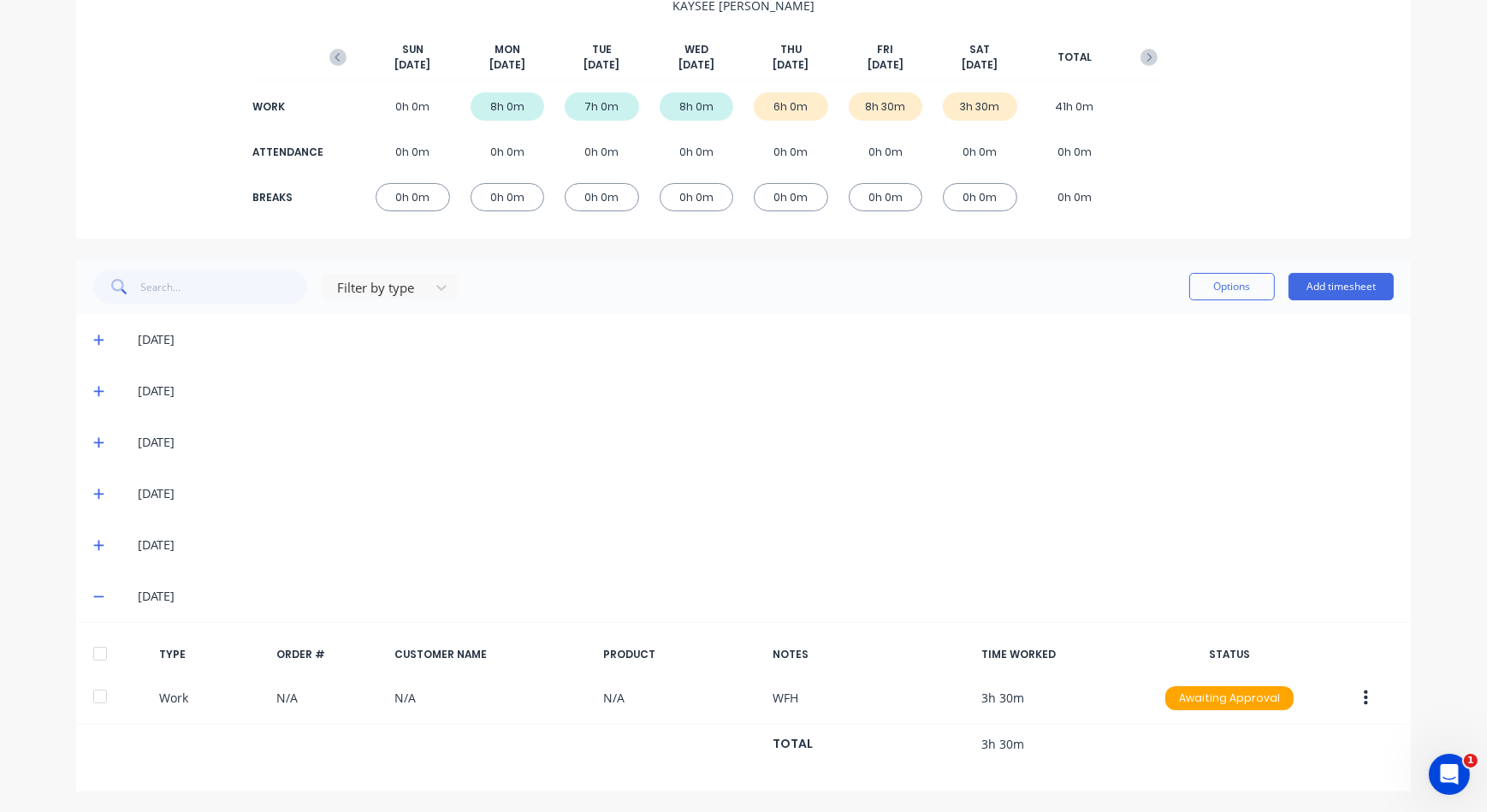
click at [110, 593] on div "11/10/25" at bounding box center [752, 596] width 1283 height 19
click at [94, 593] on icon at bounding box center [99, 596] width 11 height 12
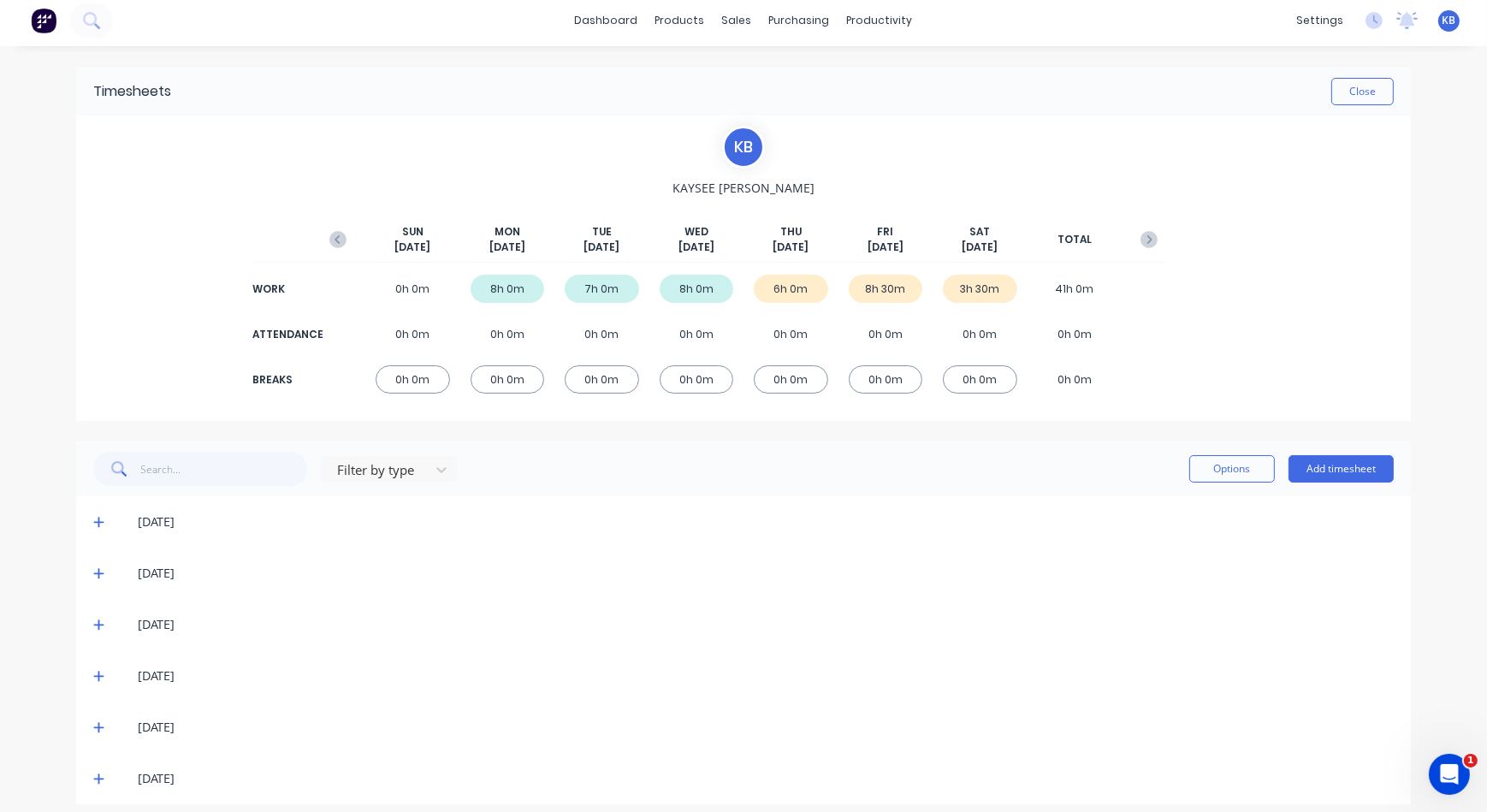
scroll to position [0, 0]
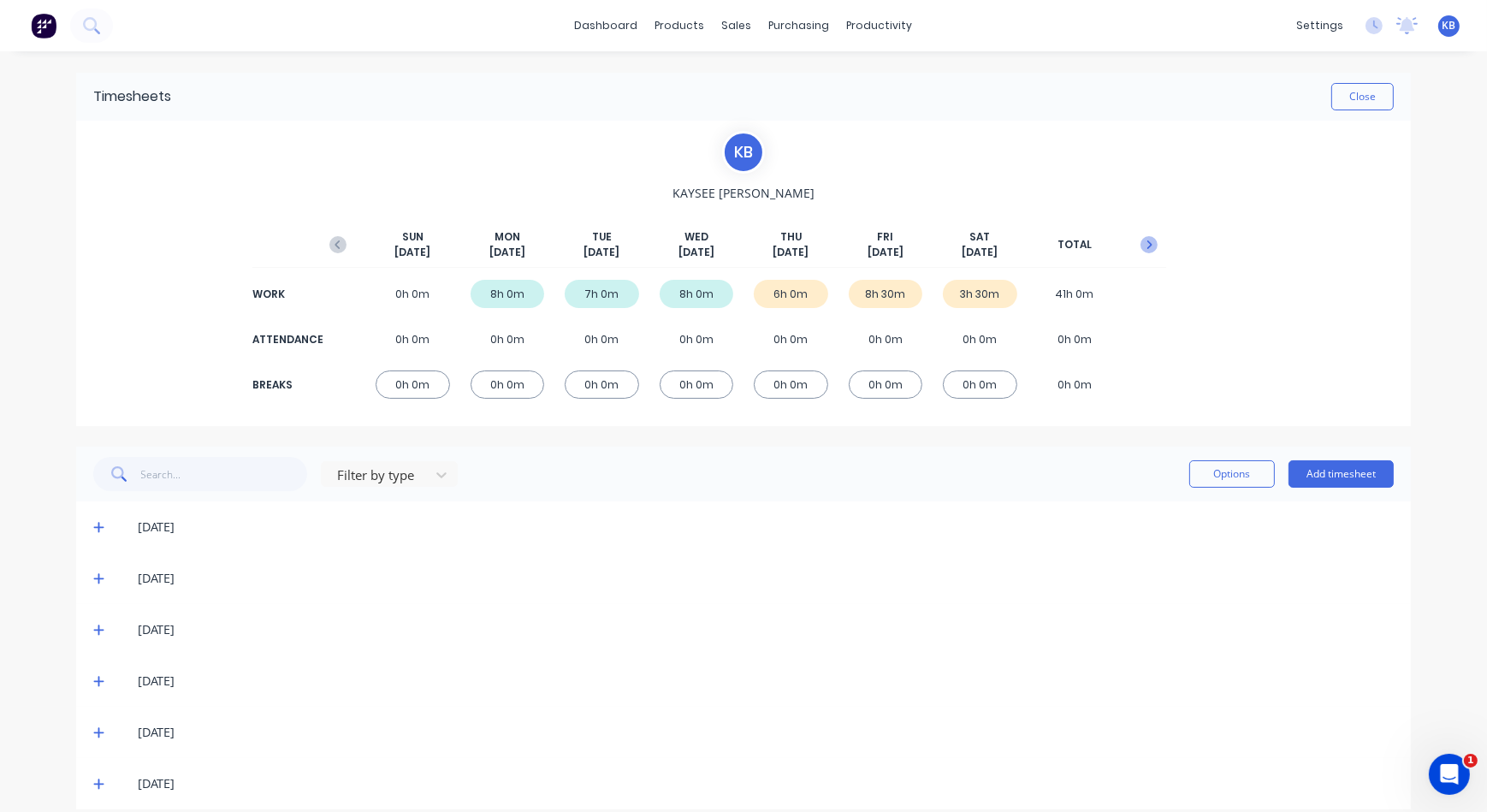
click at [1152, 245] on button "button" at bounding box center [1149, 245] width 34 height 31
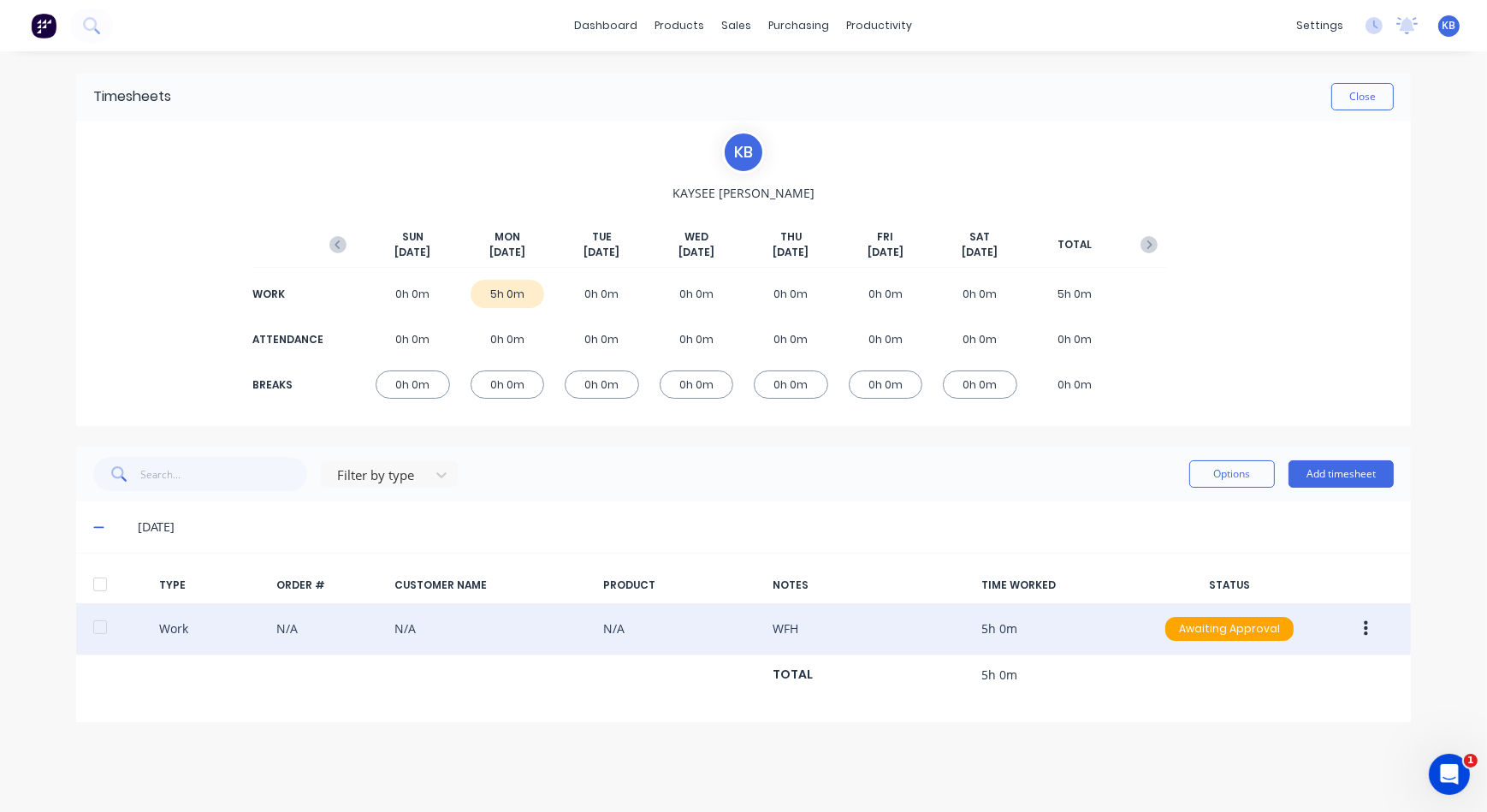
click at [1096, 624] on div "Work N/A N/A N/A WFH 5h 0m Awaiting Approval" at bounding box center [744, 629] width 1335 height 52
click at [1366, 624] on icon "button" at bounding box center [1366, 629] width 5 height 19
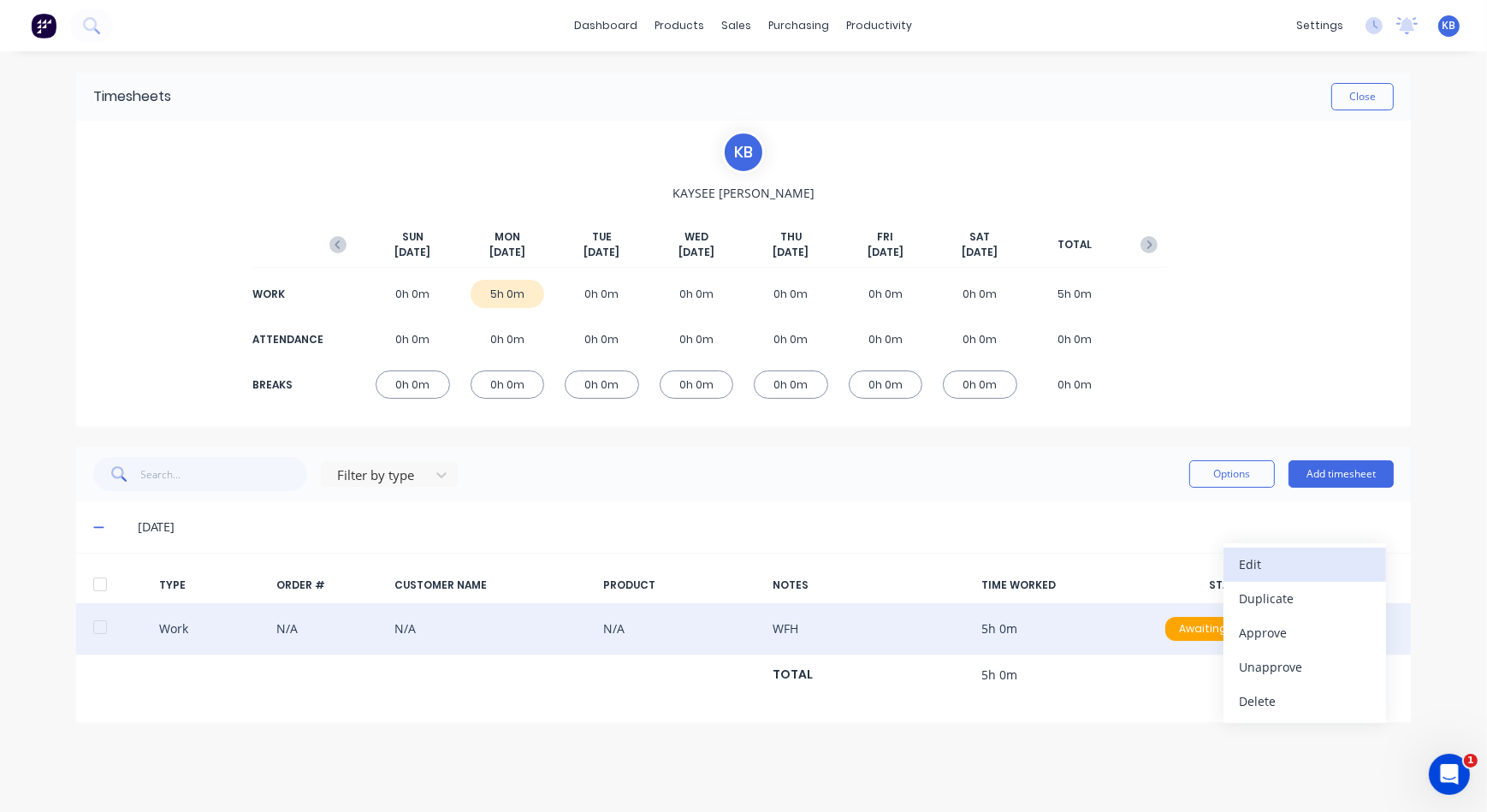
click at [1258, 561] on div "Edit" at bounding box center [1305, 564] width 132 height 25
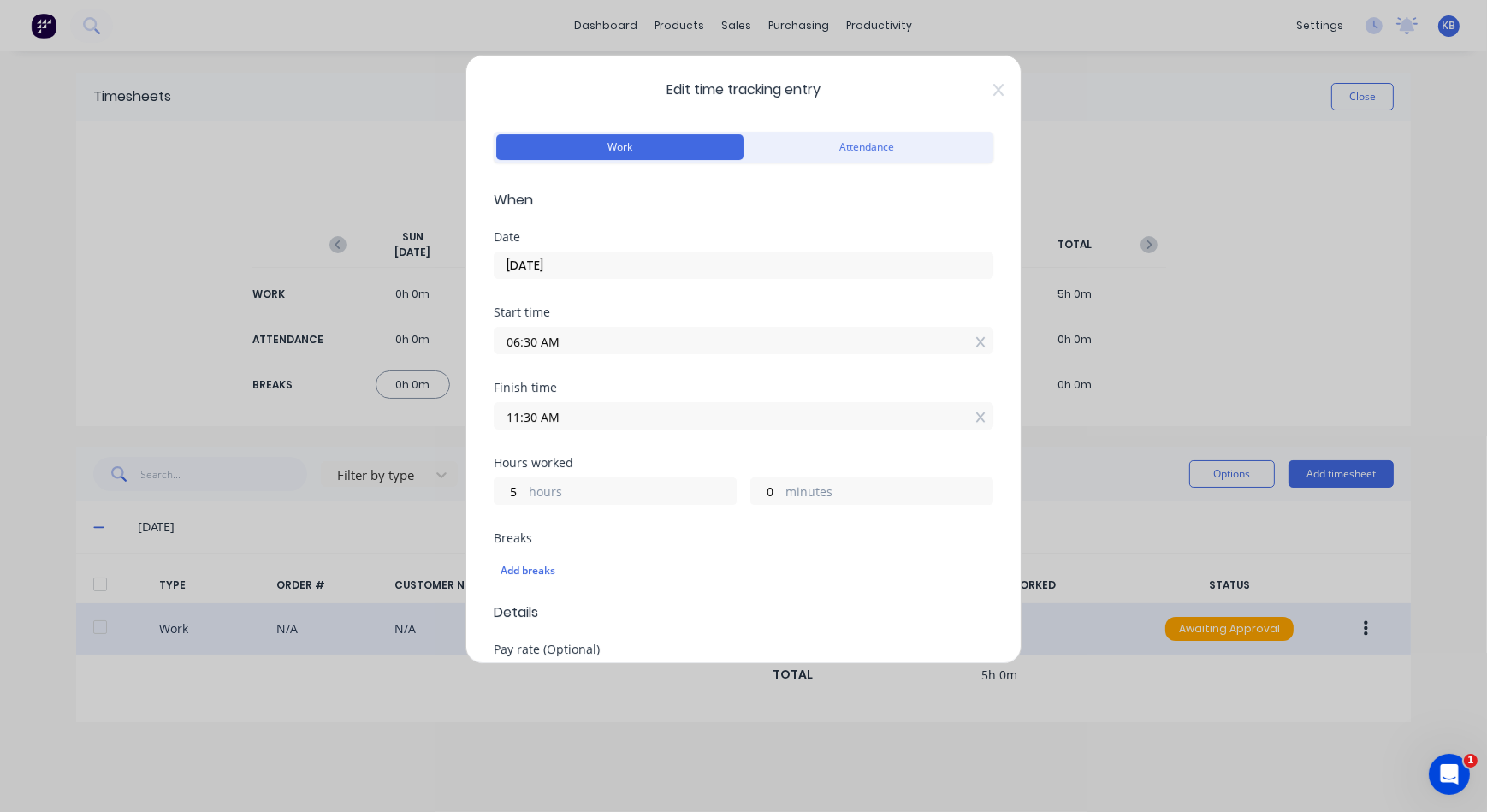
click at [578, 486] on label "hours" at bounding box center [633, 493] width 207 height 21
click at [524, 486] on input "5" at bounding box center [510, 491] width 30 height 26
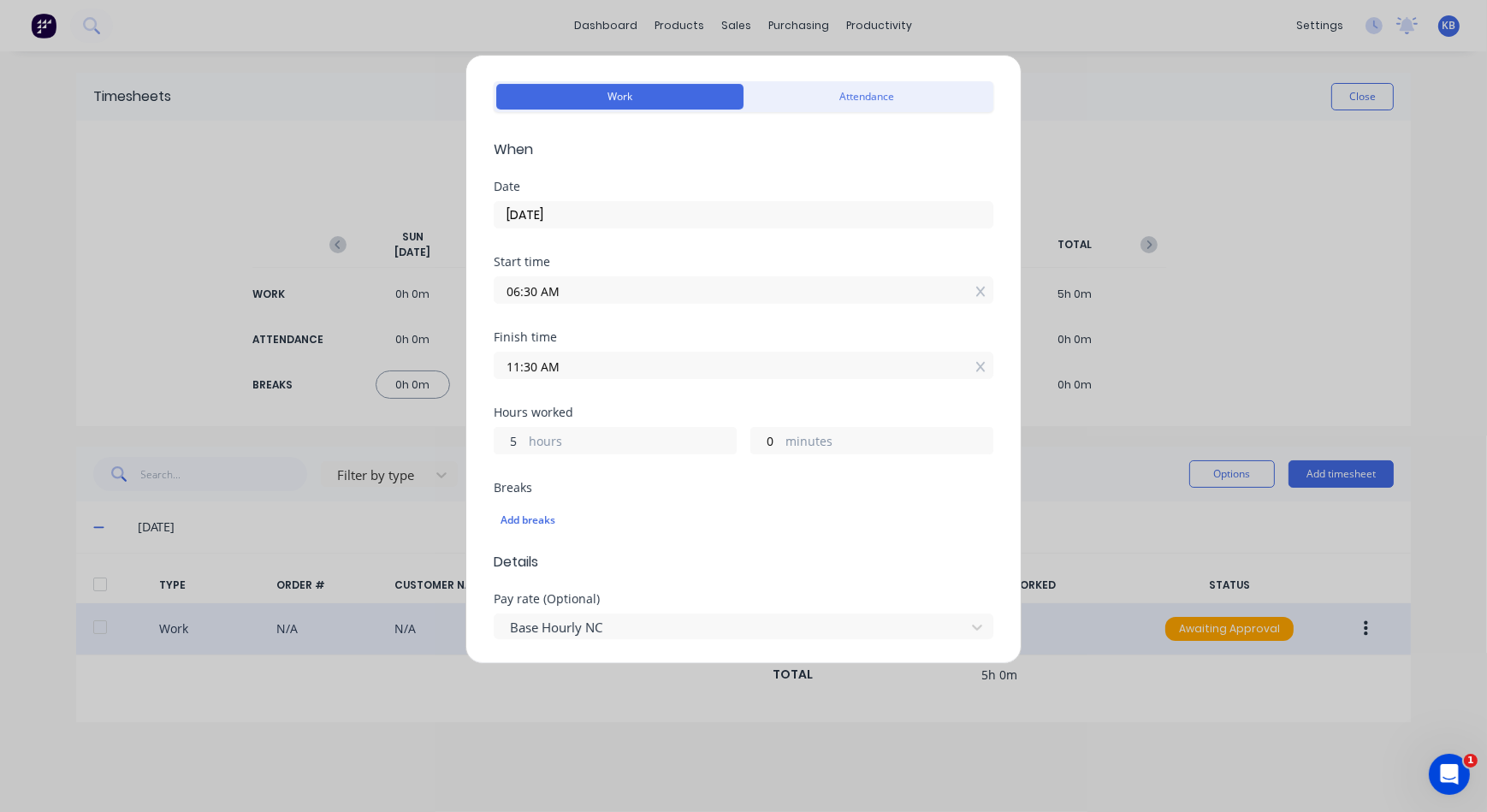
scroll to position [77, 0]
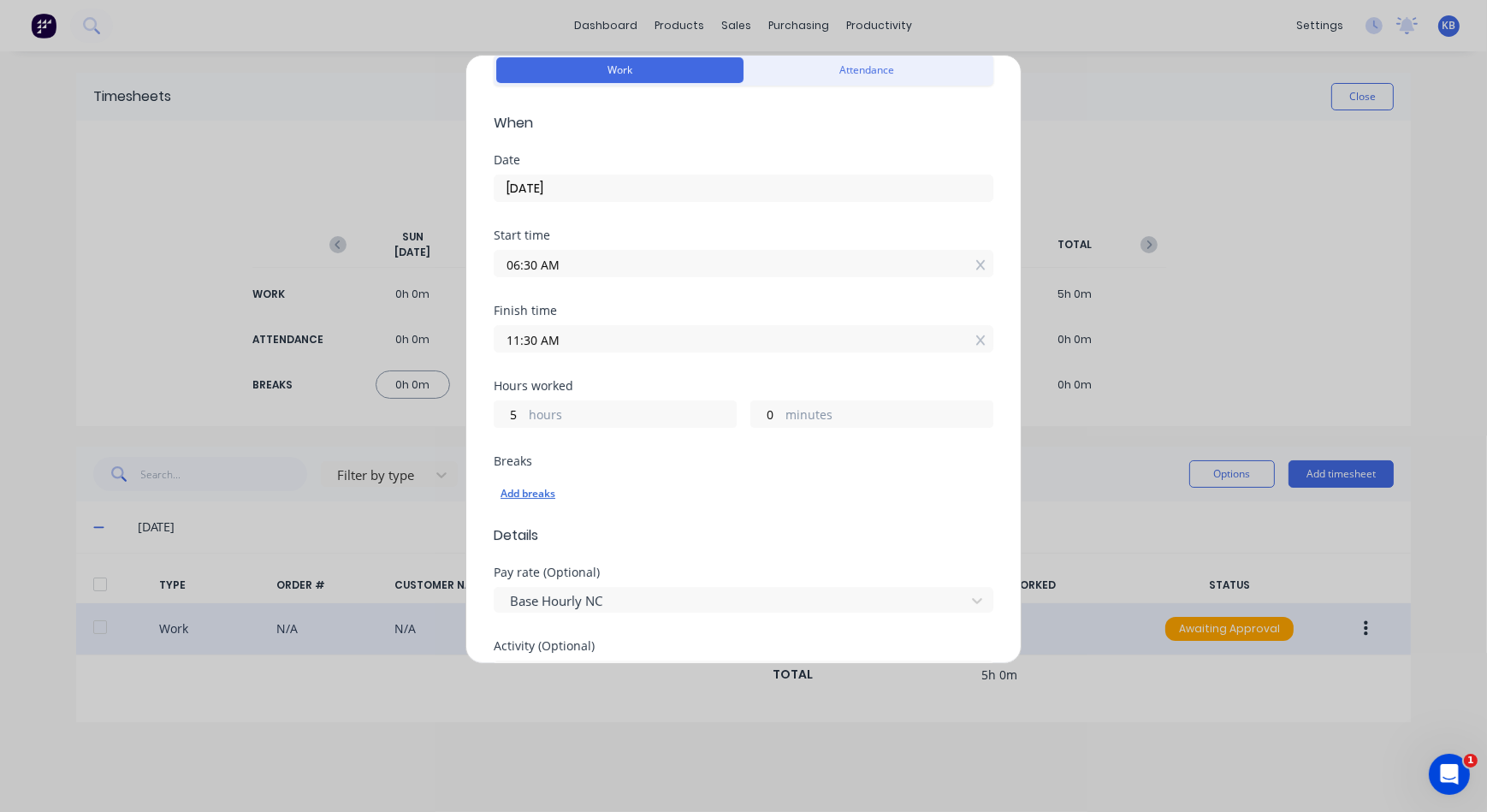
click at [534, 488] on div "Add breaks" at bounding box center [744, 494] width 486 height 22
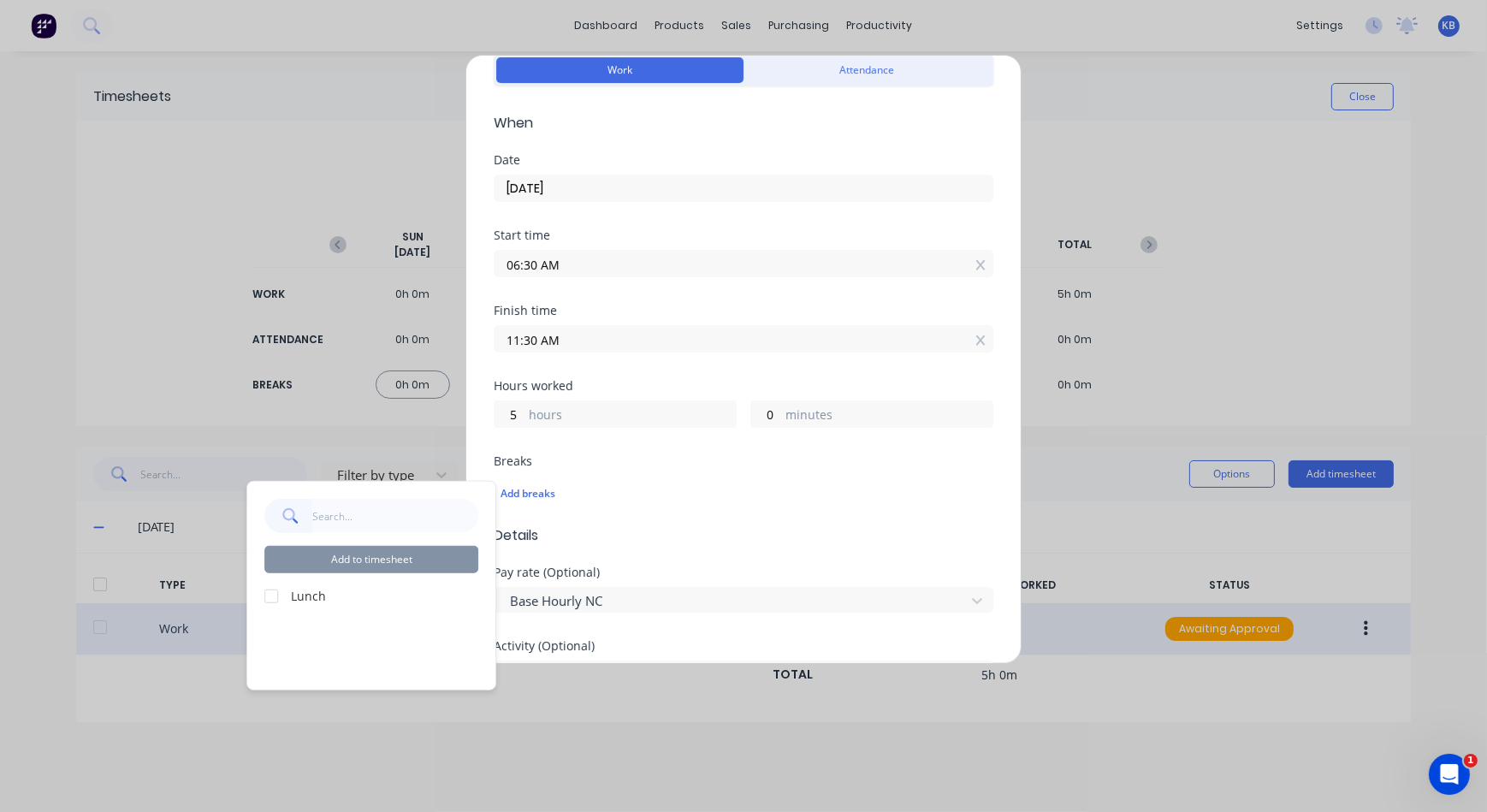
click at [325, 598] on label "Lunch" at bounding box center [384, 596] width 187 height 18
click at [276, 593] on div at bounding box center [270, 595] width 34 height 34
click at [392, 558] on button "Add to timesheet" at bounding box center [370, 560] width 214 height 27
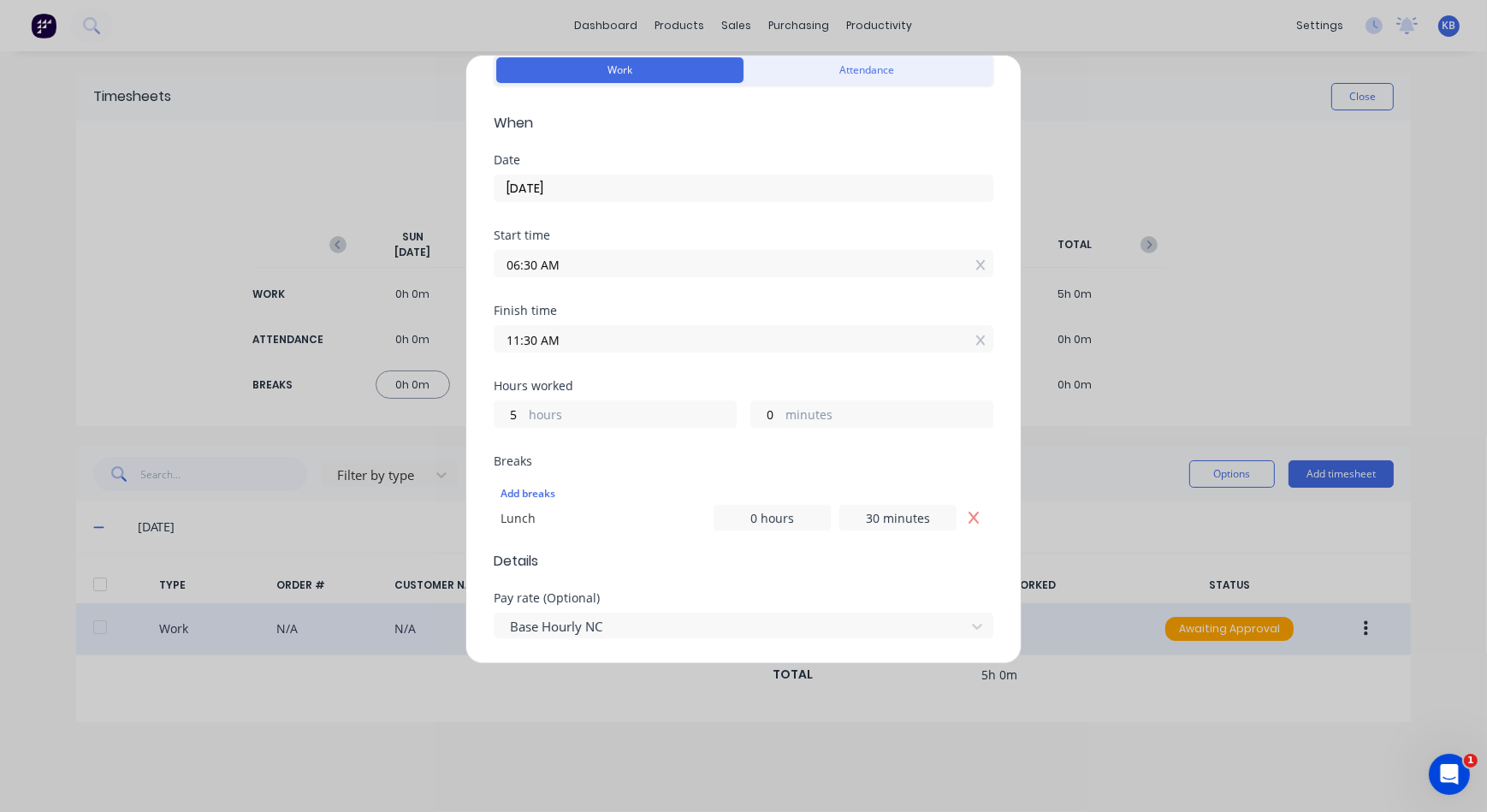
click at [535, 401] on div "5 hours" at bounding box center [615, 414] width 243 height 27
click at [518, 410] on input "5" at bounding box center [510, 414] width 30 height 26
drag, startPoint x: 580, startPoint y: 350, endPoint x: 590, endPoint y: 341, distance: 13.5
click at [581, 346] on label "06:30 AM" at bounding box center [744, 339] width 500 height 27
click at [581, 346] on input "06:30 AM" at bounding box center [744, 339] width 498 height 26
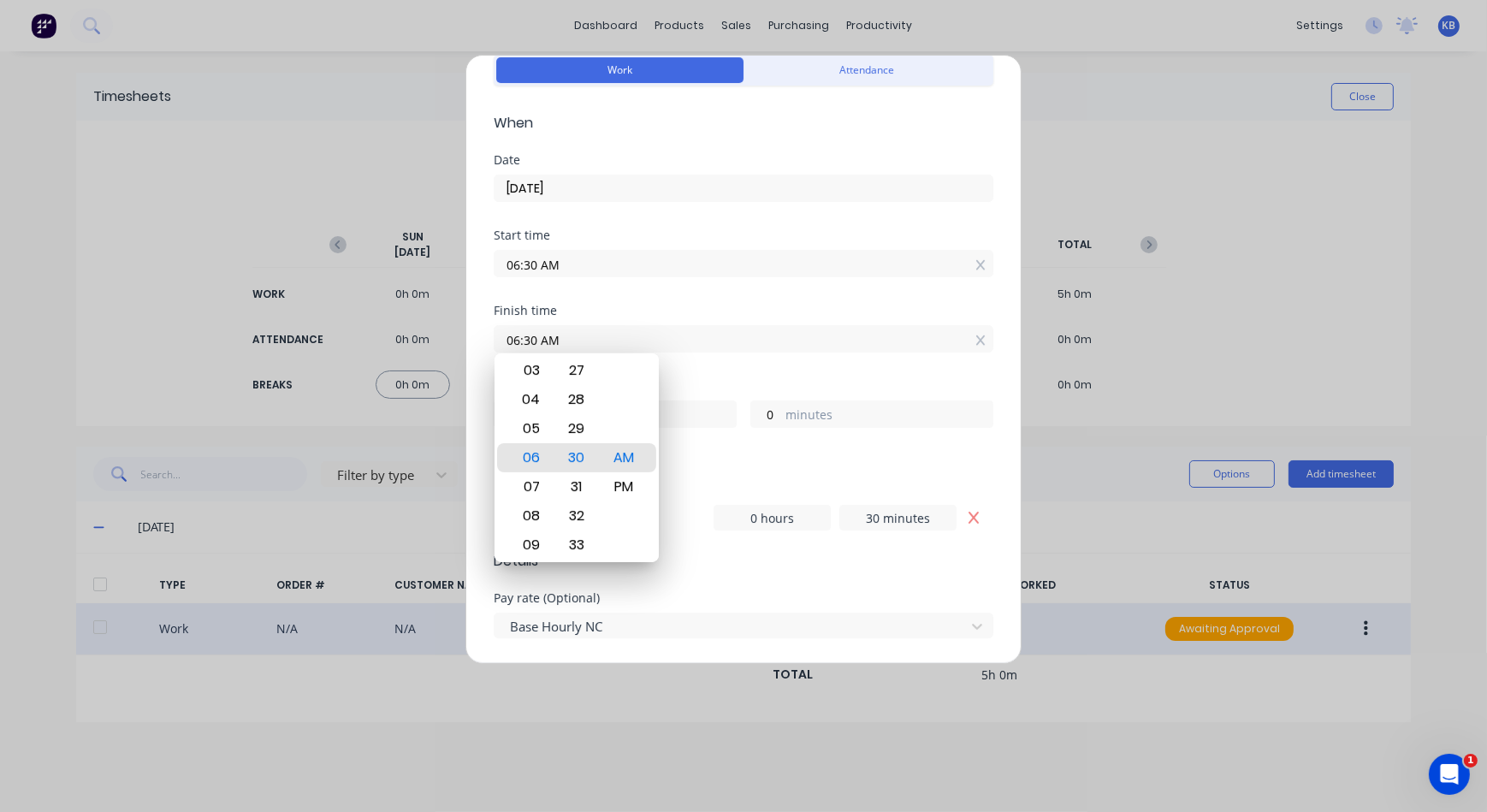
click at [975, 338] on input "06:30 AM" at bounding box center [744, 339] width 498 height 26
drag, startPoint x: 965, startPoint y: 342, endPoint x: 884, endPoint y: 340, distance: 81.0
click at [976, 343] on icon at bounding box center [981, 340] width 9 height 12
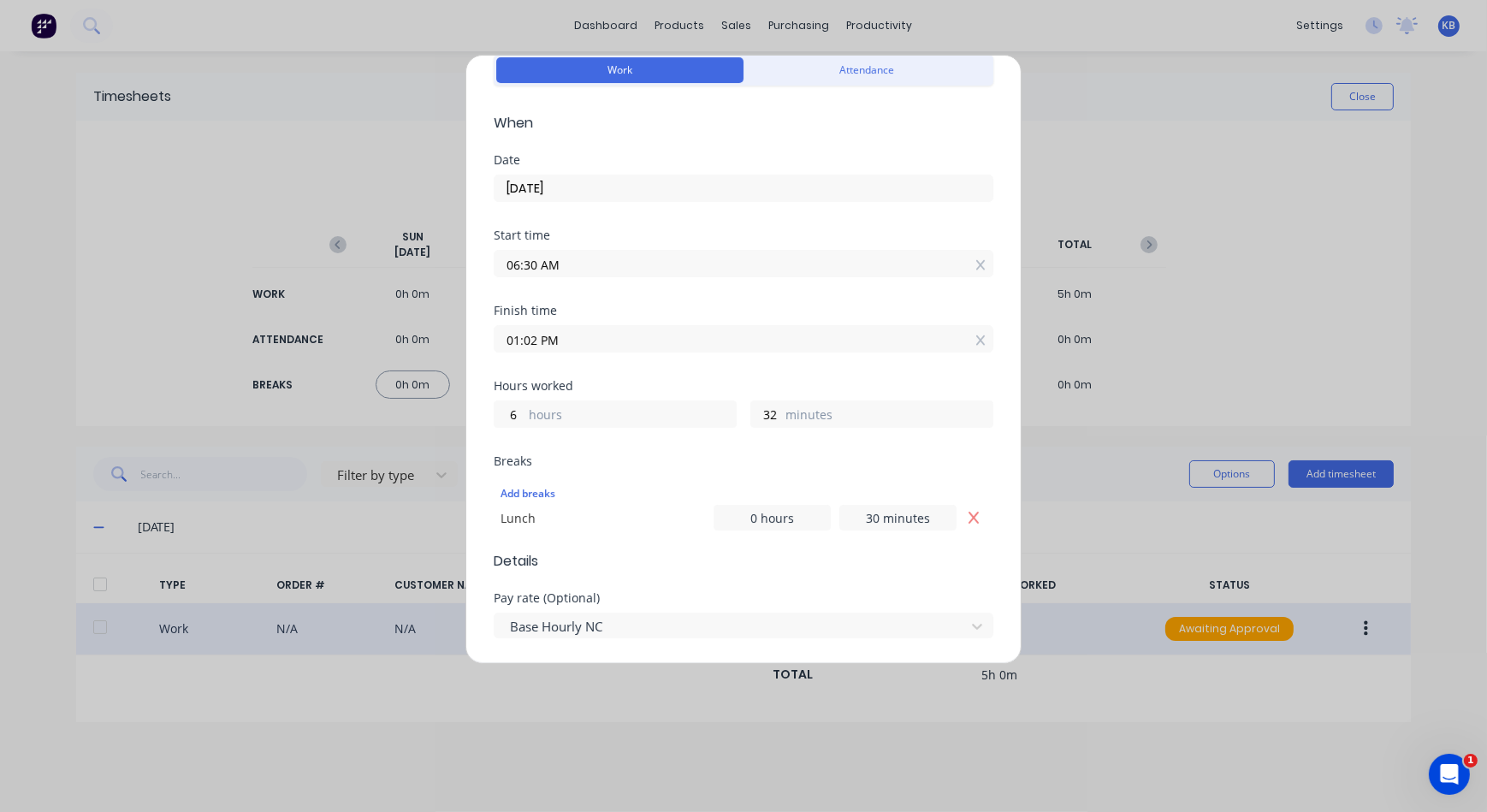
click at [625, 344] on input "01:02 PM" at bounding box center [744, 339] width 498 height 26
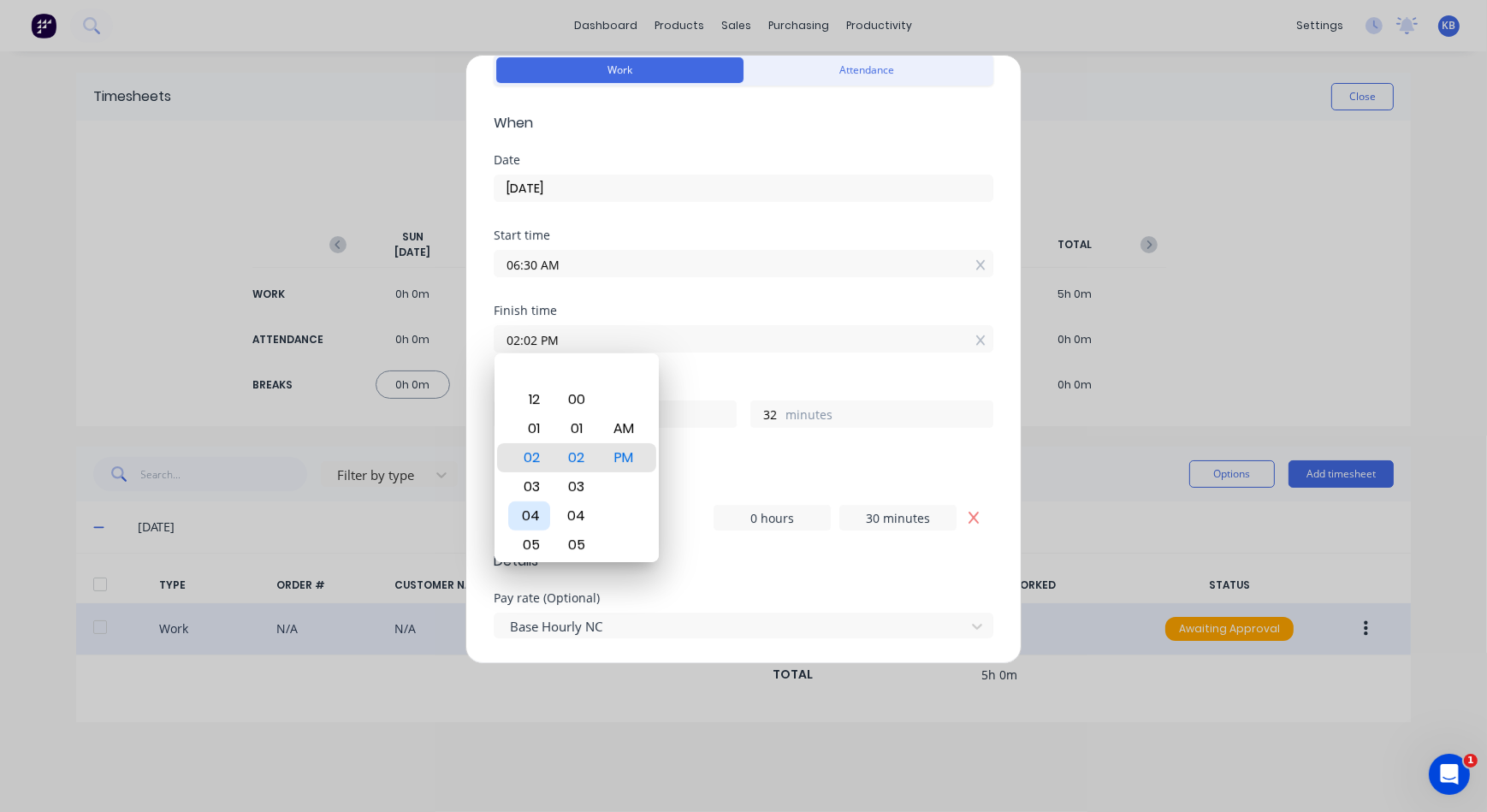
click at [534, 518] on div "04" at bounding box center [530, 516] width 42 height 29
click at [592, 403] on div "00" at bounding box center [577, 400] width 42 height 29
drag, startPoint x: 582, startPoint y: 457, endPoint x: 593, endPoint y: 352, distance: 105.6
click at [593, 352] on body "dashboard products sales purchasing productivity dashboard products Product Cat…" at bounding box center [744, 406] width 1487 height 812
click at [582, 424] on div "30" at bounding box center [577, 429] width 42 height 29
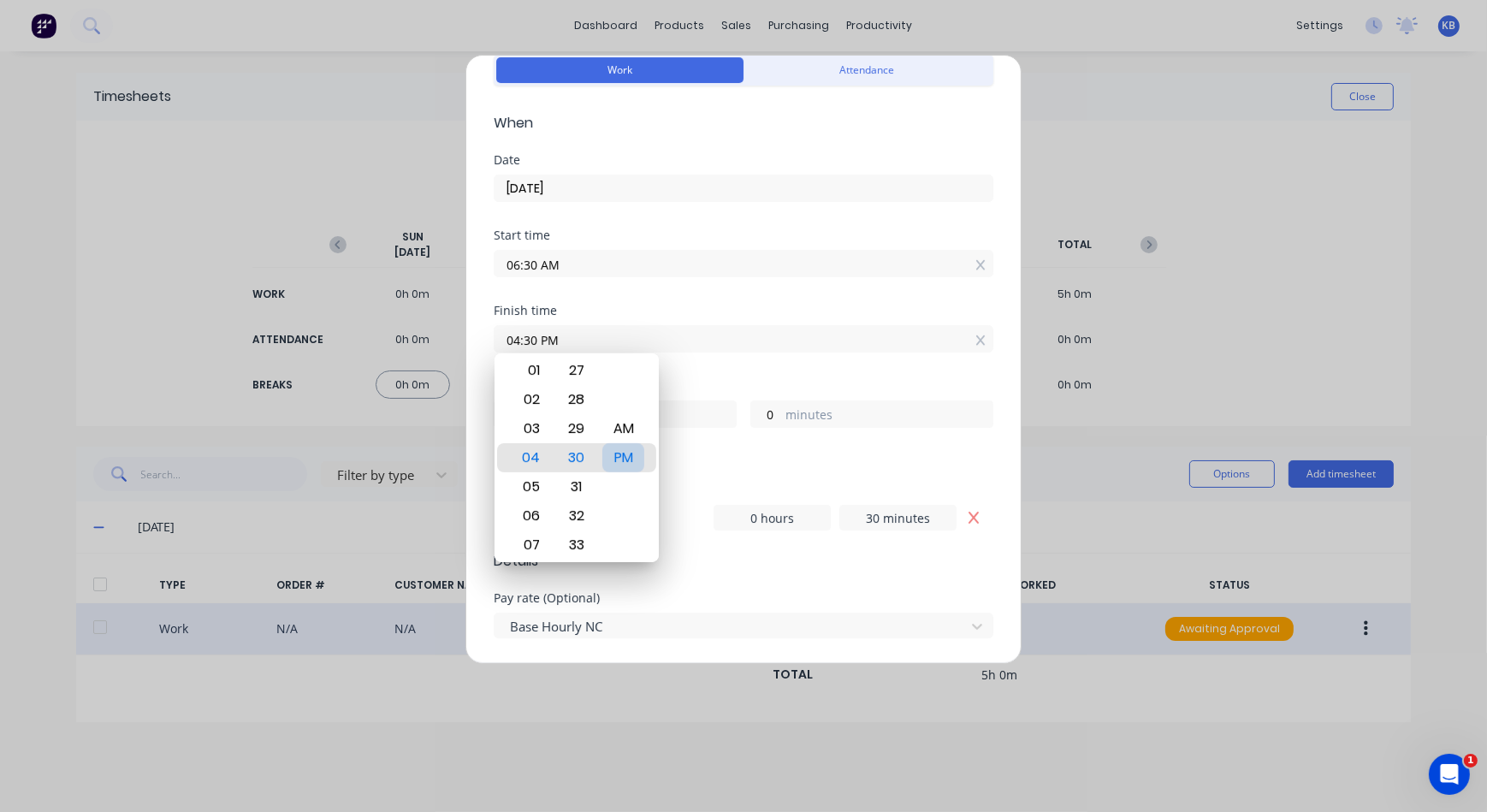
click at [625, 458] on div "PM" at bounding box center [623, 458] width 42 height 29
click at [747, 589] on form "Work Attendance When Date 13/10/2025 Start time 06:30 AM Finish time 04:30 PM H…" at bounding box center [744, 653] width 500 height 1207
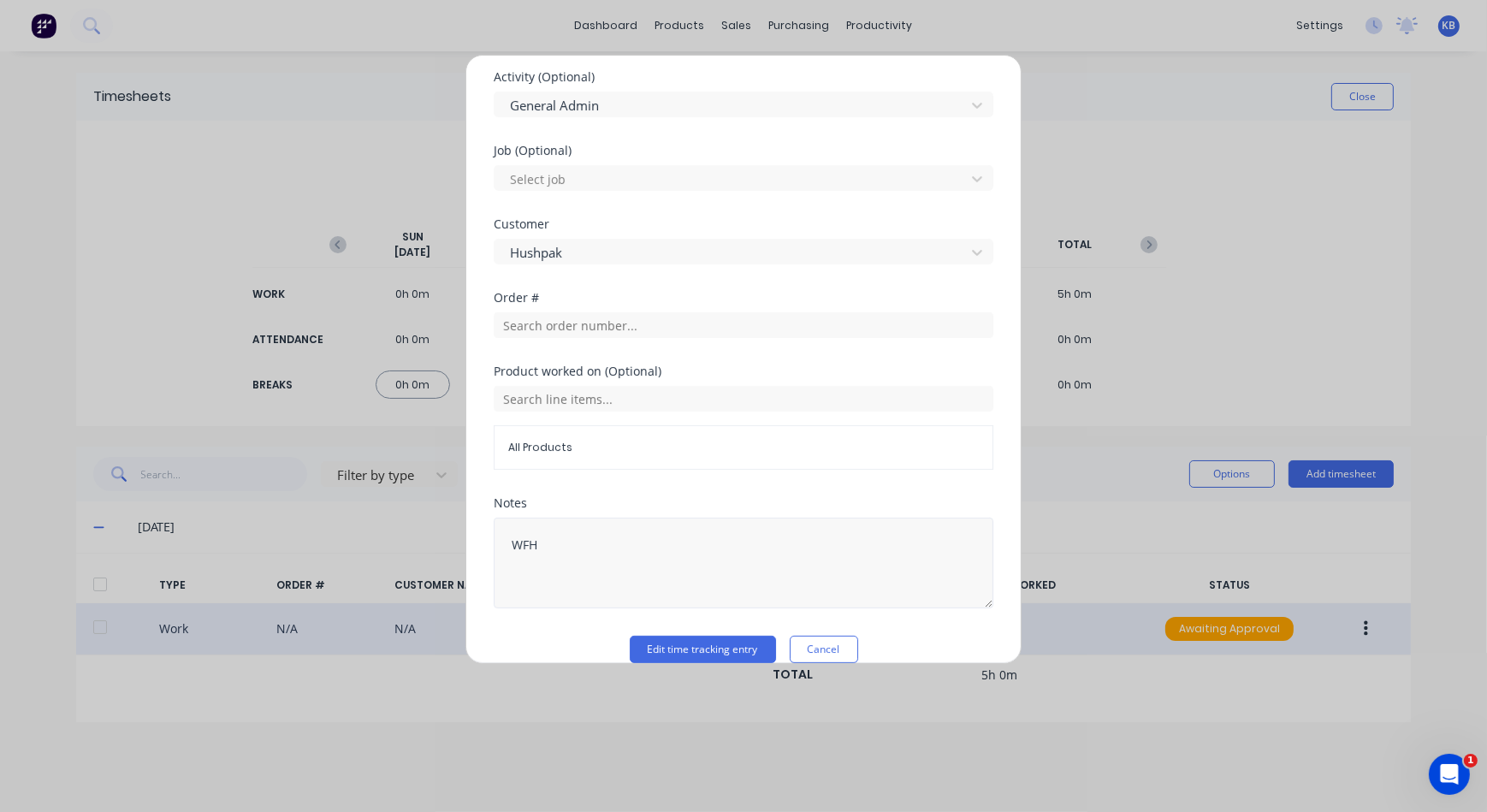
scroll to position [694, 0]
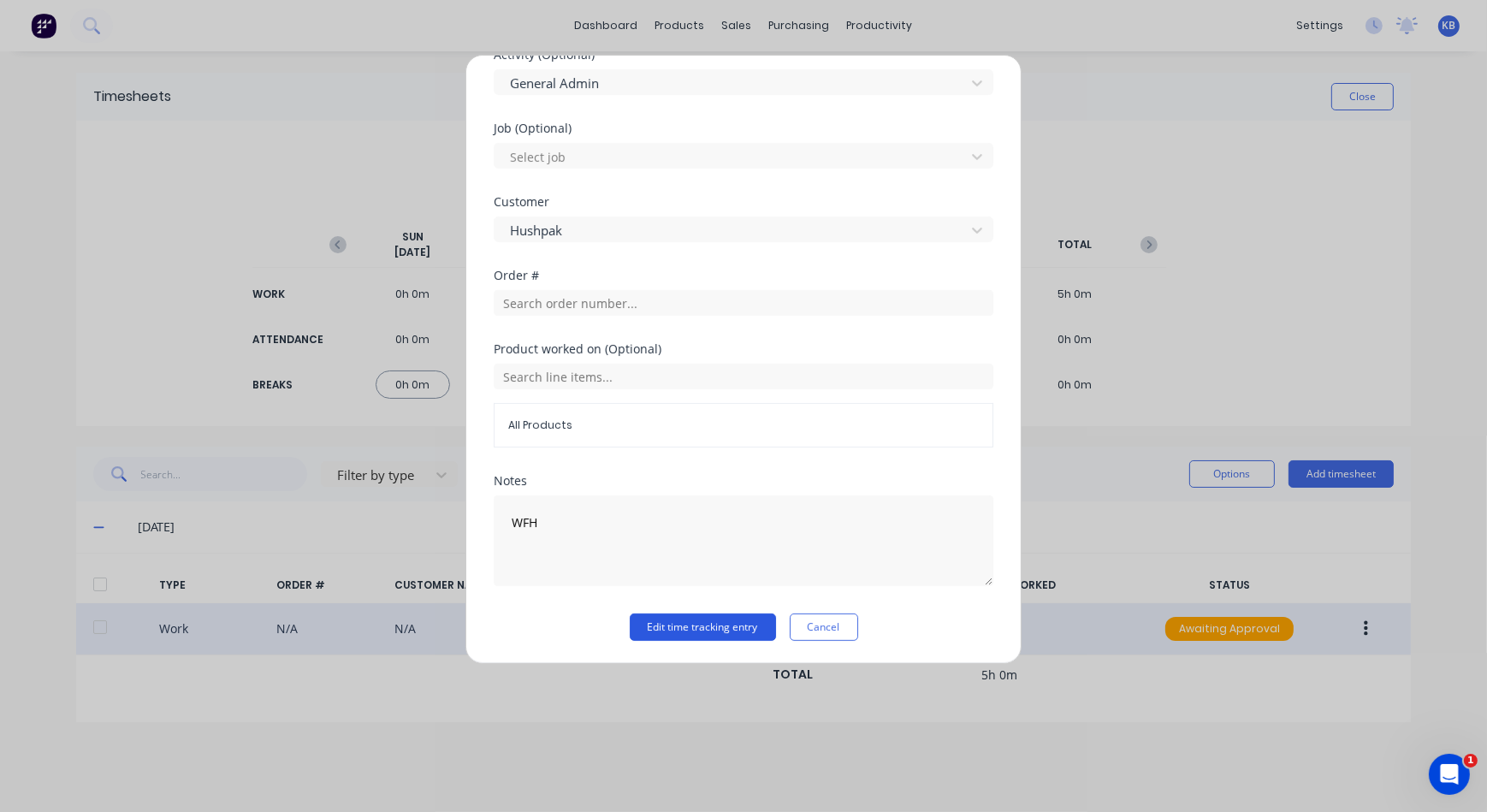
click at [710, 624] on button "Edit time tracking entry" at bounding box center [703, 627] width 147 height 27
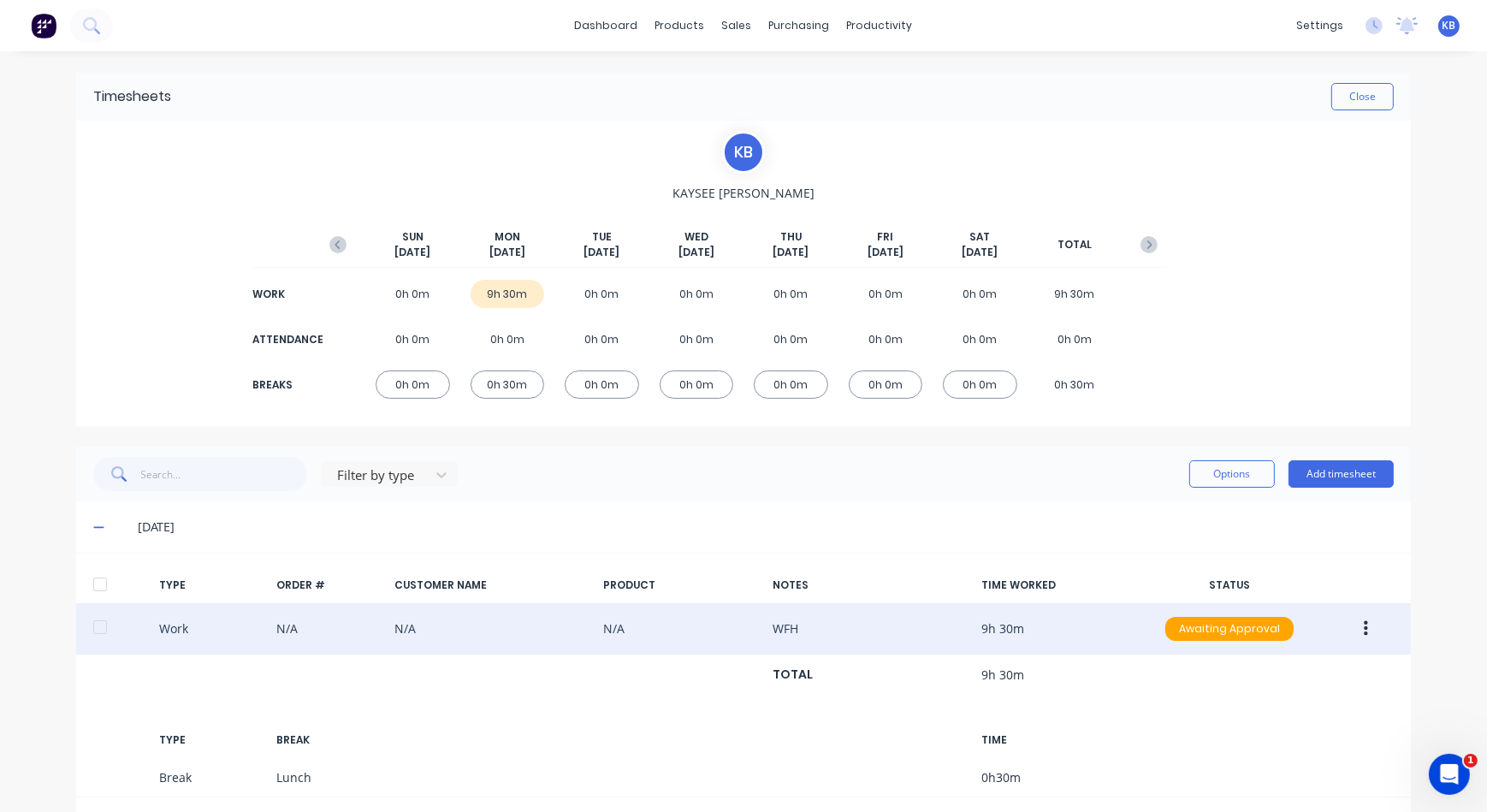
click at [596, 298] on div "0h 0m" at bounding box center [601, 293] width 74 height 28
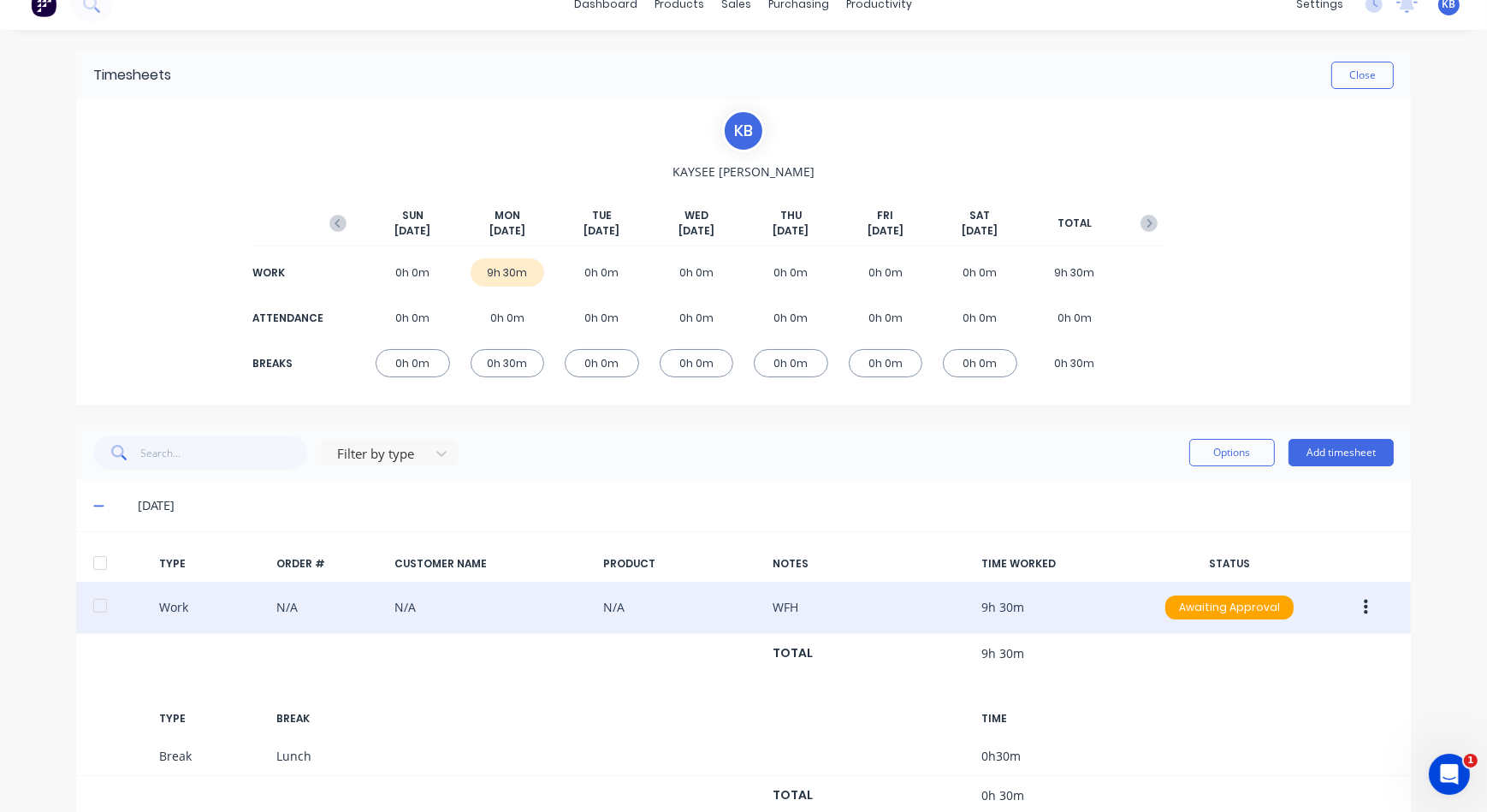
scroll to position [0, 0]
